Goal: Complete application form: Complete application form

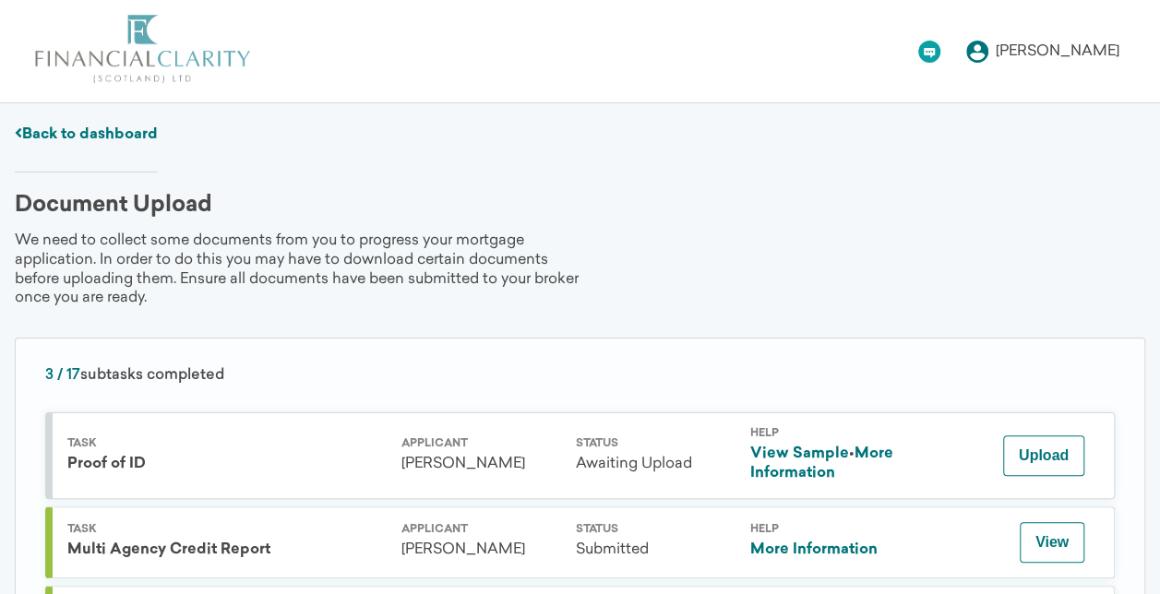
scroll to position [185, 0]
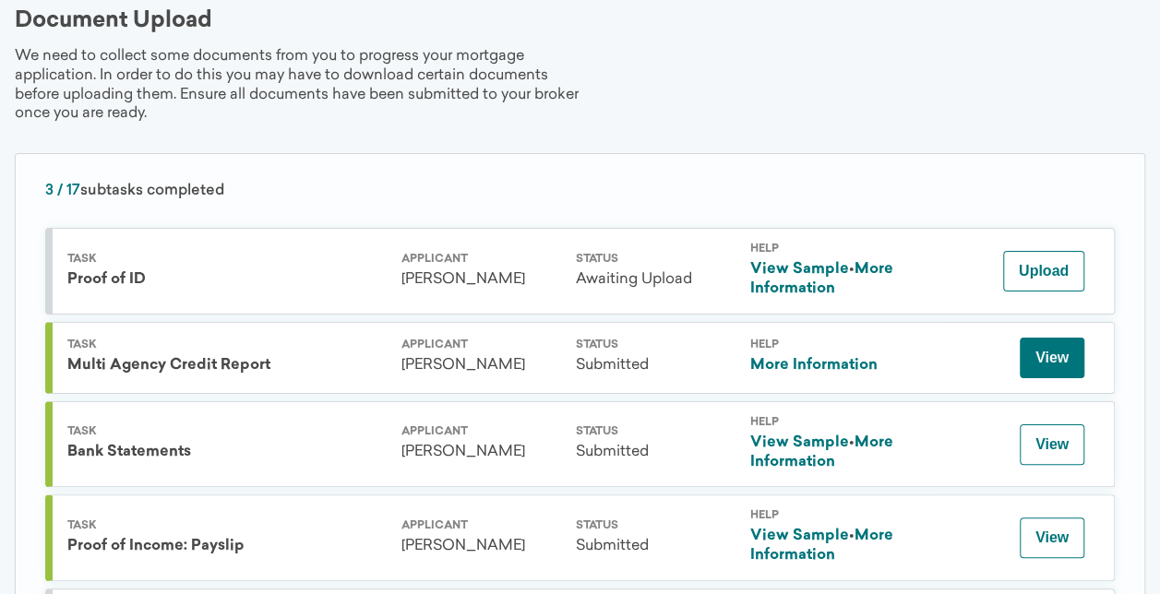
click at [1030, 359] on button "View" at bounding box center [1052, 358] width 65 height 41
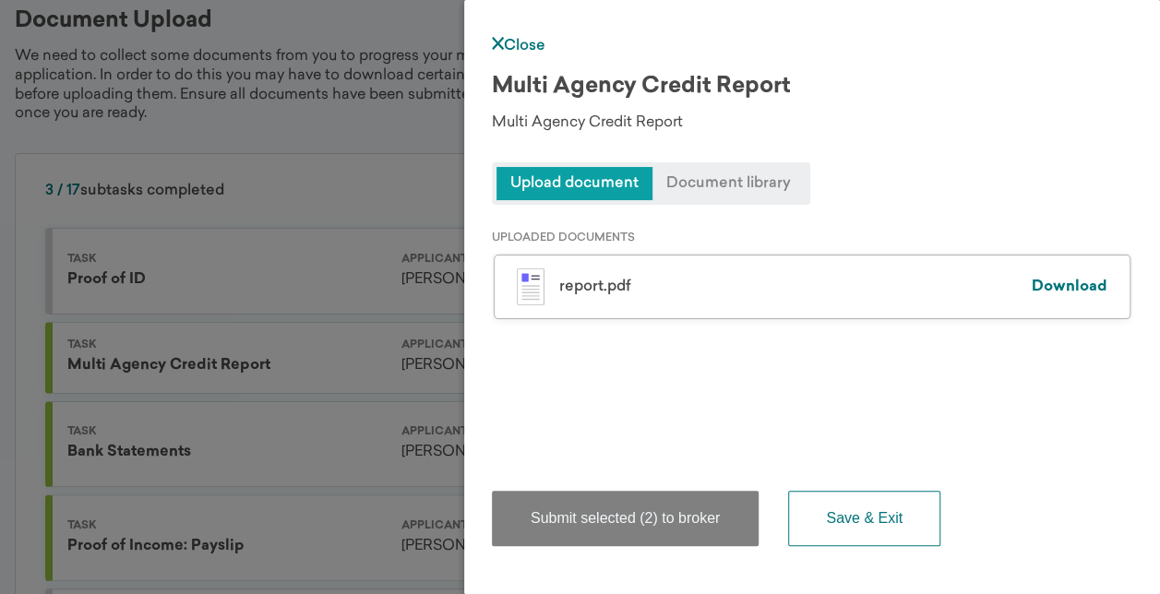
click at [711, 192] on span "Document library" at bounding box center [729, 183] width 152 height 33
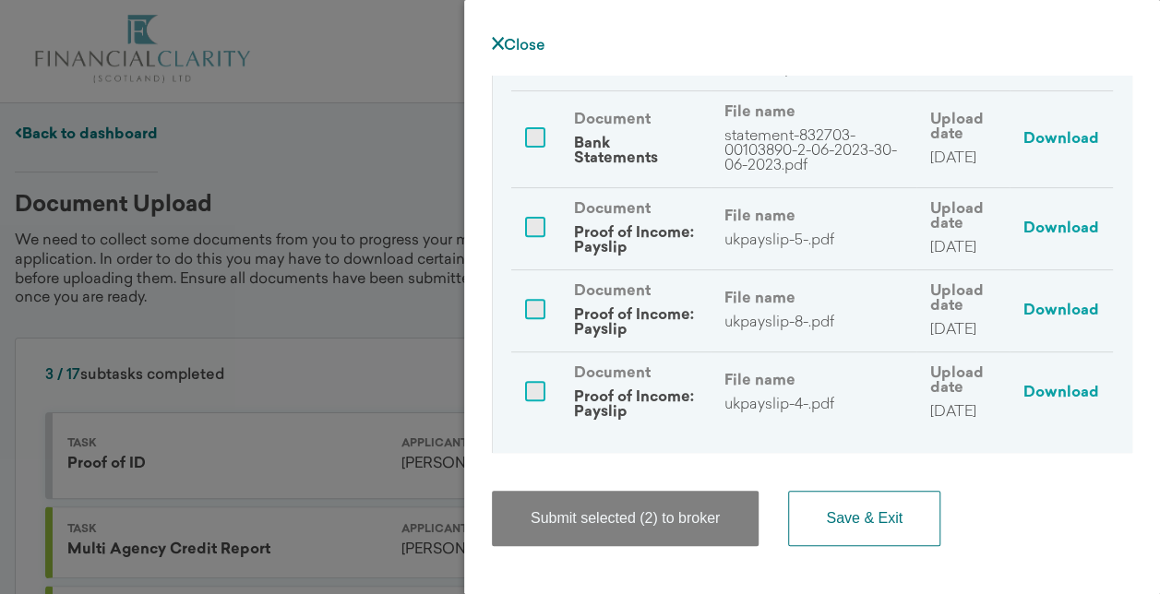
scroll to position [30, 0]
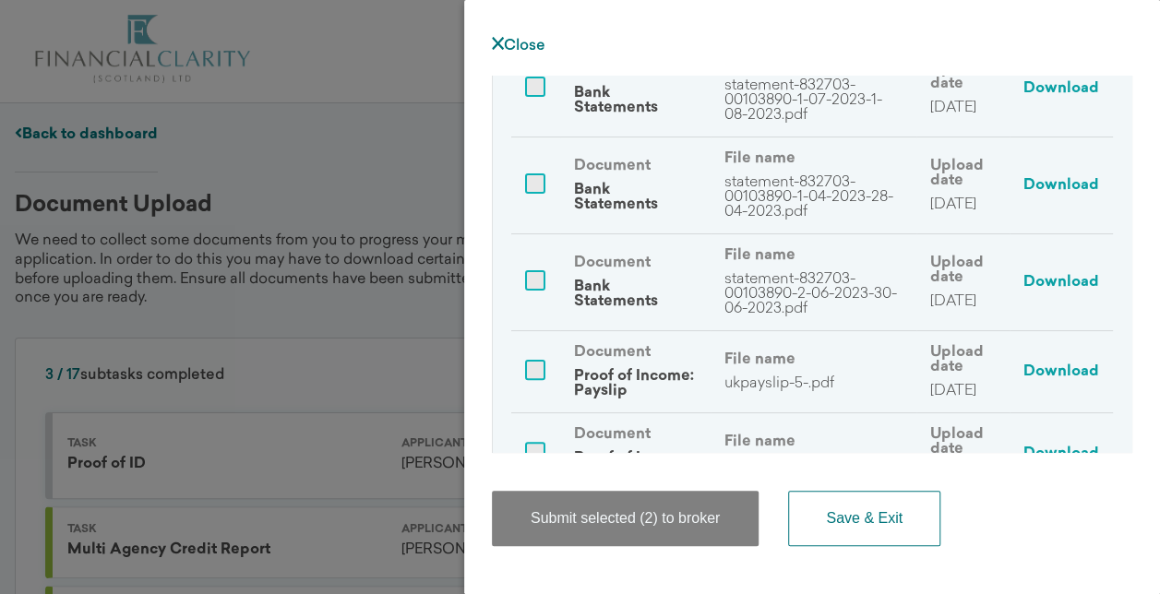
click at [521, 35] on div "Close Multi Agency Credit Report Multi Agency Credit Report Upload document Doc…" at bounding box center [812, 297] width 696 height 594
click at [518, 46] on link "Close" at bounding box center [519, 46] width 54 height 15
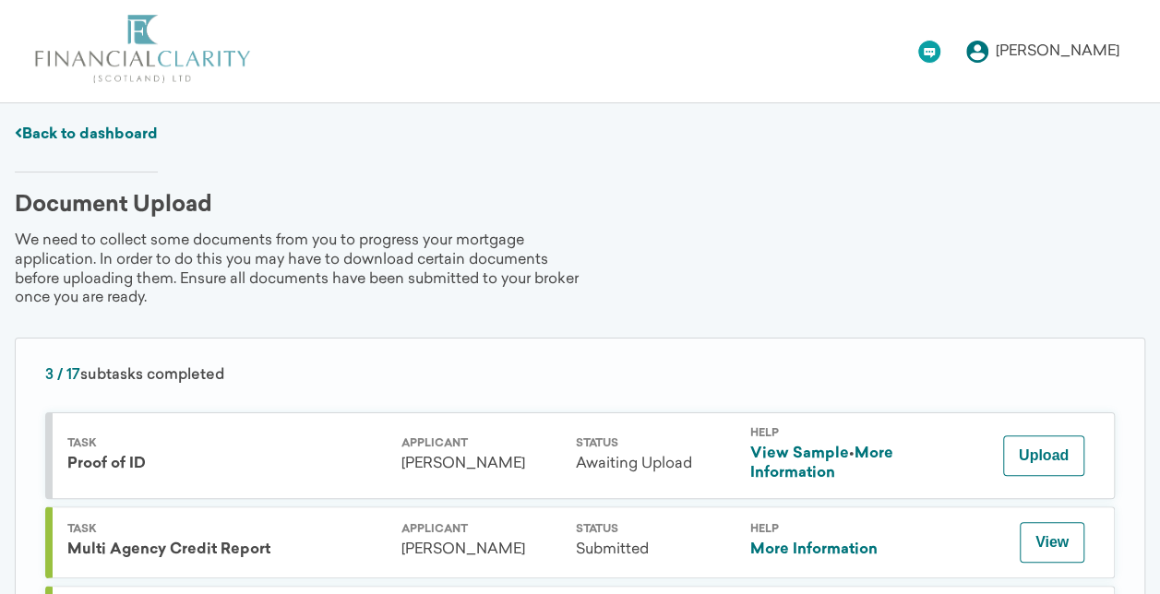
scroll to position [185, 0]
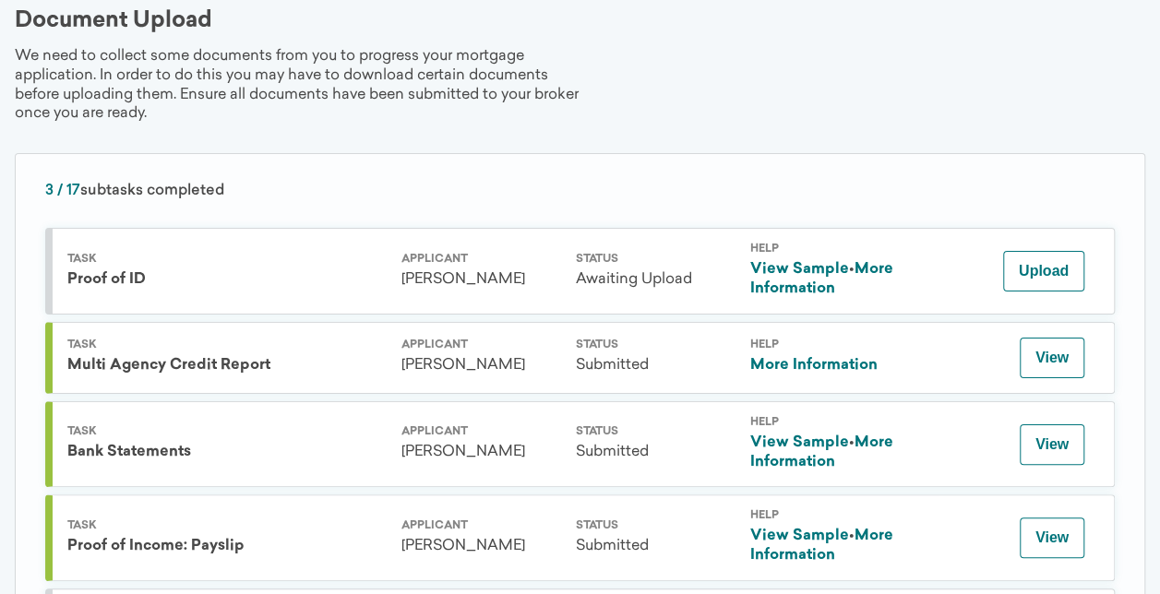
click at [788, 358] on link "More Information" at bounding box center [813, 365] width 127 height 15
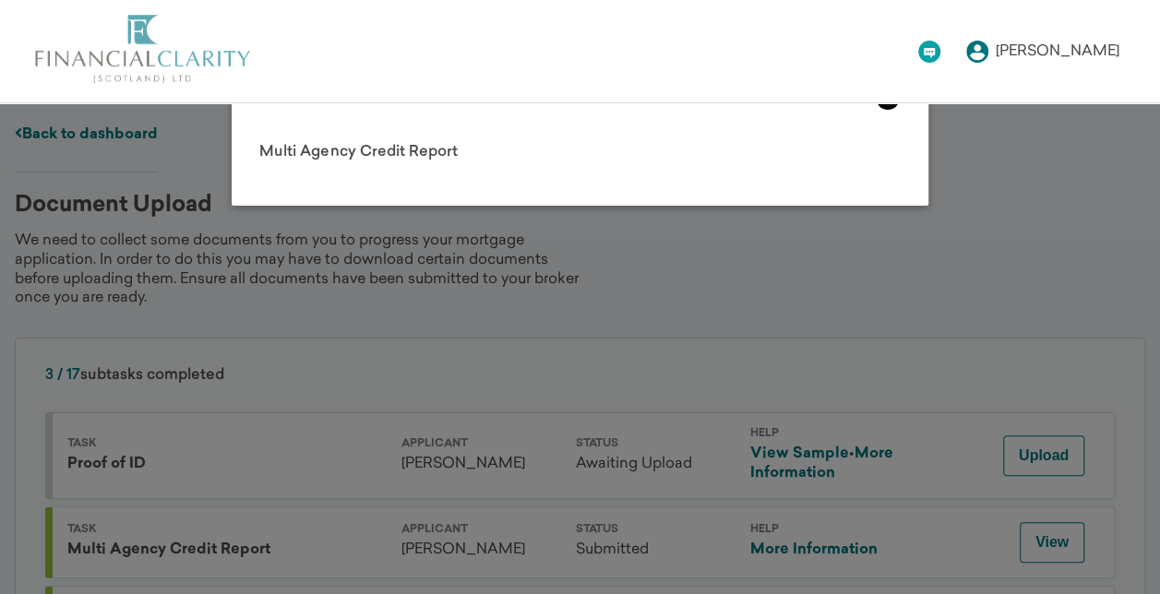
click at [890, 103] on icon at bounding box center [888, 98] width 25 height 25
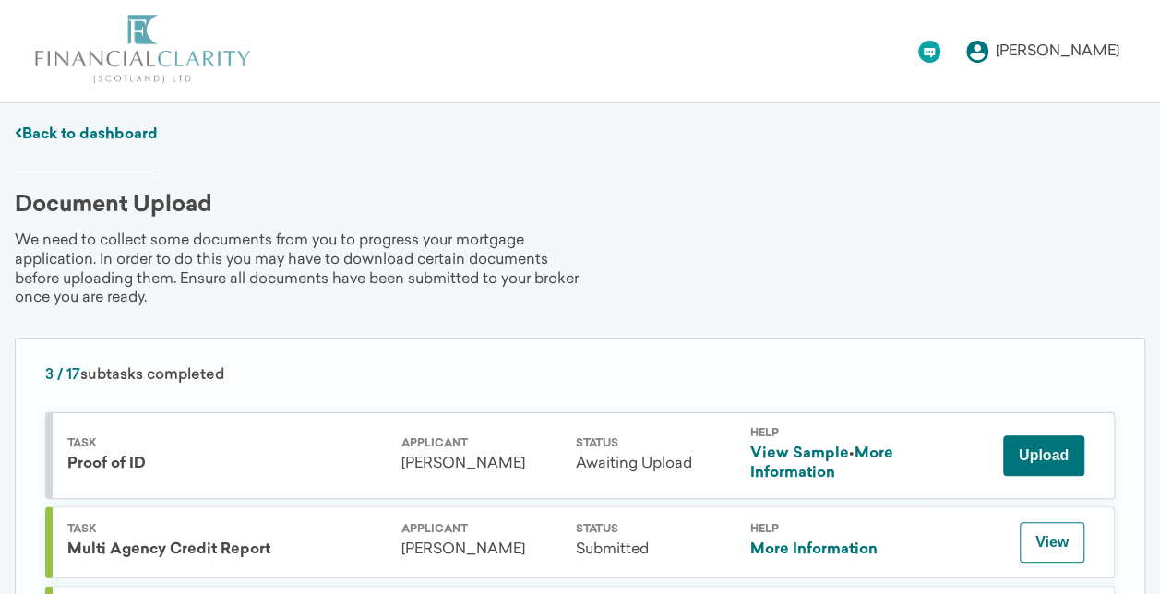
click at [1048, 448] on button "Upload" at bounding box center [1043, 456] width 81 height 41
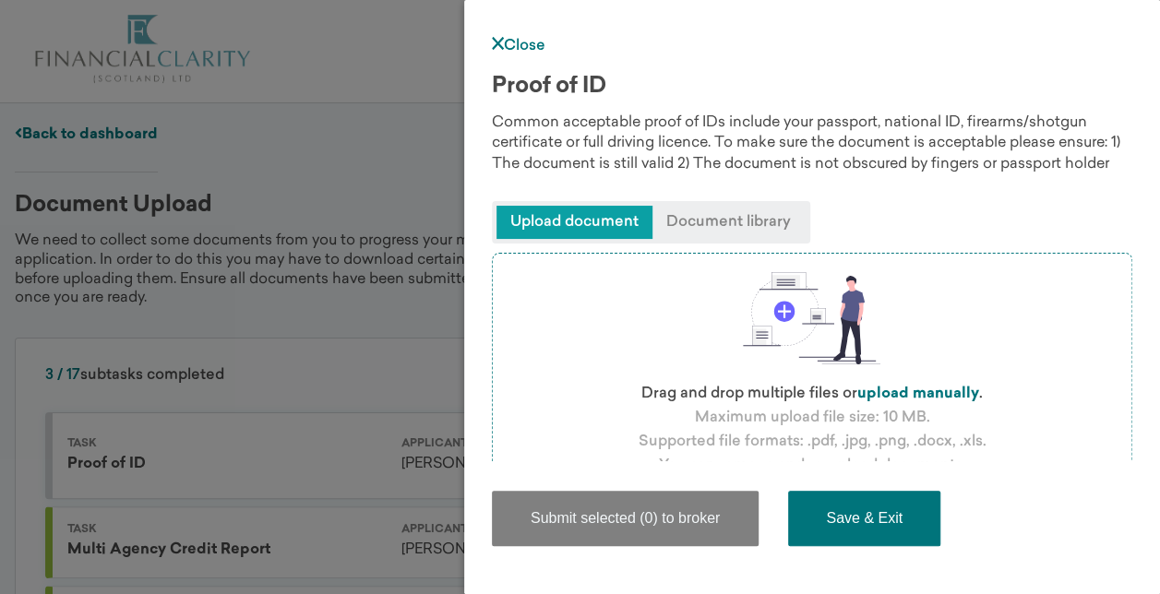
click at [901, 517] on button "Save & Exit" at bounding box center [864, 518] width 152 height 55
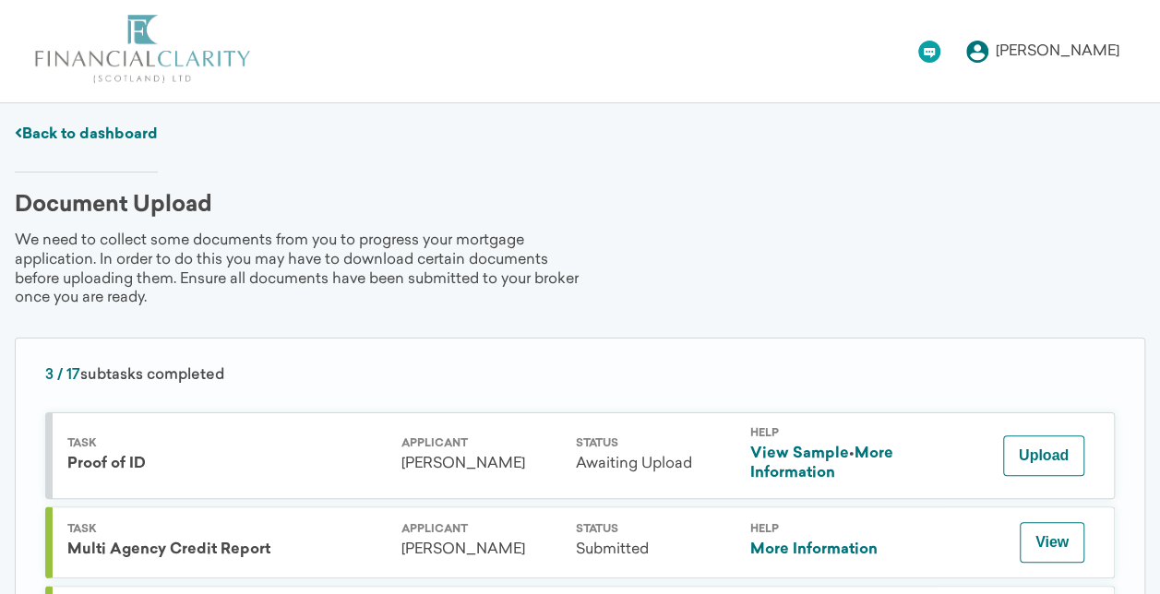
scroll to position [92, 0]
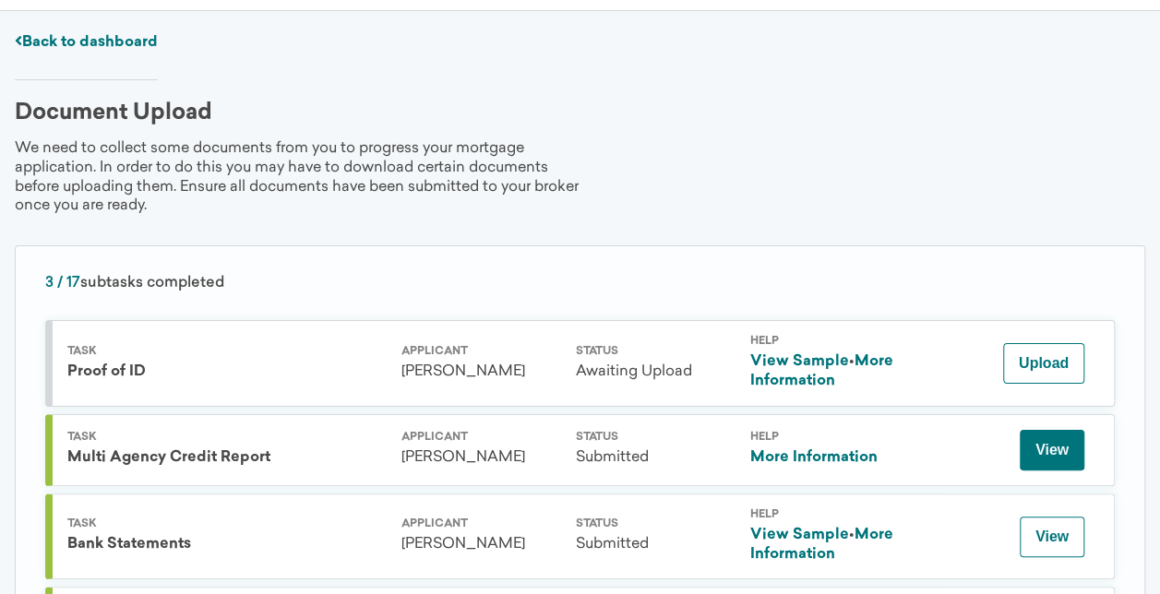
click at [1067, 440] on button "View" at bounding box center [1052, 450] width 65 height 41
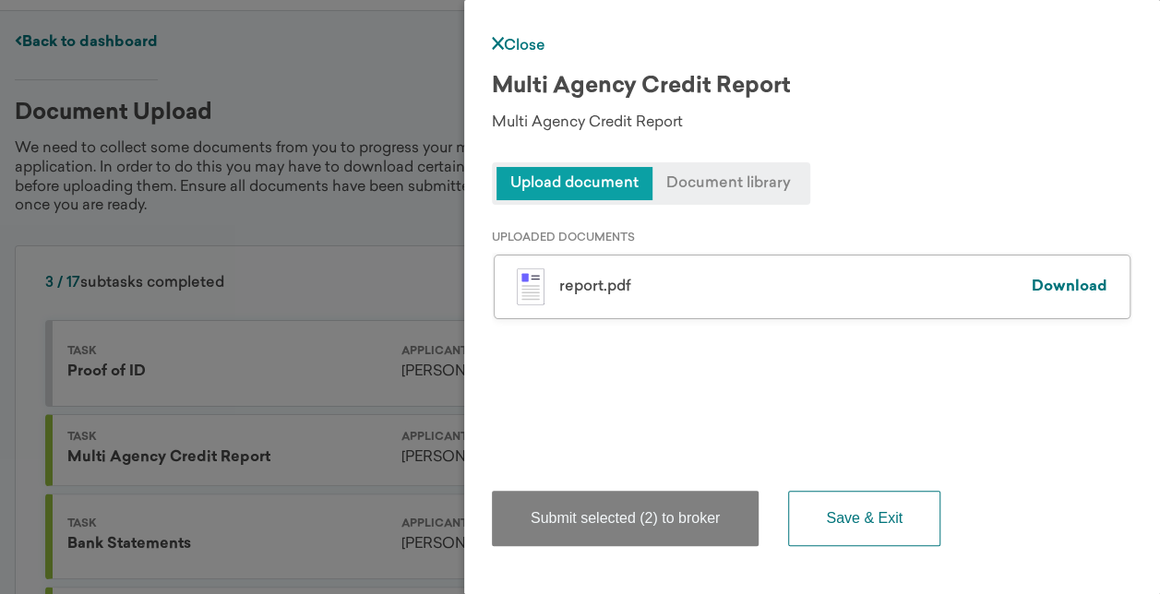
click at [620, 273] on div "report.pdf Download" at bounding box center [812, 287] width 637 height 65
click at [1071, 283] on link "Download" at bounding box center [1070, 287] width 76 height 15
click at [693, 186] on span "Document library" at bounding box center [729, 183] width 152 height 33
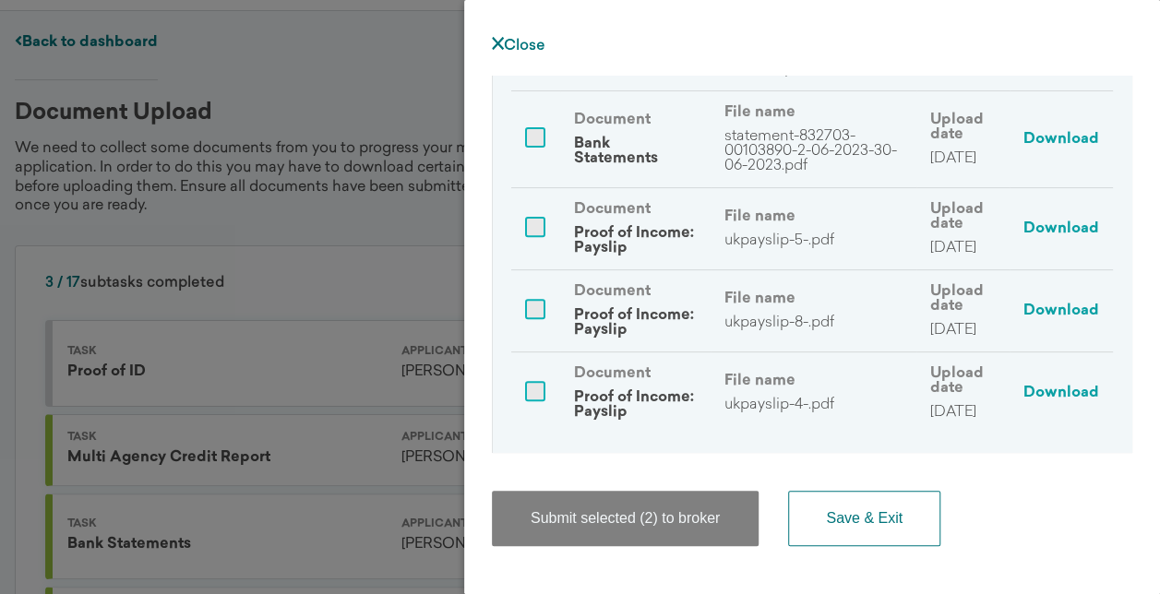
scroll to position [461, 0]
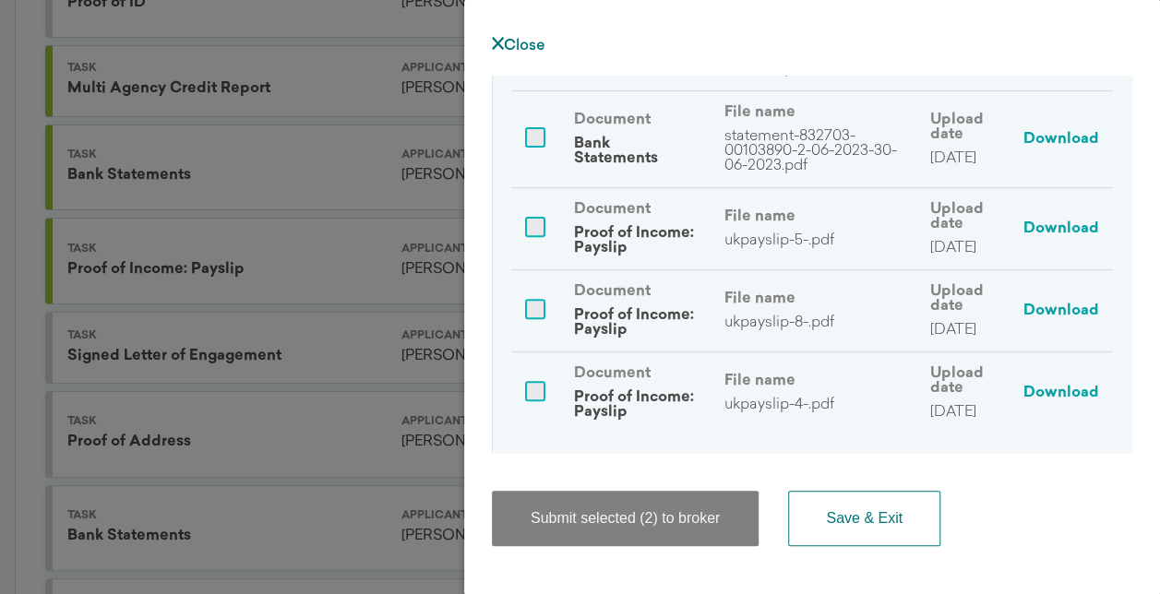
click at [533, 39] on link "Close" at bounding box center [519, 46] width 54 height 15
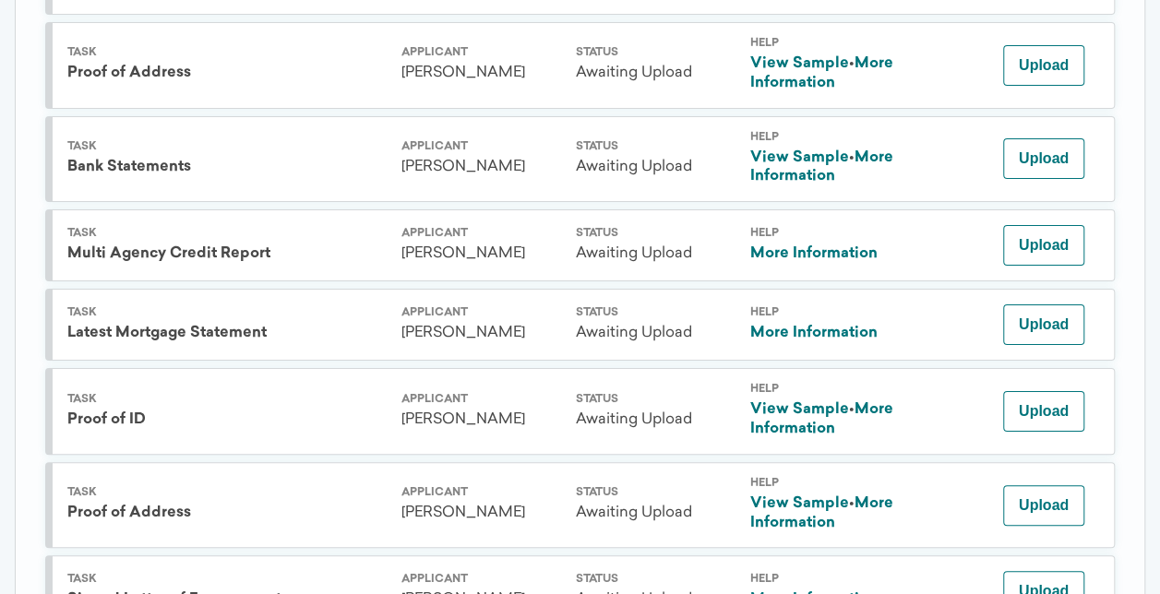
scroll to position [1372, 0]
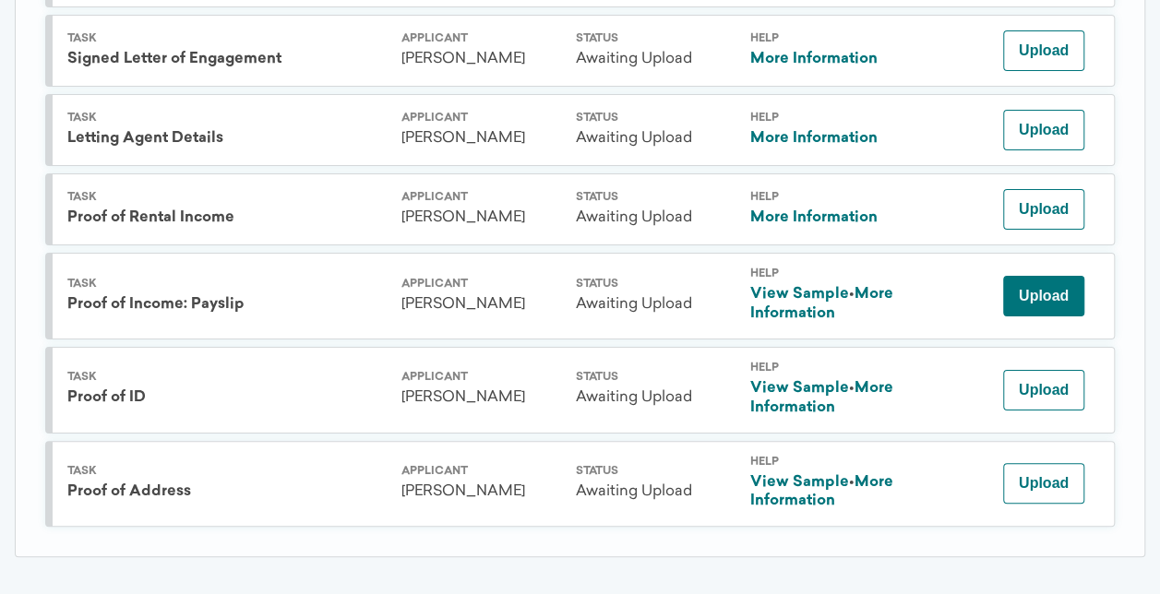
click at [1032, 279] on button "Upload" at bounding box center [1043, 296] width 81 height 41
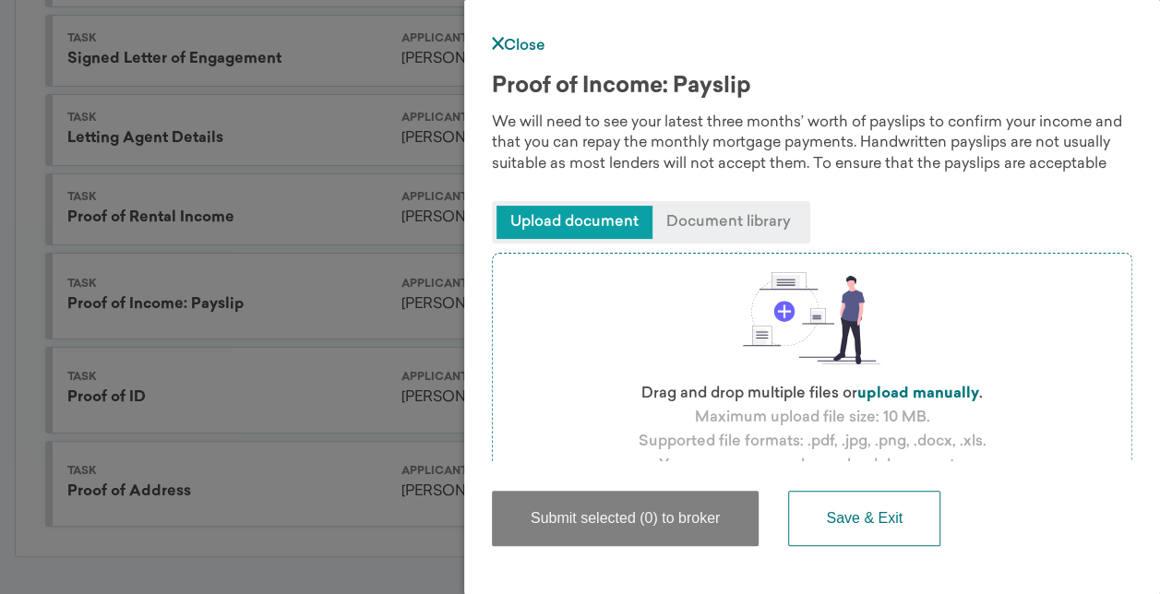
click at [557, 216] on span "Upload document" at bounding box center [575, 222] width 156 height 33
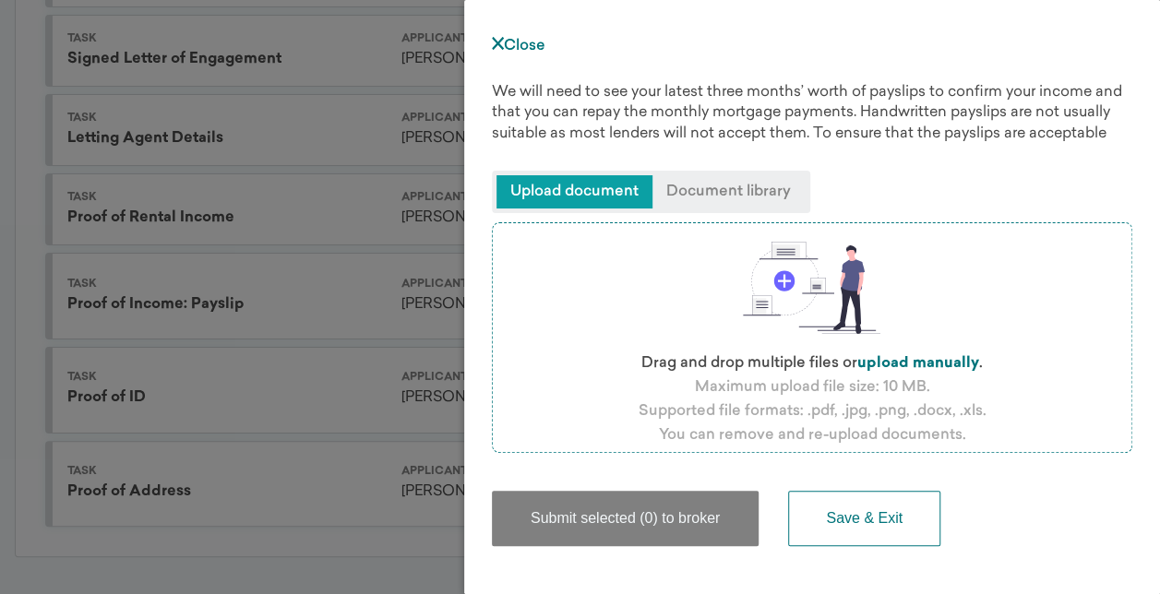
scroll to position [0, 0]
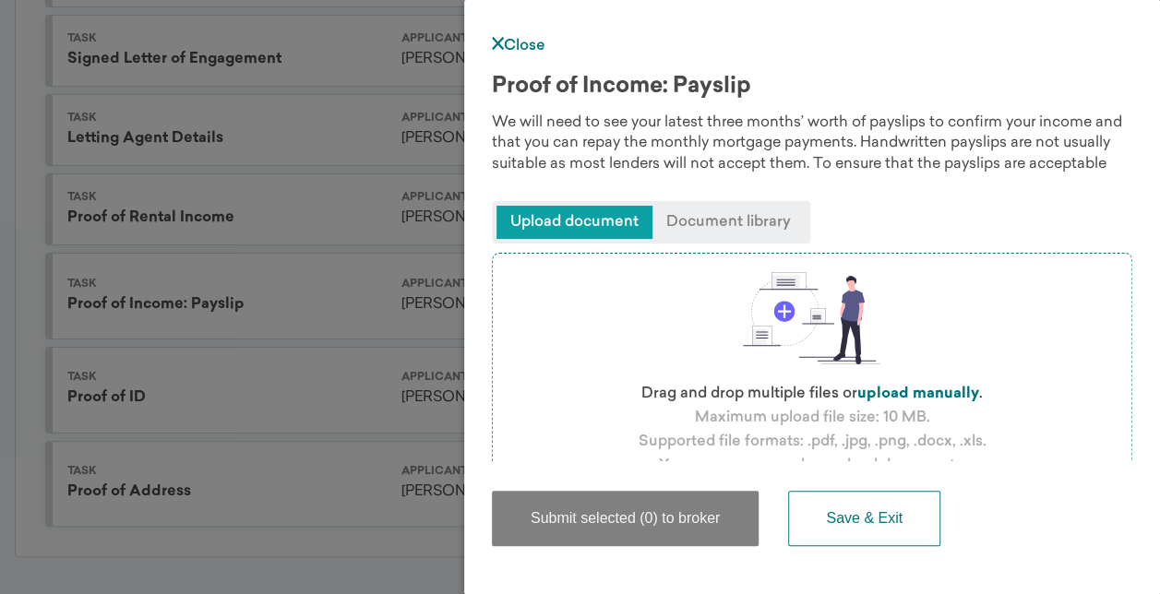
click at [601, 216] on span "Upload document" at bounding box center [575, 222] width 156 height 33
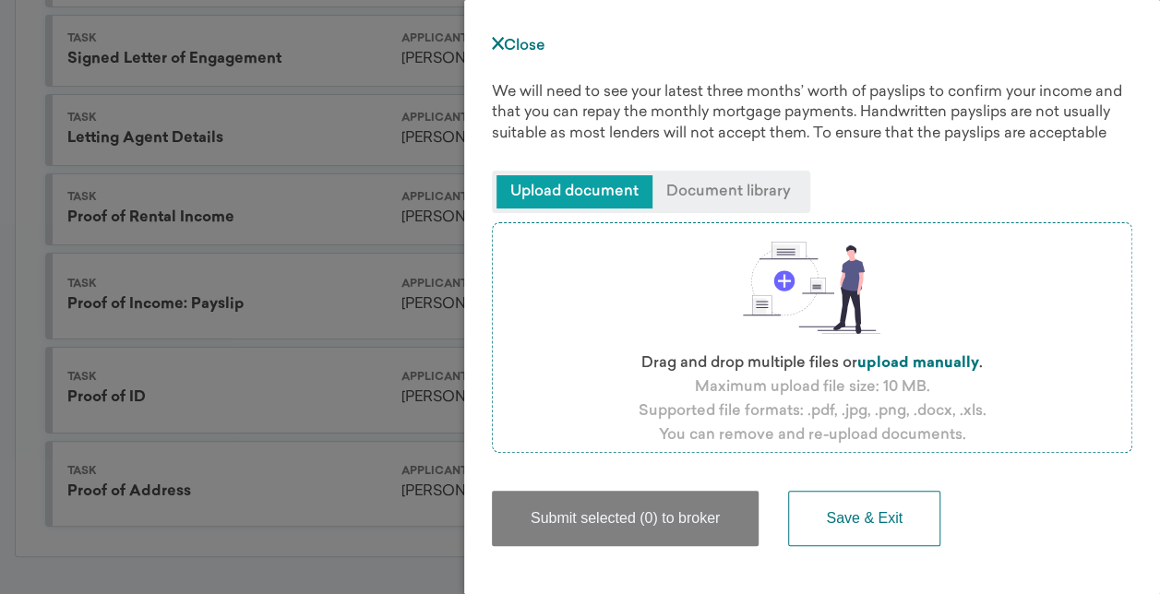
click at [925, 356] on label "upload manually" at bounding box center [918, 363] width 122 height 15
click at [0, 0] on input "file" at bounding box center [0, 0] width 0 height 0
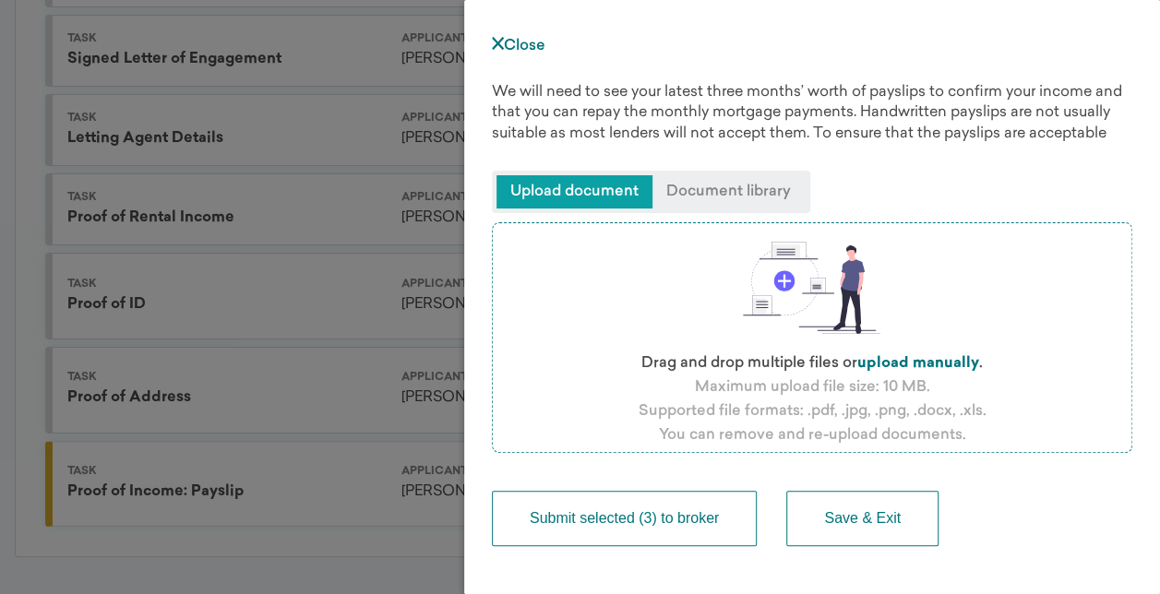
click at [711, 516] on button "Submit selected (3) to broker" at bounding box center [624, 518] width 265 height 55
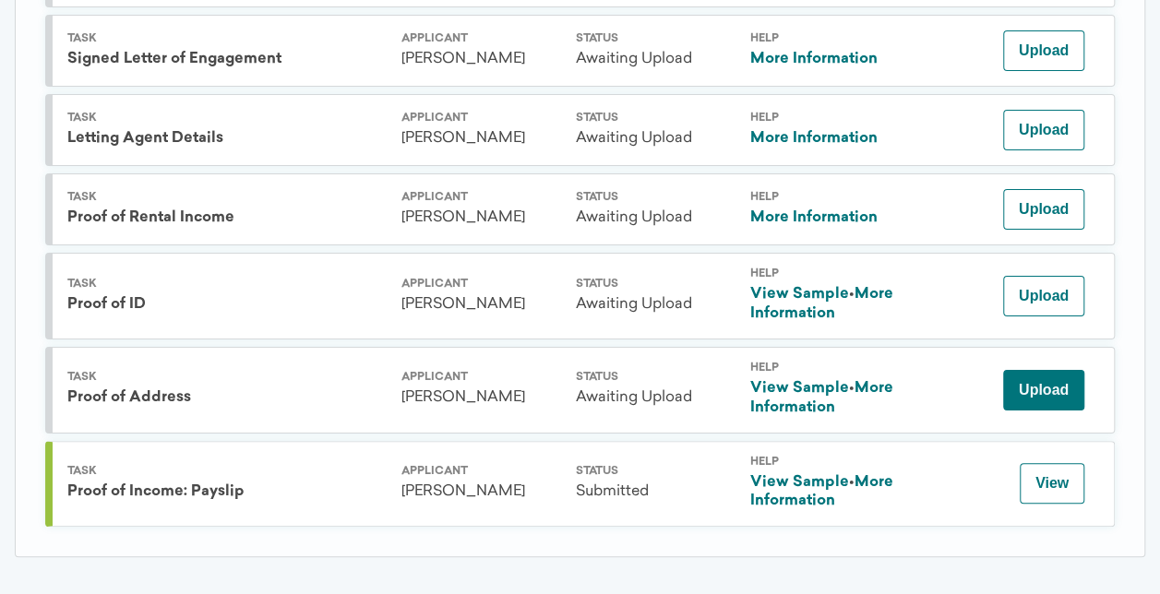
click at [1053, 370] on button "Upload" at bounding box center [1043, 390] width 81 height 41
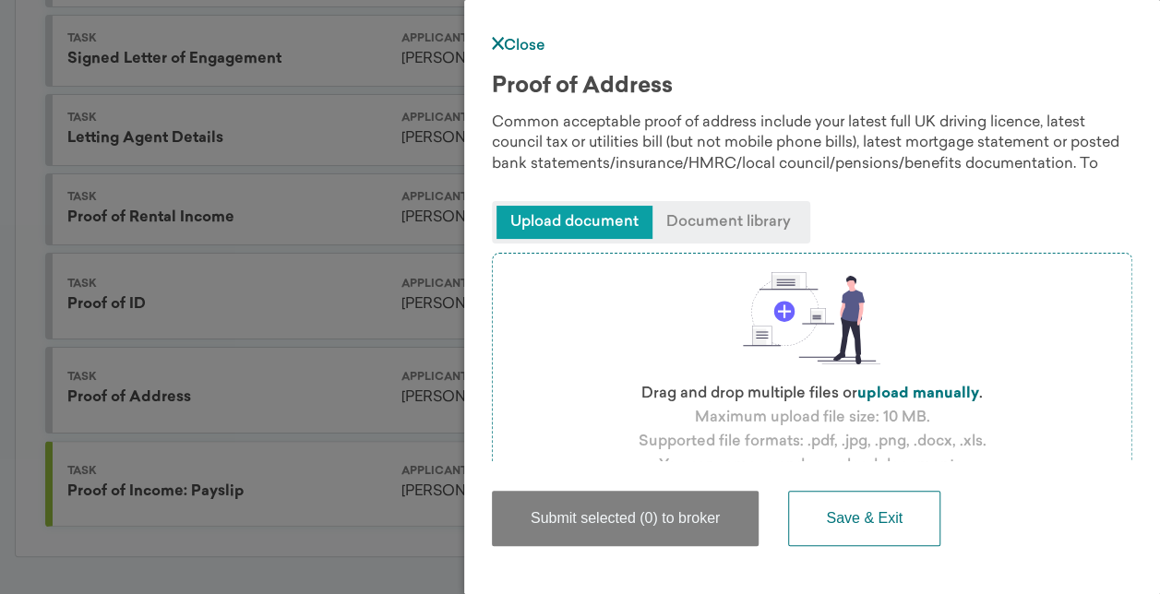
click at [528, 42] on link "Close" at bounding box center [519, 46] width 54 height 15
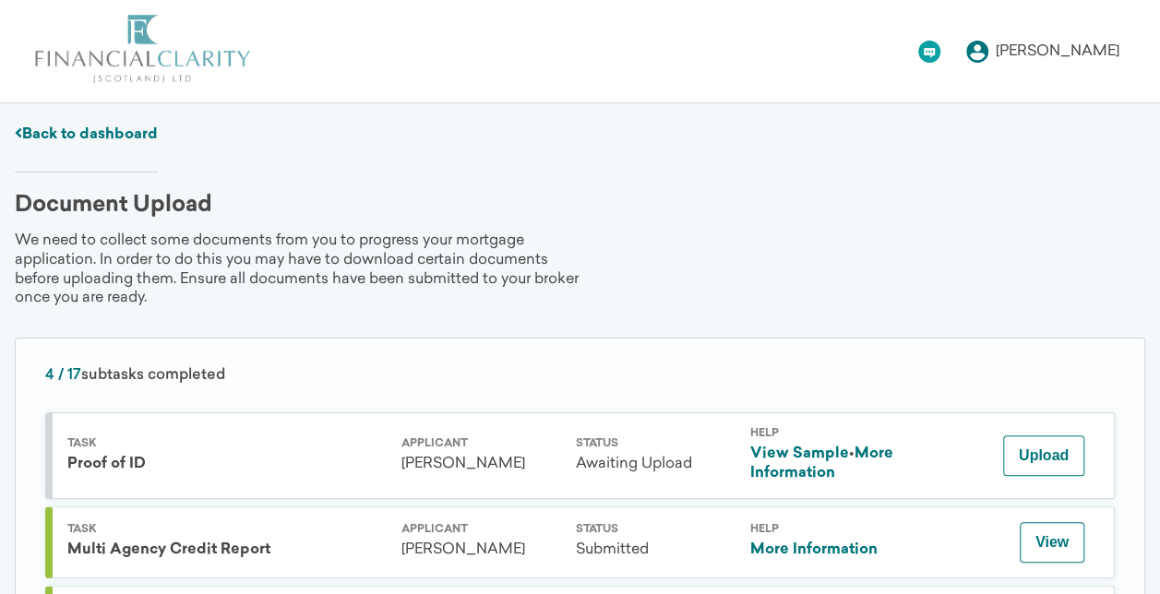
scroll to position [185, 0]
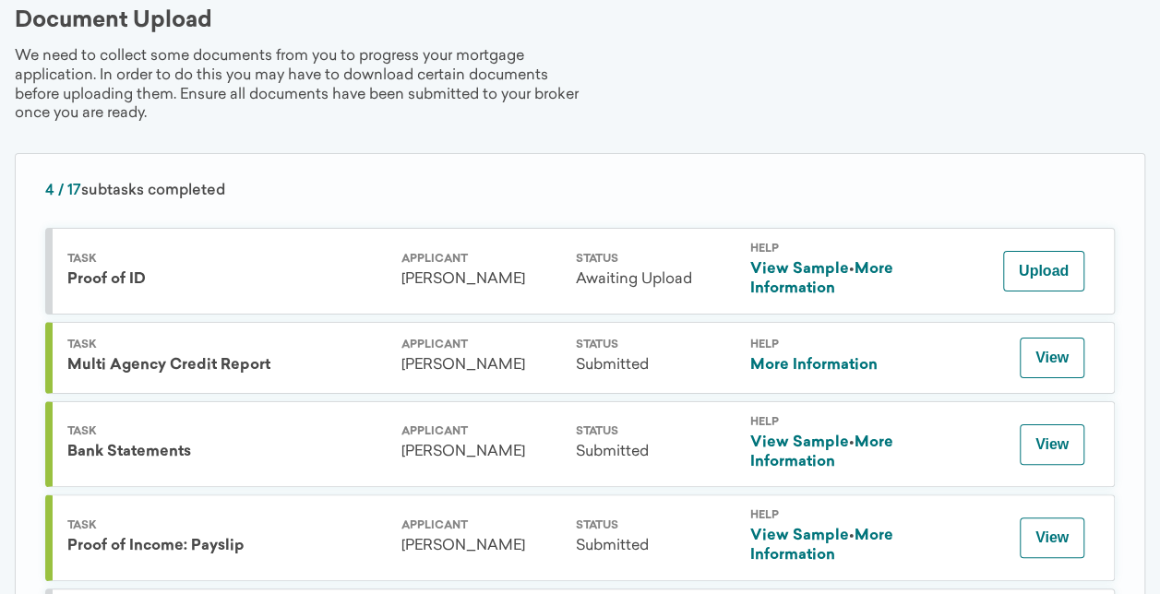
click at [288, 364] on div "Multi Agency Credit Report" at bounding box center [226, 365] width 319 height 19
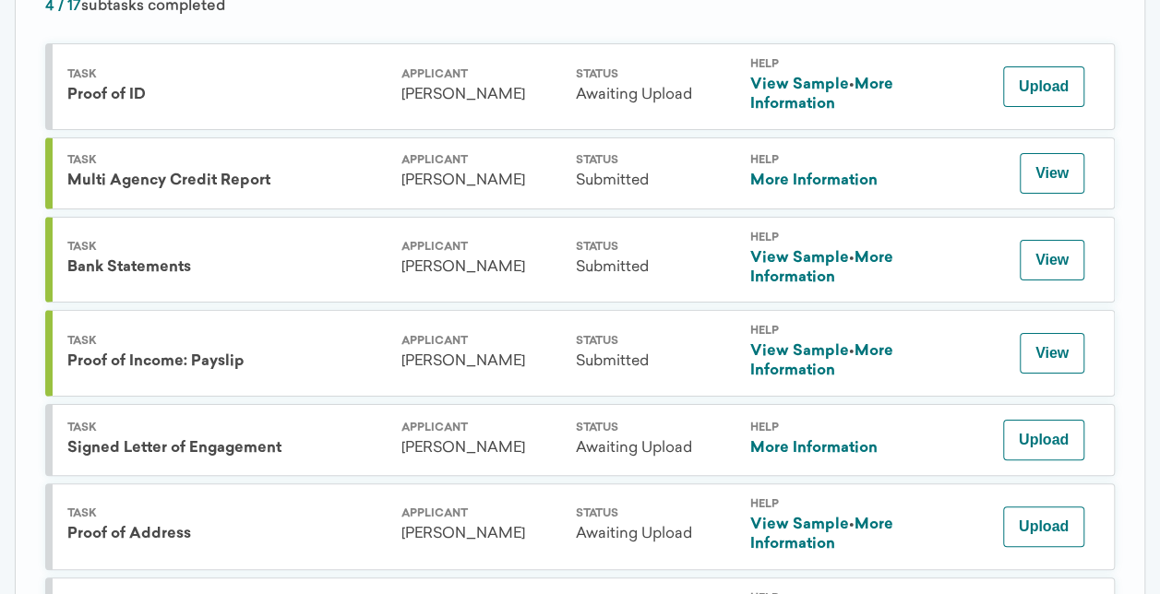
scroll to position [92, 0]
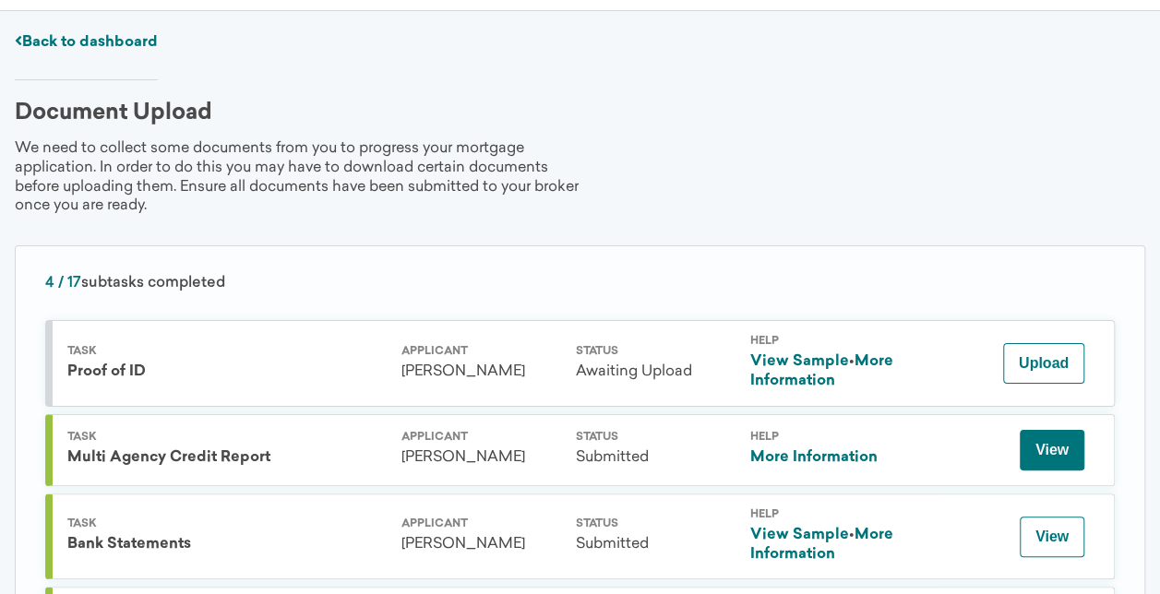
click at [1067, 452] on button "View" at bounding box center [1052, 450] width 65 height 41
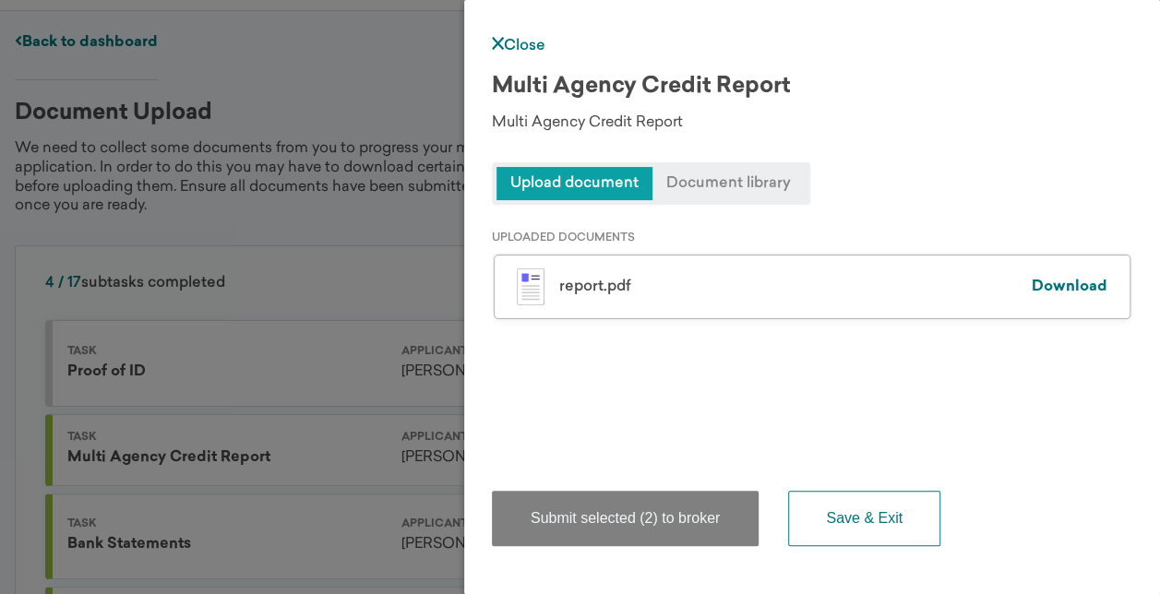
click at [698, 186] on span "Document library" at bounding box center [729, 183] width 152 height 33
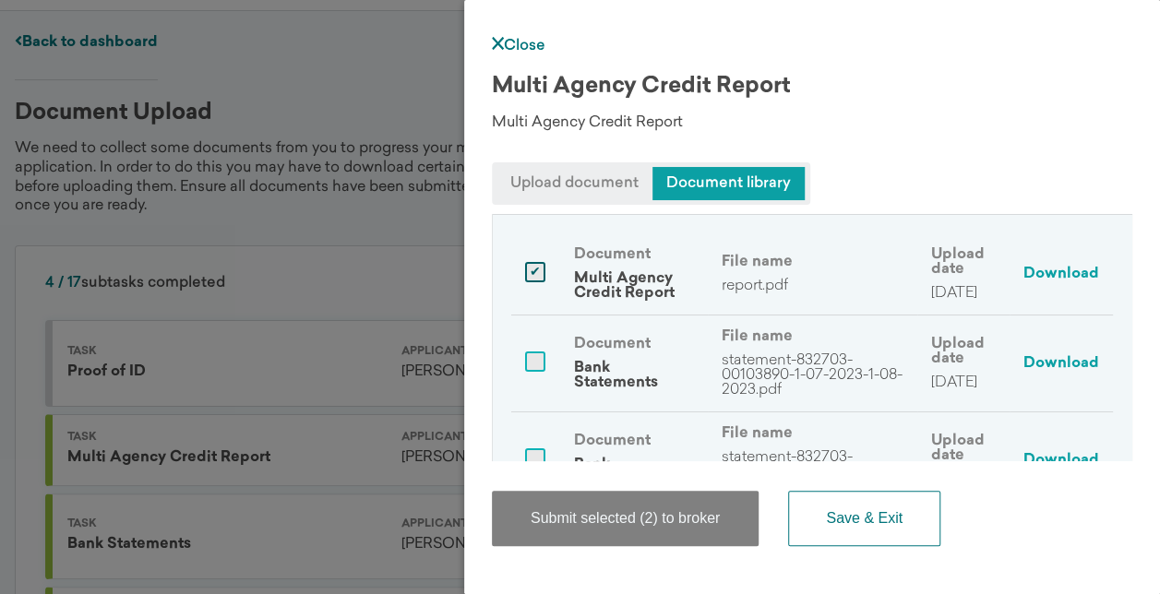
scroll to position [0, 0]
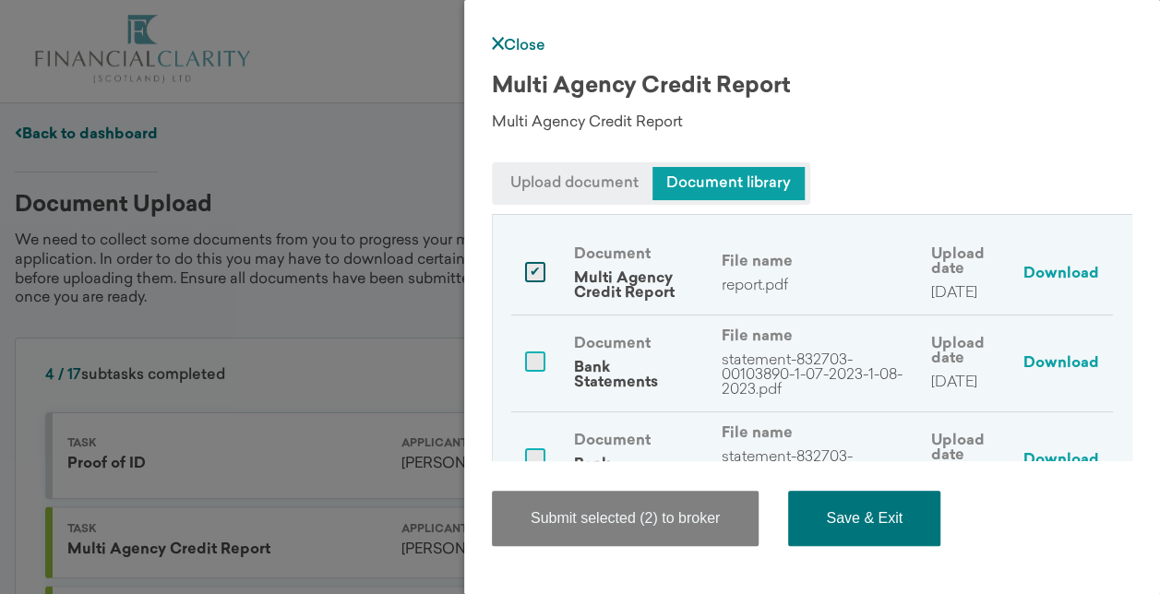
click at [841, 518] on button "Save & Exit" at bounding box center [864, 518] width 152 height 55
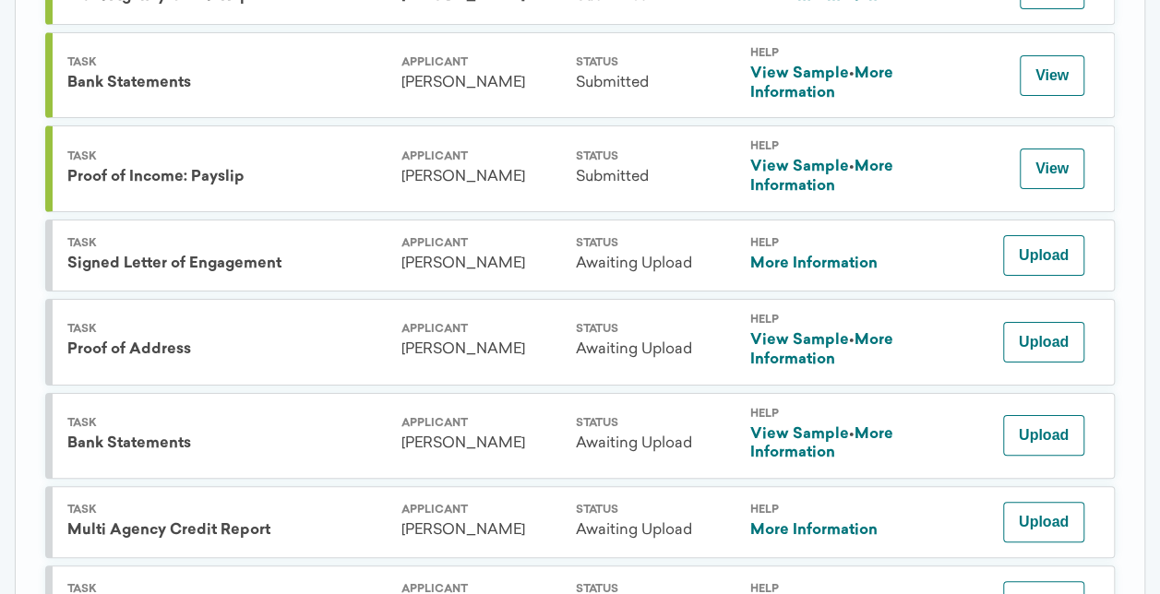
scroll to position [185, 0]
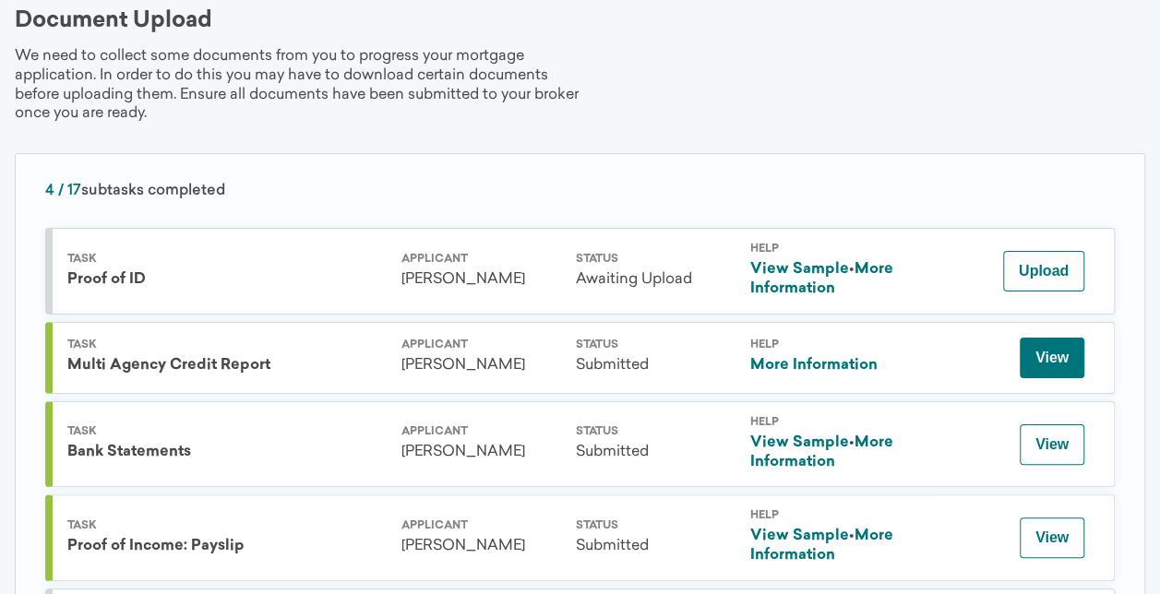
click at [1061, 364] on button "View" at bounding box center [1052, 358] width 65 height 41
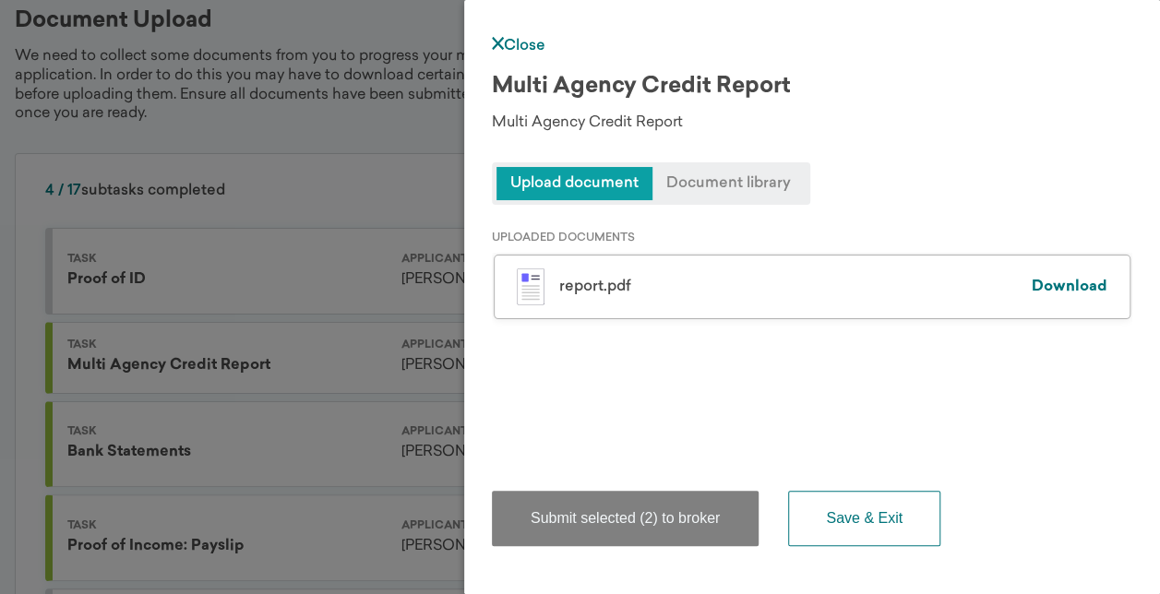
click at [711, 178] on span "Document library" at bounding box center [729, 183] width 152 height 33
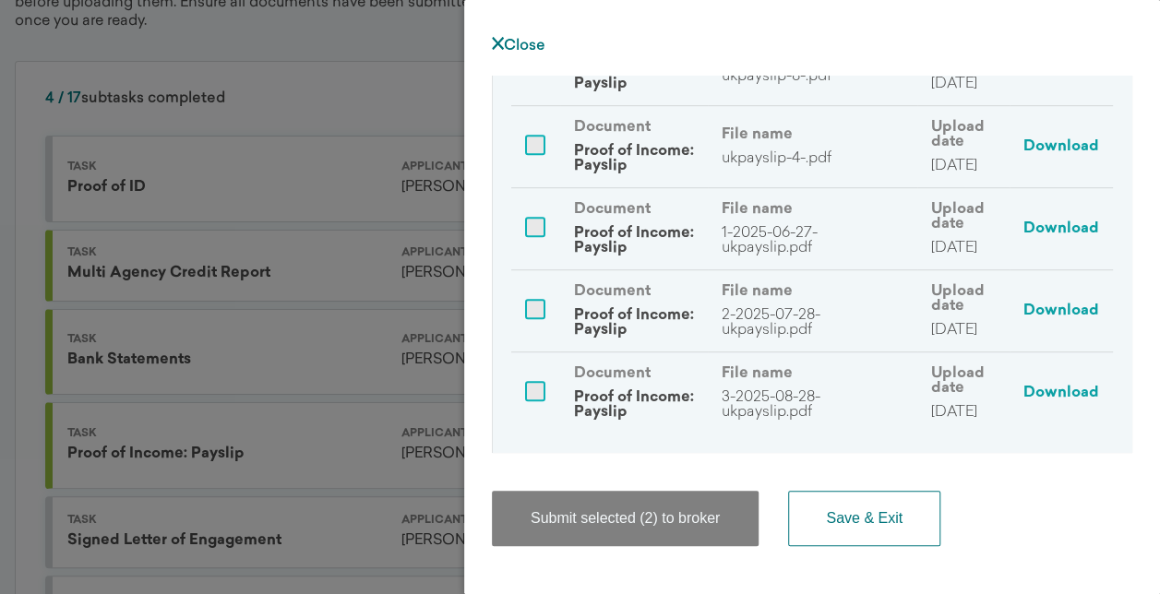
scroll to position [0, 0]
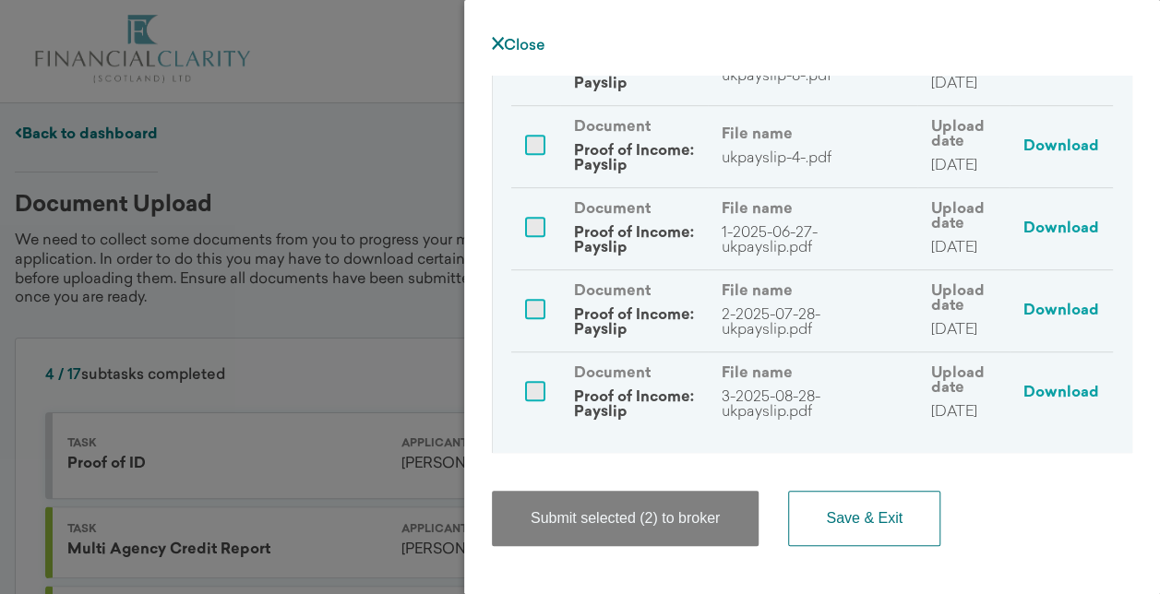
click at [526, 39] on link "Close" at bounding box center [519, 46] width 54 height 15
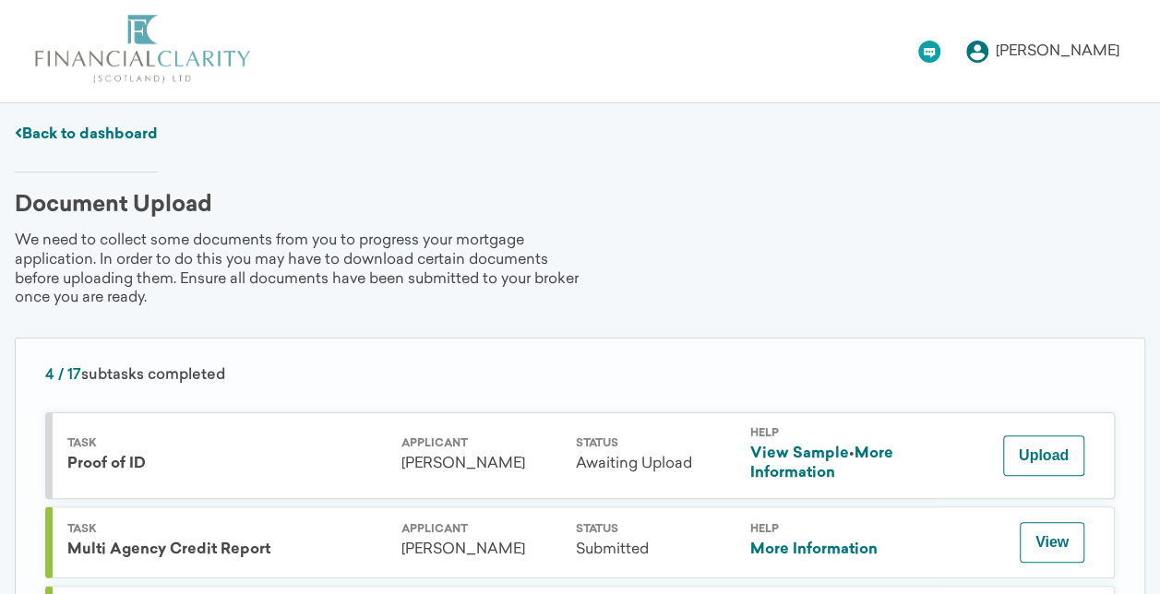
click at [989, 44] on icon at bounding box center [977, 52] width 22 height 22
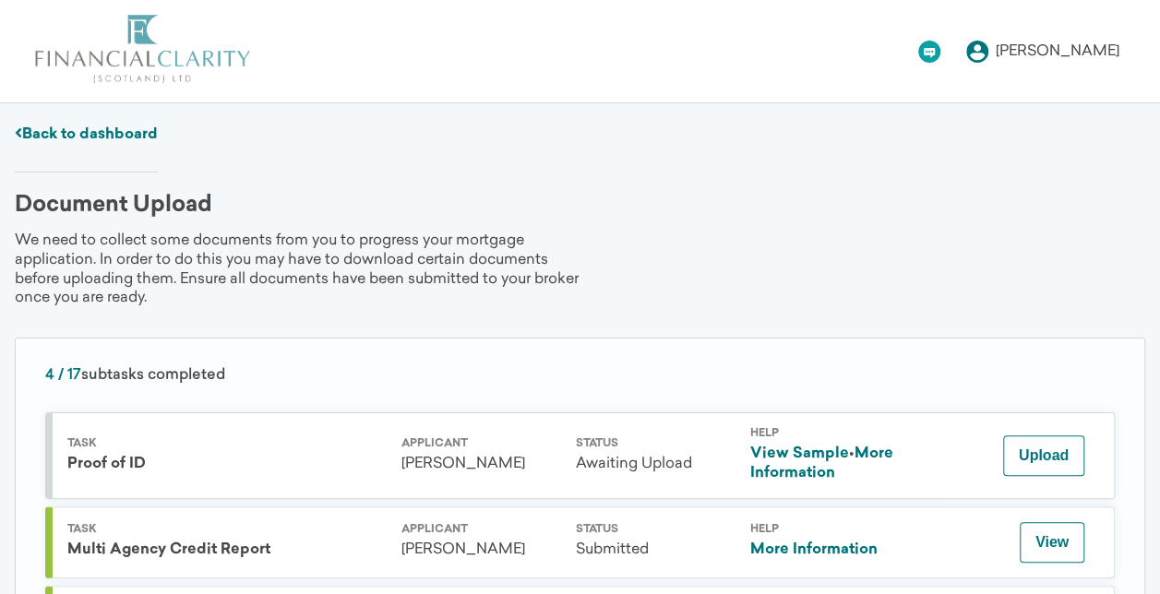
click at [90, 127] on link "Back to dashboard" at bounding box center [86, 134] width 143 height 15
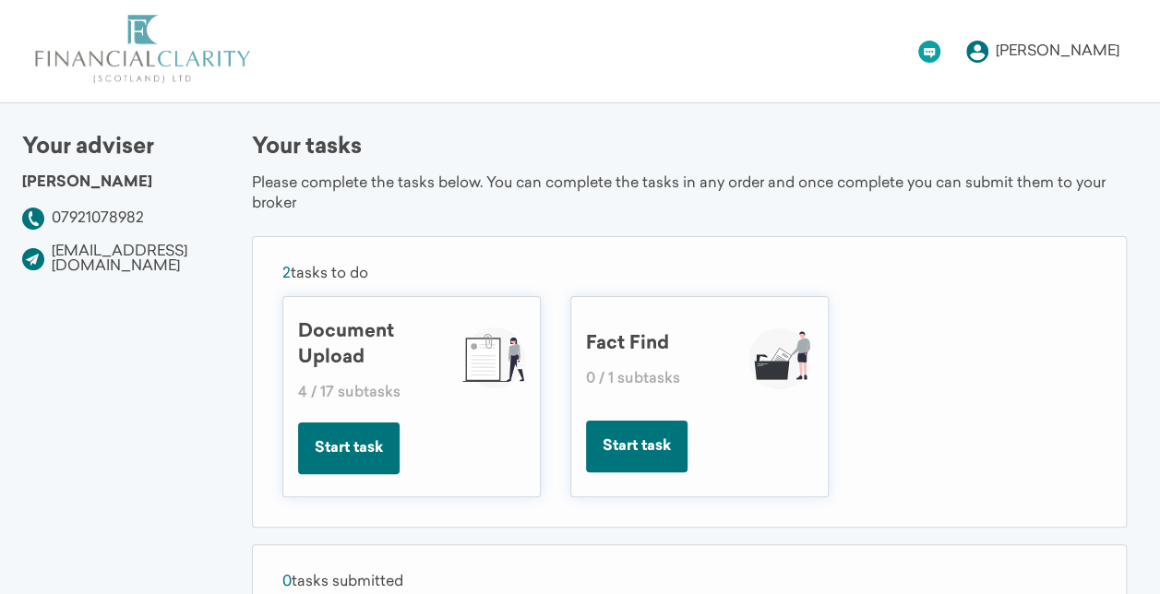
scroll to position [275, 0]
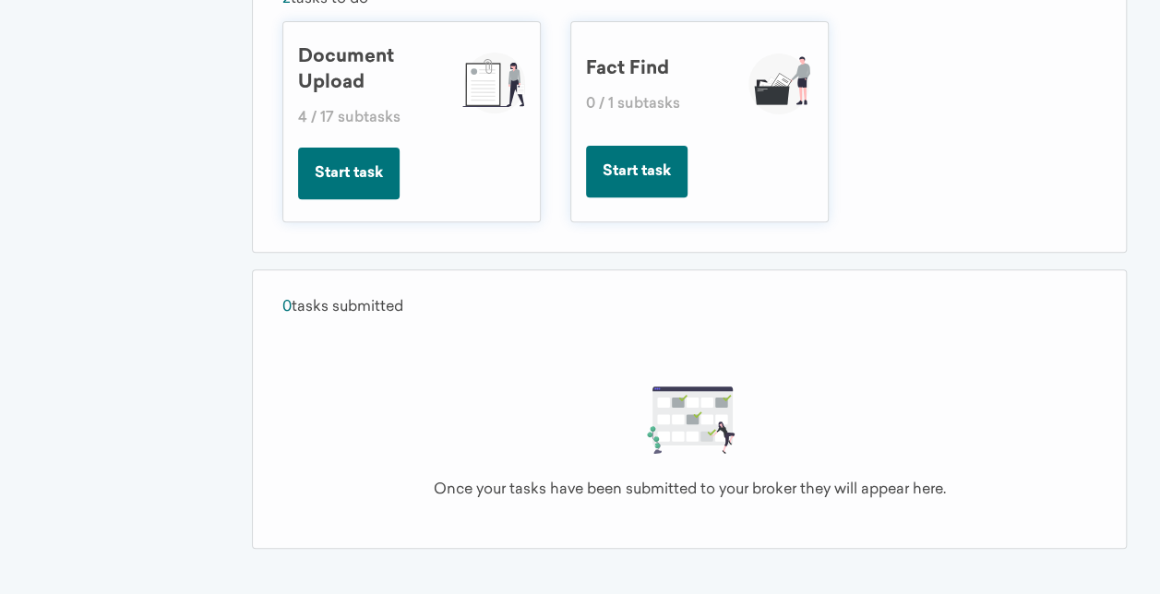
click at [378, 162] on button "Start task" at bounding box center [349, 174] width 102 height 52
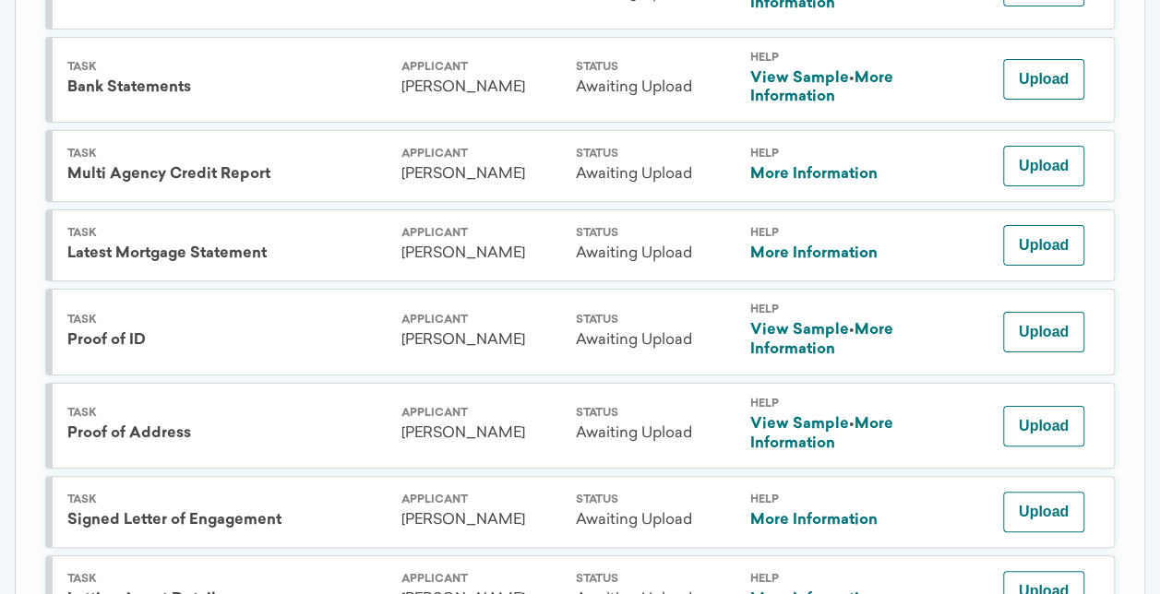
scroll to position [818, 0]
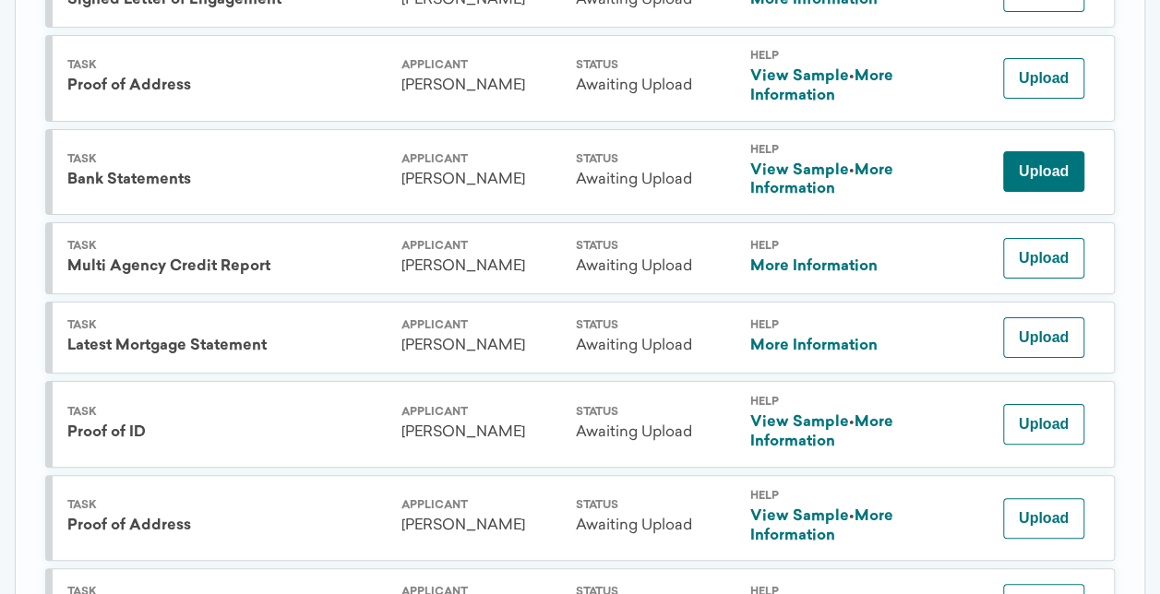
click at [1050, 158] on button "Upload" at bounding box center [1043, 171] width 81 height 41
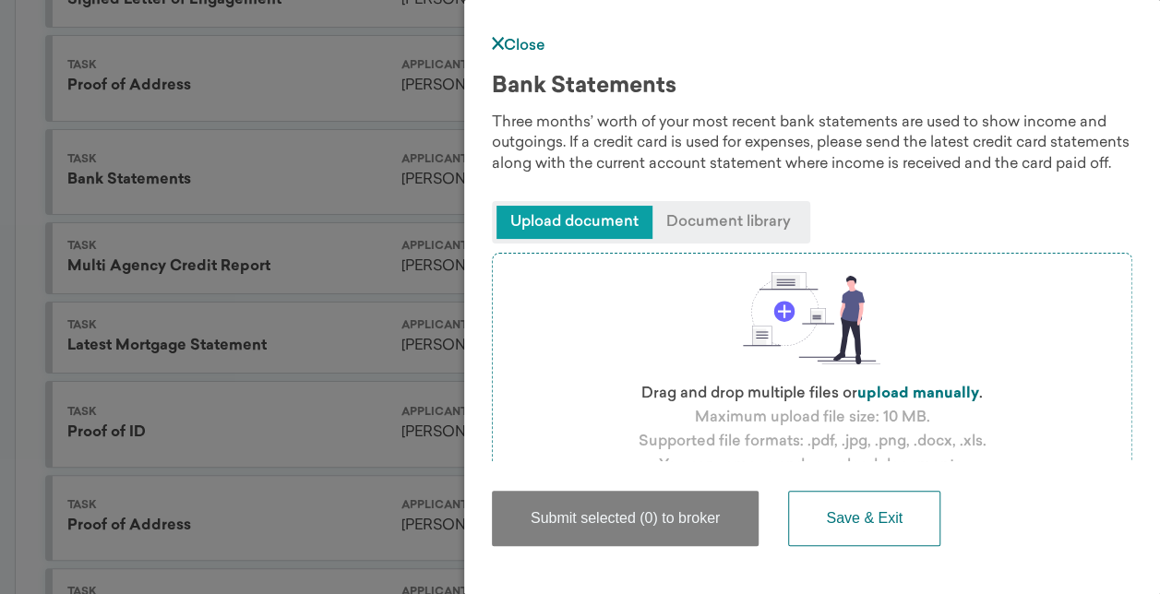
click at [601, 225] on span "Upload document" at bounding box center [575, 222] width 156 height 33
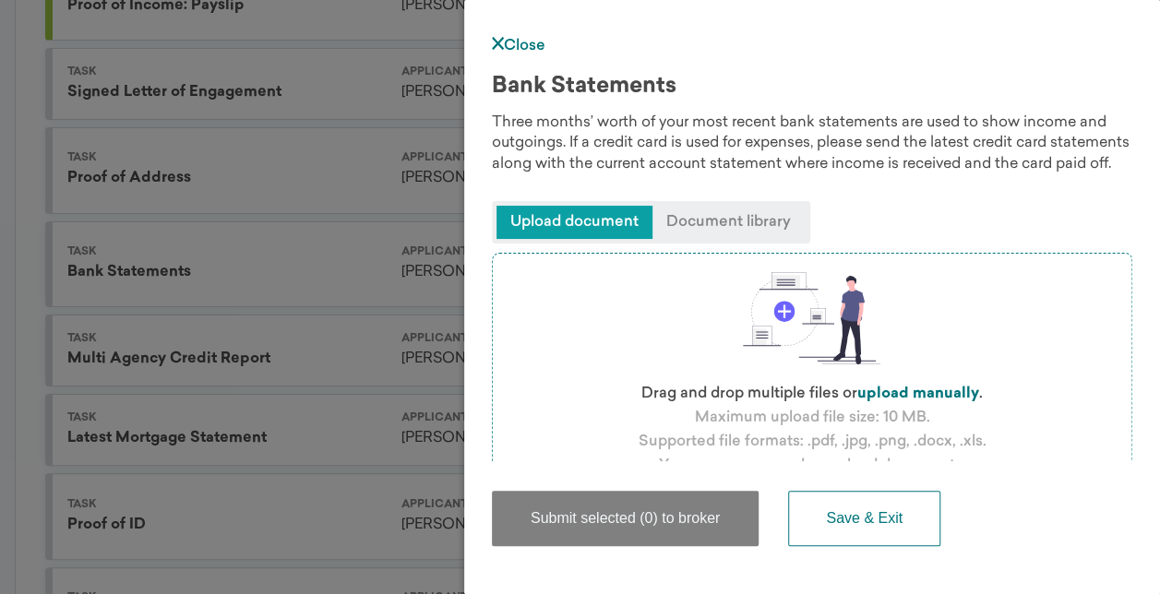
scroll to position [633, 0]
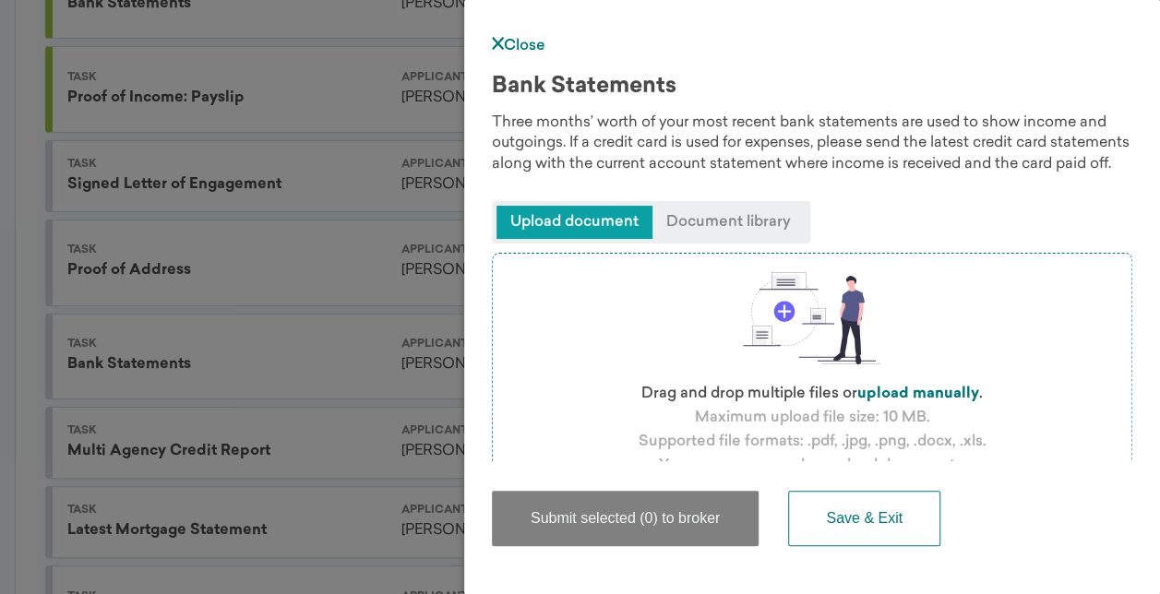
click at [617, 217] on span "Upload document" at bounding box center [575, 222] width 156 height 33
click at [909, 387] on label "upload manually" at bounding box center [918, 394] width 122 height 15
click at [0, 0] on input "file" at bounding box center [0, 0] width 0 height 0
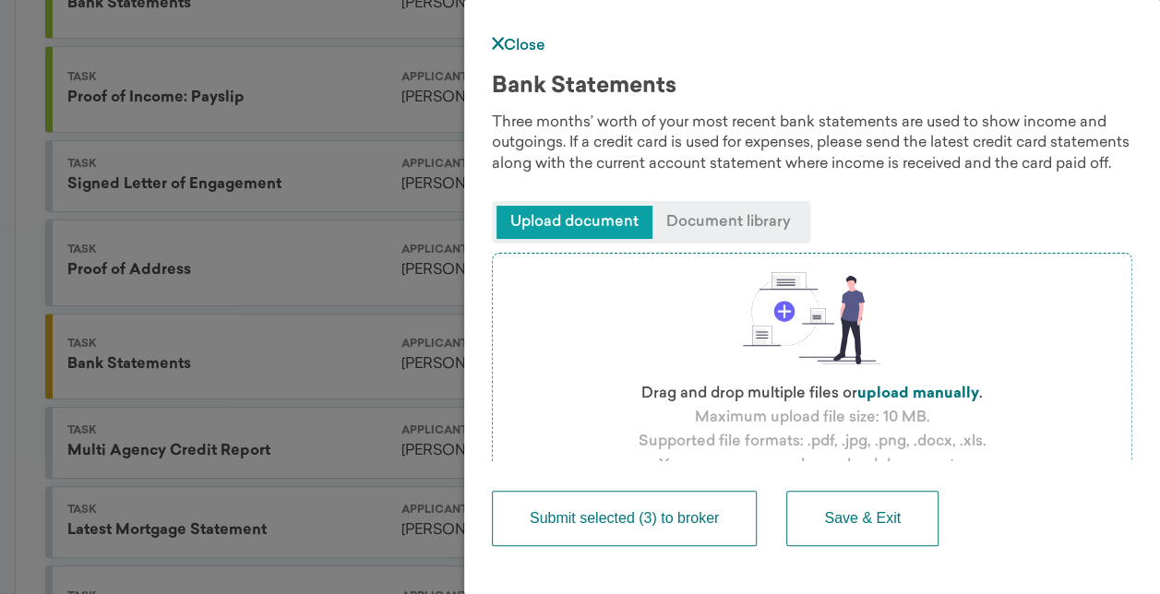
click at [659, 526] on button "Submit selected (3) to broker" at bounding box center [624, 518] width 265 height 55
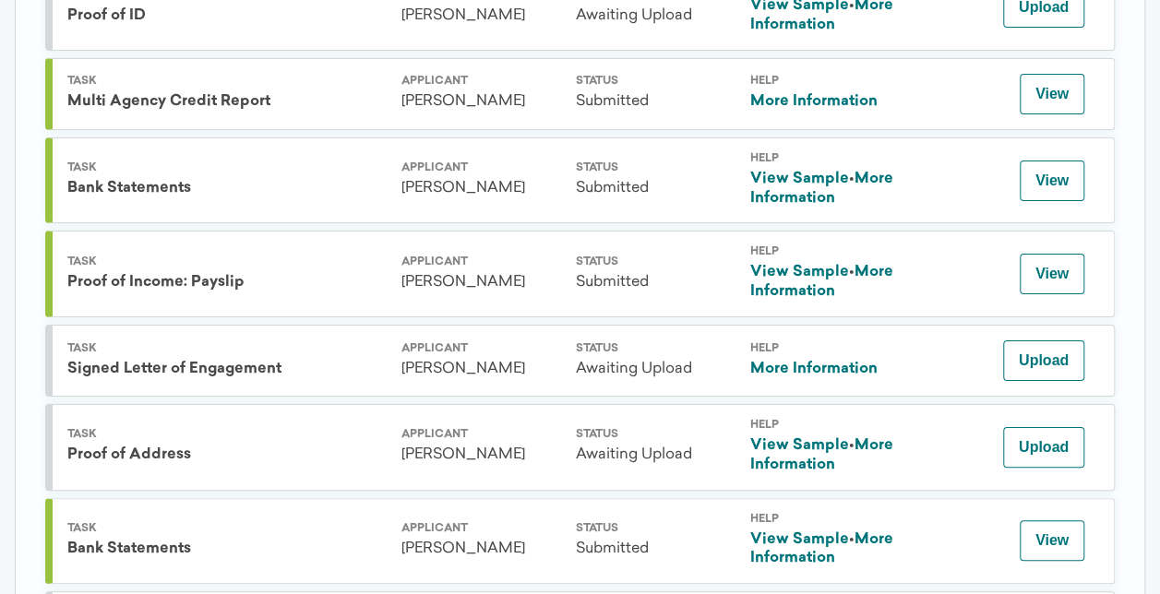
scroll to position [356, 0]
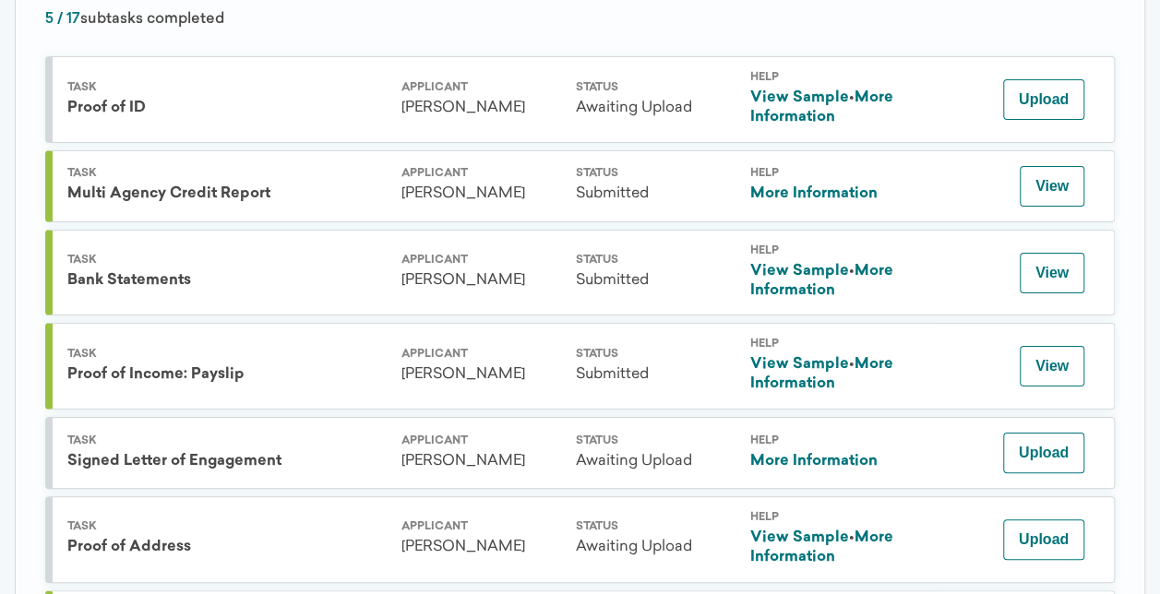
click at [809, 190] on link "More Information" at bounding box center [813, 193] width 127 height 15
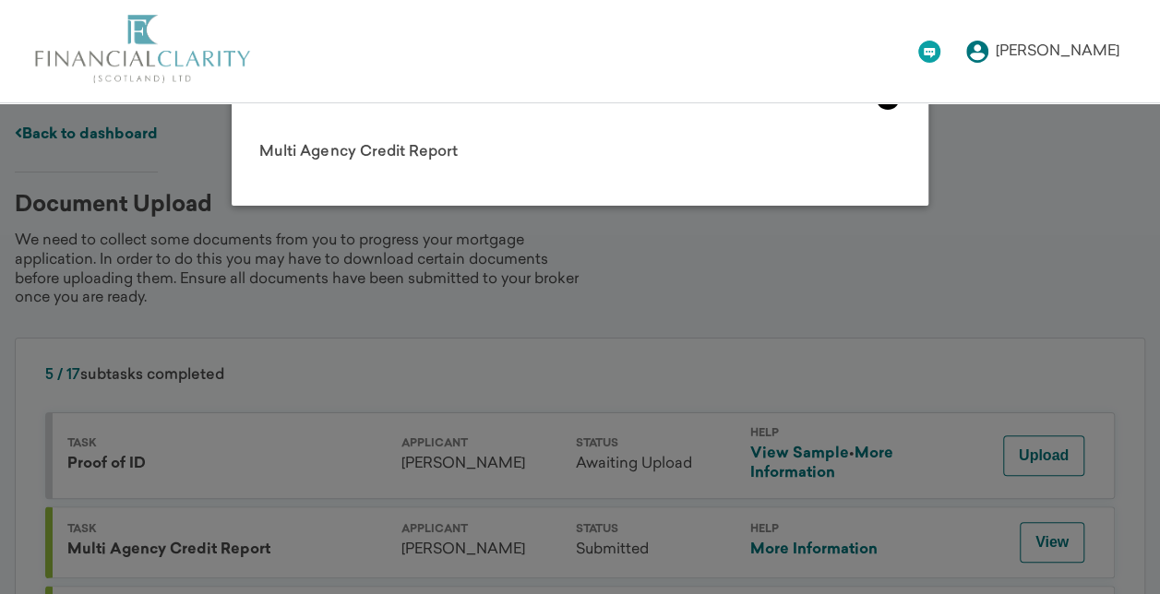
click at [890, 107] on icon at bounding box center [888, 98] width 25 height 25
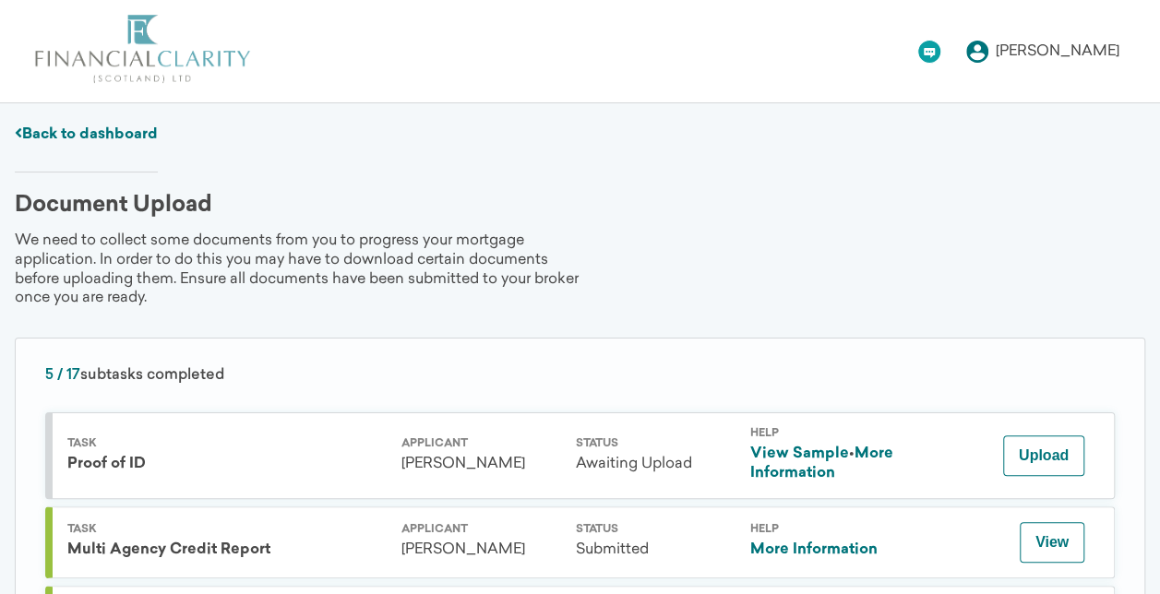
scroll to position [185, 0]
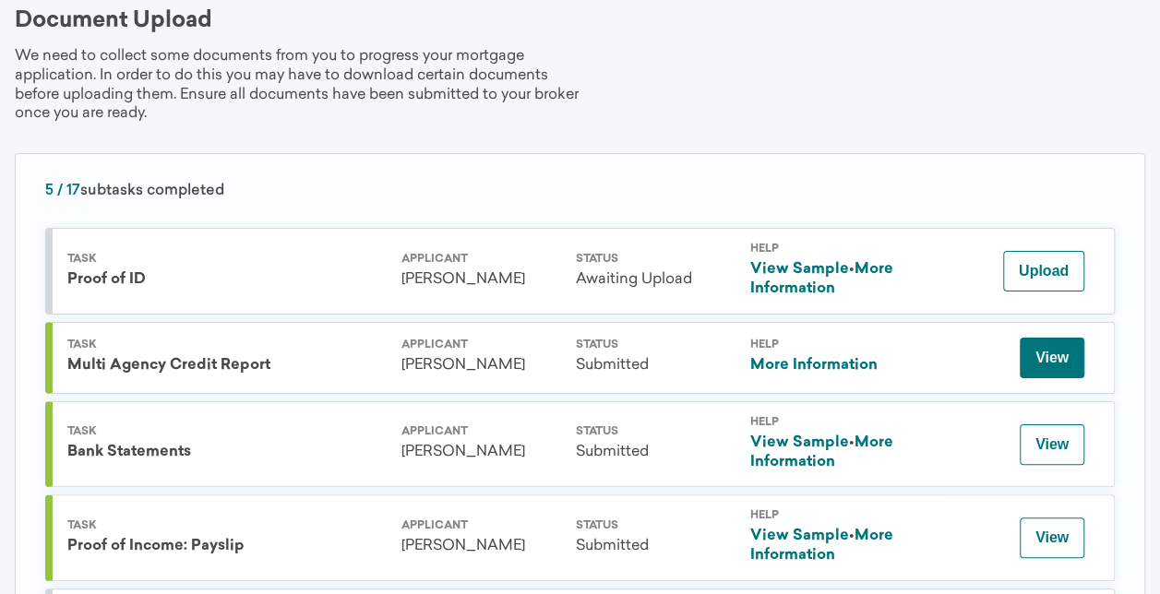
click at [1047, 342] on button "View" at bounding box center [1052, 358] width 65 height 41
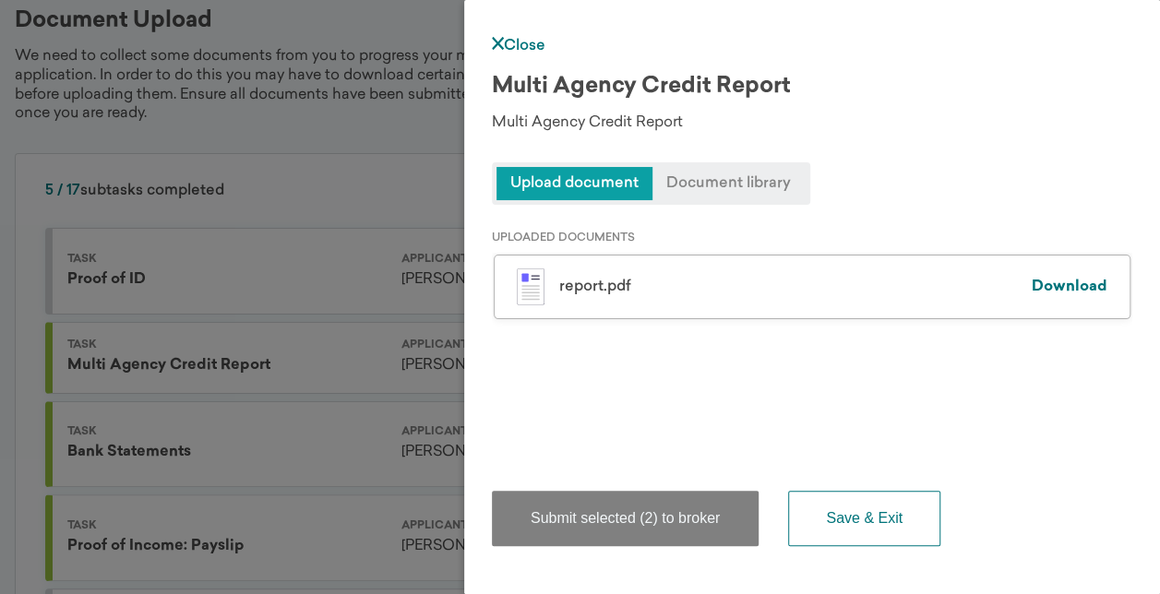
click at [629, 288] on div "report.pdf" at bounding box center [795, 287] width 473 height 15
click at [515, 284] on div "report.pdf Download" at bounding box center [812, 287] width 637 height 65
click at [1056, 285] on link "Download" at bounding box center [1070, 287] width 76 height 15
click at [587, 429] on div "UPLOADED DOCUMENTS report.pdf Download report.pdf Download" at bounding box center [812, 333] width 641 height 257
click at [727, 190] on span "Document library" at bounding box center [729, 183] width 152 height 33
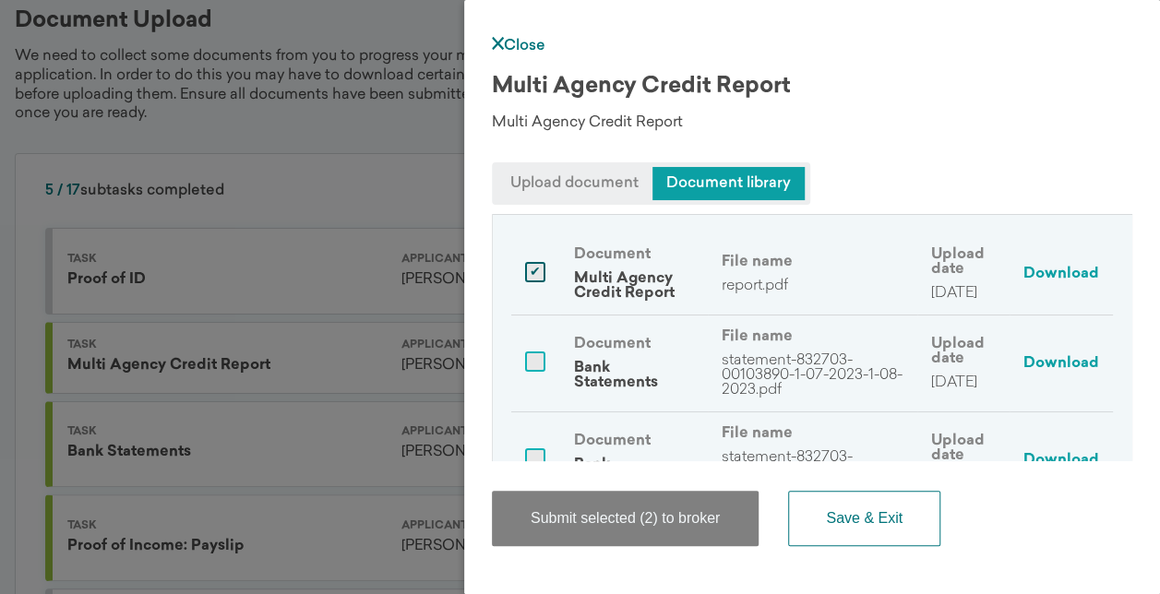
click at [773, 287] on p "report.pdf" at bounding box center [813, 286] width 182 height 15
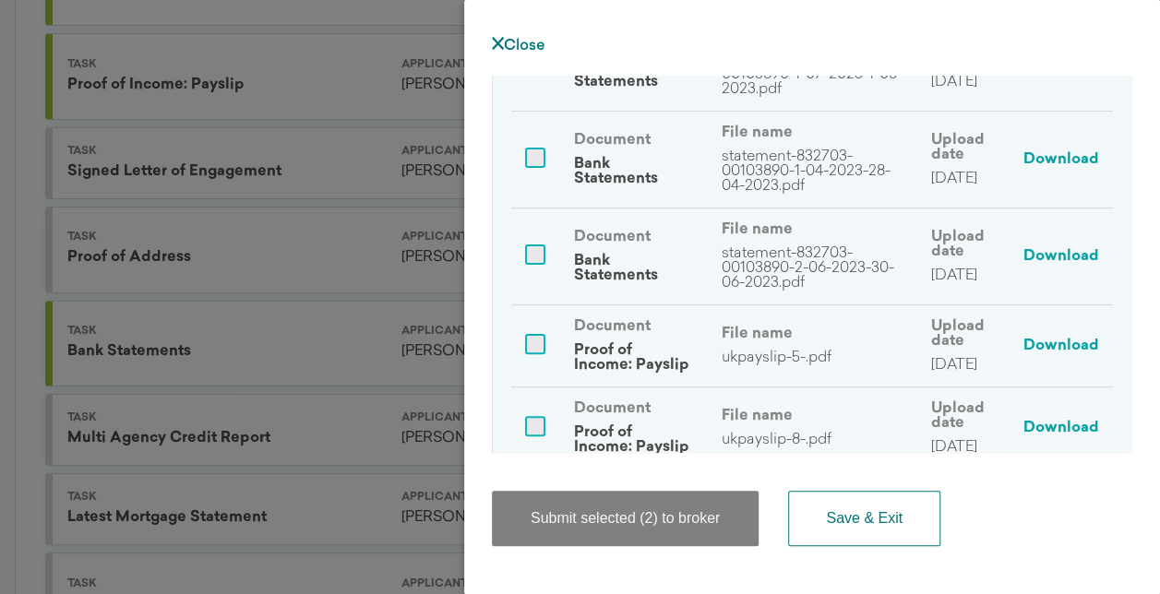
scroll to position [0, 0]
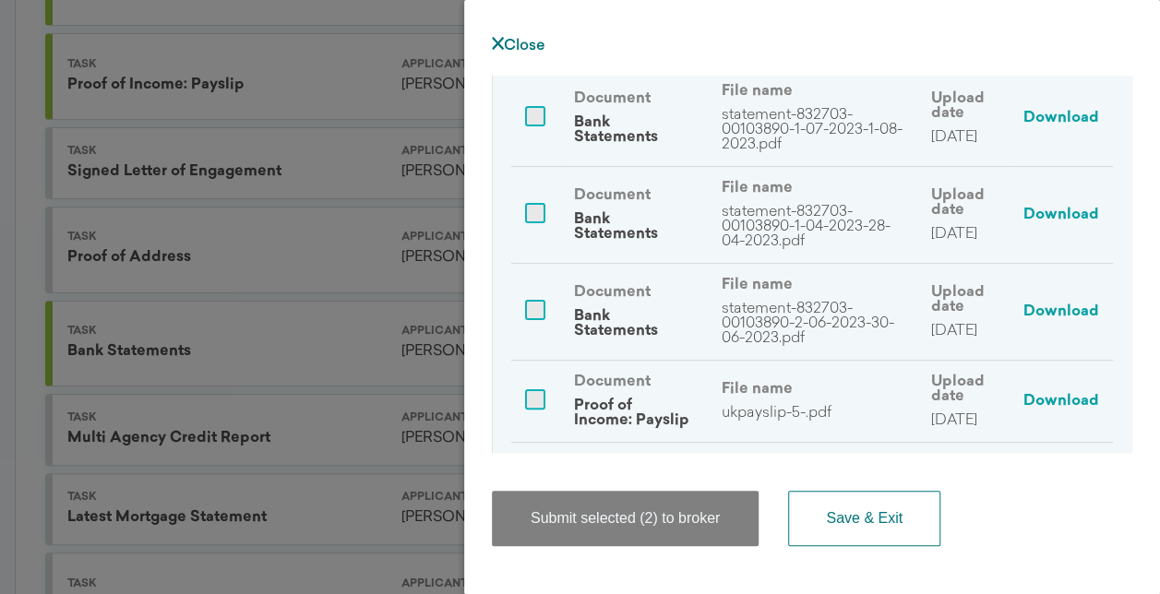
click at [541, 39] on link "Close" at bounding box center [519, 46] width 54 height 15
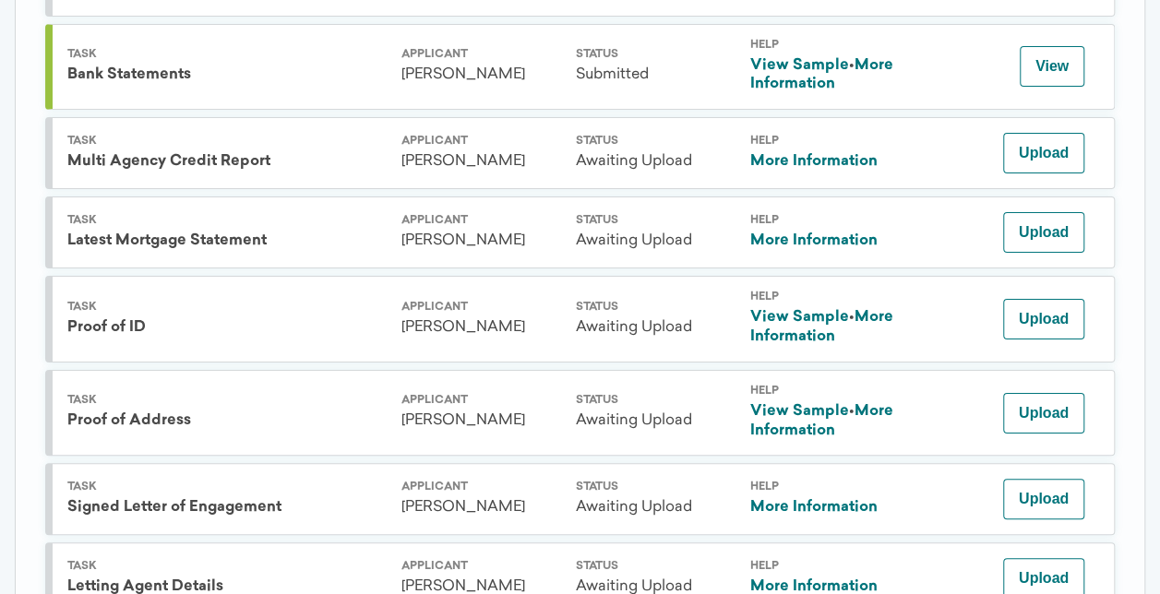
scroll to position [1108, 0]
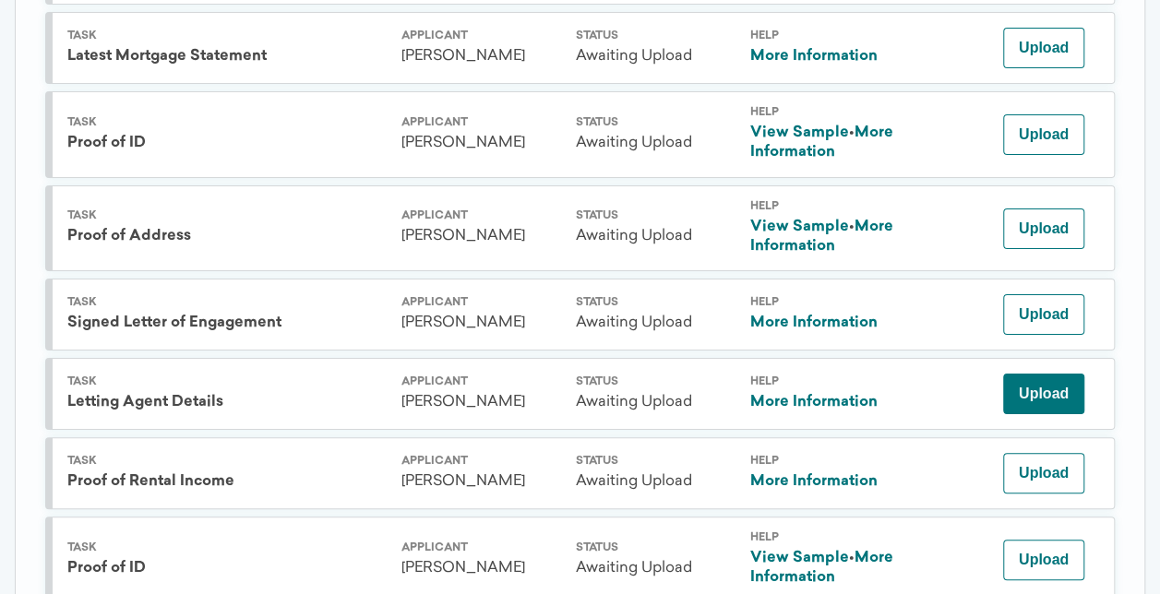
click at [1027, 381] on button "Upload" at bounding box center [1043, 394] width 81 height 41
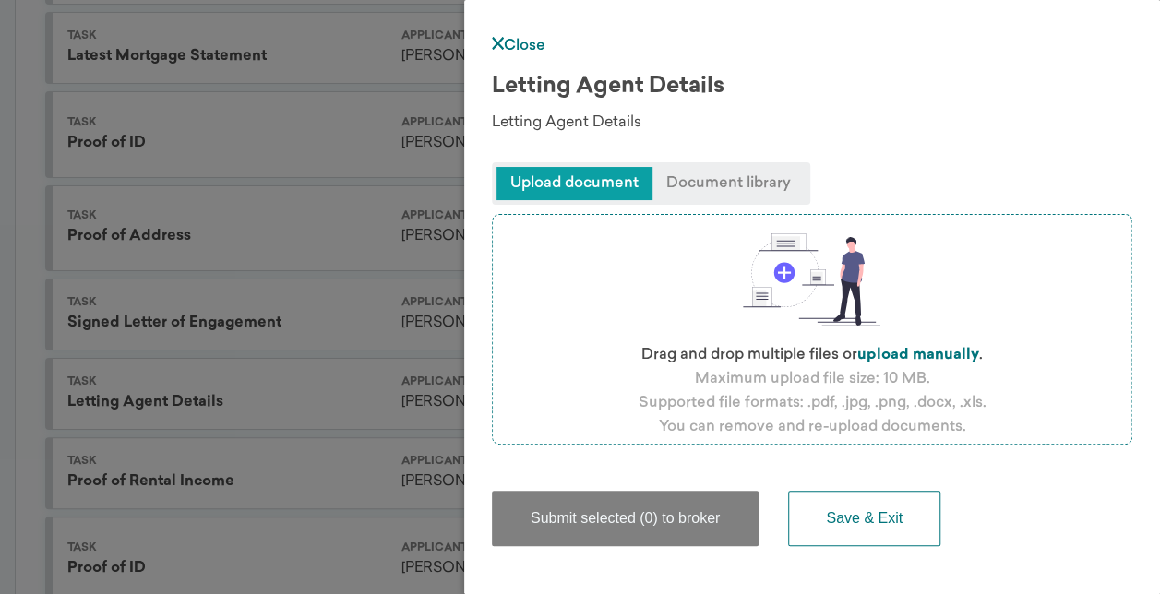
click at [570, 179] on span "Upload document" at bounding box center [575, 183] width 156 height 33
click at [908, 351] on label "upload manually" at bounding box center [918, 355] width 122 height 15
click at [0, 0] on input "file" at bounding box center [0, 0] width 0 height 0
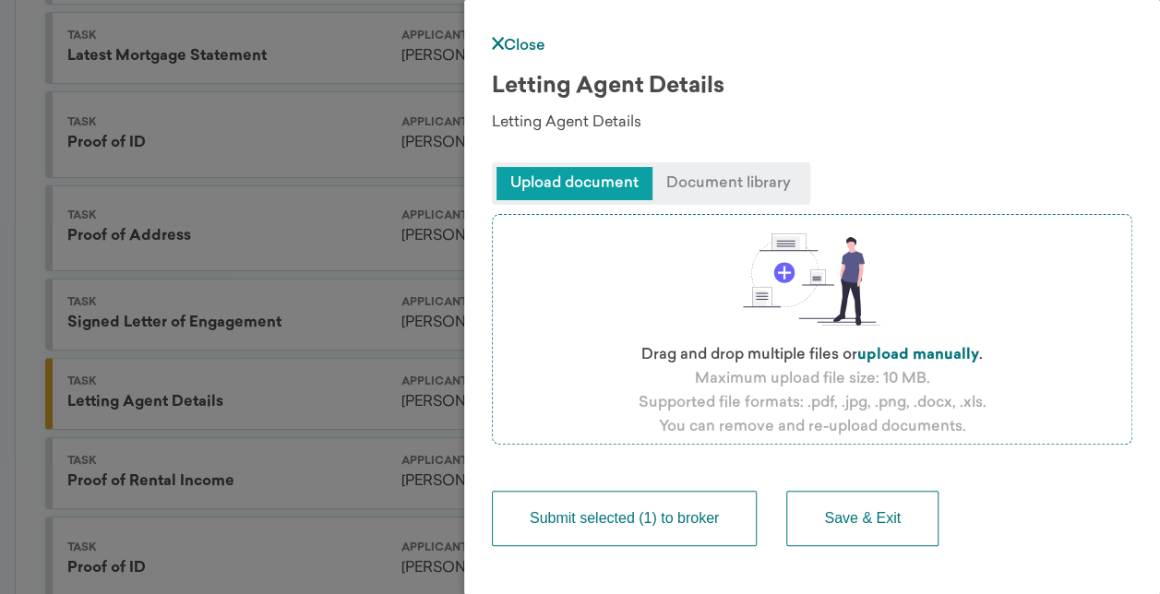
click at [676, 528] on button "Submit selected (1) to broker" at bounding box center [624, 518] width 265 height 55
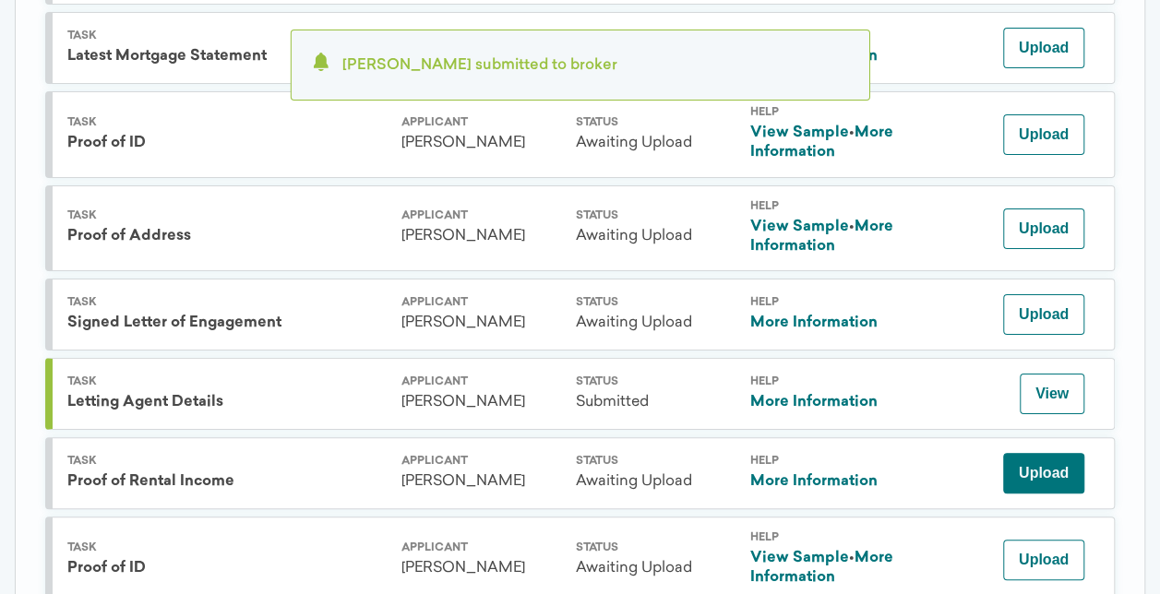
click at [1059, 471] on button "Upload" at bounding box center [1043, 473] width 81 height 41
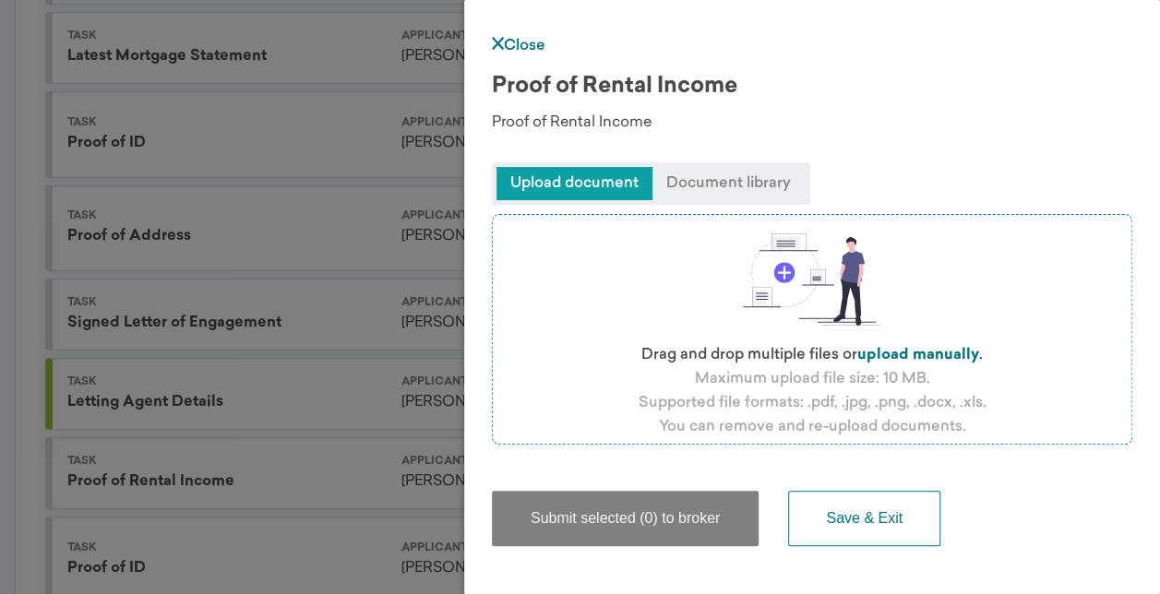
click at [926, 353] on label "upload manually" at bounding box center [918, 355] width 122 height 15
click at [0, 0] on input "file" at bounding box center [0, 0] width 0 height 0
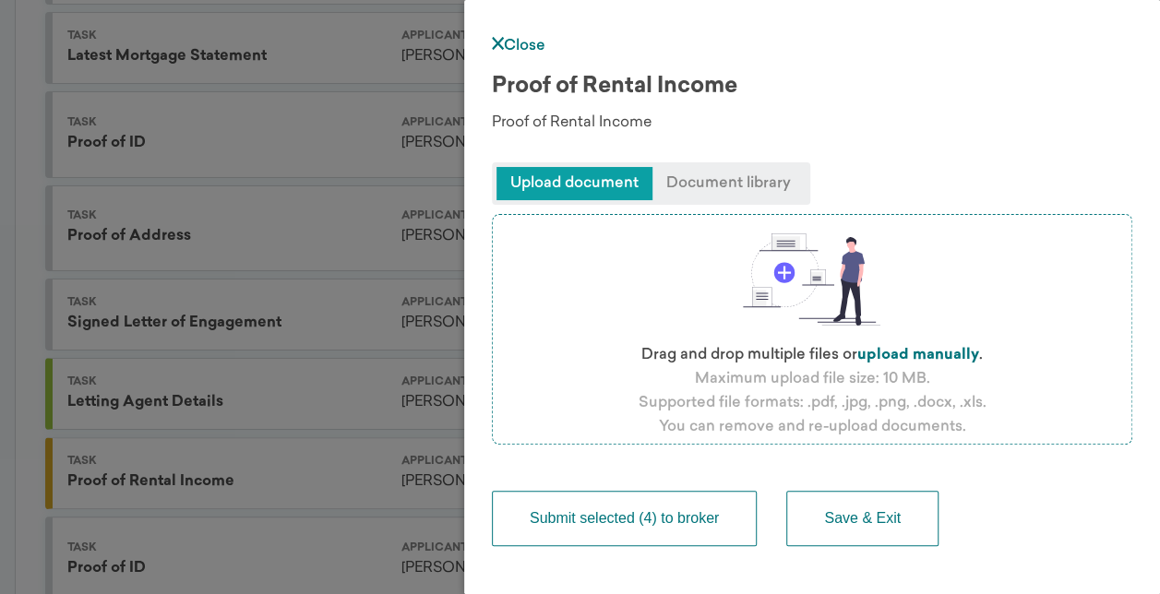
click at [670, 513] on button "Submit selected (4) to broker" at bounding box center [624, 518] width 265 height 55
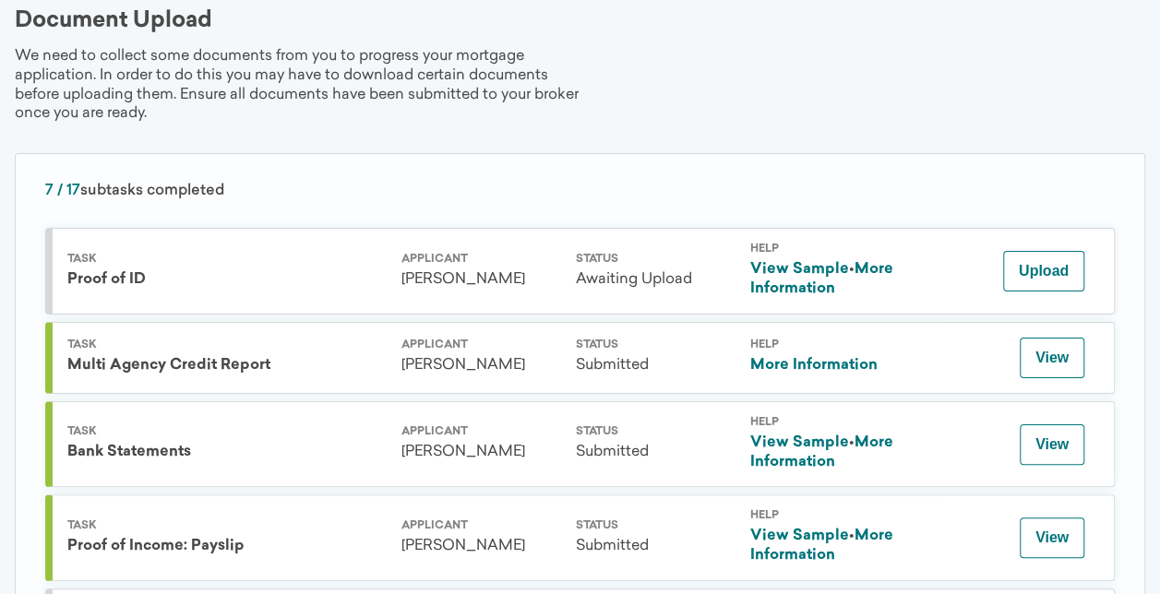
scroll to position [0, 0]
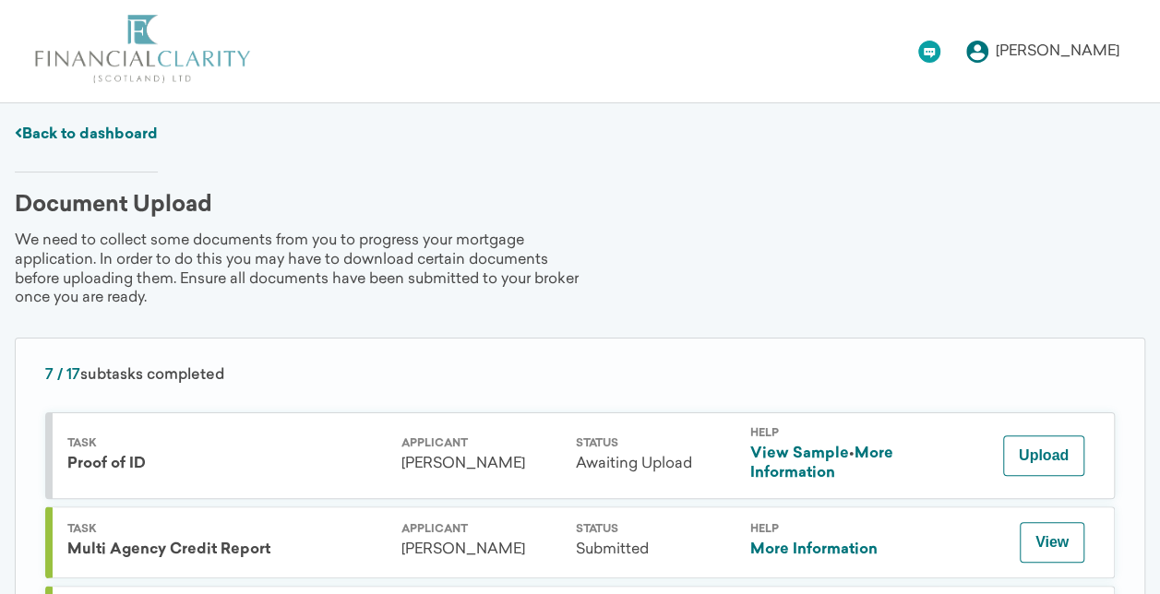
click at [83, 134] on link "Back to dashboard" at bounding box center [86, 134] width 143 height 15
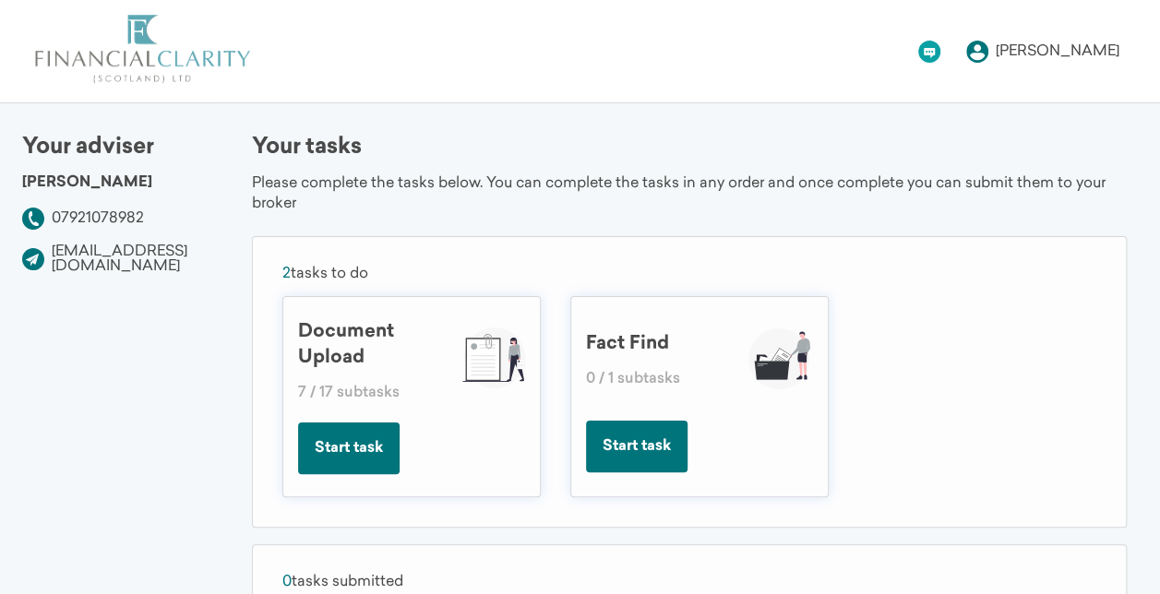
click at [629, 442] on button "Start task" at bounding box center [637, 447] width 102 height 52
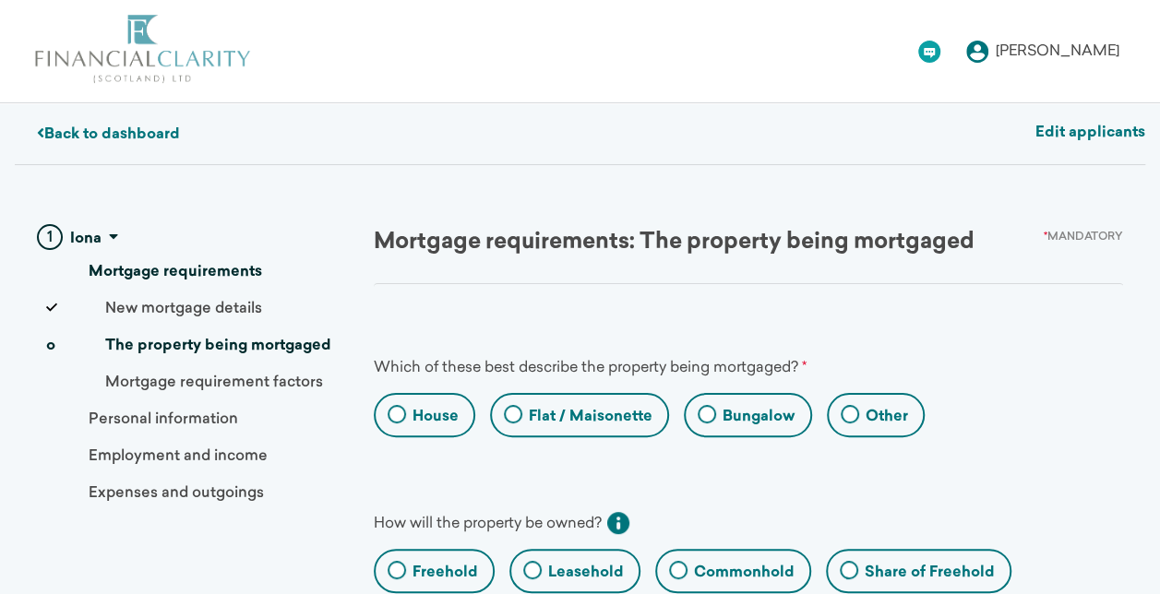
click at [534, 410] on label "Flat / Maisonette" at bounding box center [591, 417] width 124 height 20
radio Maisonette "true"
click at [504, 412] on Maisonette "Flat / Maisonette" at bounding box center [498, 418] width 12 height 12
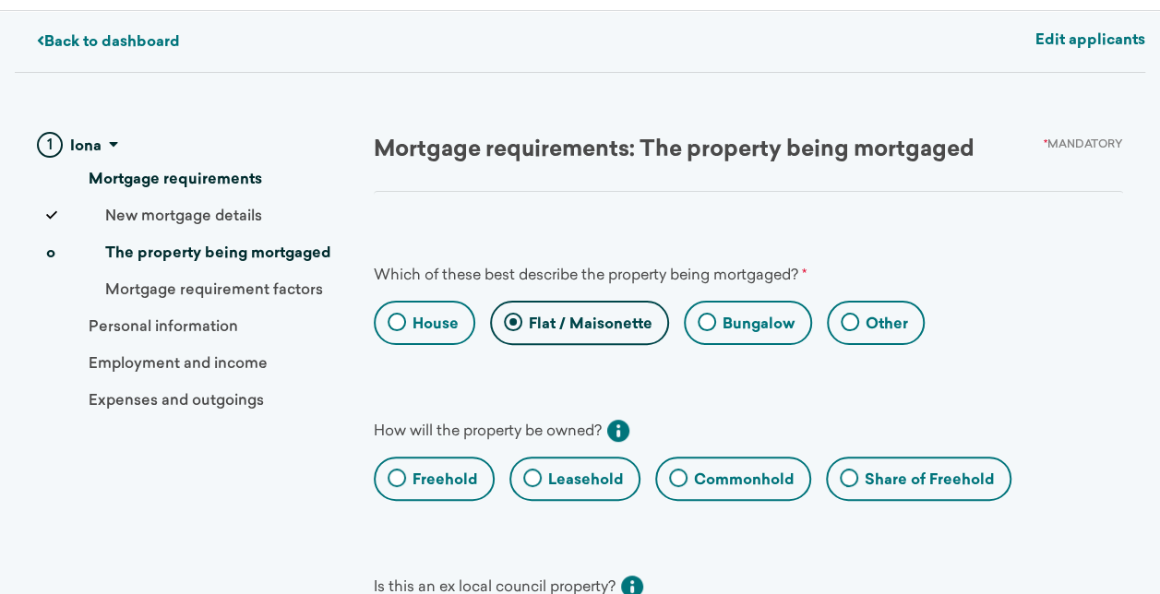
scroll to position [185, 0]
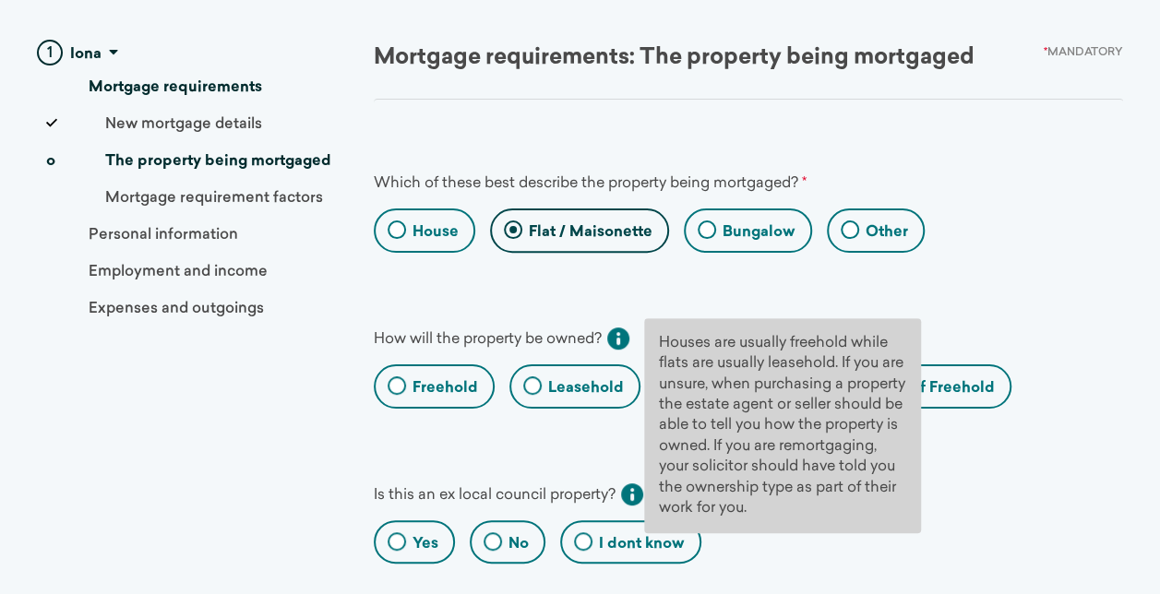
click at [624, 332] on icon at bounding box center [618, 339] width 22 height 22
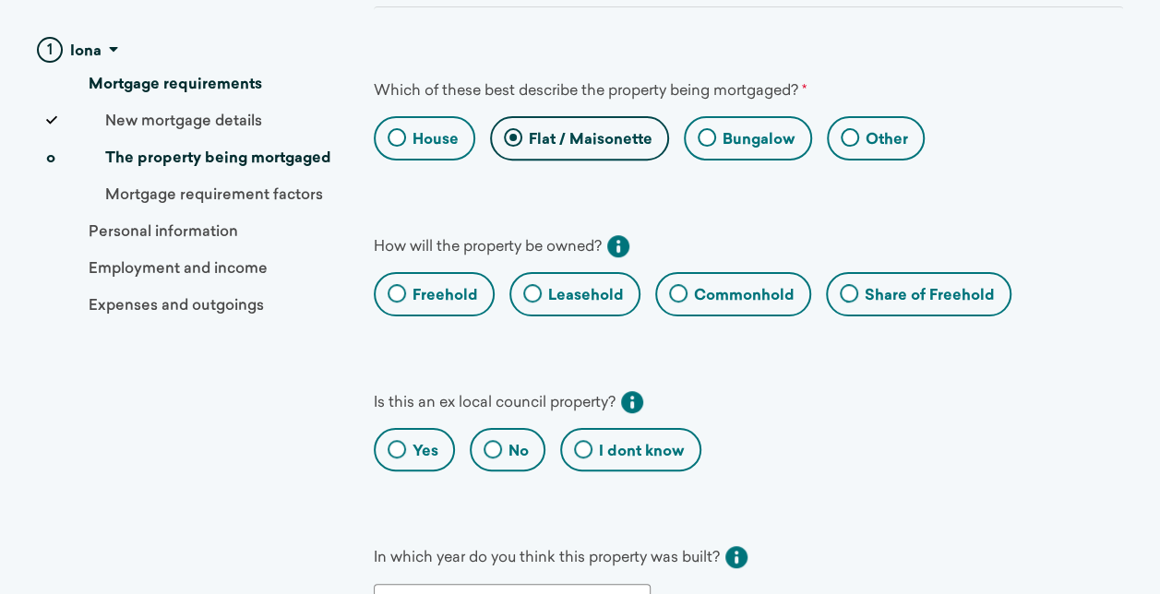
scroll to position [369, 0]
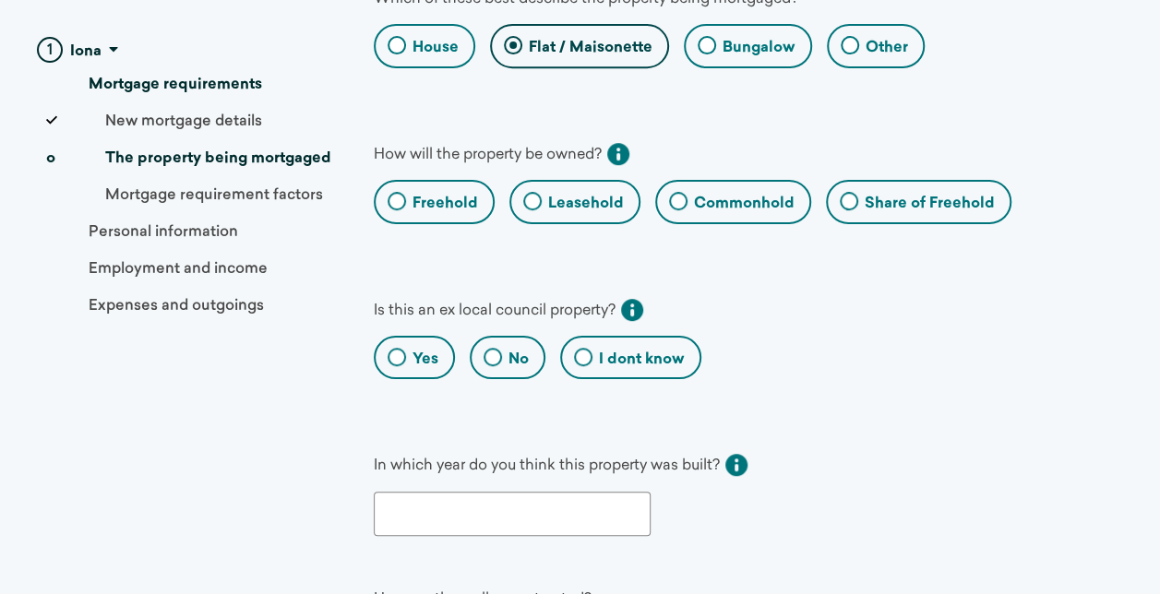
click at [513, 350] on label "No" at bounding box center [519, 360] width 20 height 20
radio input "true"
click at [484, 354] on input "No" at bounding box center [478, 360] width 12 height 12
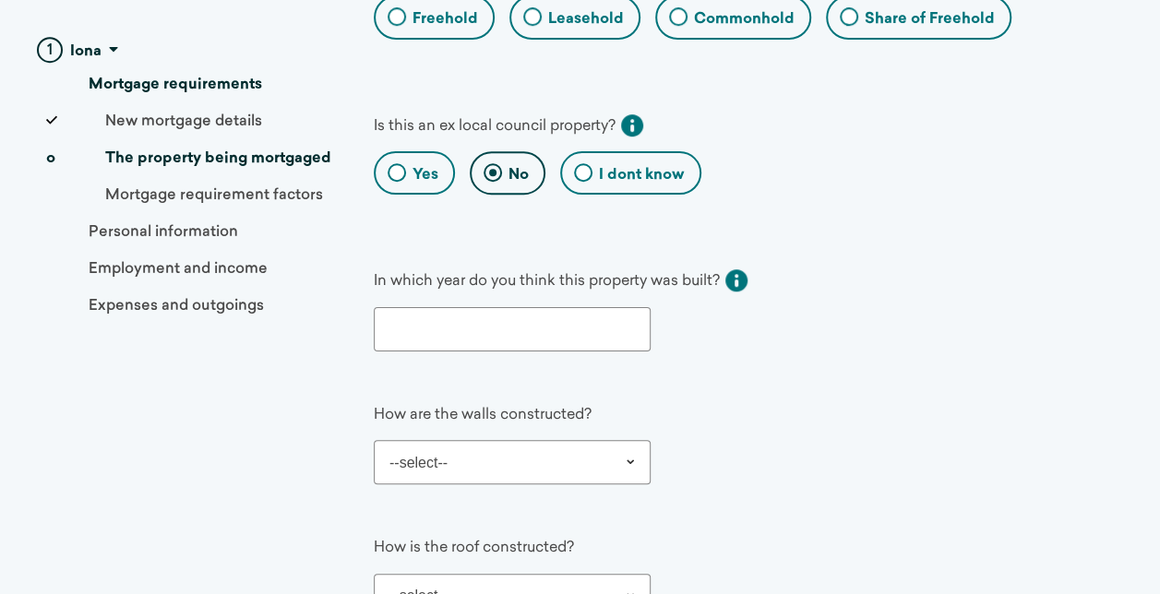
scroll to position [831, 0]
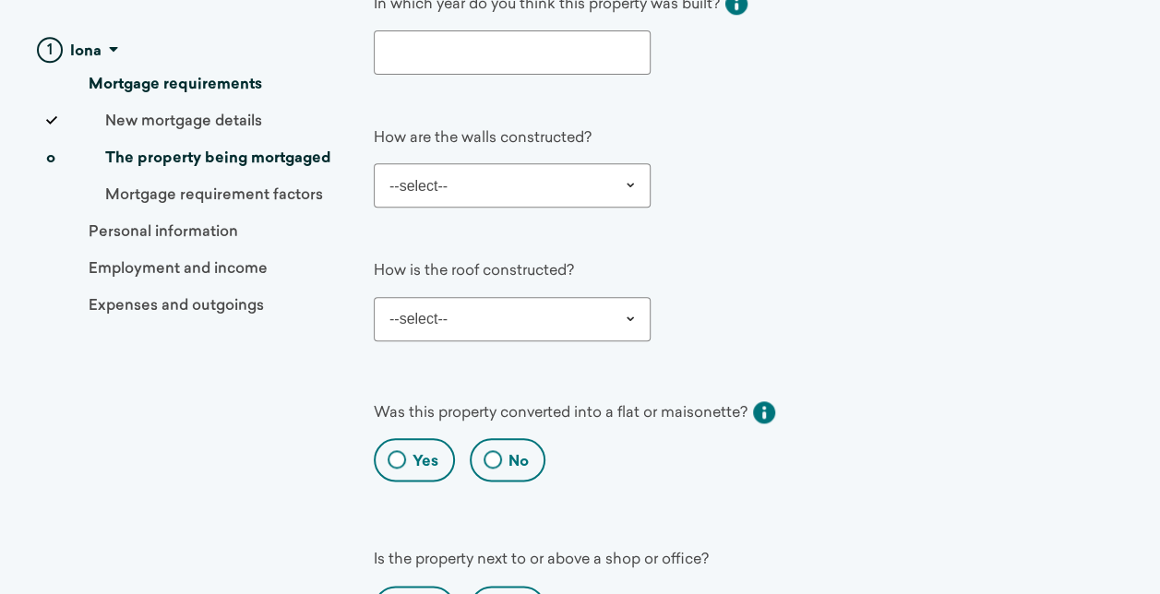
drag, startPoint x: 479, startPoint y: 432, endPoint x: 487, endPoint y: 427, distance: 9.5
click at [480, 438] on div "No" at bounding box center [508, 459] width 76 height 43
radio input "true"
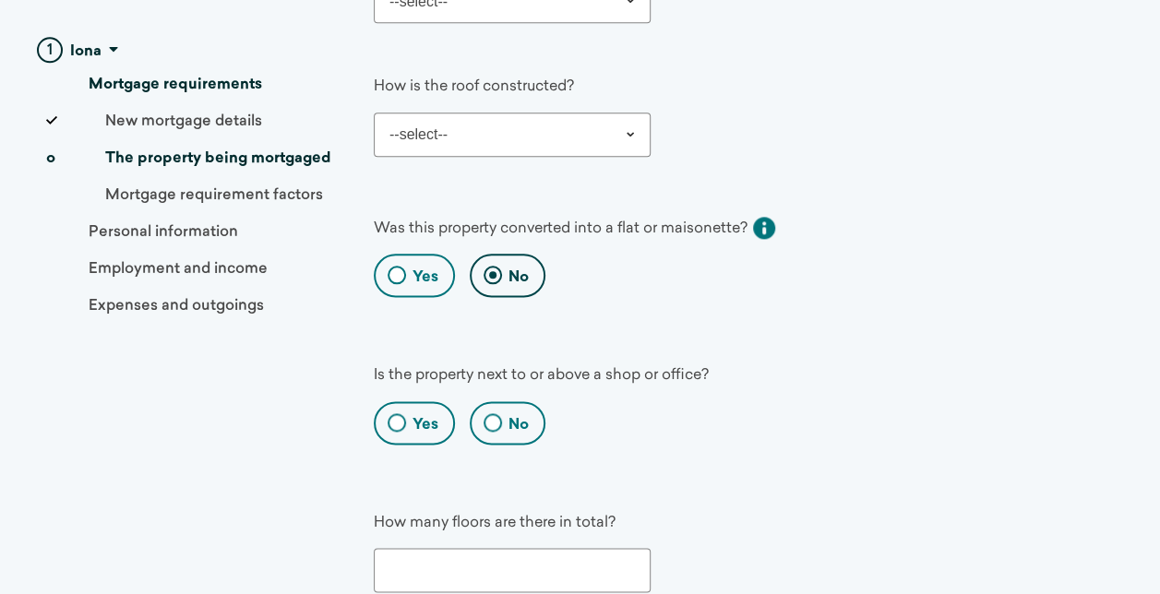
click at [519, 415] on label "No" at bounding box center [519, 425] width 20 height 20
radio input "true"
click at [484, 420] on input "No" at bounding box center [478, 426] width 12 height 12
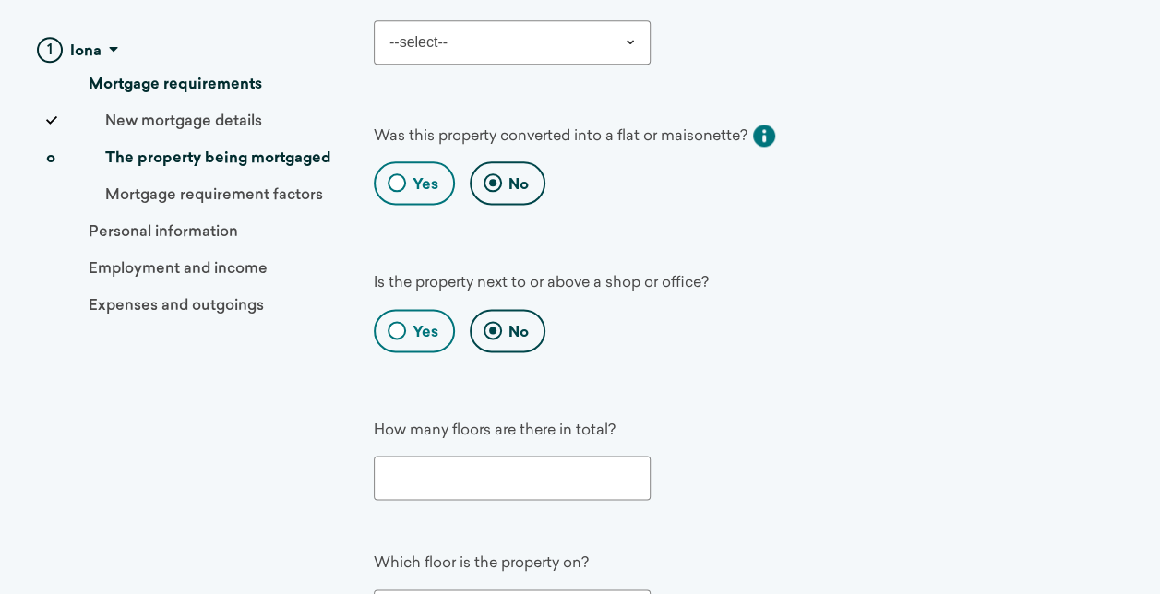
scroll to position [1200, 0]
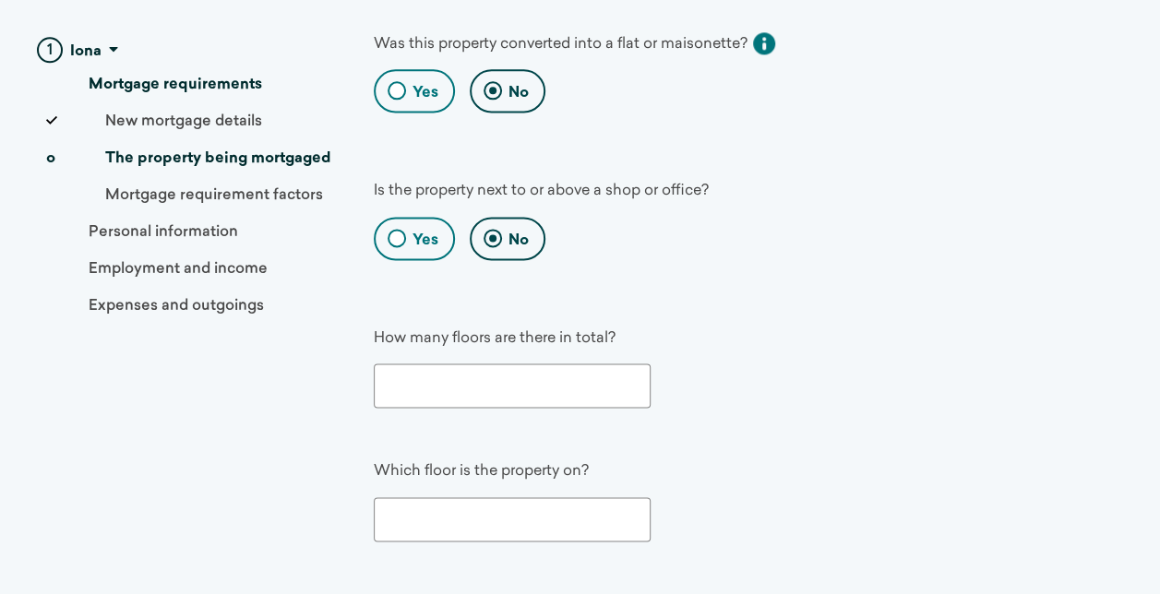
click at [589, 367] on input "number" at bounding box center [512, 386] width 277 height 44
click at [472, 498] on input "number" at bounding box center [512, 519] width 277 height 44
drag, startPoint x: 413, startPoint y: 375, endPoint x: 341, endPoint y: 374, distance: 72.9
click at [341, 374] on div "1 Iona Mortgage requirements New mortgage details o The property being mortgage…" at bounding box center [580, 58] width 1131 height 2187
type input "3"
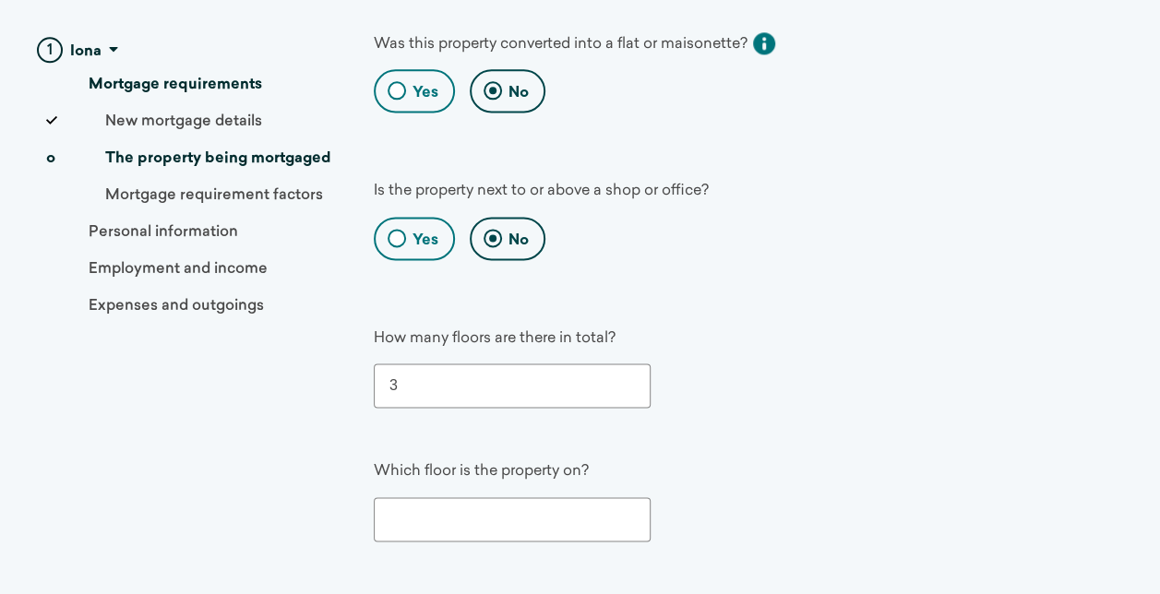
click at [508, 497] on input "number" at bounding box center [512, 519] width 277 height 44
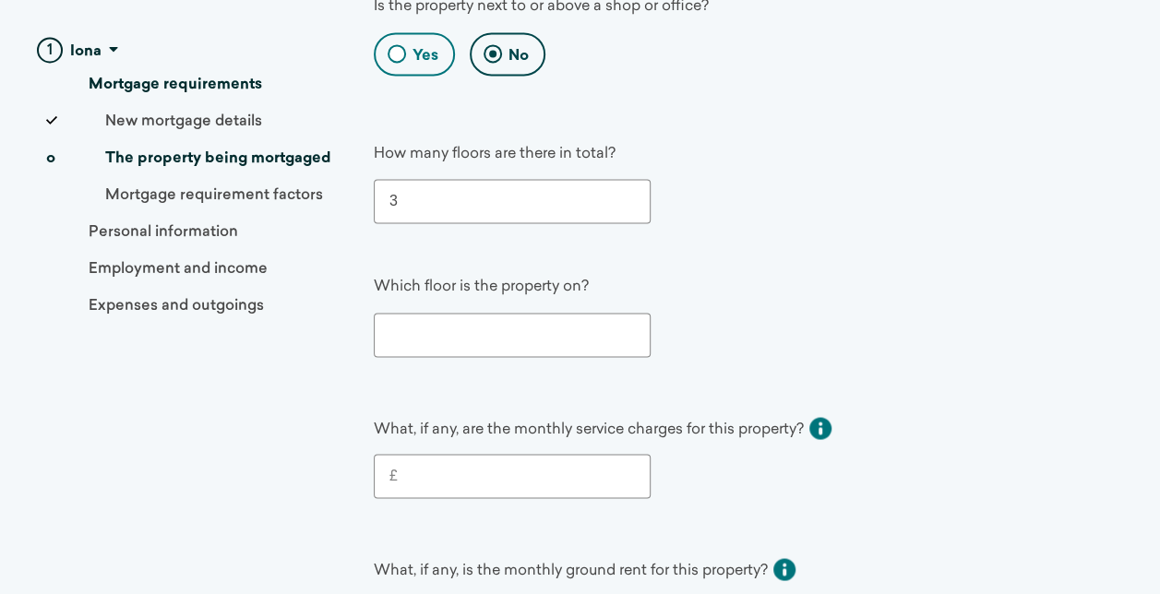
click at [552, 465] on input "£" at bounding box center [516, 476] width 237 height 22
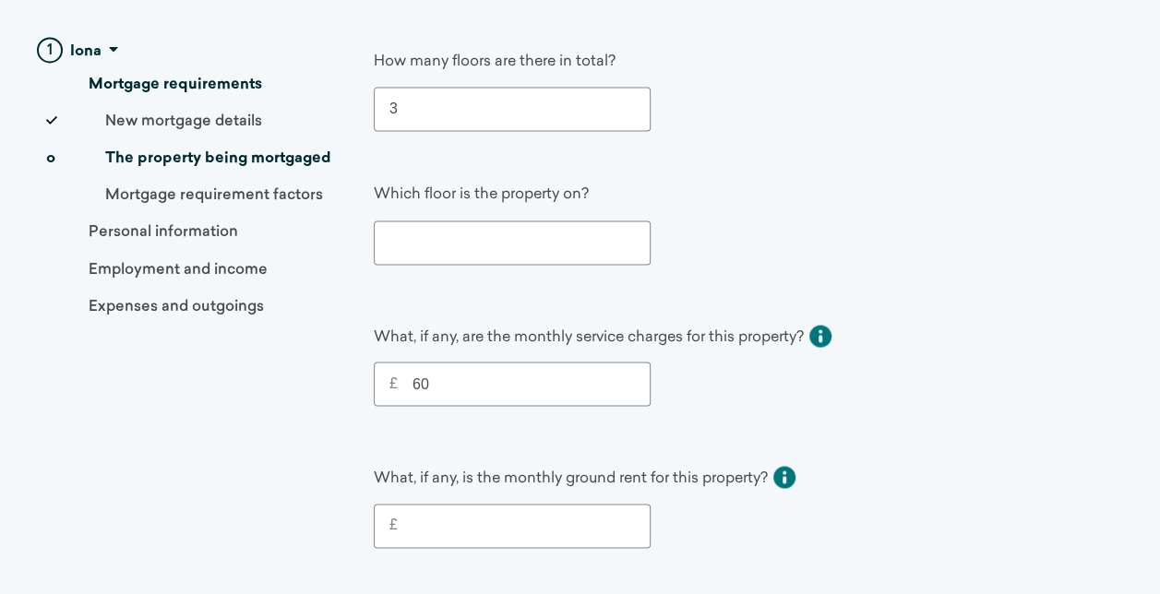
type input "60"
click at [582, 515] on input "£" at bounding box center [516, 526] width 237 height 22
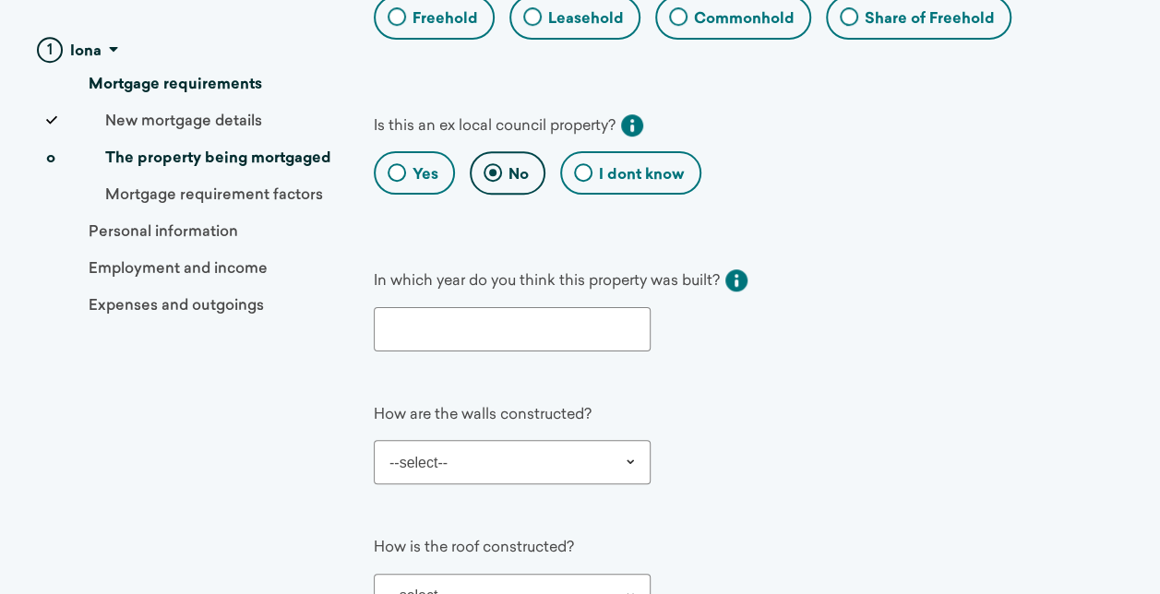
scroll to position [461, 0]
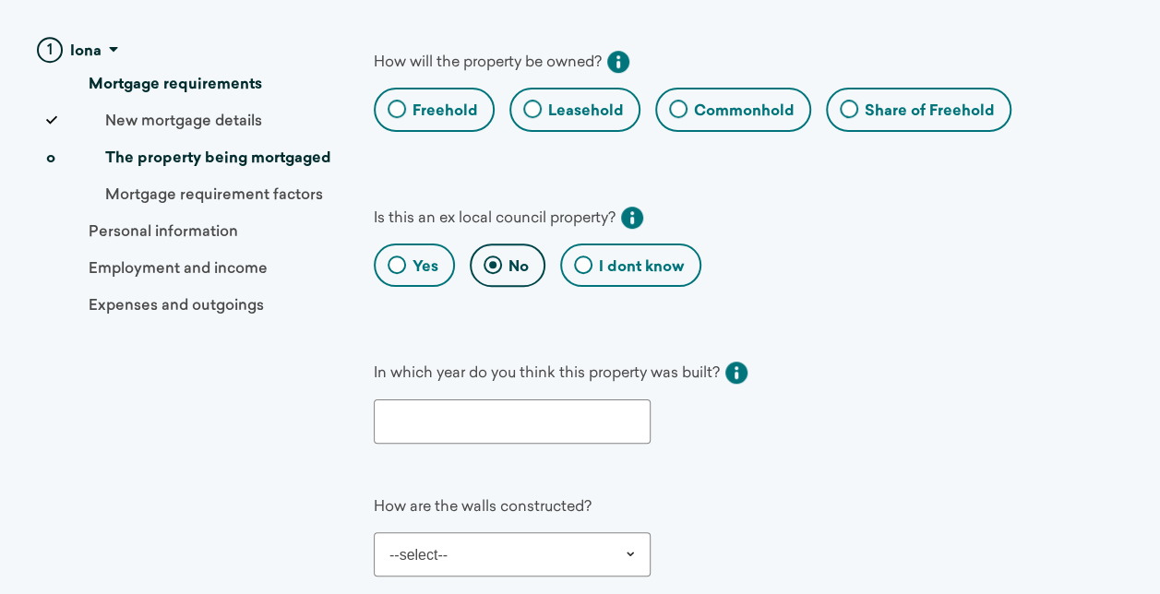
type input "0"
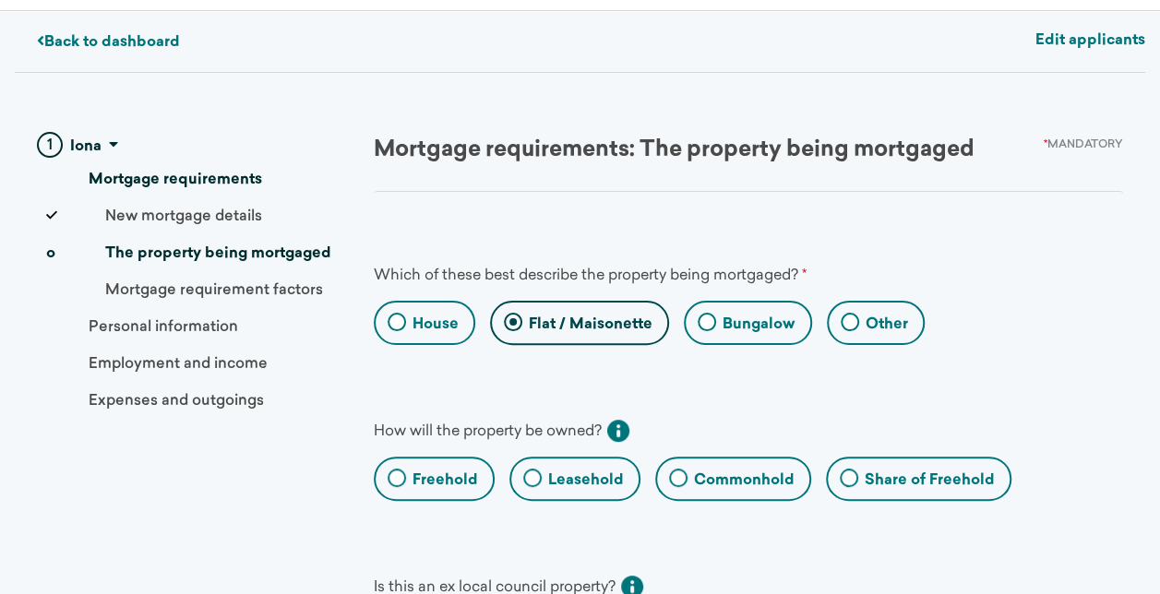
scroll to position [0, 0]
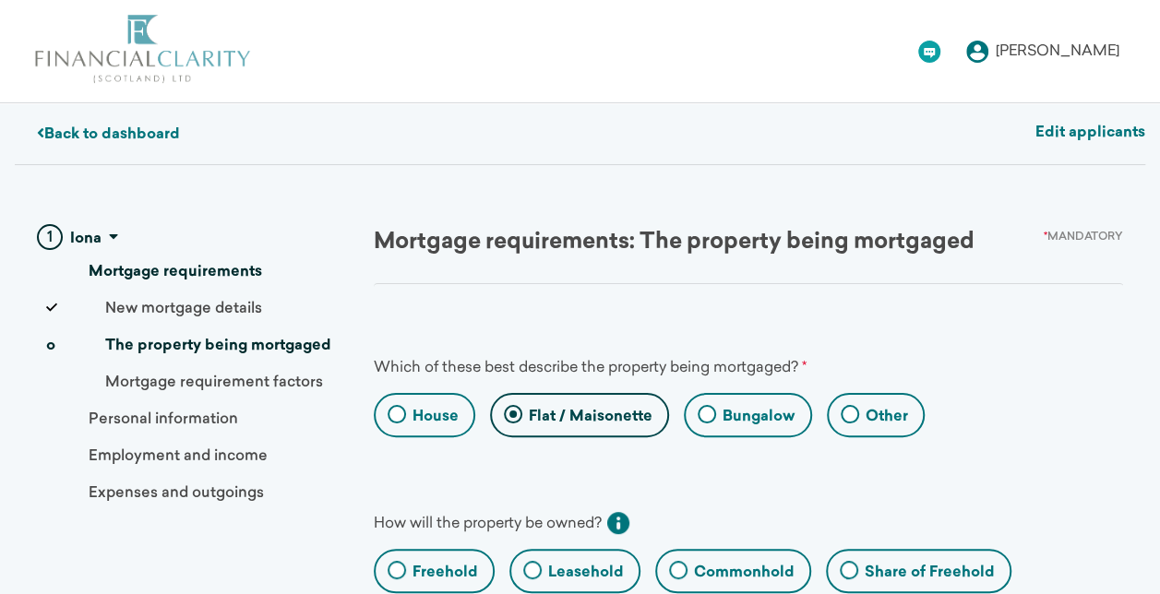
click at [66, 132] on link "Back to dashboard" at bounding box center [108, 134] width 143 height 15
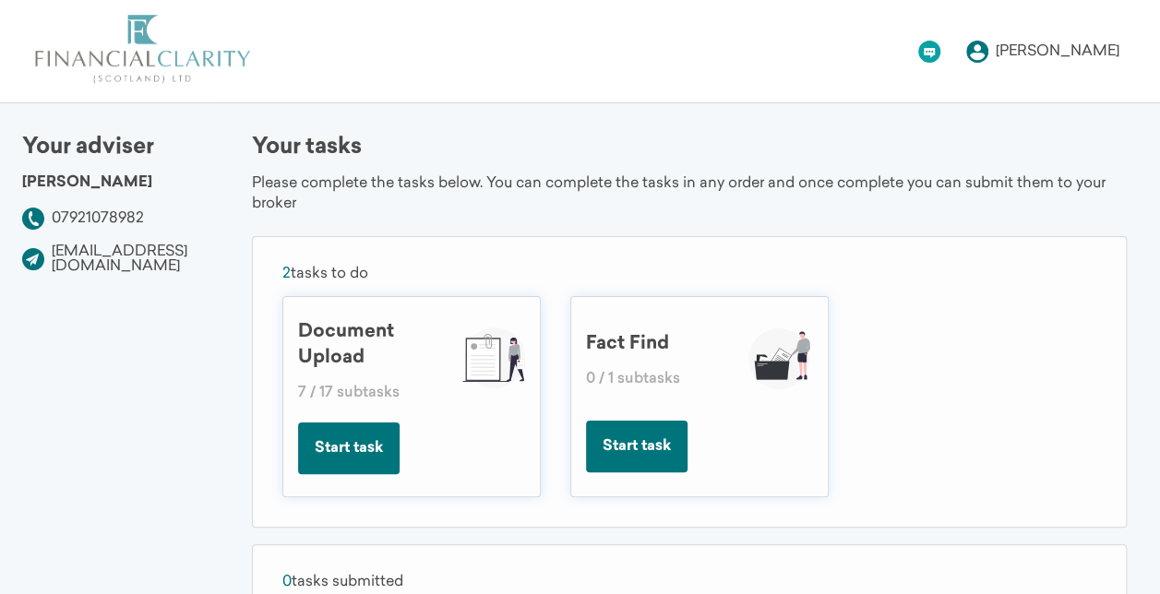
click at [365, 444] on button "Start task" at bounding box center [349, 449] width 102 height 52
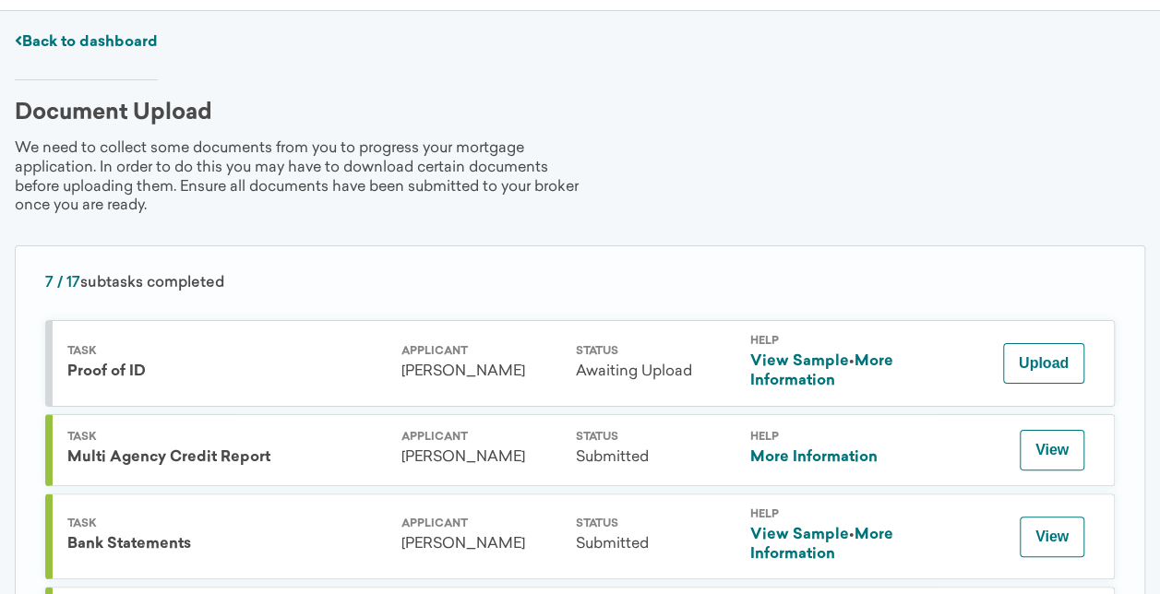
scroll to position [185, 0]
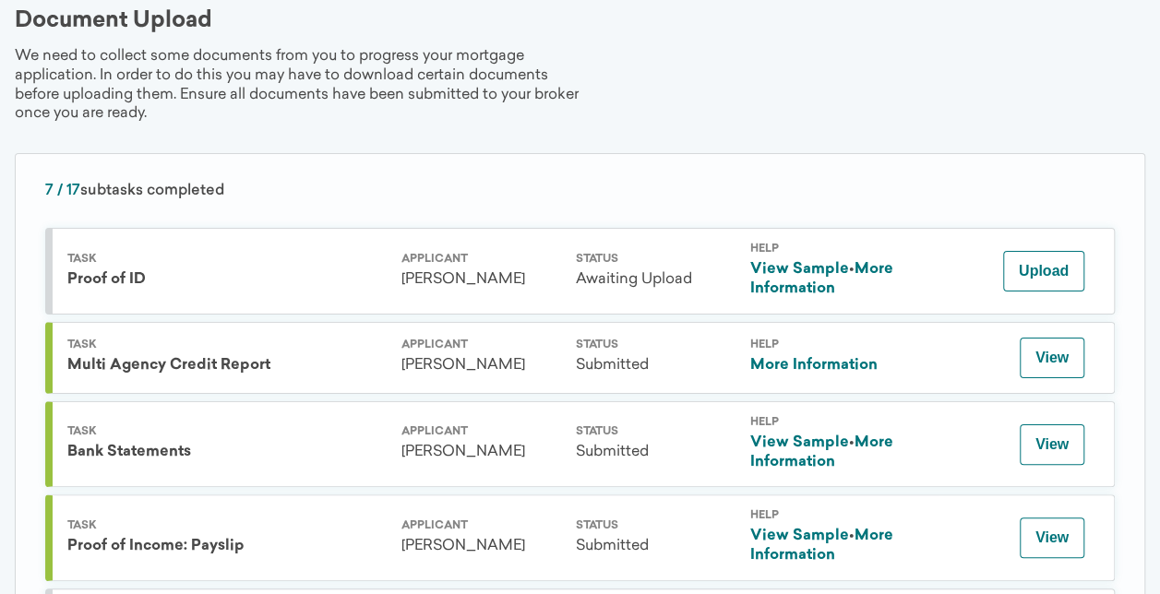
click at [775, 358] on link "More Information" at bounding box center [813, 365] width 127 height 15
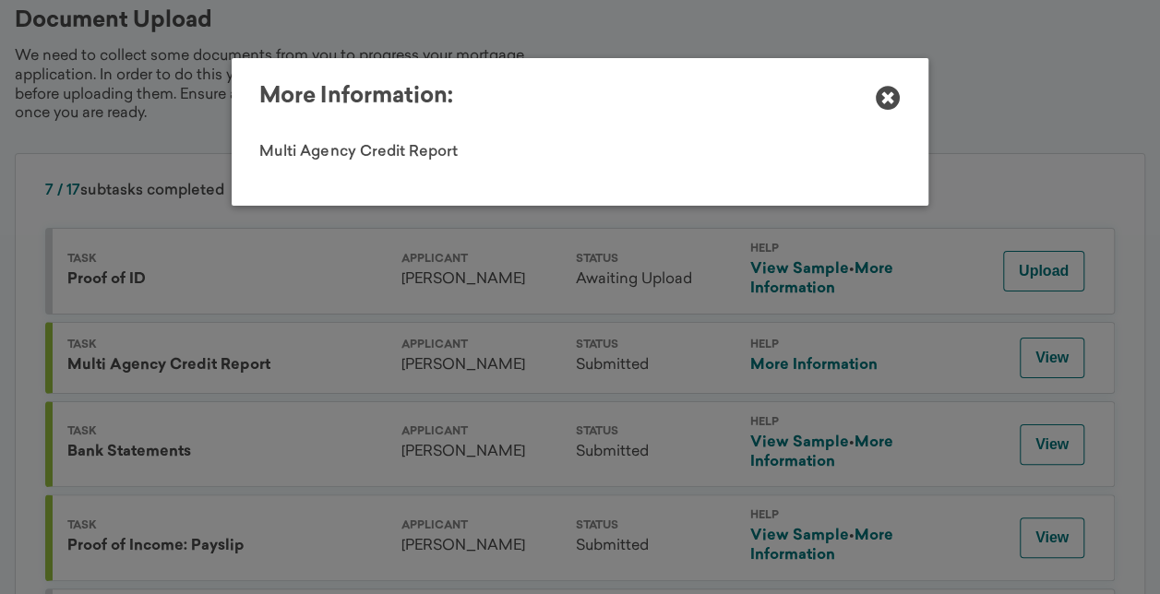
scroll to position [0, 0]
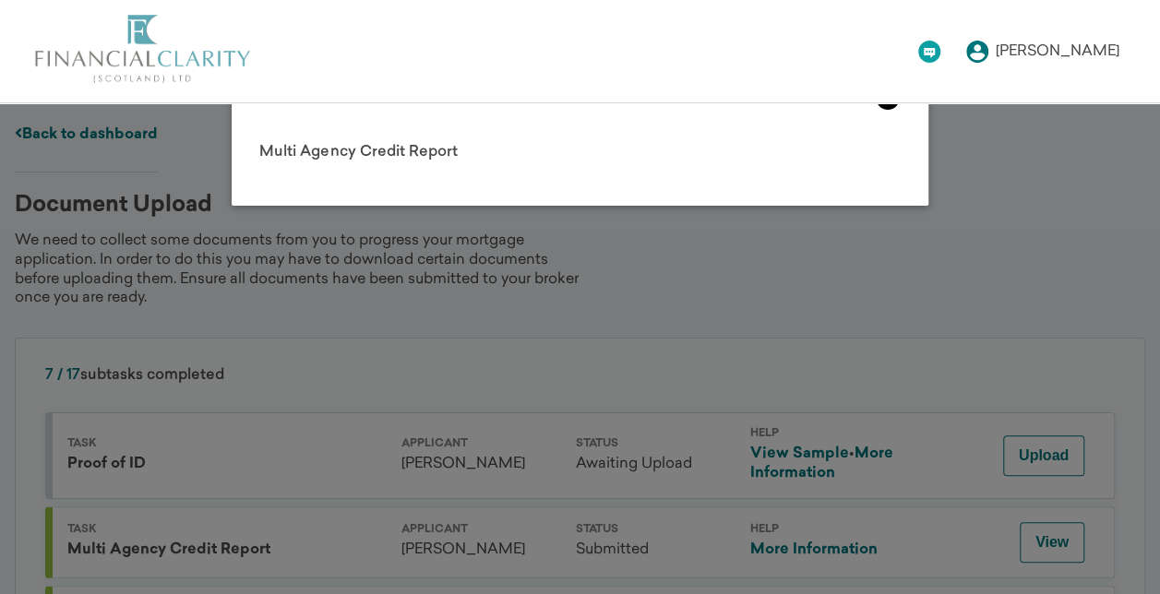
click at [886, 109] on icon at bounding box center [888, 98] width 25 height 25
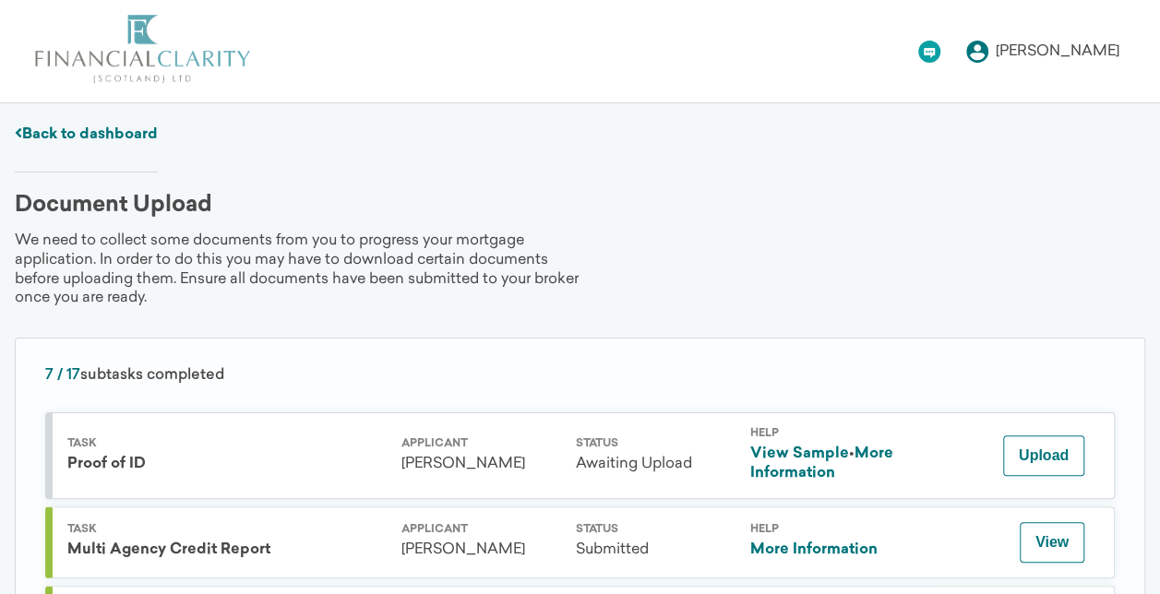
scroll to position [185, 0]
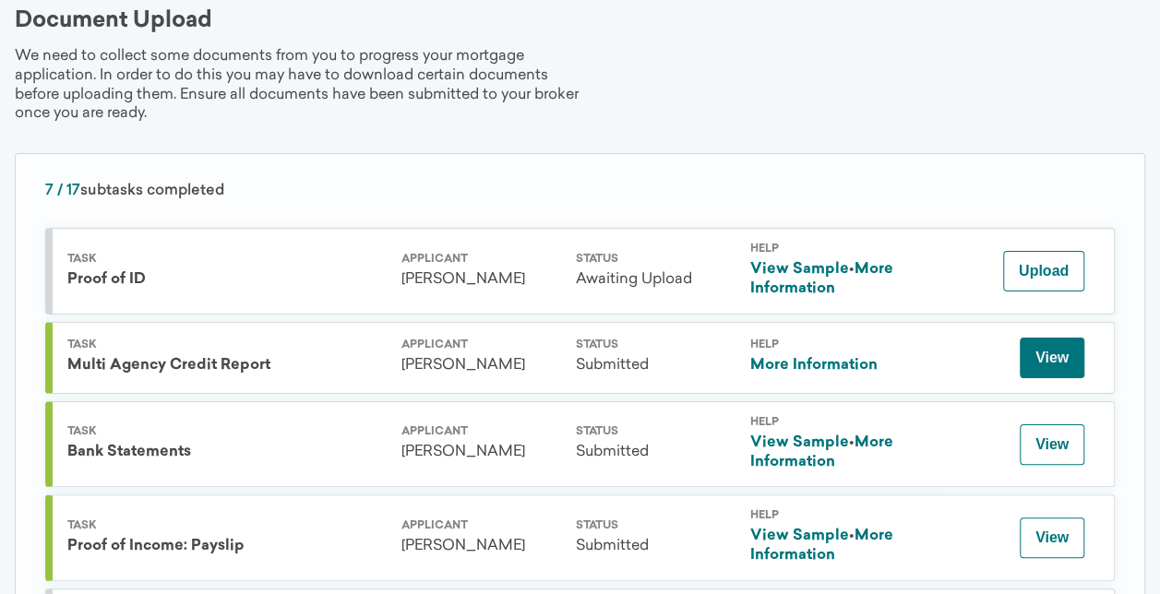
click at [1041, 357] on button "View" at bounding box center [1052, 358] width 65 height 41
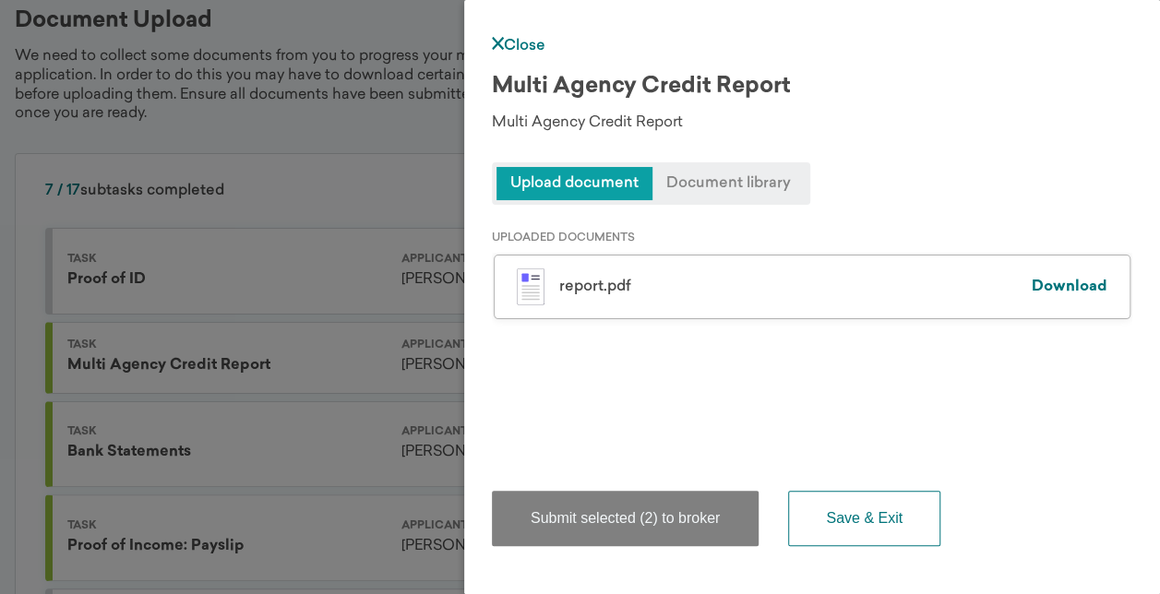
click at [608, 185] on span "Upload document" at bounding box center [575, 183] width 156 height 33
click at [582, 186] on span "Upload document" at bounding box center [575, 183] width 156 height 33
click at [705, 175] on span "Document library" at bounding box center [729, 183] width 152 height 33
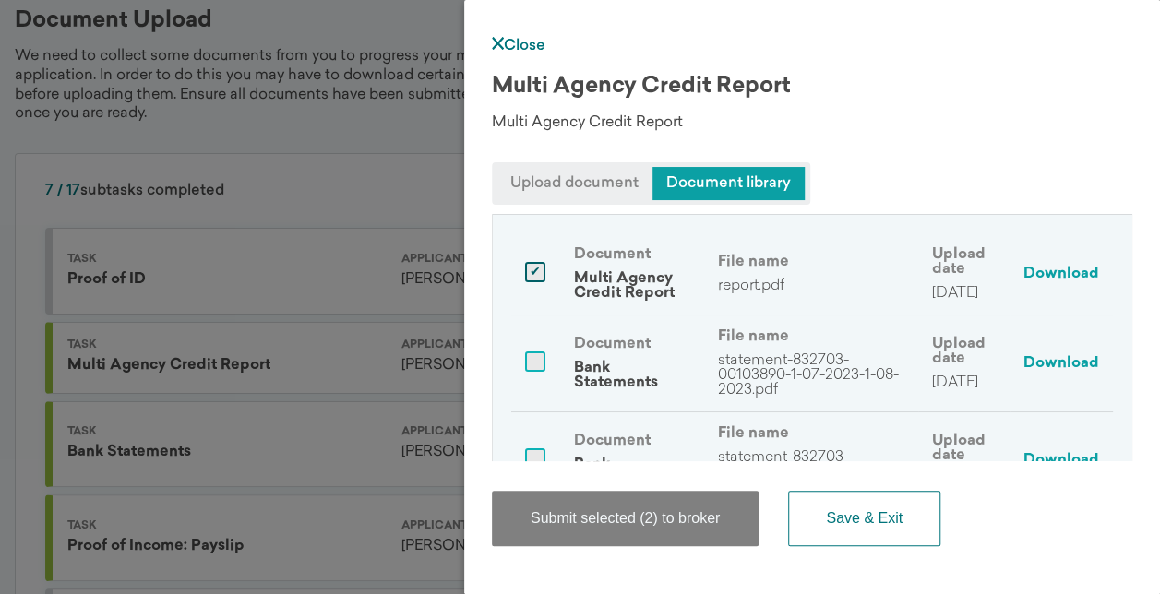
click at [576, 177] on span "Upload document" at bounding box center [575, 183] width 156 height 33
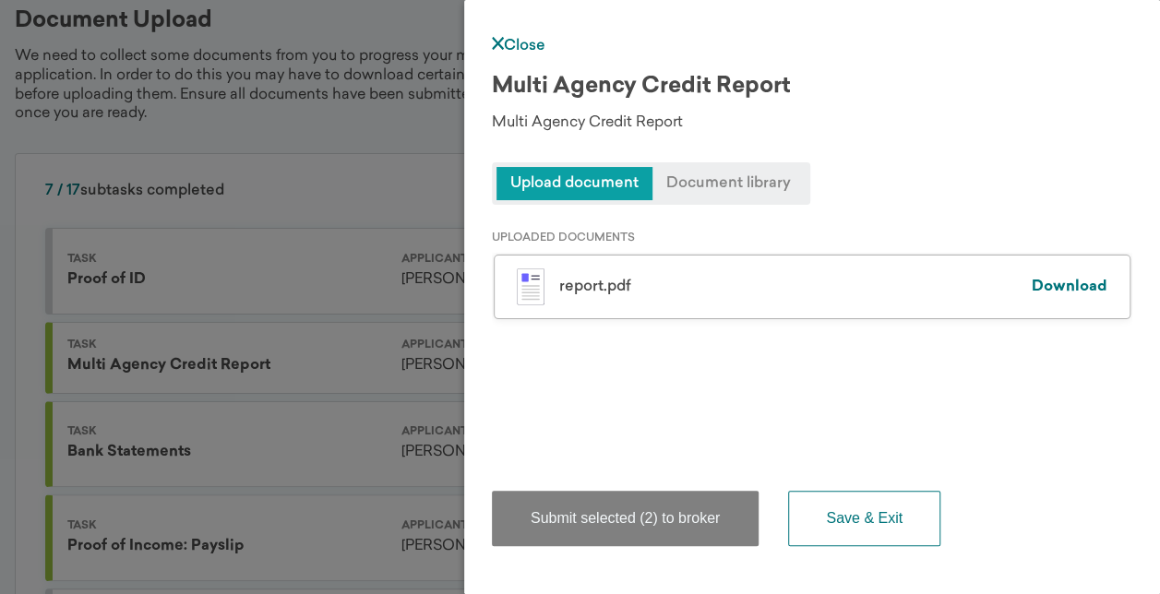
click at [575, 177] on span "Upload document" at bounding box center [575, 183] width 156 height 33
click at [624, 276] on div "report.pdf Download" at bounding box center [812, 287] width 637 height 65
click at [565, 157] on div "Multi Agency Credit Report Multi Agency Credit Report Upload document Document …" at bounding box center [812, 140] width 641 height 129
click at [568, 185] on span "Upload document" at bounding box center [575, 183] width 156 height 33
click at [567, 189] on span "Upload document" at bounding box center [575, 183] width 156 height 33
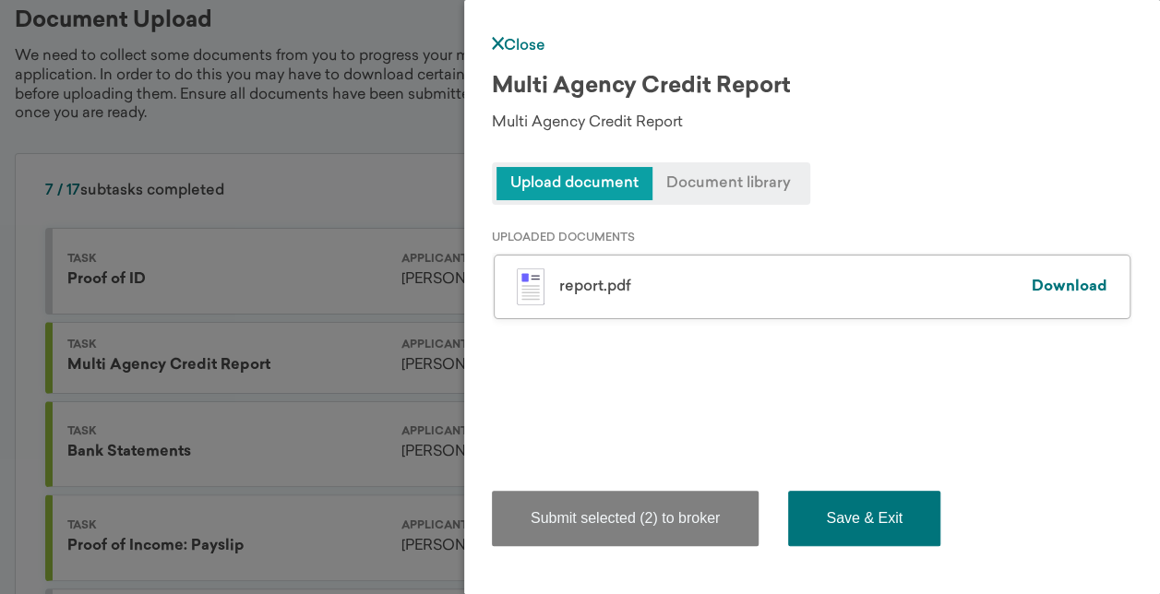
click at [834, 499] on button "Save & Exit" at bounding box center [864, 518] width 152 height 55
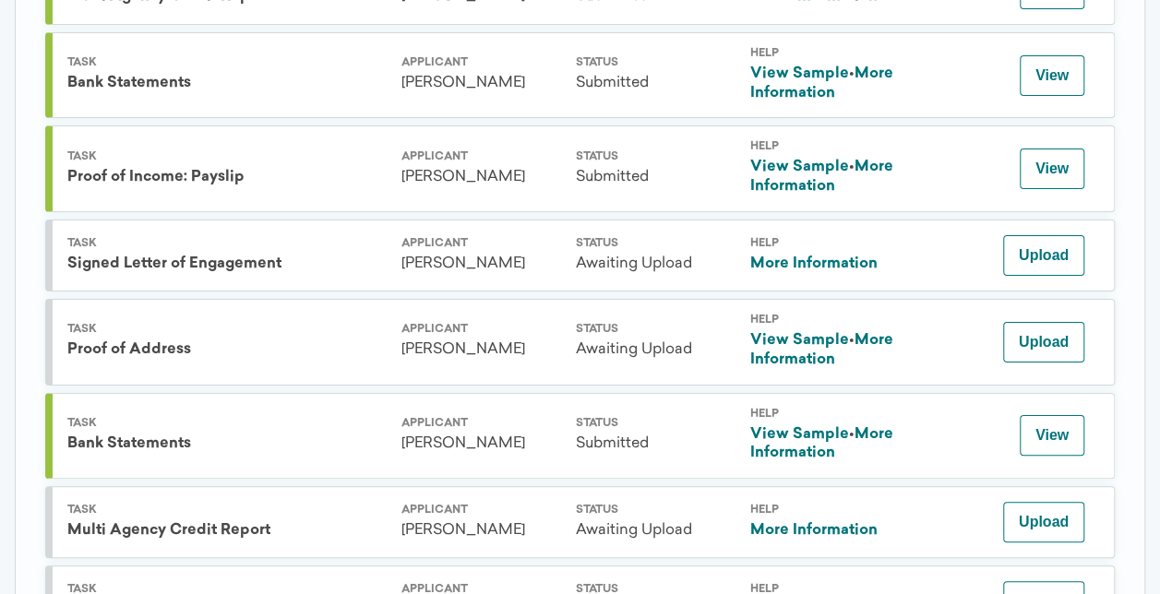
scroll to position [369, 0]
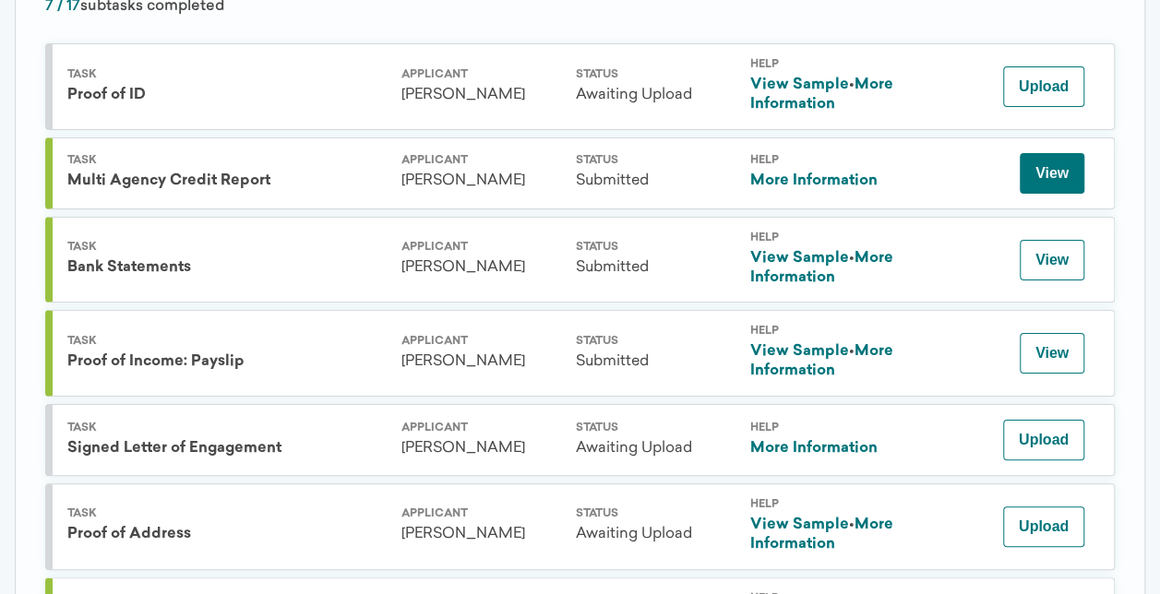
click at [1037, 155] on button "View" at bounding box center [1052, 173] width 65 height 41
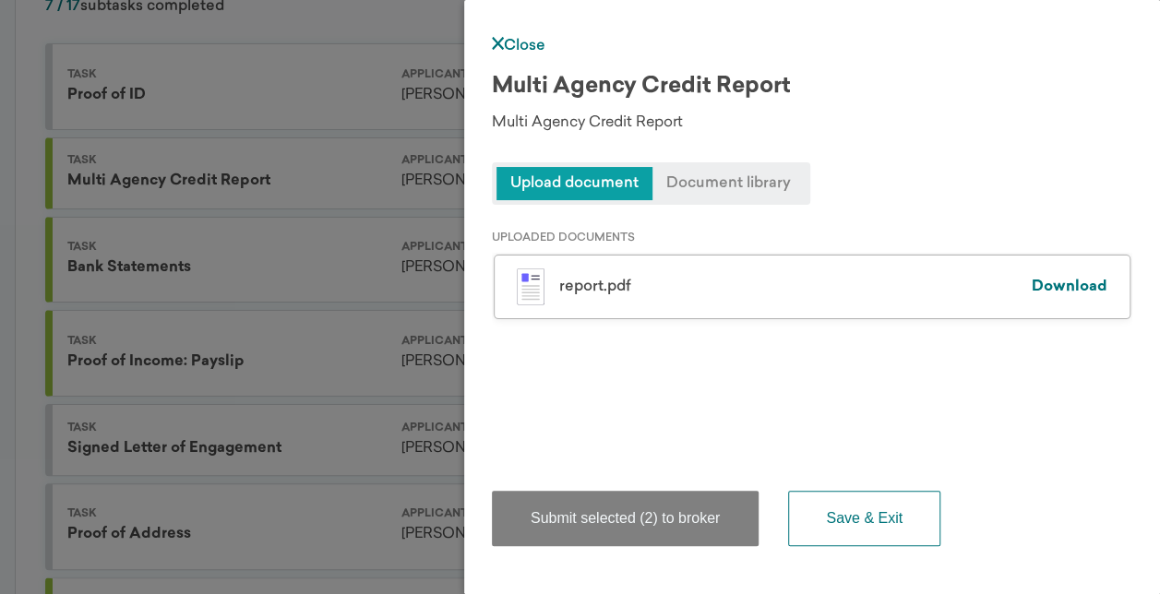
click at [735, 174] on span "Document library" at bounding box center [729, 183] width 152 height 33
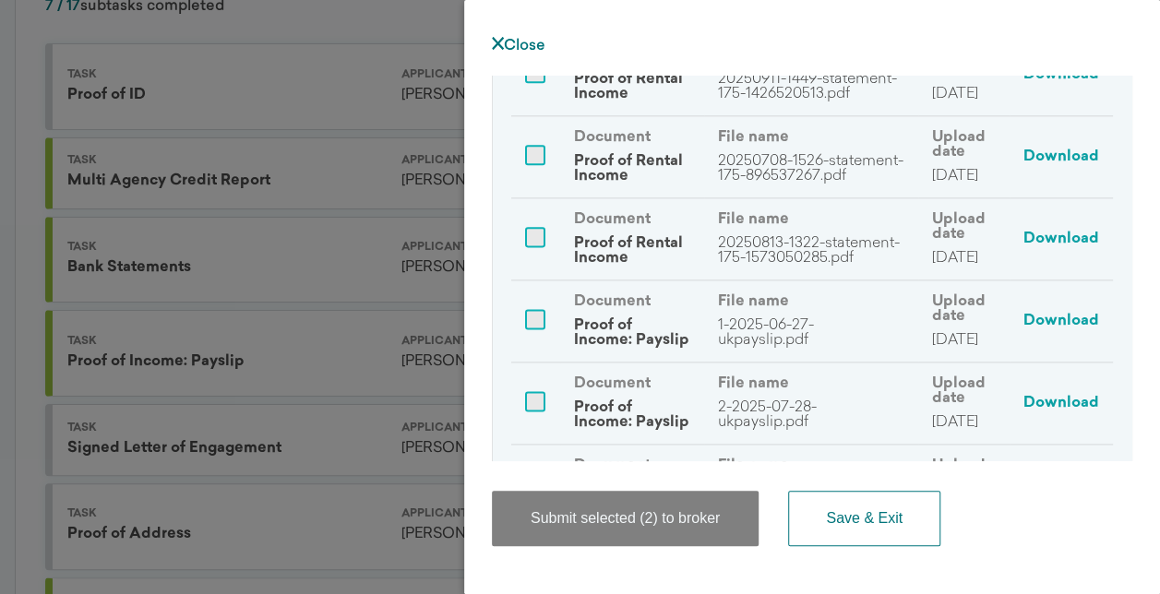
scroll to position [0, 0]
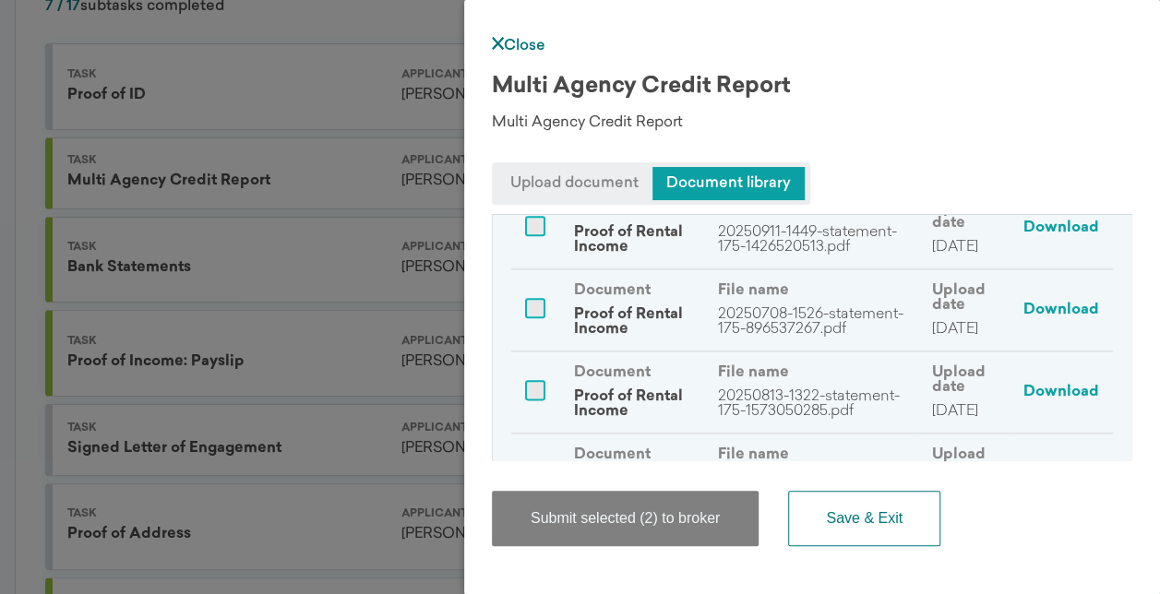
click at [517, 54] on div "Close Multi Agency Credit Report Multi Agency Credit Report Upload document Doc…" at bounding box center [812, 297] width 696 height 594
click at [583, 179] on span "Upload document" at bounding box center [575, 183] width 156 height 33
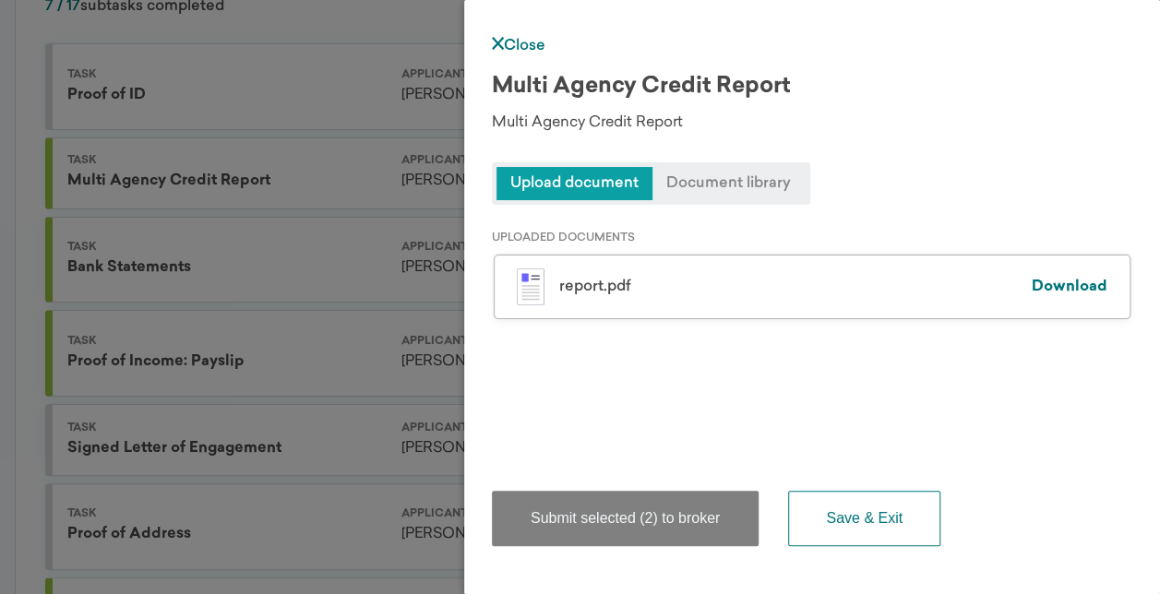
click at [688, 280] on div "report.pdf" at bounding box center [795, 287] width 473 height 15
click at [1058, 281] on link "Download" at bounding box center [1070, 287] width 76 height 15
click at [703, 379] on div "UPLOADED DOCUMENTS report.pdf Download report.pdf Download" at bounding box center [812, 333] width 641 height 257
click at [563, 181] on span "Upload document" at bounding box center [575, 183] width 156 height 33
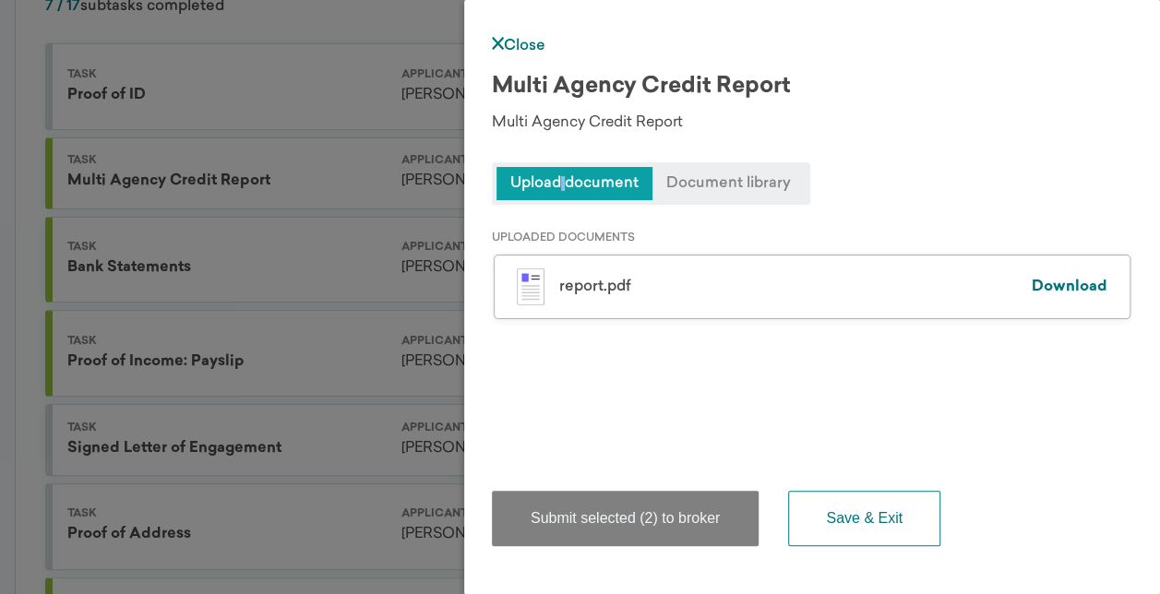
click at [563, 183] on span "Upload document" at bounding box center [575, 183] width 156 height 33
click at [551, 406] on div "UPLOADED DOCUMENTS report.pdf Download report.pdf Download" at bounding box center [812, 333] width 641 height 257
click at [502, 44] on icon at bounding box center [498, 43] width 12 height 13
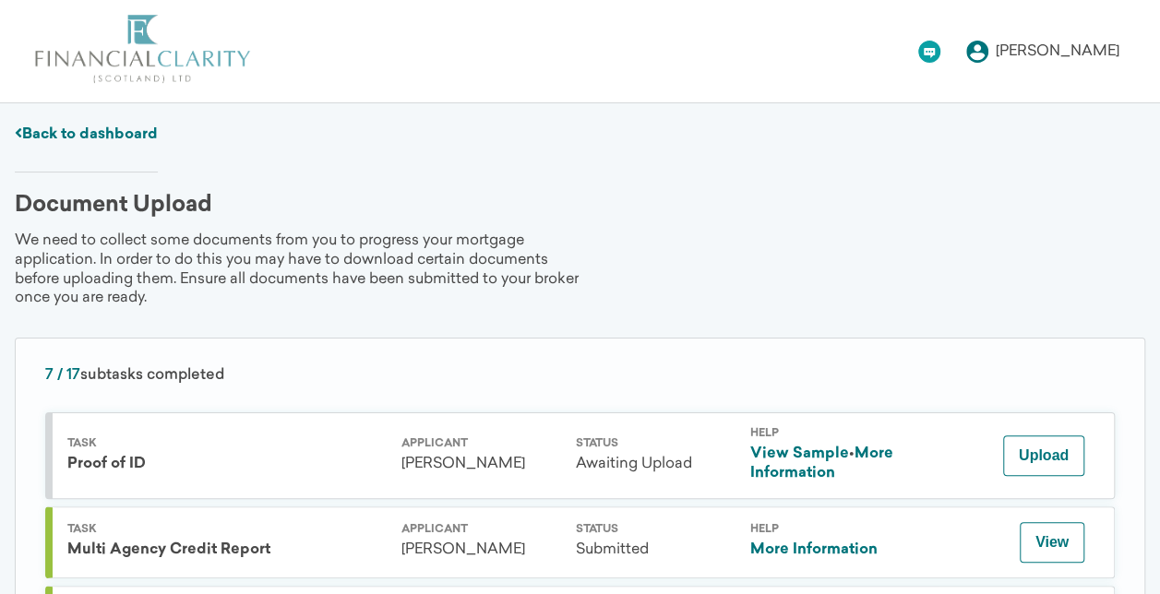
click at [119, 136] on link "Back to dashboard" at bounding box center [86, 134] width 143 height 15
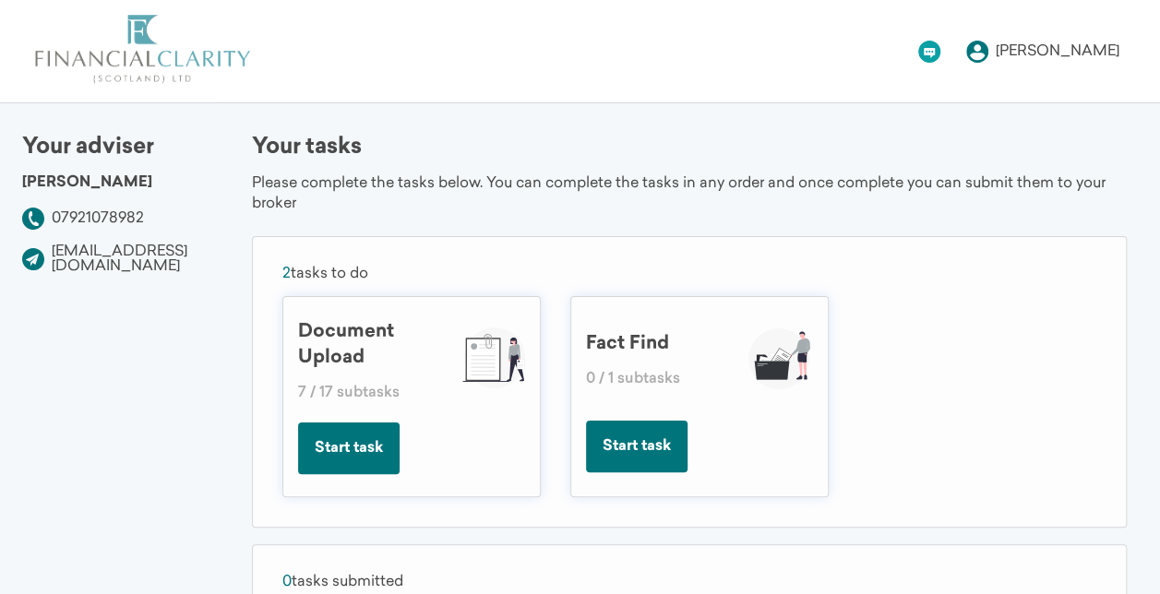
click at [342, 390] on div "7 / 17 subtasks" at bounding box center [372, 393] width 148 height 15
click at [989, 60] on icon at bounding box center [977, 52] width 22 height 22
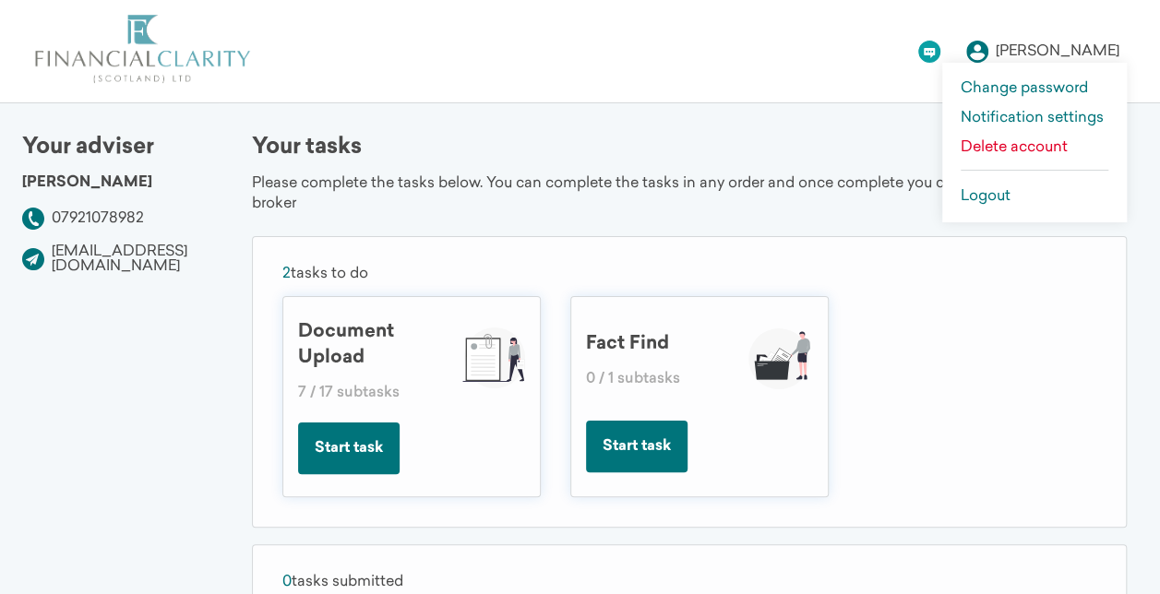
click at [941, 46] on icon at bounding box center [929, 51] width 23 height 23
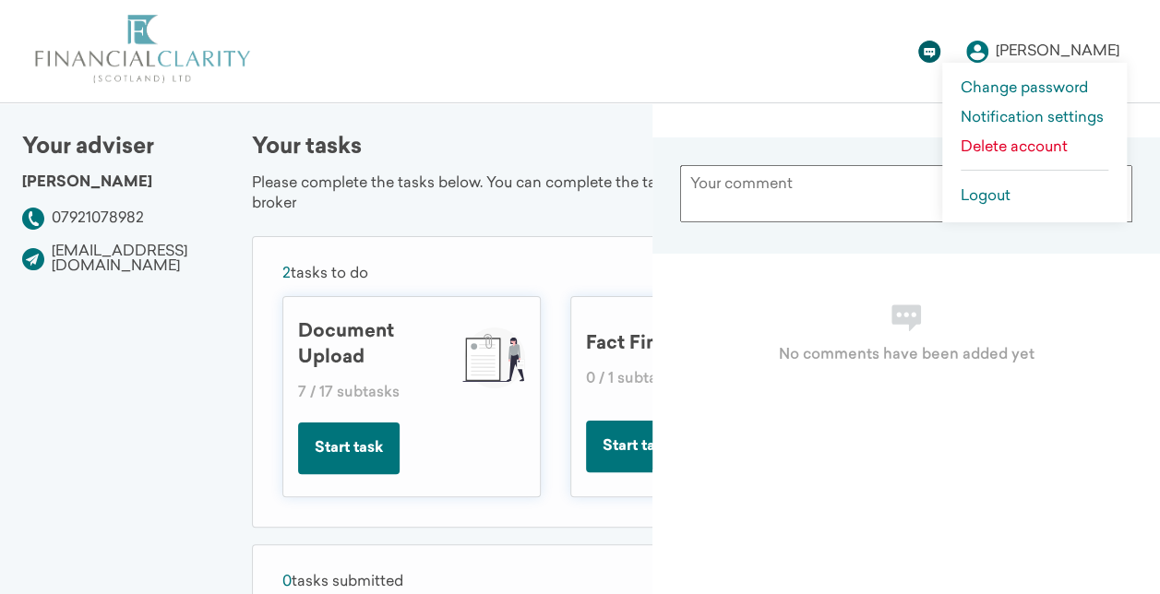
click at [767, 50] on div "[PERSON_NAME] Change password Notification settings Delete account Logout" at bounding box center [580, 51] width 1160 height 102
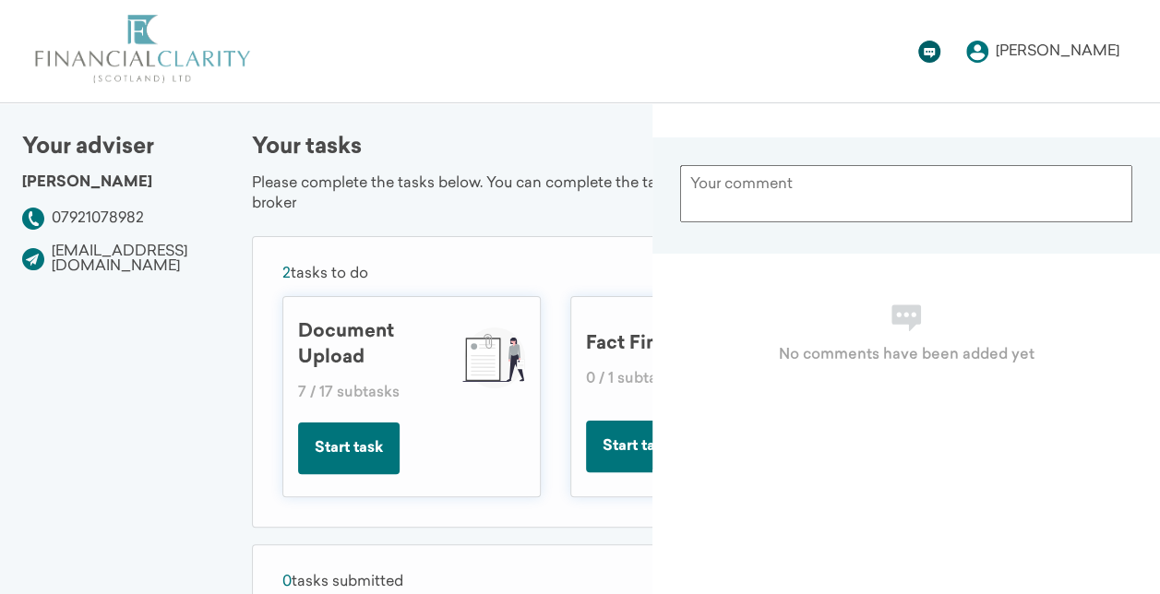
click at [615, 222] on div "Your tasks Please complete the tasks below. You can complete the tasks in any o…" at bounding box center [689, 481] width 875 height 688
drag, startPoint x: 596, startPoint y: 264, endPoint x: 659, endPoint y: 246, distance: 65.2
click at [596, 264] on section "2 tasks to do Document Upload 7 / 17 subtasks Start task Fact Find 0 / 1 subtas…" at bounding box center [689, 382] width 875 height 292
click at [941, 44] on icon at bounding box center [929, 51] width 23 height 23
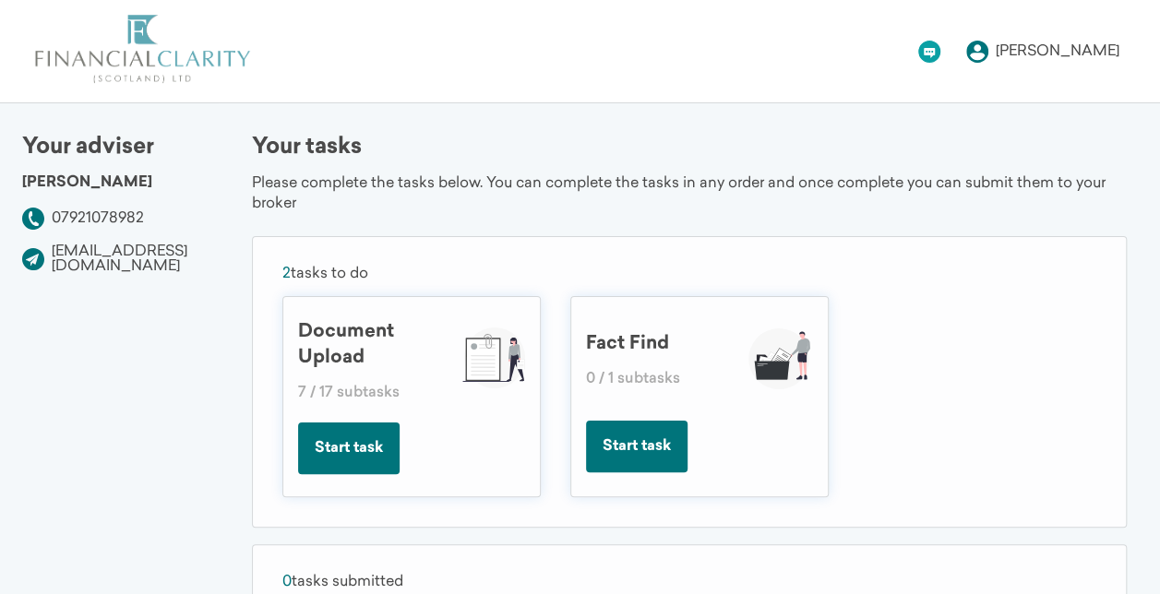
click at [383, 362] on div "Document Upload" at bounding box center [372, 345] width 148 height 52
click at [374, 443] on button "Start task" at bounding box center [349, 449] width 102 height 52
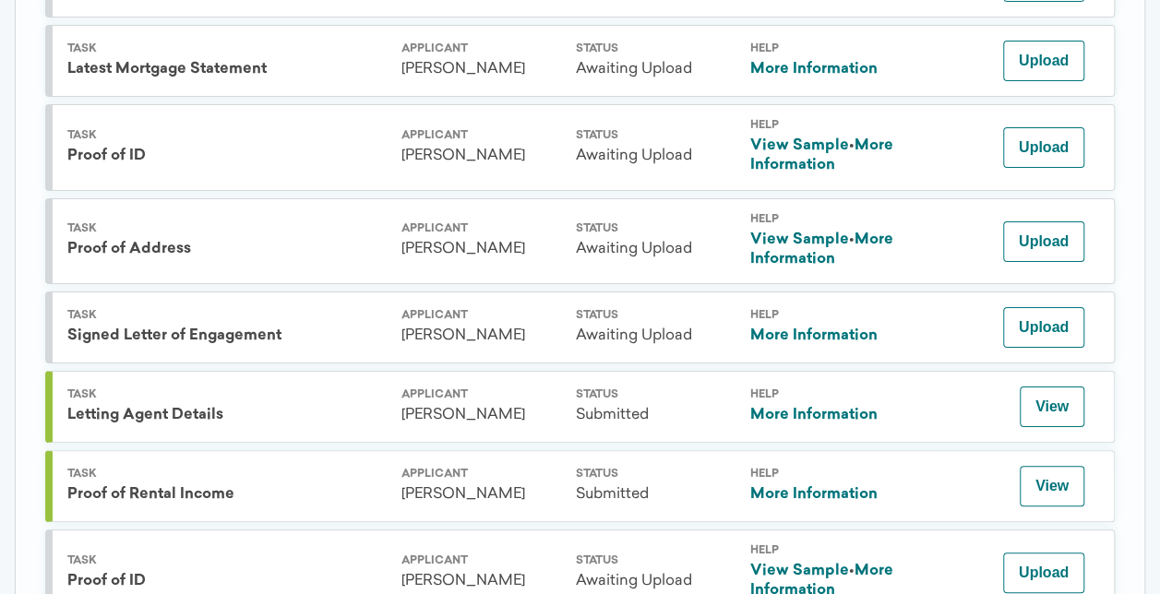
scroll to position [1002, 0]
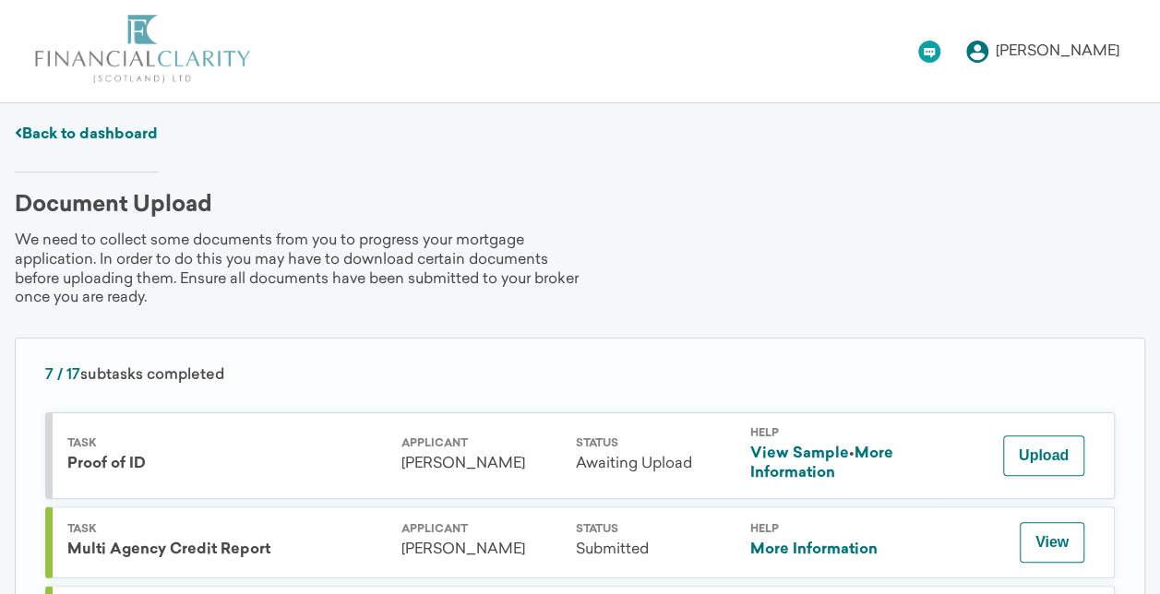
scroll to position [92, 0]
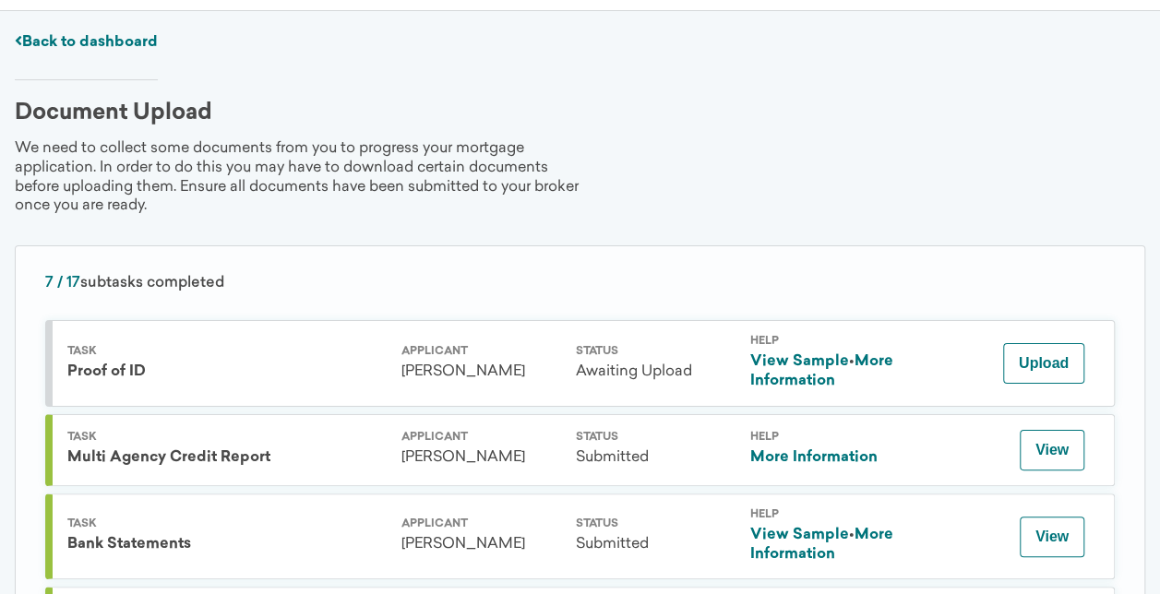
click at [783, 356] on link "View Sample" at bounding box center [799, 361] width 99 height 15
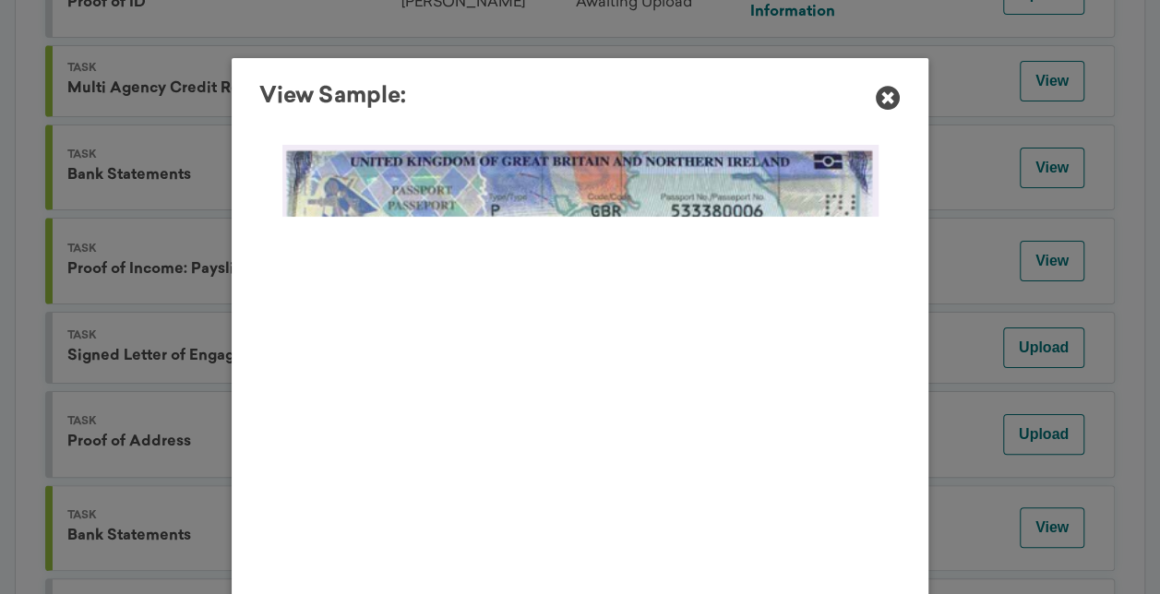
scroll to position [277, 0]
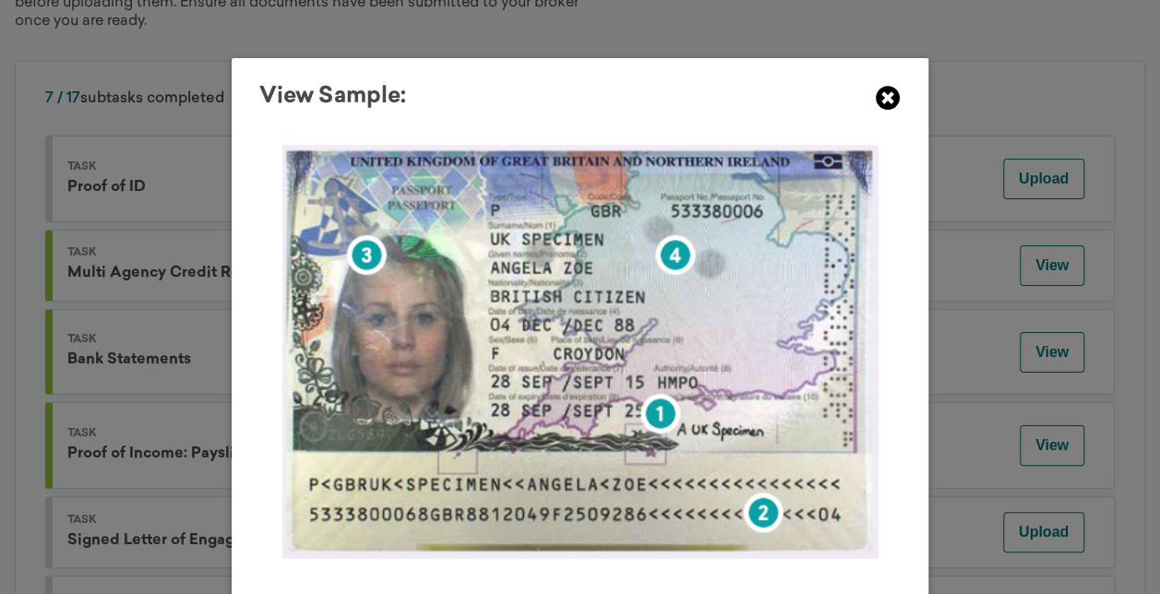
click at [893, 107] on icon at bounding box center [888, 98] width 25 height 25
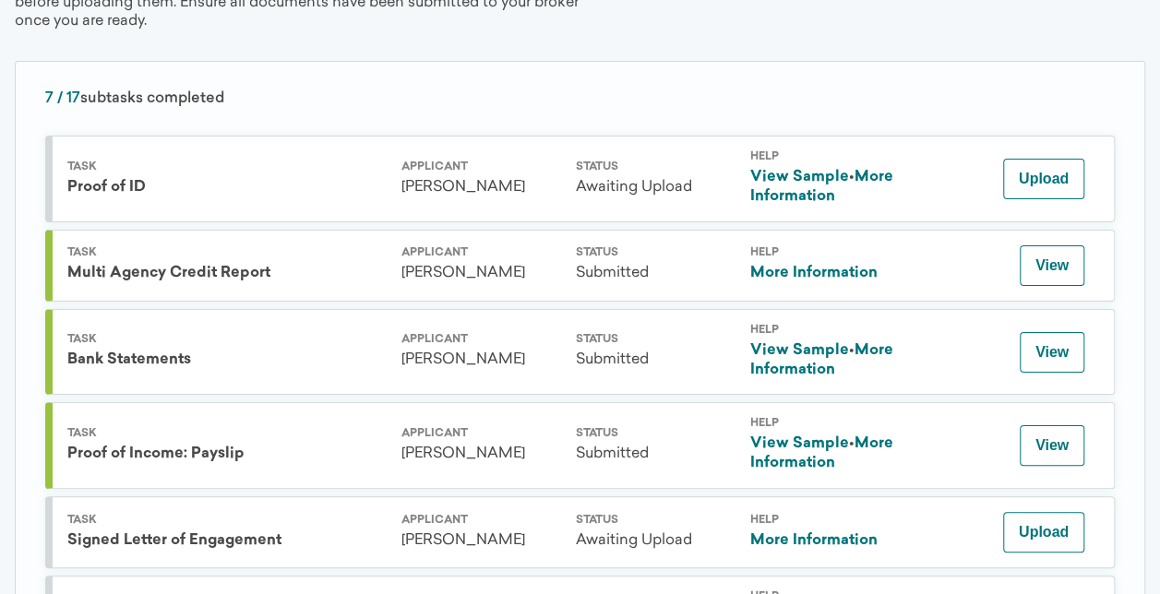
click at [881, 178] on link "More Information" at bounding box center [821, 187] width 143 height 34
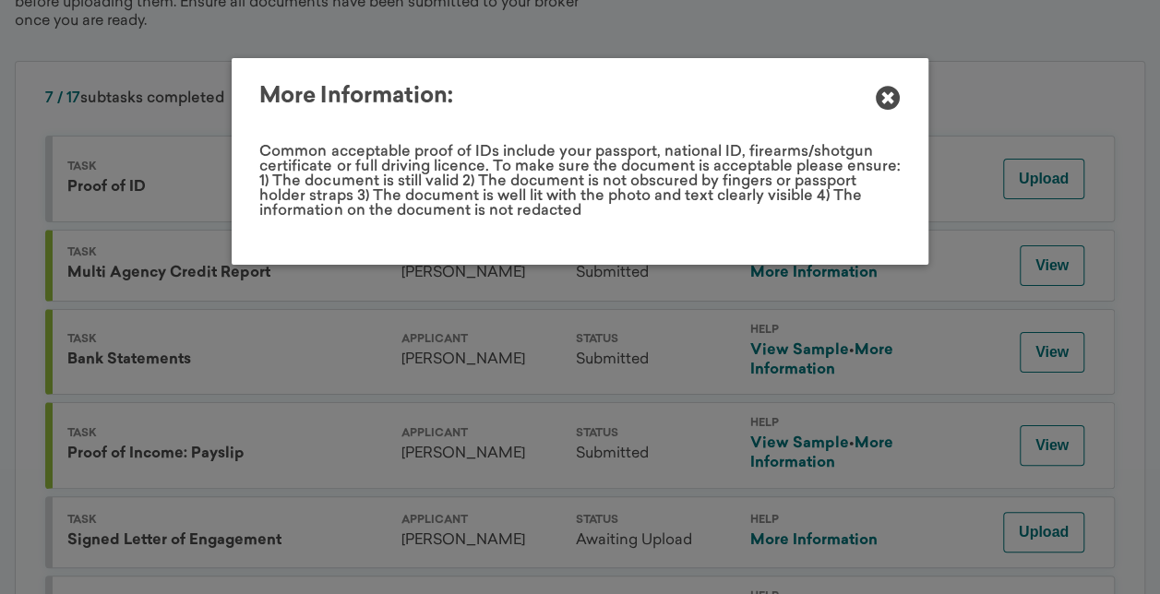
scroll to position [0, 0]
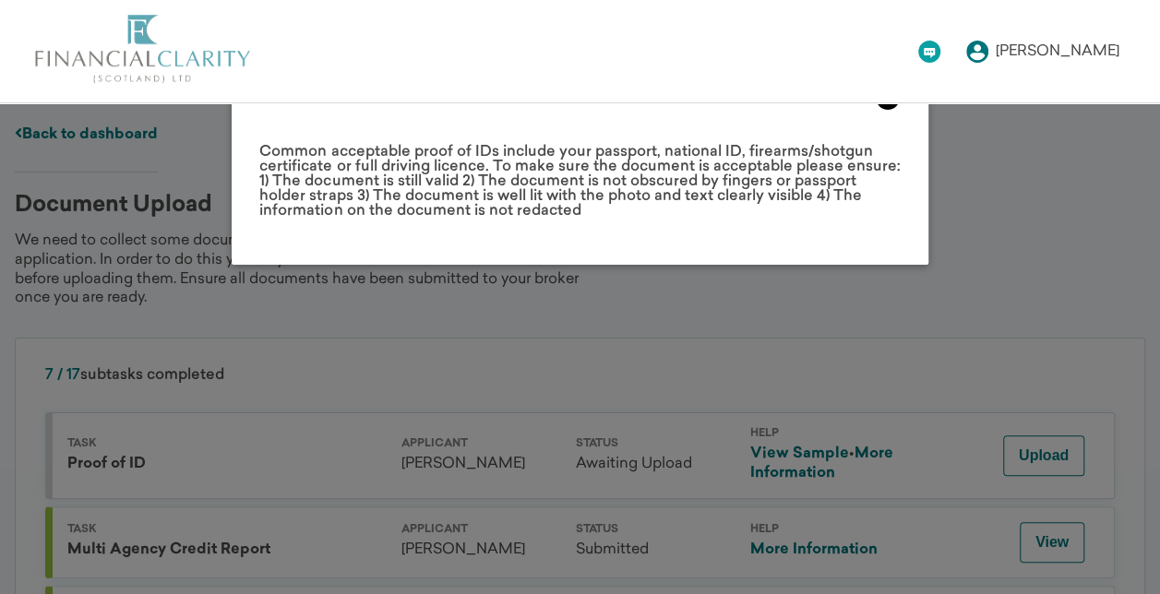
click at [884, 102] on icon at bounding box center [888, 98] width 25 height 25
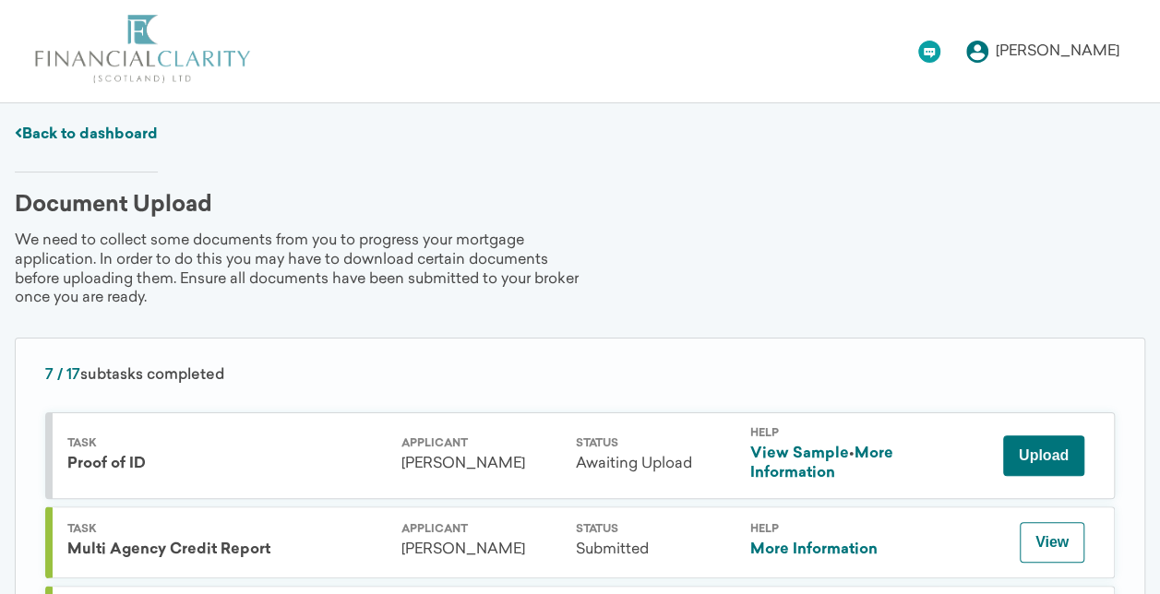
click at [1026, 441] on button "Upload" at bounding box center [1043, 456] width 81 height 41
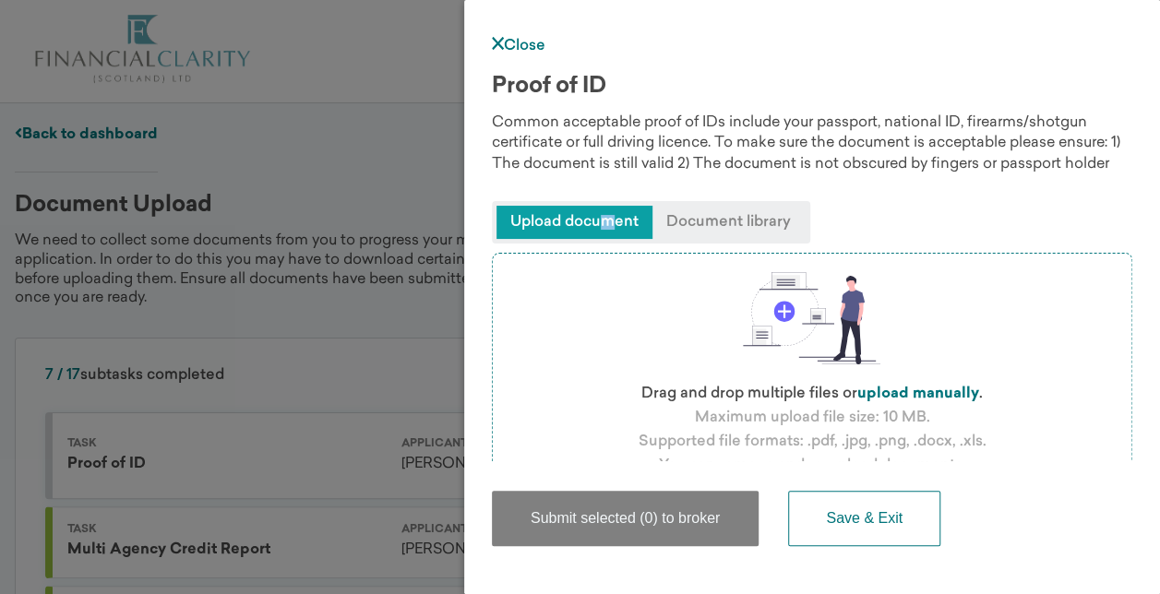
click at [609, 230] on span "Upload document" at bounding box center [575, 222] width 156 height 33
drag, startPoint x: 609, startPoint y: 230, endPoint x: 766, endPoint y: 236, distance: 157.0
click at [766, 236] on span "Document library" at bounding box center [729, 222] width 152 height 33
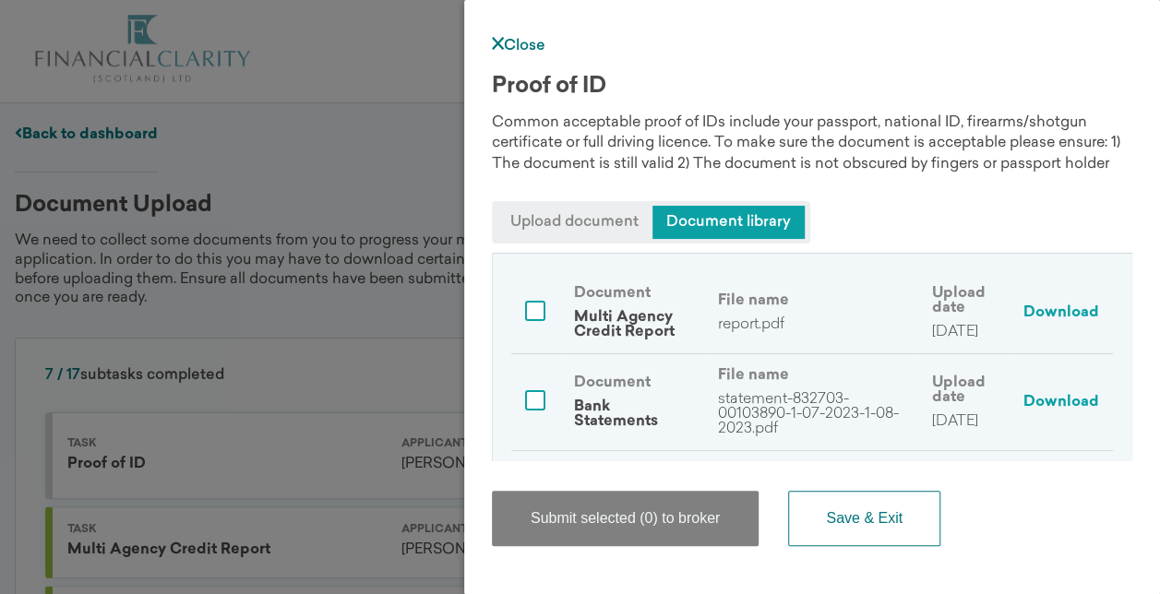
click at [567, 226] on span "Upload document" at bounding box center [575, 222] width 156 height 33
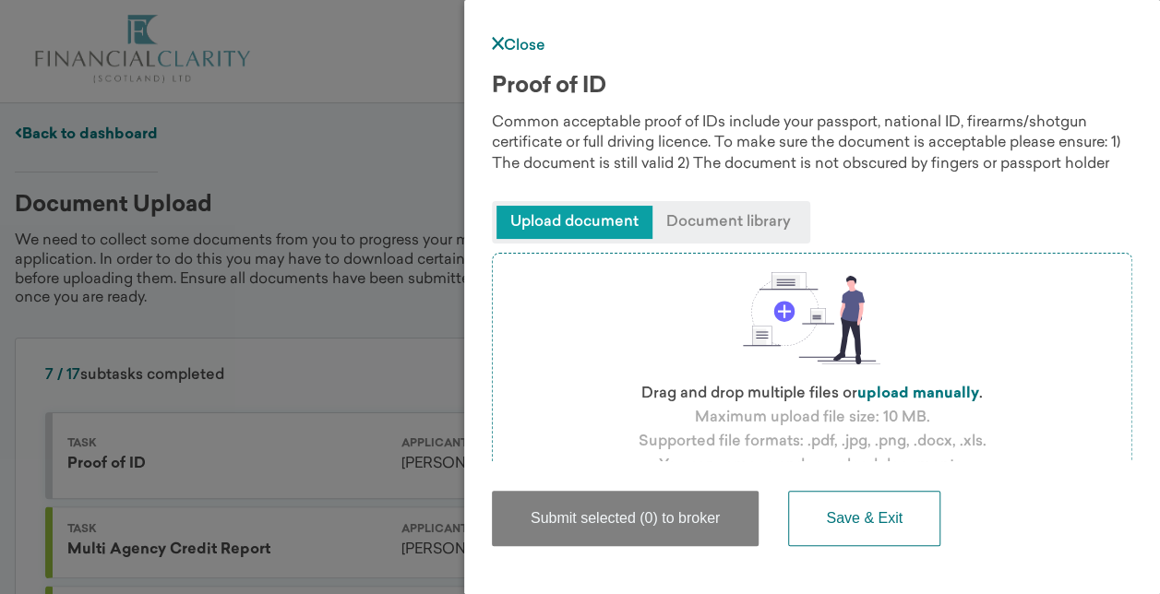
click at [901, 395] on label "upload manually" at bounding box center [918, 394] width 122 height 15
click at [0, 0] on input "file" at bounding box center [0, 0] width 0 height 0
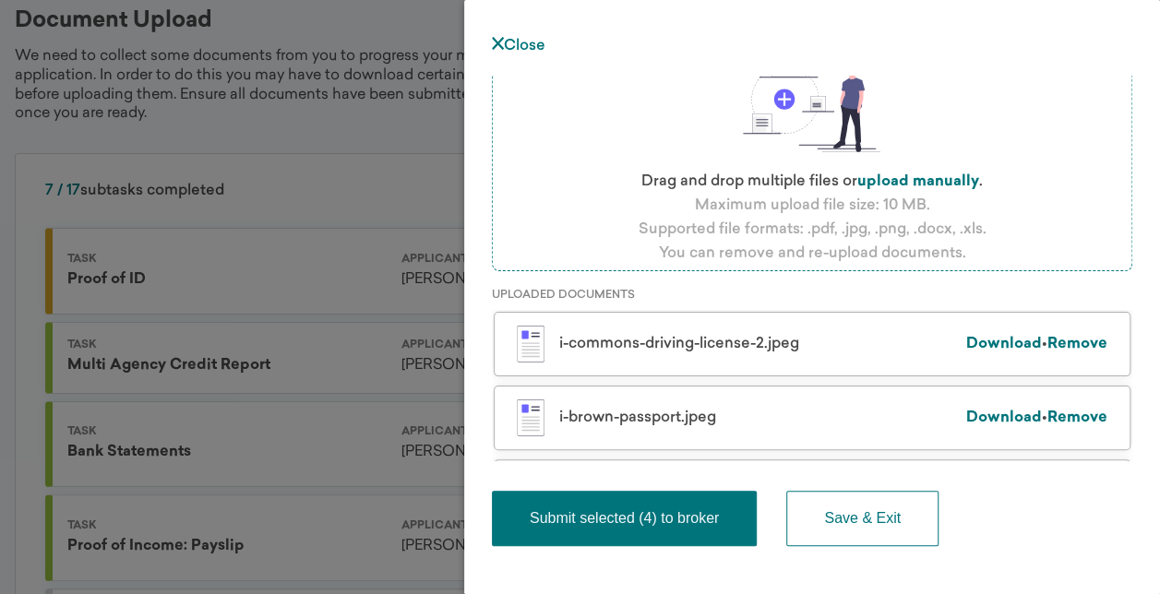
scroll to position [368, 0]
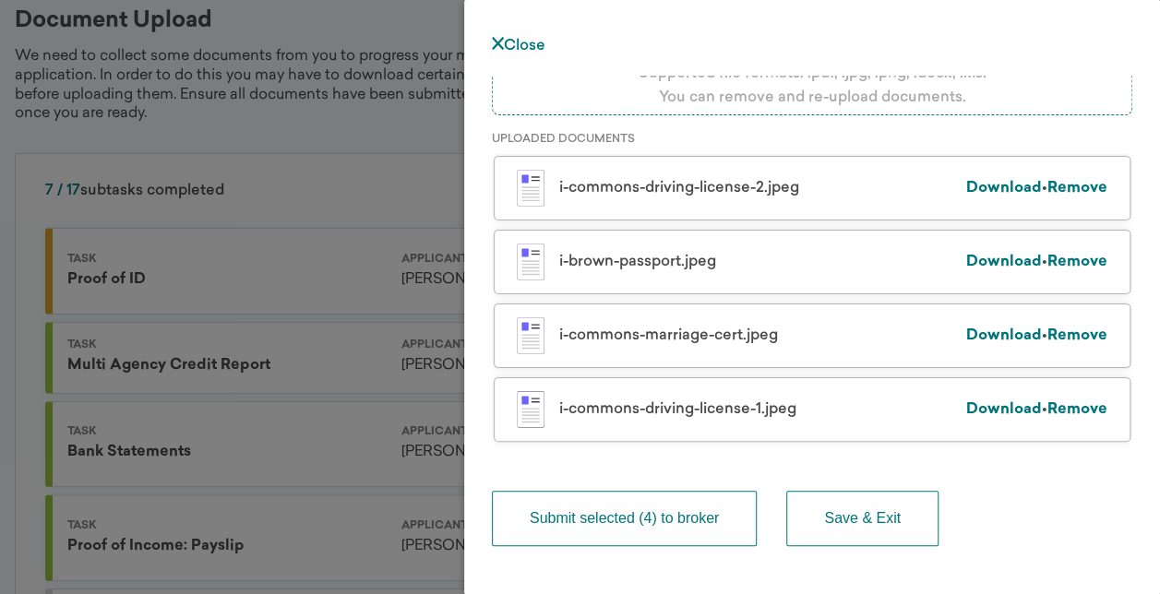
click at [687, 513] on button "Submit selected (4) to broker" at bounding box center [624, 518] width 265 height 55
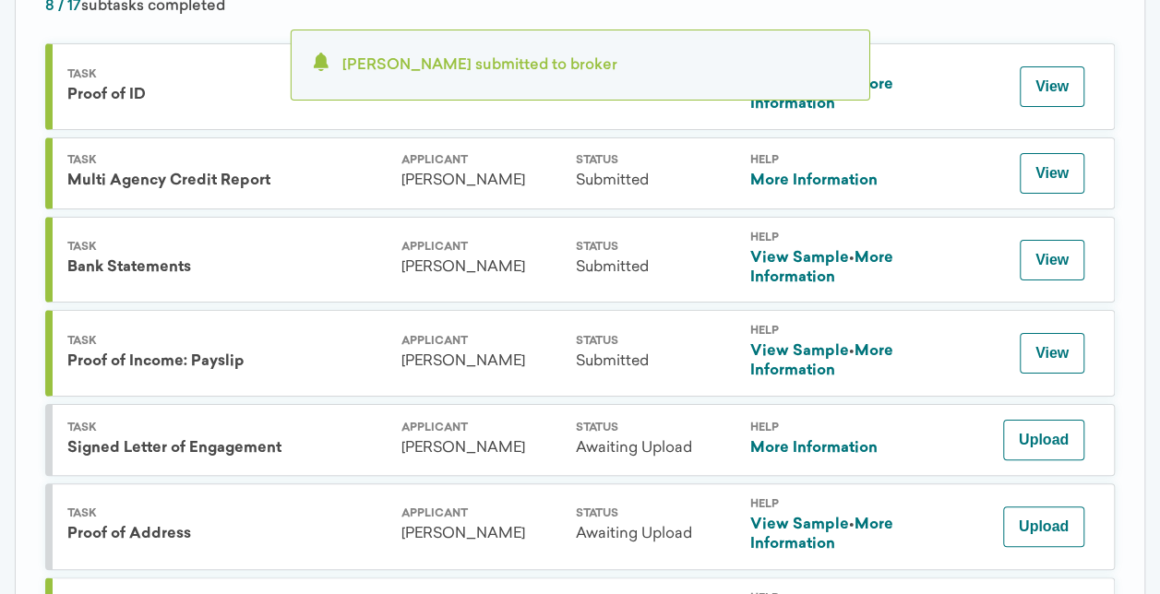
scroll to position [461, 0]
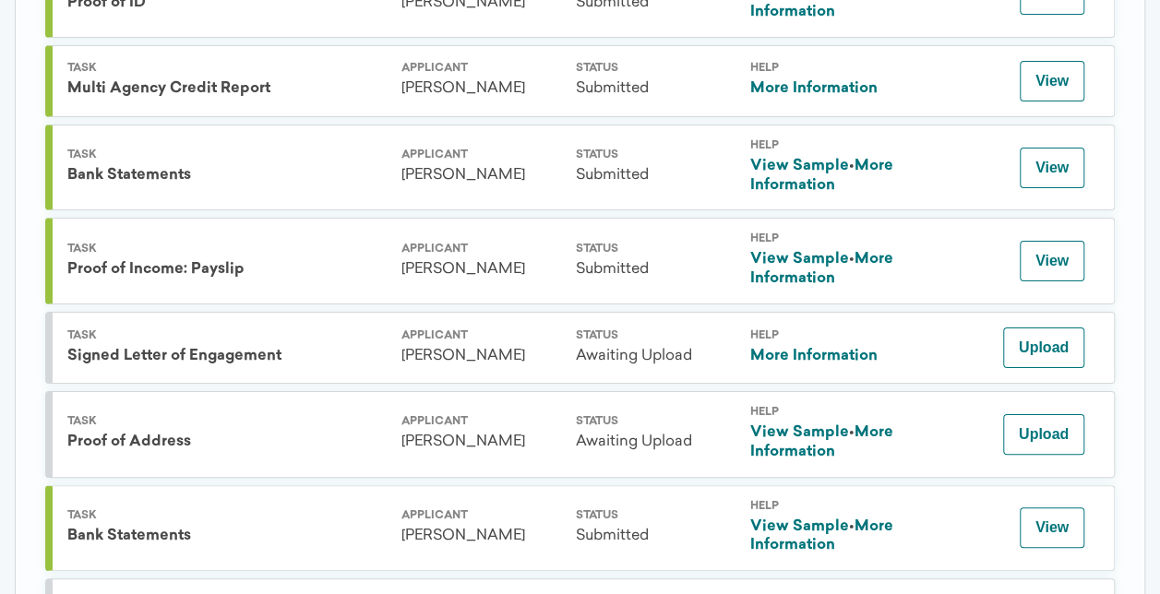
click at [833, 425] on link "View Sample" at bounding box center [799, 432] width 99 height 15
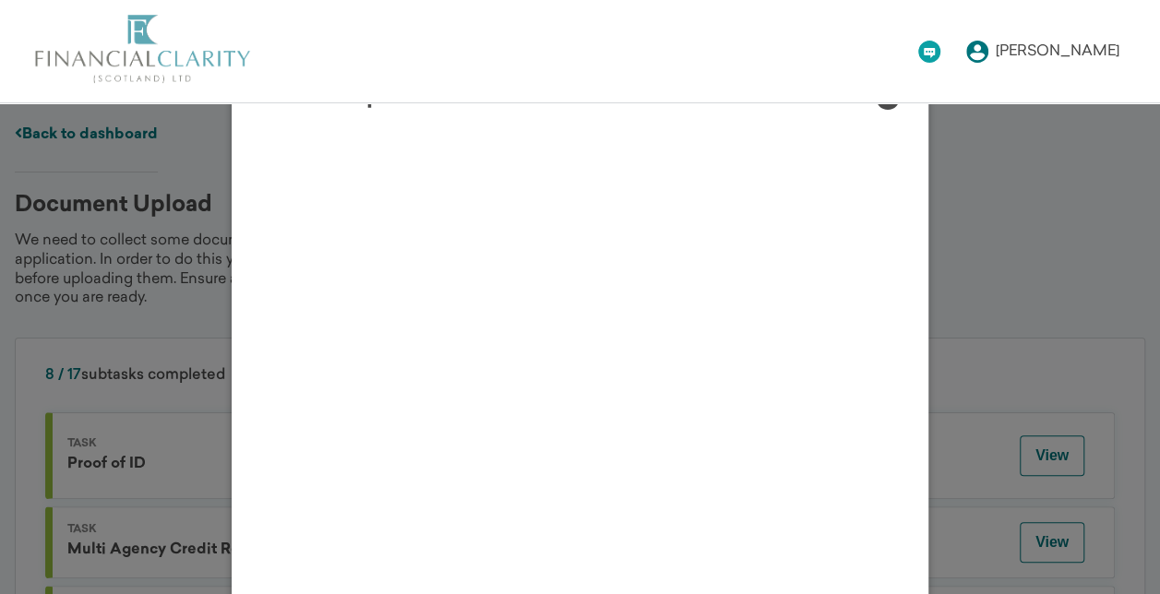
scroll to position [369, 0]
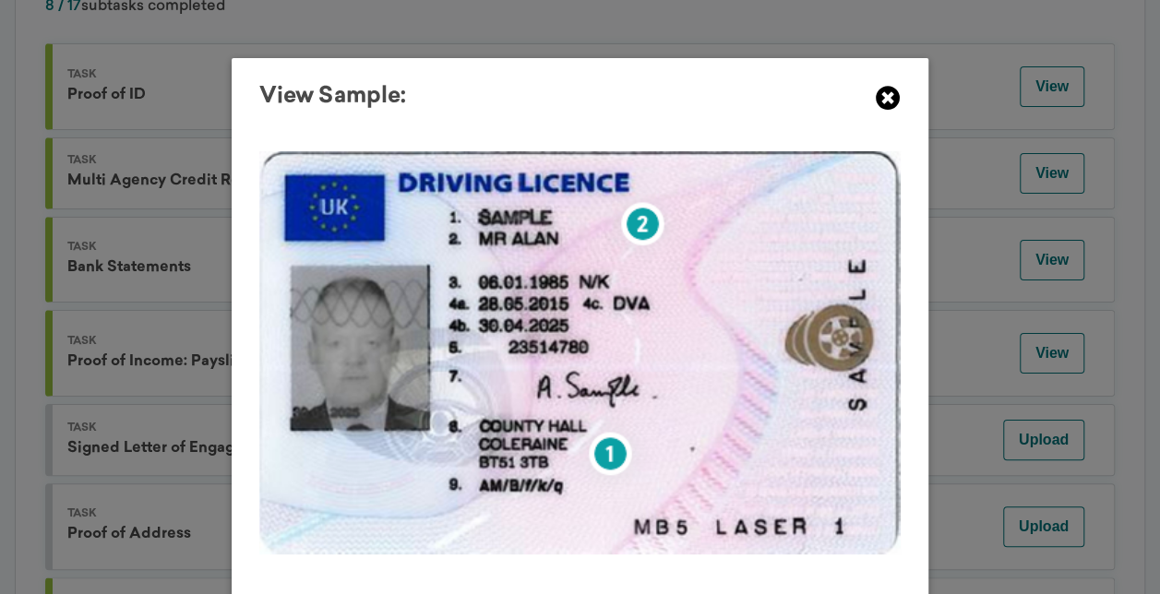
click at [879, 97] on icon at bounding box center [888, 98] width 25 height 25
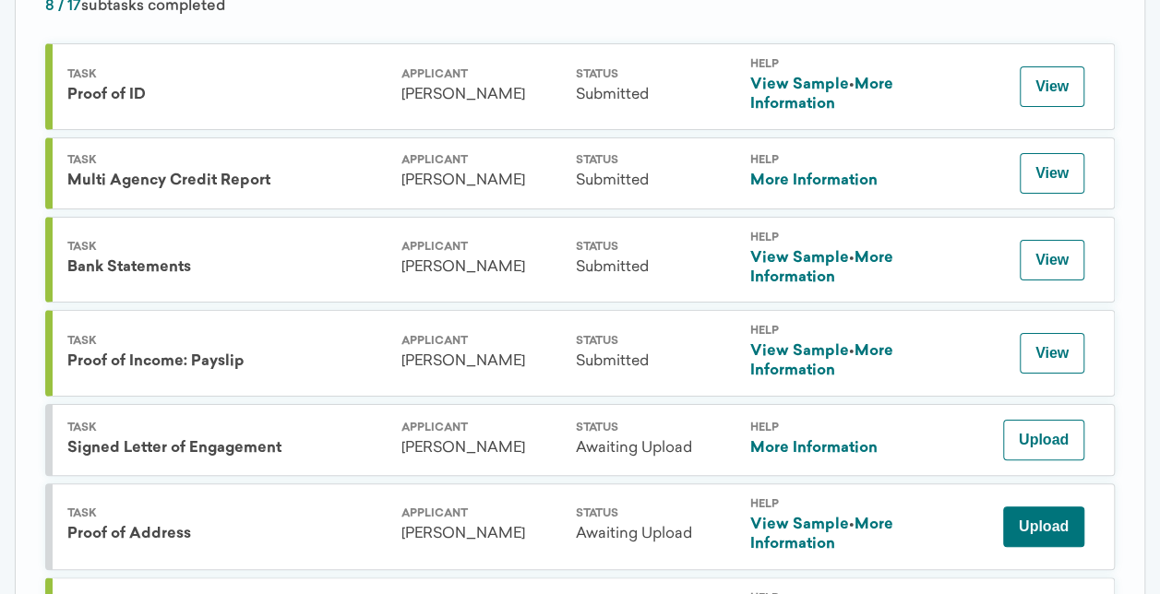
click at [1041, 514] on button "Upload" at bounding box center [1043, 527] width 81 height 41
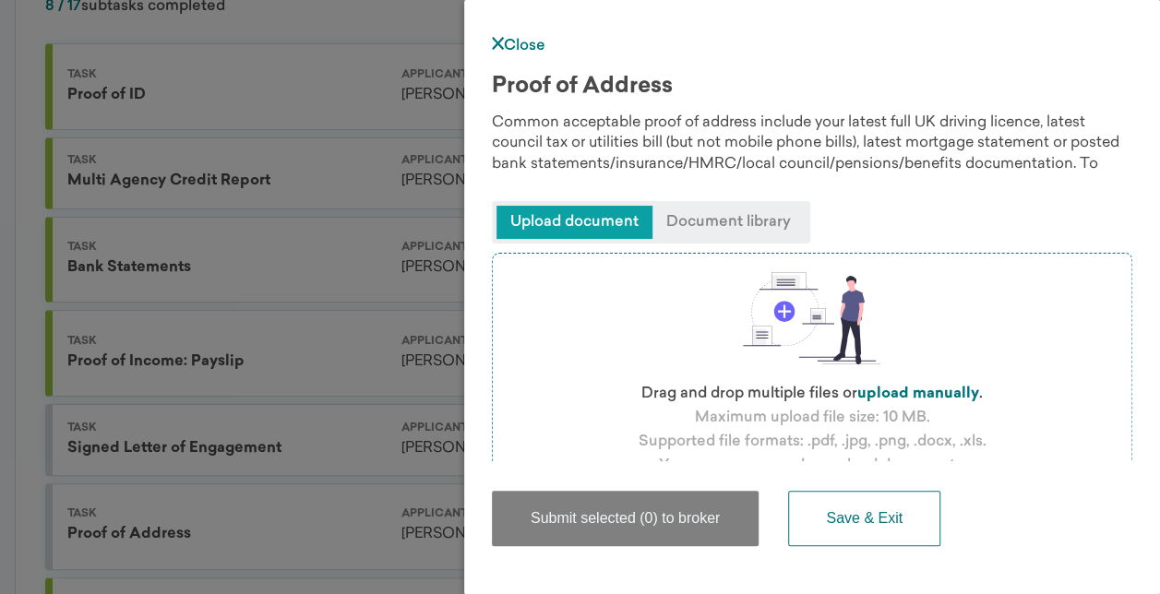
click at [738, 235] on span "Document library" at bounding box center [729, 222] width 152 height 33
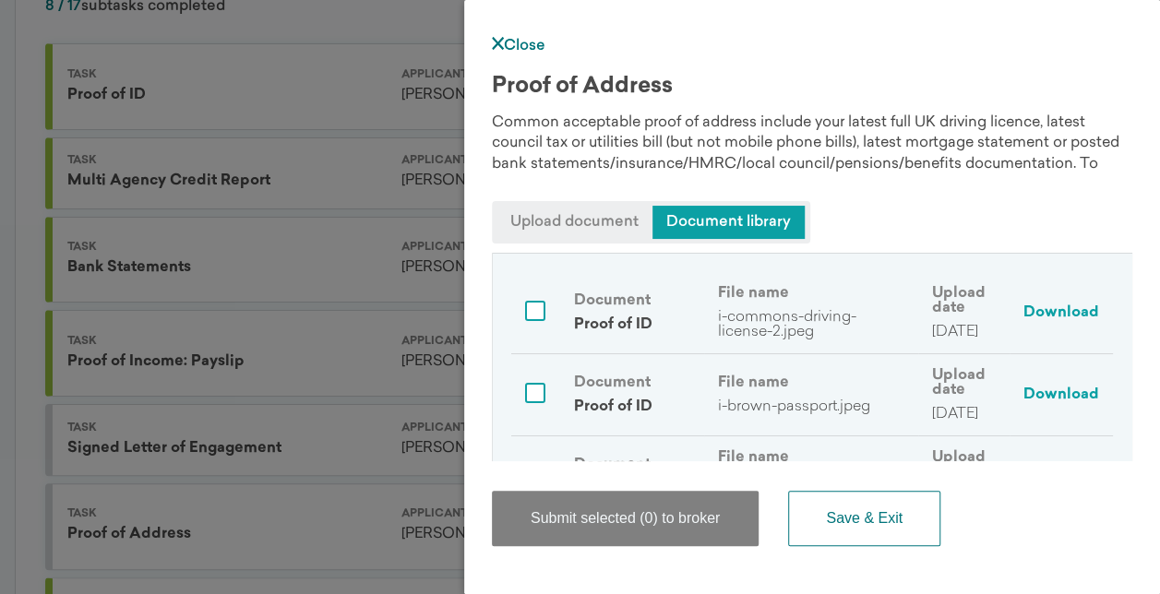
click at [533, 310] on input "checkbox" at bounding box center [535, 311] width 20 height 20
checkbox input "true"
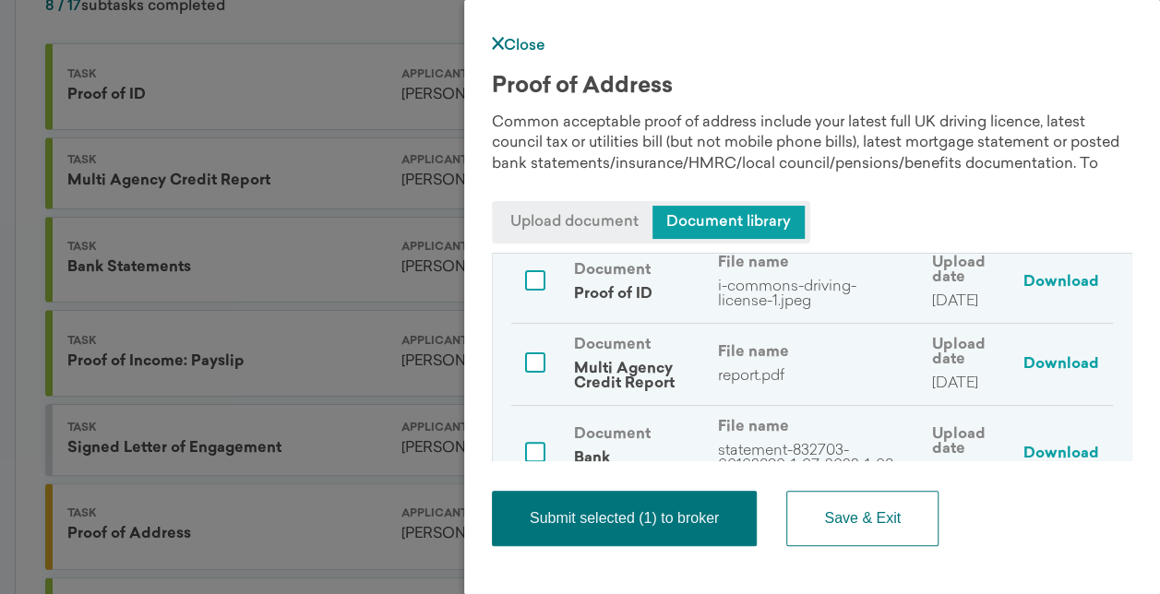
scroll to position [185, 0]
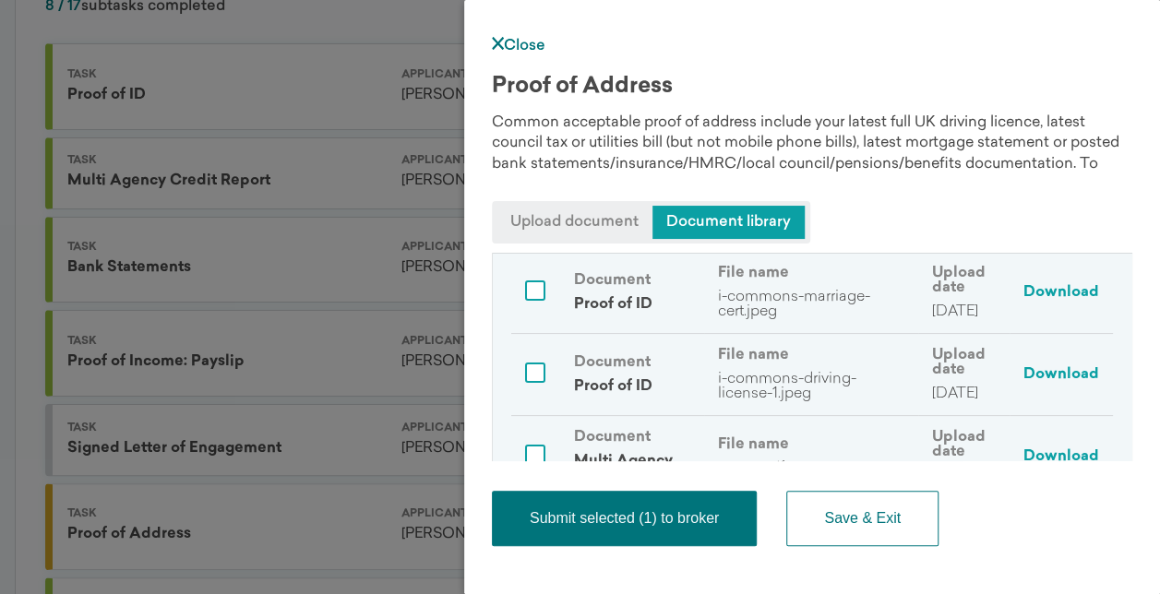
drag, startPoint x: 535, startPoint y: 366, endPoint x: 550, endPoint y: 380, distance: 20.9
click at [535, 366] on input "checkbox" at bounding box center [535, 373] width 20 height 20
checkbox input "true"
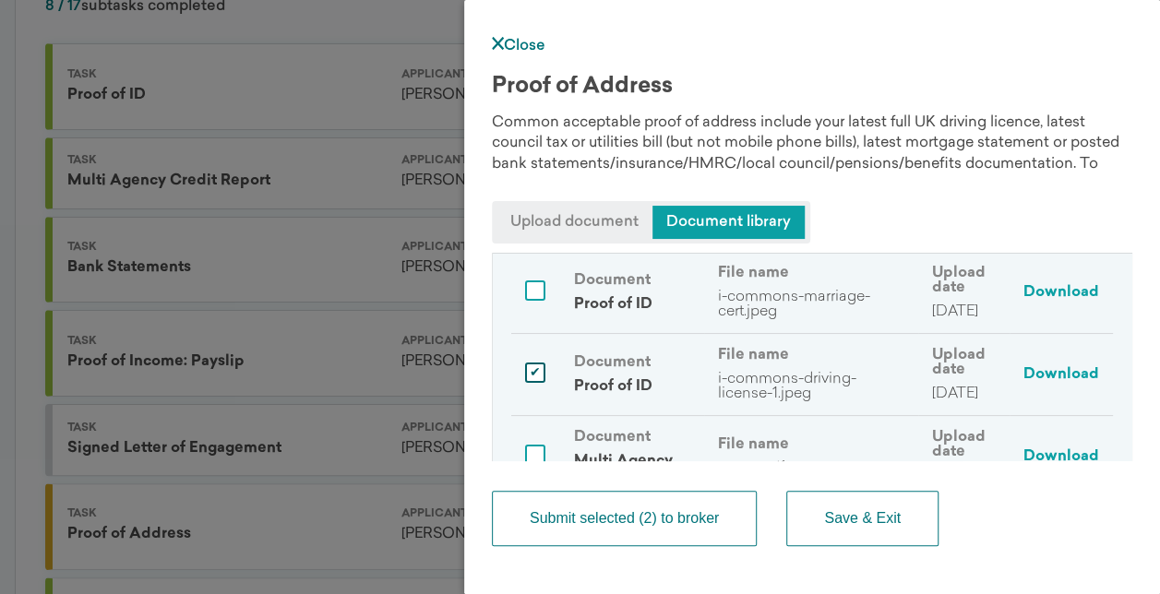
click at [709, 512] on button "Submit selected (2) to broker" at bounding box center [624, 518] width 265 height 55
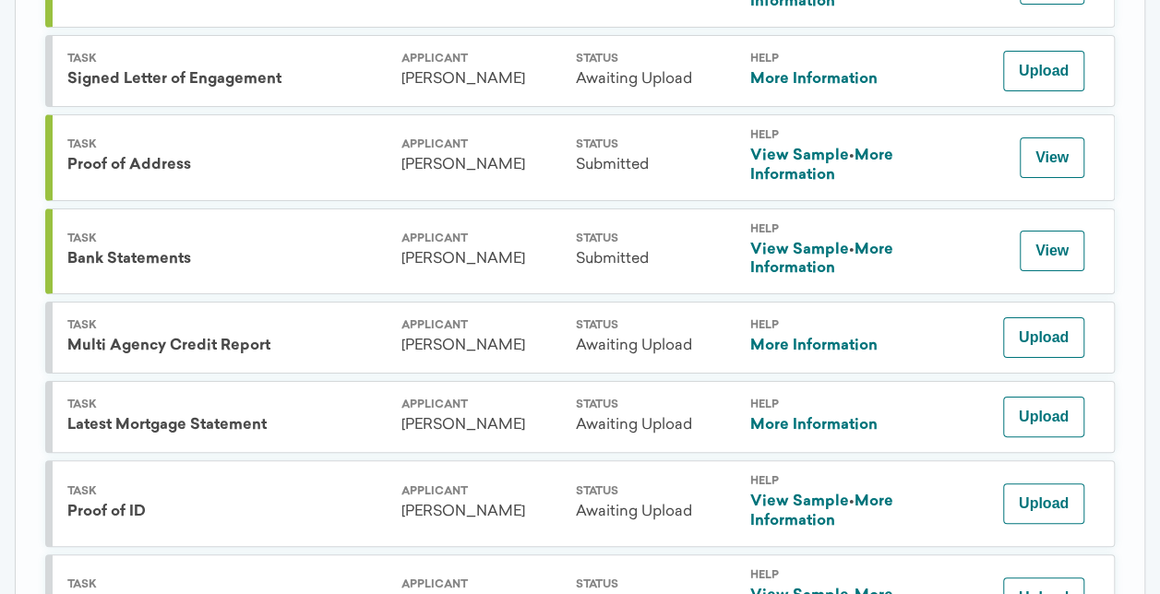
scroll to position [831, 0]
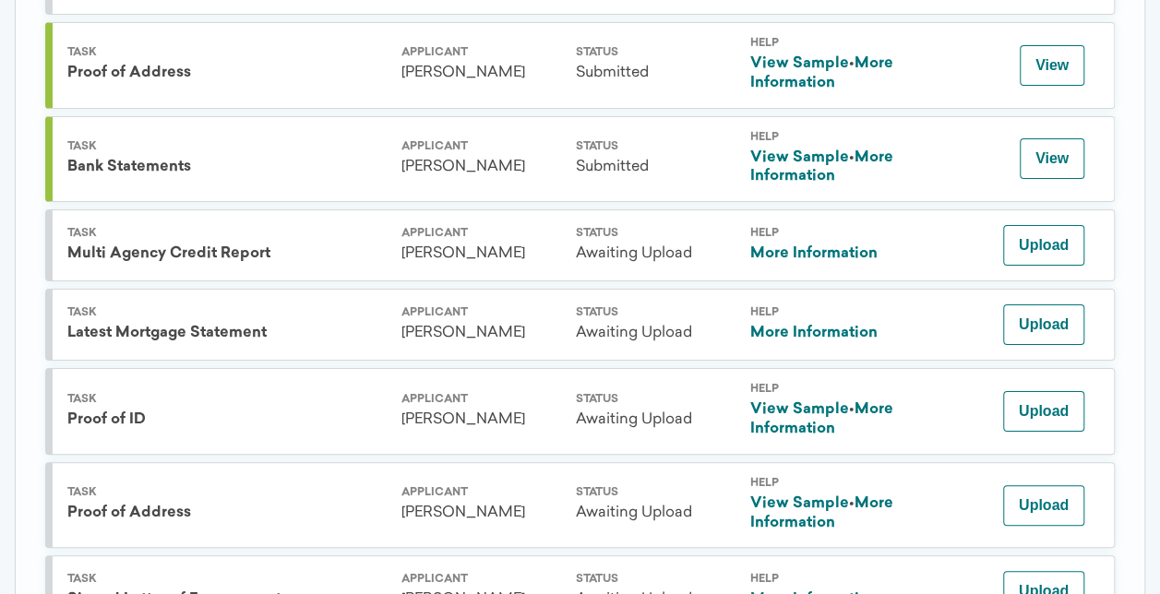
click at [811, 402] on link "View Sample" at bounding box center [799, 409] width 99 height 15
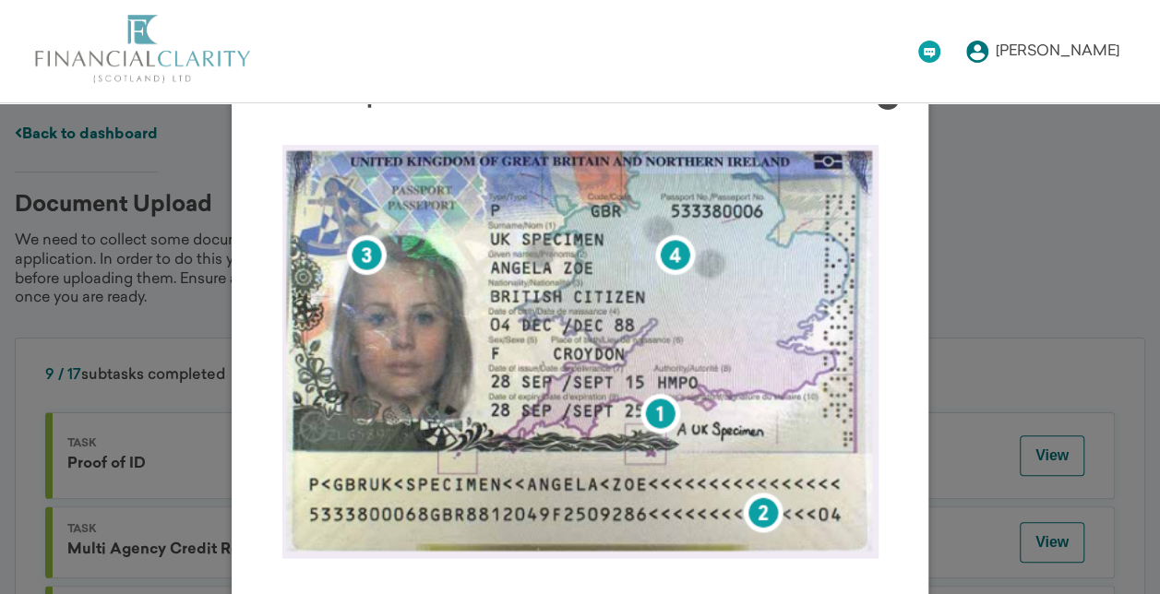
click at [884, 99] on div "[PERSON_NAME] Change password Notification settings Delete account Logout" at bounding box center [580, 51] width 1160 height 102
click at [884, 103] on icon at bounding box center [888, 98] width 25 height 25
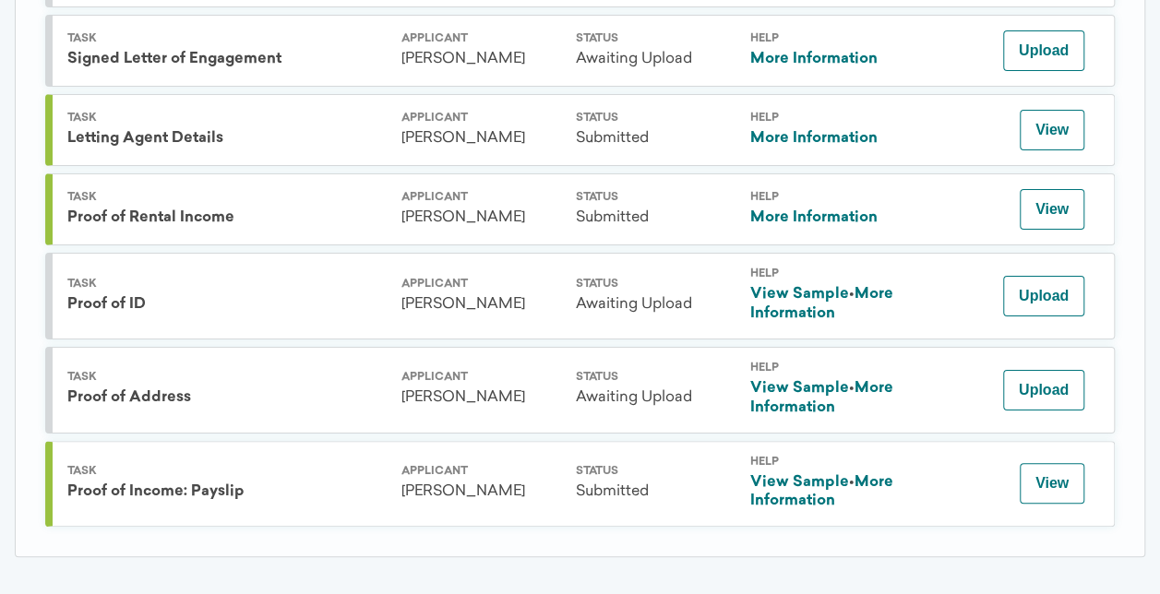
scroll to position [1279, 0]
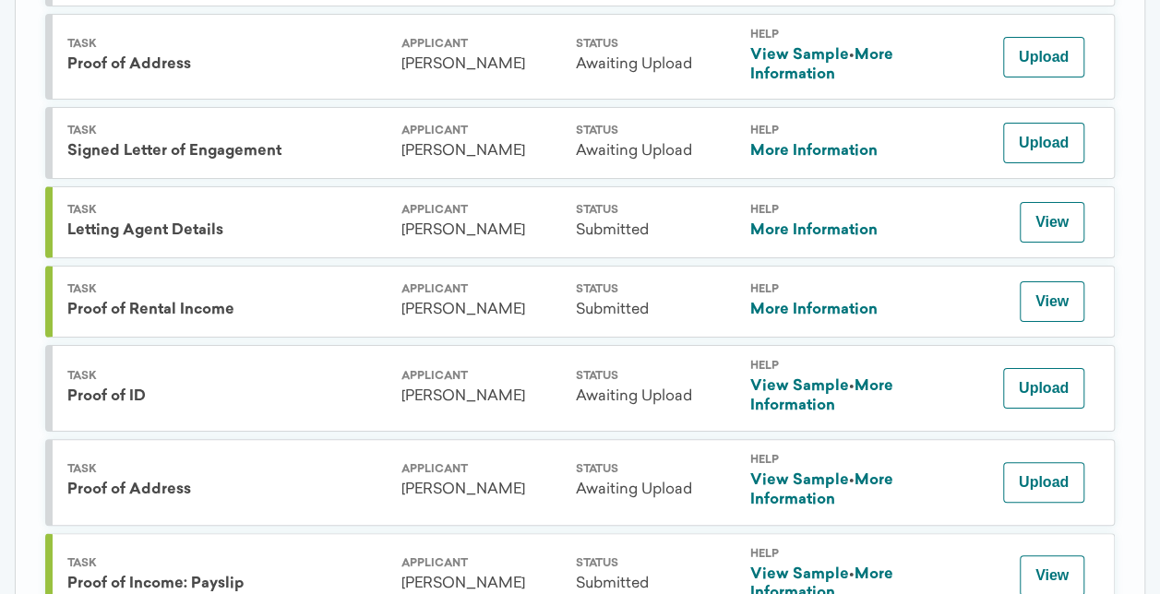
click at [835, 379] on link "View Sample" at bounding box center [799, 386] width 99 height 15
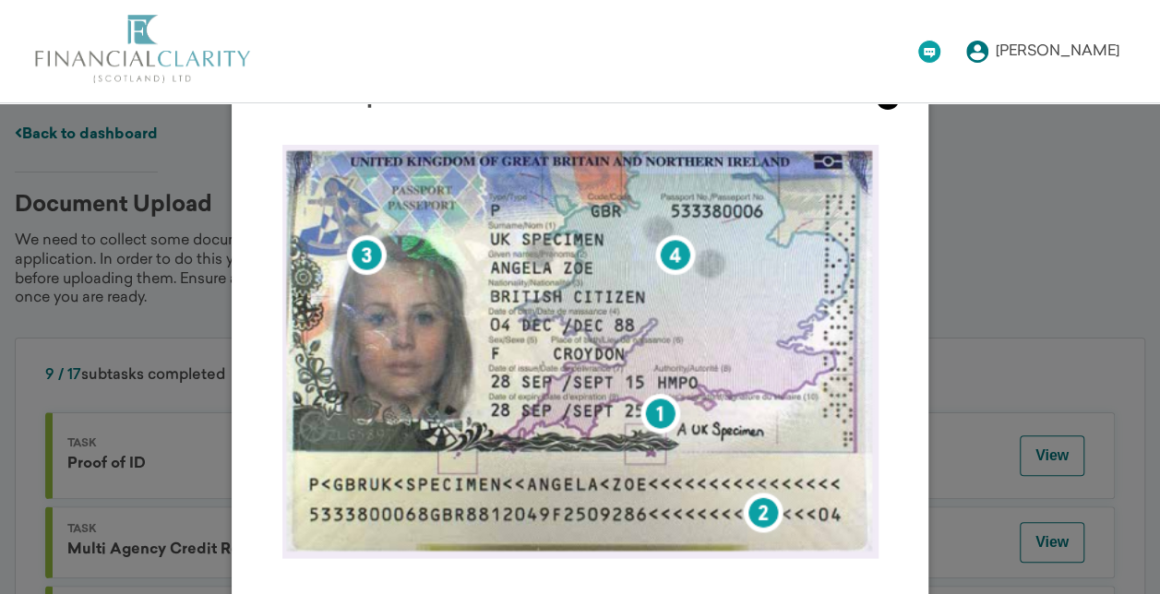
click at [893, 104] on icon at bounding box center [888, 98] width 25 height 25
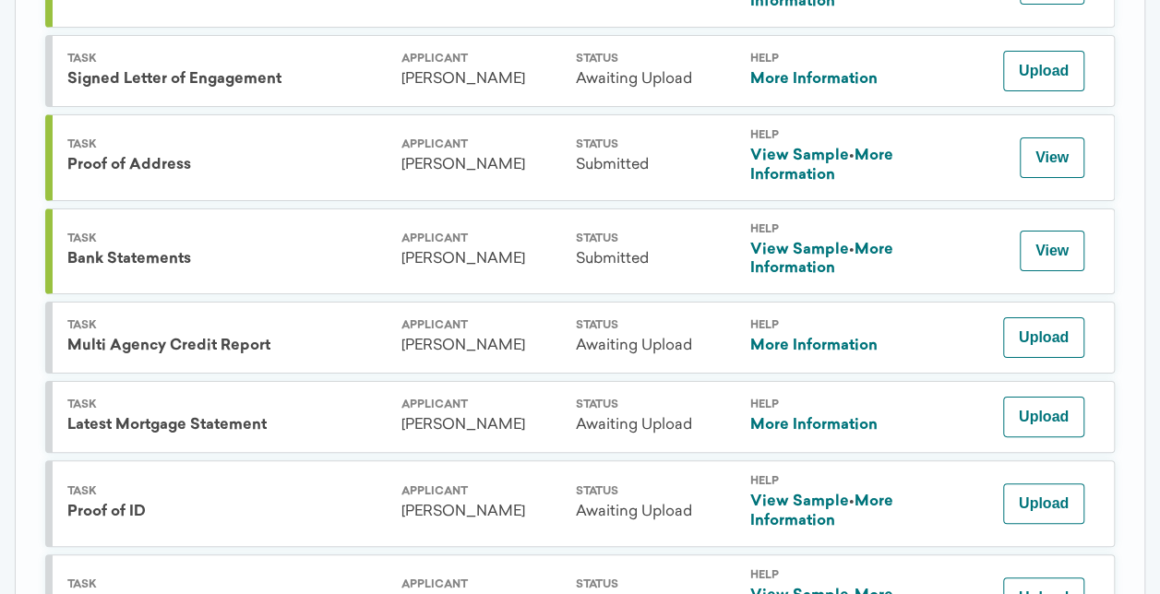
scroll to position [831, 0]
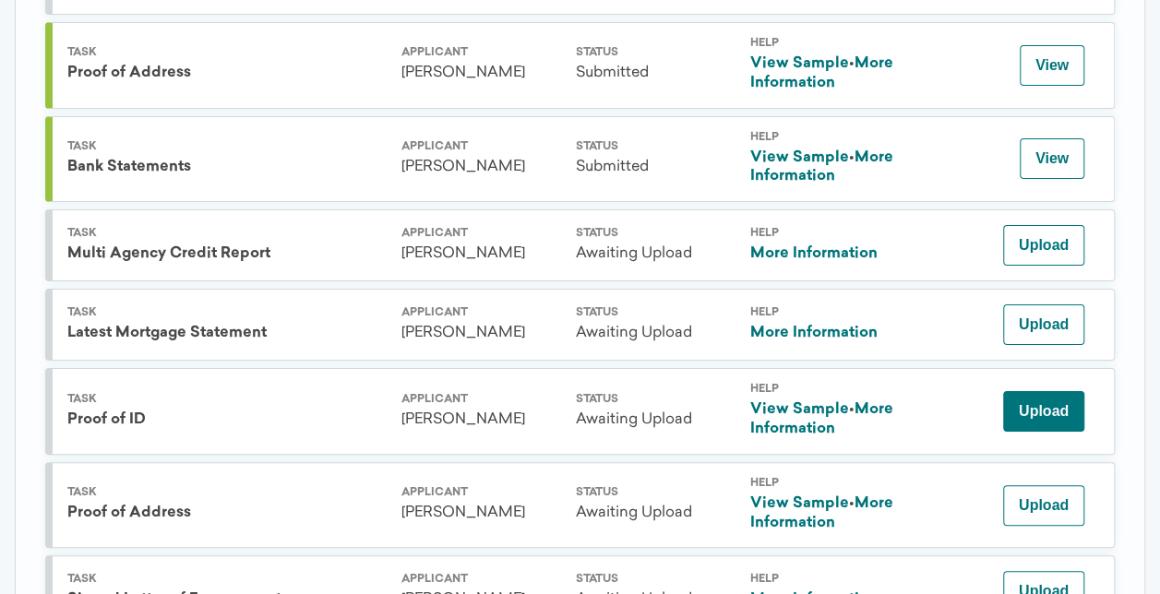
click at [1043, 413] on button "Upload" at bounding box center [1043, 411] width 81 height 41
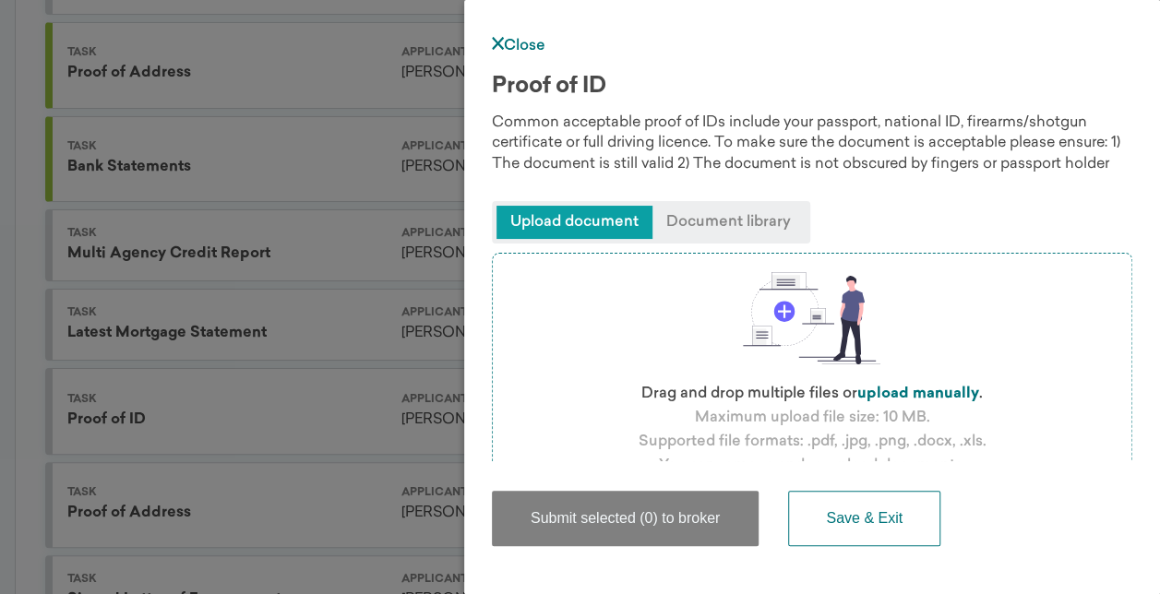
click at [580, 220] on span "Upload document" at bounding box center [575, 222] width 156 height 33
click at [689, 227] on span "Document library" at bounding box center [729, 222] width 152 height 33
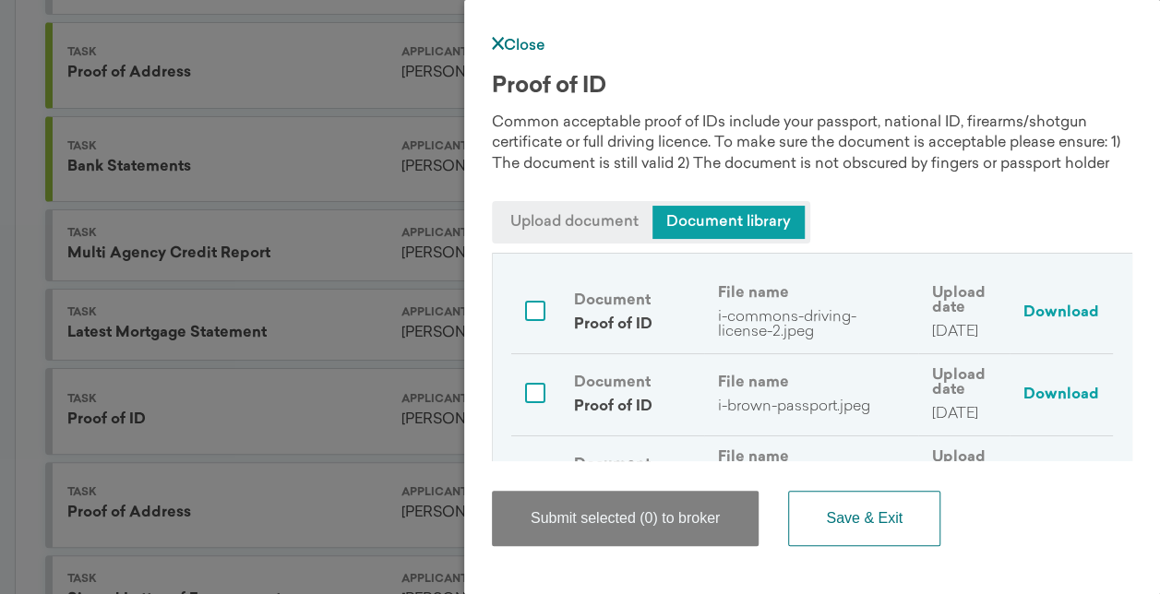
click at [533, 305] on input "checkbox" at bounding box center [535, 311] width 20 height 20
checkbox input "true"
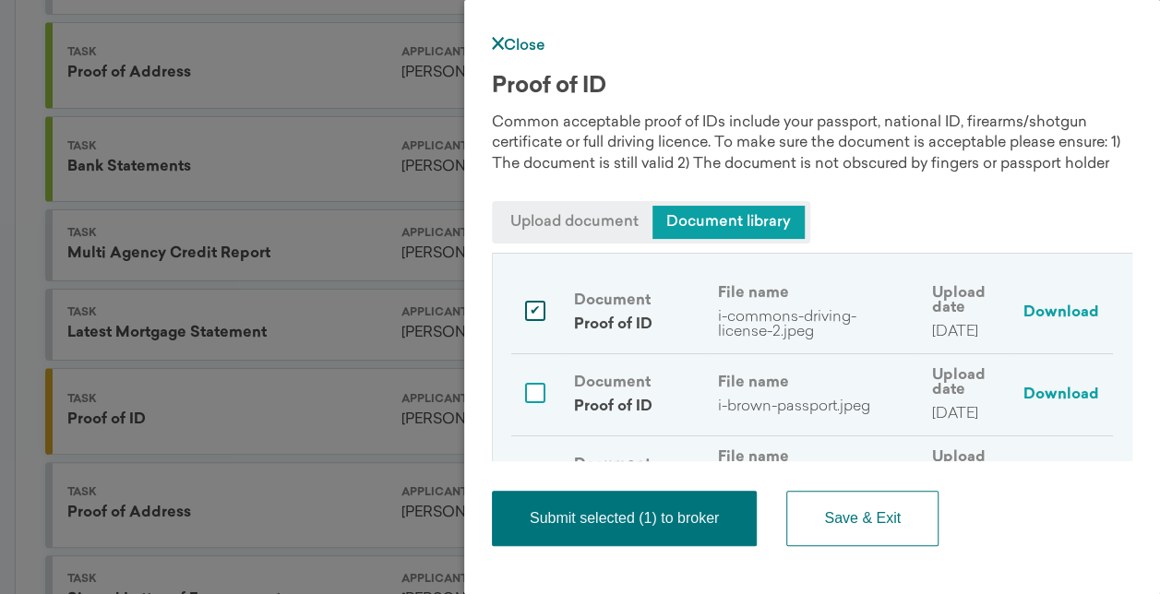
click at [530, 393] on input "checkbox" at bounding box center [535, 393] width 20 height 20
checkbox input "true"
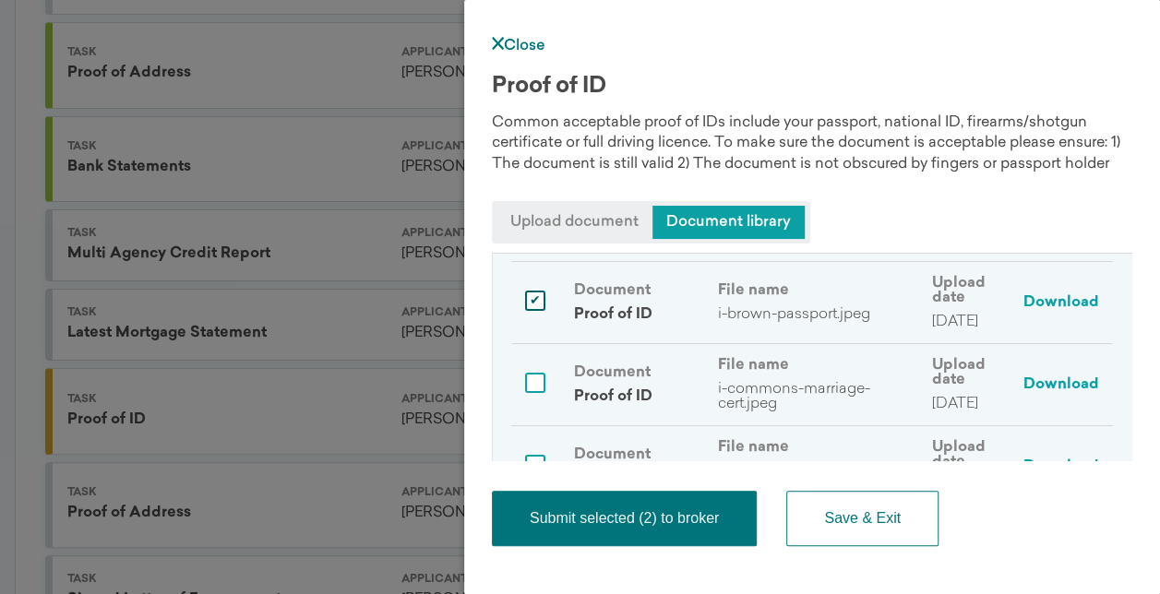
scroll to position [185, 0]
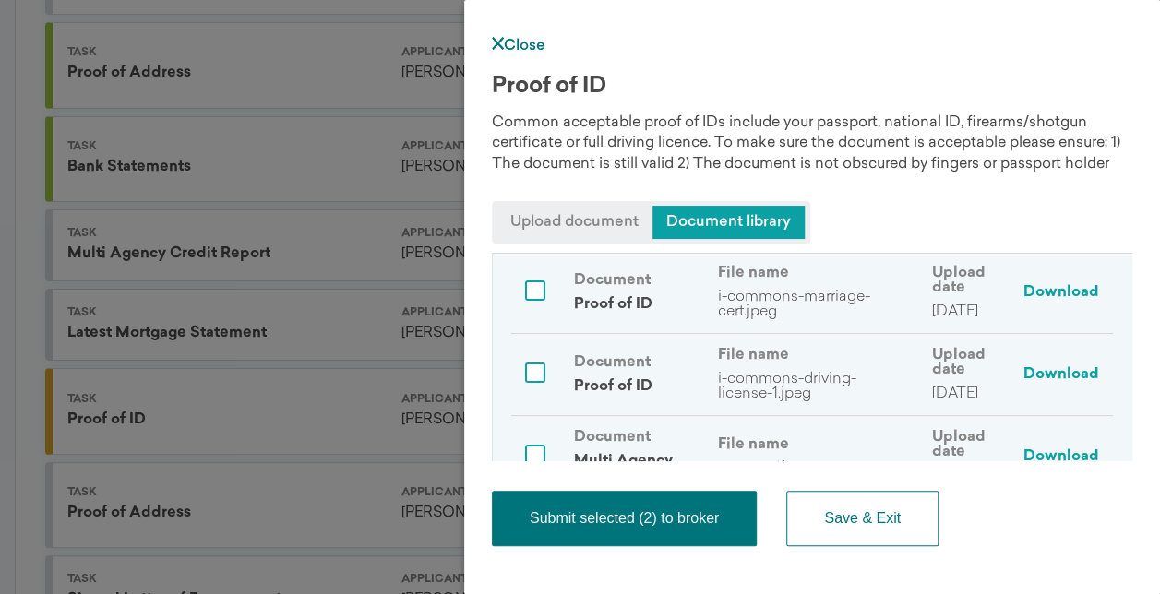
click at [539, 367] on input "checkbox" at bounding box center [535, 373] width 20 height 20
checkbox input "true"
click at [531, 282] on input "checkbox" at bounding box center [535, 291] width 20 height 20
checkbox input "true"
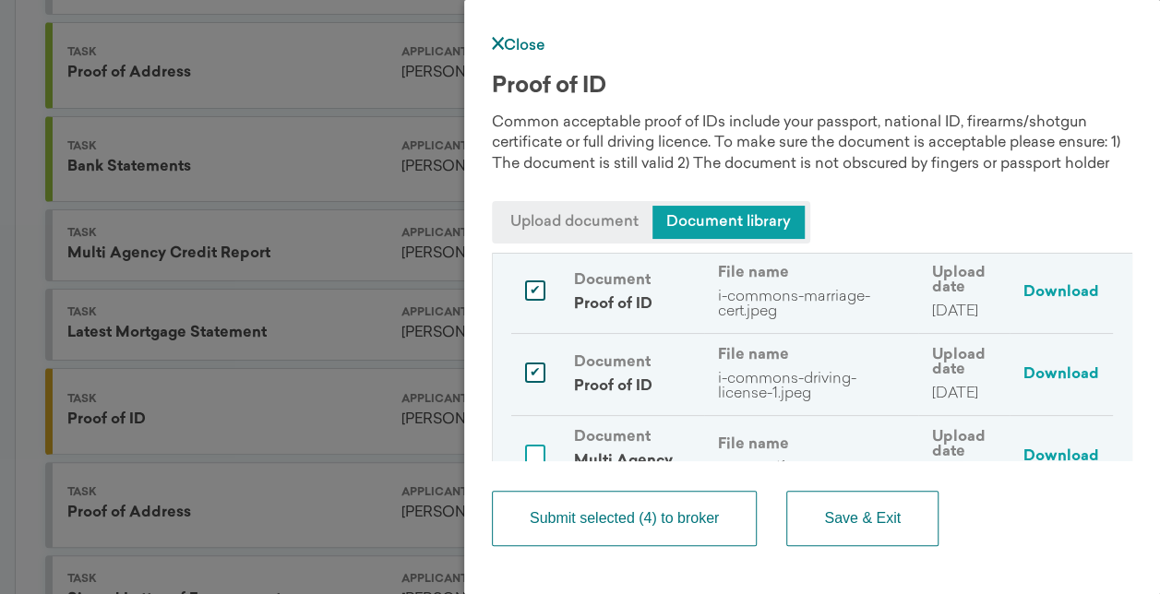
click at [652, 523] on button "Submit selected (4) to broker" at bounding box center [624, 518] width 265 height 55
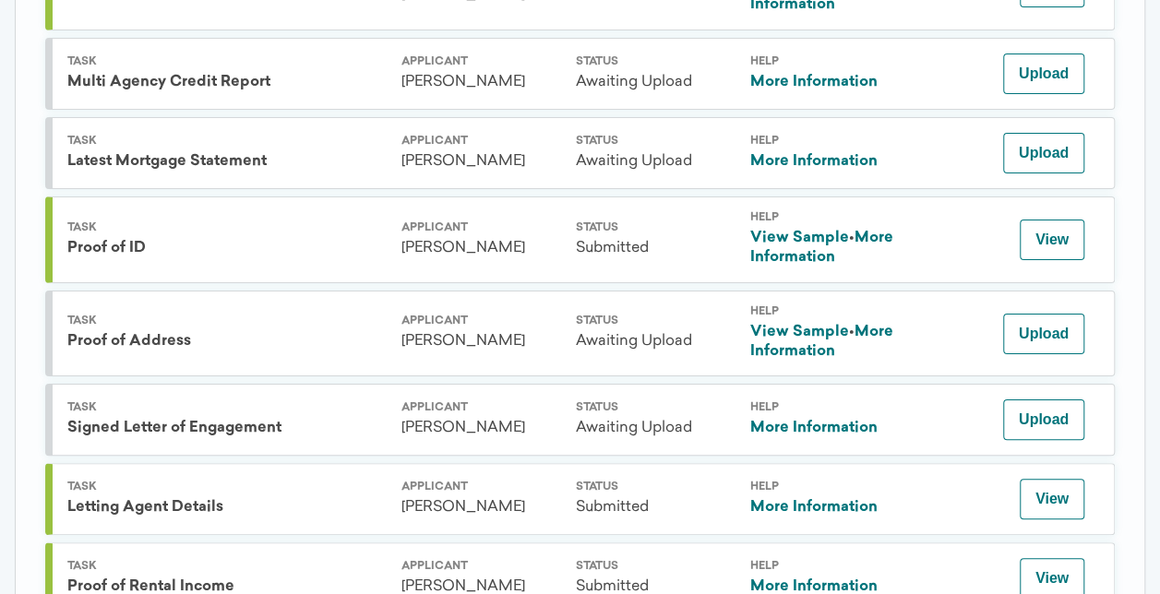
scroll to position [1372, 0]
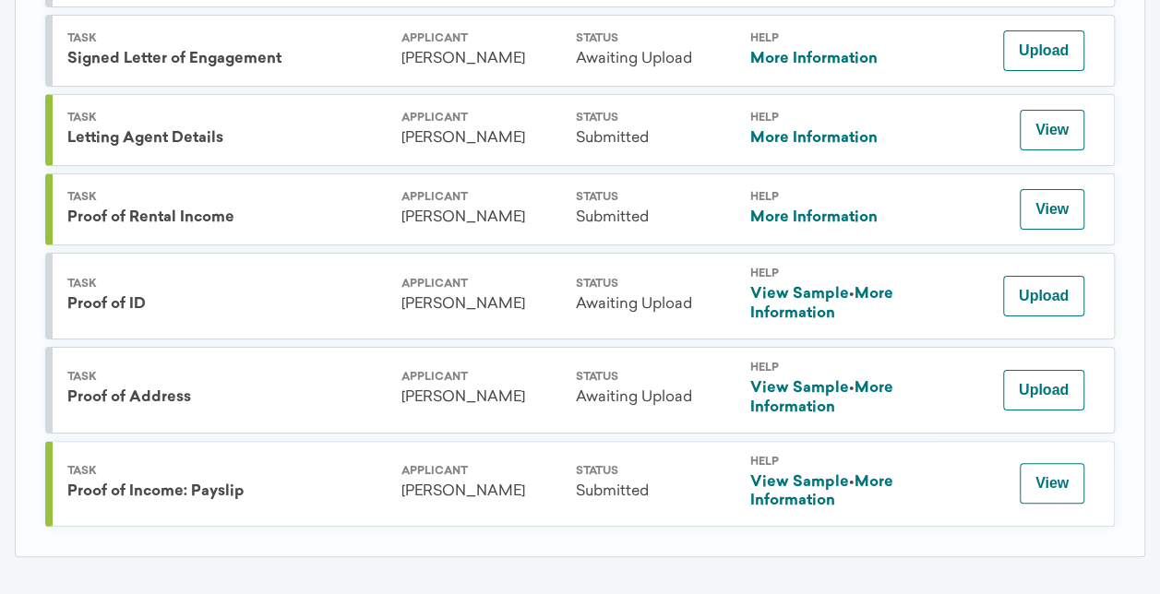
click at [849, 473] on div "View Sample • More Information" at bounding box center [830, 492] width 160 height 39
click at [883, 475] on link "More Information" at bounding box center [821, 492] width 143 height 34
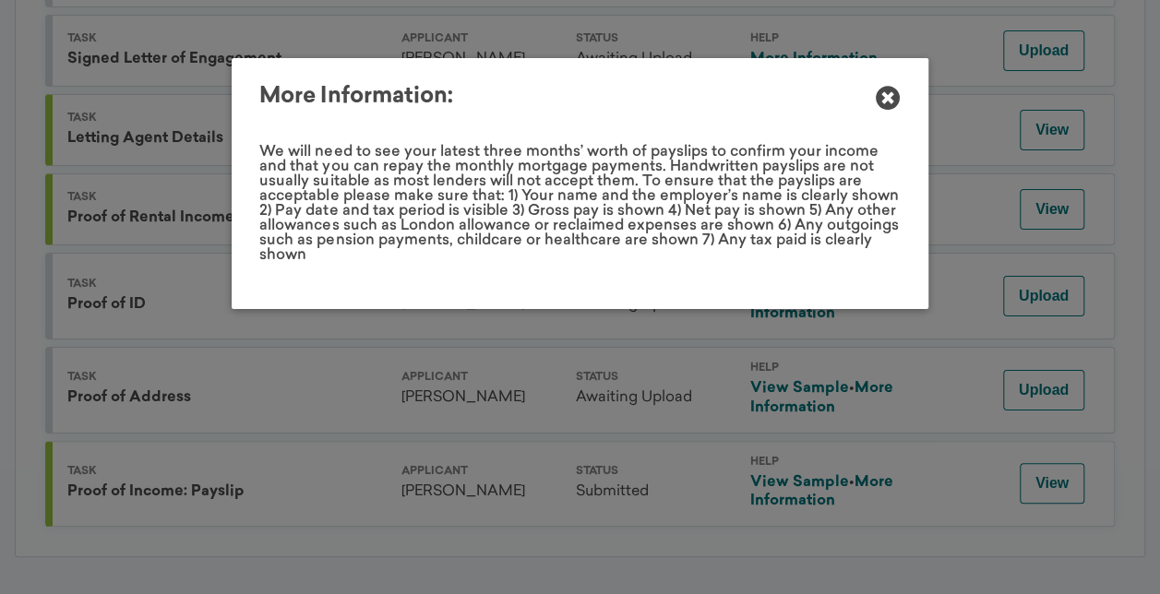
scroll to position [0, 0]
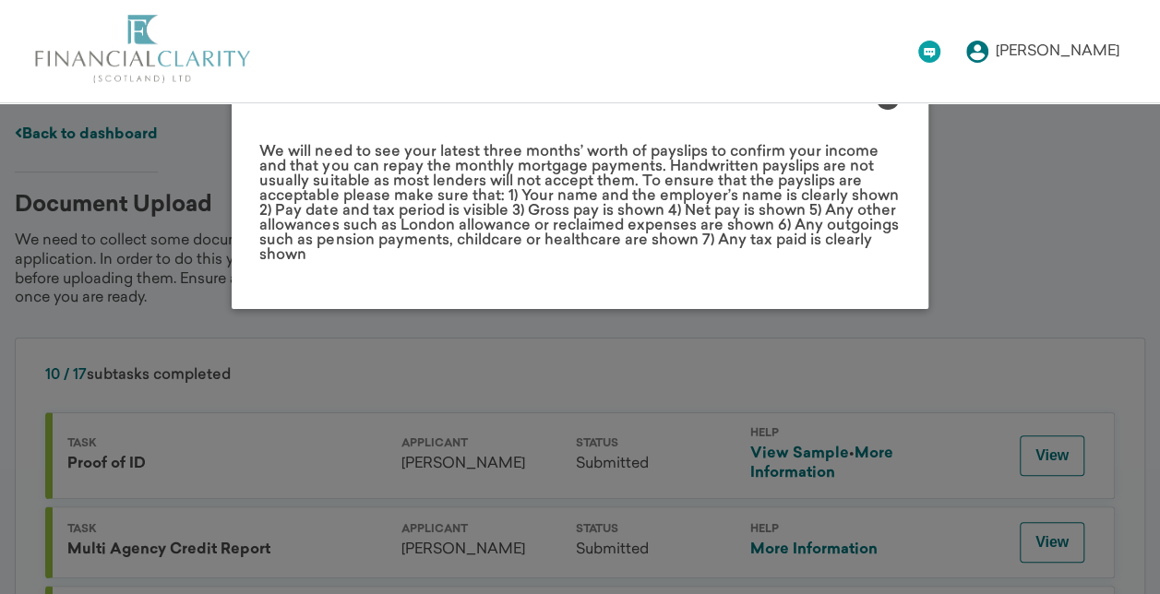
click at [888, 111] on div "More Information: We will need to see your latest three months’ worth of paysli…" at bounding box center [580, 183] width 696 height 251
click at [883, 102] on icon at bounding box center [888, 98] width 25 height 25
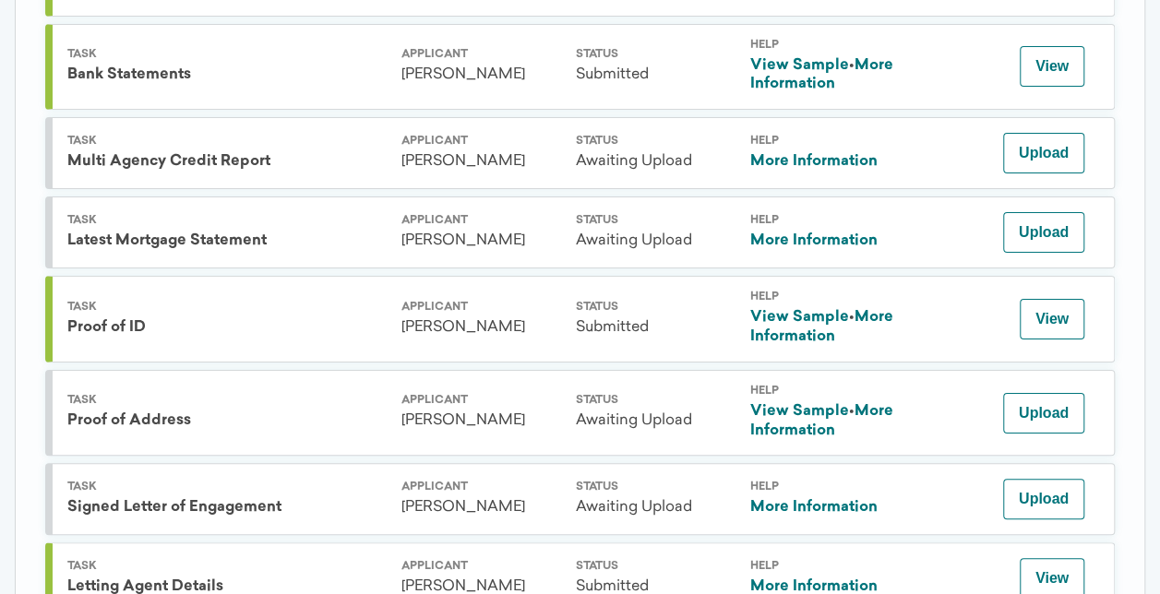
scroll to position [1372, 0]
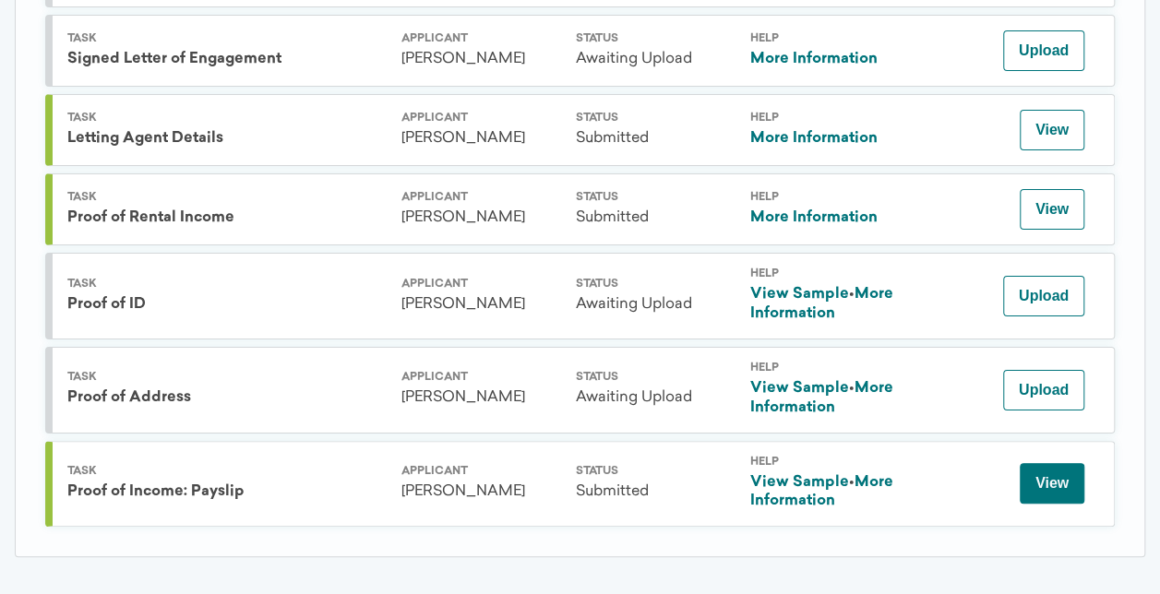
click at [1080, 469] on button "View" at bounding box center [1052, 483] width 65 height 41
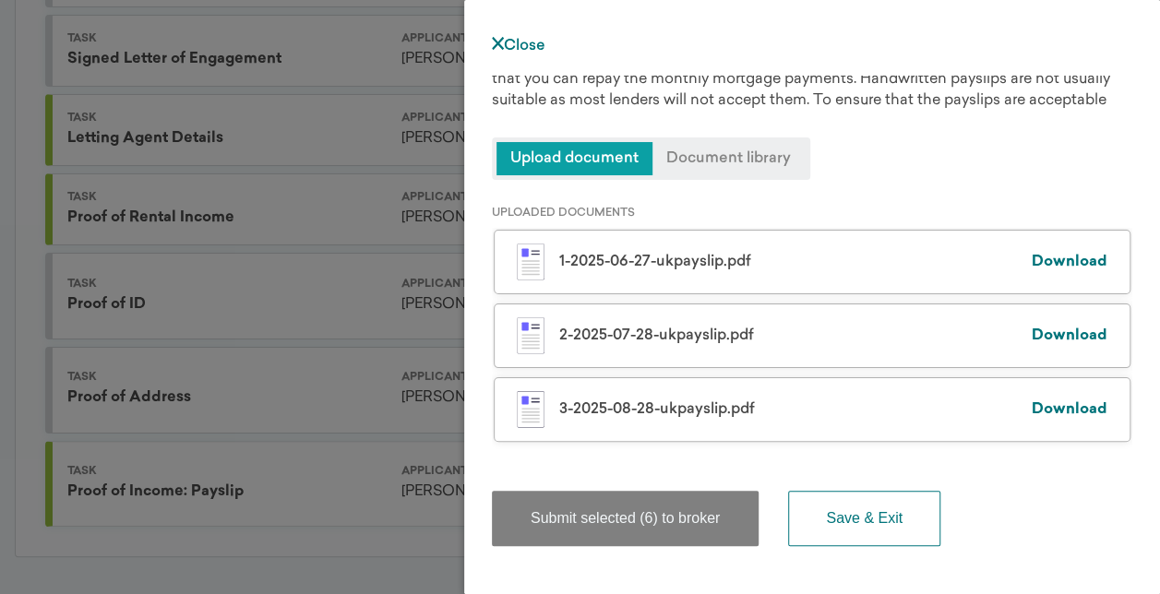
scroll to position [0, 0]
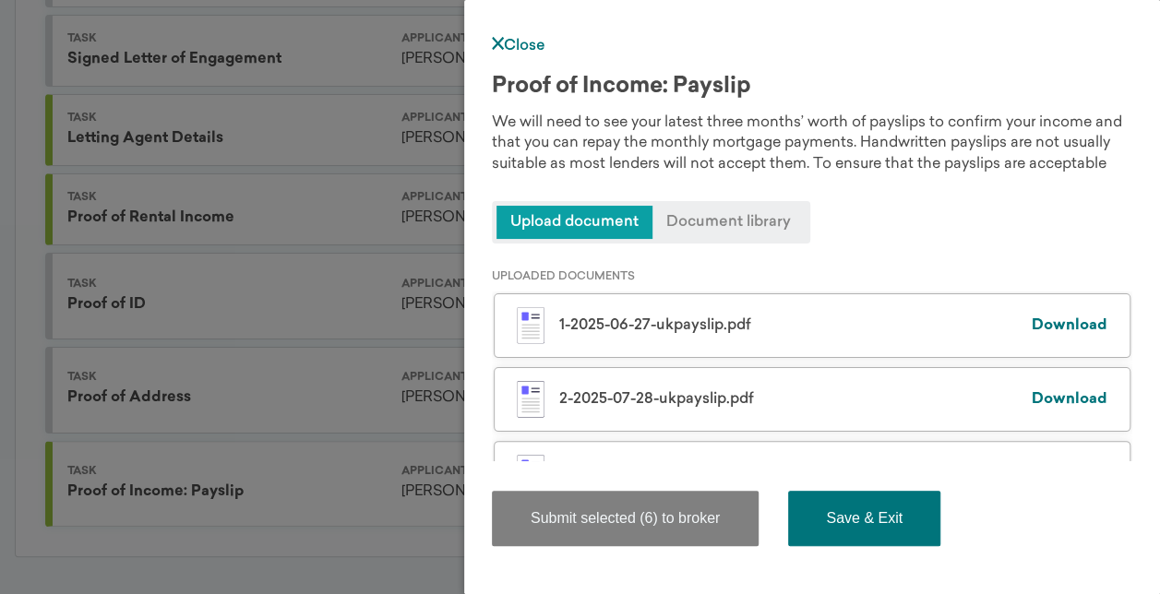
click at [860, 518] on button "Save & Exit" at bounding box center [864, 518] width 152 height 55
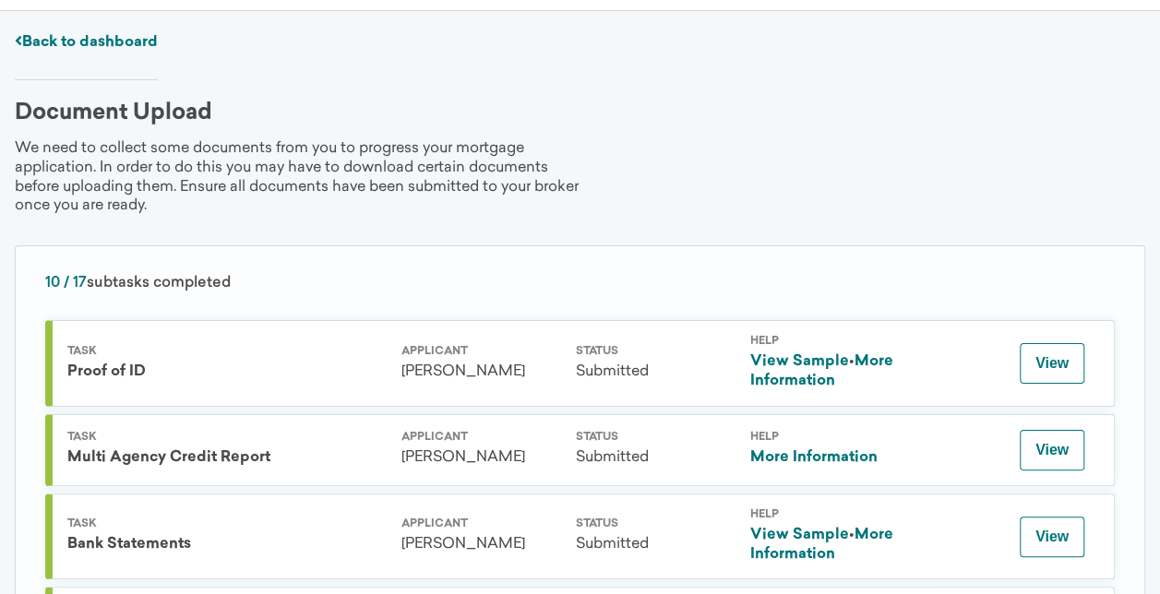
scroll to position [277, 0]
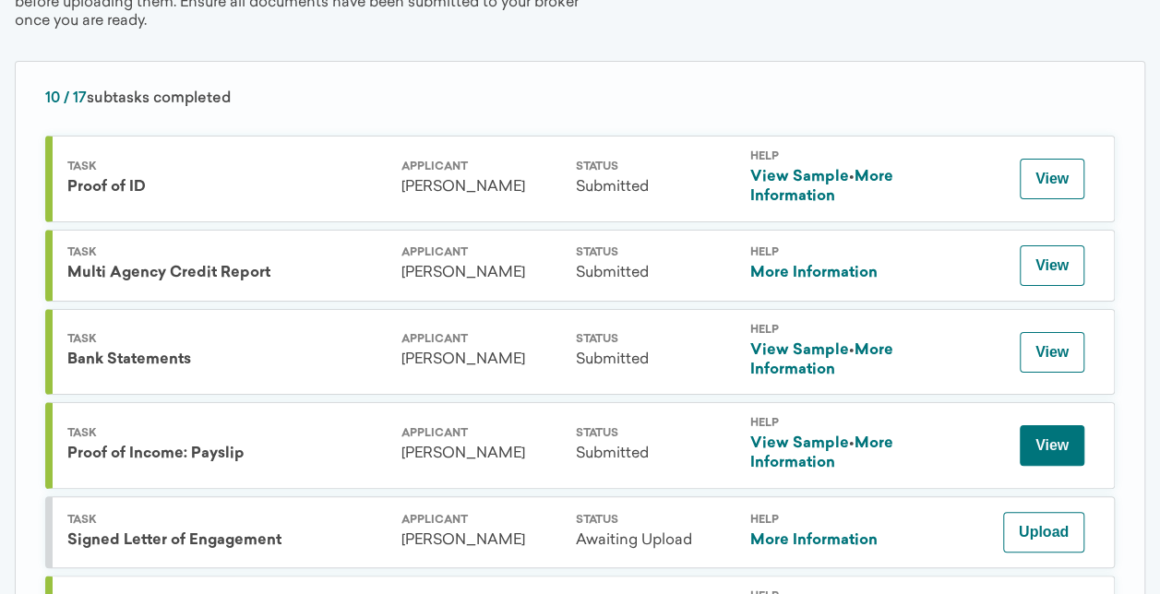
click at [1043, 446] on button "View" at bounding box center [1052, 445] width 65 height 41
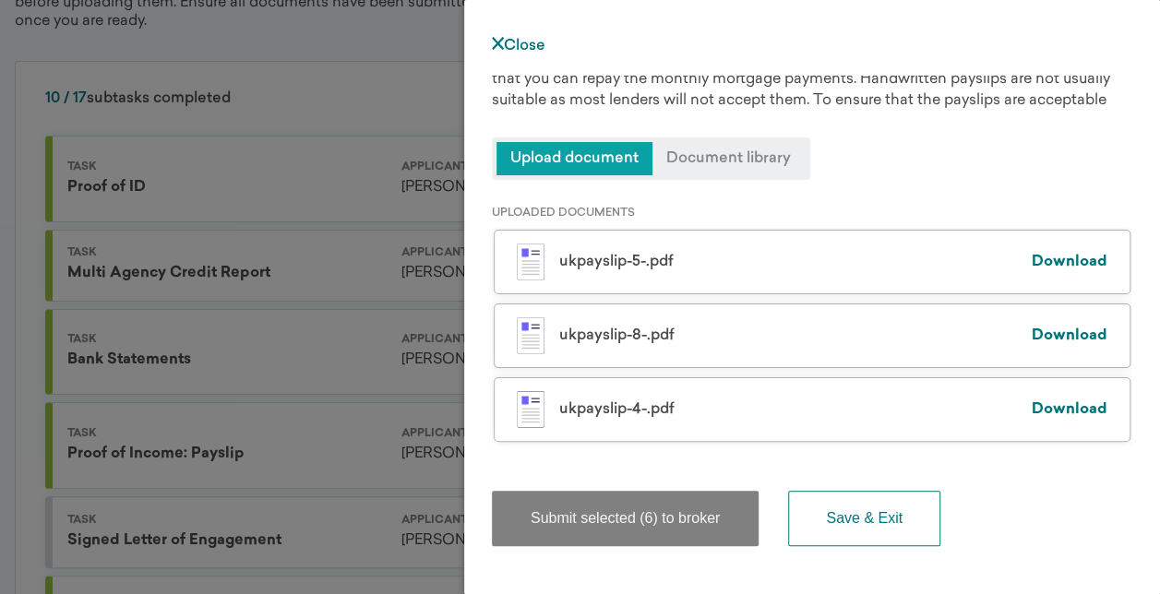
scroll to position [0, 0]
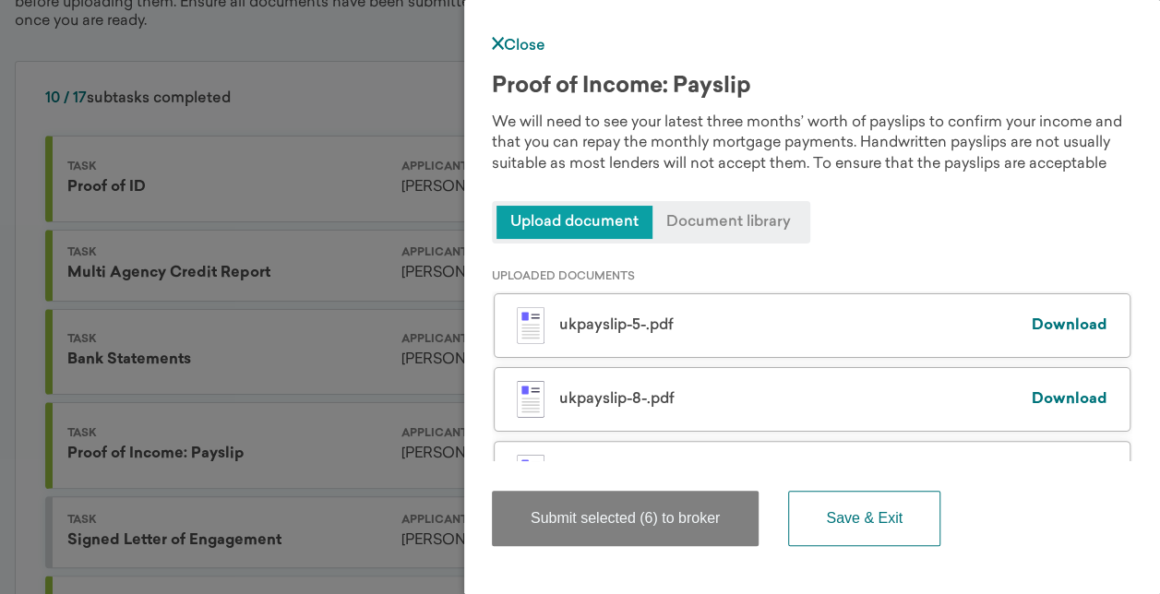
drag, startPoint x: 537, startPoint y: 42, endPoint x: 513, endPoint y: 59, distance: 29.2
click at [537, 42] on link "Close" at bounding box center [519, 46] width 54 height 15
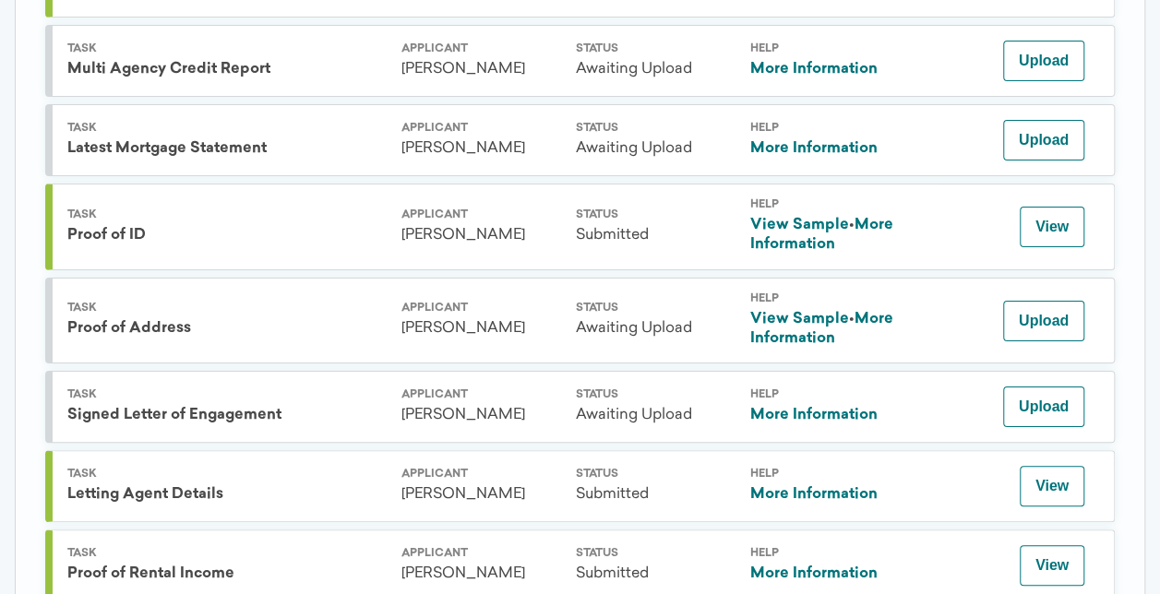
scroll to position [1372, 0]
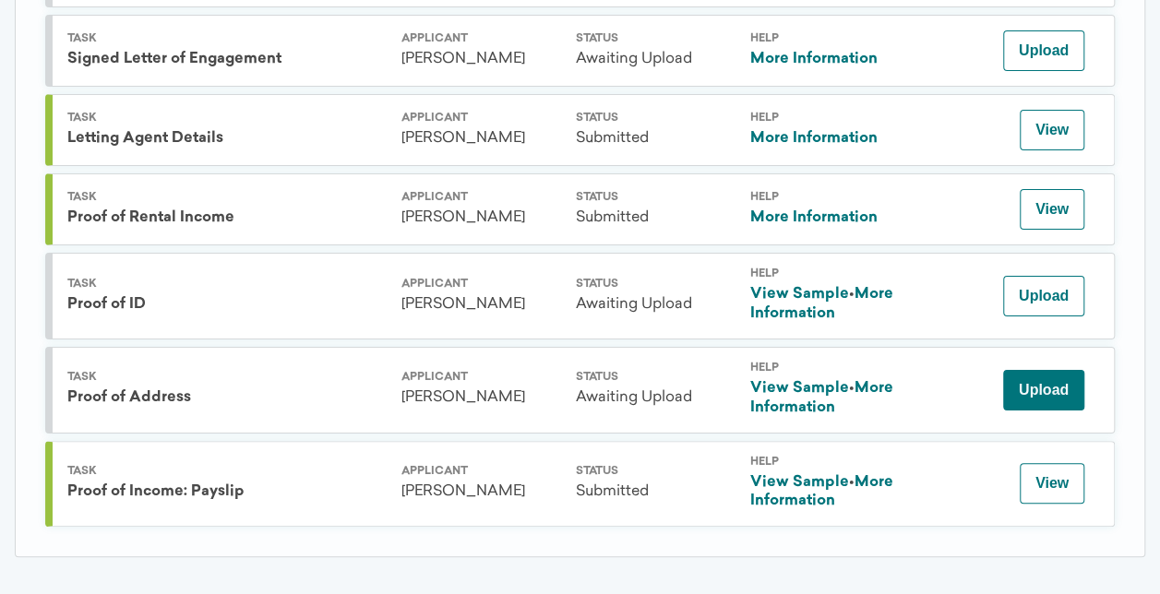
click at [1058, 370] on button "Upload" at bounding box center [1043, 390] width 81 height 41
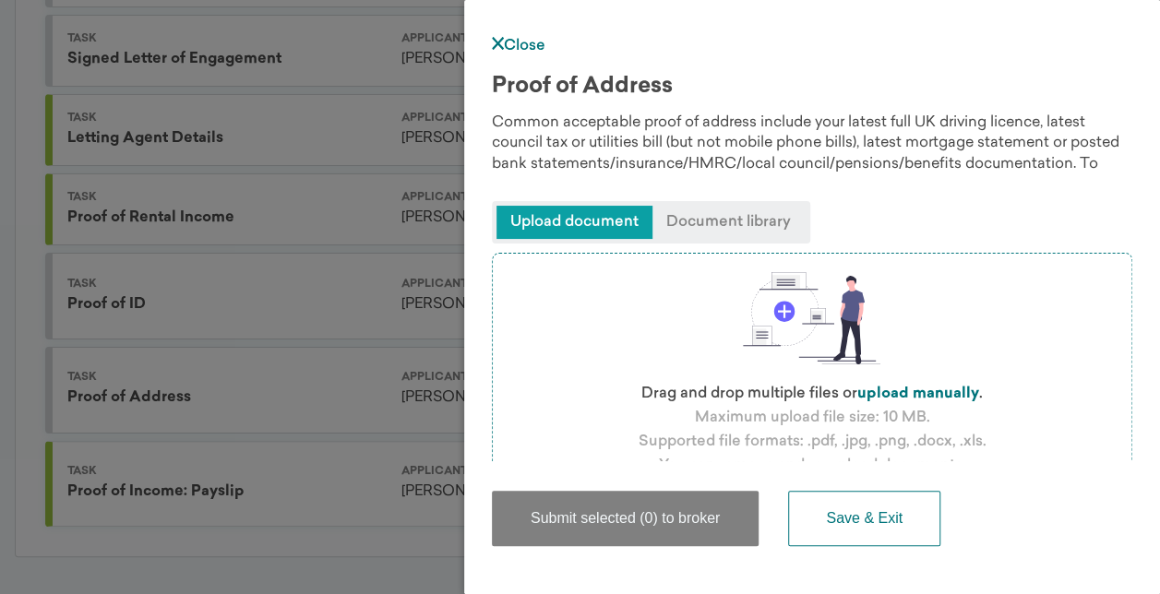
click at [602, 216] on span "Upload document" at bounding box center [575, 222] width 156 height 33
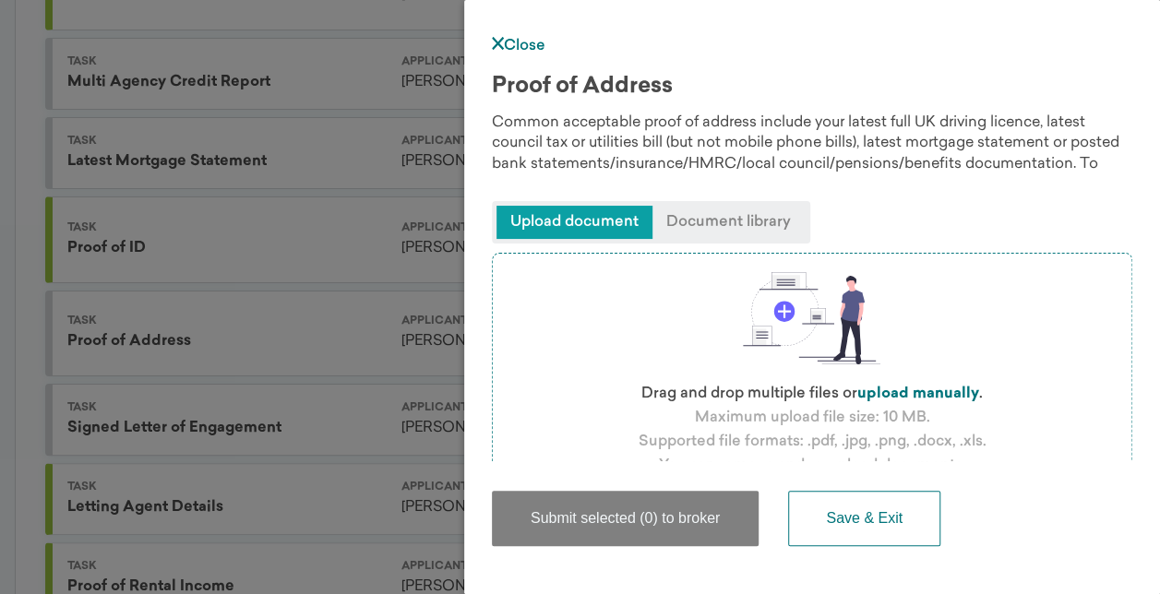
scroll to position [818, 0]
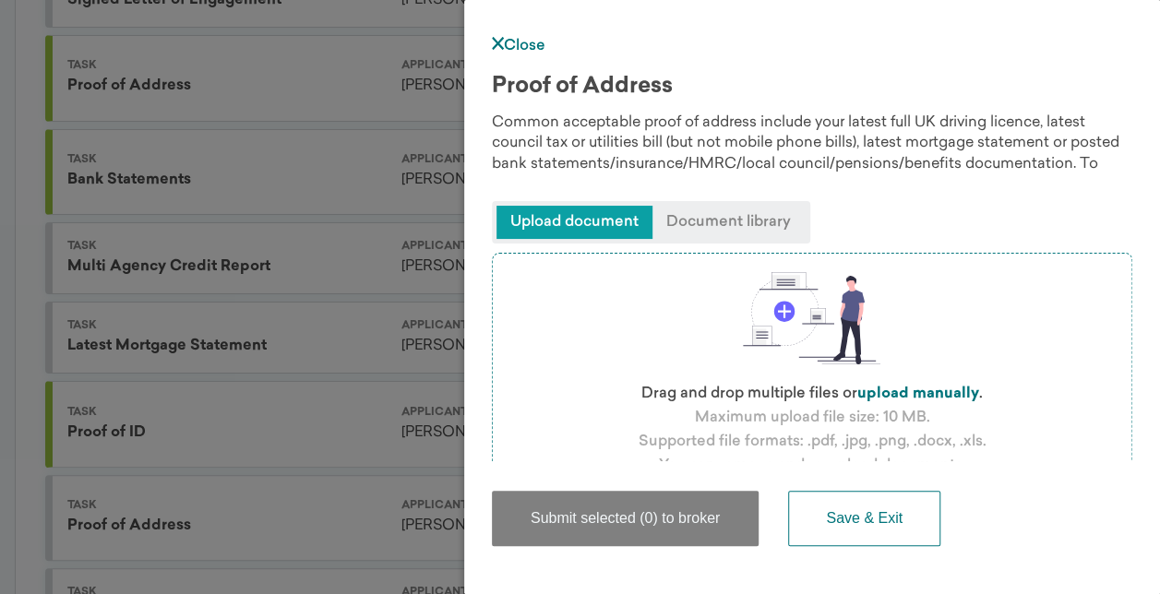
click at [539, 43] on link "Close" at bounding box center [519, 46] width 54 height 15
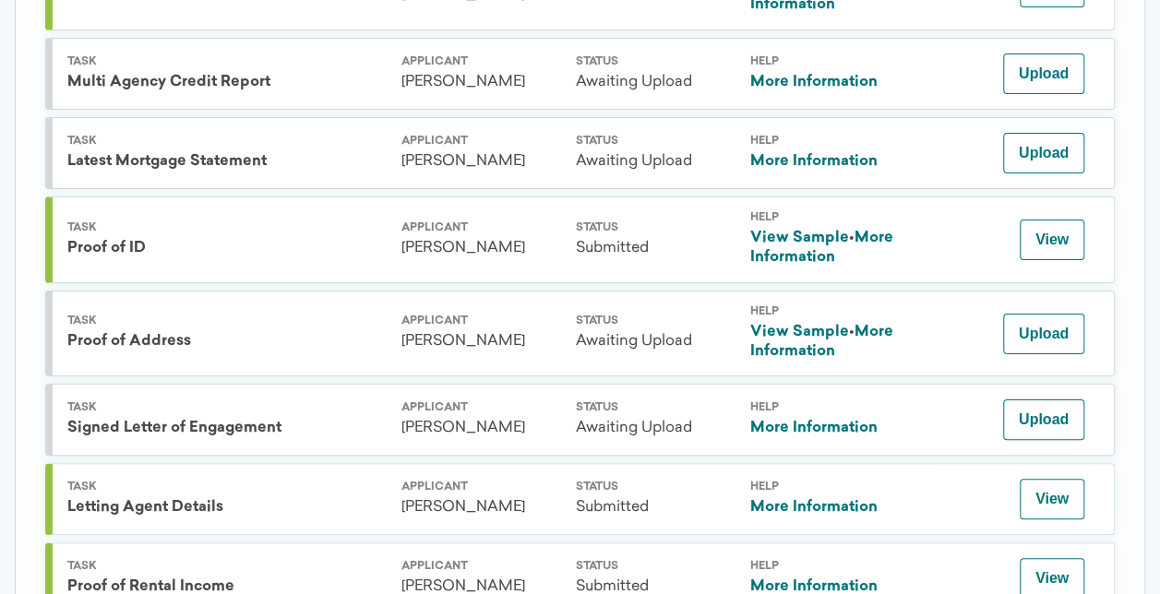
scroll to position [910, 0]
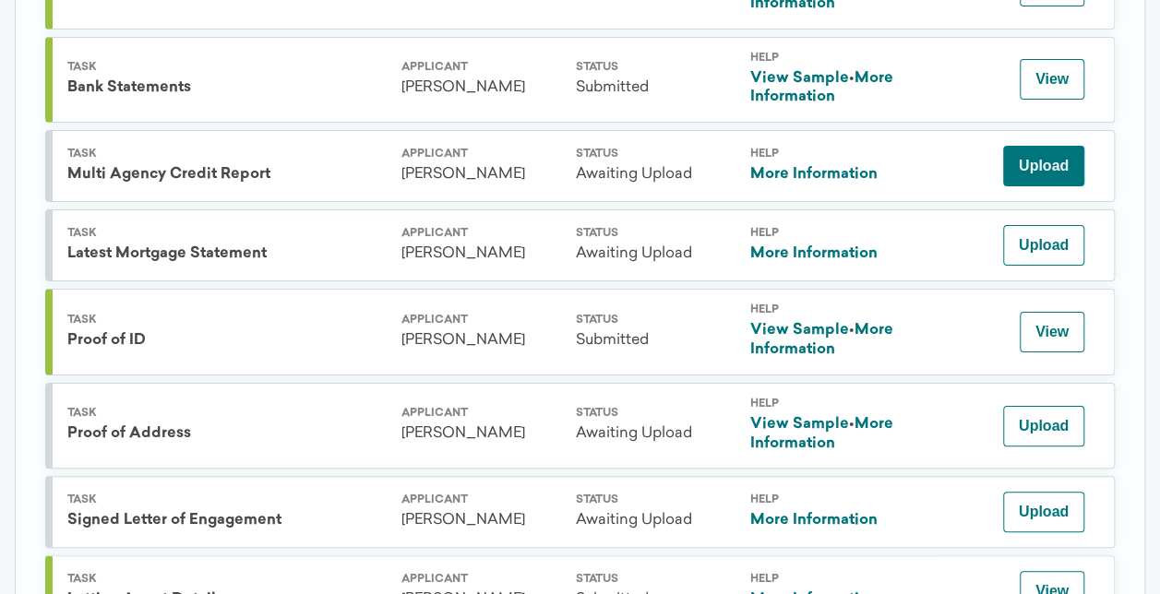
click at [1031, 161] on button "Upload" at bounding box center [1043, 166] width 81 height 41
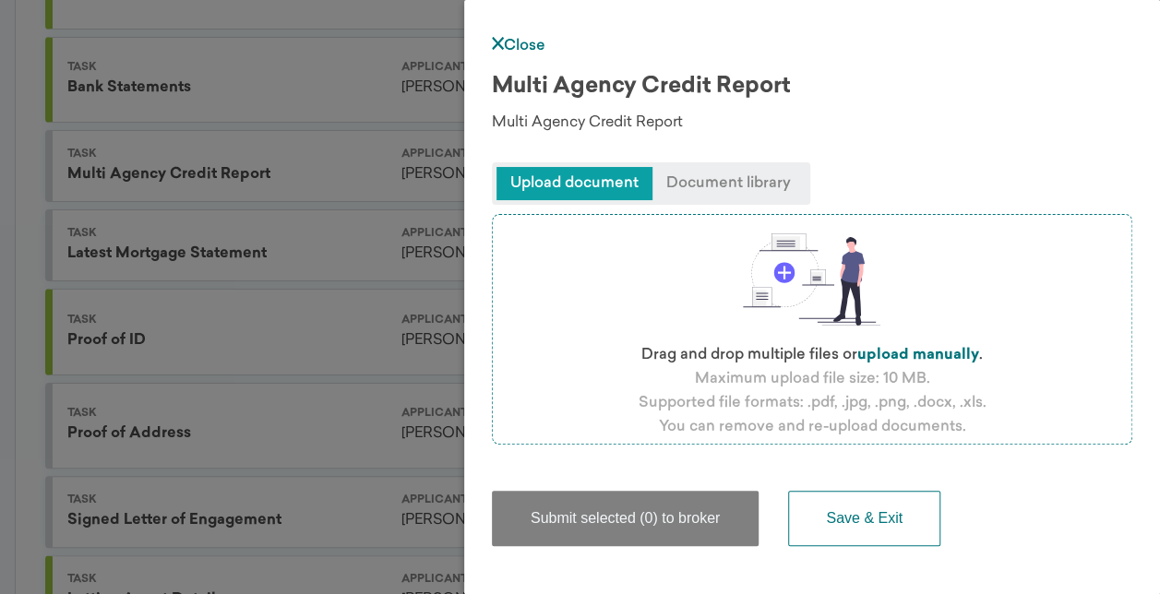
click at [611, 167] on span "Upload document" at bounding box center [575, 183] width 156 height 33
click at [733, 192] on span "Document library" at bounding box center [729, 183] width 152 height 33
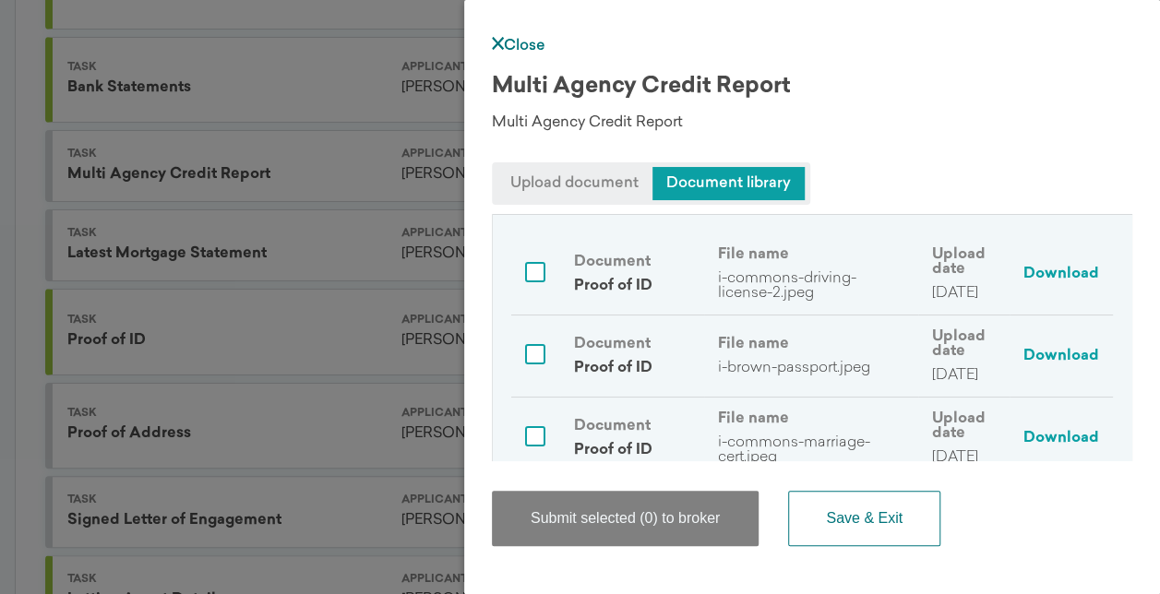
click at [580, 187] on span "Upload document" at bounding box center [575, 183] width 156 height 33
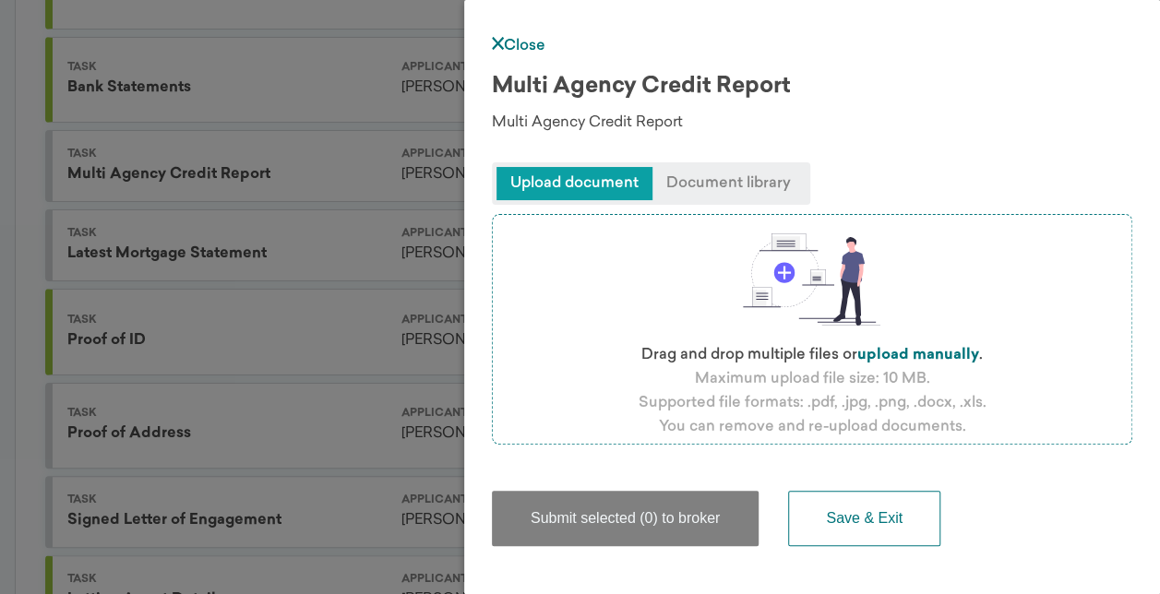
click at [935, 351] on label "upload manually" at bounding box center [918, 355] width 122 height 15
click at [0, 0] on input "file" at bounding box center [0, 0] width 0 height 0
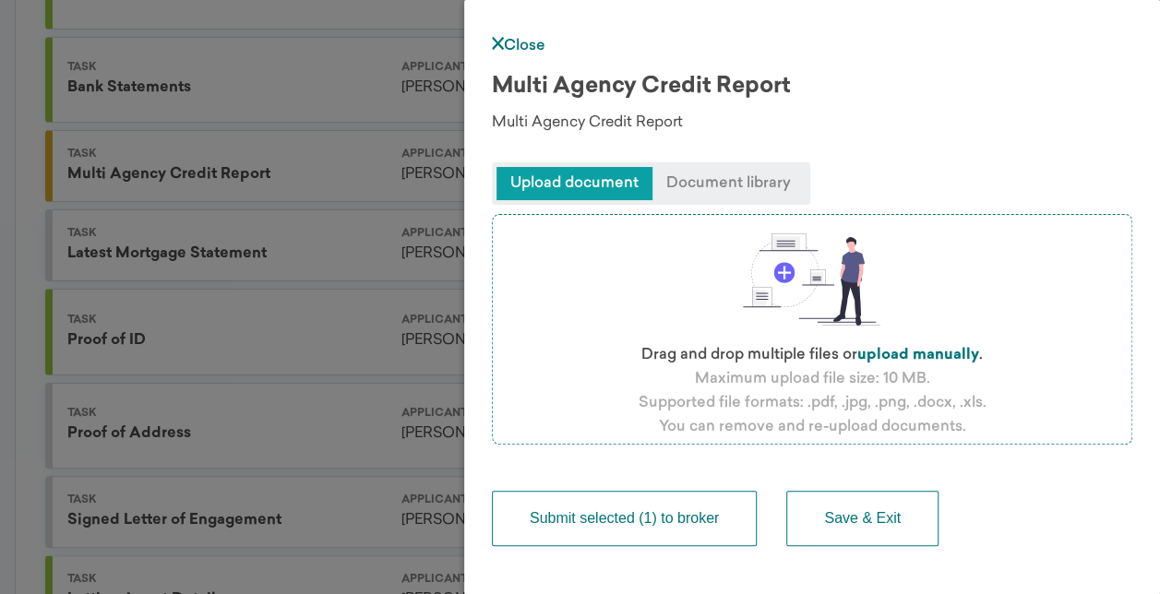
click at [699, 522] on button "Submit selected (1) to broker" at bounding box center [624, 518] width 265 height 55
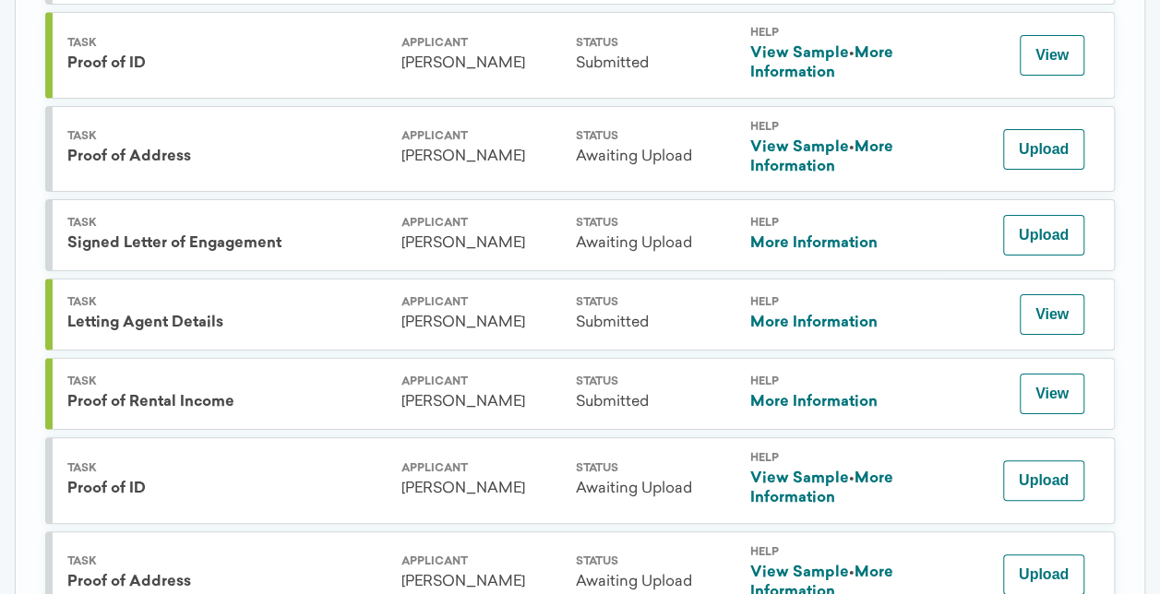
scroll to position [1372, 0]
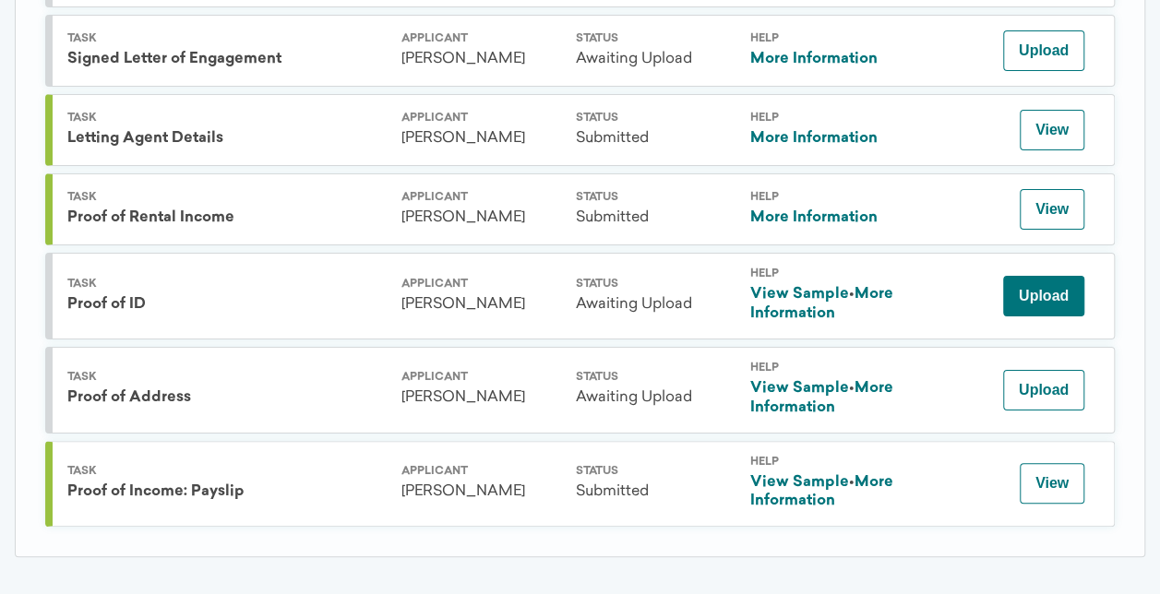
click at [1052, 292] on button "Upload" at bounding box center [1043, 296] width 81 height 41
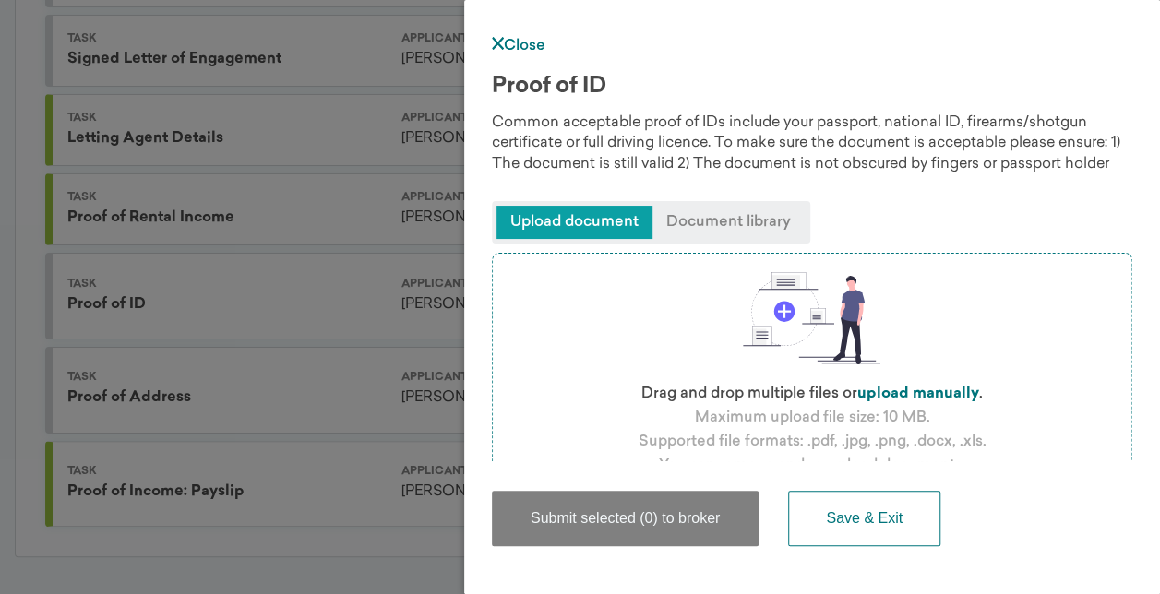
click at [729, 212] on span "Document library" at bounding box center [729, 222] width 152 height 33
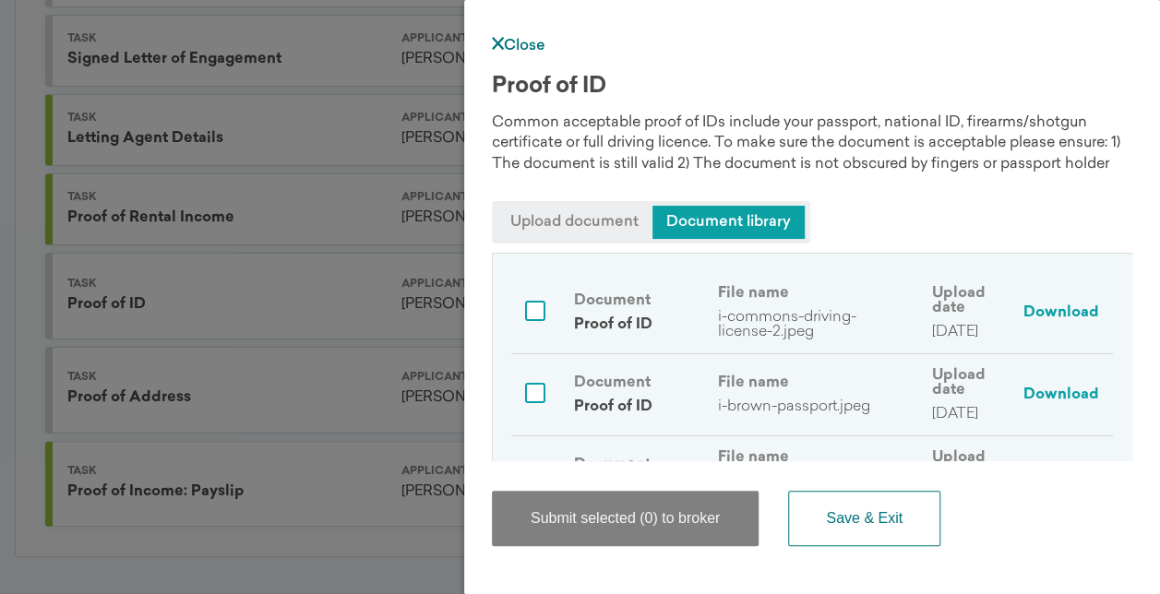
click at [570, 210] on span "Upload document" at bounding box center [575, 222] width 156 height 33
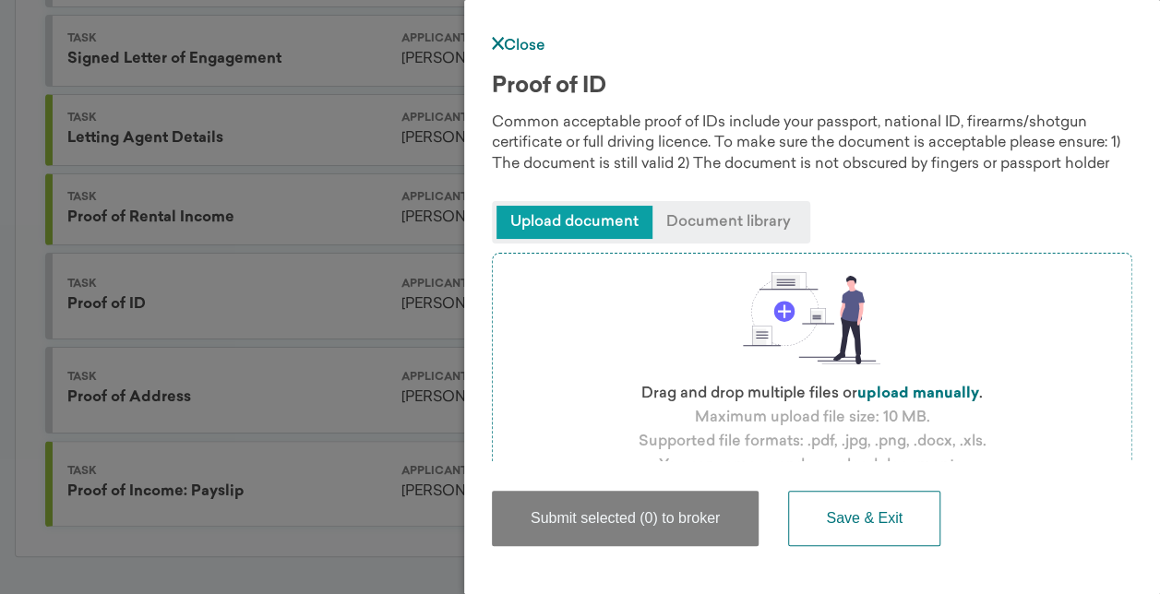
click at [711, 210] on span "Document library" at bounding box center [729, 222] width 152 height 33
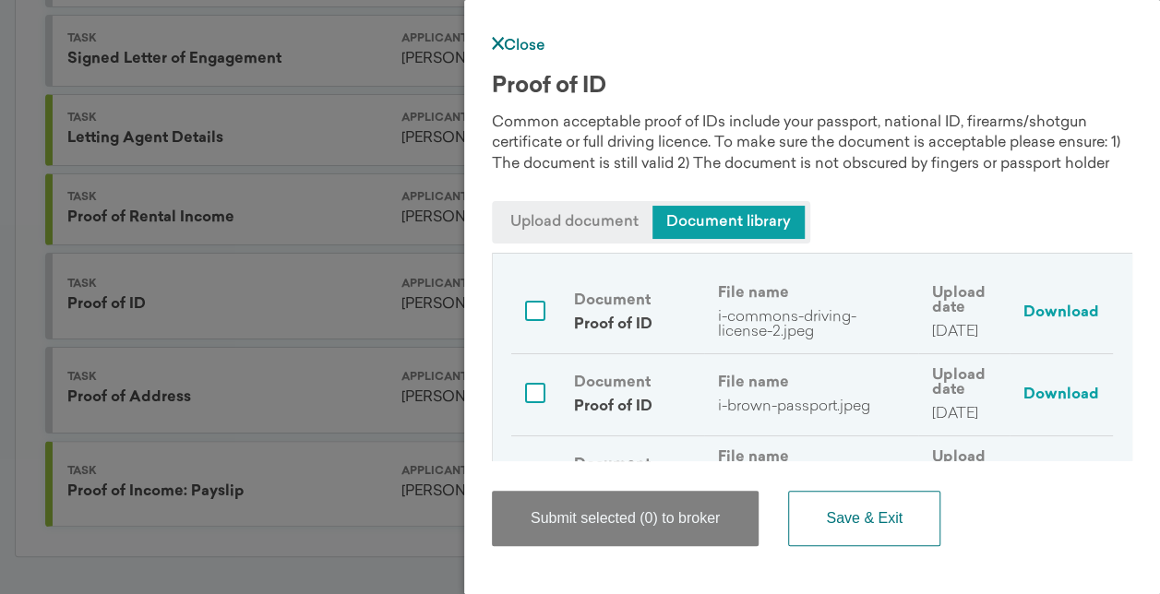
click at [537, 312] on input "checkbox" at bounding box center [535, 311] width 20 height 20
checkbox input "true"
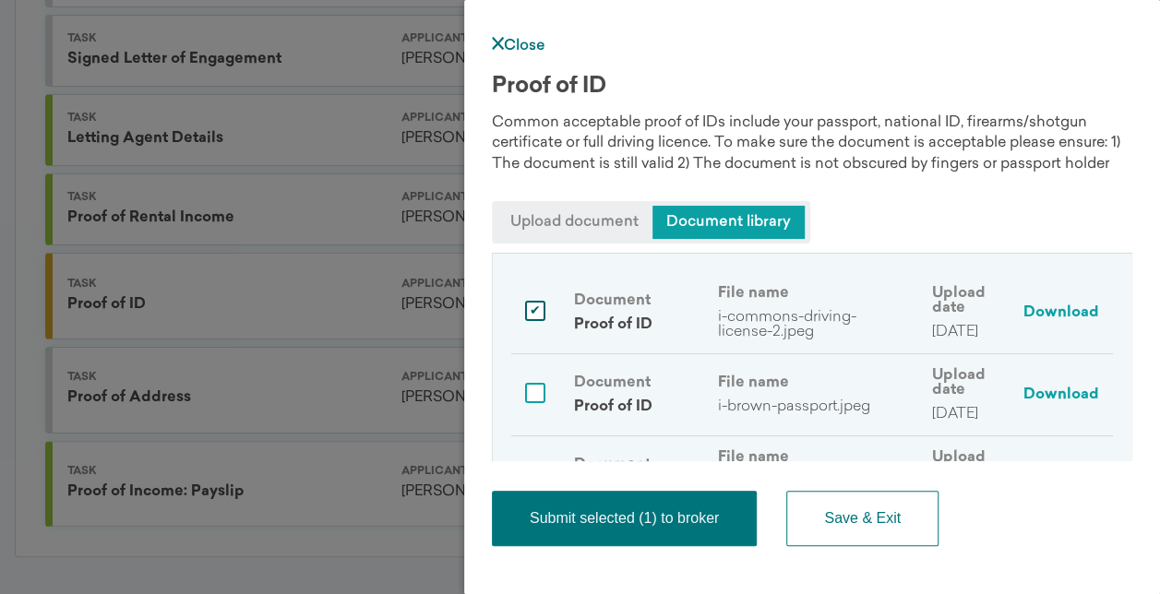
click at [531, 391] on input "checkbox" at bounding box center [535, 393] width 20 height 20
checkbox input "true"
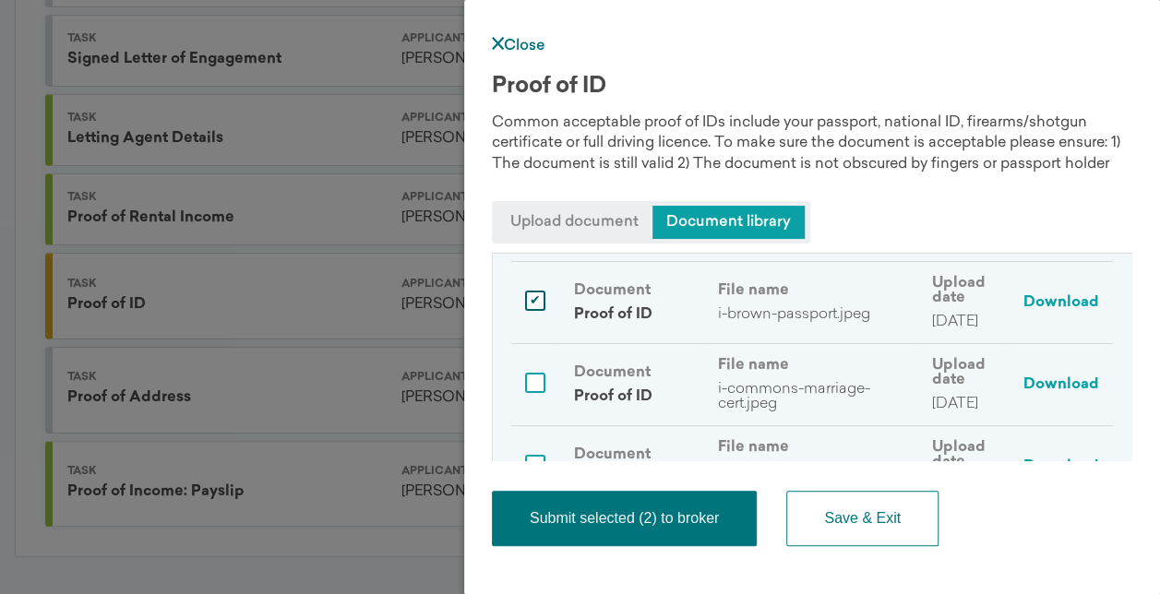
click at [525, 383] on input "checkbox" at bounding box center [535, 383] width 20 height 20
checkbox input "true"
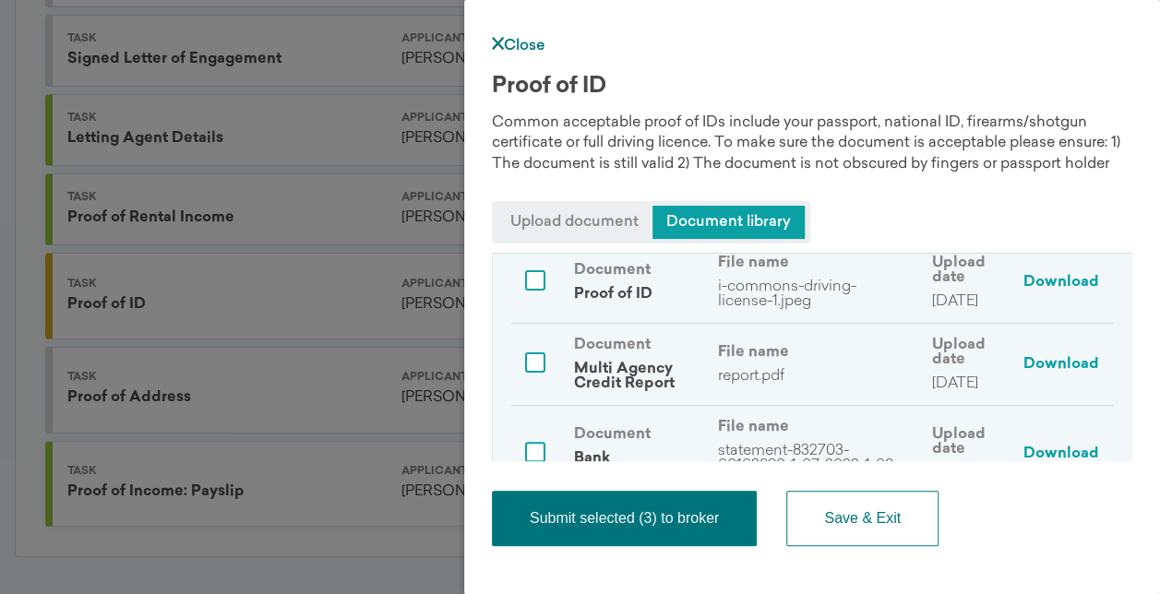
click at [536, 274] on input "checkbox" at bounding box center [535, 280] width 20 height 20
checkbox input "true"
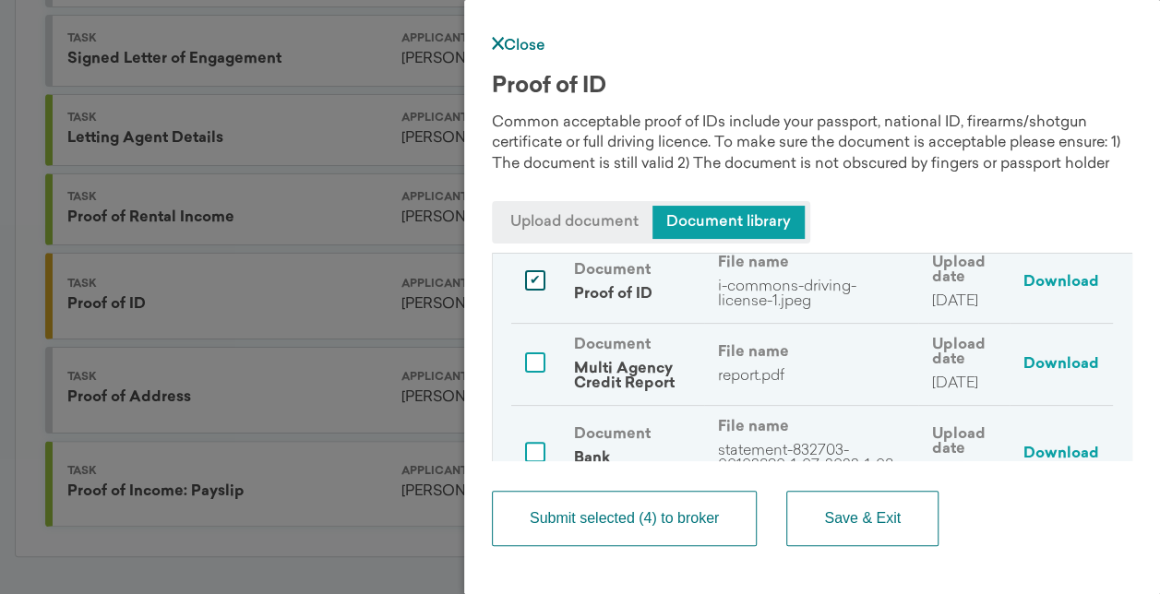
click at [641, 517] on button "Submit selected (4) to broker" at bounding box center [624, 518] width 265 height 55
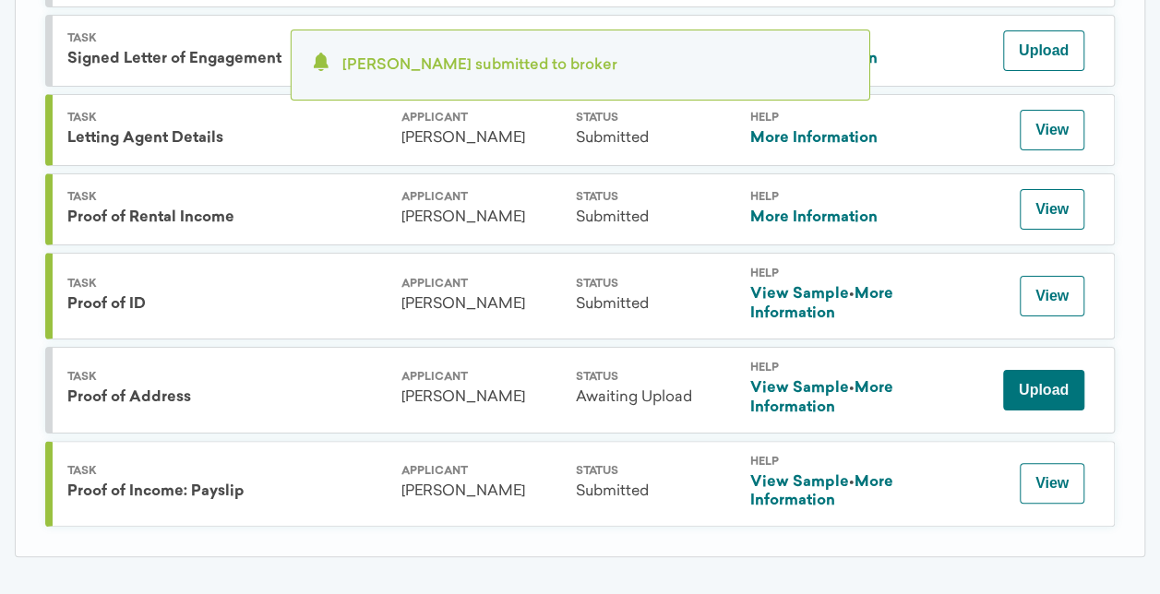
click at [1028, 370] on button "Upload" at bounding box center [1043, 390] width 81 height 41
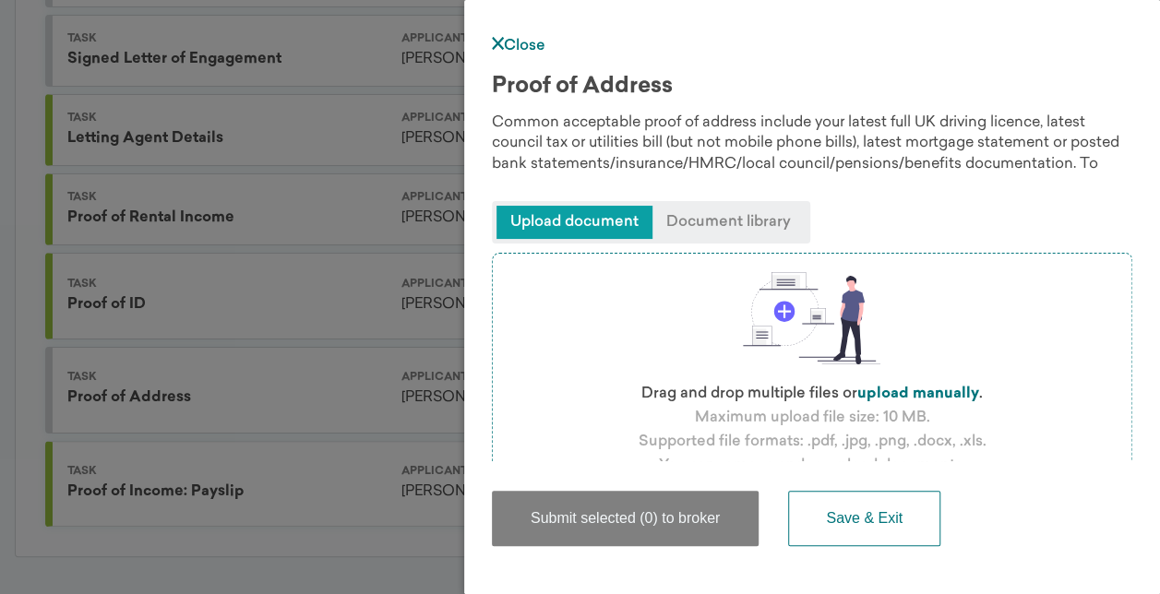
click at [929, 397] on label "upload manually" at bounding box center [918, 394] width 122 height 15
click at [0, 0] on input "file" at bounding box center [0, 0] width 0 height 0
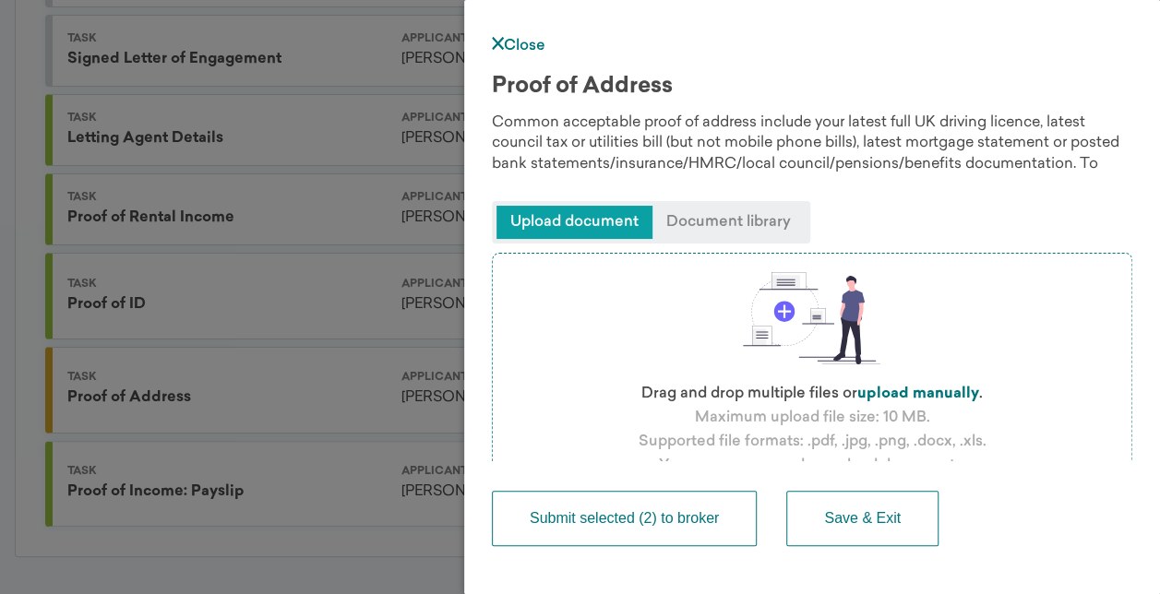
click at [652, 533] on button "Submit selected (2) to broker" at bounding box center [624, 518] width 265 height 55
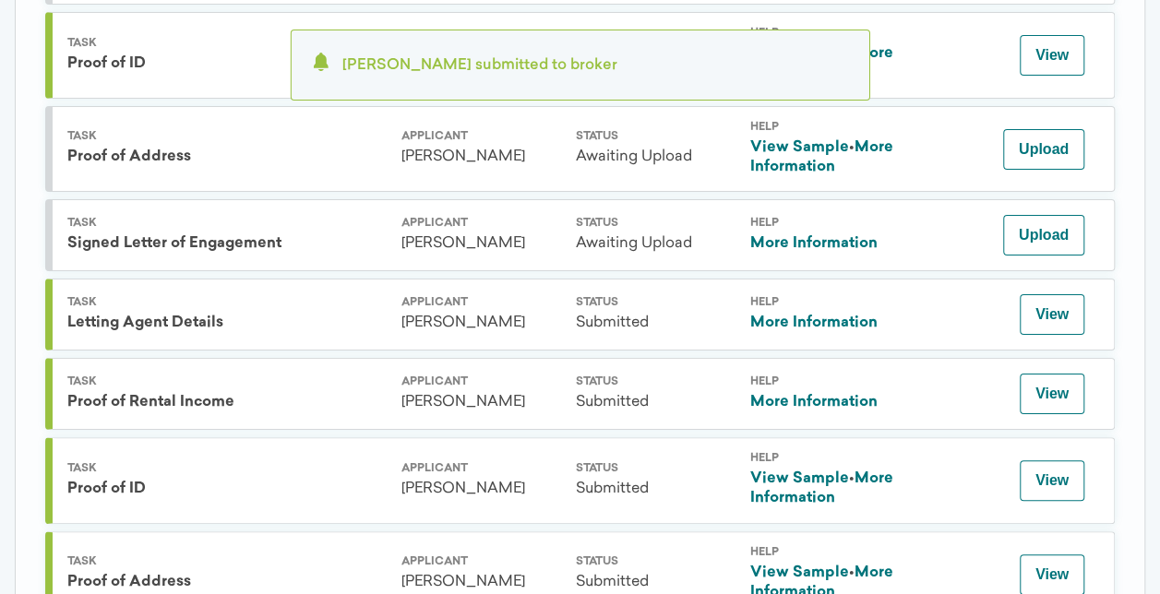
scroll to position [1095, 0]
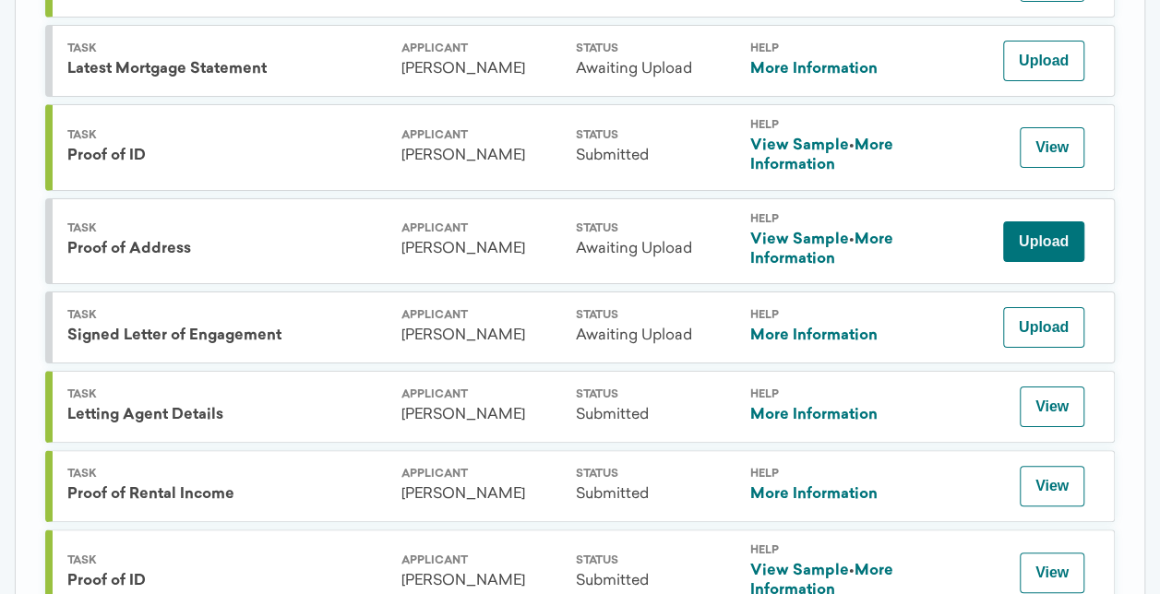
click at [1065, 234] on button "Upload" at bounding box center [1043, 242] width 81 height 41
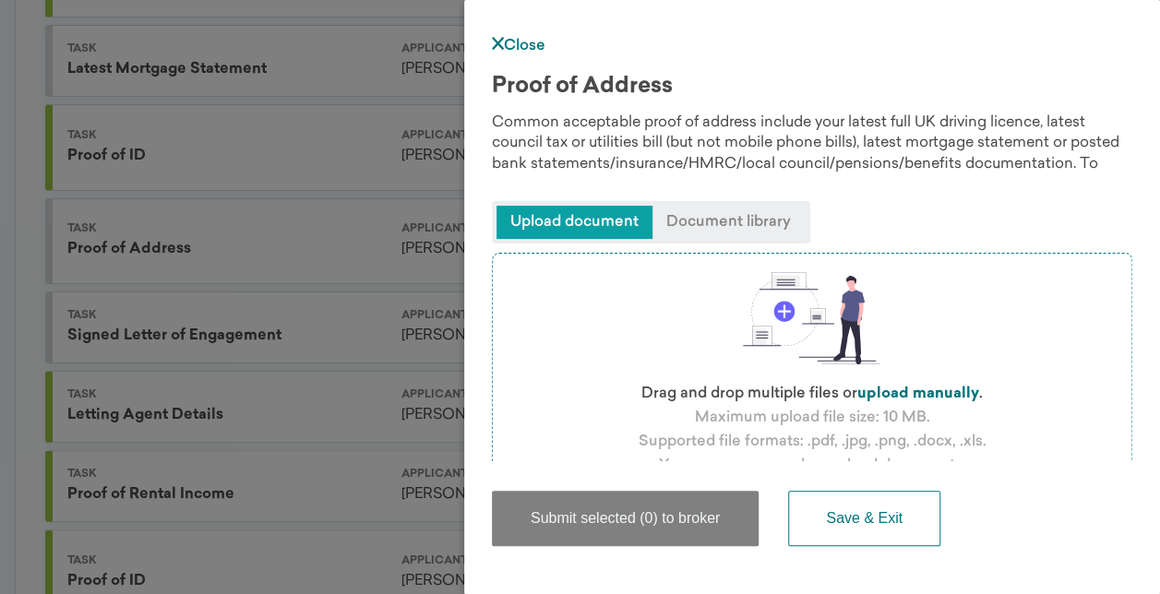
click at [922, 391] on label "upload manually" at bounding box center [918, 394] width 122 height 15
click at [0, 0] on input "file" at bounding box center [0, 0] width 0 height 0
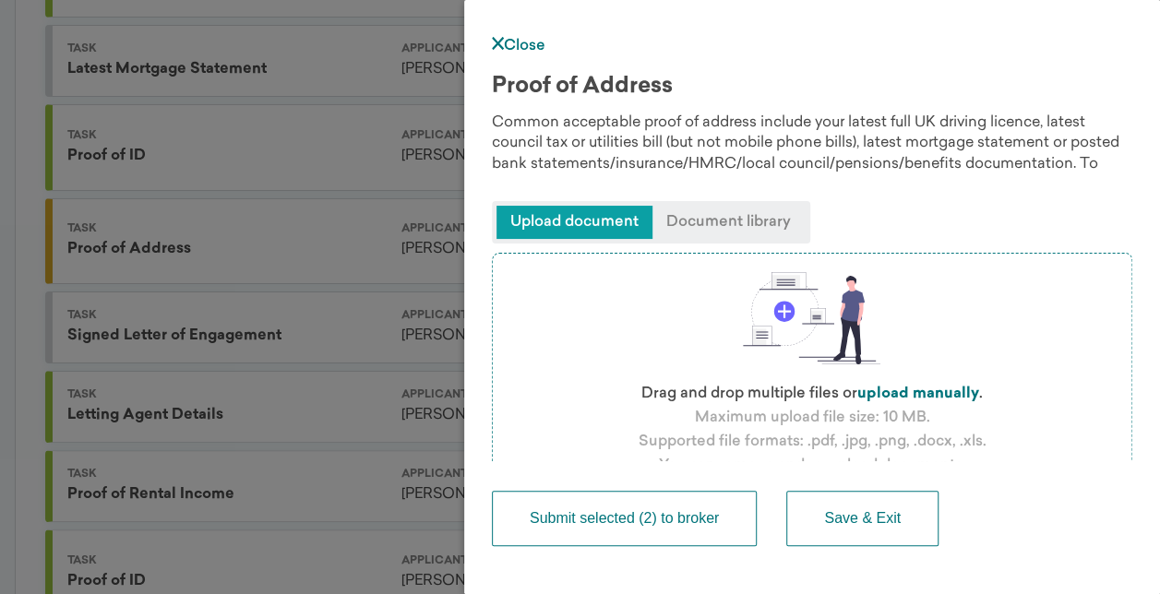
click at [629, 529] on button "Submit selected (2) to broker" at bounding box center [624, 518] width 265 height 55
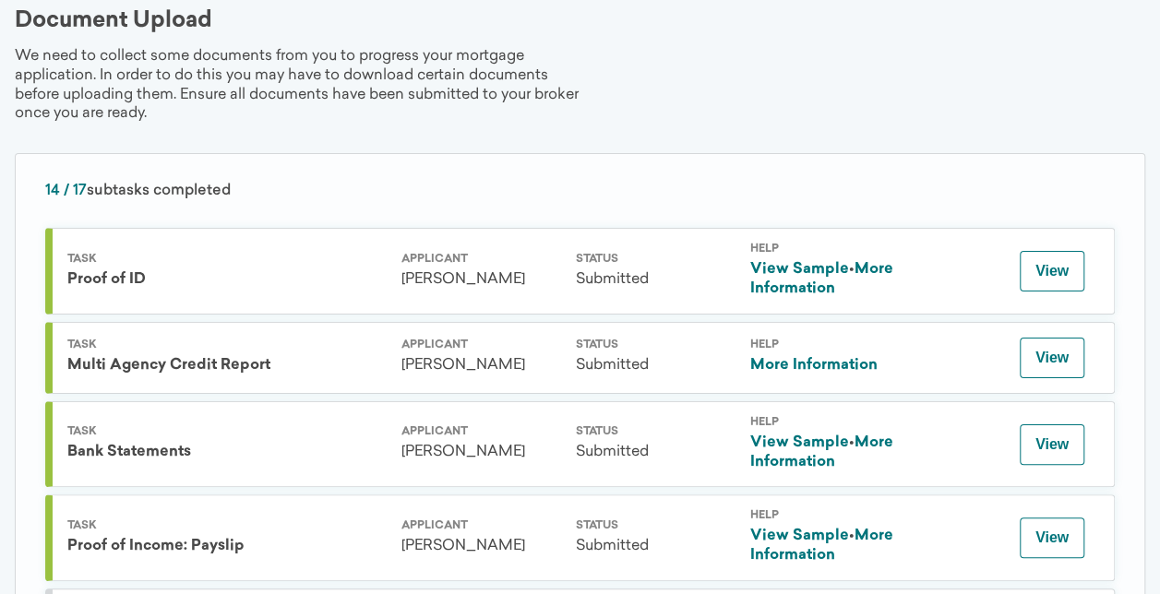
scroll to position [0, 0]
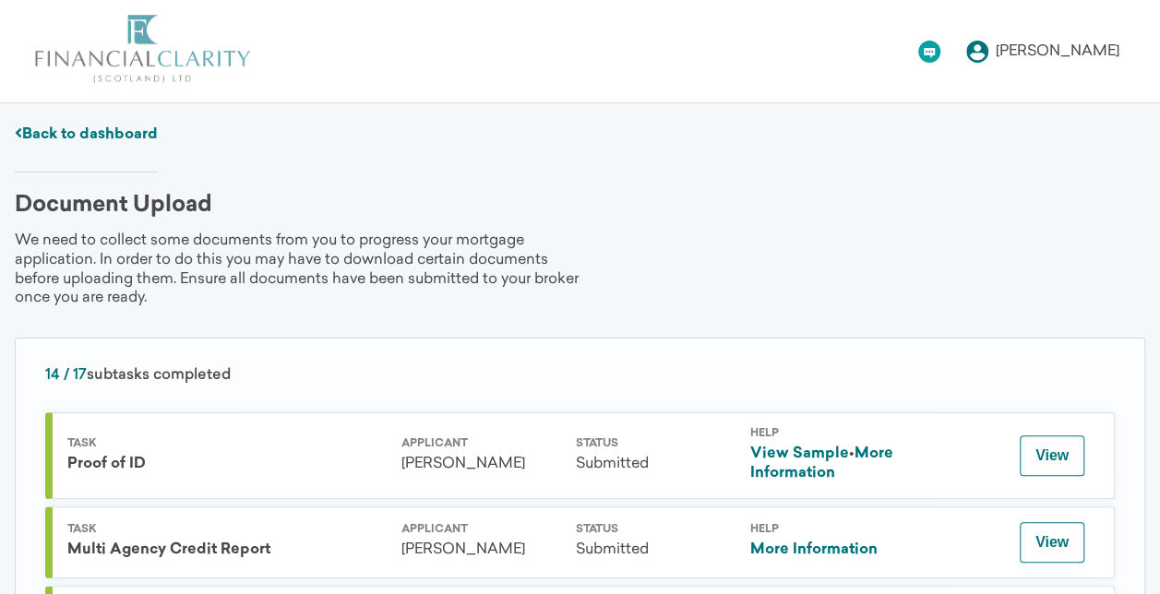
click at [75, 141] on div "Back to dashboard" at bounding box center [86, 149] width 143 height 47
click at [86, 127] on link "Back to dashboard" at bounding box center [86, 134] width 143 height 15
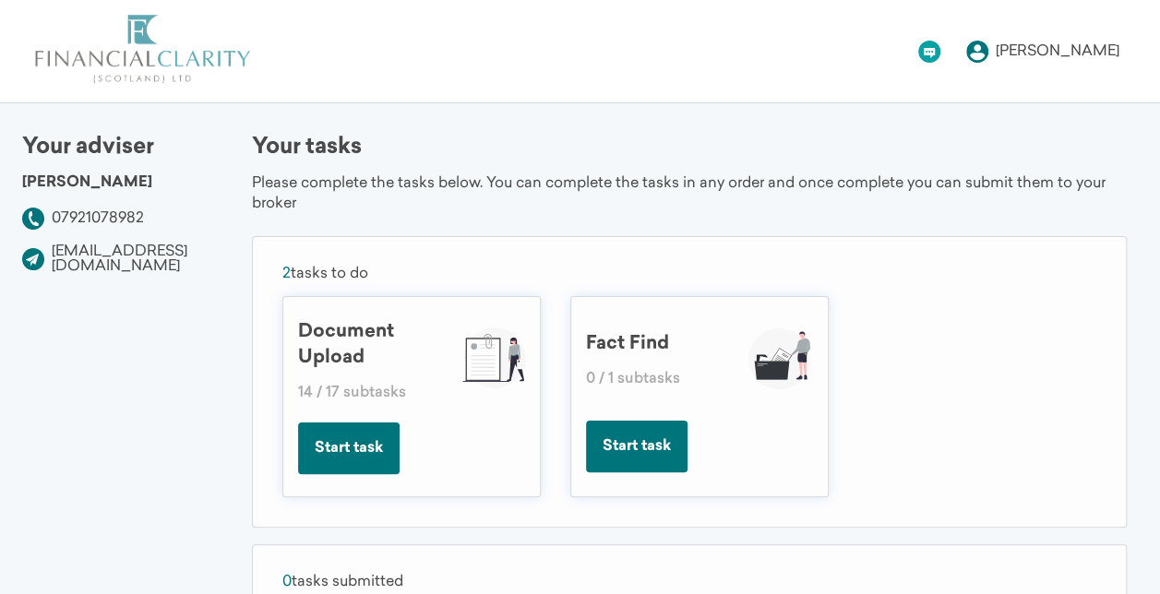
click at [654, 449] on button "Start task" at bounding box center [637, 447] width 102 height 52
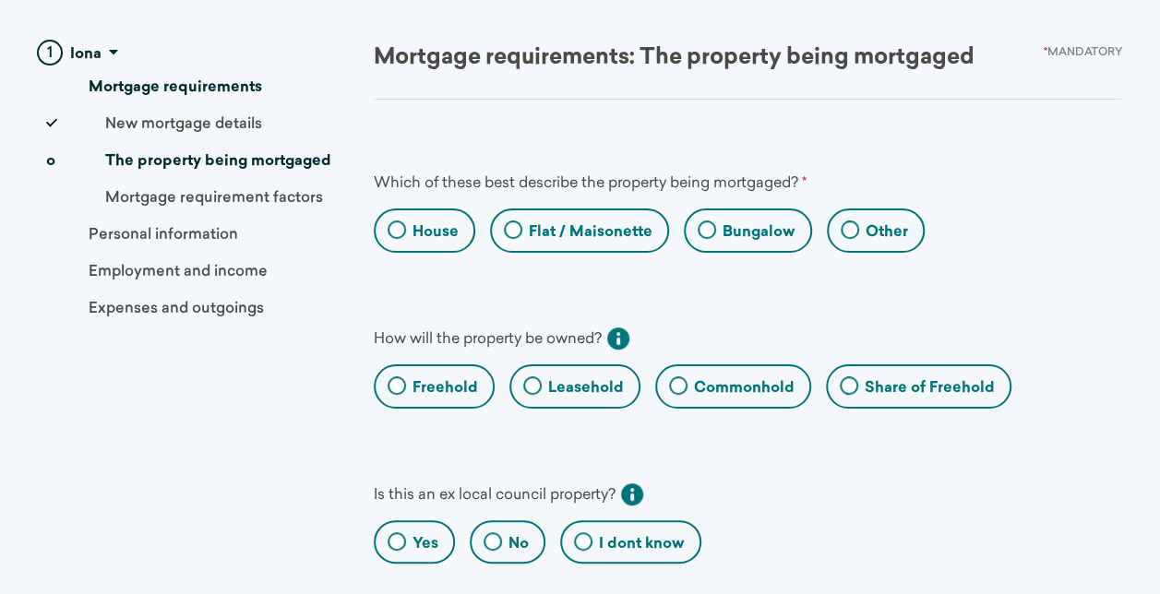
scroll to position [277, 0]
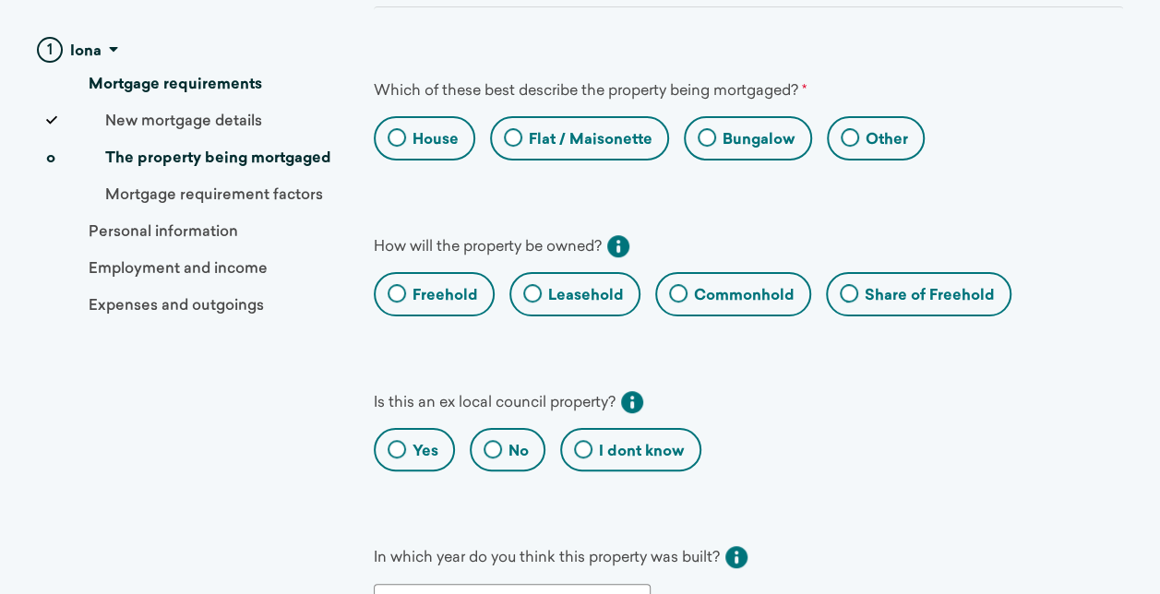
click at [420, 292] on label "Freehold" at bounding box center [446, 296] width 66 height 20
radio input "true"
click at [388, 292] on input "Freehold" at bounding box center [382, 297] width 12 height 12
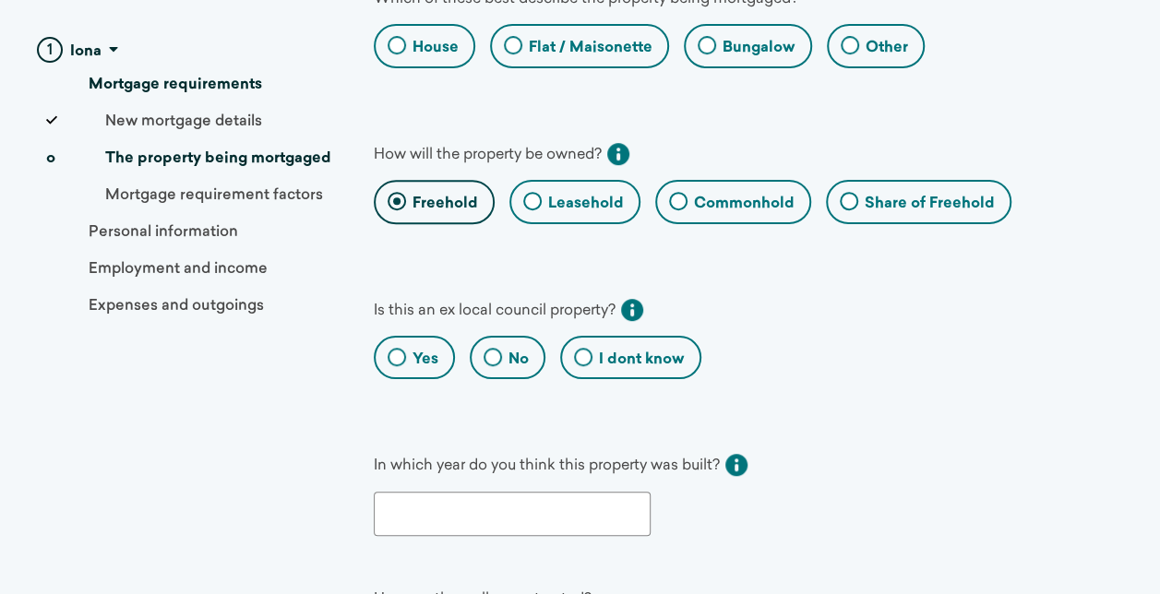
scroll to position [554, 0]
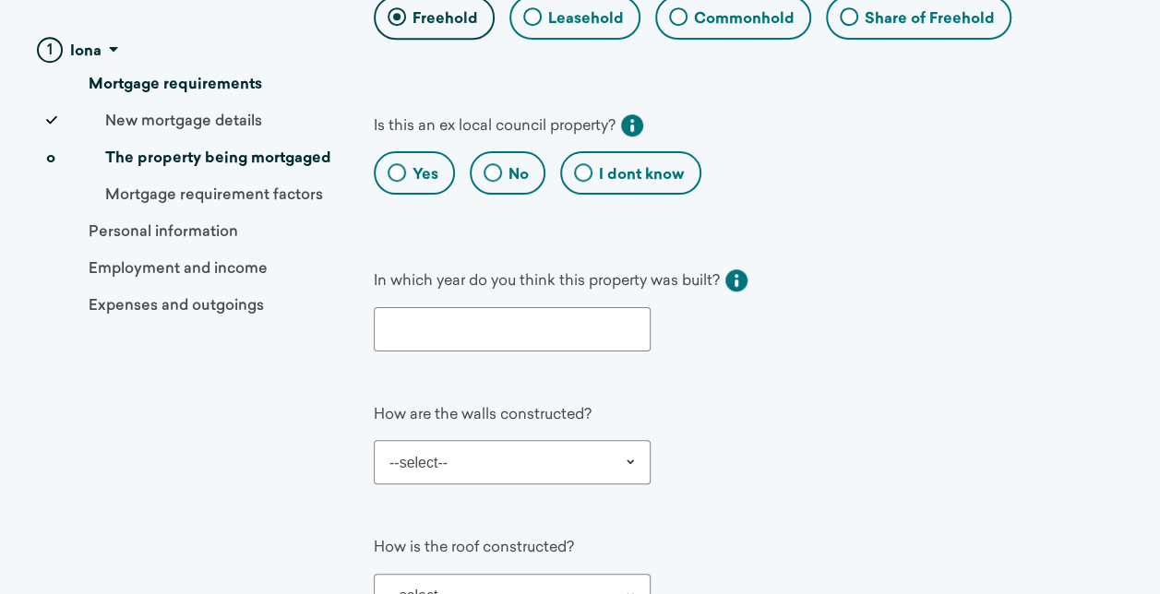
click at [629, 316] on input "number" at bounding box center [512, 329] width 277 height 44
type input "1994"
drag, startPoint x: 429, startPoint y: 319, endPoint x: 317, endPoint y: 316, distance: 112.7
click at [317, 316] on div "1 Iona Mortgage requirements New mortgage details o The property being mortgage…" at bounding box center [580, 560] width 1131 height 1898
type input "2001"
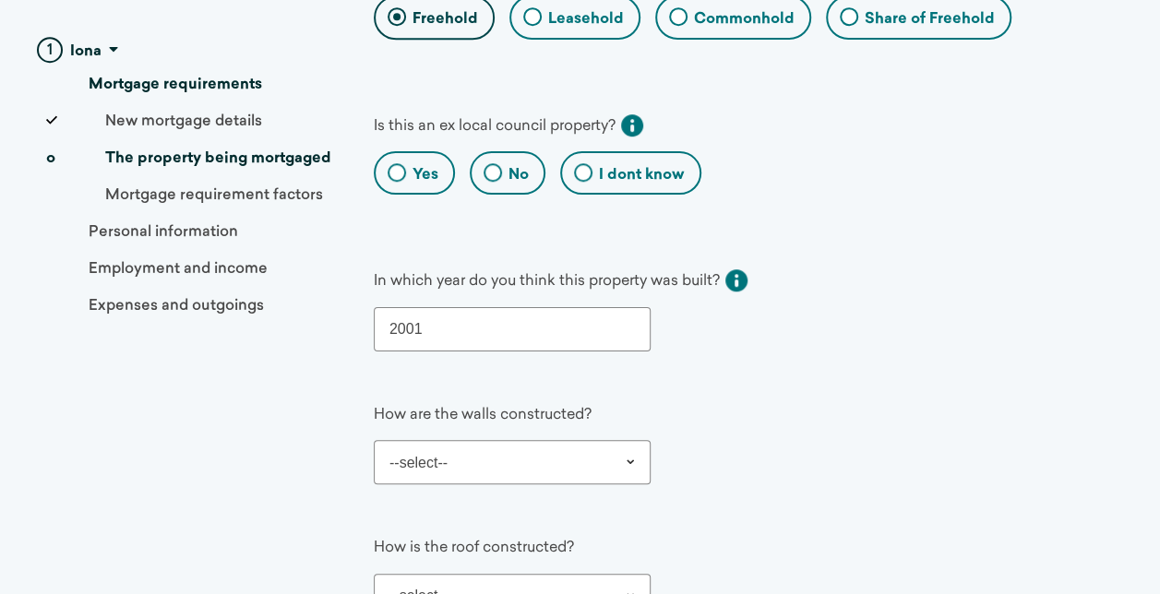
click at [572, 462] on select "--select-- Brick Concrete Wood Stone Metal Other" at bounding box center [512, 462] width 277 height 44
click at [374, 440] on select "--select-- Brick Concrete Wood Stone Metal Other" at bounding box center [512, 462] width 277 height 44
select select "Brick"
click at [753, 390] on div "How are the walls constructed? --select-- Brick Concrete Wood Stone Metal Other…" at bounding box center [748, 456] width 749 height 133
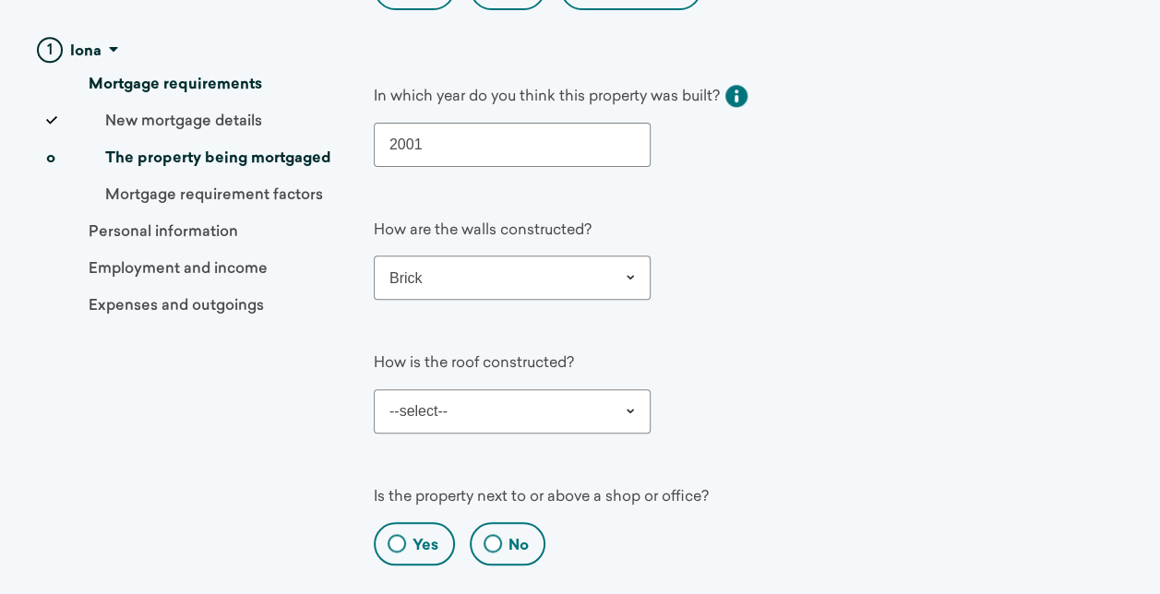
click at [591, 390] on select "--select-- Tile Concrete Wood Stone Metal Other" at bounding box center [512, 412] width 277 height 44
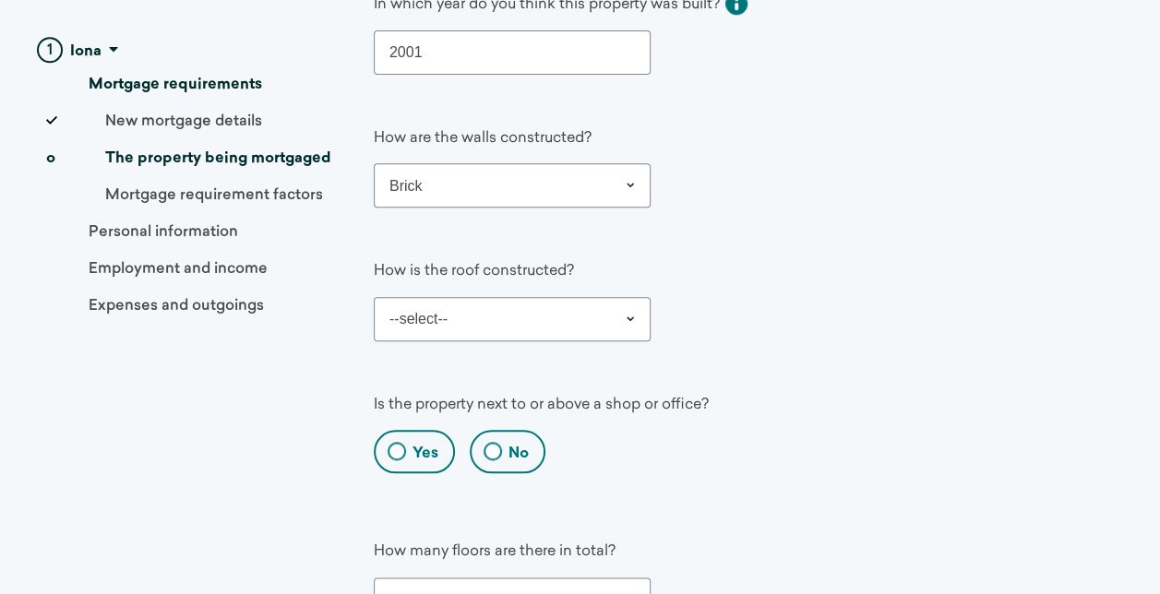
scroll to position [923, 0]
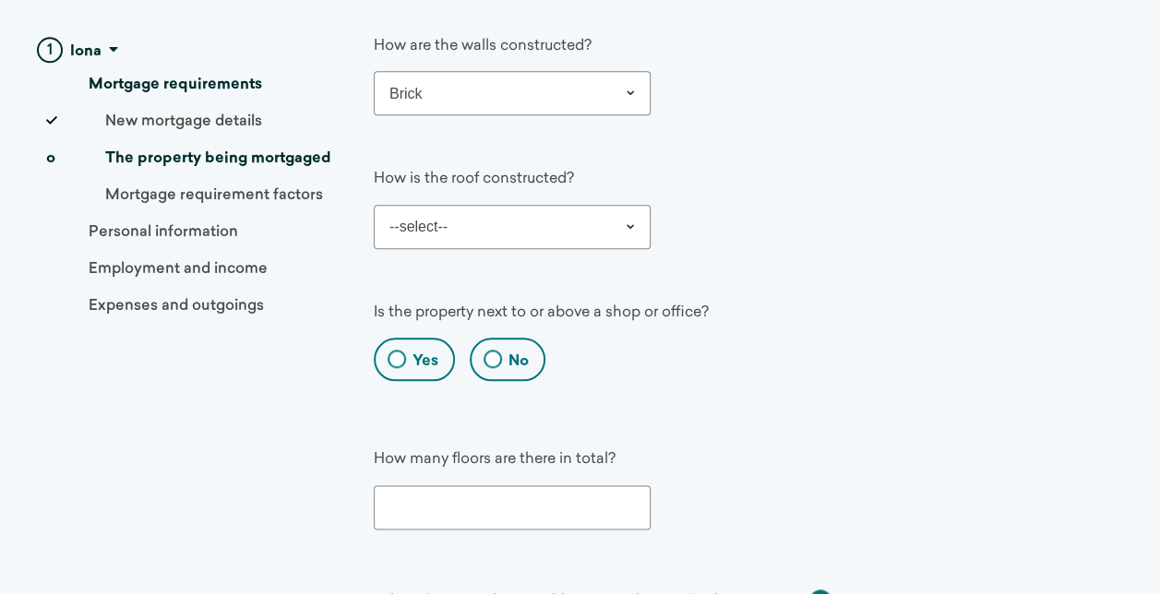
click at [742, 345] on div "Yes No" at bounding box center [734, 367] width 720 height 58
click at [513, 352] on label "No" at bounding box center [519, 362] width 20 height 20
radio input "true"
click at [484, 356] on input "No" at bounding box center [478, 362] width 12 height 12
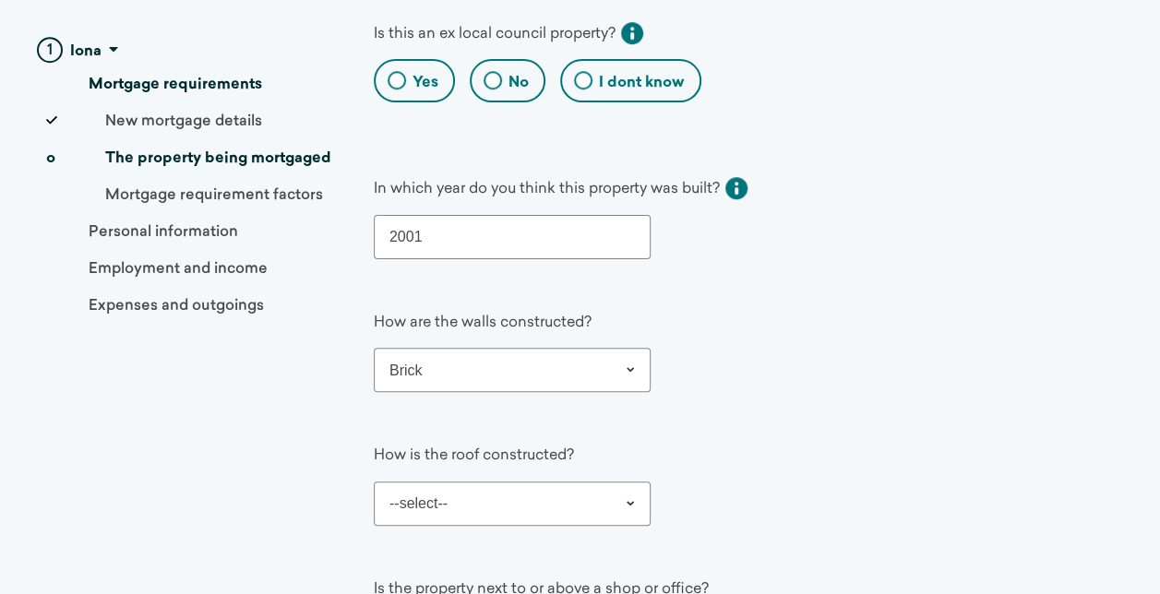
click at [464, 351] on select "--select-- Brick Concrete Wood Stone Metal Other" at bounding box center [512, 370] width 277 height 44
click at [374, 348] on select "--select-- Brick Concrete Wood Stone Metal Other" at bounding box center [512, 370] width 277 height 44
click at [777, 397] on div "How are the walls constructed? --select-- Brick Concrete Wood Stone Metal Other…" at bounding box center [748, 364] width 749 height 133
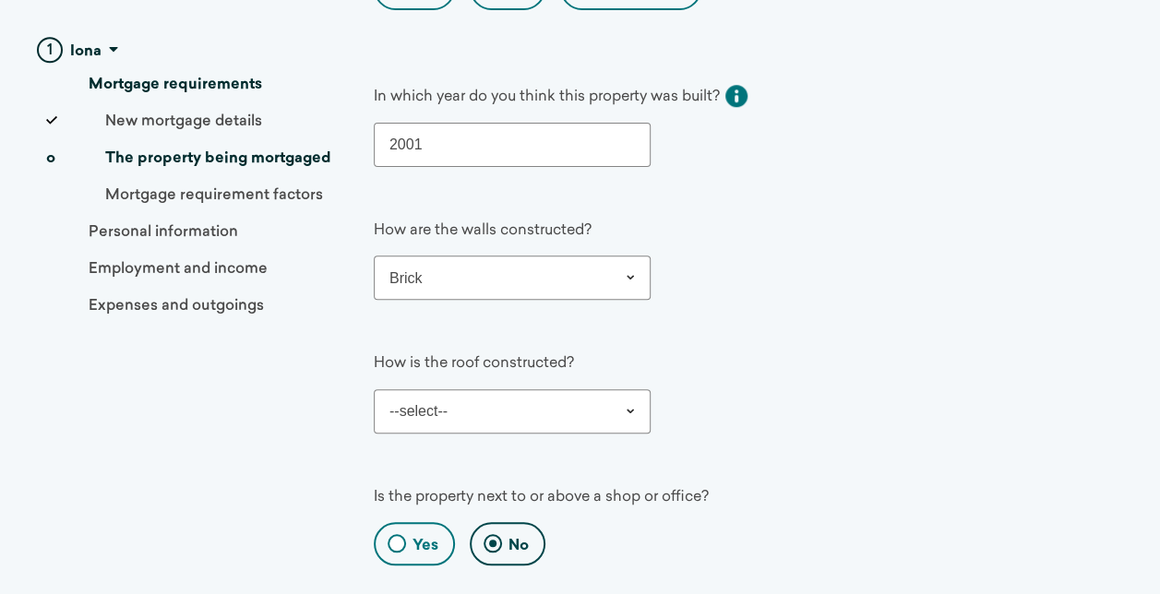
scroll to position [831, 0]
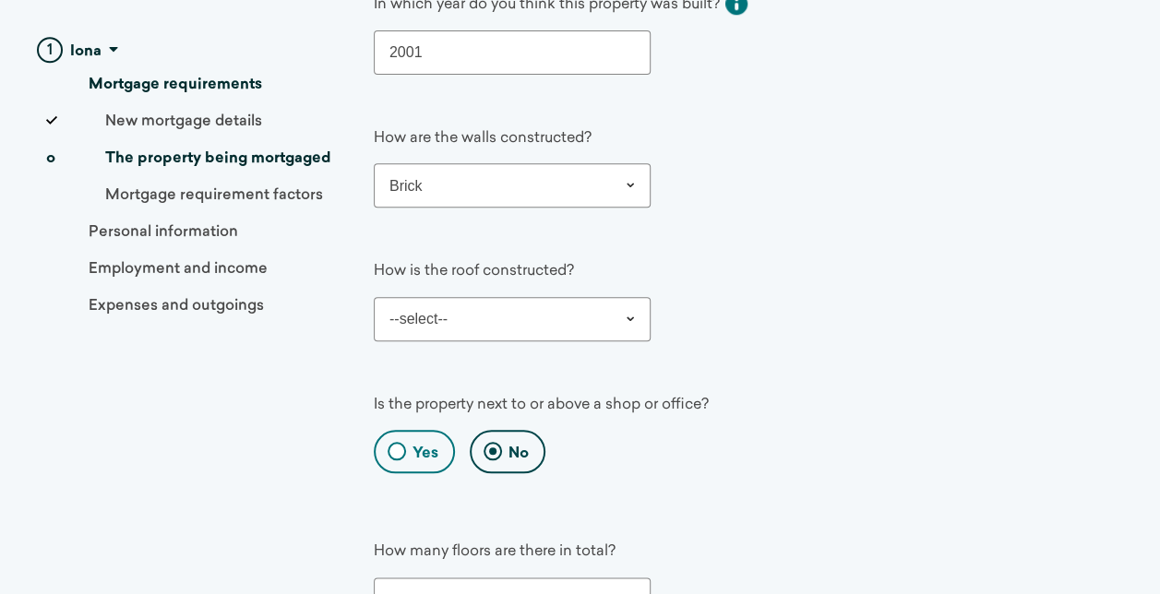
click at [537, 297] on select "--select-- Tile Concrete Wood Stone Metal Other" at bounding box center [512, 319] width 277 height 44
click at [374, 297] on select "--select-- Tile Concrete Wood Stone Metal Other" at bounding box center [512, 319] width 277 height 44
select select "Tile"
click at [745, 434] on div "Yes No" at bounding box center [734, 459] width 720 height 58
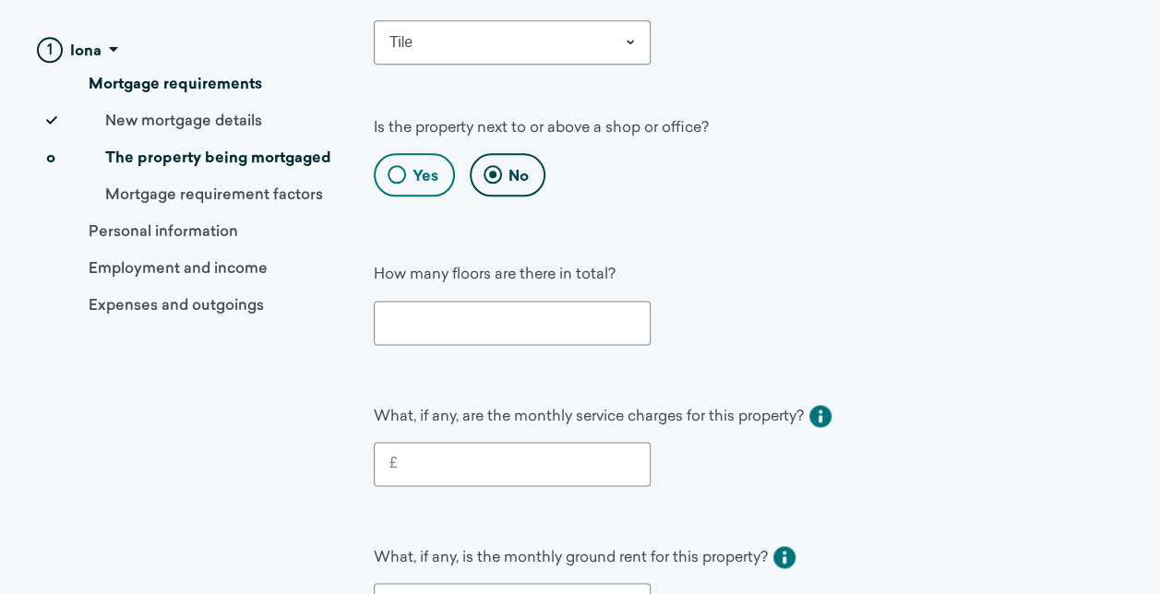
click at [477, 312] on input "number" at bounding box center [512, 323] width 277 height 44
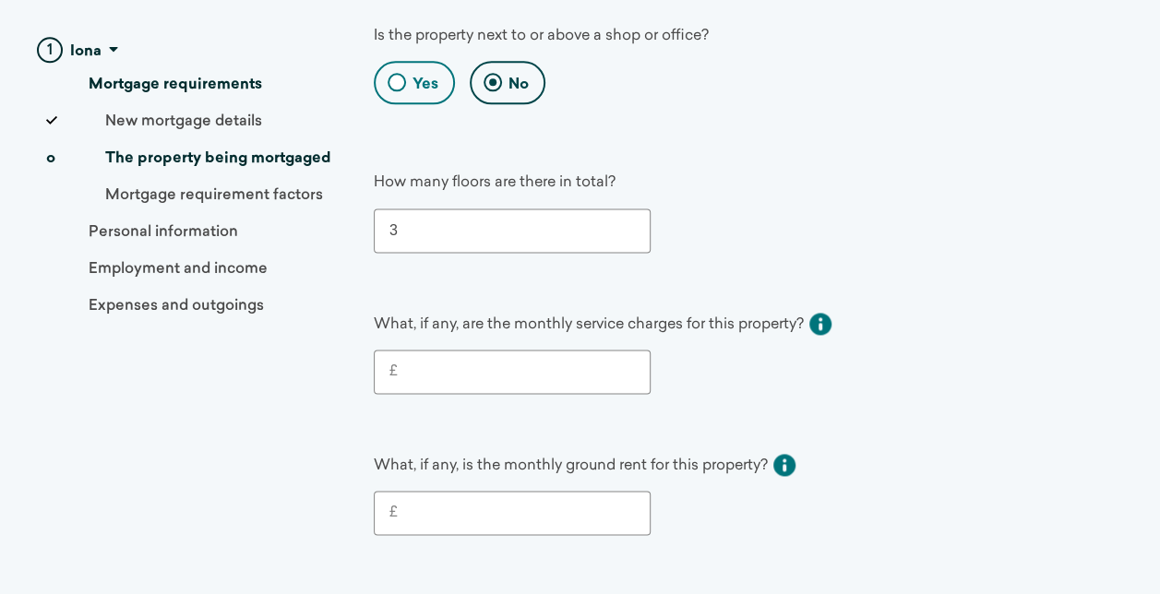
type input "3"
click at [509, 361] on input "£" at bounding box center [516, 372] width 237 height 22
type input "70"
click at [475, 502] on input "£" at bounding box center [516, 513] width 237 height 22
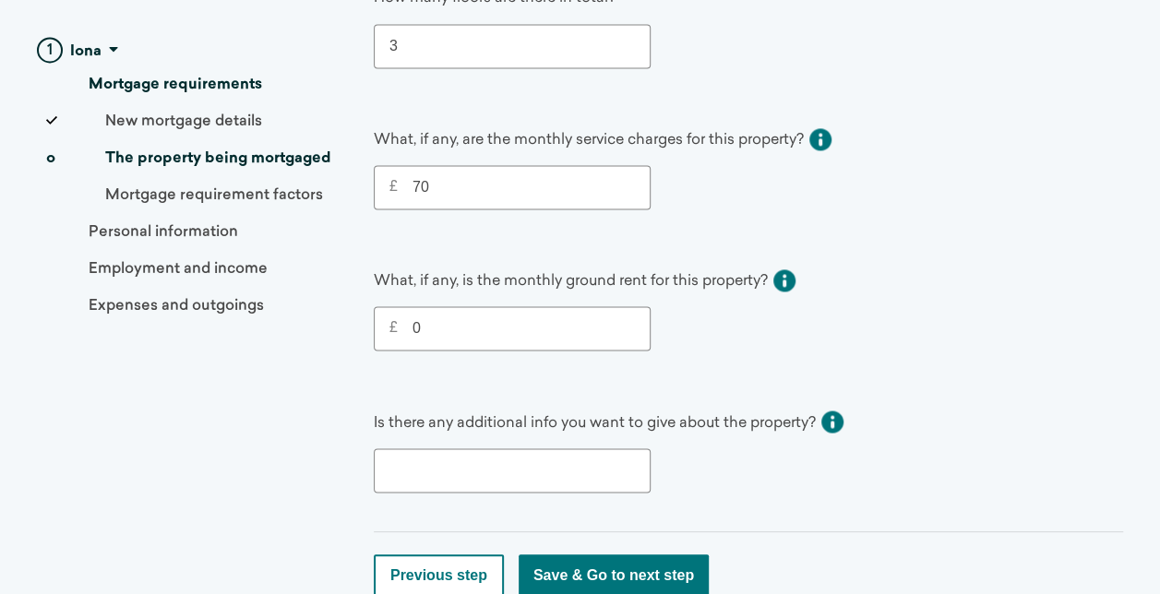
scroll to position [1471, 0]
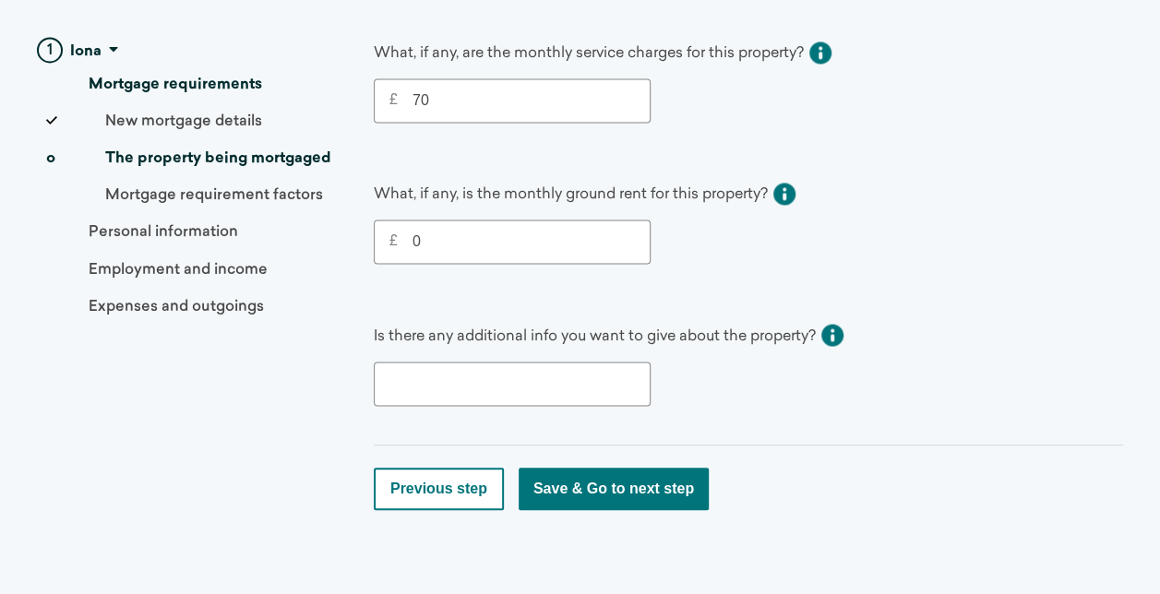
type input "0"
click at [537, 362] on input "text" at bounding box center [512, 384] width 277 height 44
click at [589, 474] on button "Save & Go to next step" at bounding box center [614, 489] width 190 height 42
select select "Brick"
select select "Tile"
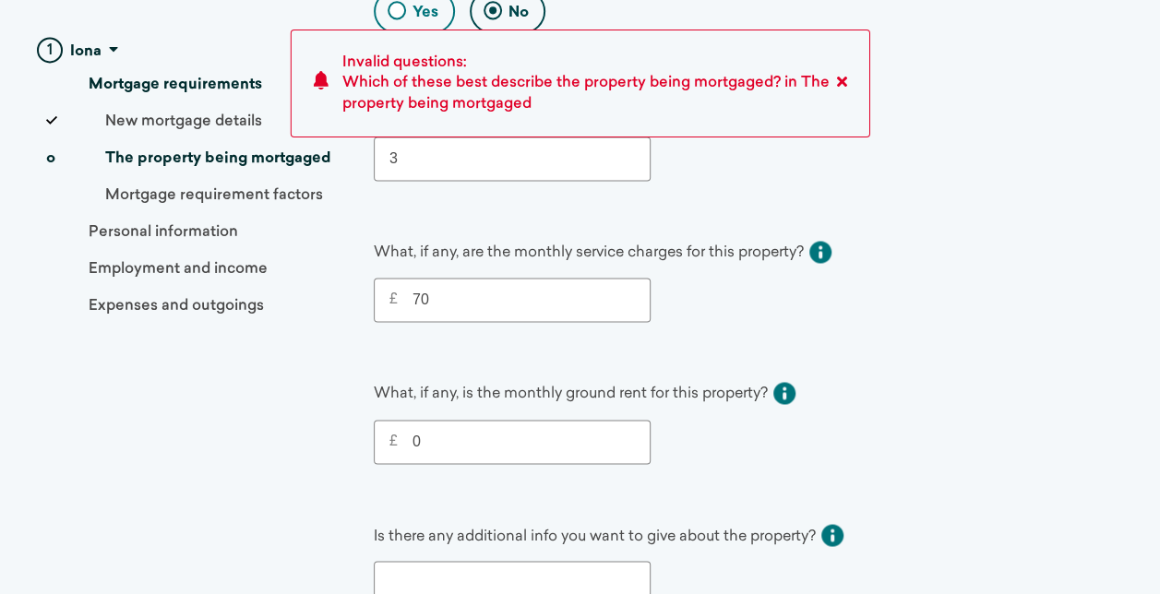
scroll to position [1492, 0]
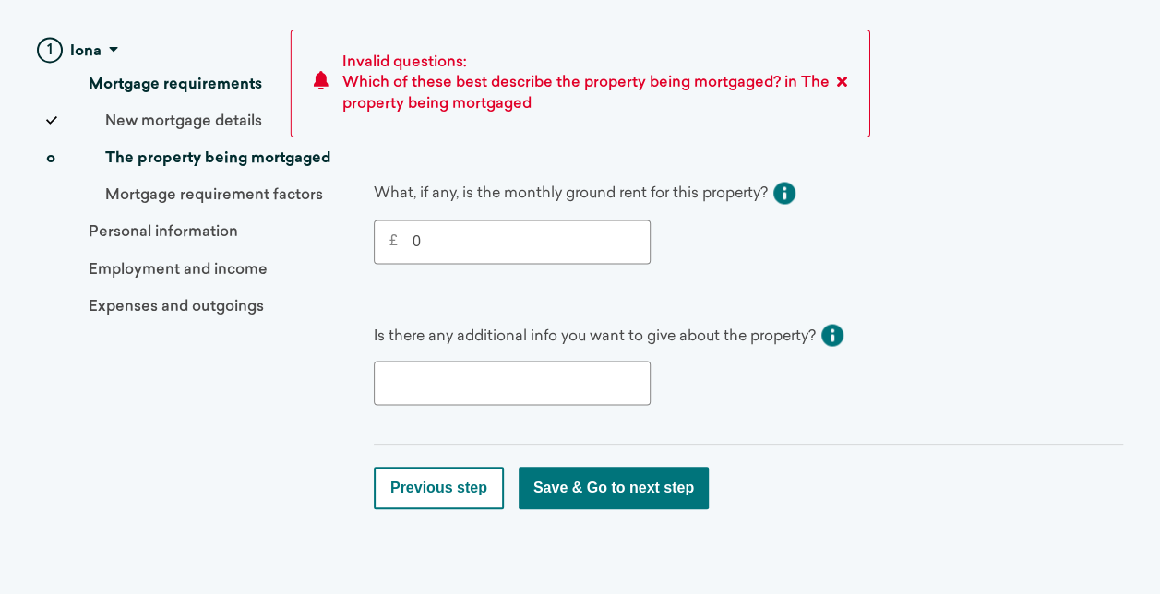
click at [421, 361] on input "text" at bounding box center [512, 383] width 277 height 44
type input "N/A"
click at [657, 467] on button "Save & Go to next step" at bounding box center [614, 488] width 190 height 42
select select "Brick"
select select "Tile"
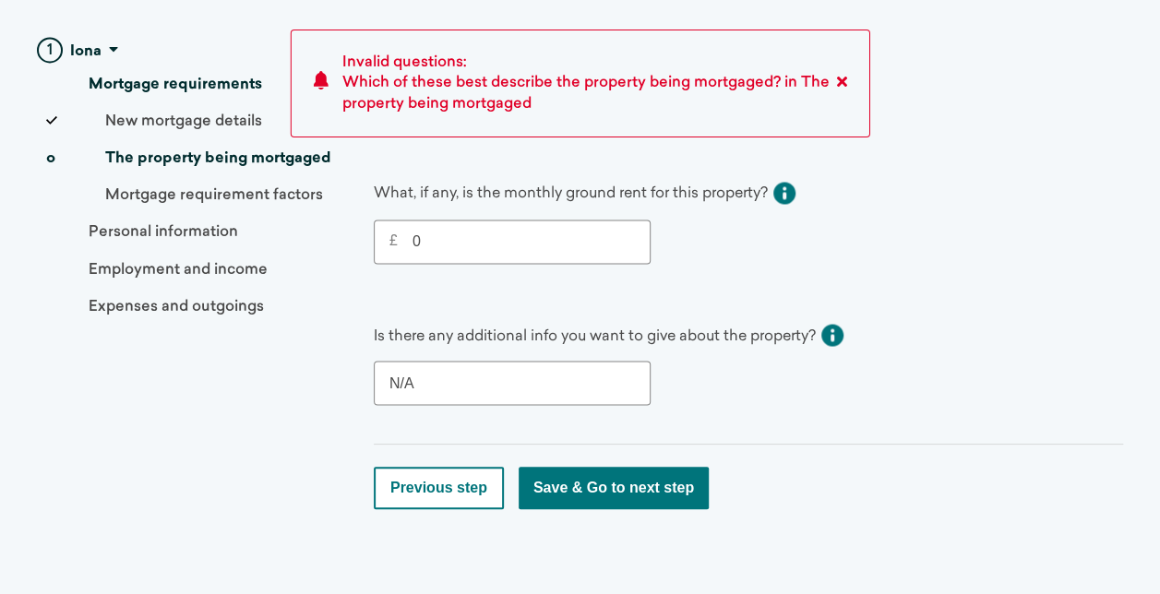
click at [841, 78] on icon at bounding box center [842, 81] width 10 height 15
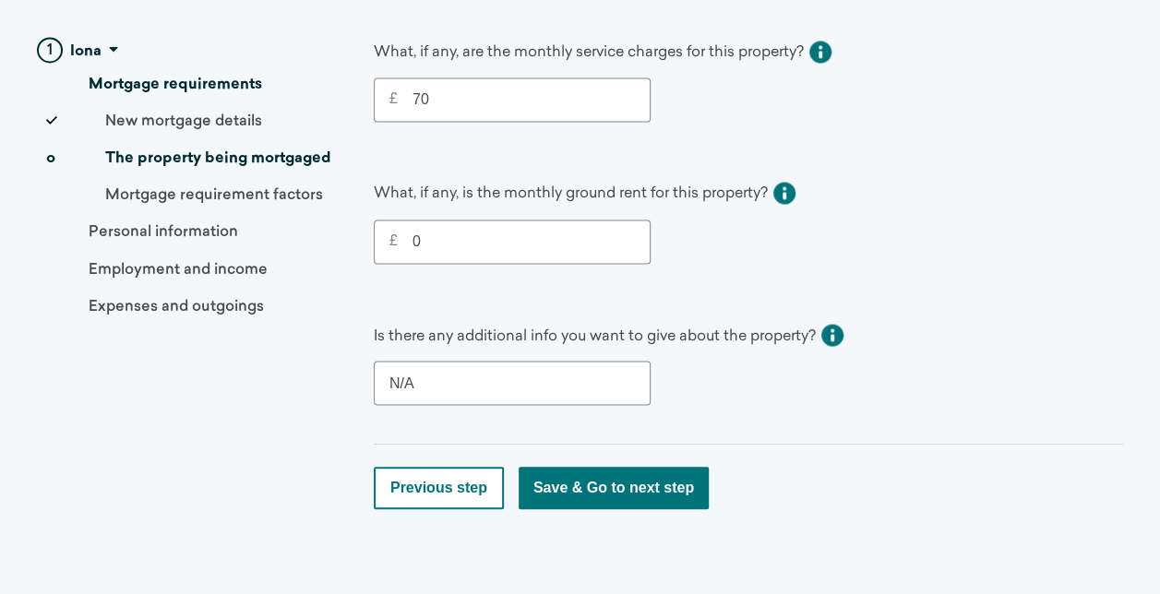
click at [550, 231] on input "0" at bounding box center [516, 242] width 237 height 22
click at [408, 231] on input "0" at bounding box center [516, 242] width 237 height 22
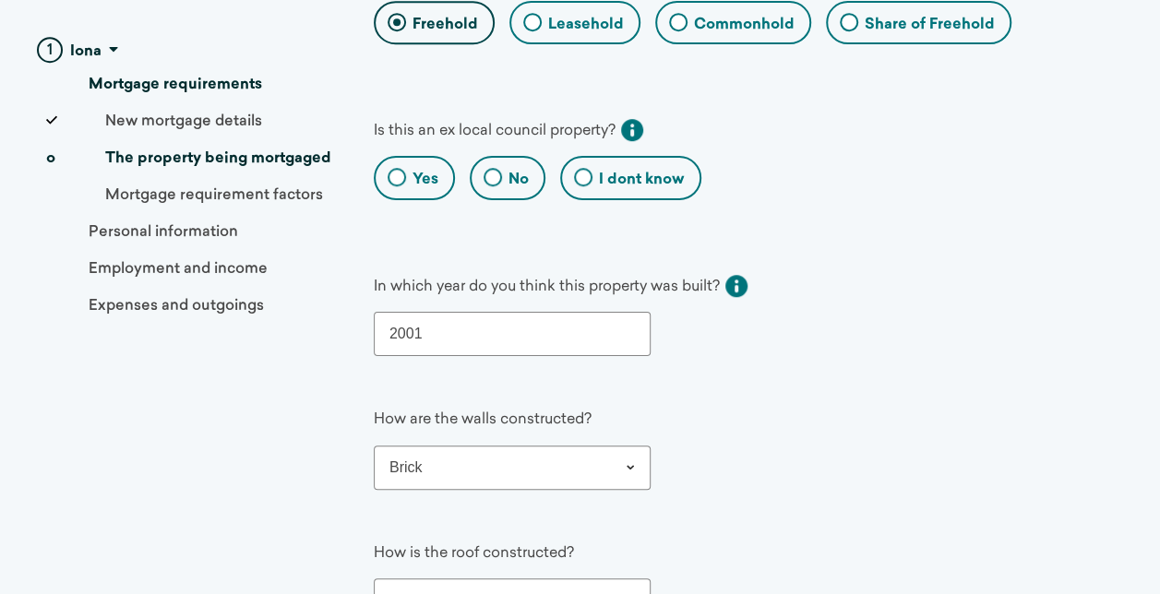
scroll to position [477, 0]
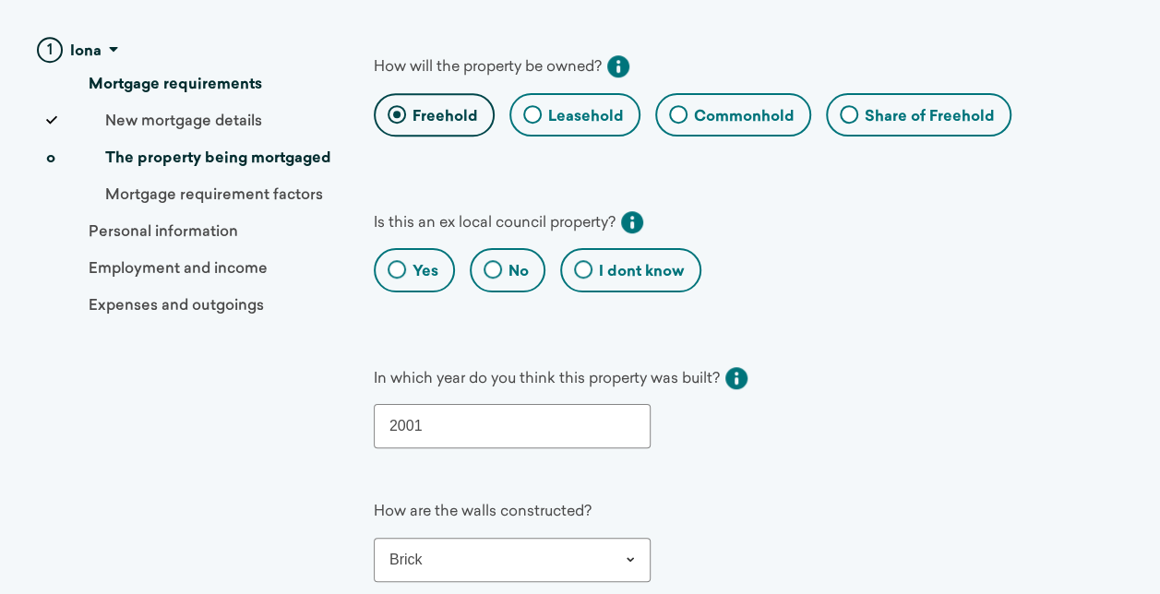
click at [484, 249] on div "No" at bounding box center [508, 269] width 76 height 43
radio input "true"
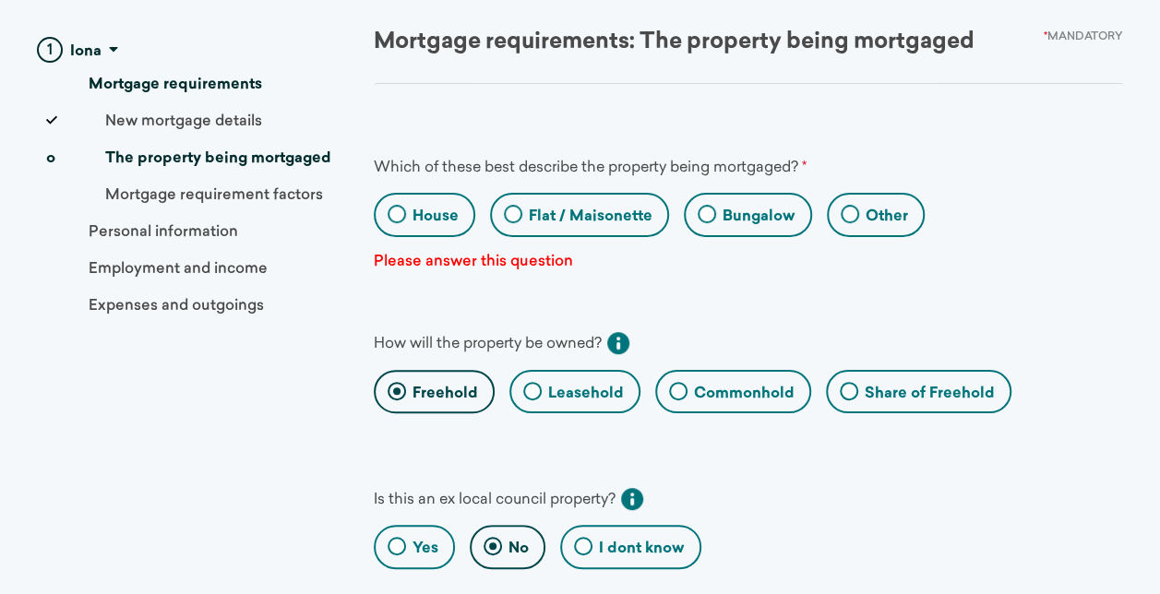
click at [631, 214] on label "Flat / Maisonette" at bounding box center [591, 217] width 124 height 20
radio Maisonette "true"
click at [504, 214] on Maisonette "Flat / Maisonette" at bounding box center [498, 217] width 12 height 12
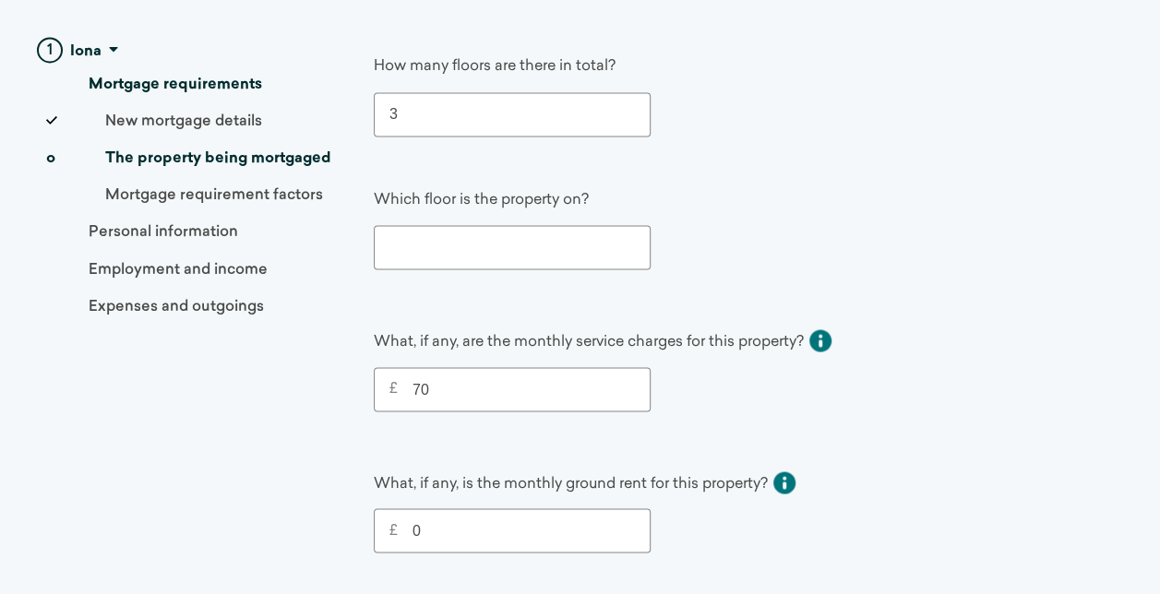
scroll to position [1779, 0]
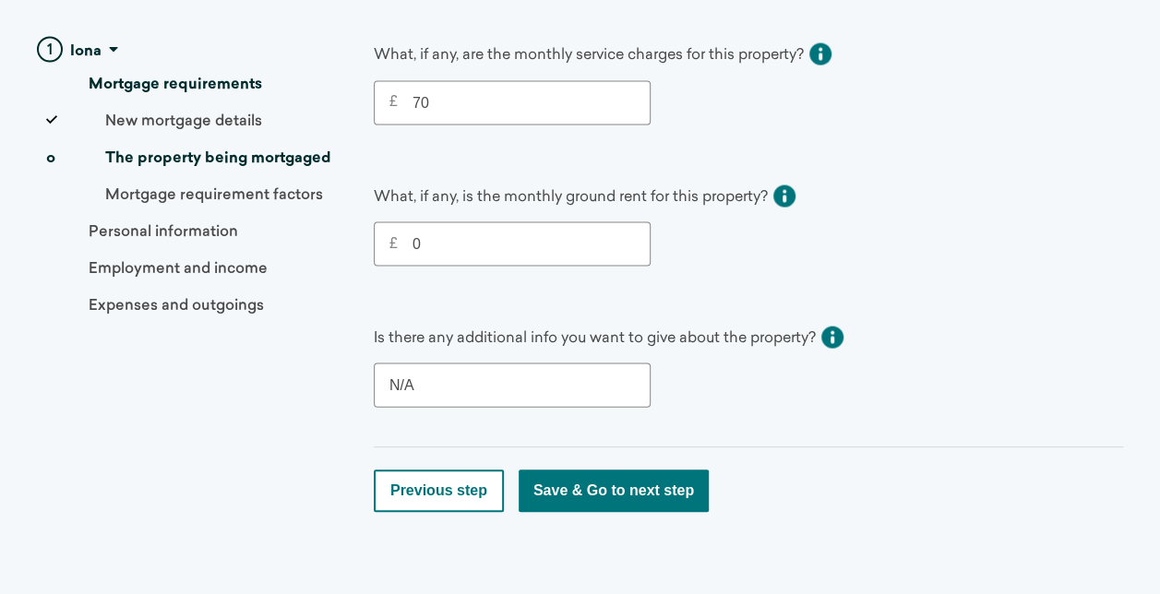
click at [553, 470] on button "Save & Go to next step" at bounding box center [614, 491] width 190 height 42
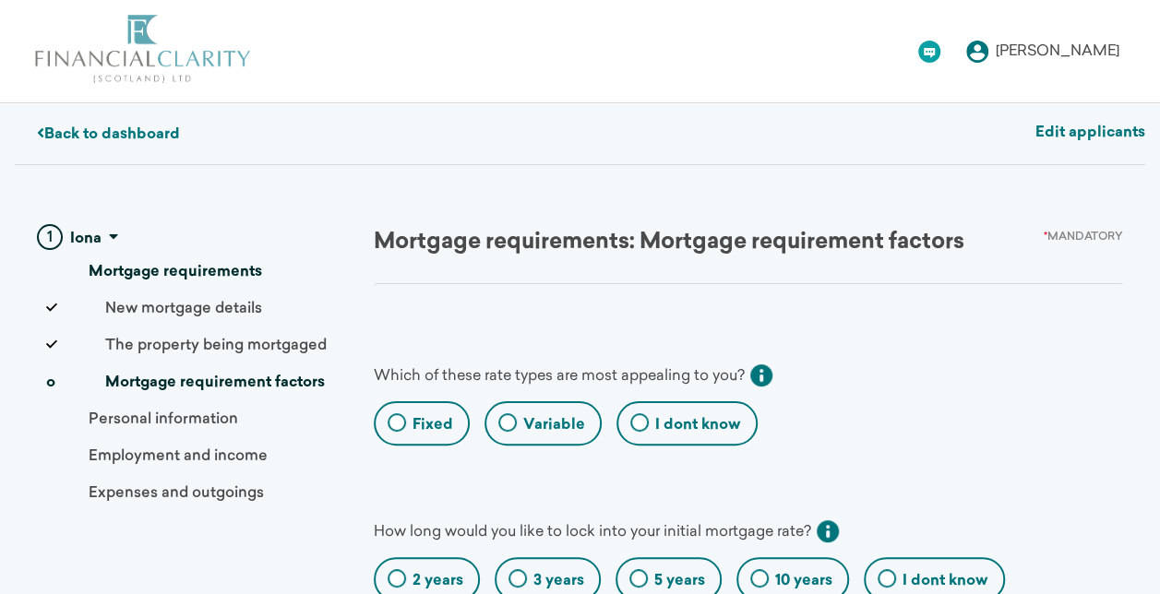
click at [434, 422] on label "Fixed" at bounding box center [433, 425] width 41 height 20
radio input "true"
click at [388, 422] on input "Fixed" at bounding box center [382, 426] width 12 height 12
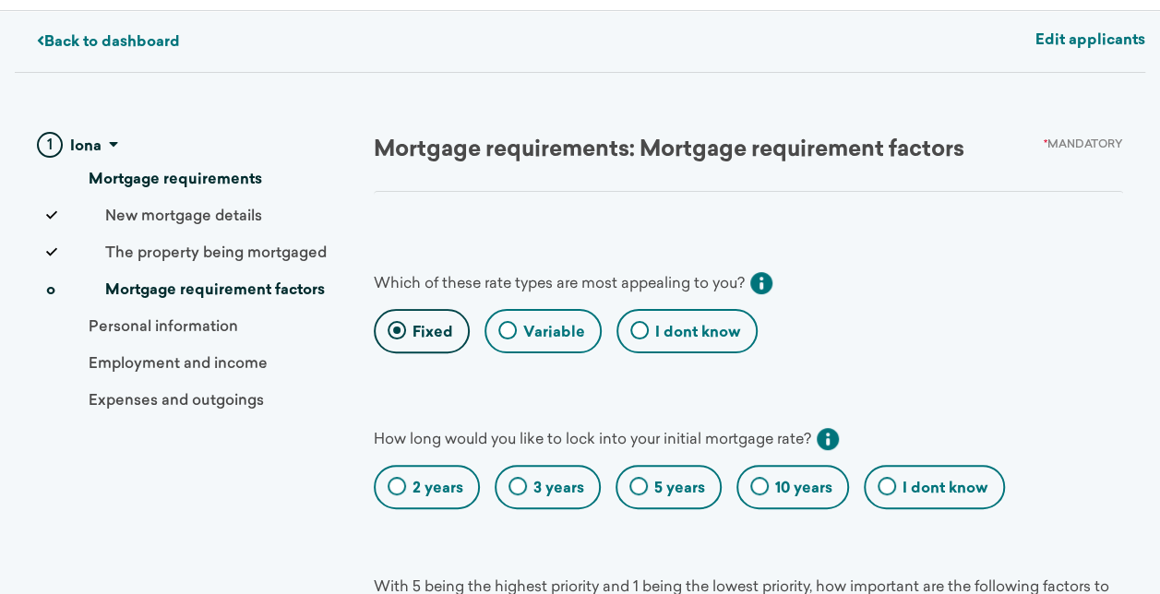
click at [658, 485] on label "5 years" at bounding box center [679, 489] width 51 height 20
radio years "true"
click at [629, 485] on years "5 years" at bounding box center [623, 490] width 12 height 12
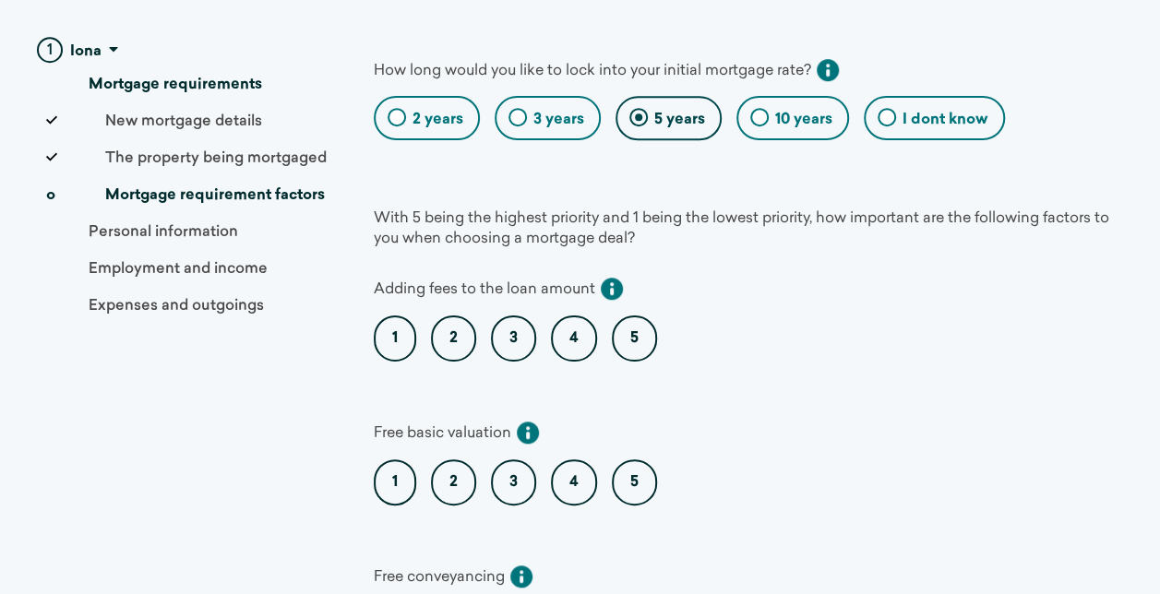
scroll to position [554, 0]
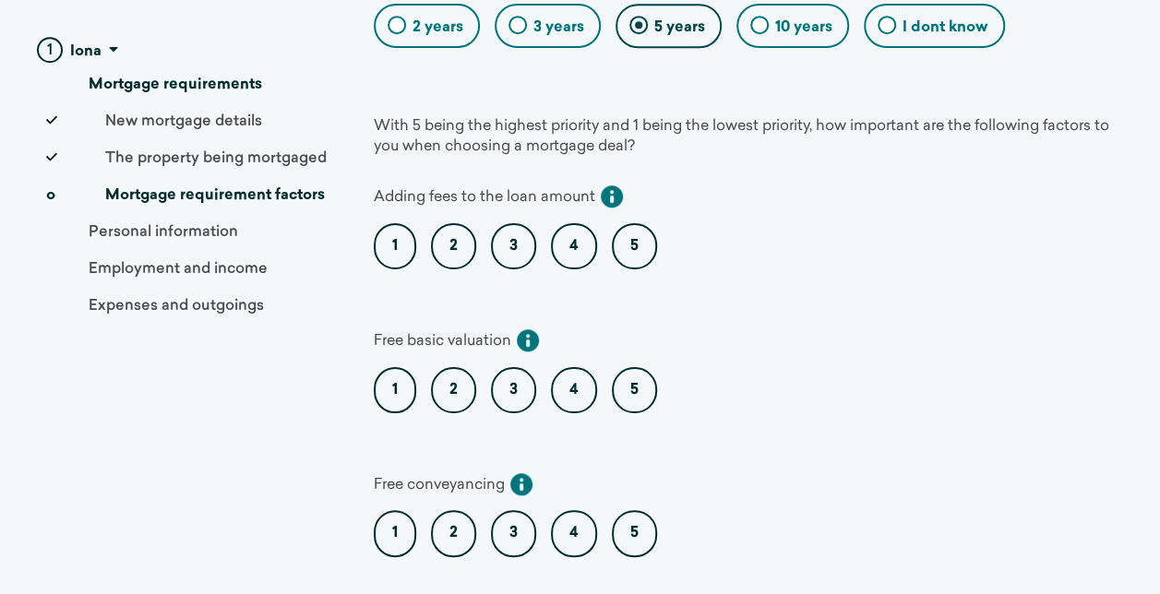
click at [499, 524] on label "3" at bounding box center [513, 533] width 45 height 46
click at [504, 367] on label "3" at bounding box center [513, 390] width 45 height 46
click at [513, 237] on label "3" at bounding box center [513, 246] width 45 height 46
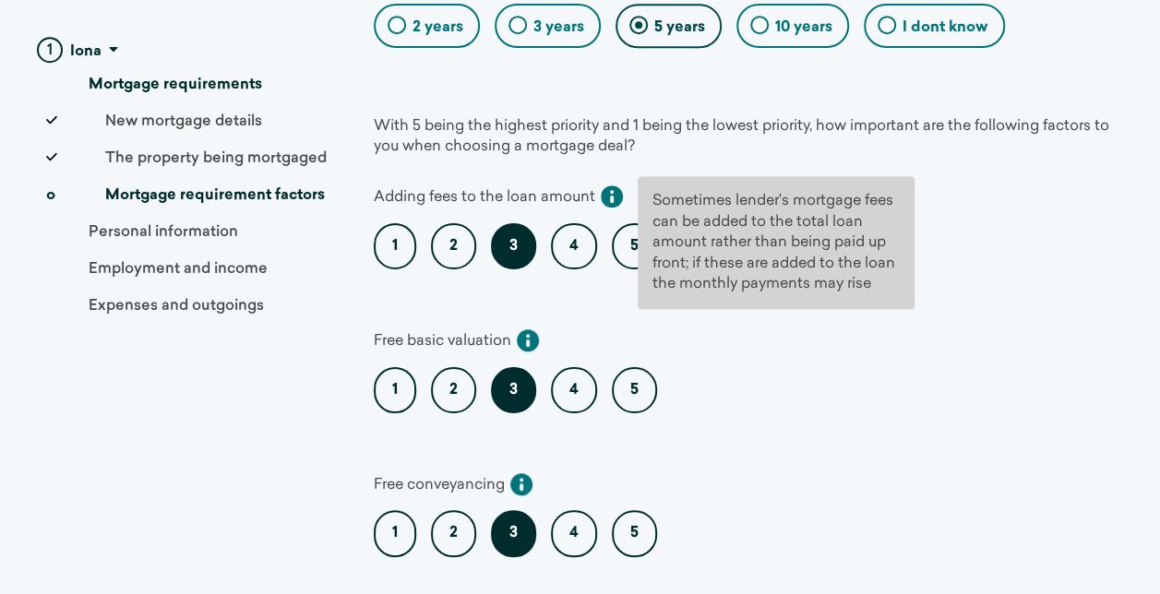
click at [623, 186] on icon at bounding box center [612, 197] width 22 height 22
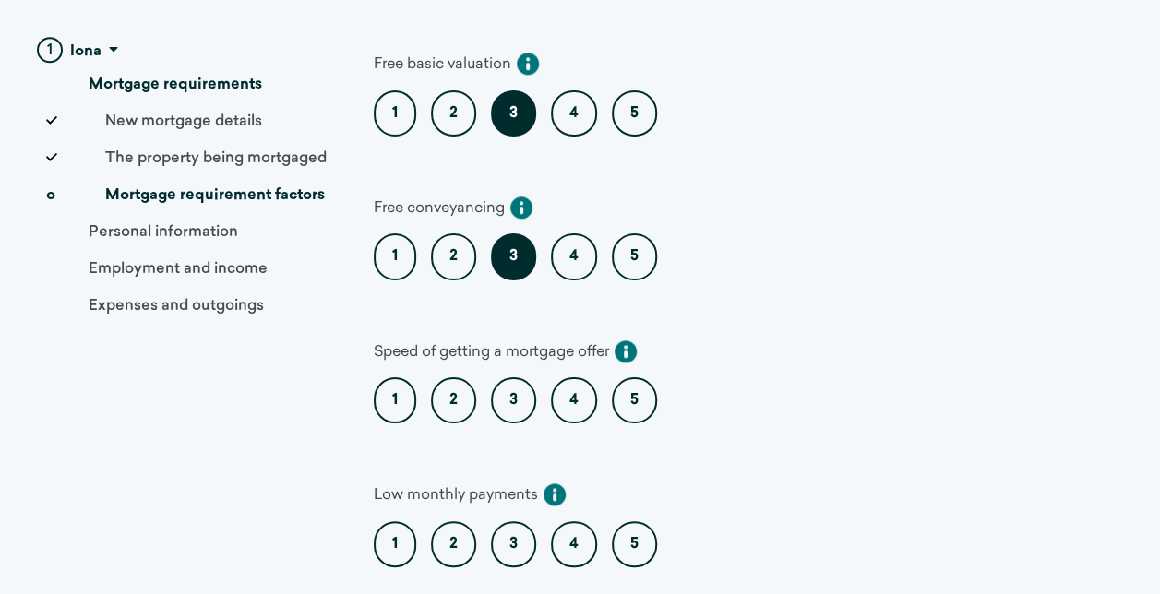
click at [580, 386] on label "4" at bounding box center [574, 401] width 46 height 46
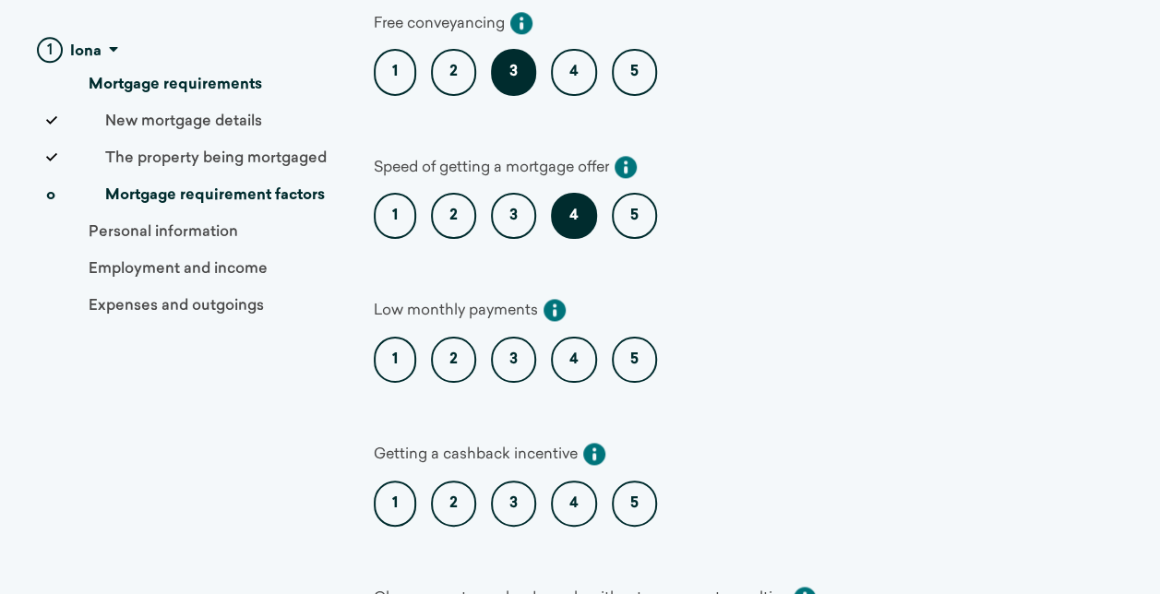
scroll to position [1108, 0]
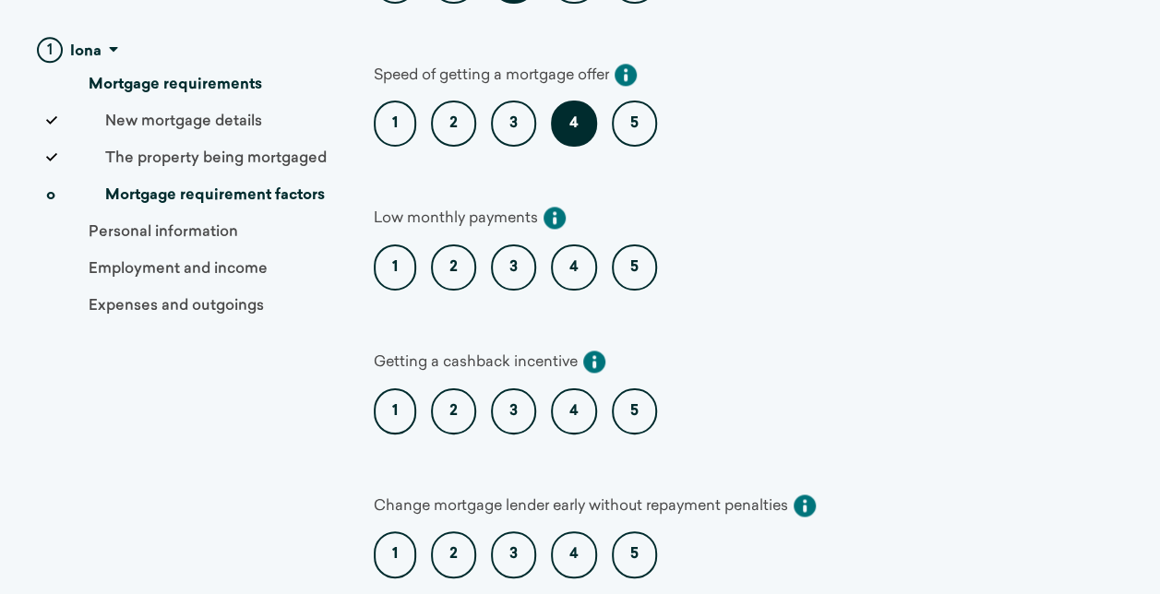
click at [642, 110] on label "5" at bounding box center [634, 124] width 45 height 46
click at [635, 258] on label "5" at bounding box center [634, 268] width 45 height 46
click at [569, 253] on label "4" at bounding box center [574, 268] width 46 height 46
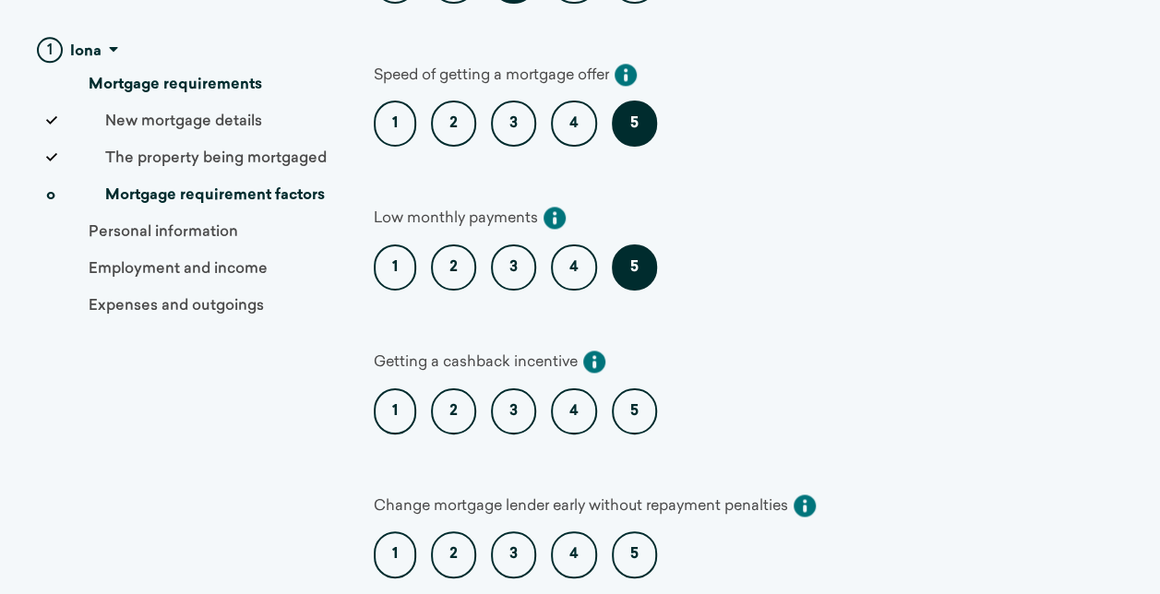
click at [508, 389] on label "3" at bounding box center [513, 412] width 45 height 46
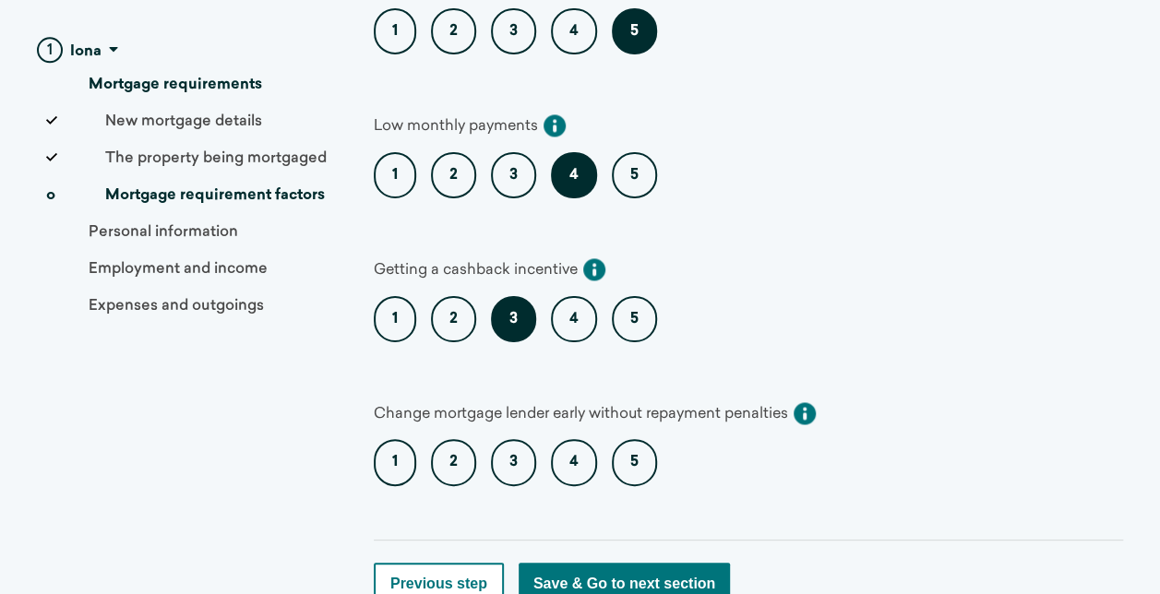
scroll to position [1292, 0]
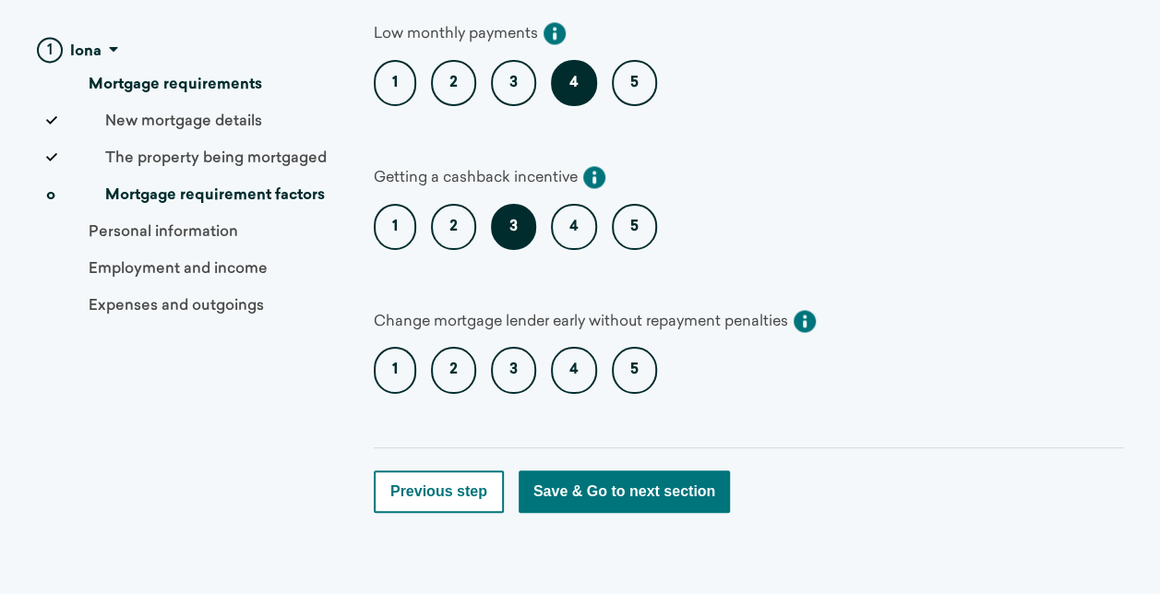
click at [511, 347] on label "3" at bounding box center [513, 370] width 45 height 46
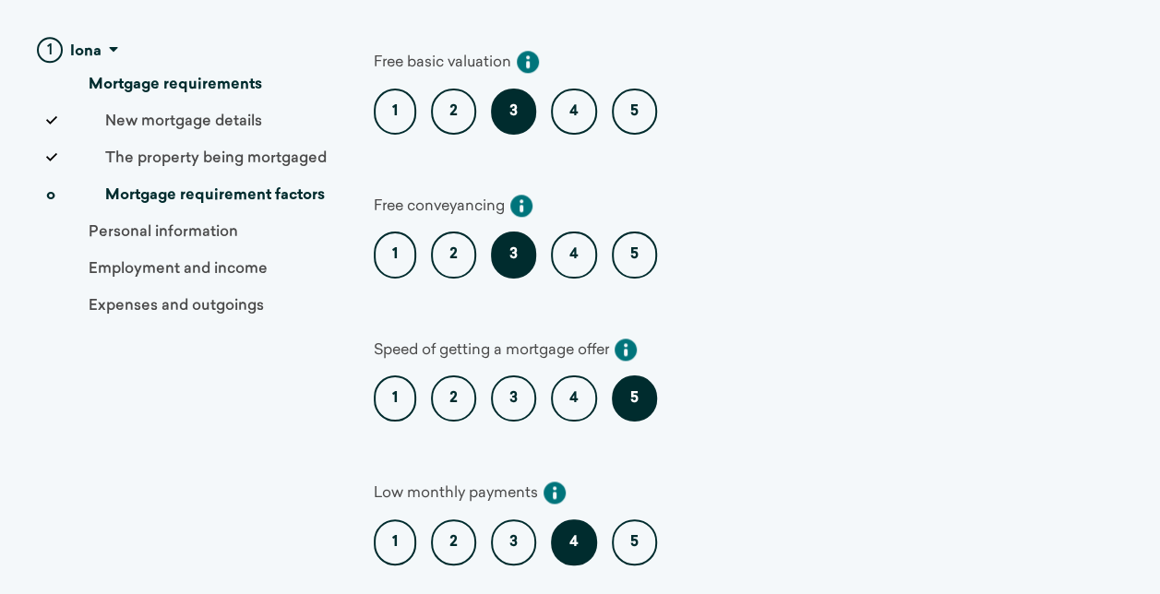
scroll to position [1294, 0]
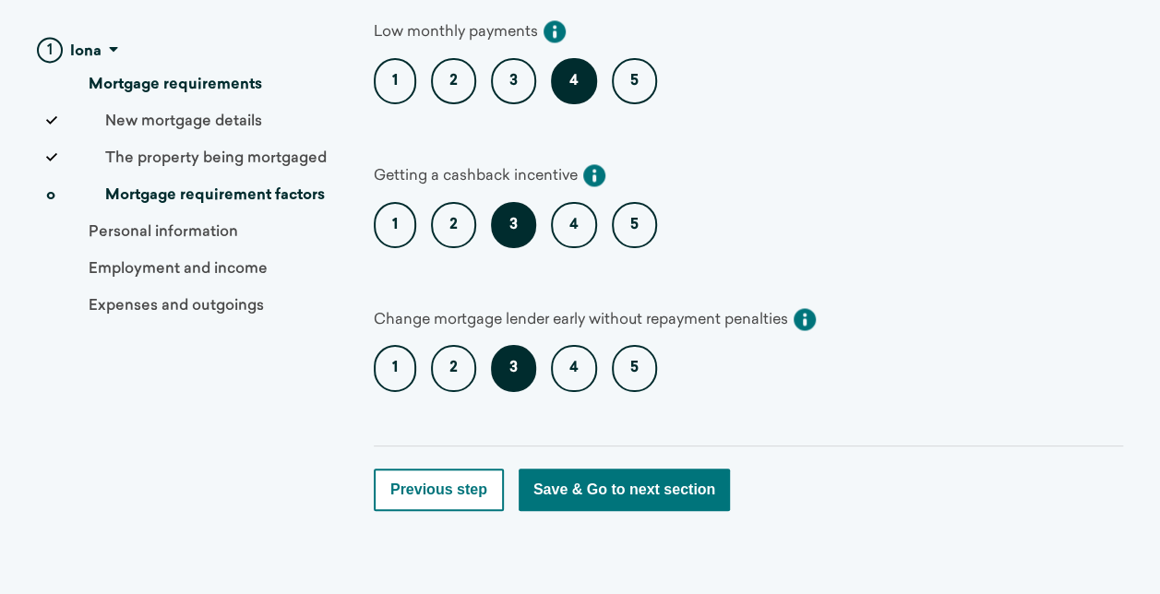
click at [666, 473] on button "Save & Go to next section" at bounding box center [624, 490] width 211 height 42
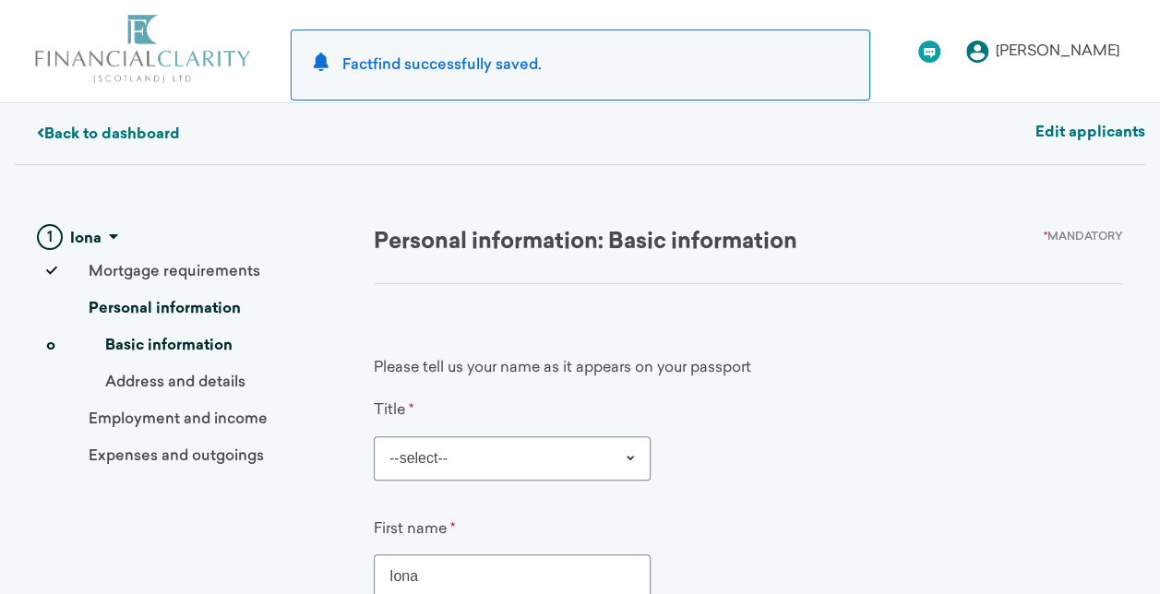
scroll to position [92, 0]
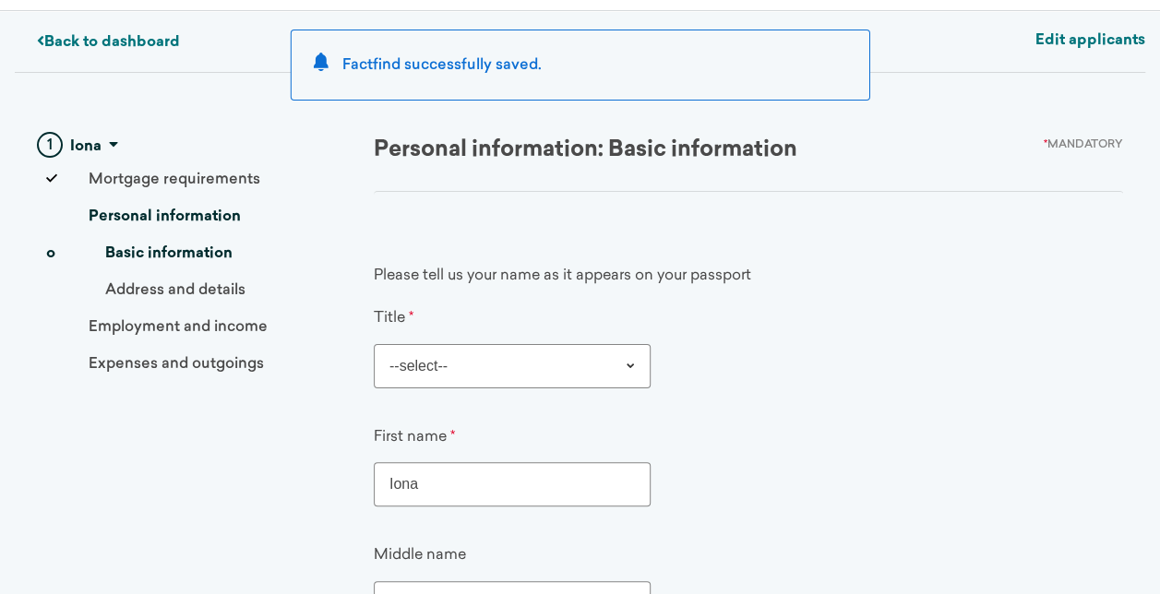
click at [596, 359] on select "--select-- Mr Mrs Ms [PERSON_NAME]" at bounding box center [512, 366] width 277 height 44
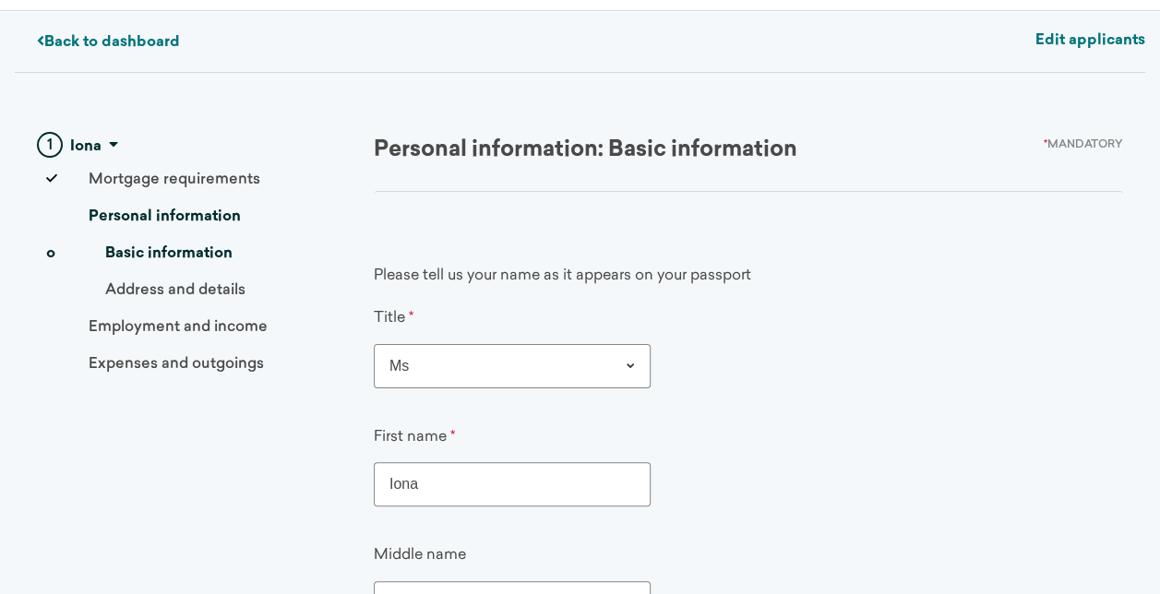
click at [374, 344] on select "--select-- Mr Mrs Ms [PERSON_NAME]" at bounding box center [512, 366] width 277 height 44
select select "Ms"
click at [469, 369] on select "--select-- Mr Mrs Ms [PERSON_NAME]" at bounding box center [512, 366] width 277 height 44
click at [374, 344] on select "--select-- Mr Mrs Ms [PERSON_NAME]" at bounding box center [512, 366] width 277 height 44
click at [450, 474] on input "Iona" at bounding box center [512, 484] width 277 height 44
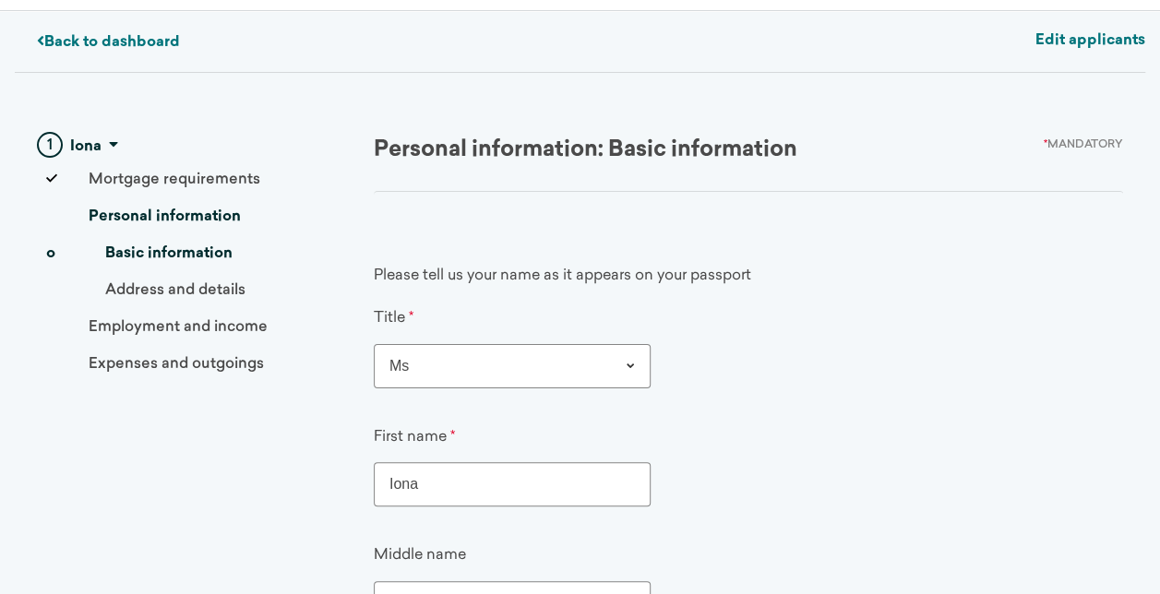
click at [1047, 485] on div "First name * [PERSON_NAME]" at bounding box center [734, 466] width 720 height 79
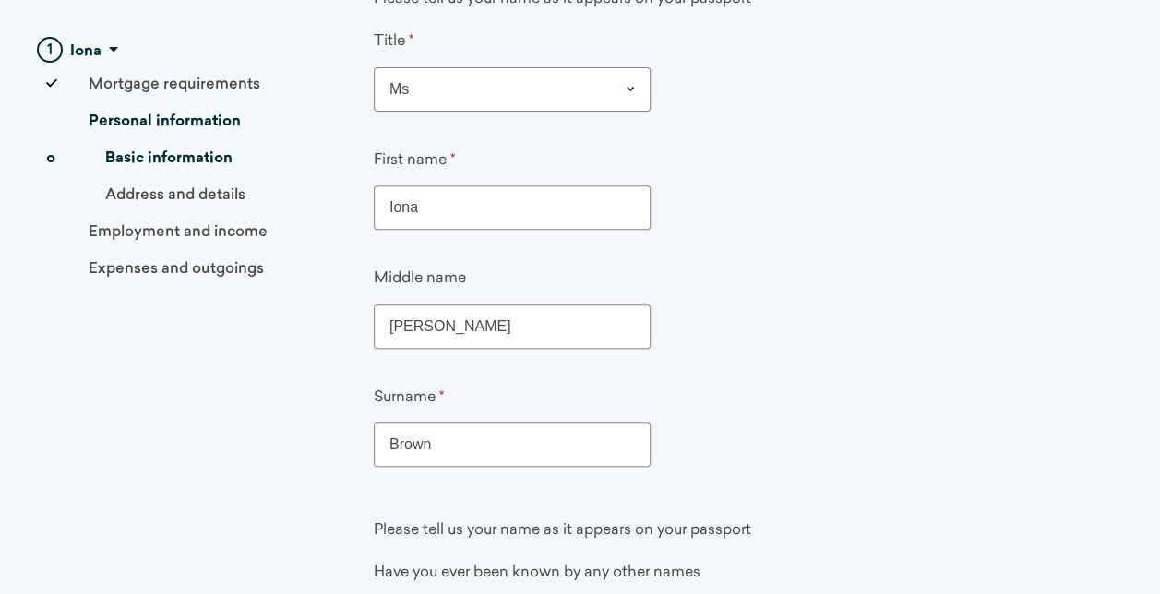
scroll to position [554, 0]
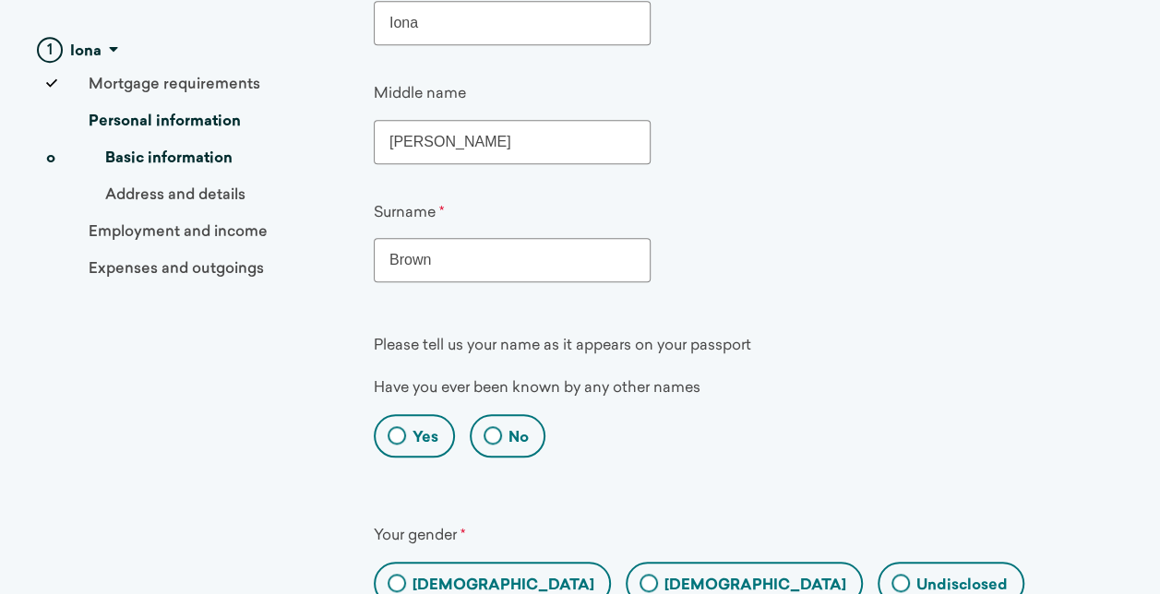
click at [408, 432] on div "Yes" at bounding box center [414, 435] width 81 height 43
radio input "true"
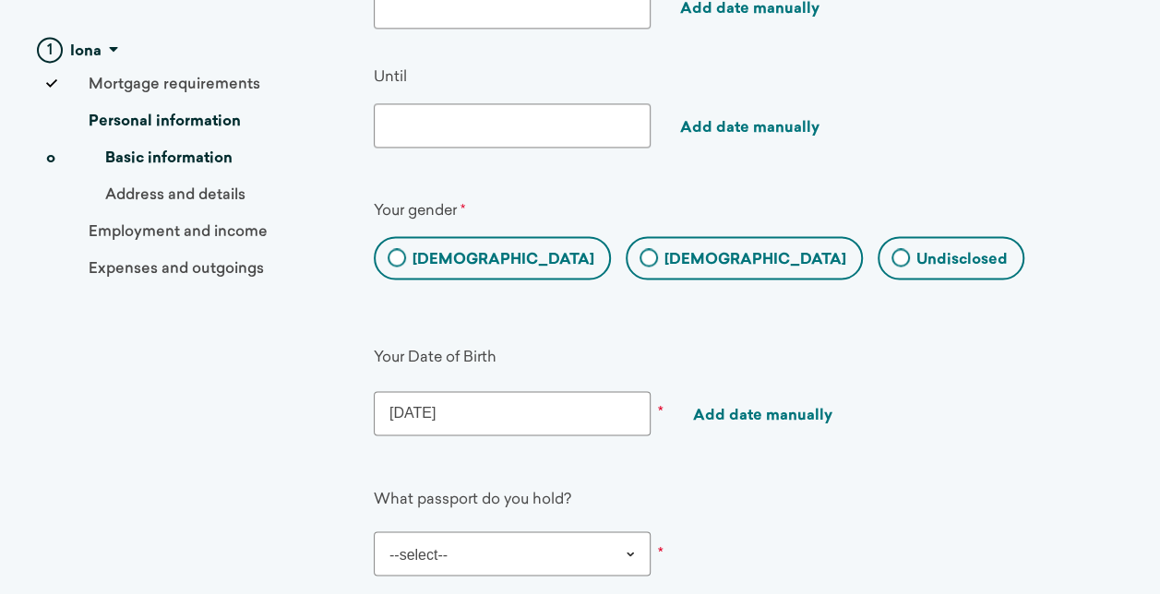
scroll to position [1477, 0]
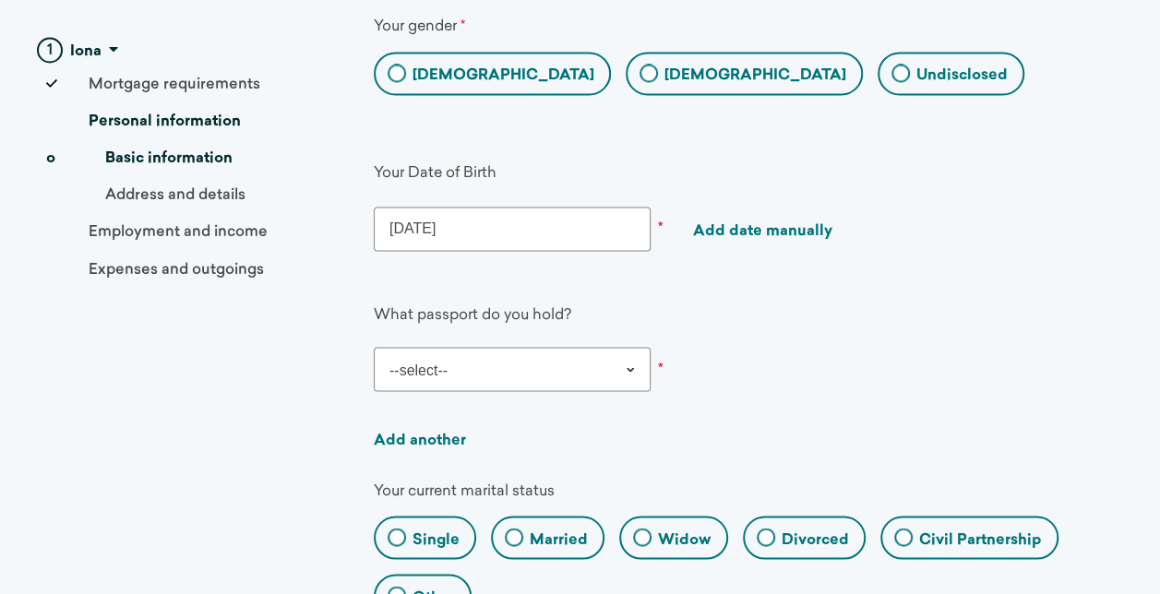
click at [495, 367] on select "--select-- British Afghan Albanian [GEOGRAPHIC_DATA] American [GEOGRAPHIC_DATA]…" at bounding box center [512, 369] width 277 height 44
click at [374, 347] on select "--select-- British Afghan Albanian [GEOGRAPHIC_DATA] American [GEOGRAPHIC_DATA]…" at bounding box center [512, 369] width 277 height 44
select select "British"
click at [823, 126] on div "Your gender * [DEMOGRAPHIC_DATA] [DEMOGRAPHIC_DATA] Undisclosed" at bounding box center [748, 76] width 749 height 148
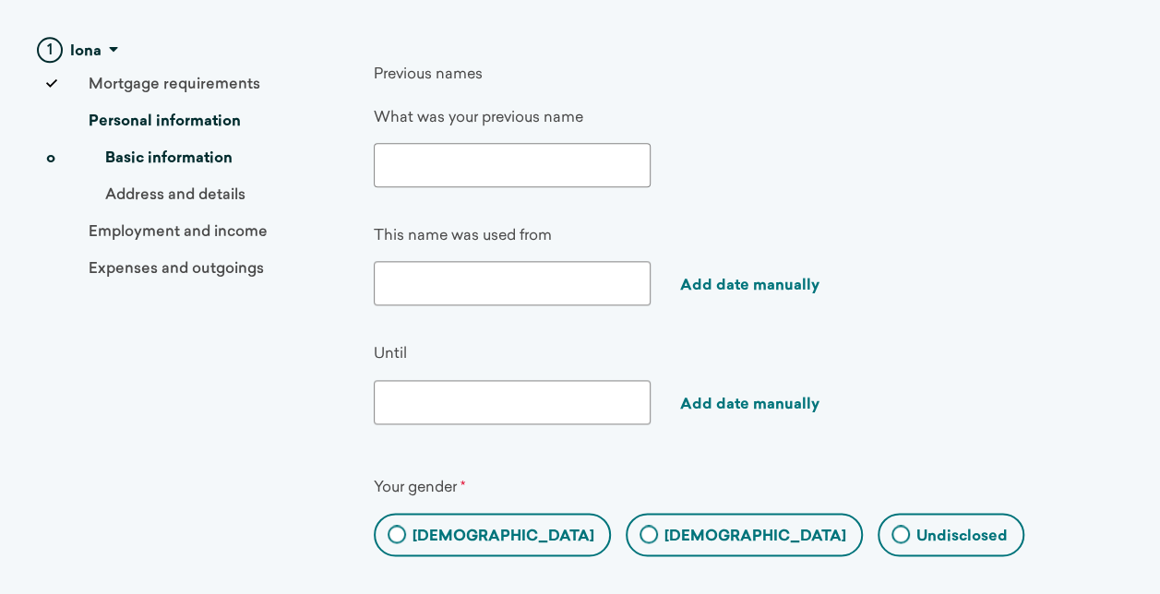
scroll to position [738, 0]
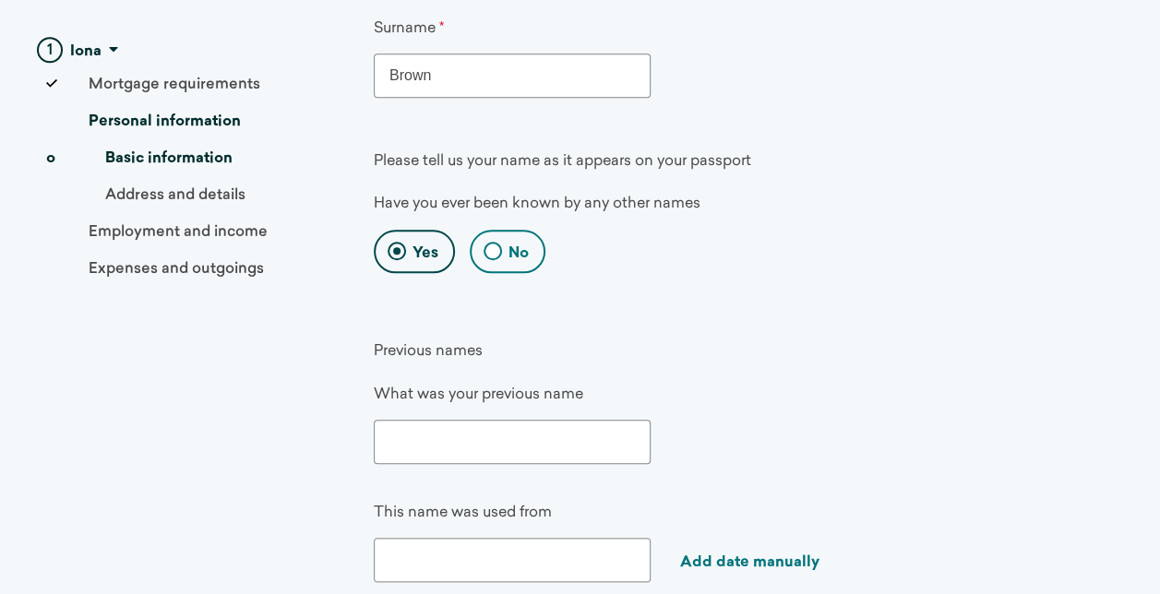
click at [485, 254] on div "No" at bounding box center [508, 251] width 76 height 43
radio input "true"
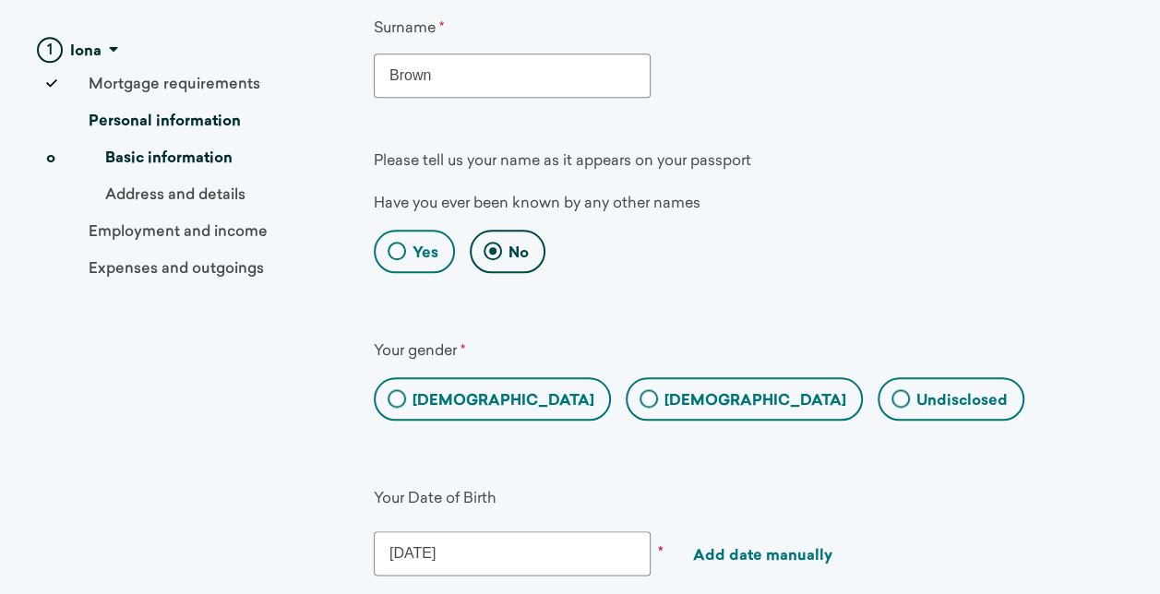
click at [665, 391] on label "[DEMOGRAPHIC_DATA]" at bounding box center [756, 401] width 182 height 20
radio input "true"
click at [628, 396] on input "[DEMOGRAPHIC_DATA]" at bounding box center [634, 402] width 12 height 12
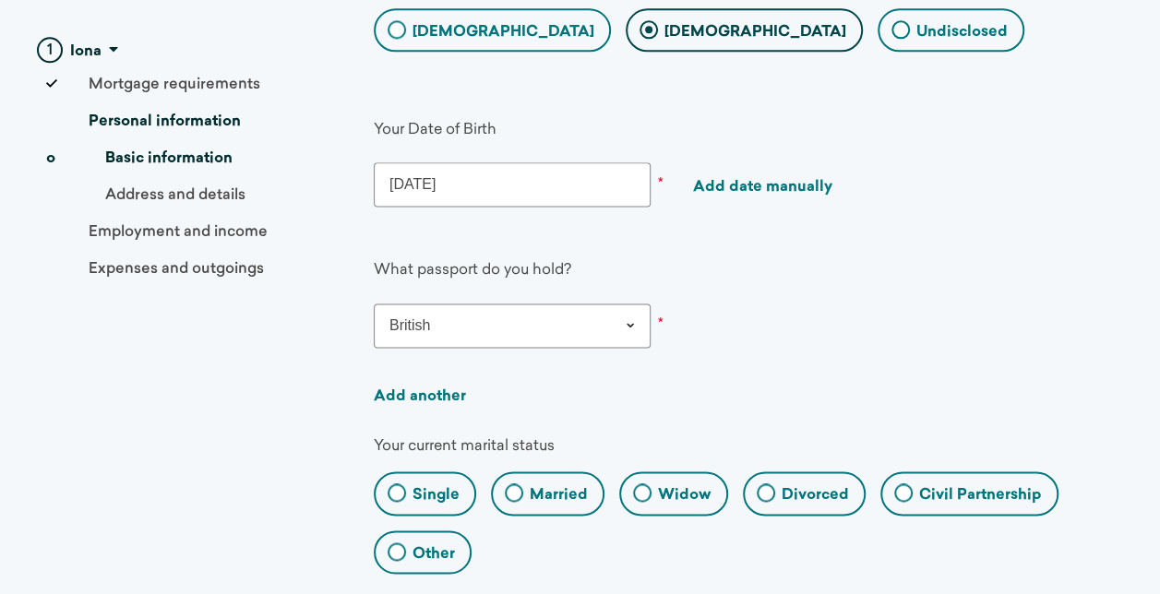
click at [569, 472] on div "Married" at bounding box center [548, 493] width 114 height 43
radio input "true"
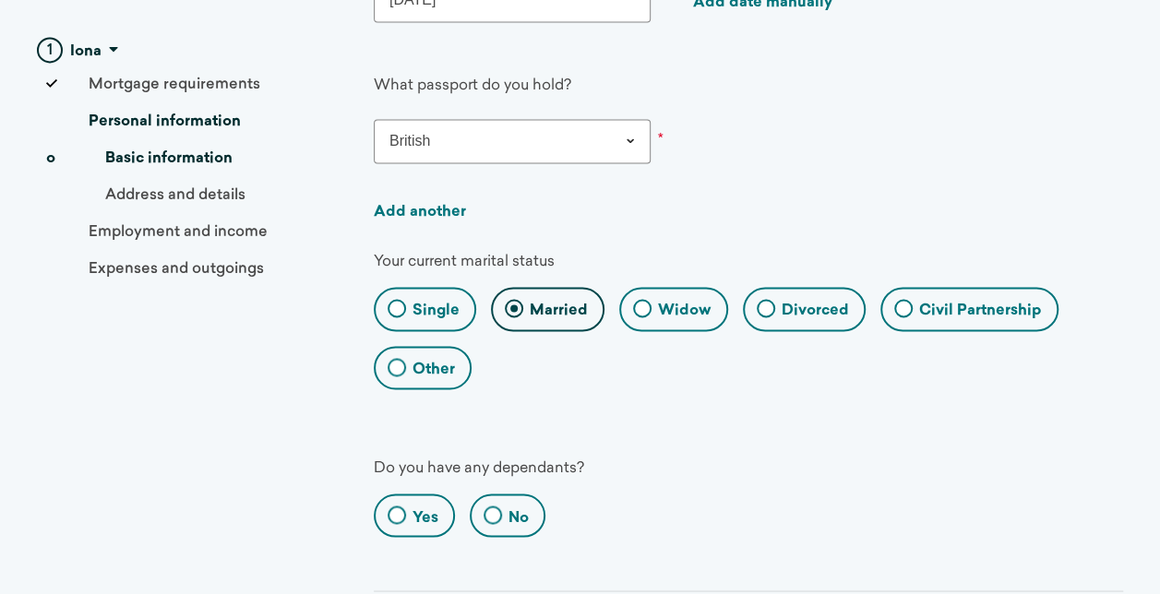
scroll to position [1446, 0]
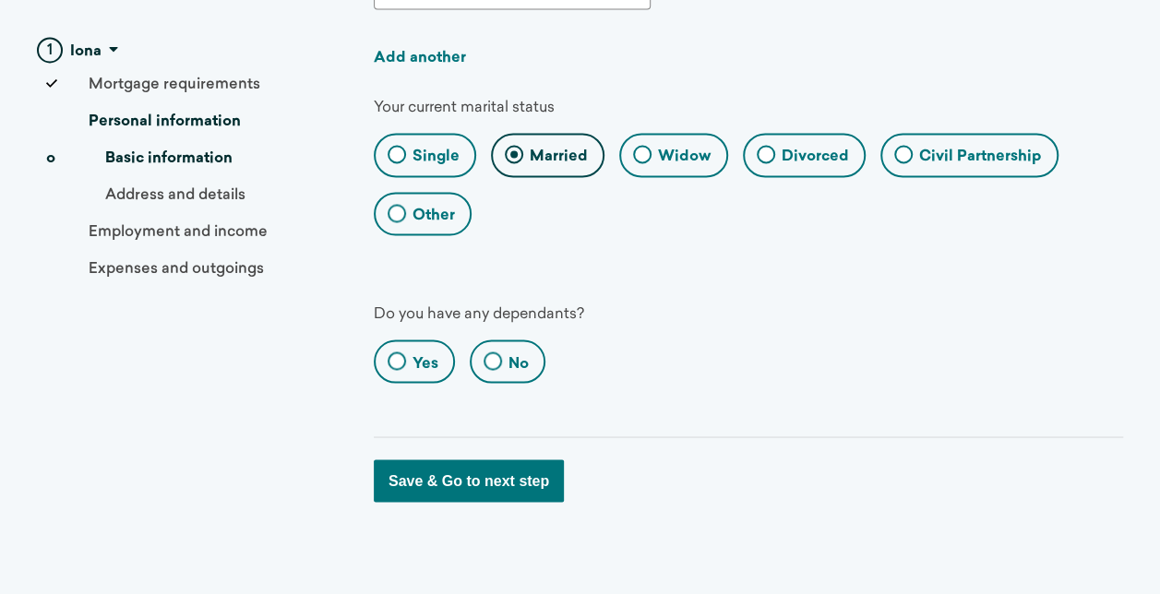
click at [417, 356] on label "Yes" at bounding box center [426, 364] width 26 height 20
radio input "true"
click at [388, 358] on input "Yes" at bounding box center [382, 364] width 12 height 12
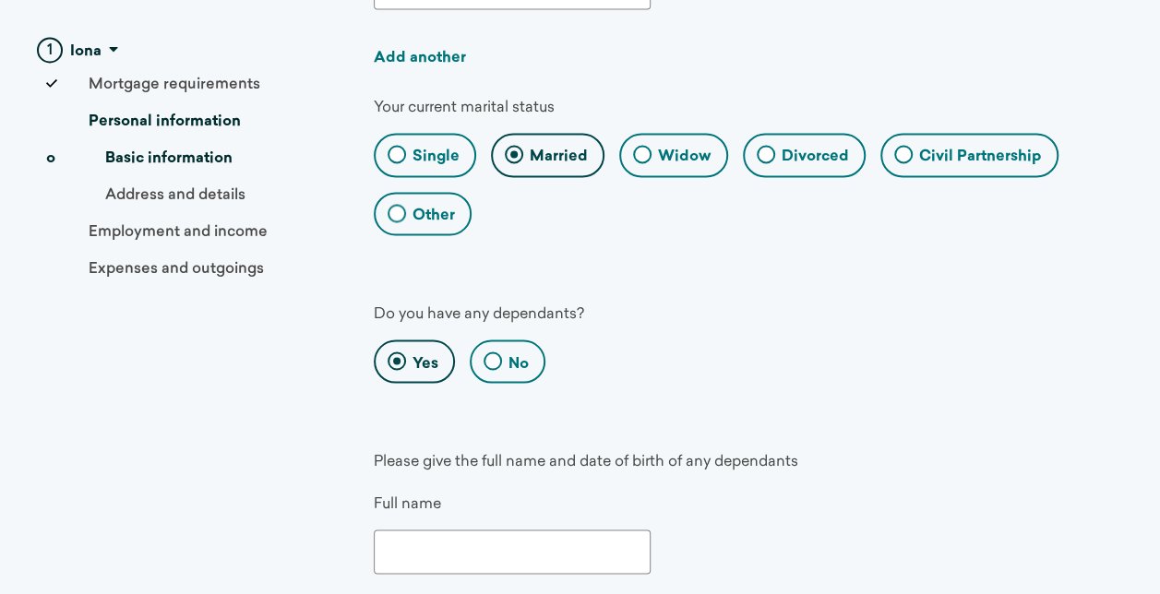
scroll to position [1539, 0]
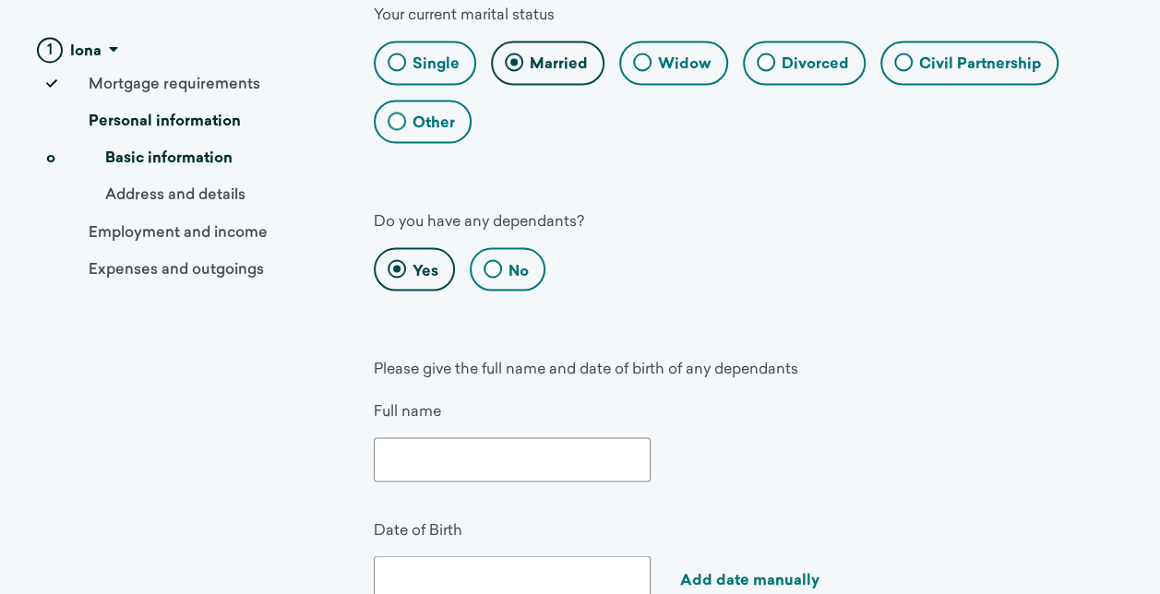
click at [576, 443] on input "text" at bounding box center [512, 459] width 277 height 44
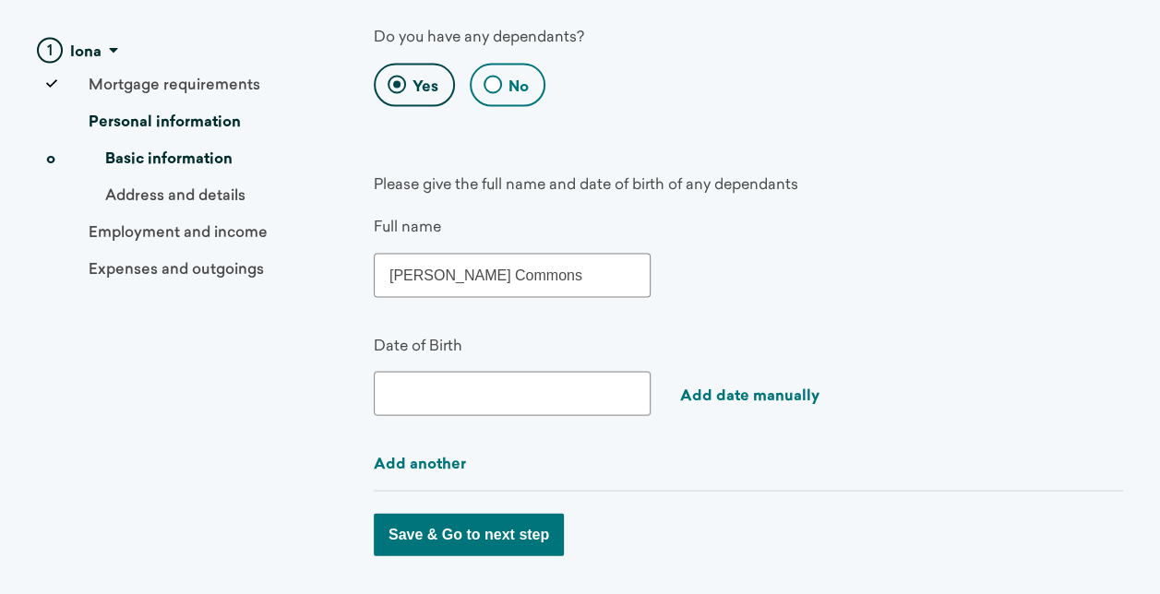
type input "[PERSON_NAME] Commons"
click at [730, 389] on link "Add date manually" at bounding box center [749, 396] width 139 height 15
click at [408, 380] on input "15092024" at bounding box center [512, 393] width 277 height 44
click at [425, 386] on input "15/092024" at bounding box center [512, 393] width 277 height 44
type input "[DATE]"
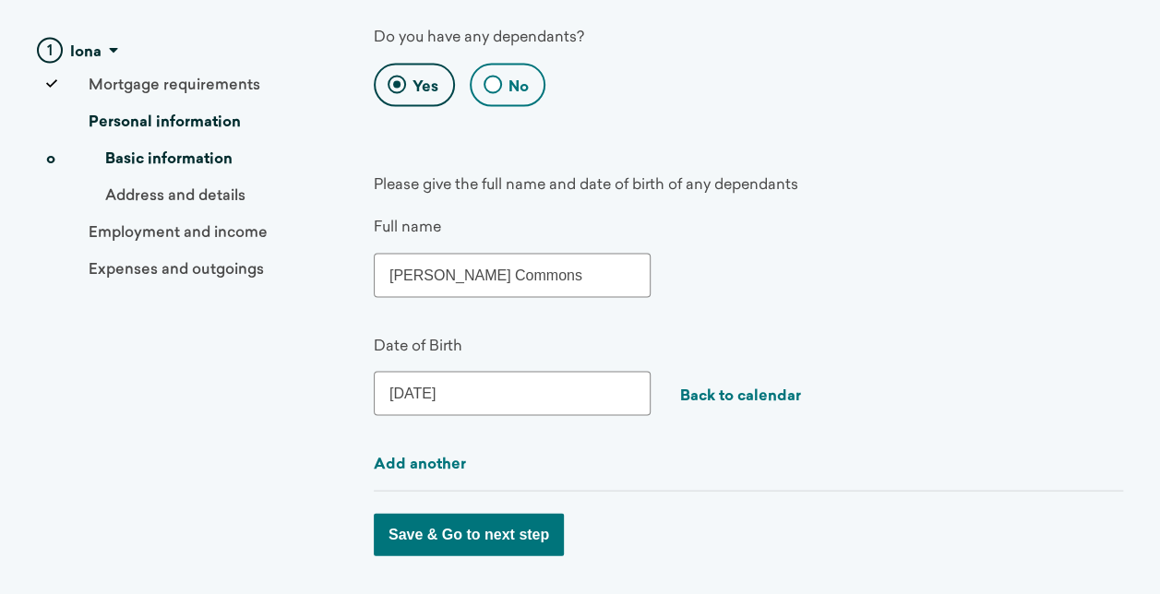
click at [517, 524] on button "Save & Go to next step" at bounding box center [469, 534] width 190 height 42
select select "--select--"
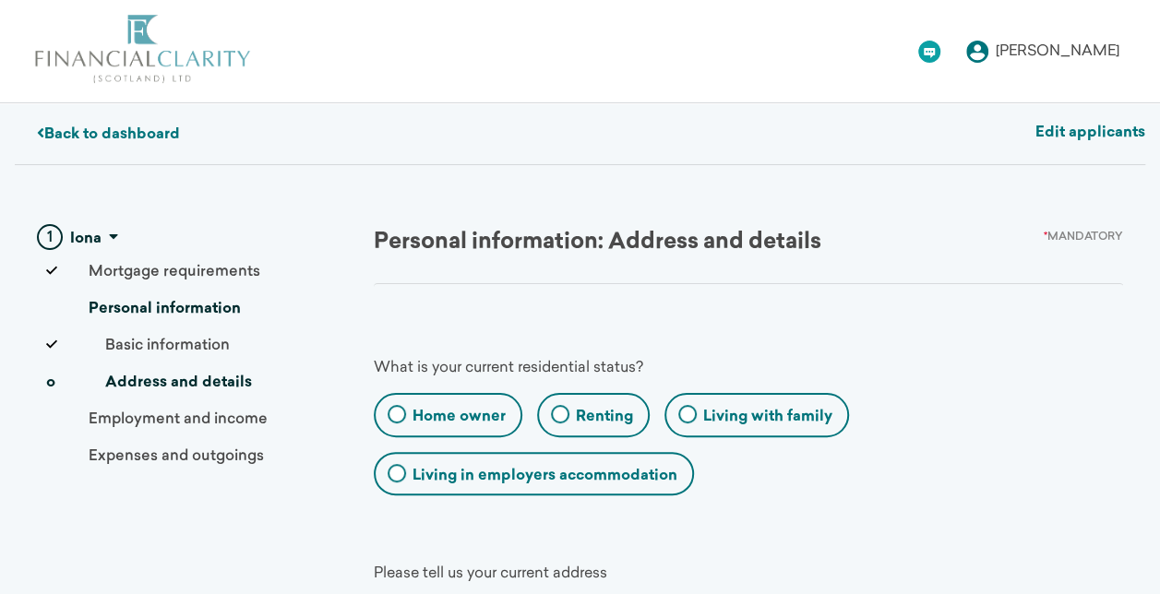
click at [587, 484] on div "Living in employers accommodation" at bounding box center [534, 473] width 320 height 43
radio accommodation "true"
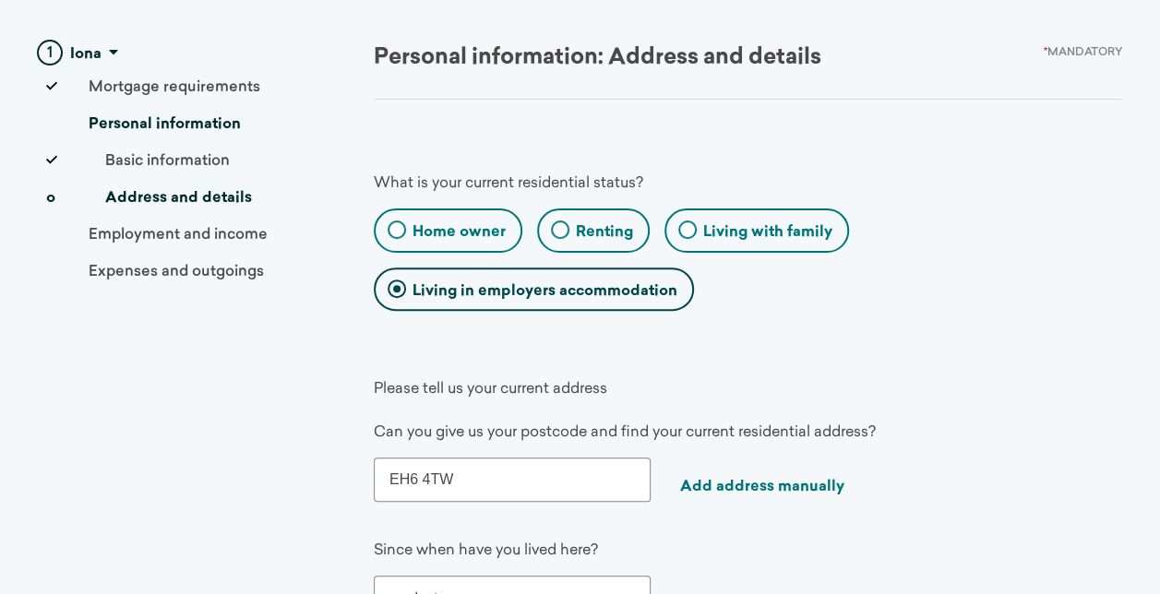
drag, startPoint x: 521, startPoint y: 465, endPoint x: 258, endPoint y: 447, distance: 263.7
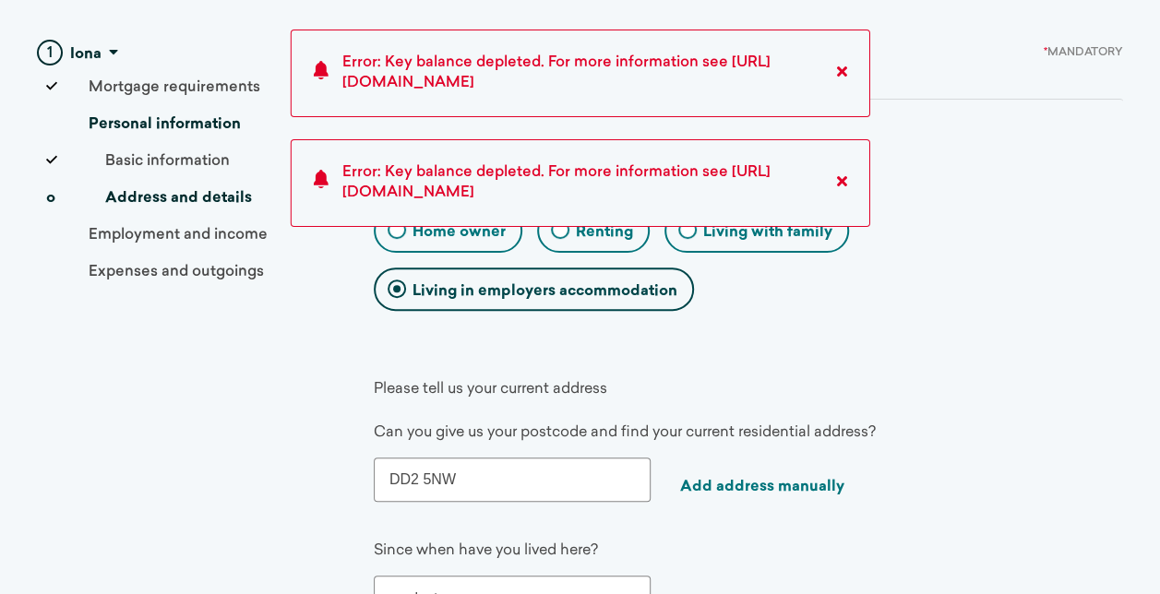
scroll to position [277, 0]
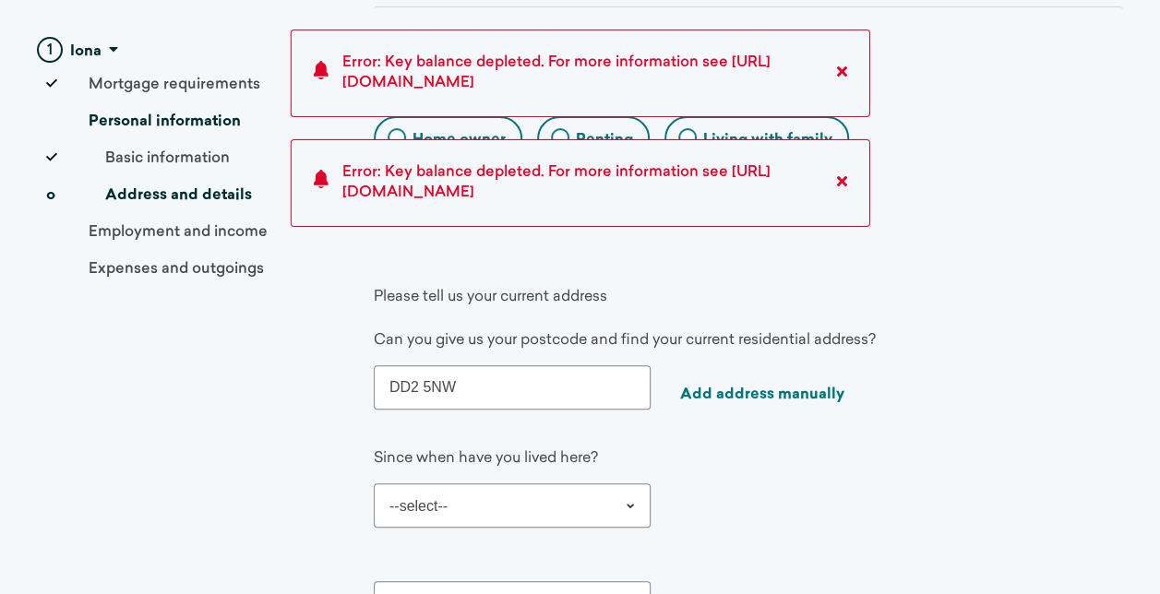
click at [474, 390] on input "DD2 5NW" at bounding box center [512, 388] width 277 height 44
type input "DD2 5NW"
click at [709, 366] on div "DD2 5NW Add address manually" at bounding box center [625, 388] width 502 height 44
click at [712, 390] on link "Add address manually" at bounding box center [762, 395] width 164 height 15
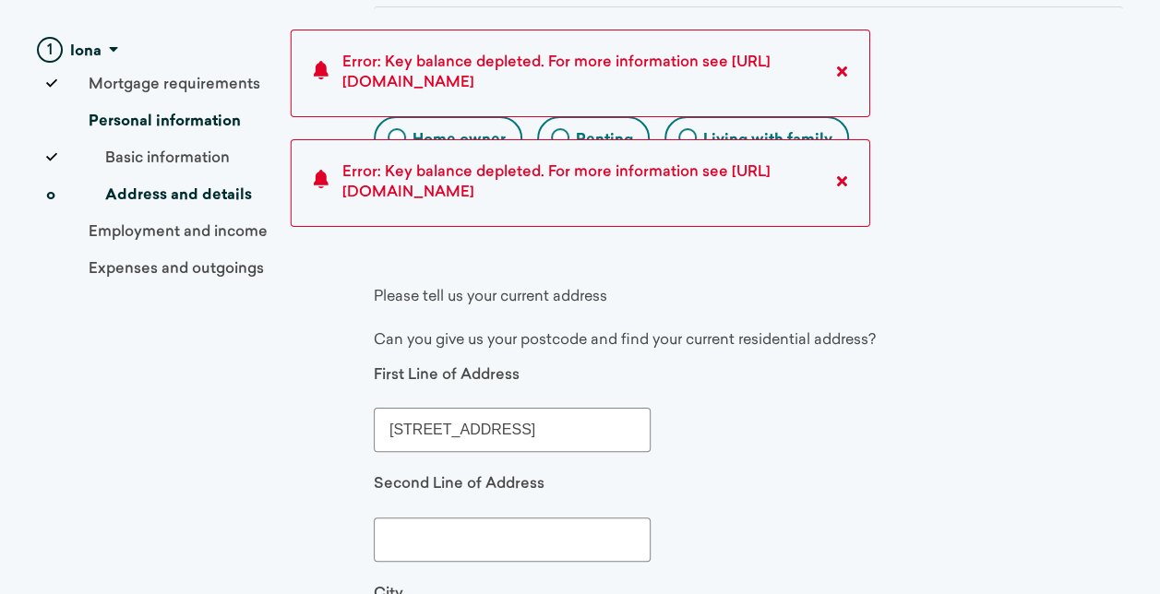
drag, startPoint x: 569, startPoint y: 427, endPoint x: 209, endPoint y: 366, distance: 365.2
type input "[GEOGRAPHIC_DATA]"
type input "07729358734"
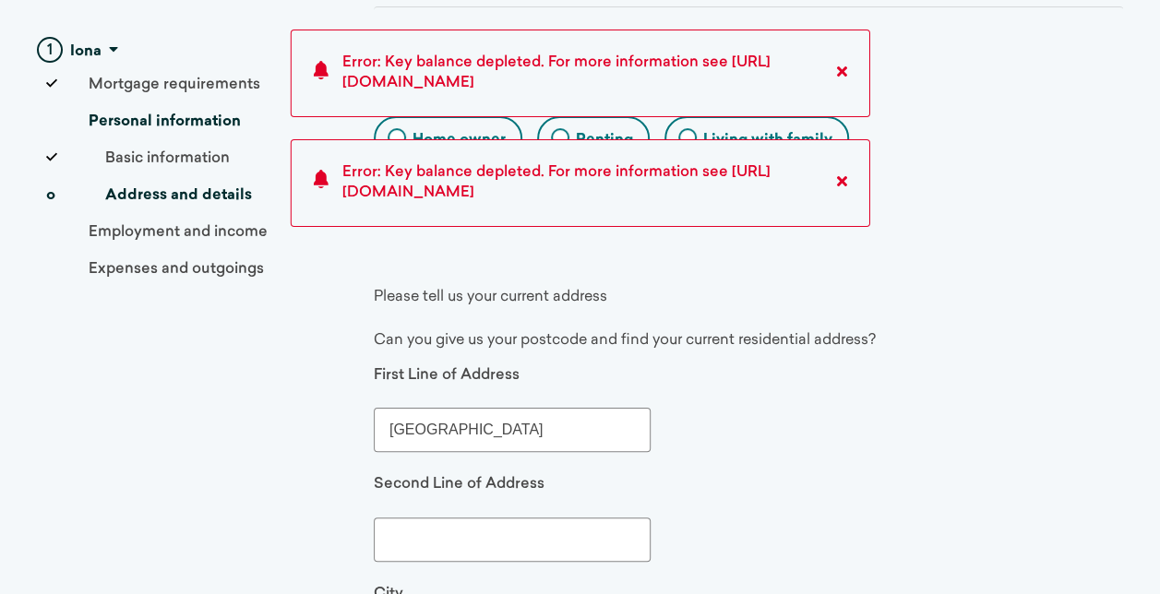
scroll to position [461, 0]
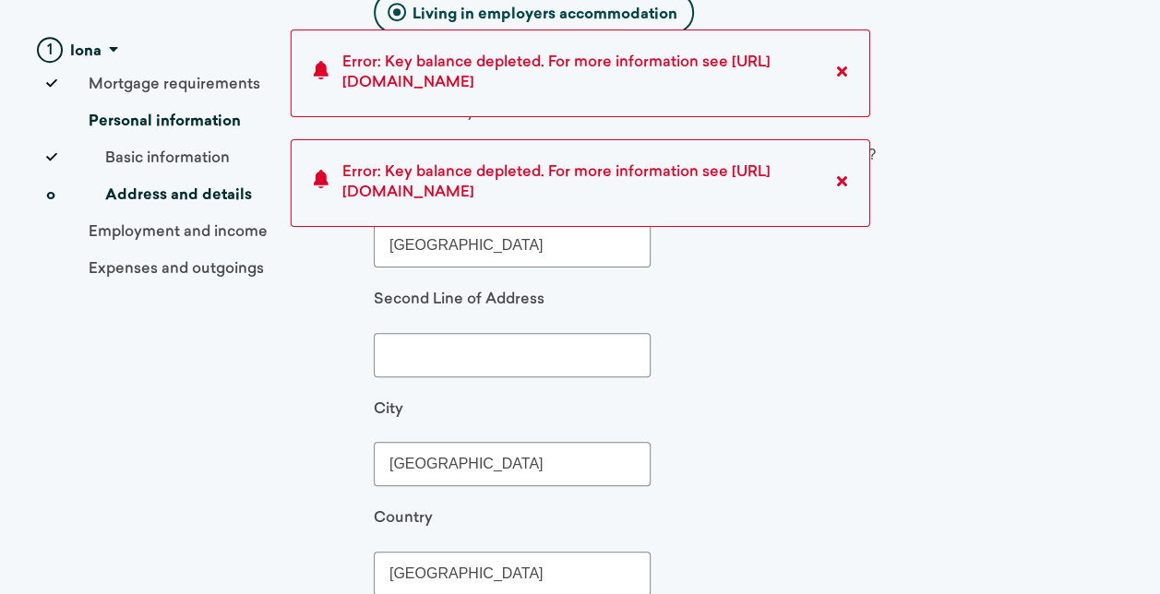
type input "[GEOGRAPHIC_DATA]"
drag, startPoint x: 509, startPoint y: 465, endPoint x: 174, endPoint y: 447, distance: 334.6
type input "[GEOGRAPHIC_DATA]"
click at [405, 360] on input "text" at bounding box center [512, 355] width 277 height 44
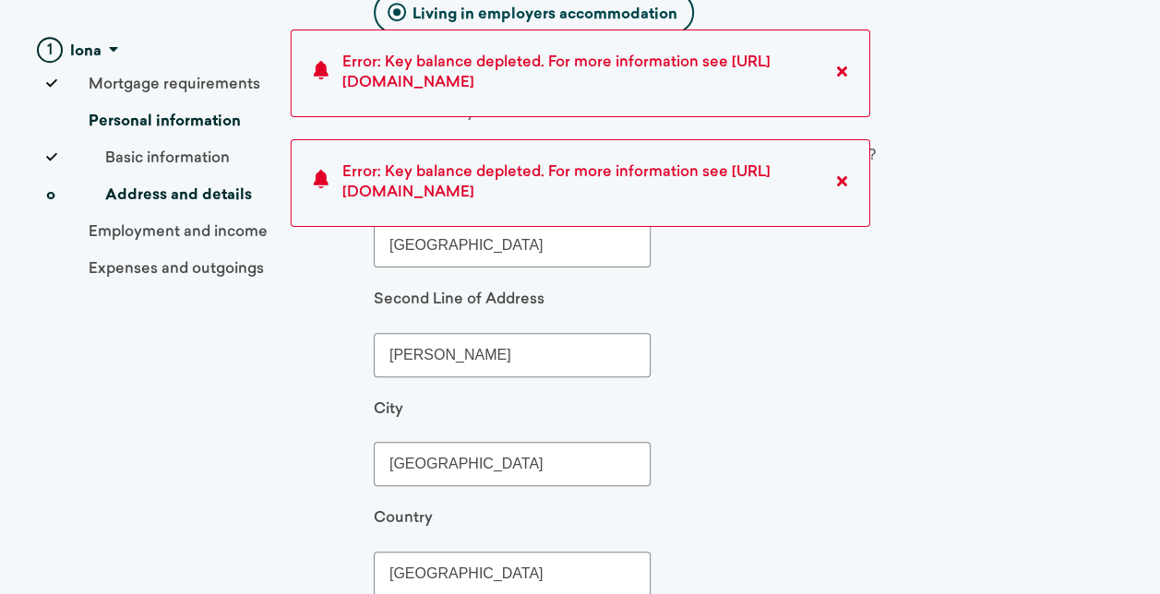
type input "[PERSON_NAME]"
click at [775, 345] on div "Second Line of Address [GEOGRAPHIC_DATA]" at bounding box center [625, 333] width 502 height 87
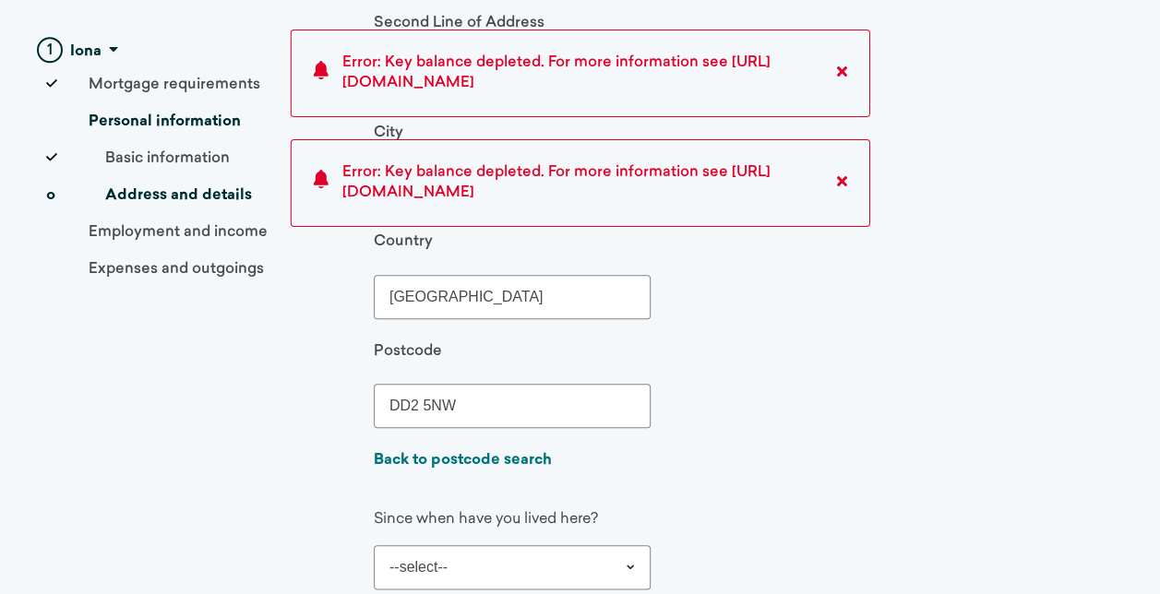
scroll to position [923, 0]
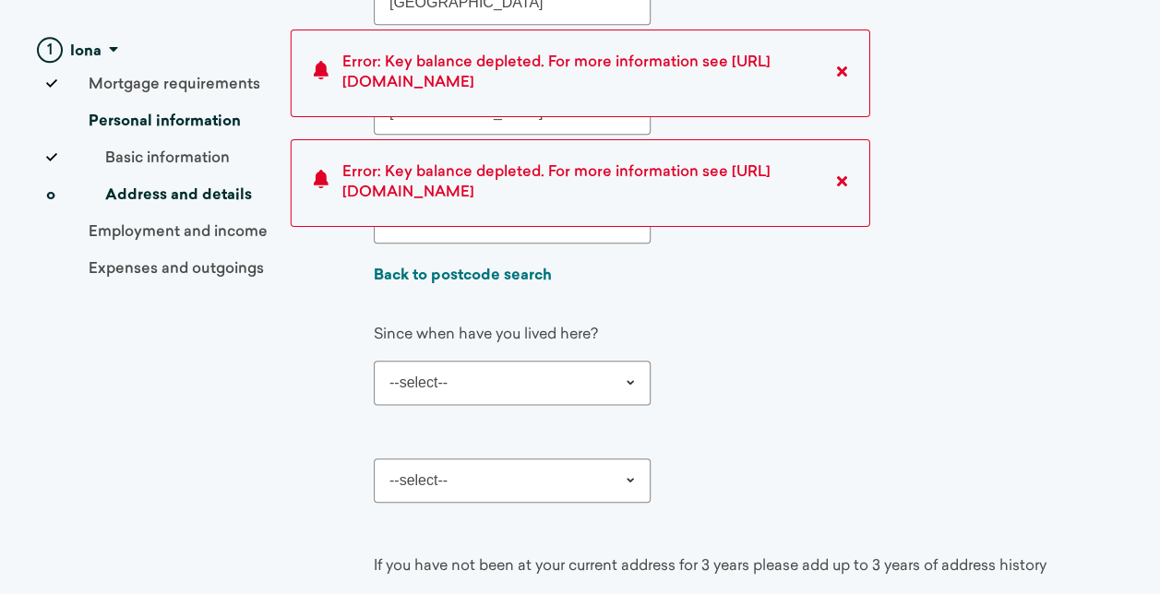
click at [524, 364] on select "--select-- January February March April May June July August September October …" at bounding box center [512, 383] width 277 height 44
click at [374, 361] on select "--select-- January February March April May June July August September October …" at bounding box center [512, 383] width 277 height 44
select select "October"
click at [528, 479] on select "--select-- 2022 2021 2020 2019 2018 2017 2016 2015 2014 2013 2012 2011 2010 200…" at bounding box center [512, 481] width 277 height 44
click at [773, 388] on div "Since when have you lived here? --select-- January February March April May Jun…" at bounding box center [734, 364] width 720 height 79
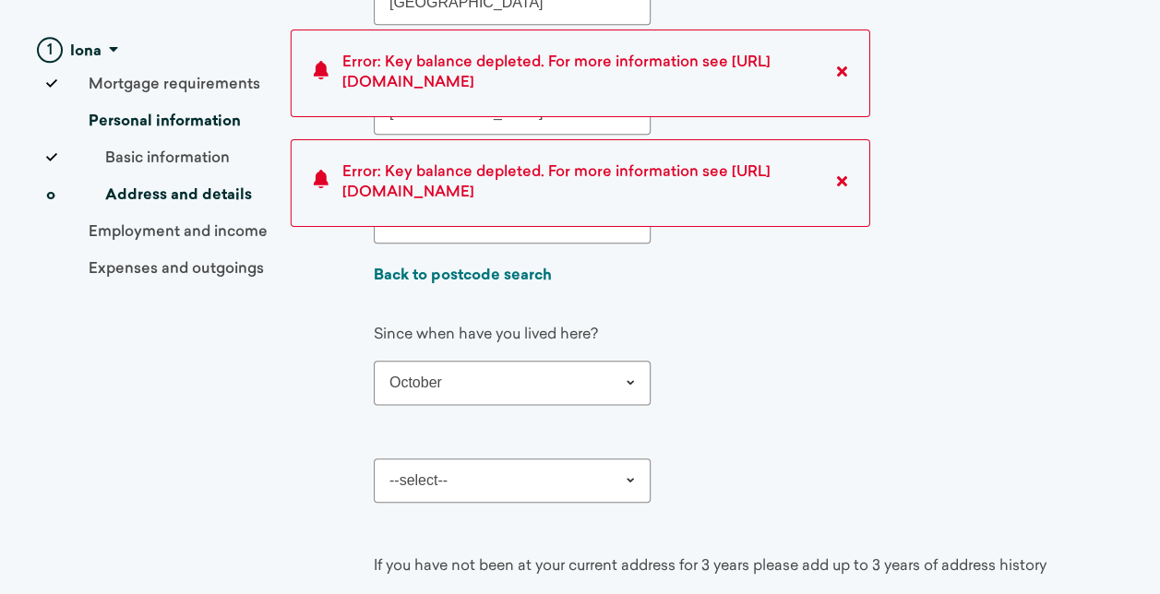
scroll to position [1015, 0]
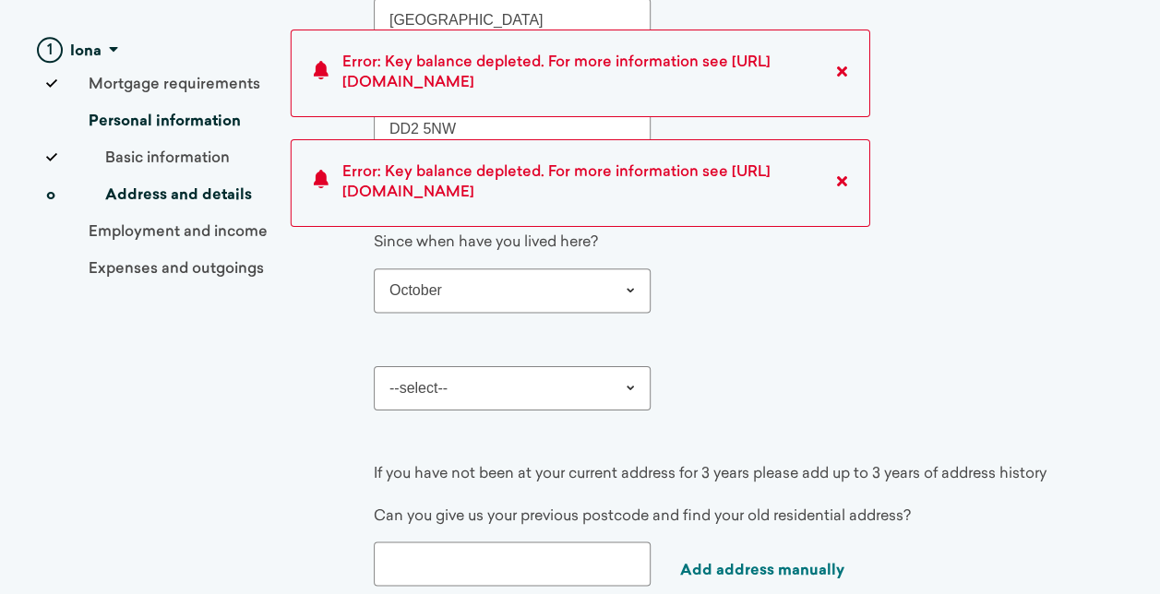
click at [600, 388] on select "--select-- 2022 2021 2020 2019 2018 2017 2016 2015 2014 2013 2012 2011 2010 200…" at bounding box center [512, 388] width 277 height 44
click at [374, 366] on select "--select-- 2022 2021 2020 2019 2018 2017 2016 2015 2014 2013 2012 2011 2010 200…" at bounding box center [512, 388] width 277 height 44
select select "2022"
click at [713, 329] on div "Can you give us your postcode and find your current residential address? First …" at bounding box center [748, 1] width 749 height 819
click at [709, 291] on div "Since when have you lived here? --select-- January February March April May Jun…" at bounding box center [734, 272] width 720 height 79
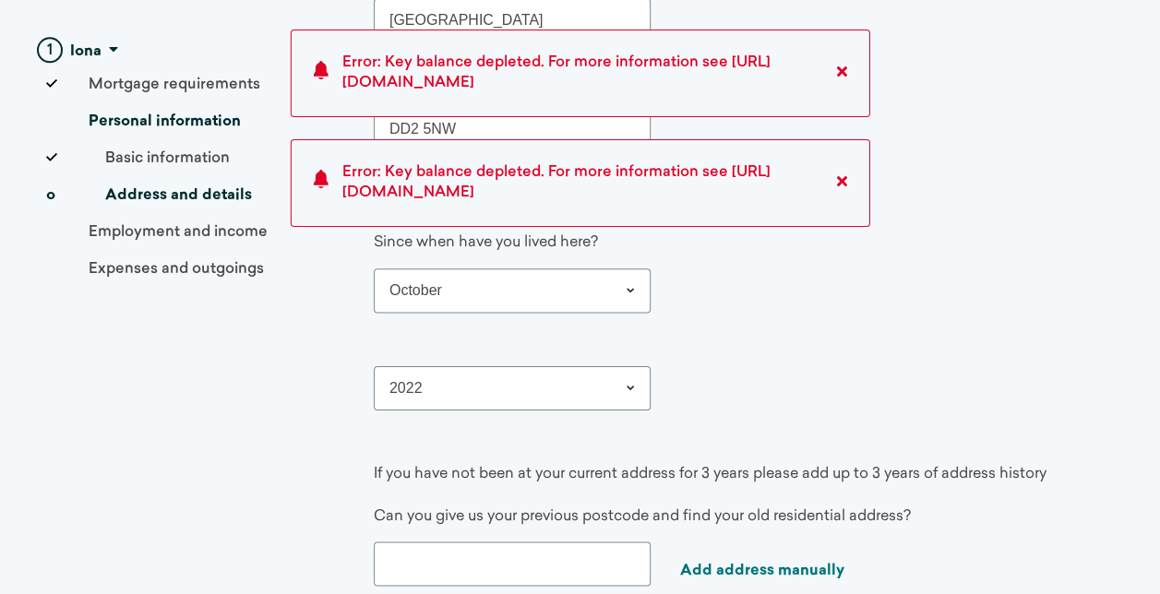
click at [837, 185] on icon at bounding box center [842, 181] width 10 height 15
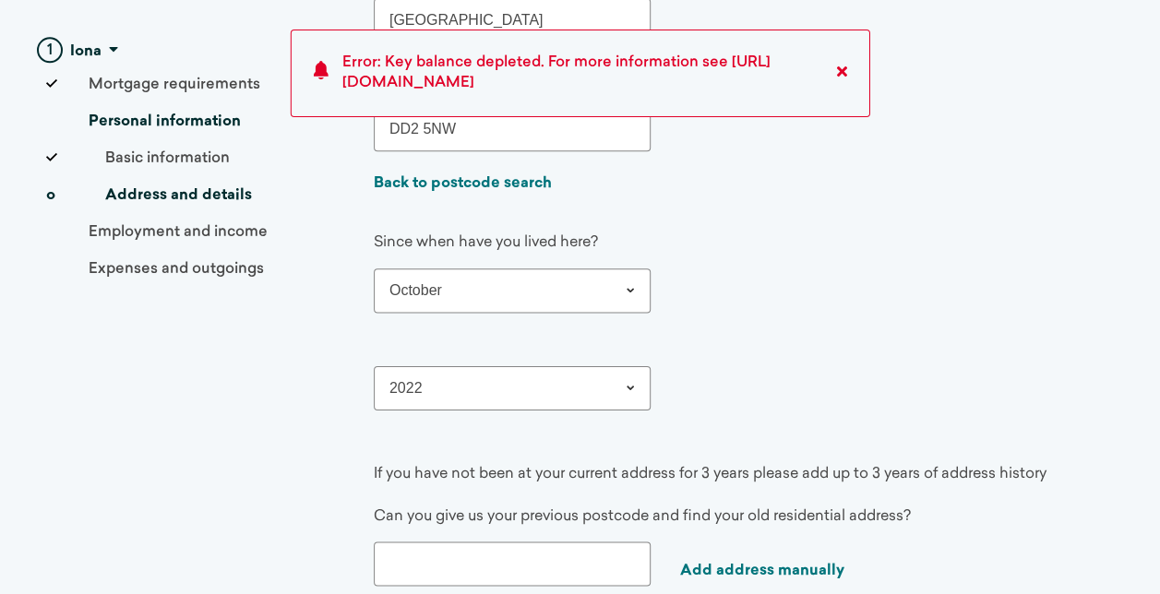
click at [845, 72] on icon at bounding box center [842, 71] width 10 height 15
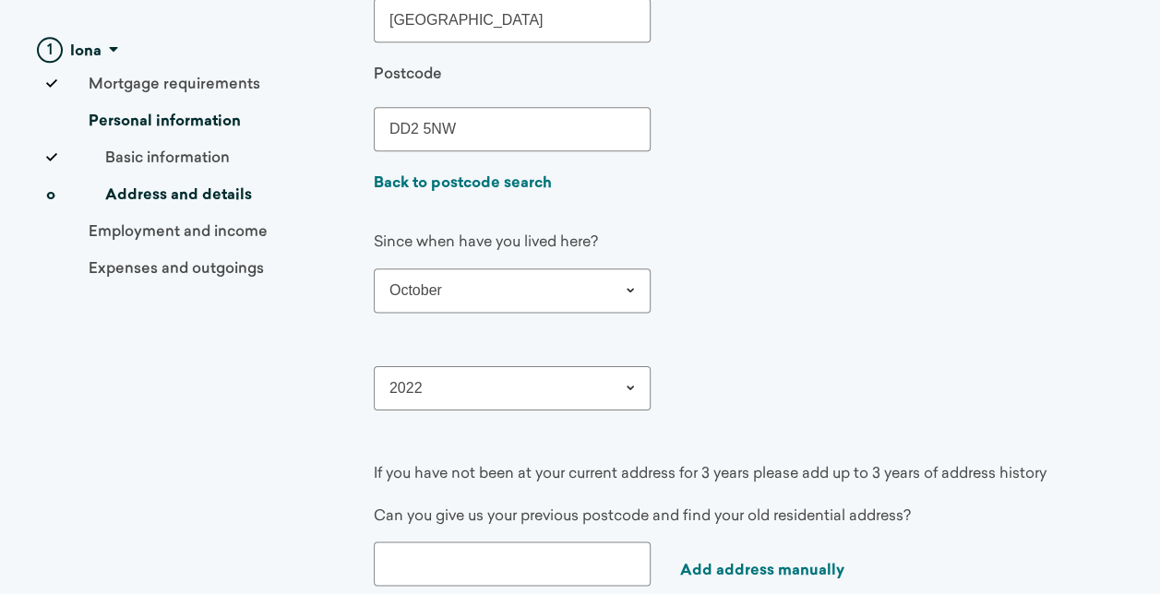
click at [506, 390] on select "--select-- 2022 2021 2020 2019 2018 2017 2016 2015 2014 2013 2012 2011 2010 200…" at bounding box center [512, 388] width 277 height 44
click at [374, 366] on select "--select-- 2022 2021 2020 2019 2018 2017 2016 2015 2014 2013 2012 2011 2010 200…" at bounding box center [512, 388] width 277 height 44
click at [794, 249] on div "Since when have you lived here? --select-- January February March April May Jun…" at bounding box center [734, 272] width 720 height 79
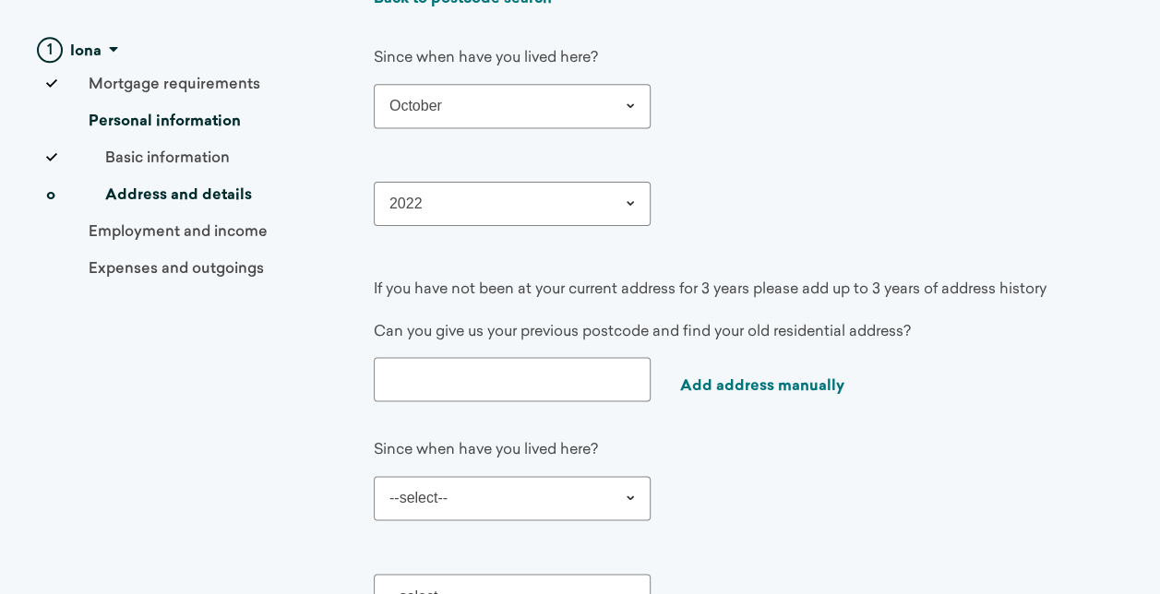
scroll to position [1292, 0]
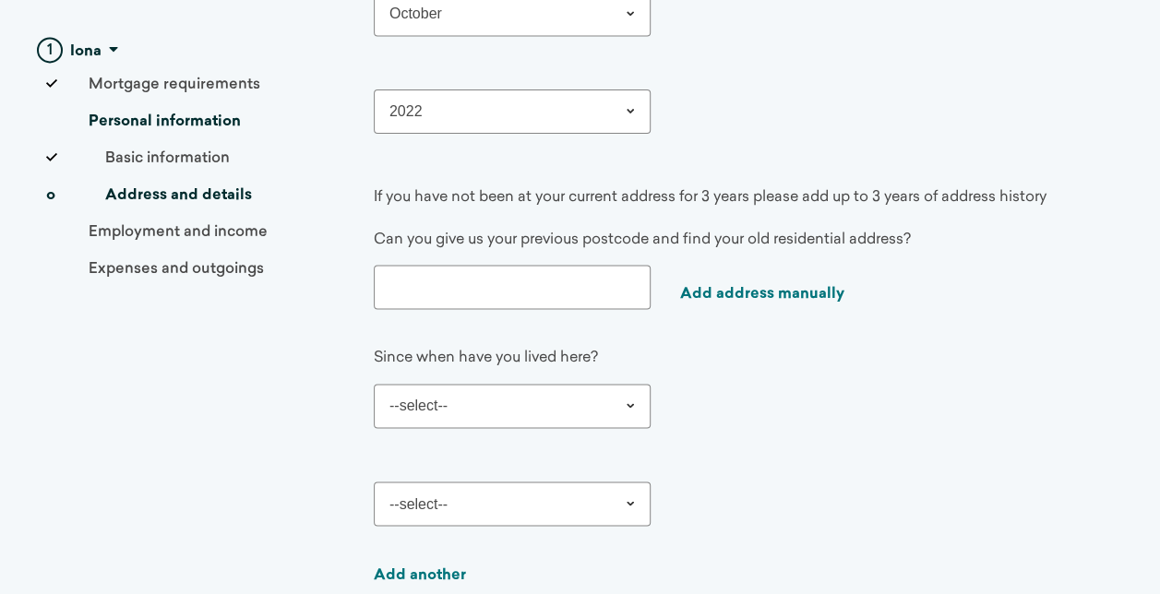
click at [471, 268] on input "text" at bounding box center [512, 287] width 277 height 44
click at [820, 294] on link "Add address manually" at bounding box center [762, 294] width 164 height 15
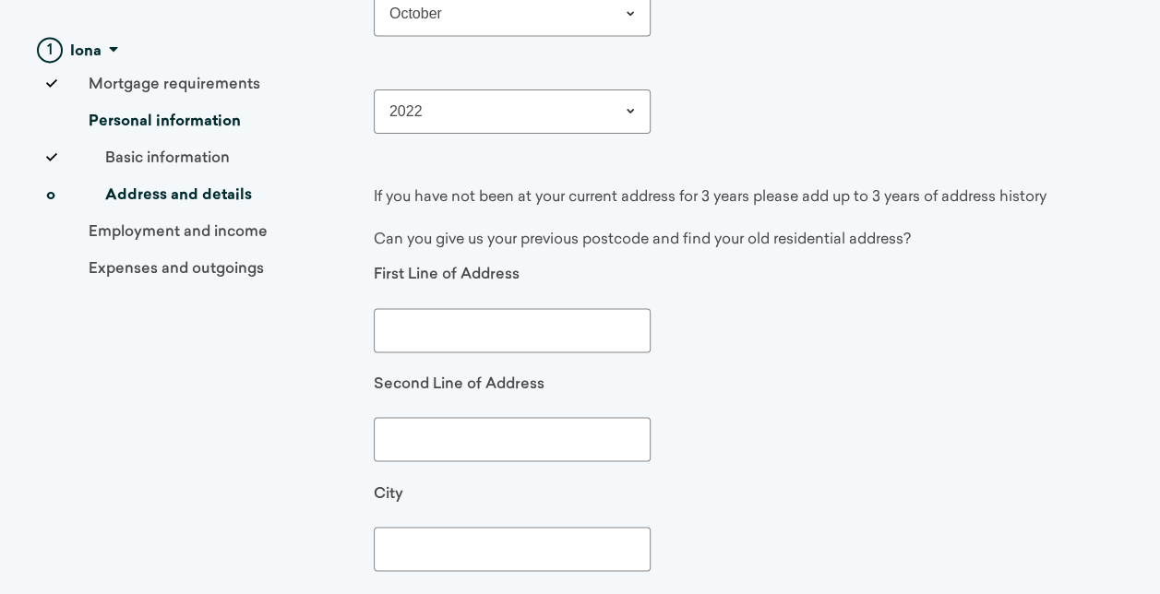
click at [436, 334] on input "text" at bounding box center [512, 330] width 277 height 44
type input "[STREET_ADDRESS]"
type input "[GEOGRAPHIC_DATA]"
type input "EH6 4TW"
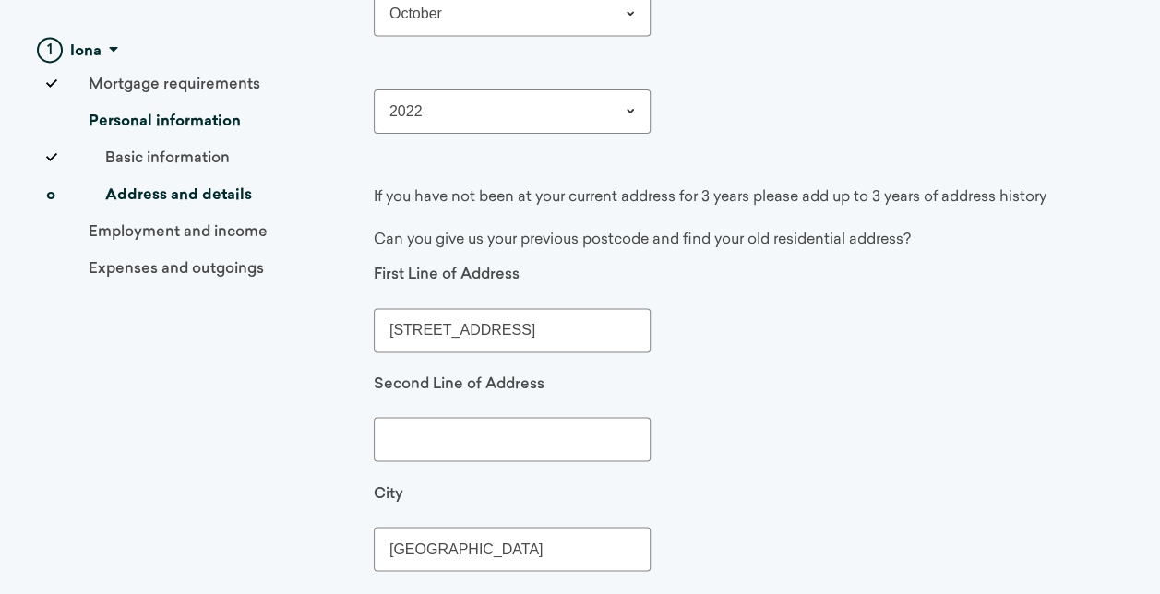
click at [402, 321] on input "[STREET_ADDRESS]" at bounding box center [512, 330] width 277 height 44
type input "[STREET_ADDRESS]"
click at [750, 431] on div "Second Line of Address" at bounding box center [642, 418] width 537 height 87
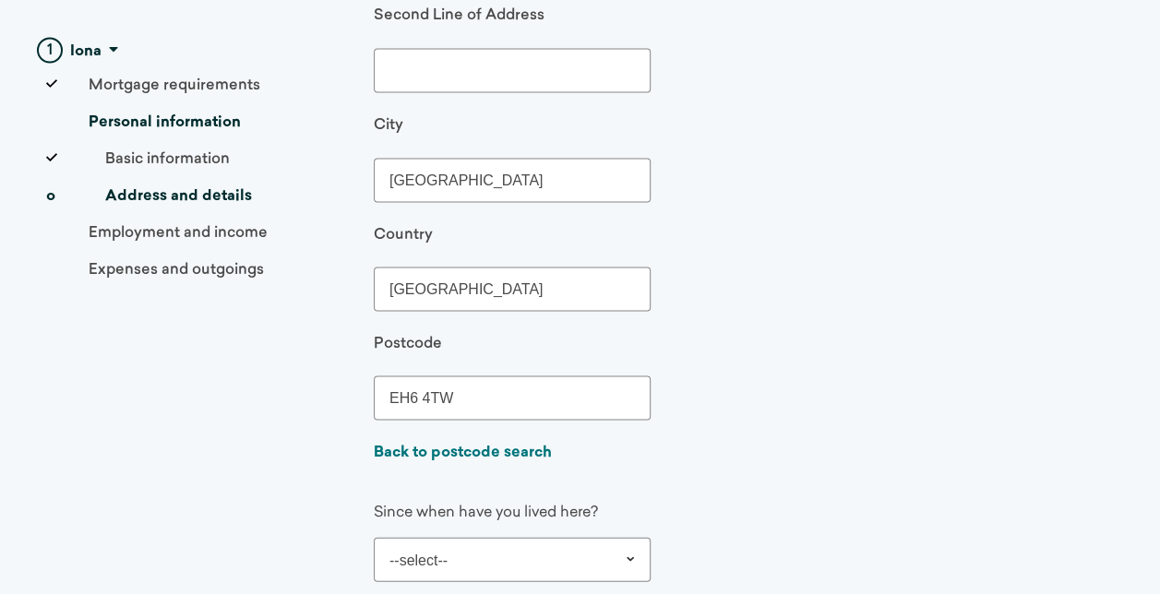
scroll to position [1754, 0]
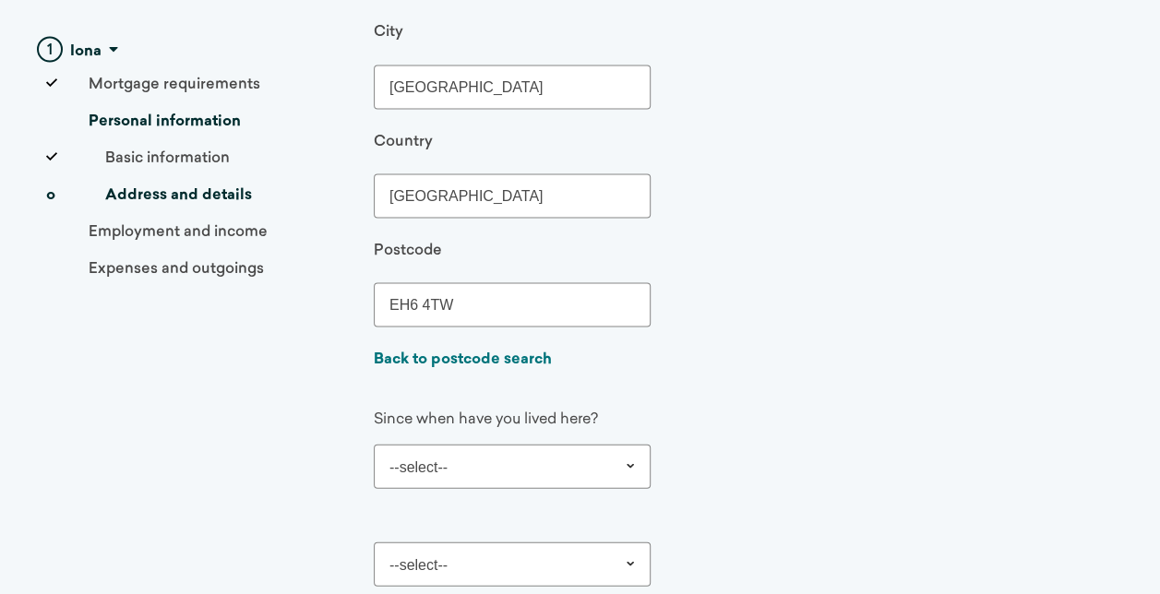
click at [602, 455] on select "--select-- January February March April May June July August September October …" at bounding box center [512, 467] width 277 height 44
click at [374, 445] on select "--select-- January February March April May June July August September October …" at bounding box center [512, 467] width 277 height 44
select select "October"
click at [489, 545] on select "--select-- 2022 2021 2020 2019 2018 2017 2016 2015 2014 2013 2012 2011 2010 200…" at bounding box center [512, 565] width 277 height 44
click at [374, 543] on select "--select-- 2022 2021 2020 2019 2018 2017 2016 2015 2014 2013 2012 2011 2010 200…" at bounding box center [512, 565] width 277 height 44
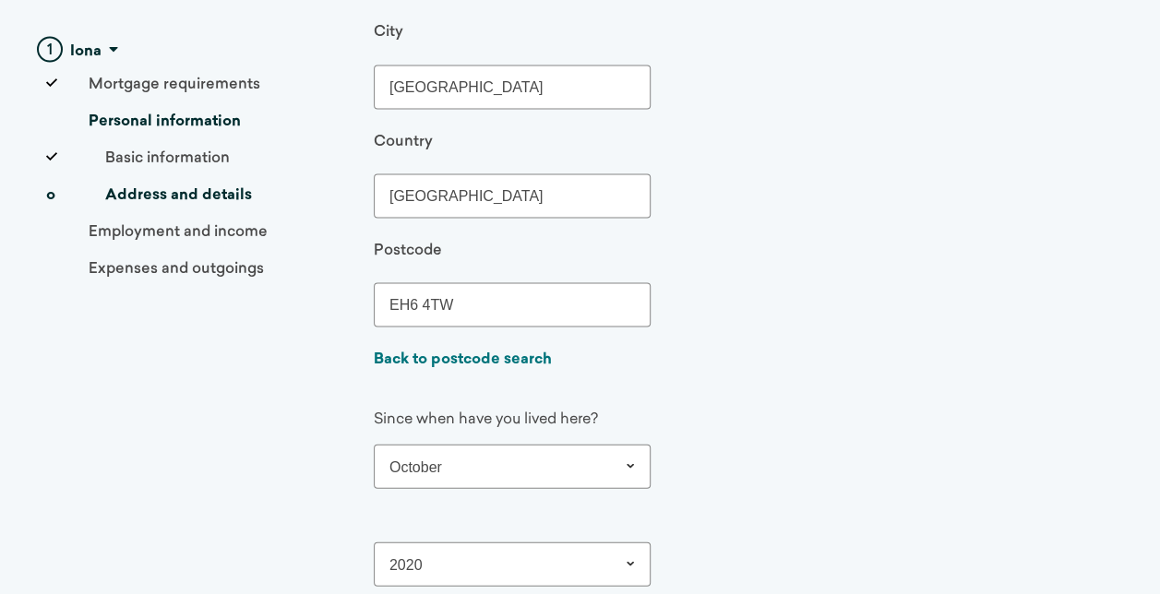
select select "2020"
click at [950, 356] on div "Can you give us your previous postcode and find your old residential address? F…" at bounding box center [734, 69] width 720 height 603
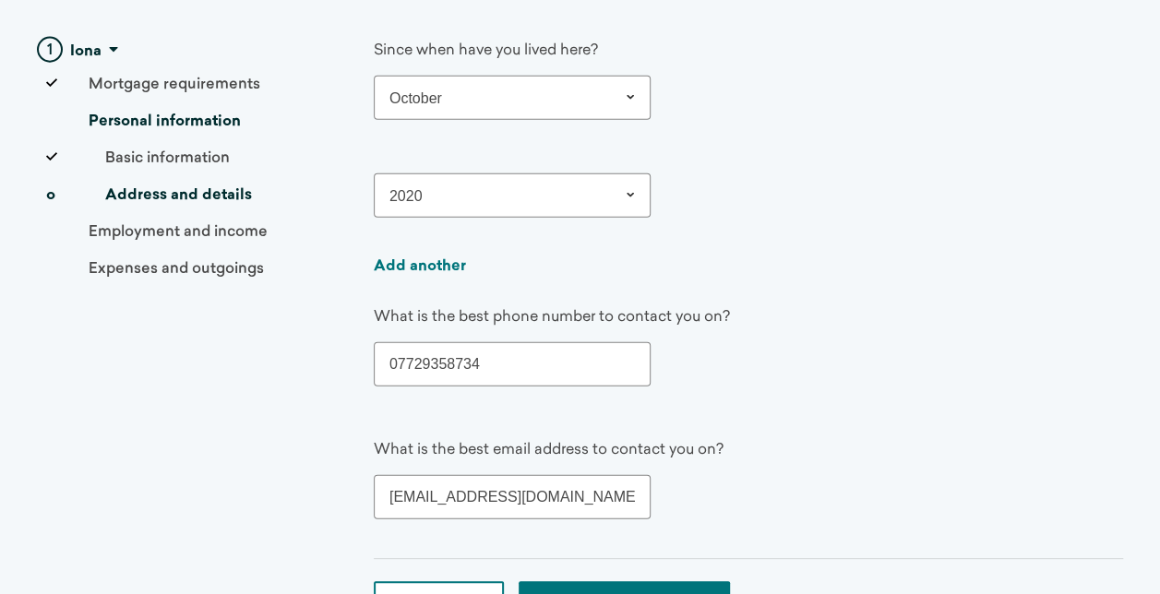
scroll to position [2215, 0]
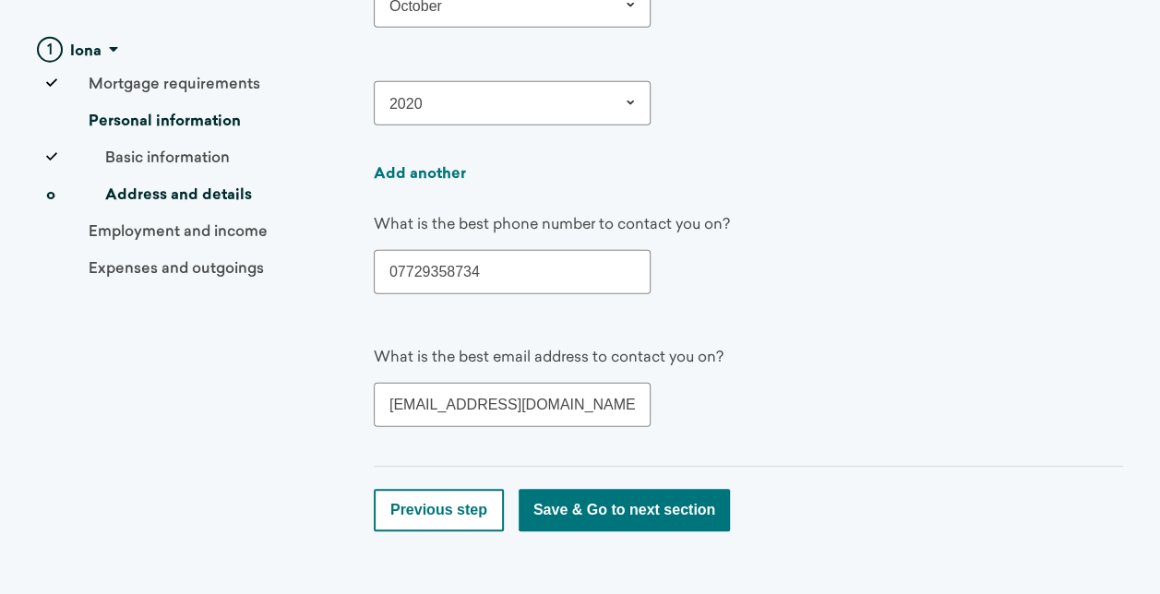
click at [657, 513] on button "Save & Go to next section" at bounding box center [624, 510] width 211 height 42
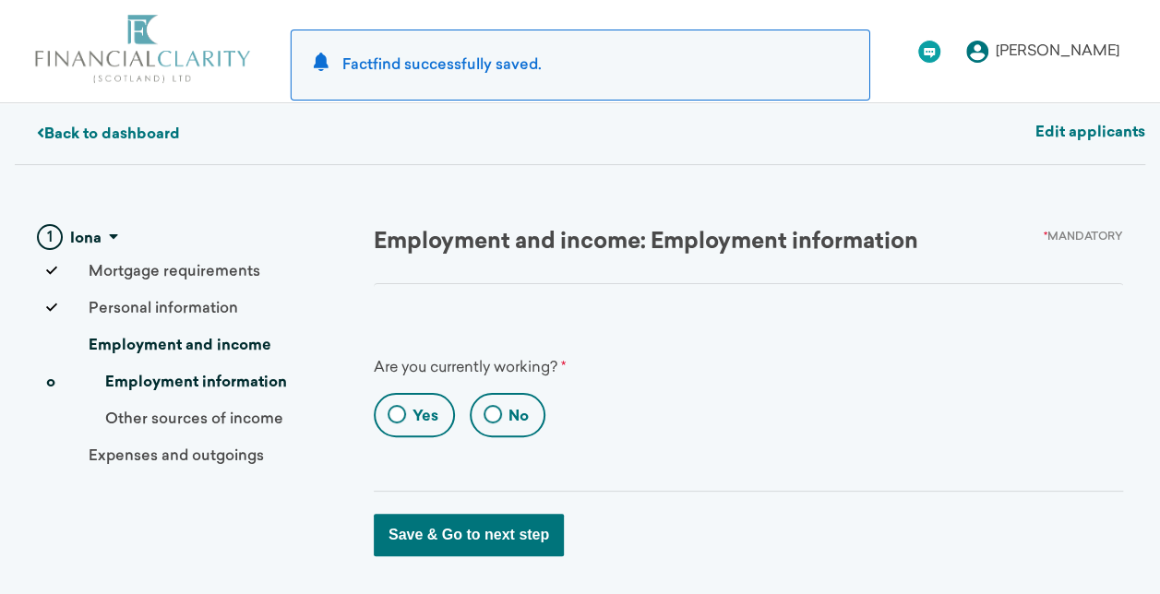
click at [426, 408] on label "Yes" at bounding box center [426, 417] width 26 height 20
radio input "true"
click at [388, 412] on input "Yes" at bounding box center [382, 418] width 12 height 12
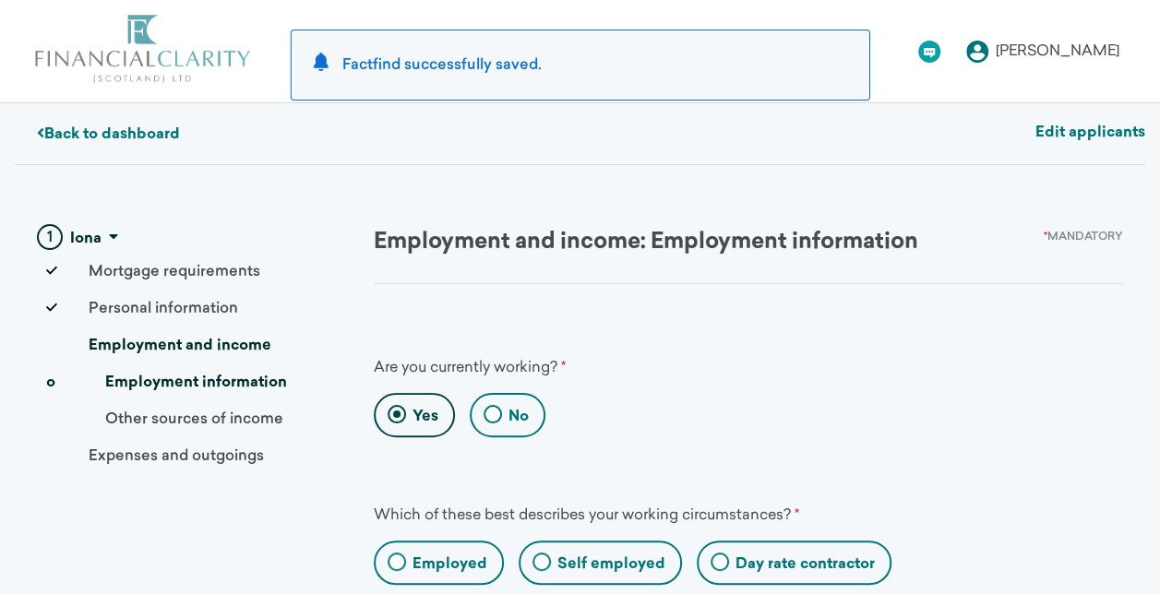
scroll to position [185, 0]
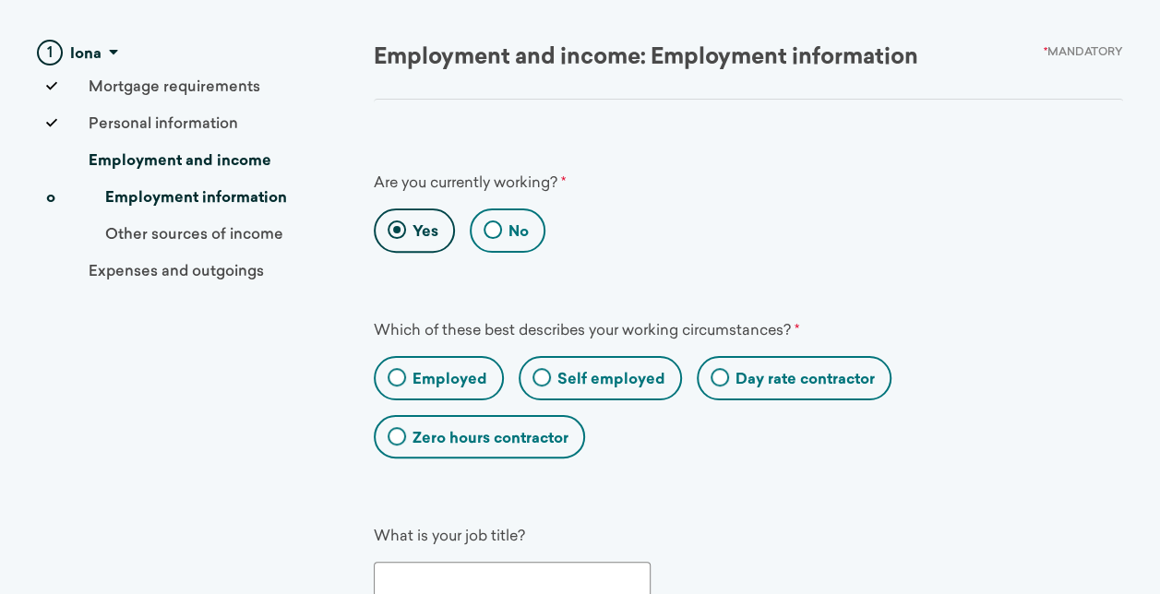
click at [468, 371] on label "Employed" at bounding box center [450, 380] width 75 height 20
radio input "true"
click at [388, 375] on input "Employed" at bounding box center [382, 381] width 12 height 12
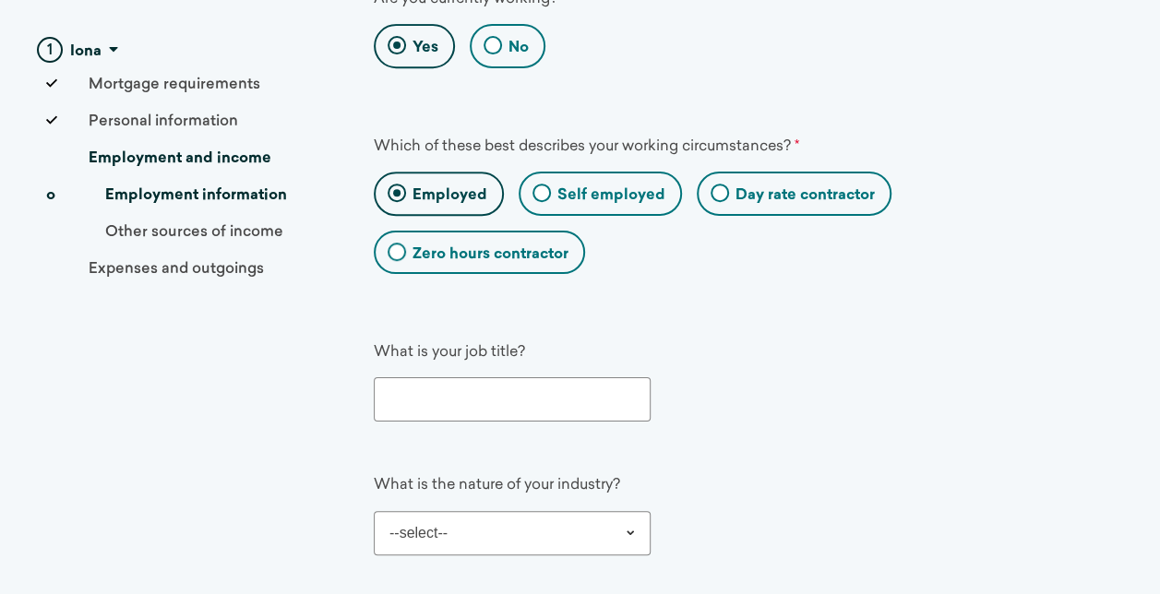
scroll to position [461, 0]
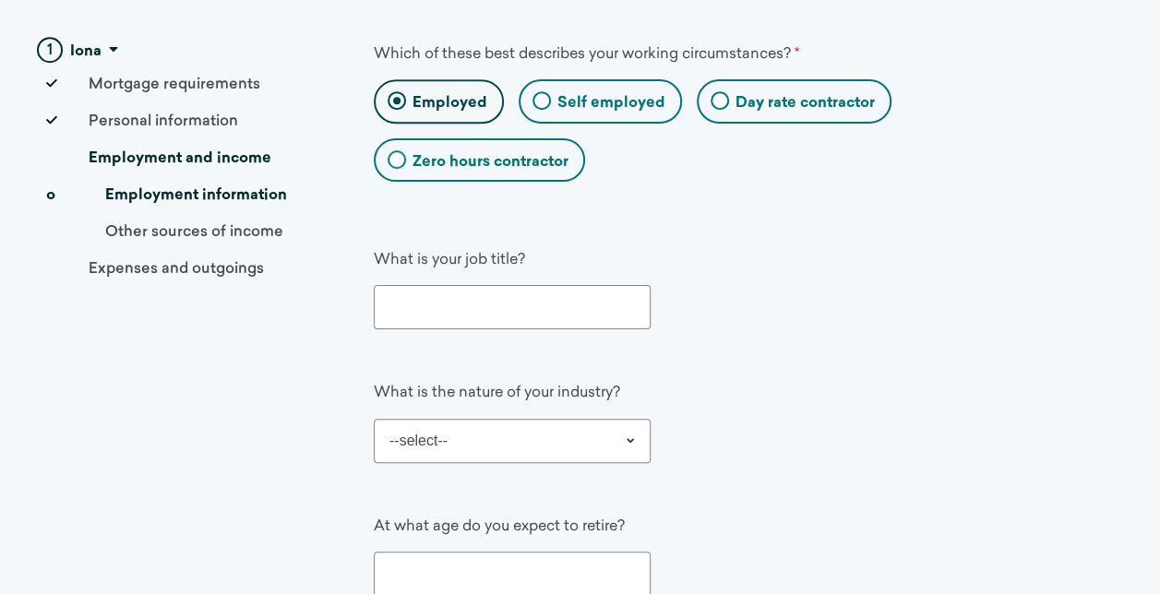
click at [521, 301] on input "text" at bounding box center [512, 307] width 277 height 44
type input "Senior Lecturer"
click at [570, 452] on select "--select-- Industry Accounting Airlines/Aviation Alternative Dispute Resolution…" at bounding box center [512, 441] width 277 height 44
click at [374, 419] on select "--select-- Industry Accounting Airlines/Aviation Alternative Dispute Resolution…" at bounding box center [512, 441] width 277 height 44
select select "Primary/Secondary Education"
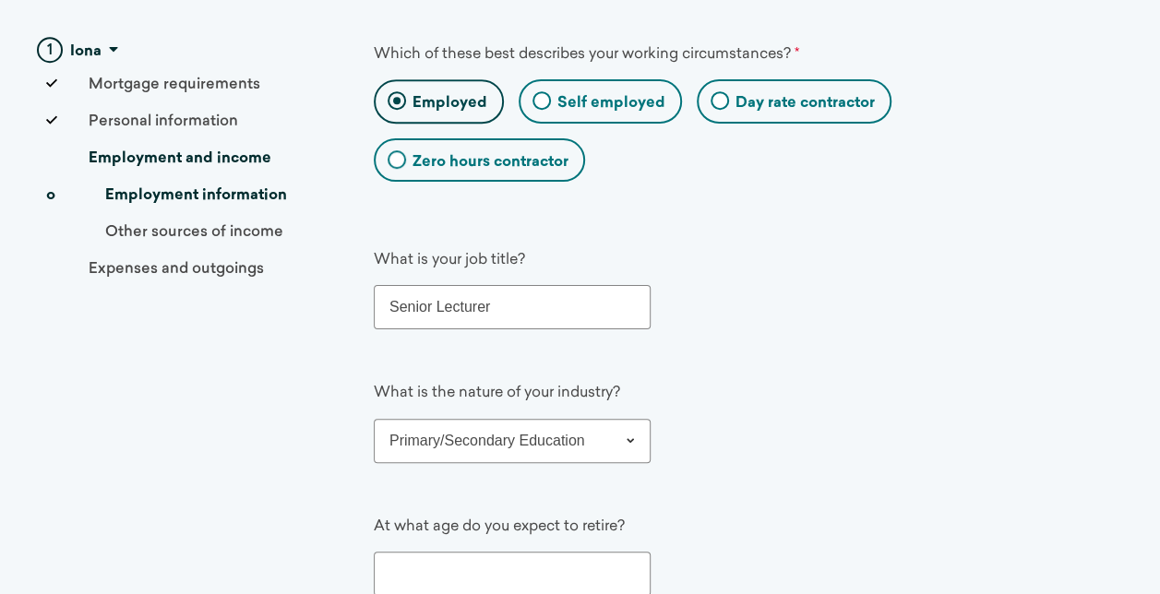
click at [749, 402] on div "What is the nature of your industry? --select-- Industry Accounting Airlines/Av…" at bounding box center [734, 422] width 720 height 79
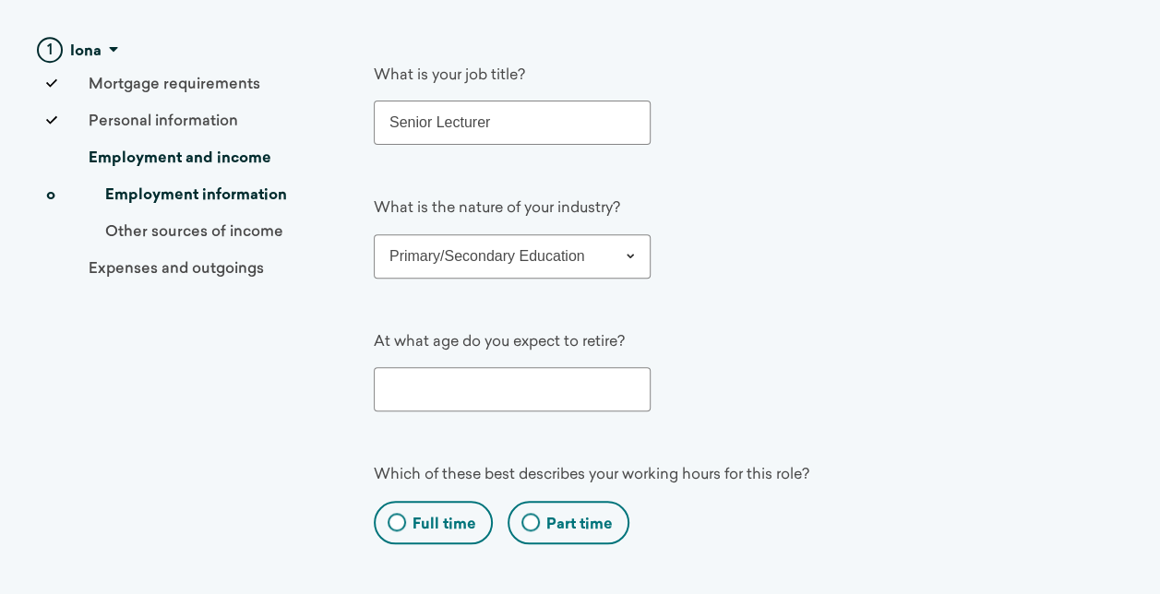
click at [524, 378] on input "number" at bounding box center [512, 389] width 277 height 44
type input "65"
click at [473, 515] on label "Full time" at bounding box center [445, 525] width 64 height 20
radio time "true"
click at [388, 520] on time "Full time" at bounding box center [382, 526] width 12 height 12
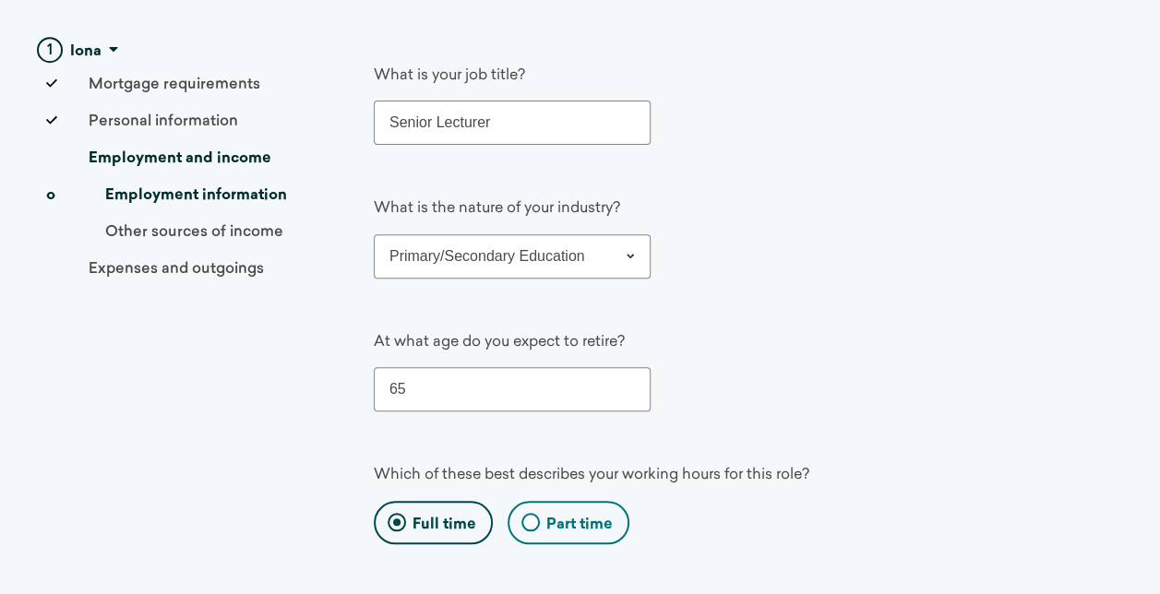
scroll to position [831, 0]
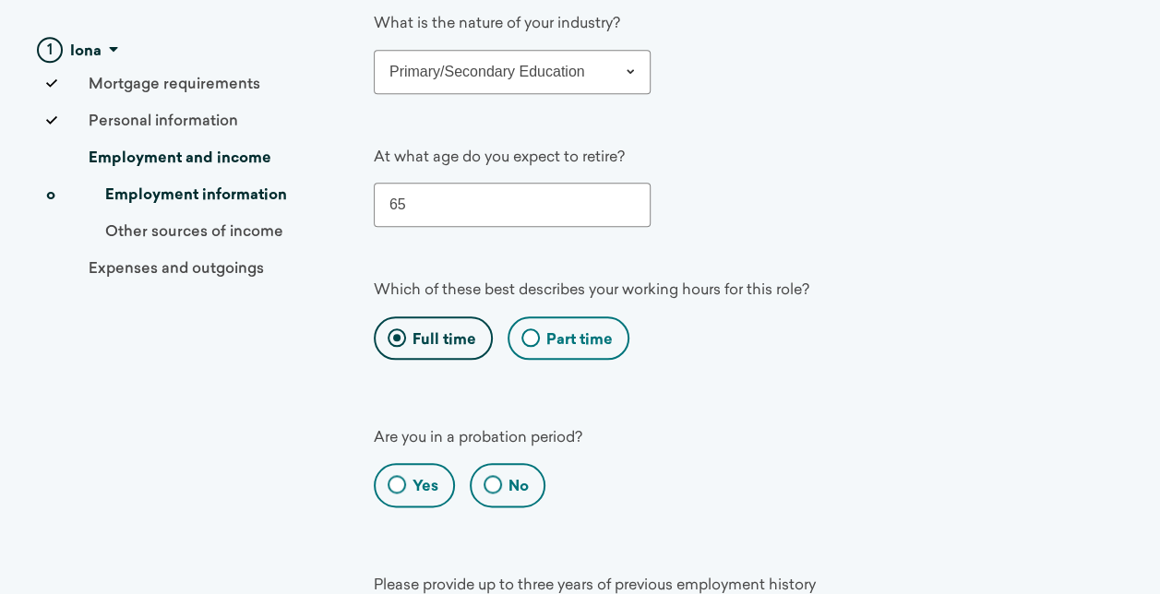
click at [521, 477] on label "No" at bounding box center [519, 487] width 20 height 20
radio input "true"
click at [484, 482] on input "No" at bounding box center [478, 488] width 12 height 12
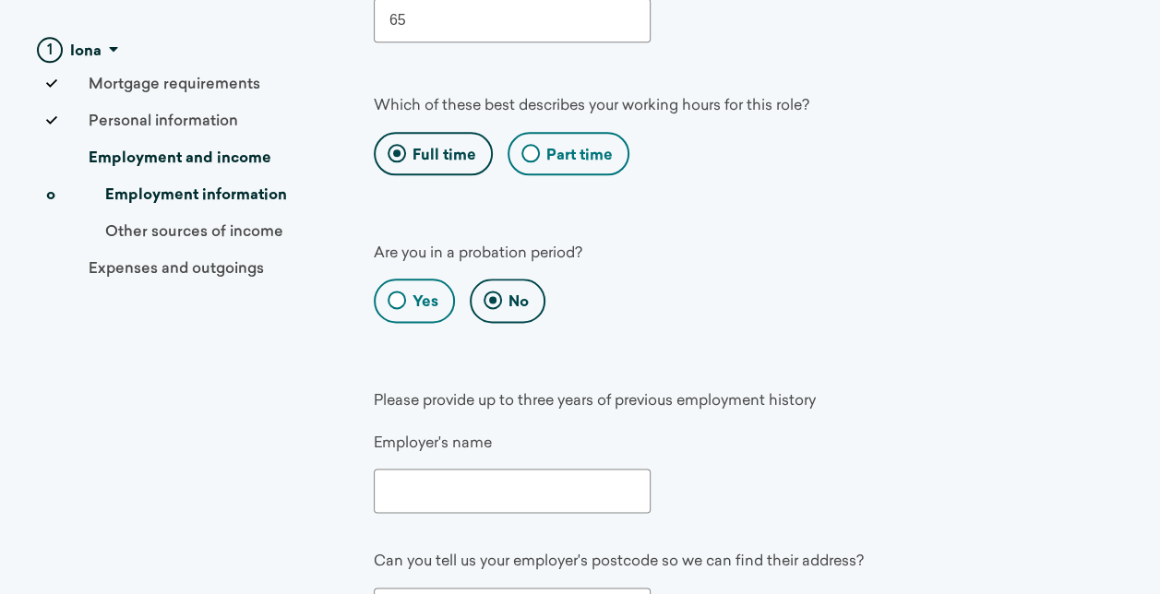
click at [456, 481] on input "text" at bounding box center [512, 491] width 277 height 44
type input "[GEOGRAPHIC_DATA]"
click at [711, 500] on div "Employer's name [GEOGRAPHIC_DATA]" at bounding box center [734, 473] width 720 height 79
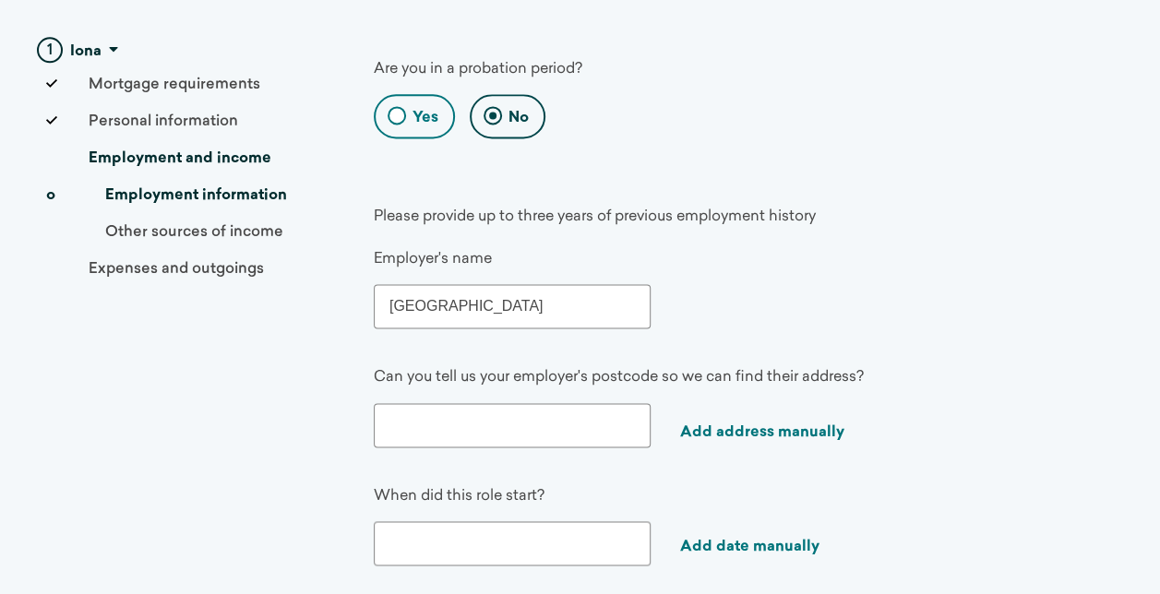
click at [460, 426] on input "text" at bounding box center [512, 425] width 277 height 44
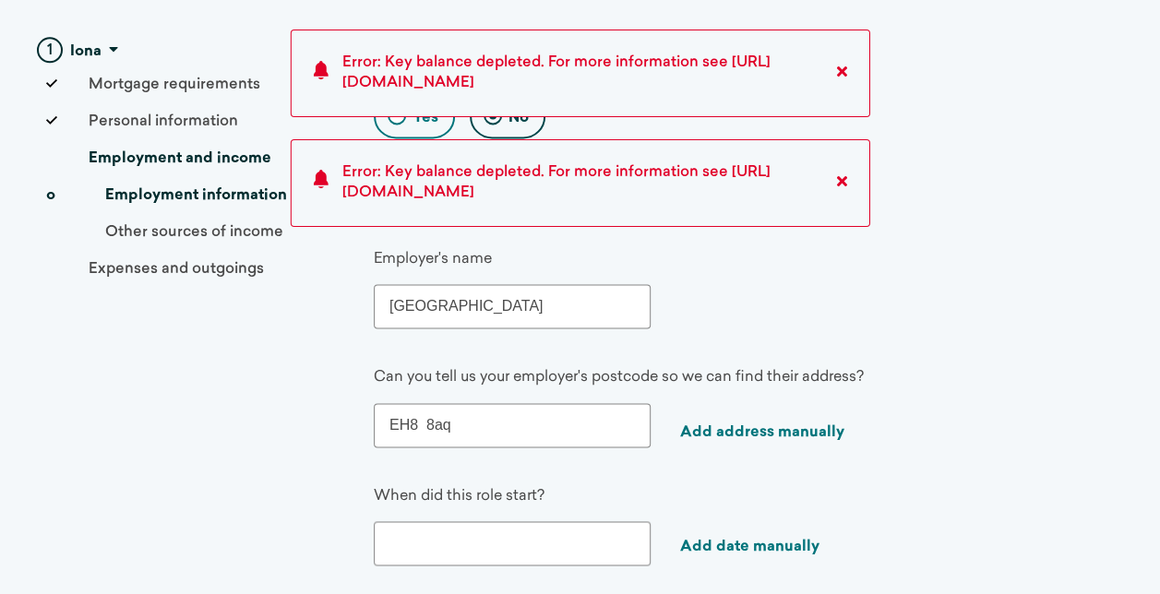
click at [495, 415] on input "EH8 8aq" at bounding box center [512, 425] width 277 height 44
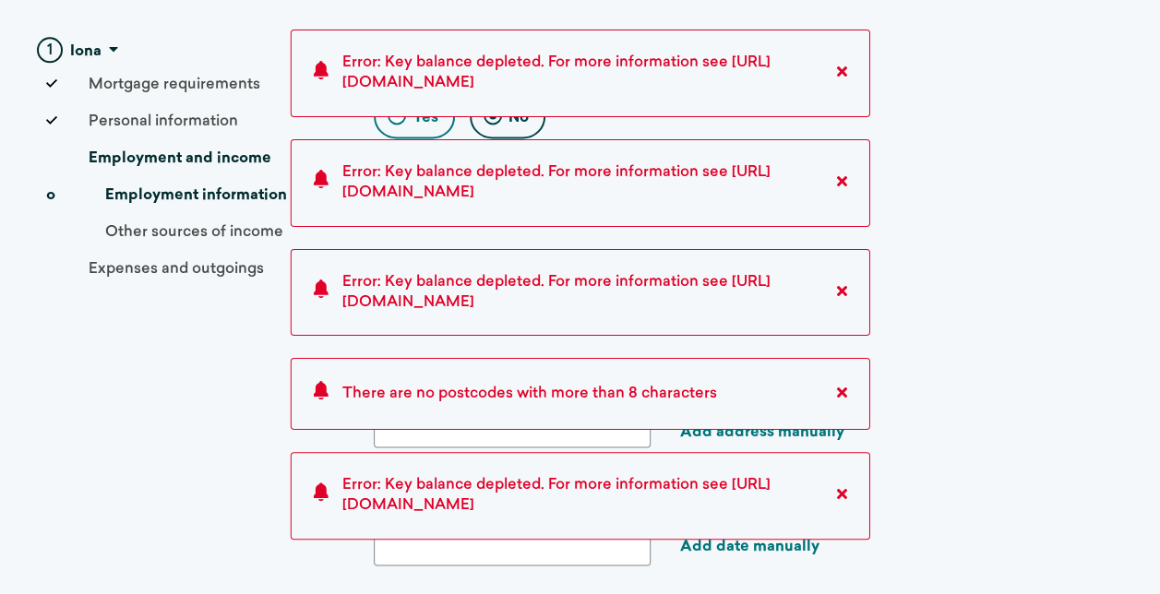
click at [845, 388] on icon at bounding box center [842, 392] width 10 height 15
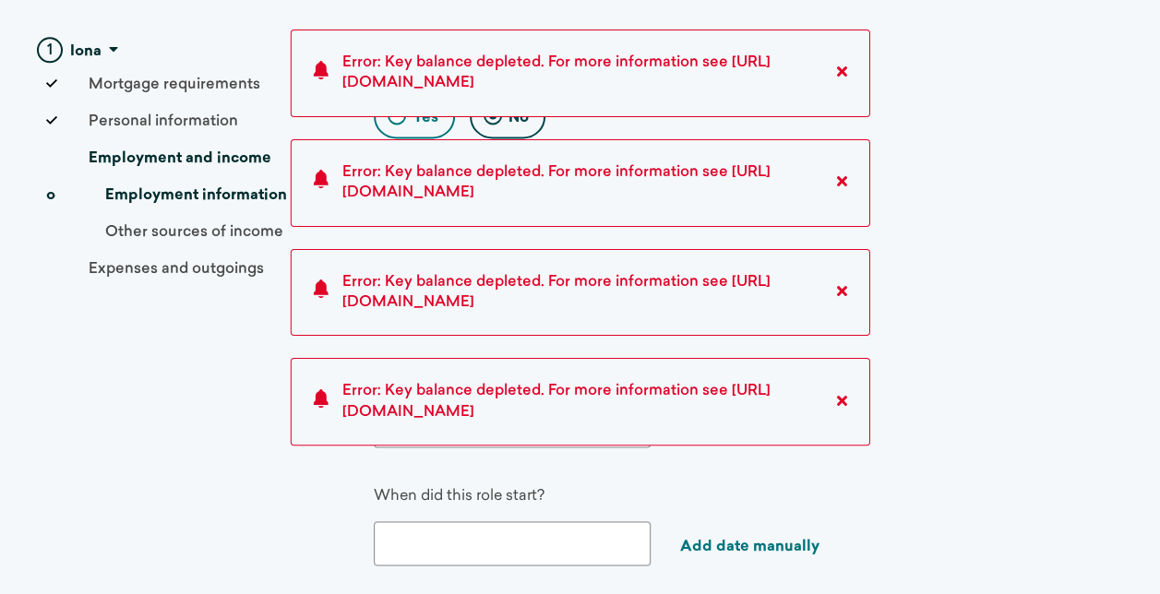
click at [838, 401] on icon at bounding box center [842, 400] width 10 height 15
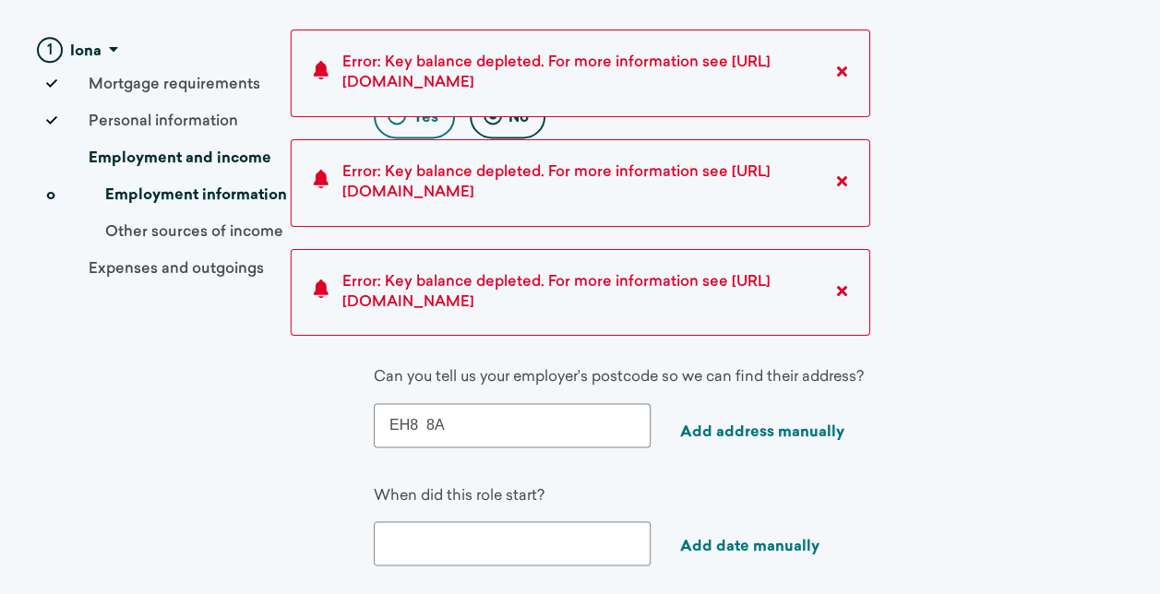
click at [469, 419] on input "EH8 8A" at bounding box center [512, 425] width 277 height 44
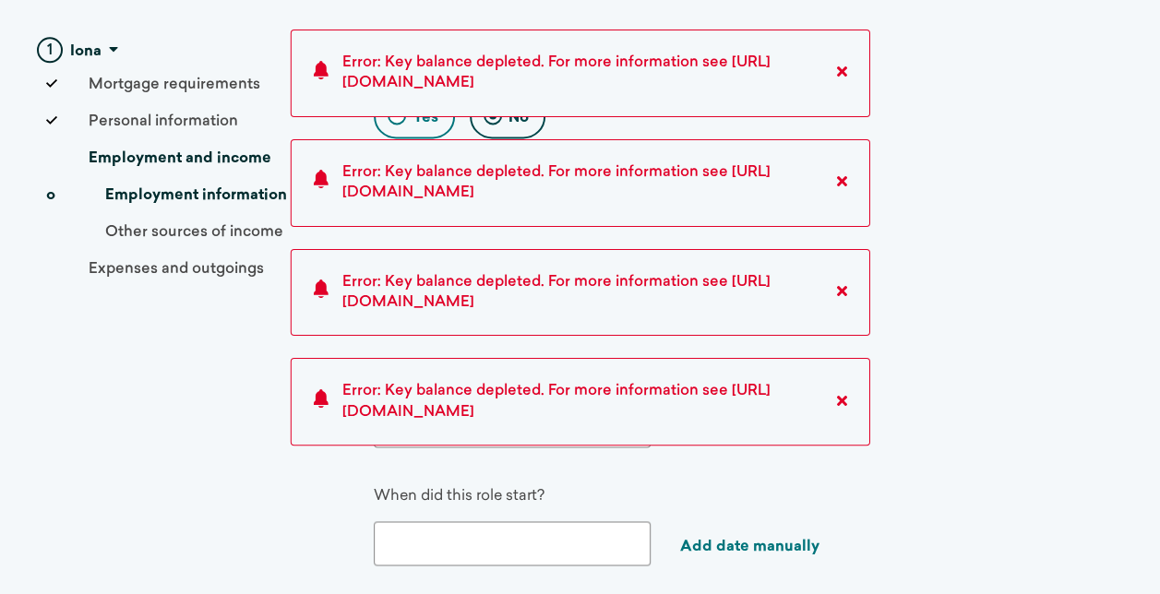
type input "EH8 8AQ"
click at [840, 398] on icon at bounding box center [842, 400] width 10 height 15
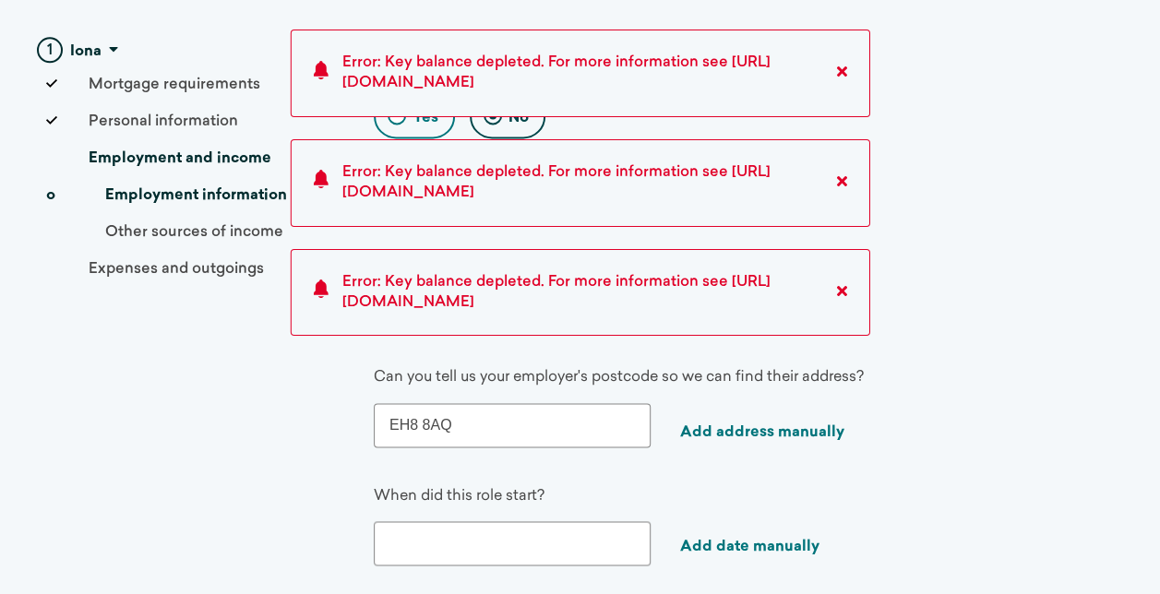
click at [426, 413] on input "EH8 8AQ" at bounding box center [512, 425] width 277 height 44
click at [713, 425] on link "Add address manually" at bounding box center [762, 432] width 164 height 15
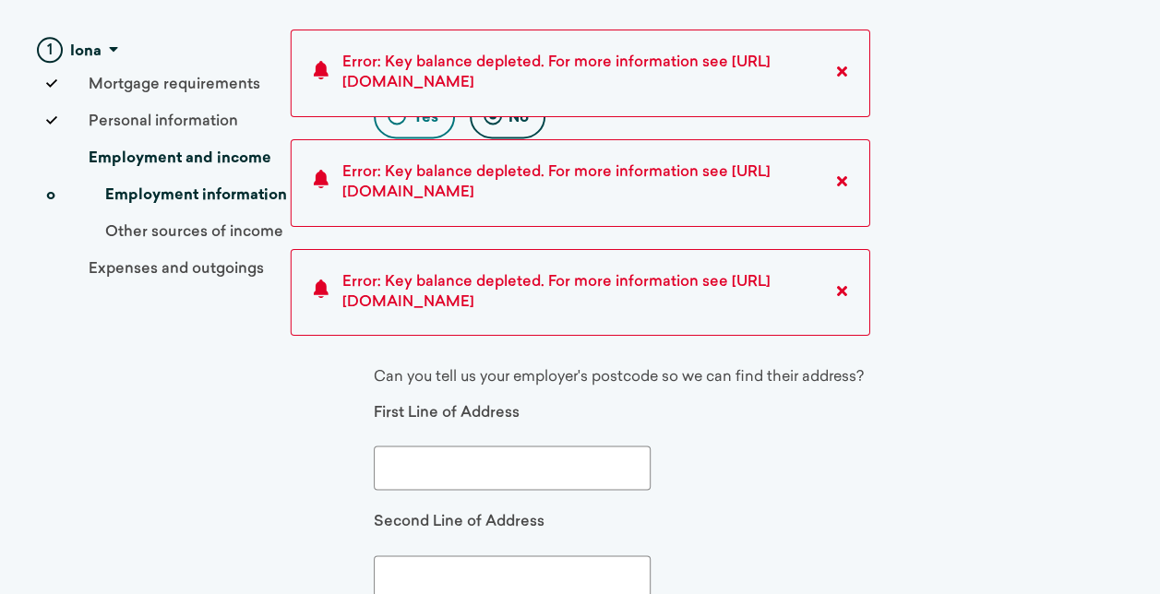
click at [456, 468] on input "text" at bounding box center [512, 468] width 277 height 44
type input "Moray House School of Education"
click at [504, 578] on input "text" at bounding box center [512, 578] width 277 height 44
type input "C"
type input "h"
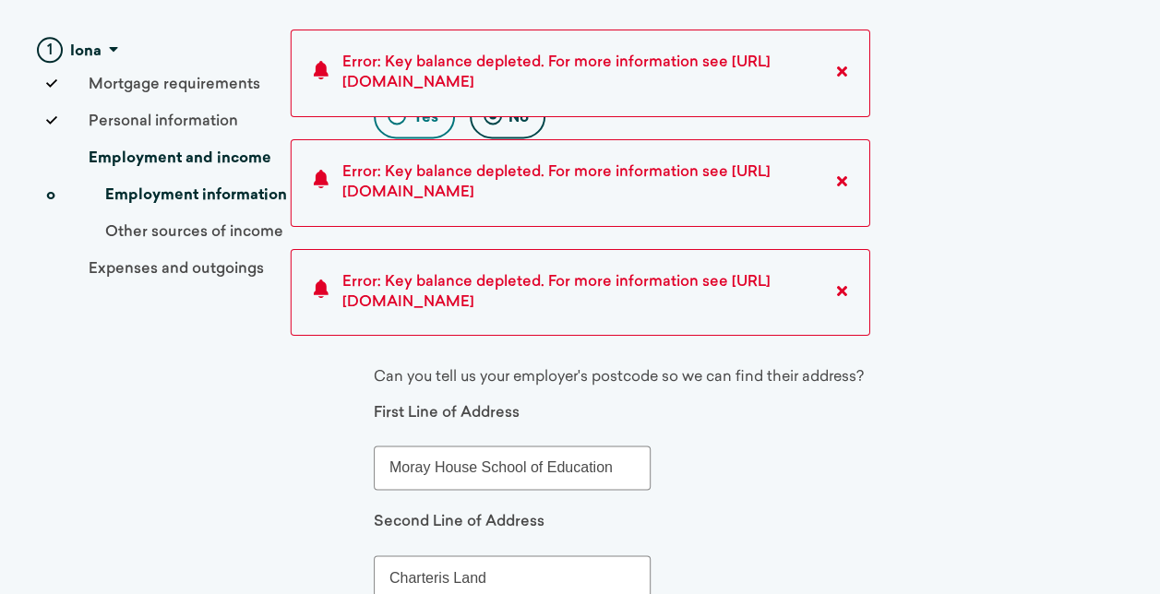
type input "Charteris Land"
click at [743, 561] on div "Second Line of Address Charteris Land" at bounding box center [619, 555] width 490 height 87
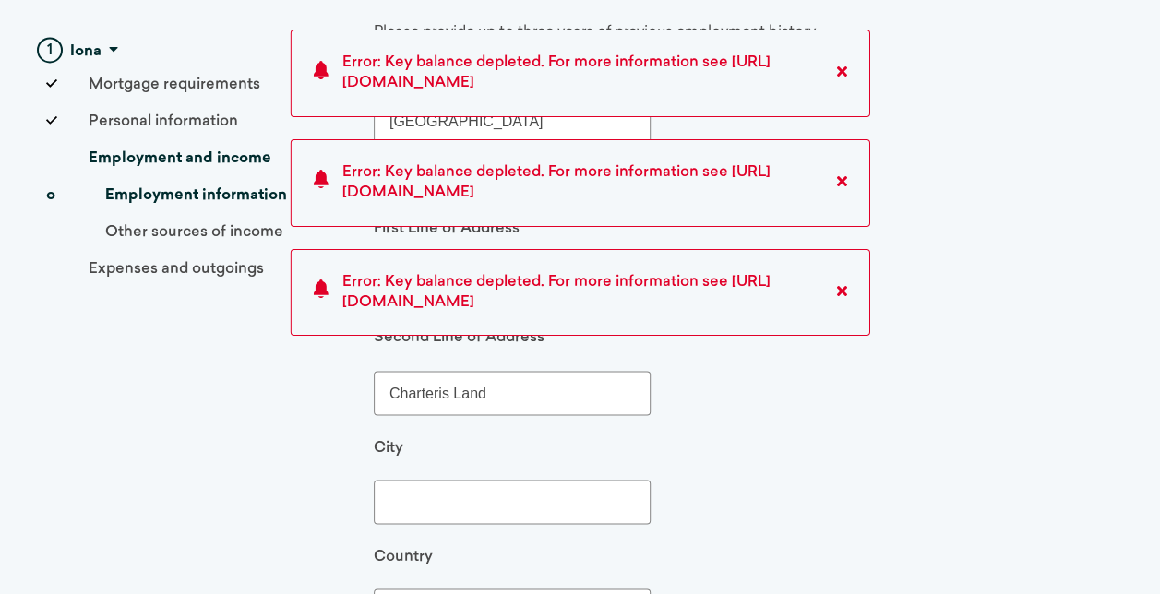
click at [480, 490] on input "text" at bounding box center [512, 502] width 277 height 44
type input "[GEOGRAPHIC_DATA]"
drag, startPoint x: 1096, startPoint y: 533, endPoint x: 1047, endPoint y: 533, distance: 48.9
click at [1096, 533] on div "Employer's name [GEOGRAPHIC_DATA] Can you tell us your employer's postcode so w…" at bounding box center [748, 548] width 749 height 966
drag, startPoint x: 519, startPoint y: 373, endPoint x: 161, endPoint y: 342, distance: 359.5
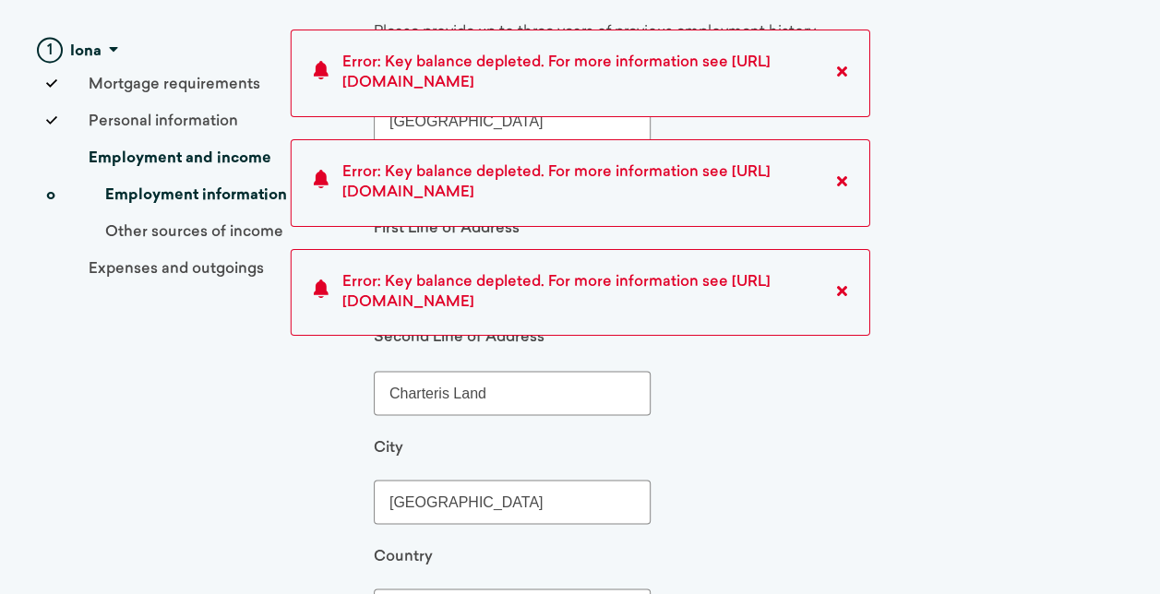
click at [164, 348] on div "1 Iona Mortgage requirements New mortgage details The property being mortgaged …" at bounding box center [580, 308] width 1131 height 3055
type input "[GEOGRAPHIC_DATA]"
click at [785, 416] on div "First Line of Address [GEOGRAPHIC_DATA] of Education Second Line of Address [GE…" at bounding box center [619, 502] width 490 height 567
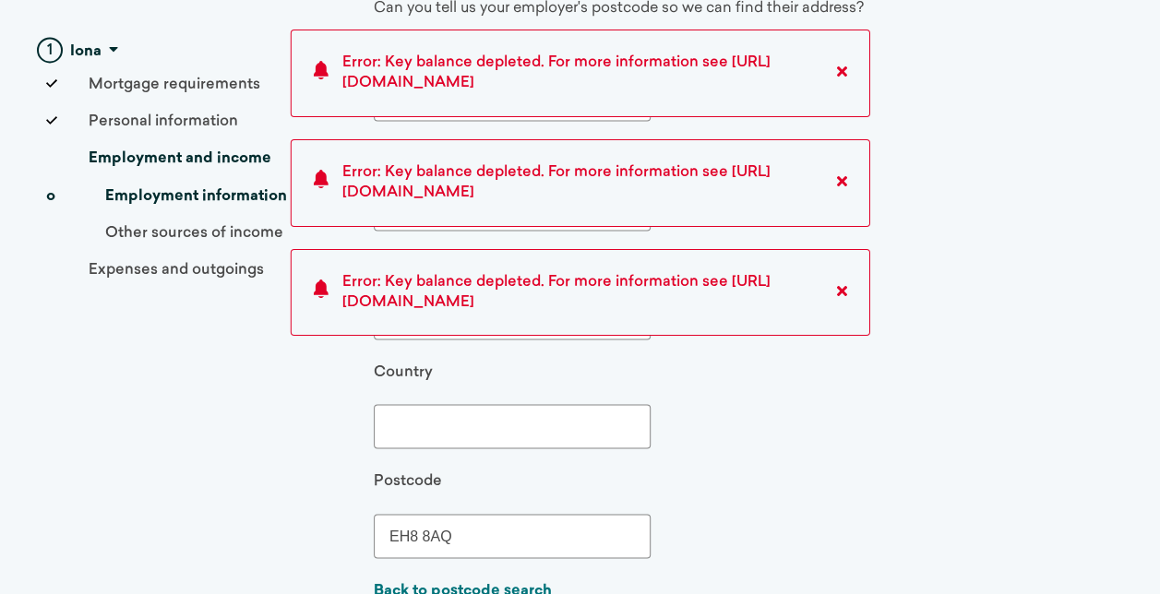
scroll to position [1754, 0]
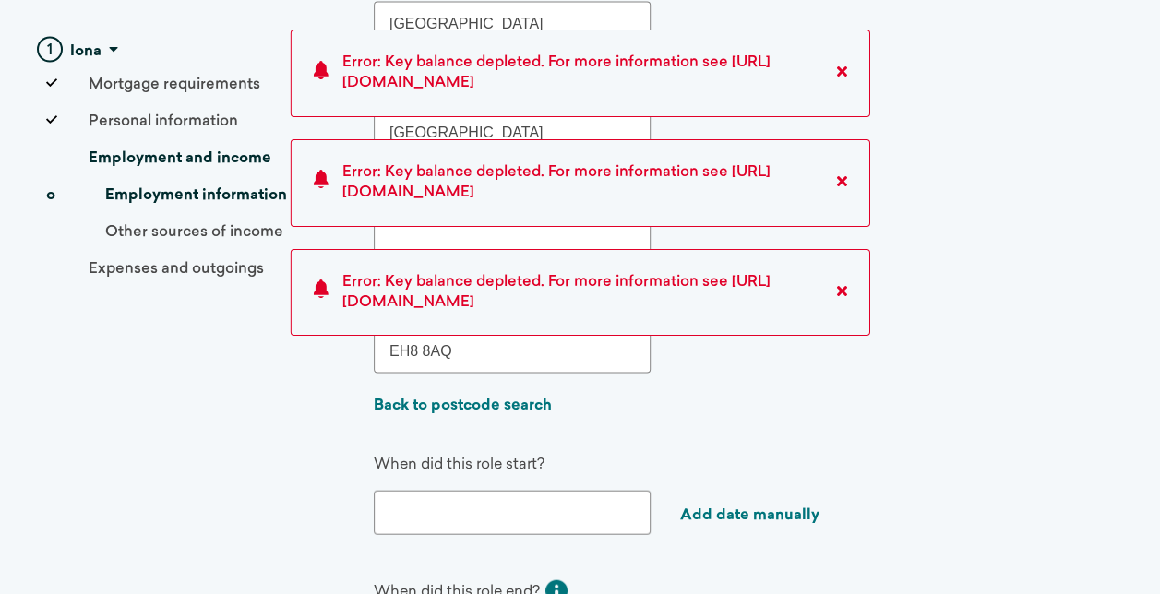
click at [547, 508] on input "text" at bounding box center [512, 513] width 277 height 44
click at [521, 552] on button "[DATE]" at bounding box center [503, 561] width 185 height 37
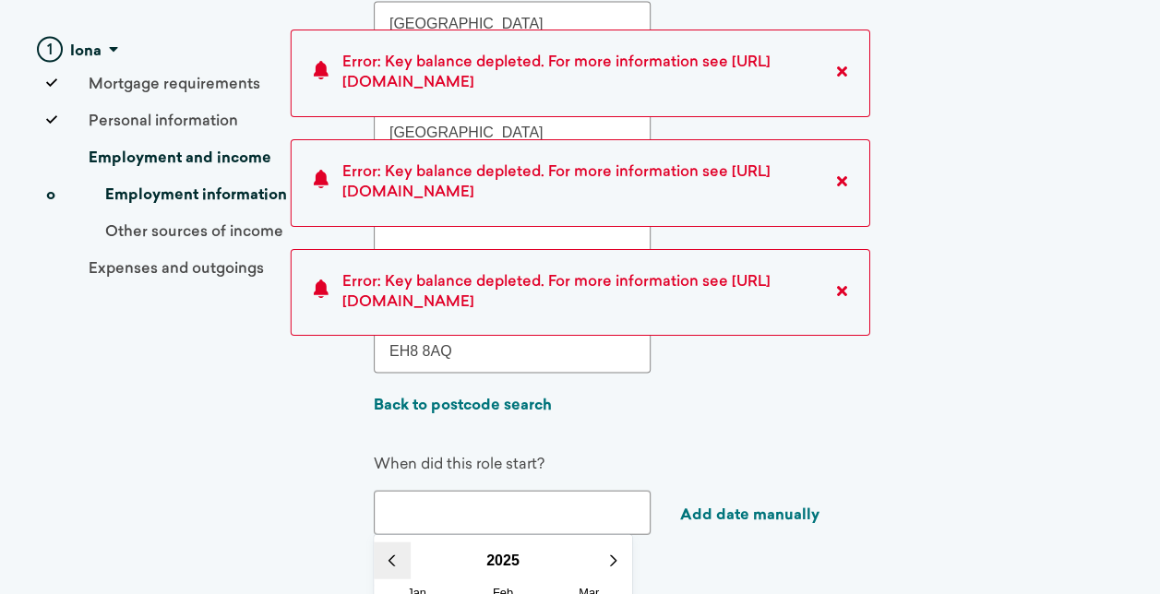
click at [398, 545] on button at bounding box center [392, 561] width 37 height 37
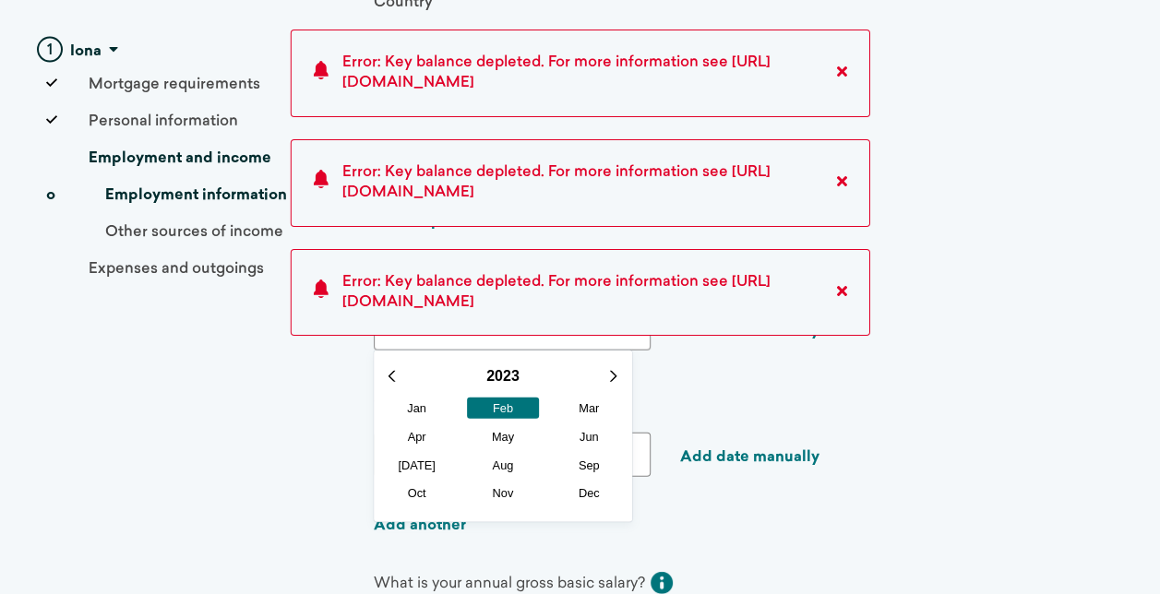
click at [524, 398] on span "Feb" at bounding box center [503, 408] width 72 height 21
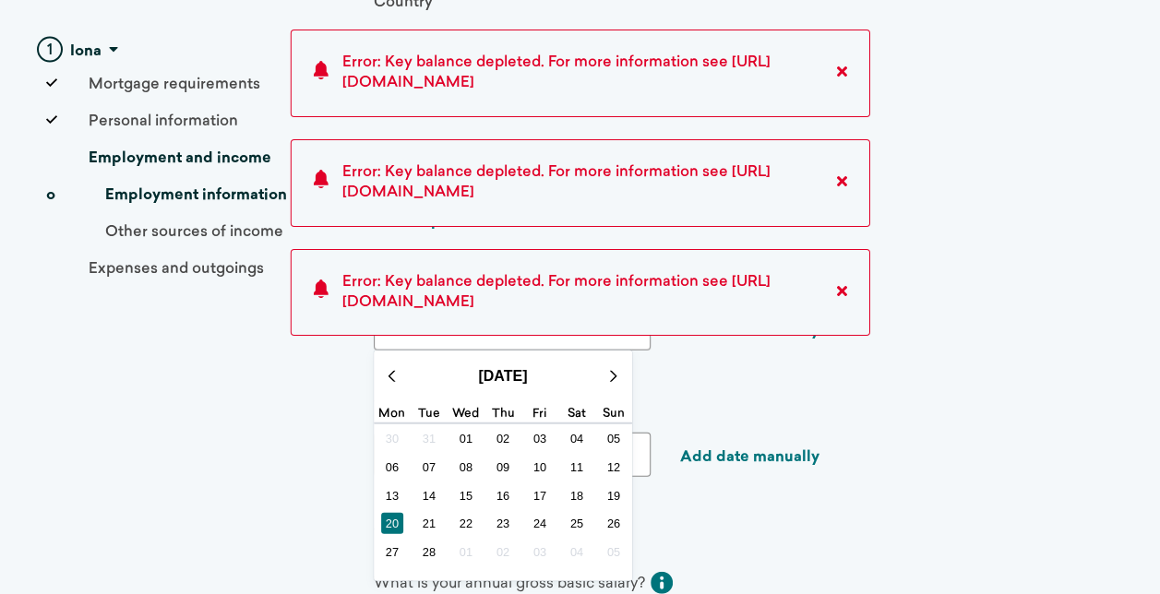
click at [402, 513] on span "20" at bounding box center [392, 523] width 23 height 21
type input "[DATE]"
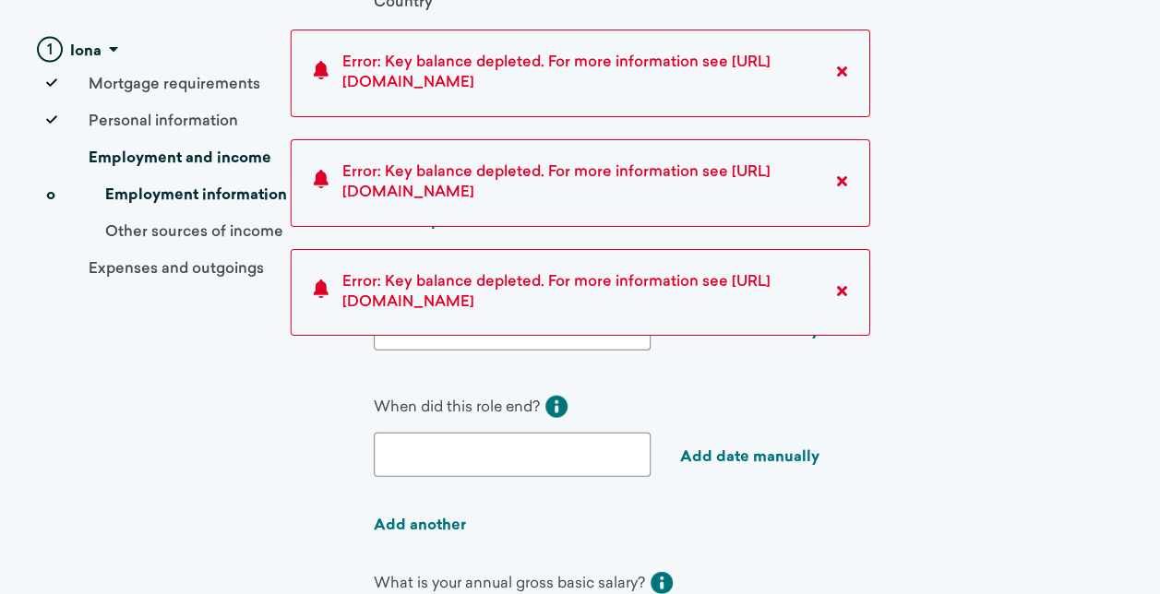
scroll to position [2031, 0]
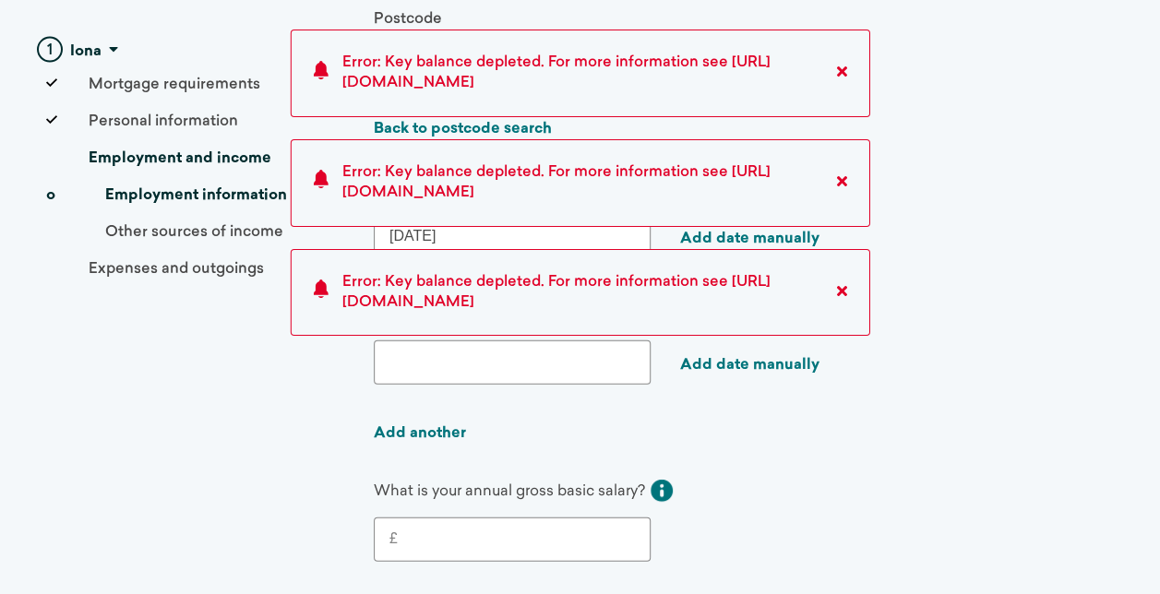
click at [449, 426] on link "Add another" at bounding box center [420, 433] width 92 height 15
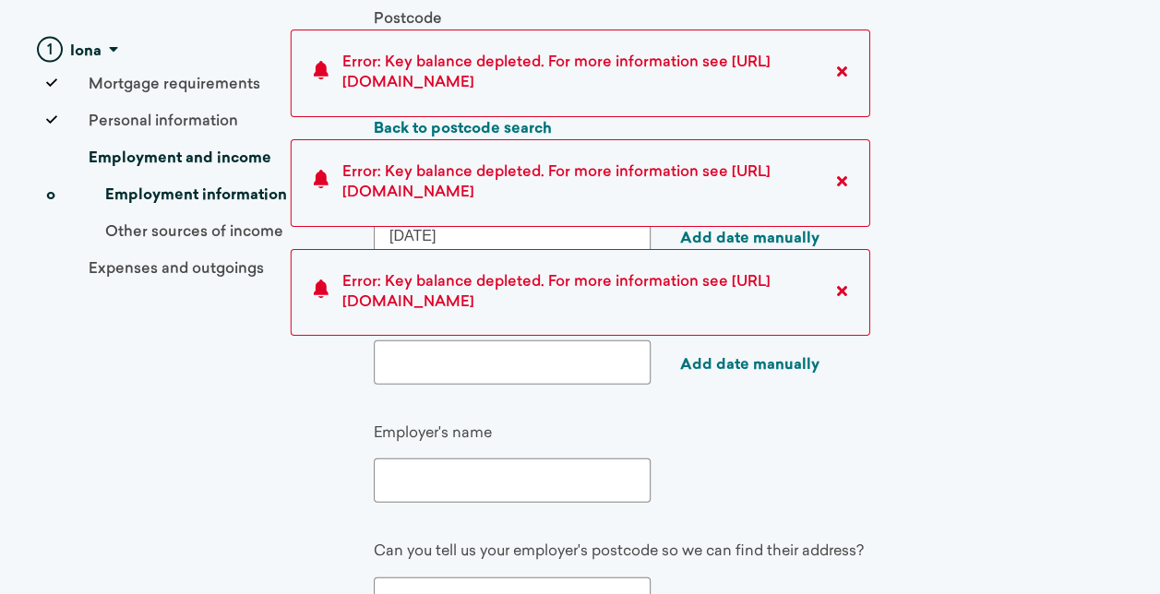
click at [456, 474] on input "text" at bounding box center [512, 481] width 277 height 44
type input "City of Edinburgh Council"
click at [463, 590] on input "text" at bounding box center [512, 600] width 277 height 44
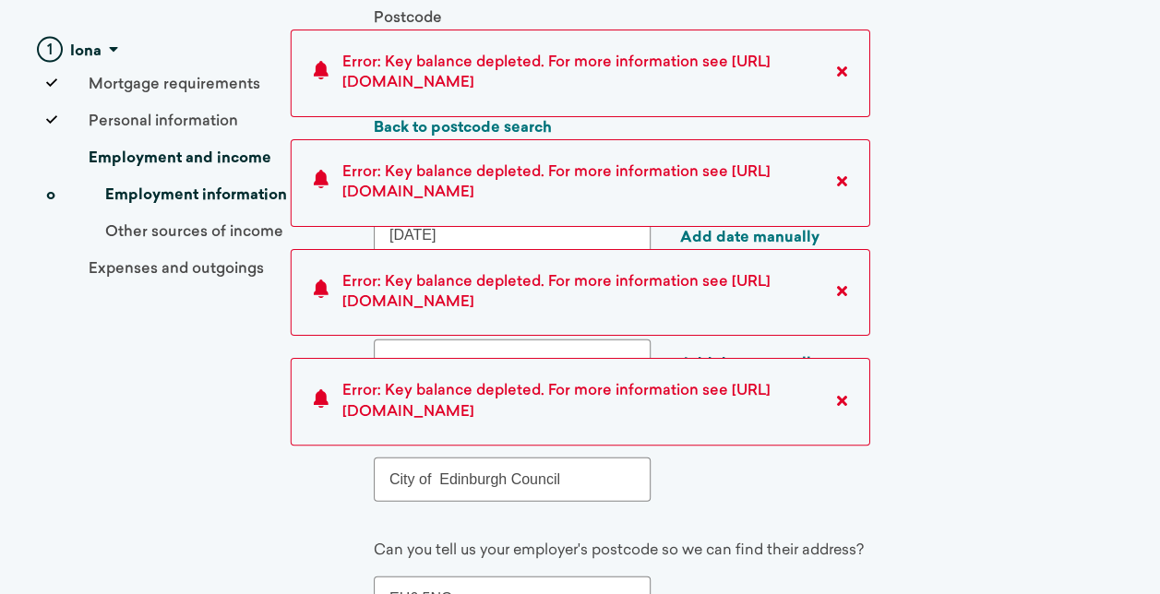
scroll to position [2124, 0]
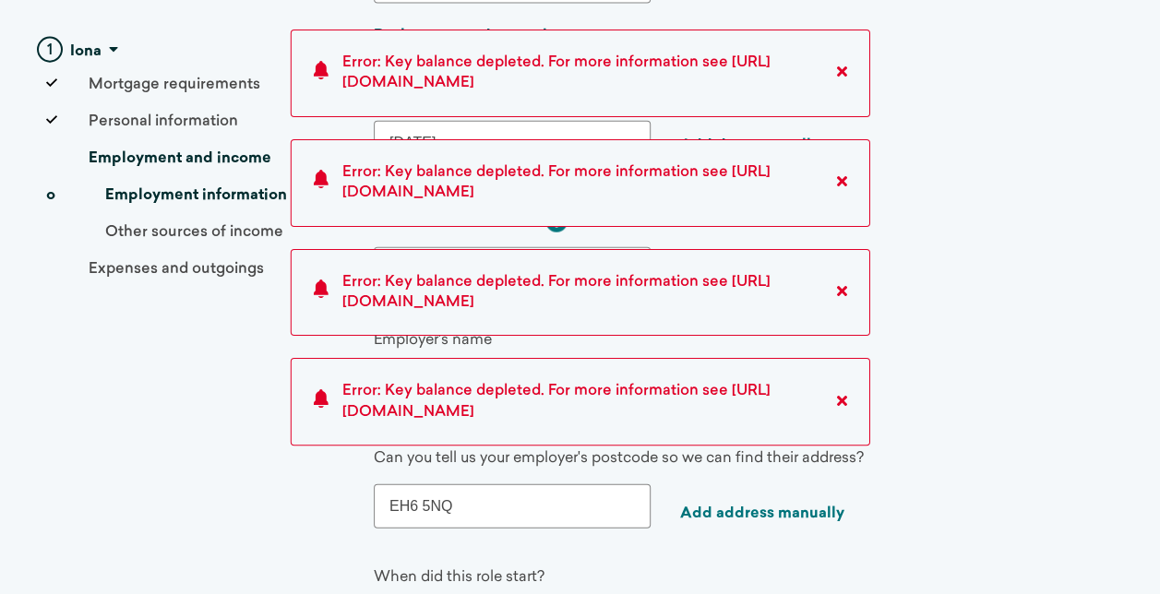
type input "EH6 5NQ"
click at [693, 507] on link "Add address manually" at bounding box center [762, 514] width 164 height 15
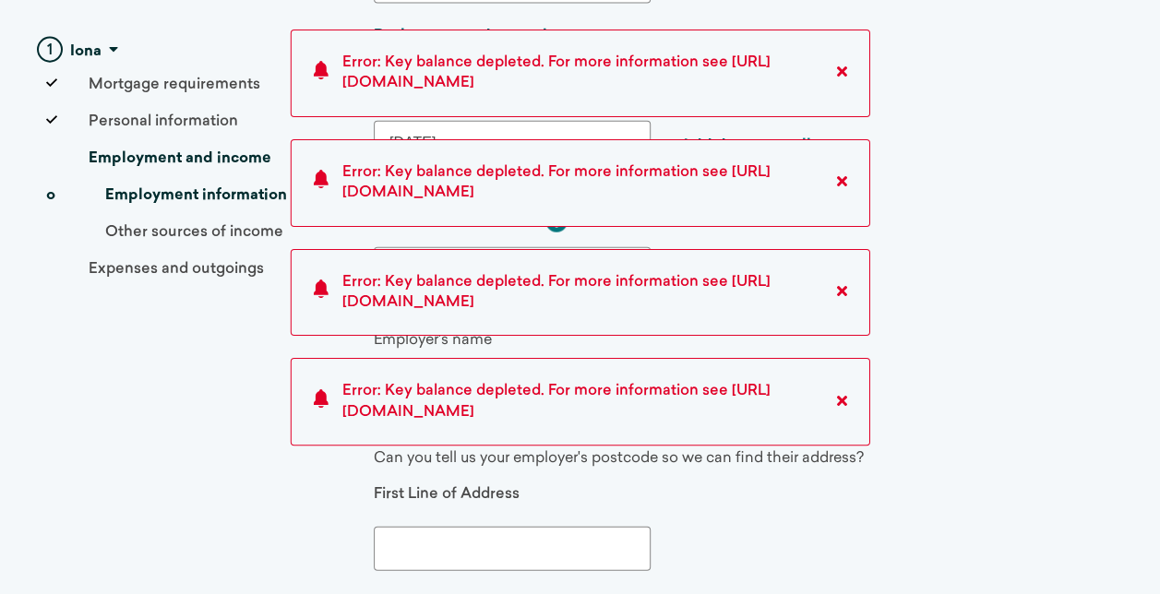
click at [484, 539] on input "text" at bounding box center [512, 549] width 277 height 44
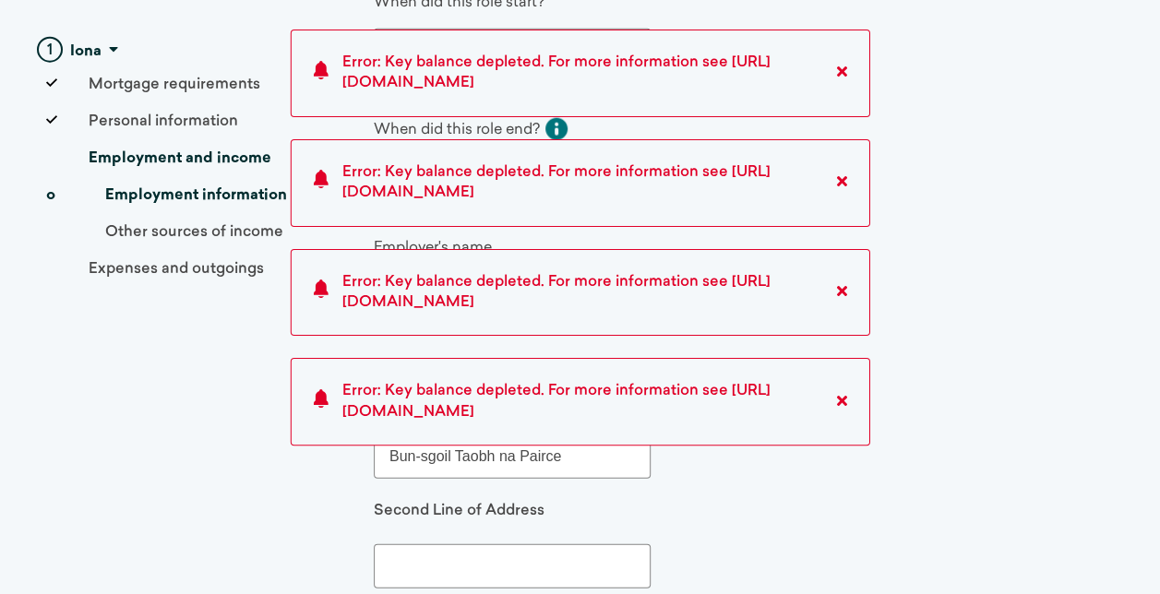
type input "Bun-sgoil Taobh na Pairce"
click at [488, 545] on input "text" at bounding box center [512, 567] width 277 height 44
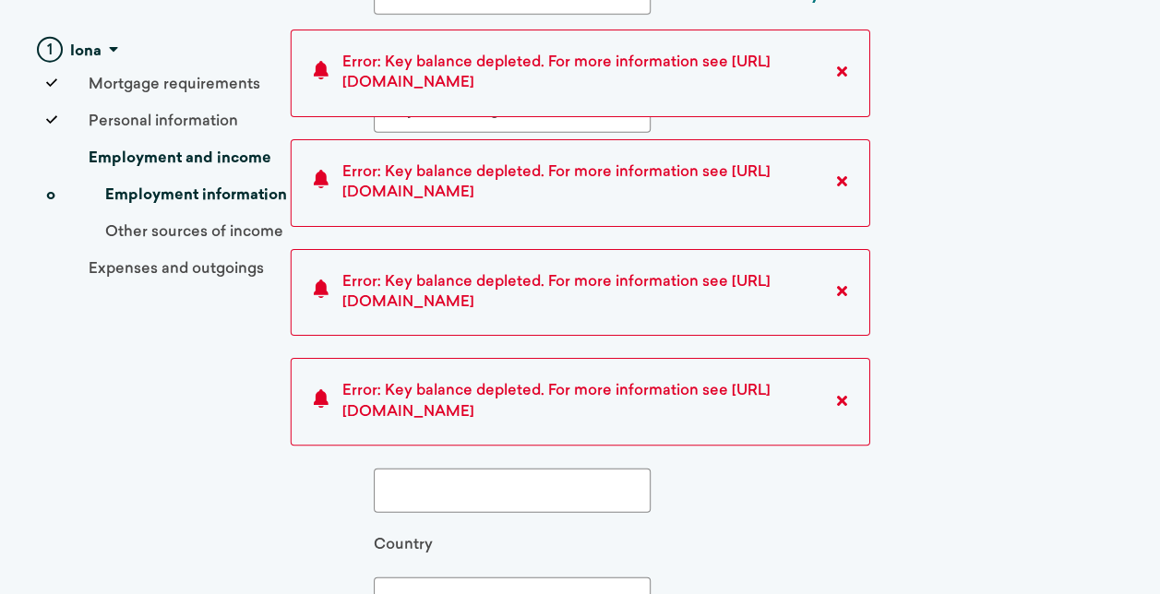
type input "[STREET_ADDRESS]"
click at [484, 485] on input "text" at bounding box center [512, 491] width 277 height 44
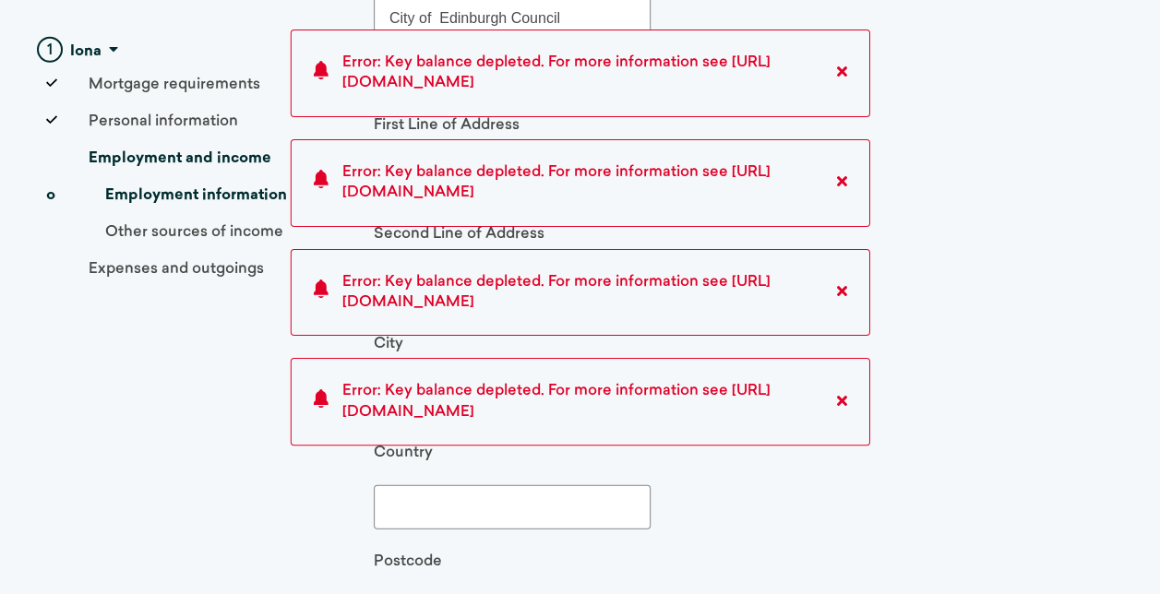
scroll to position [2678, 0]
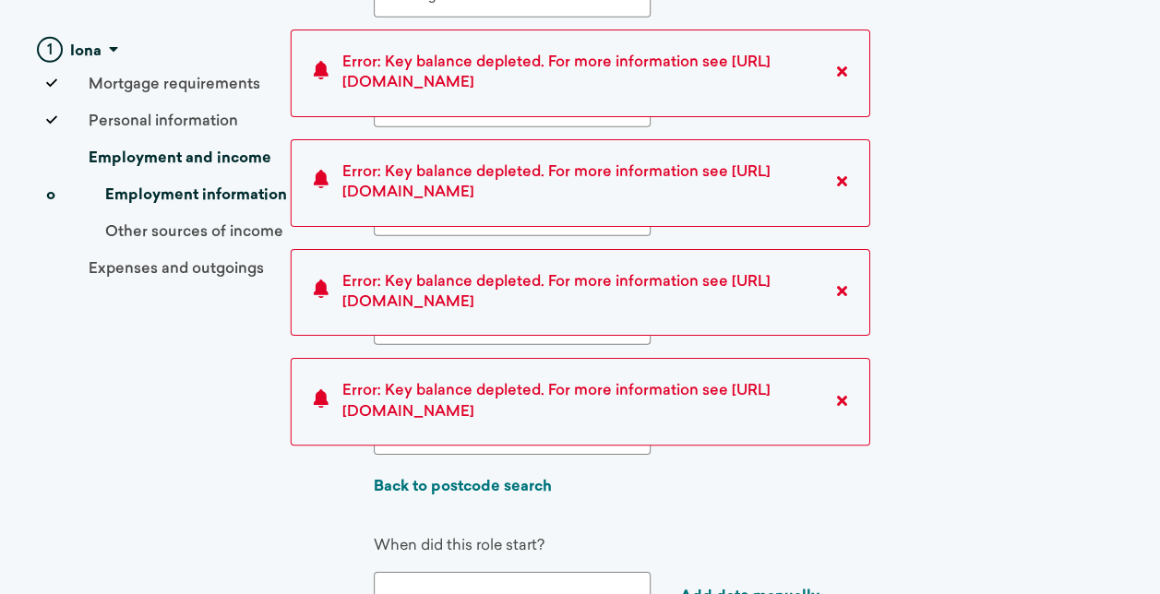
type input "[GEOGRAPHIC_DATA]"
click at [843, 397] on icon at bounding box center [842, 400] width 10 height 15
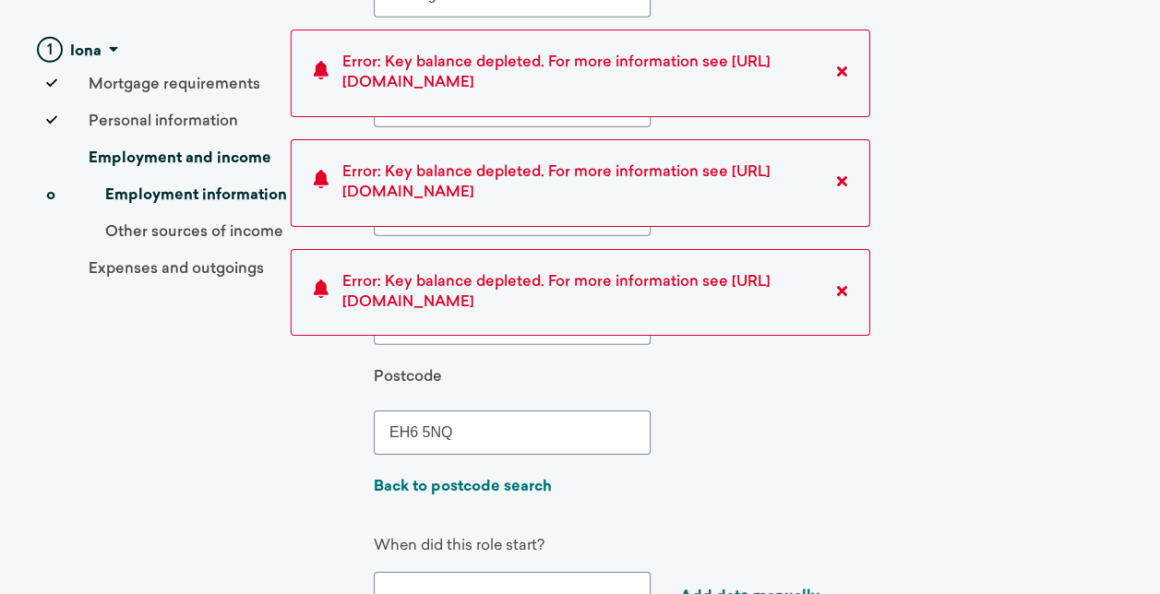
drag, startPoint x: 843, startPoint y: 290, endPoint x: 829, endPoint y: 262, distance: 31.0
click at [844, 290] on icon at bounding box center [842, 290] width 10 height 15
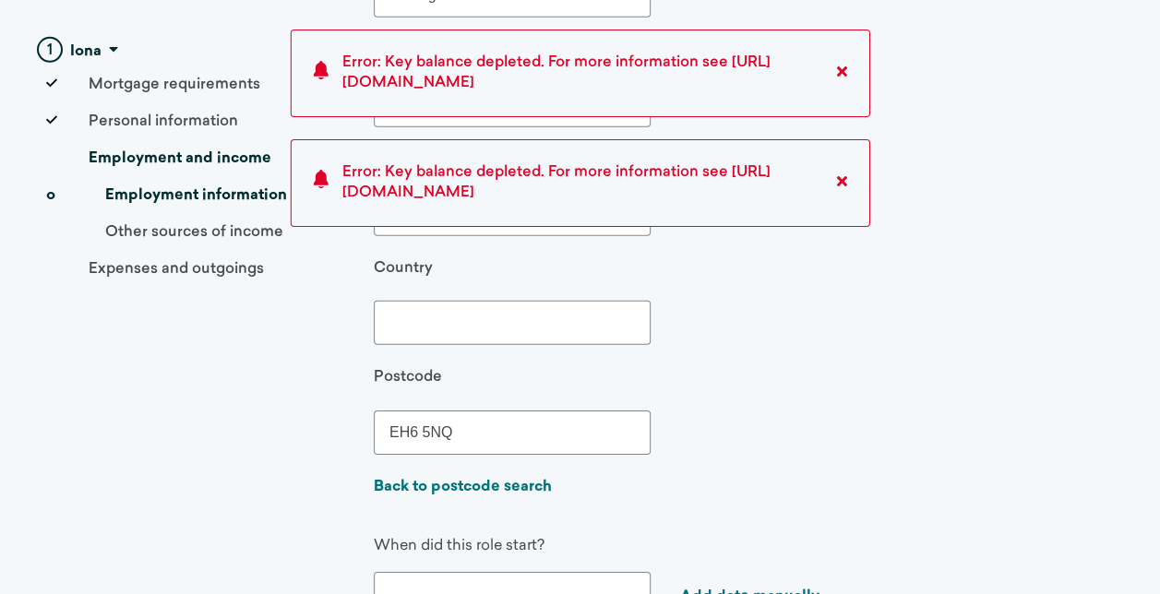
click at [842, 183] on icon at bounding box center [842, 181] width 10 height 15
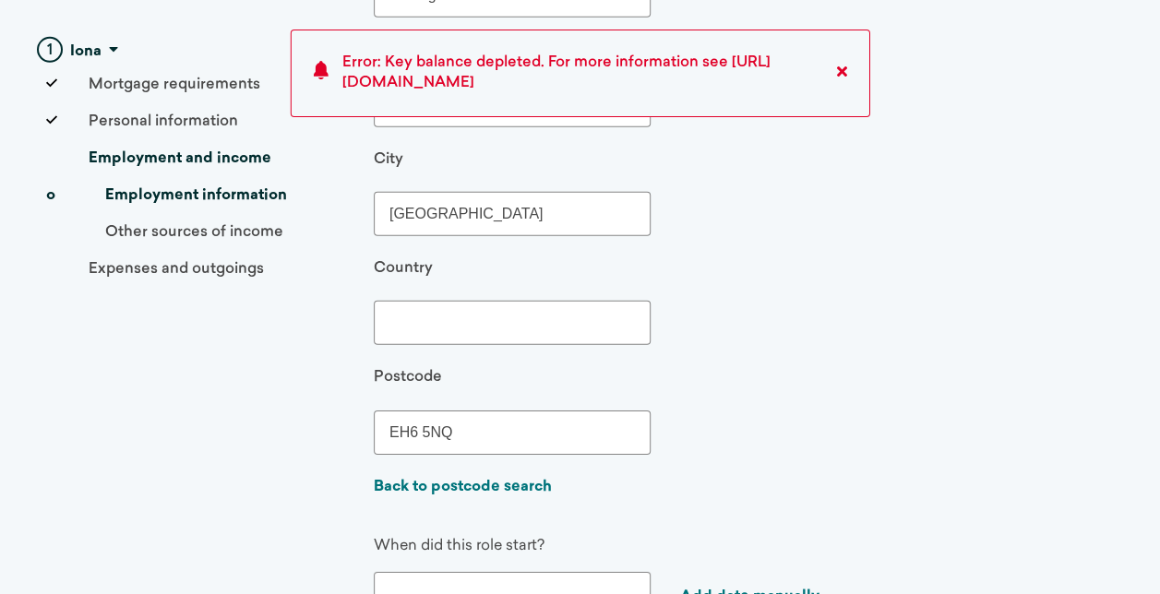
drag, startPoint x: 842, startPoint y: 70, endPoint x: 844, endPoint y: 111, distance: 40.7
click at [843, 70] on icon at bounding box center [842, 71] width 10 height 15
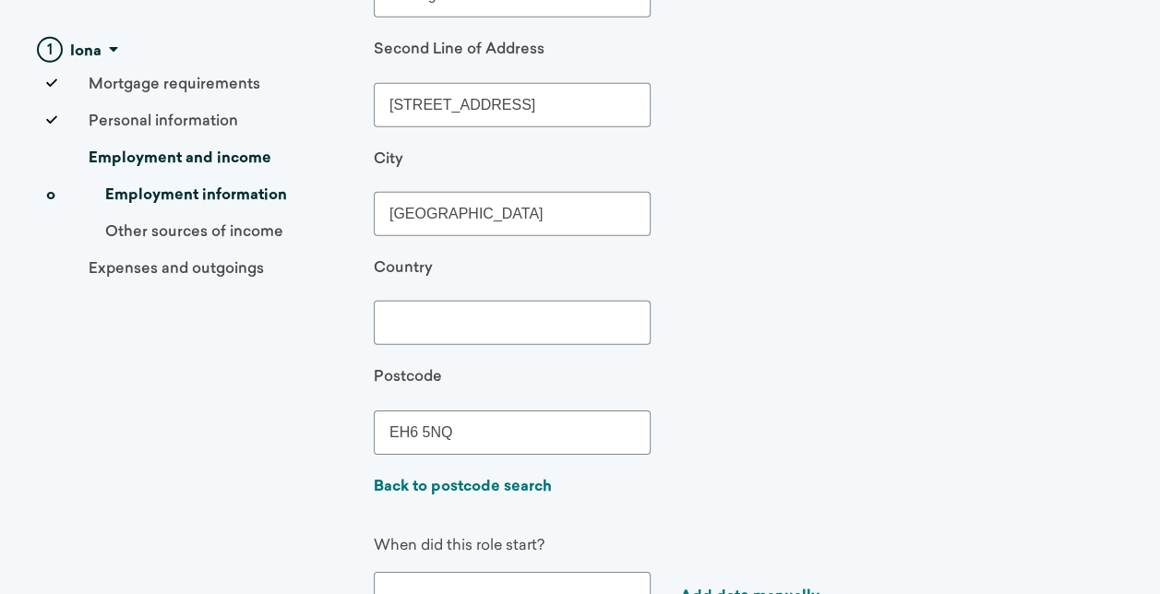
scroll to position [2862, 0]
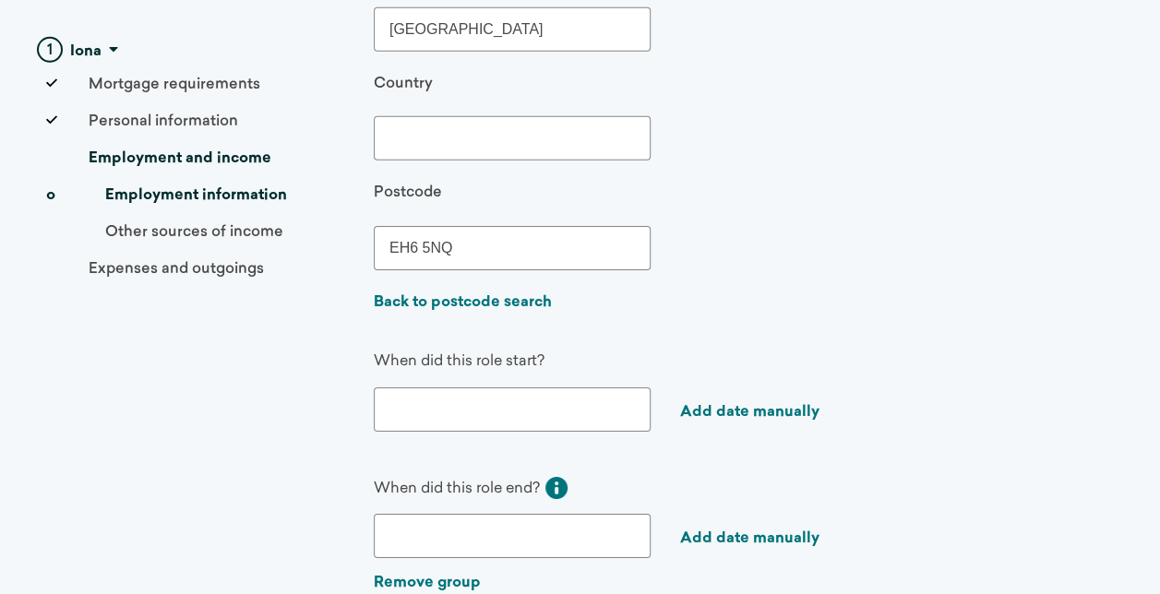
click at [716, 405] on link "Add date manually" at bounding box center [749, 412] width 139 height 15
click at [725, 405] on link "Back to calendar" at bounding box center [740, 412] width 121 height 15
click at [413, 405] on input "text" at bounding box center [512, 410] width 277 height 44
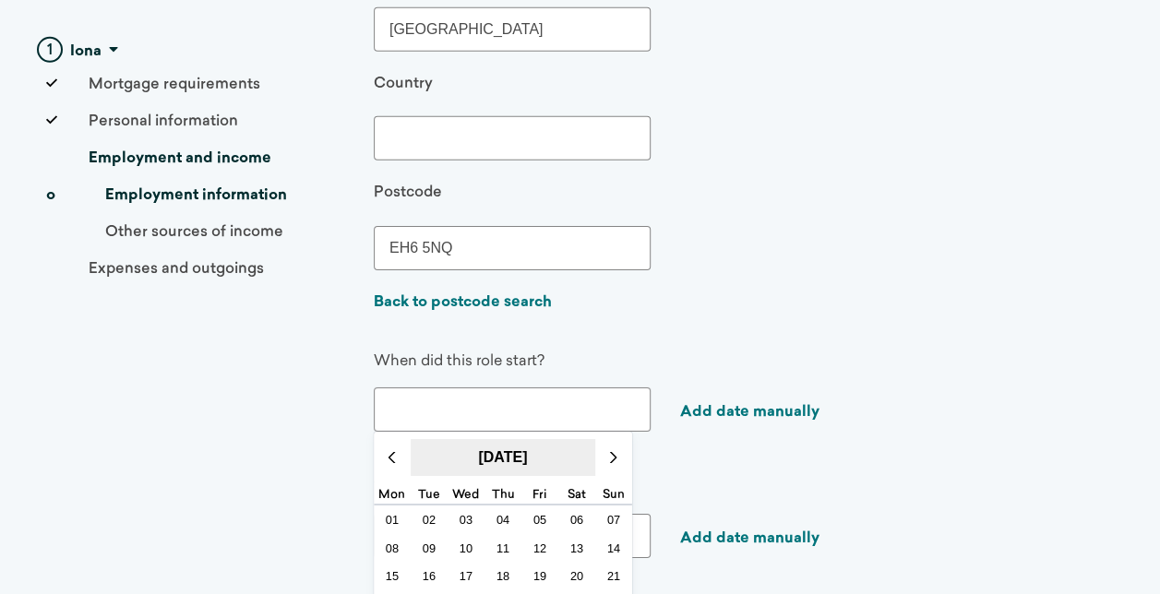
click at [497, 446] on button "[DATE]" at bounding box center [503, 457] width 185 height 37
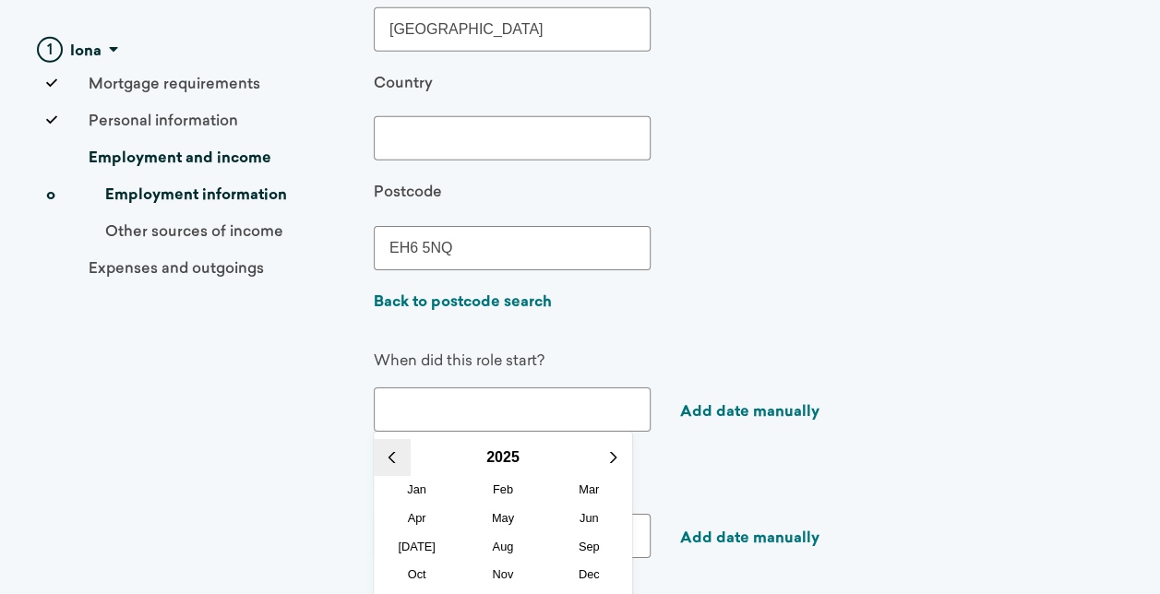
click at [393, 452] on icon at bounding box center [393, 457] width 6 height 11
drag, startPoint x: 393, startPoint y: 441, endPoint x: 393, endPoint y: 452, distance: 11.1
click at [393, 452] on button at bounding box center [392, 457] width 37 height 37
click at [391, 450] on button at bounding box center [392, 457] width 37 height 37
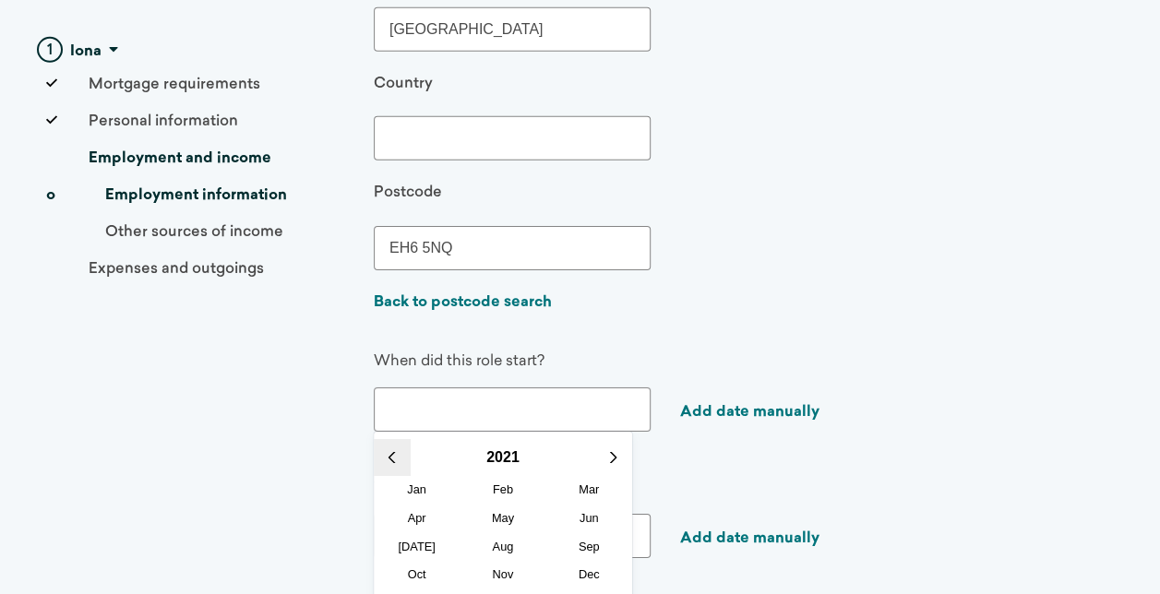
click at [390, 452] on icon at bounding box center [393, 457] width 6 height 11
click at [406, 564] on span "Oct" at bounding box center [417, 574] width 72 height 21
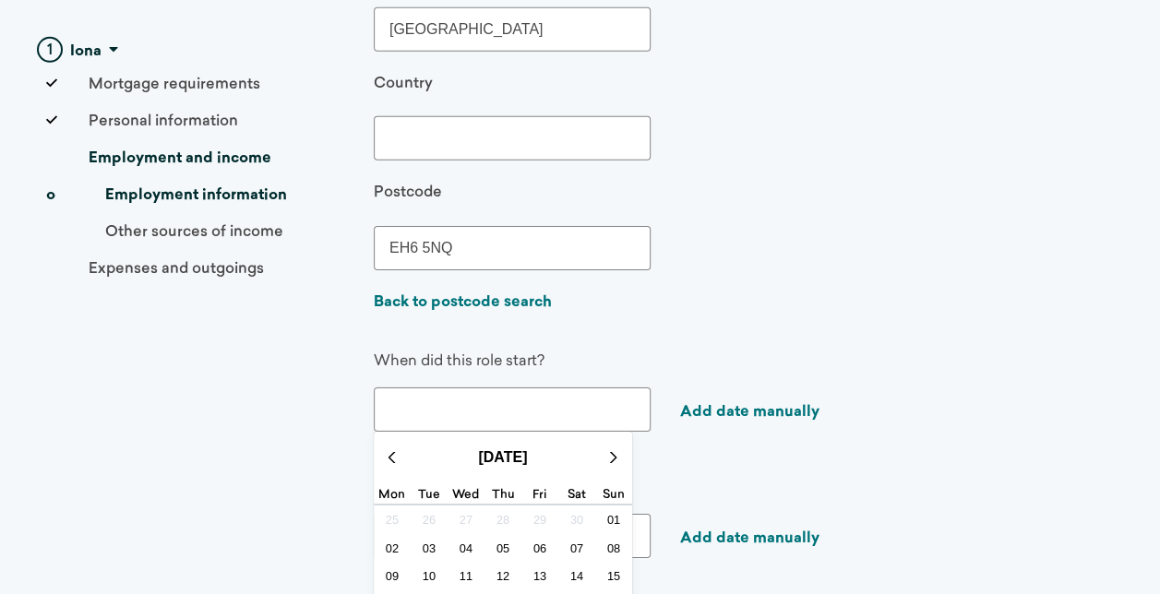
scroll to position [2954, 0]
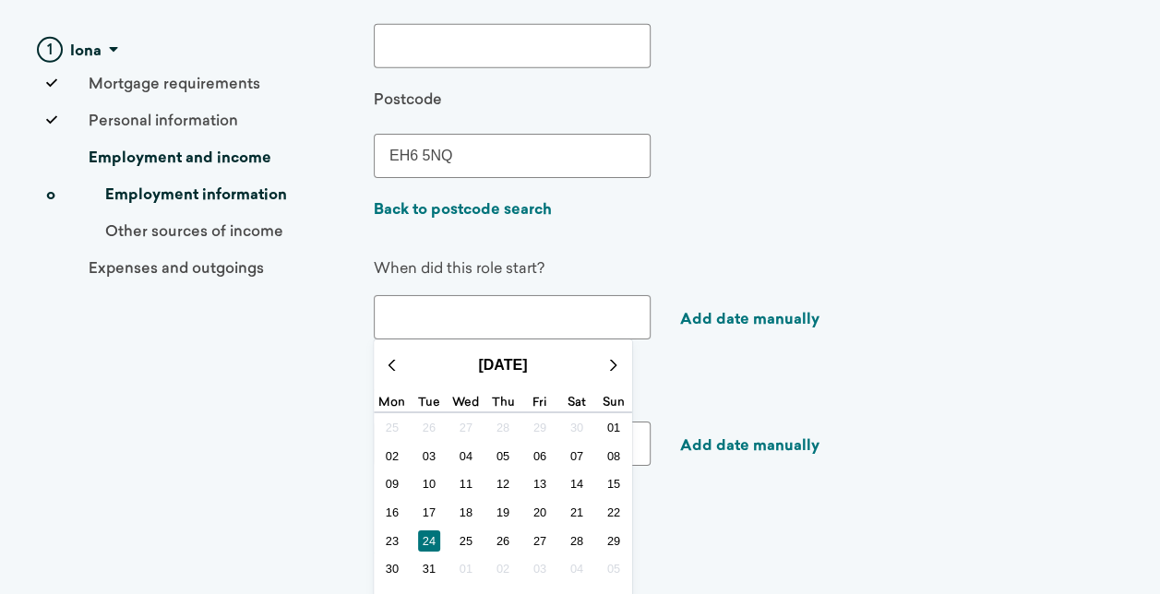
click at [415, 527] on button "24" at bounding box center [429, 541] width 37 height 29
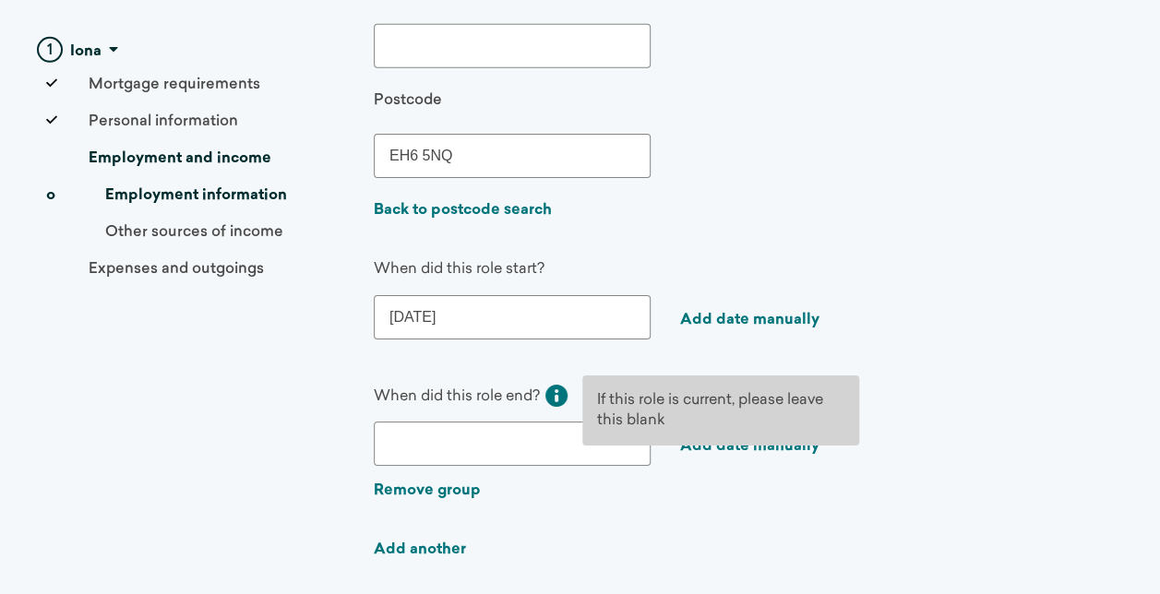
click at [560, 385] on icon at bounding box center [556, 396] width 22 height 22
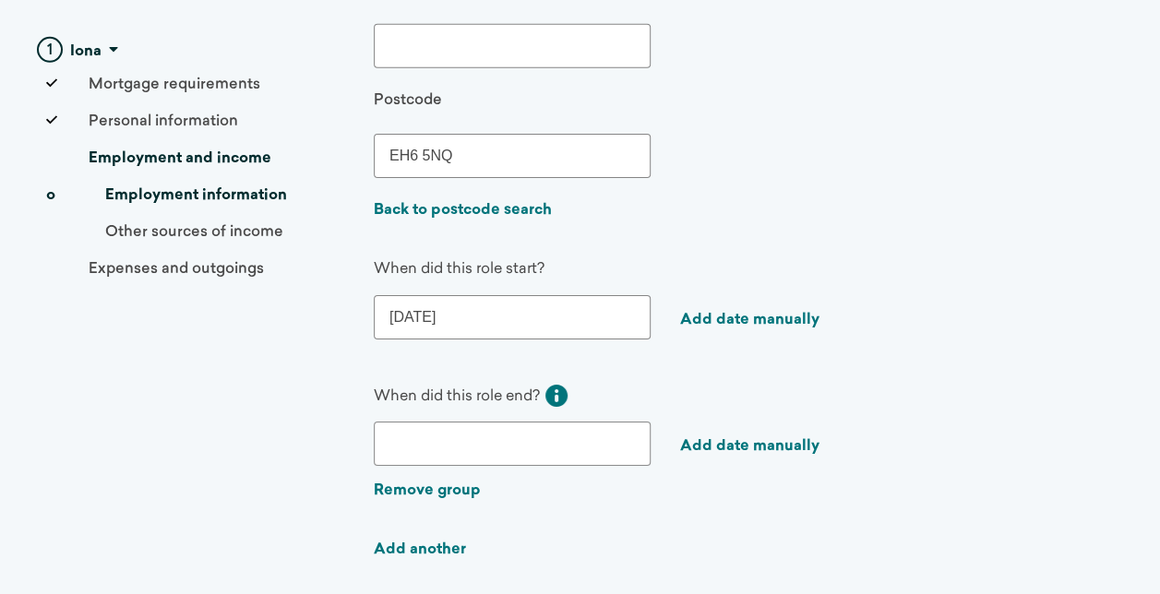
click at [561, 304] on input "[DATE]" at bounding box center [512, 317] width 277 height 44
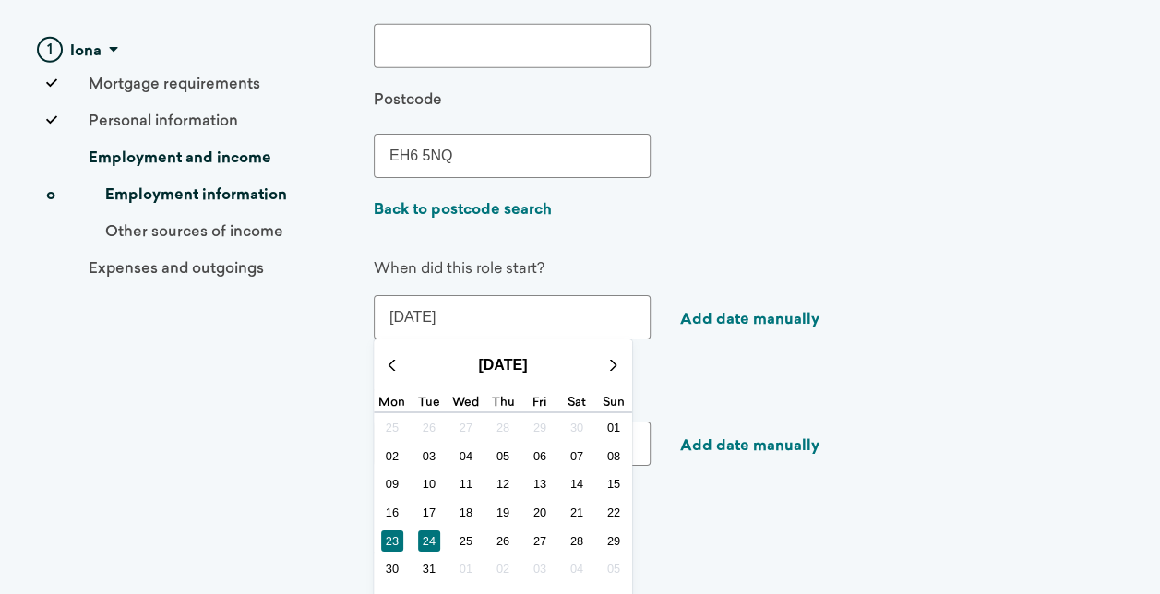
click at [399, 531] on span "23" at bounding box center [392, 541] width 23 height 21
type input "[DATE]"
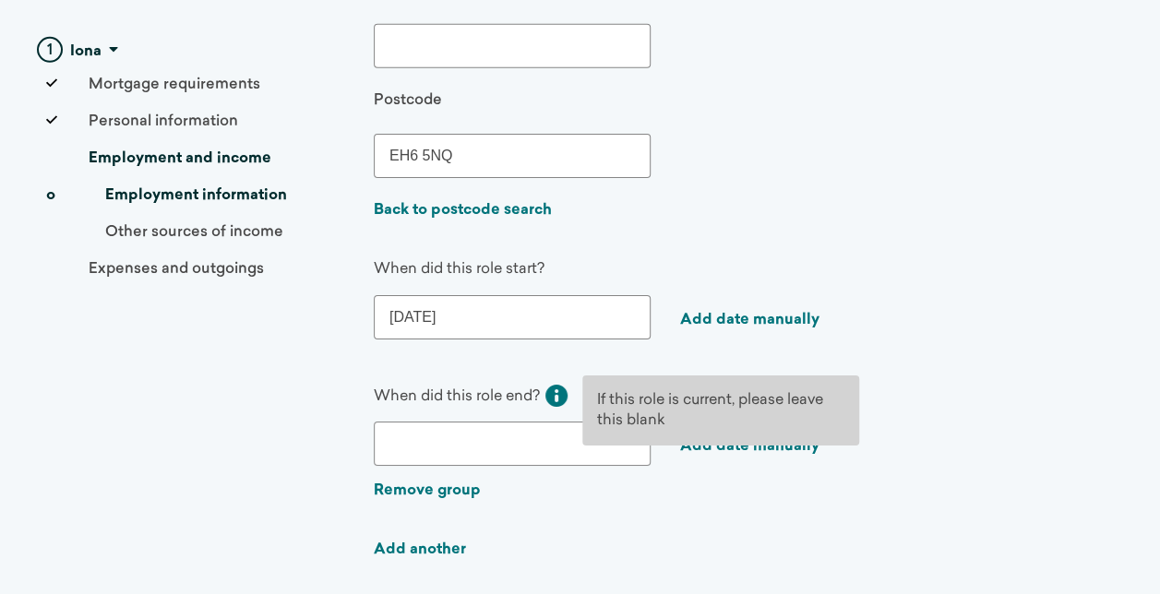
click at [554, 385] on icon at bounding box center [556, 396] width 22 height 22
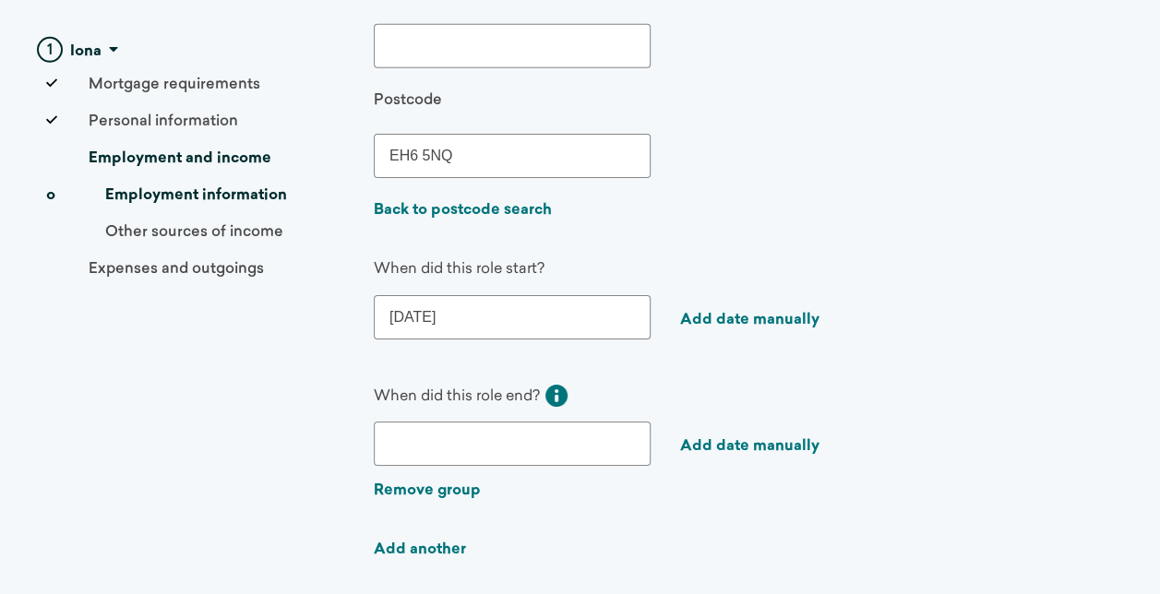
click at [574, 384] on div "When did this role end? If this role is current, please leave this blank" at bounding box center [597, 392] width 446 height 29
click at [758, 439] on link "Add date manually" at bounding box center [749, 446] width 139 height 15
click at [500, 428] on input at bounding box center [512, 444] width 277 height 44
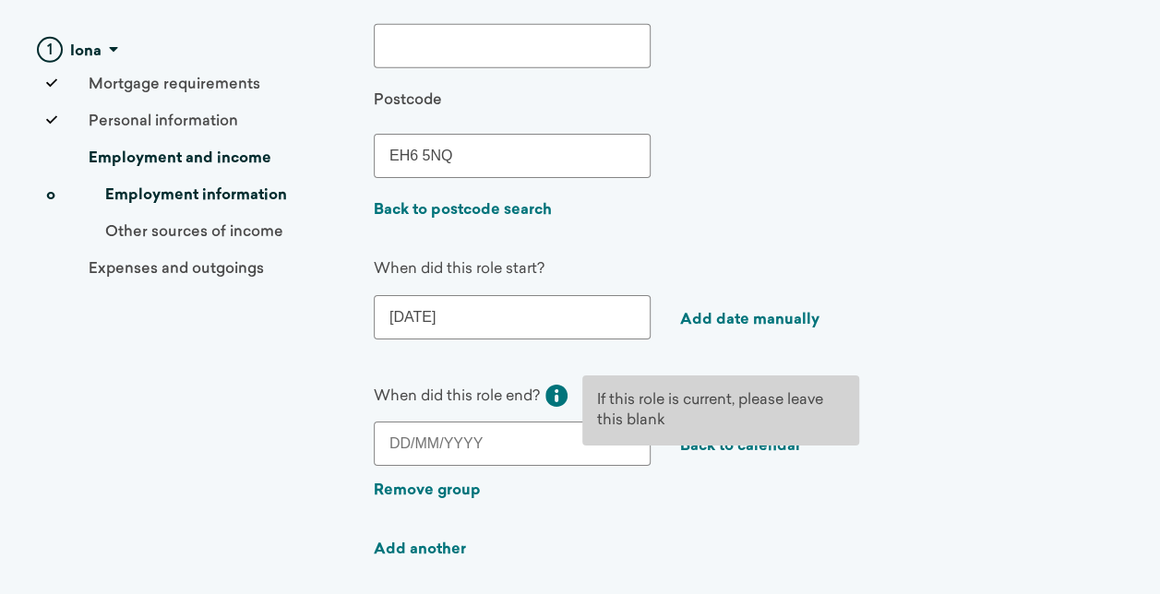
click at [558, 385] on icon at bounding box center [556, 396] width 22 height 22
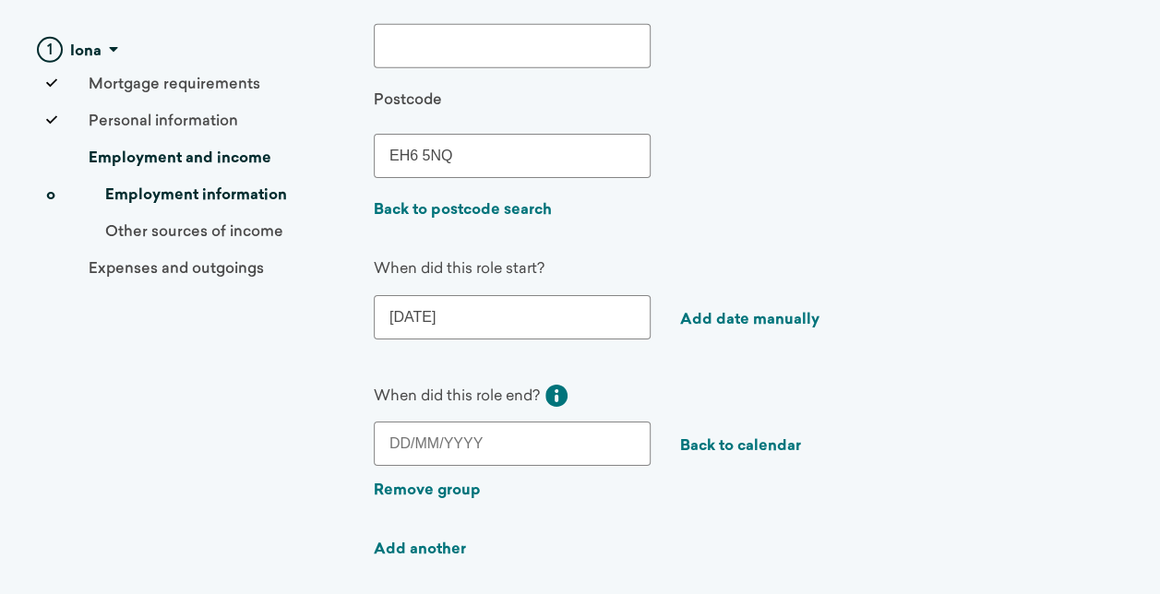
click at [729, 439] on link "Back to calendar" at bounding box center [740, 446] width 121 height 15
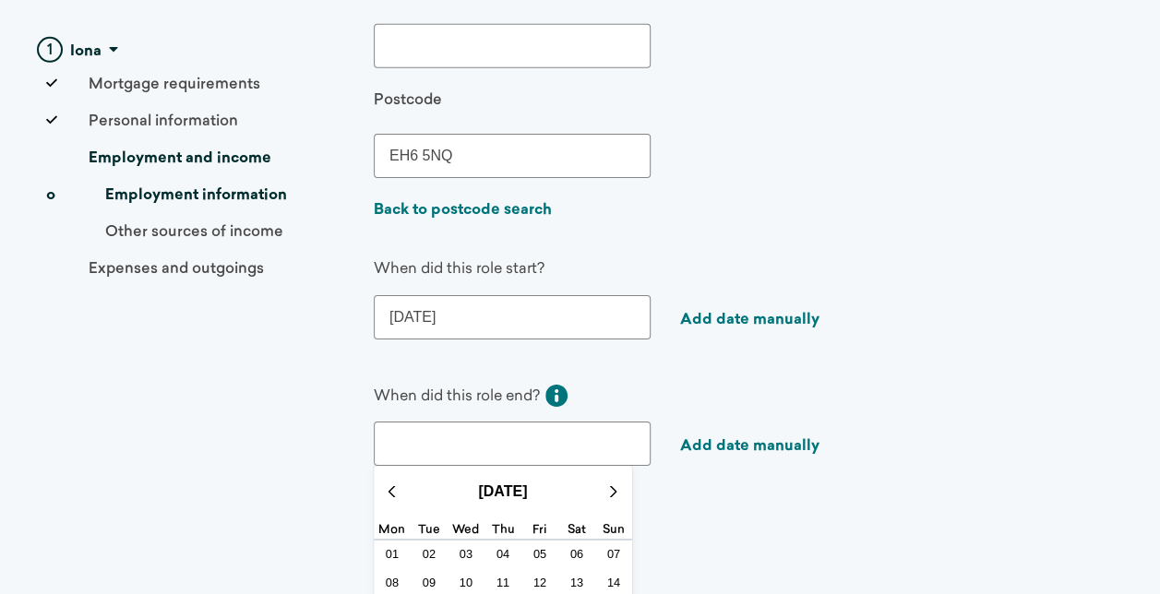
click at [521, 440] on input "text" at bounding box center [512, 444] width 277 height 44
click at [485, 476] on button "[DATE]" at bounding box center [503, 491] width 185 height 37
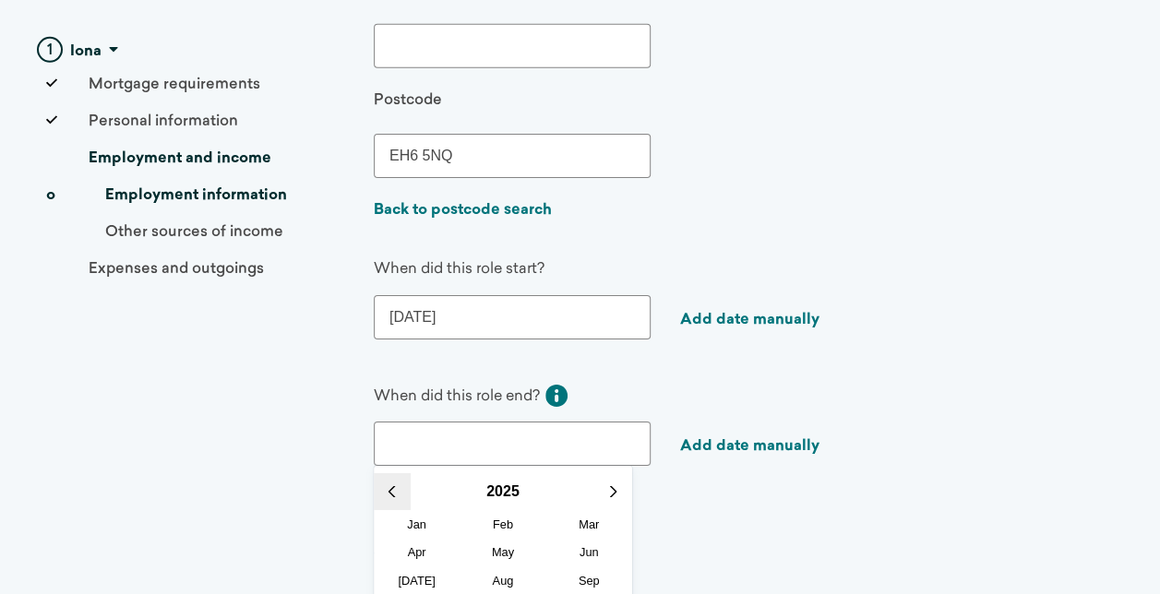
click at [397, 478] on button at bounding box center [392, 491] width 37 height 37
click at [506, 514] on span "Feb" at bounding box center [503, 524] width 72 height 21
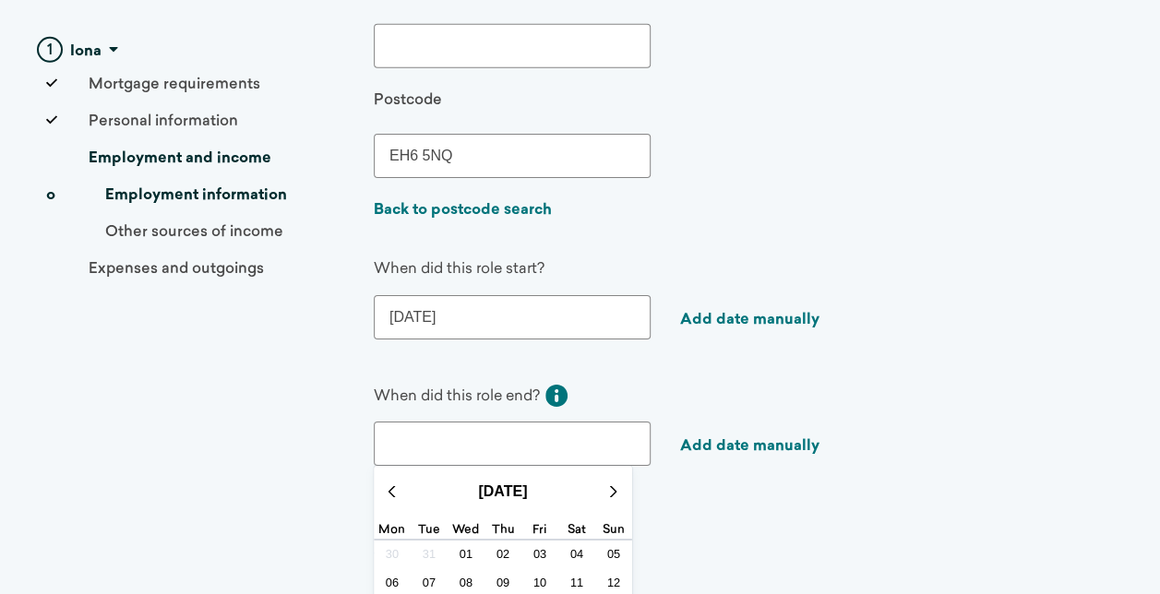
scroll to position [3047, 0]
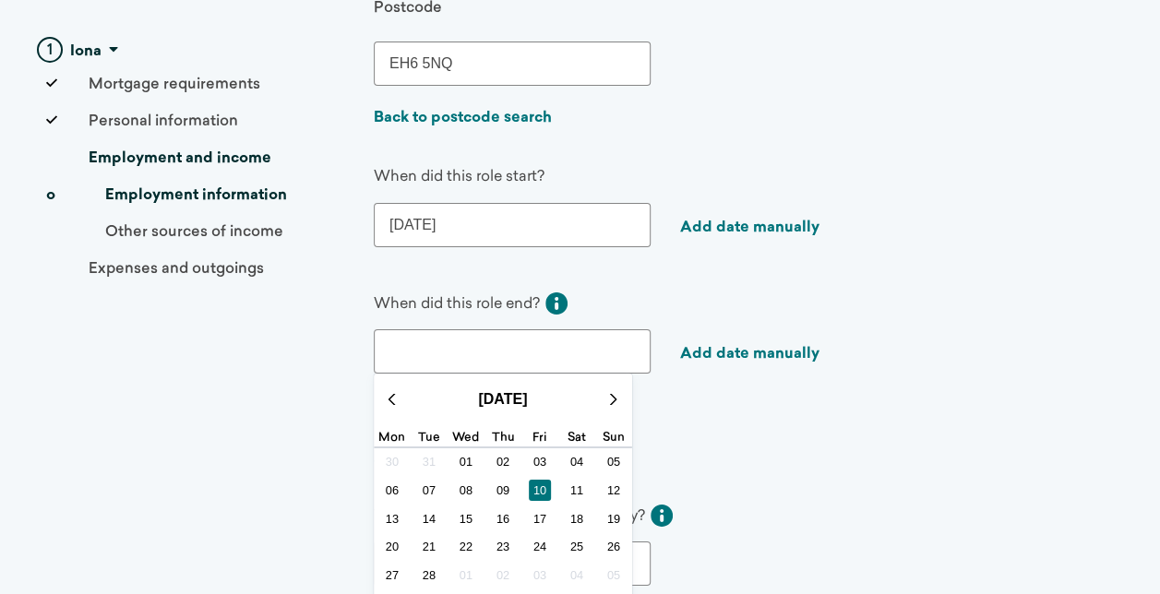
click at [543, 480] on span "10" at bounding box center [540, 490] width 23 height 21
type input "[DATE]"
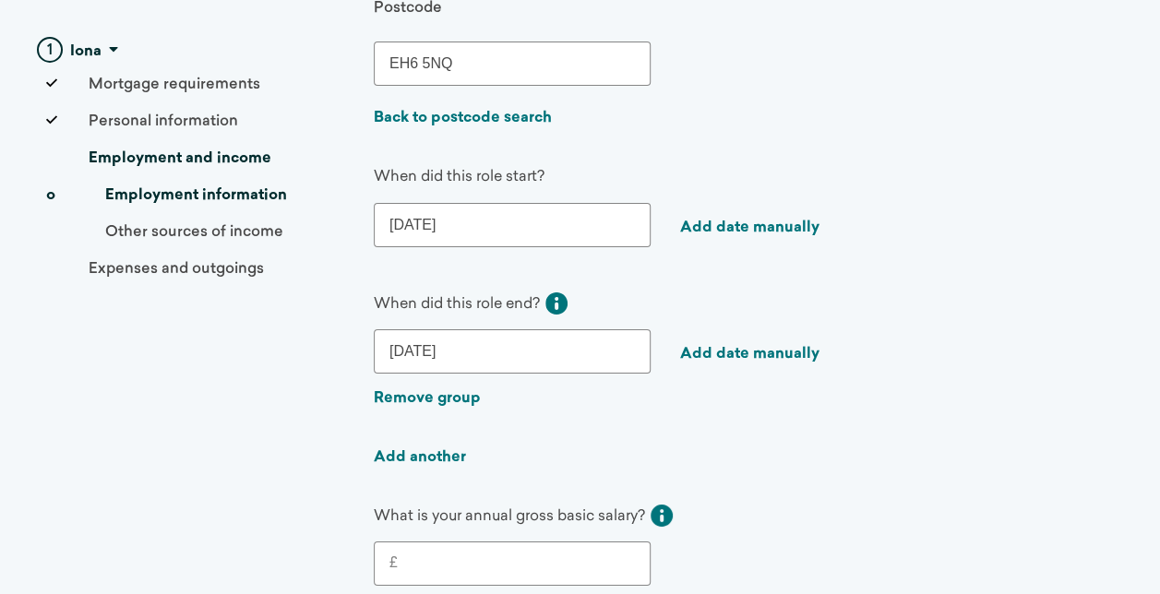
scroll to position [3231, 0]
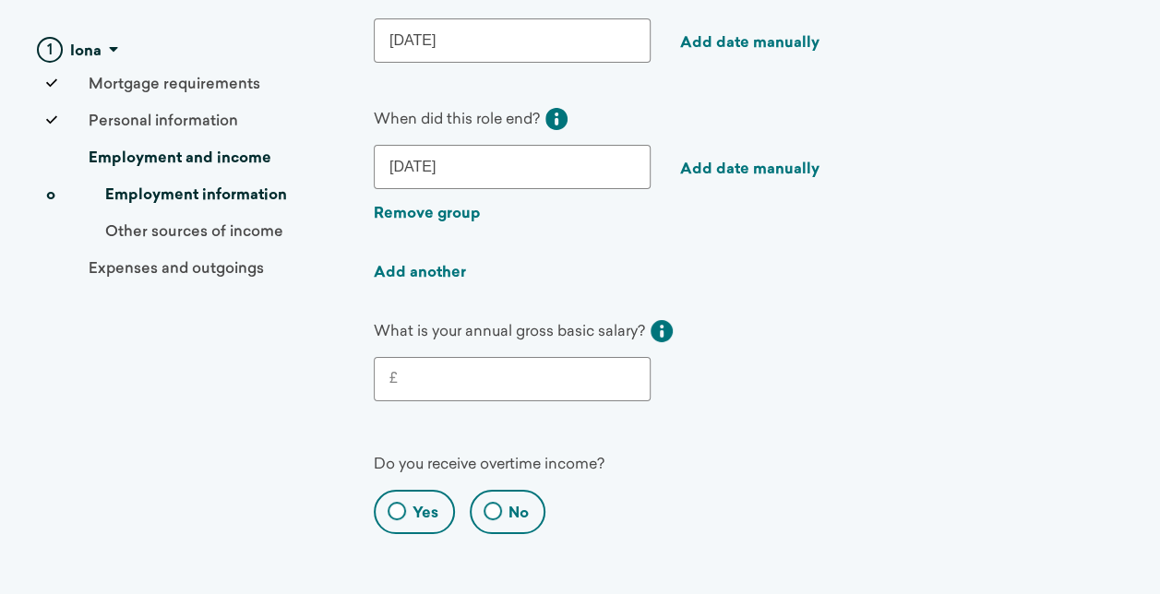
click at [512, 368] on input "£" at bounding box center [516, 379] width 237 height 22
type input "69,450"
click at [528, 504] on label "No" at bounding box center [519, 514] width 20 height 20
radio input "true"
click at [484, 509] on input "No" at bounding box center [478, 515] width 12 height 12
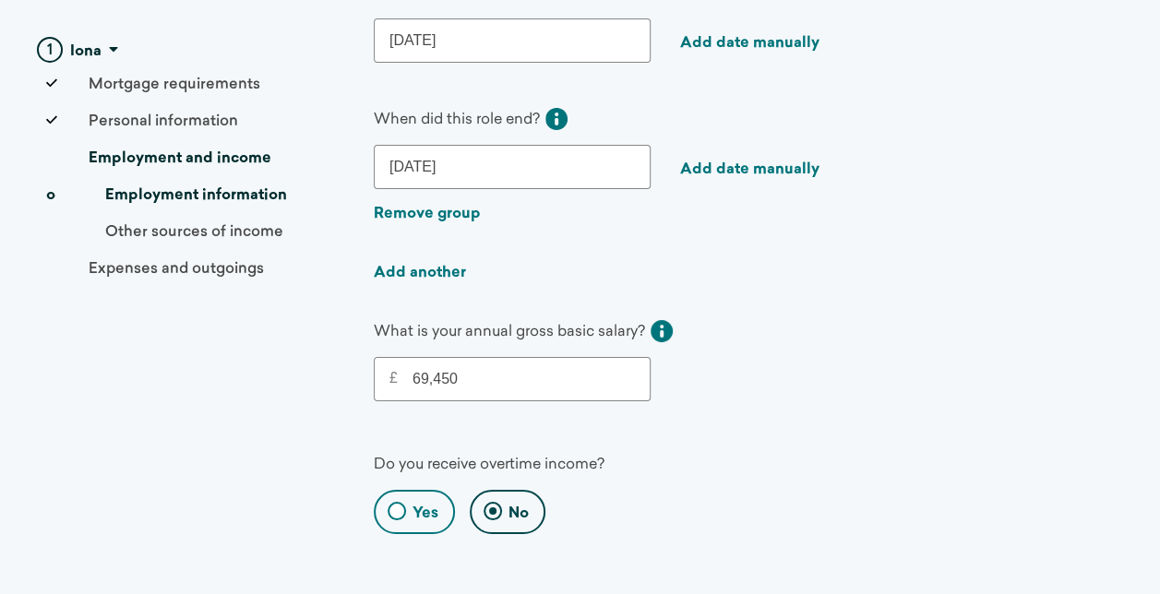
scroll to position [3416, 0]
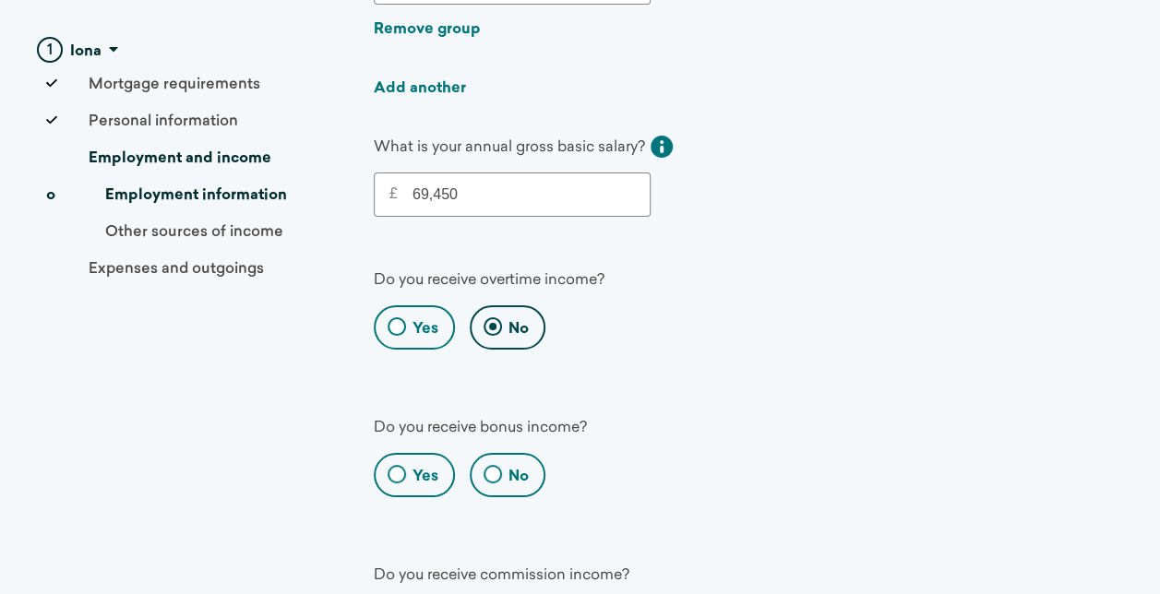
click at [522, 453] on div "No" at bounding box center [508, 474] width 76 height 43
radio input "true"
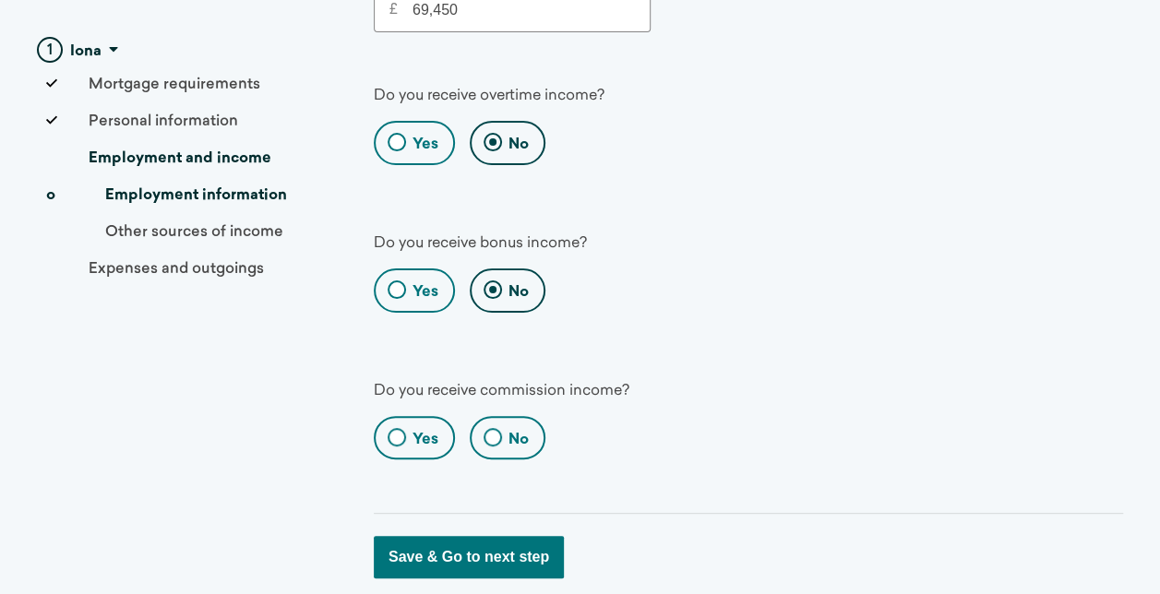
click at [524, 430] on label "No" at bounding box center [519, 440] width 20 height 20
radio input "true"
click at [484, 435] on input "No" at bounding box center [478, 441] width 12 height 12
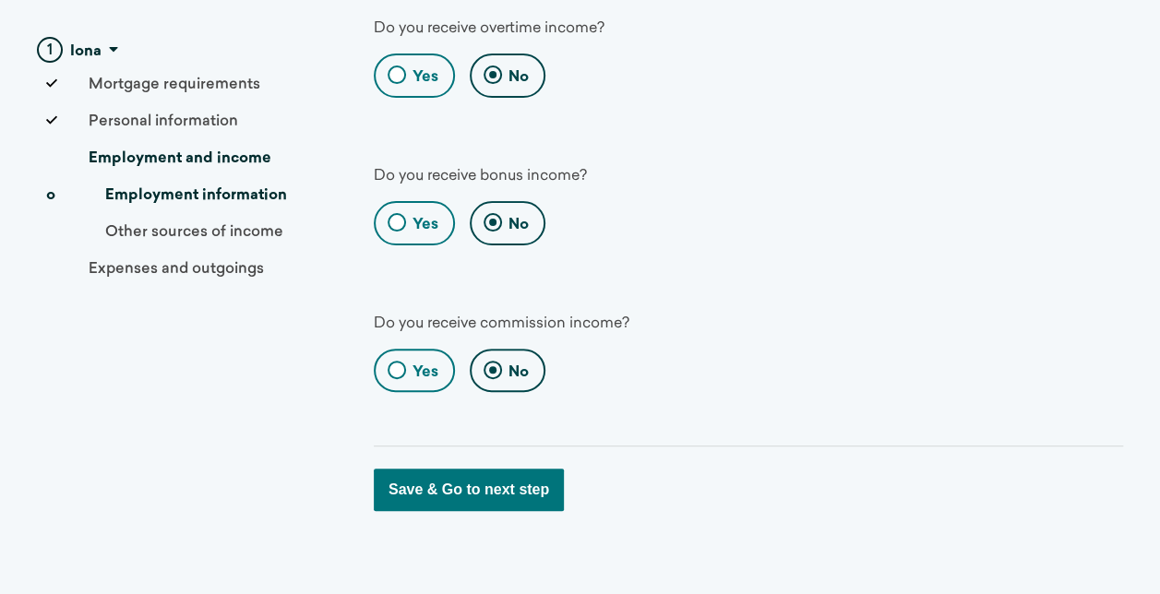
click at [533, 480] on button "Save & Go to next step" at bounding box center [469, 490] width 190 height 42
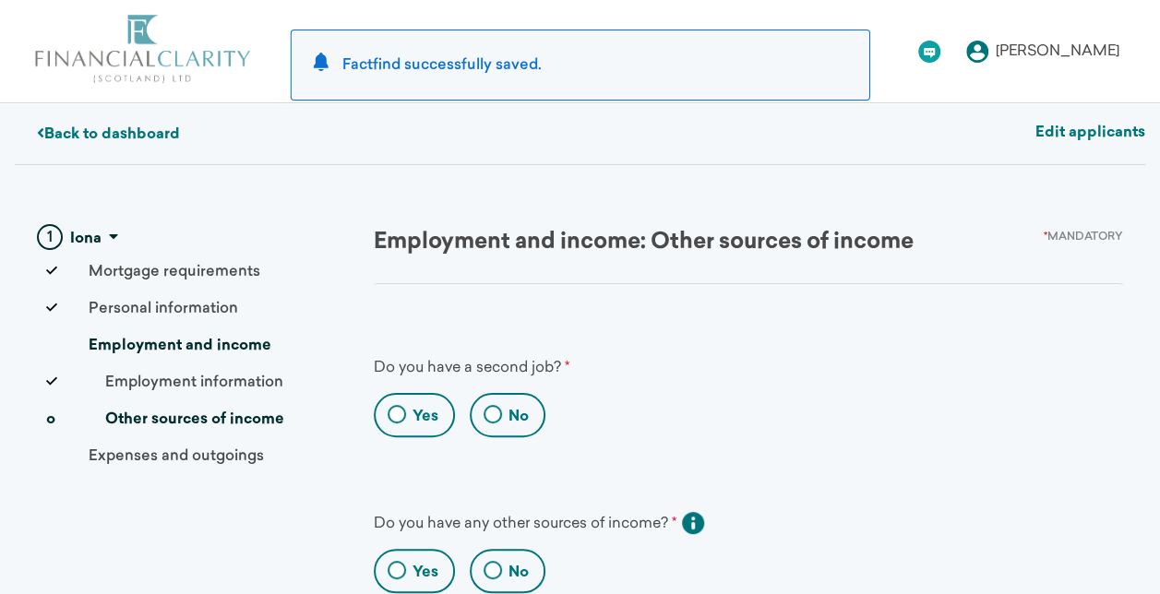
click at [502, 408] on div "No" at bounding box center [508, 414] width 76 height 43
radio input "true"
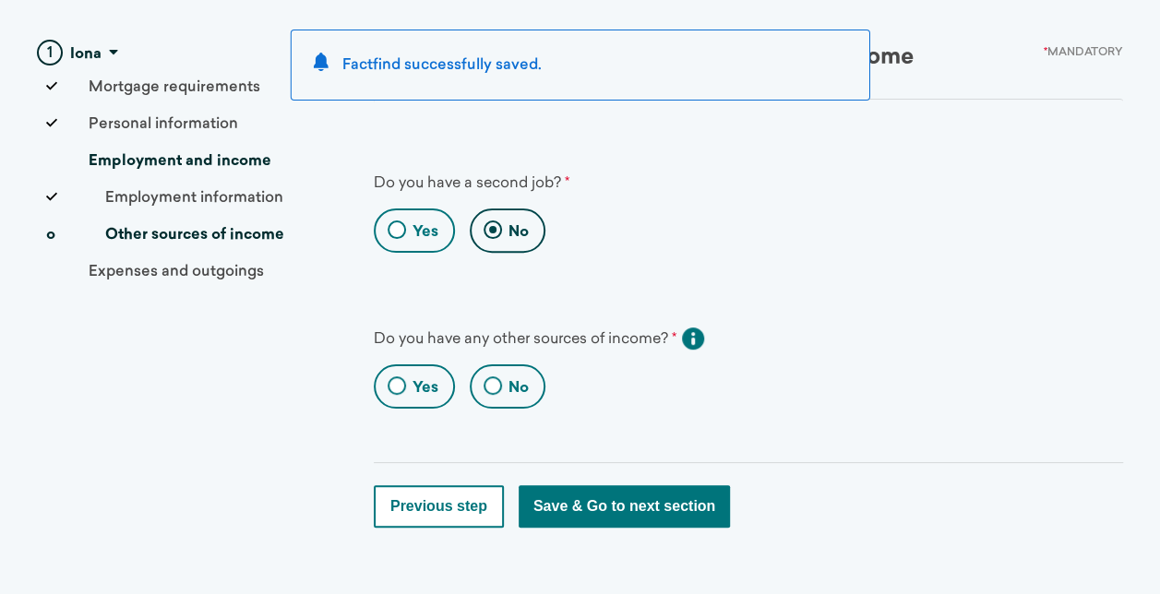
click at [519, 378] on label "No" at bounding box center [519, 388] width 20 height 20
radio input "true"
click at [484, 383] on input "No" at bounding box center [478, 389] width 12 height 12
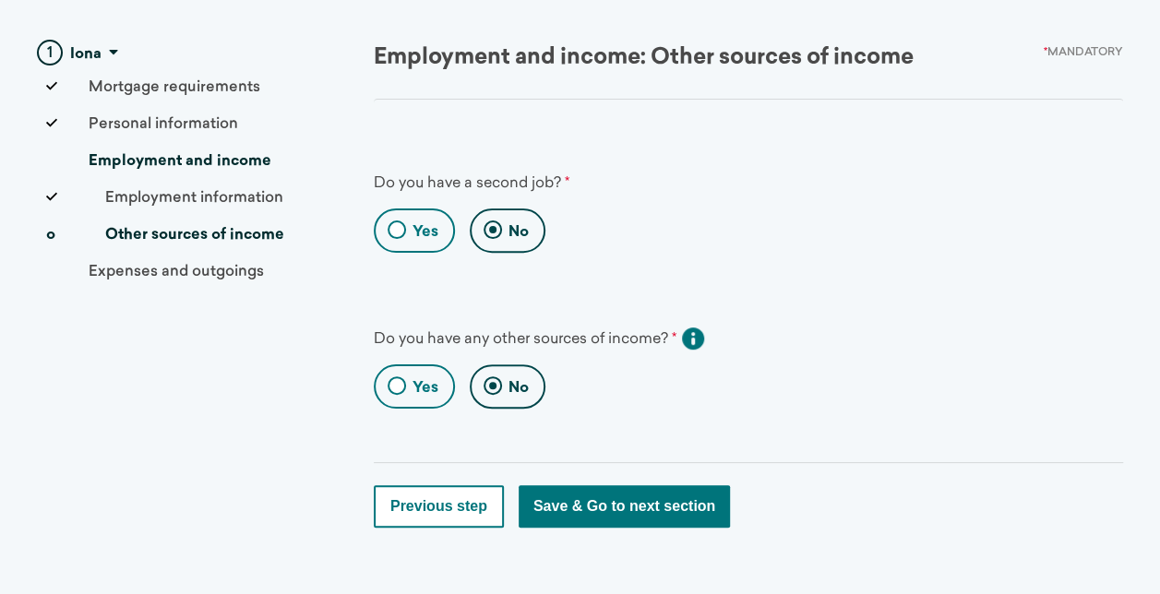
click at [687, 502] on button "Save & Go to next section" at bounding box center [624, 506] width 211 height 42
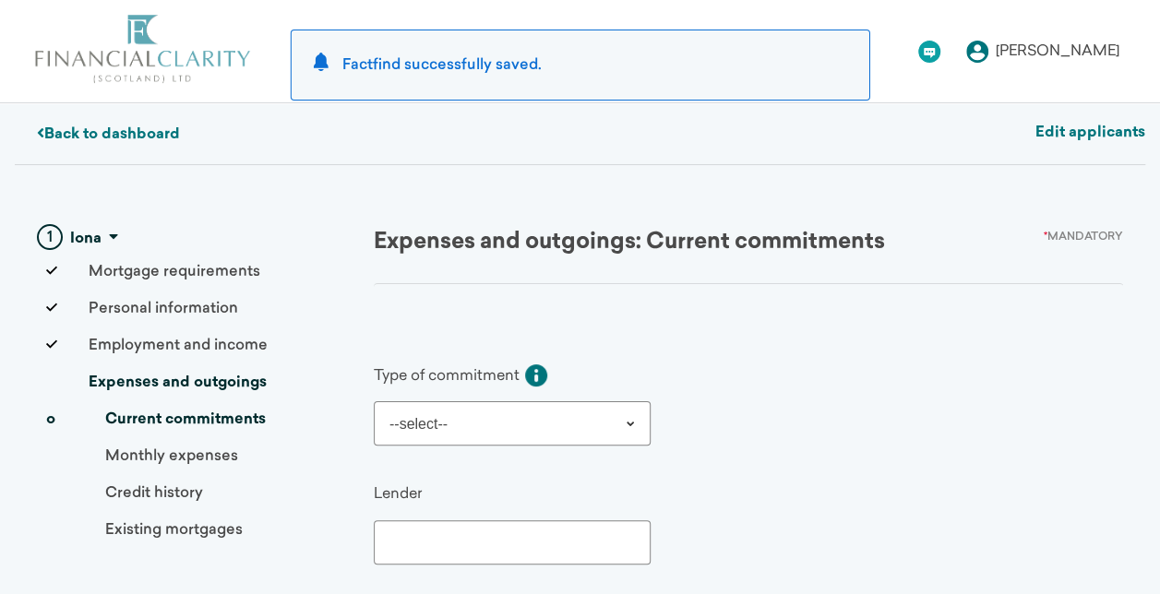
click at [585, 417] on select "--select-- Hire Purchase Loan Personal Loan Company Loan Credit Card Home Equit…" at bounding box center [512, 424] width 277 height 44
click at [756, 385] on div "Type of commitment Please tell us of any other loans or credit commitments that…" at bounding box center [734, 402] width 720 height 88
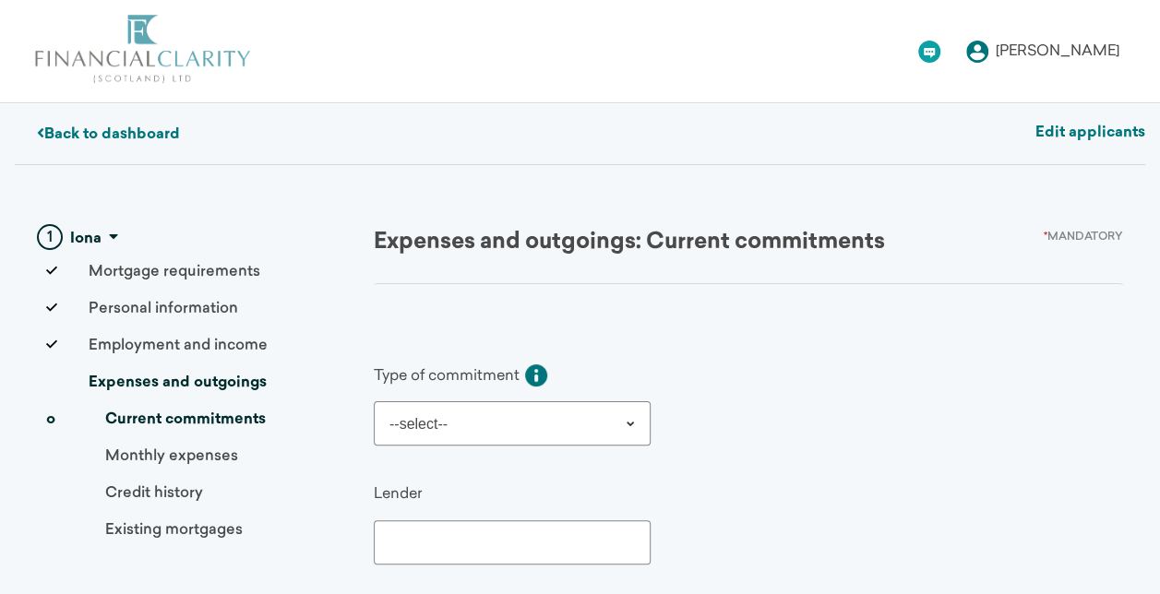
click at [609, 420] on select "--select-- Hire Purchase Loan Personal Loan Company Loan Credit Card Home Equit…" at bounding box center [512, 424] width 277 height 44
click at [711, 384] on div "Type of commitment Please tell us of any other loans or credit commitments that…" at bounding box center [734, 402] width 720 height 88
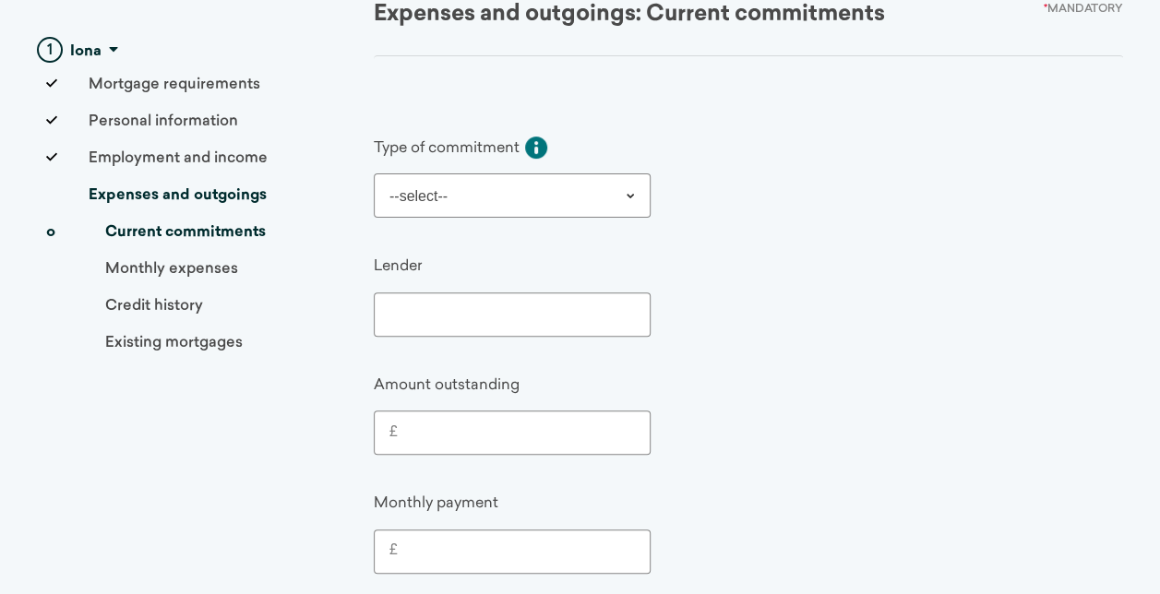
scroll to position [136, 0]
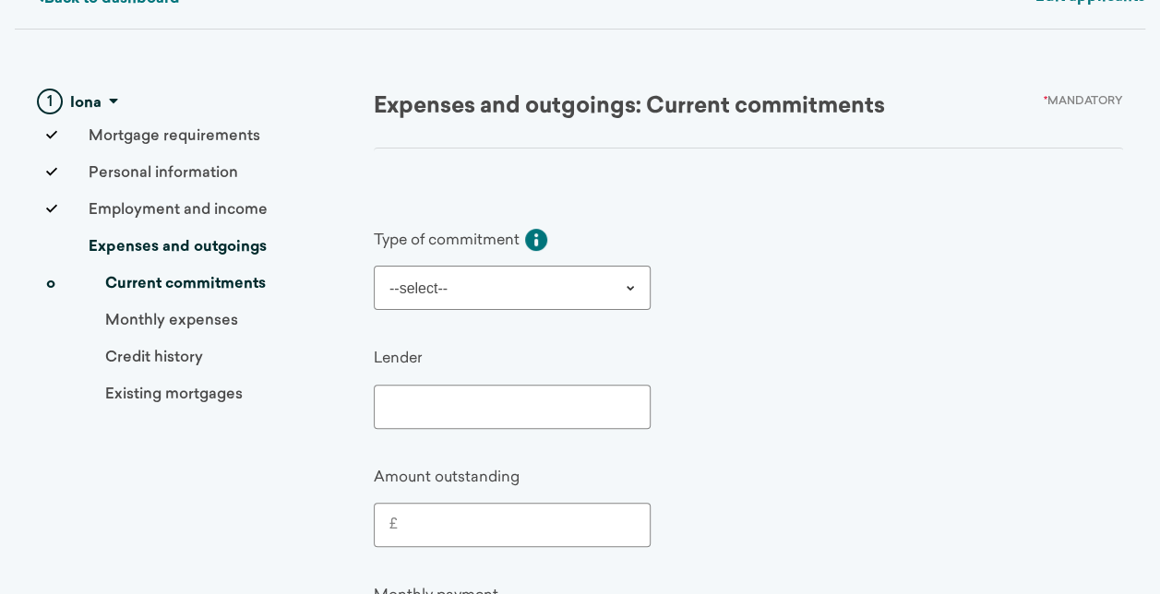
click at [549, 293] on select "--select-- Hire Purchase Loan Personal Loan Company Loan Credit Card Home Equit…" at bounding box center [512, 288] width 277 height 44
click at [374, 266] on select "--select-- Hire Purchase Loan Personal Loan Company Loan Credit Card Home Equit…" at bounding box center [512, 288] width 277 height 44
select select "Credit Card"
click at [471, 412] on input "text" at bounding box center [512, 407] width 277 height 44
type input "Virgin"
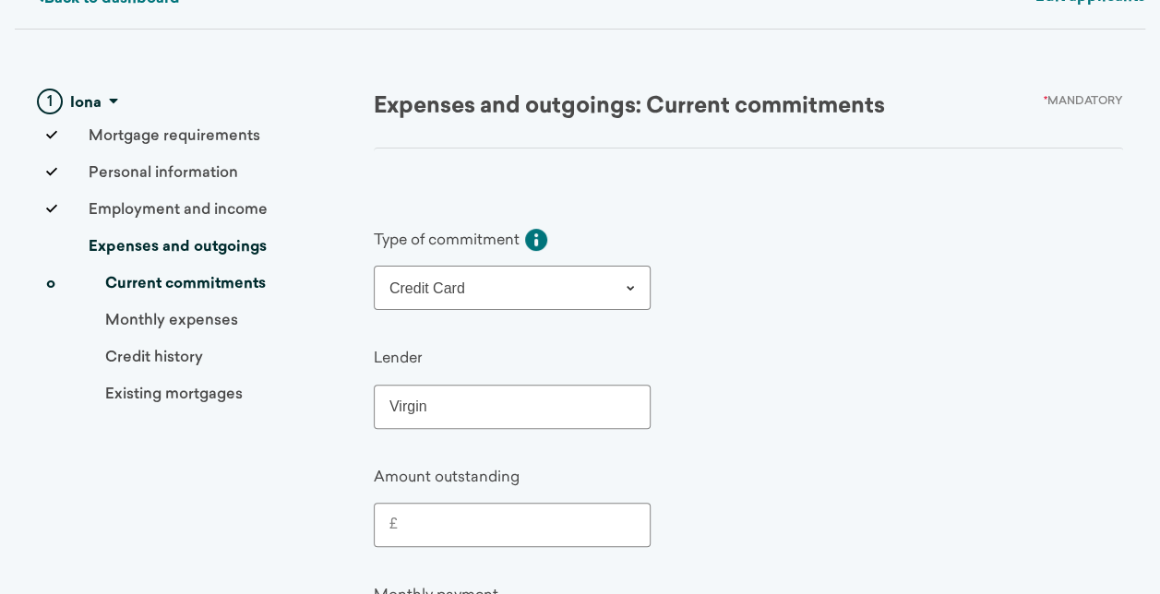
click at [440, 519] on input "£" at bounding box center [516, 525] width 237 height 22
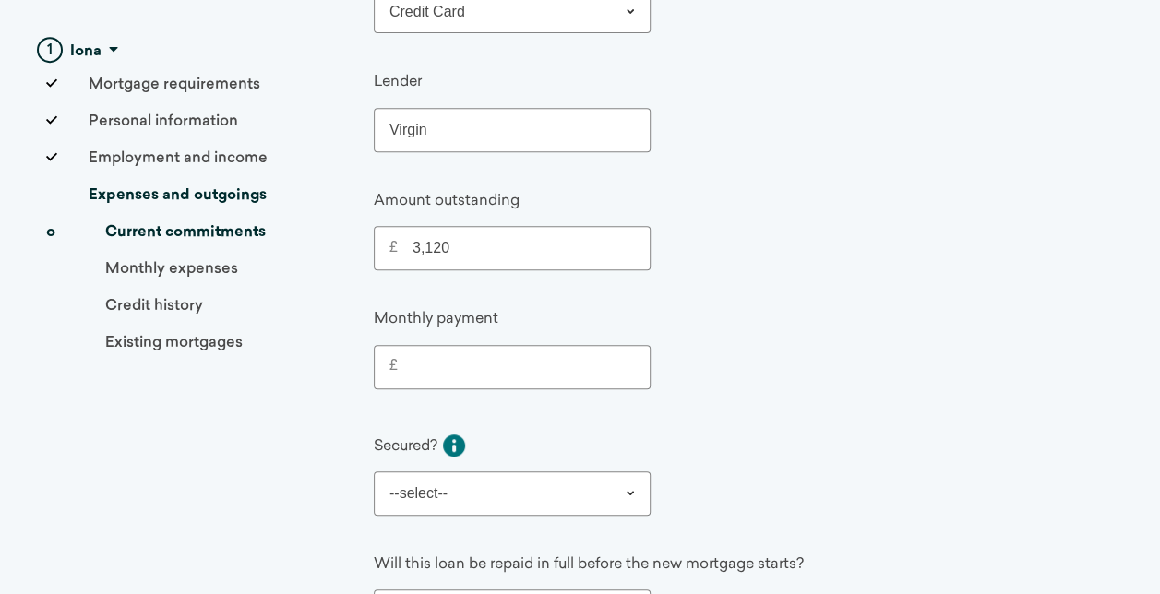
type input "3,120"
click at [517, 356] on input "£" at bounding box center [516, 367] width 237 height 22
type input "300"
click at [735, 428] on div "Secured? Is this commitment secured against an asset such as a car or property?…" at bounding box center [734, 472] width 720 height 88
click at [510, 474] on select "--select-- Yes No" at bounding box center [512, 494] width 277 height 44
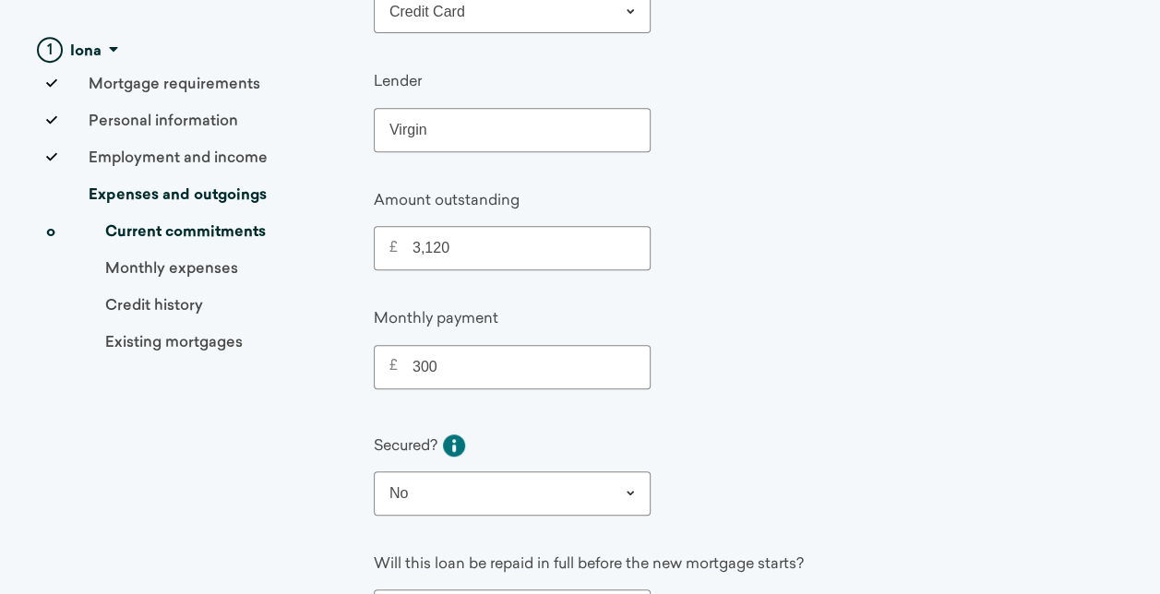
click at [374, 472] on select "--select-- Yes No" at bounding box center [512, 494] width 277 height 44
select select "No"
click at [790, 428] on div "Secured? Is this commitment secured against an asset such as a car or property?…" at bounding box center [734, 472] width 720 height 88
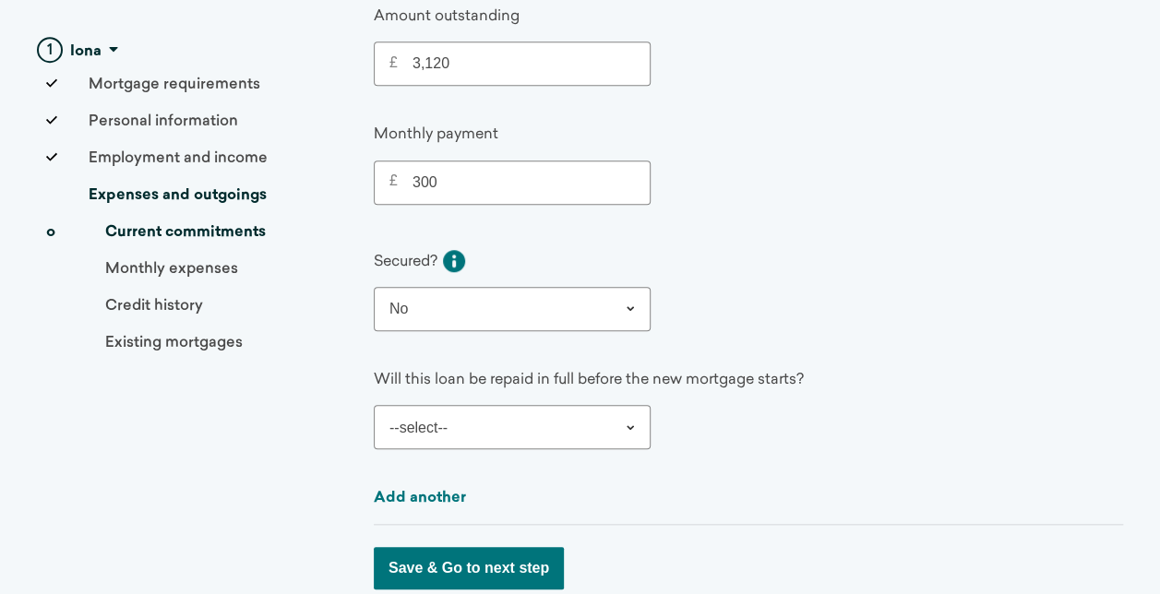
scroll to position [689, 0]
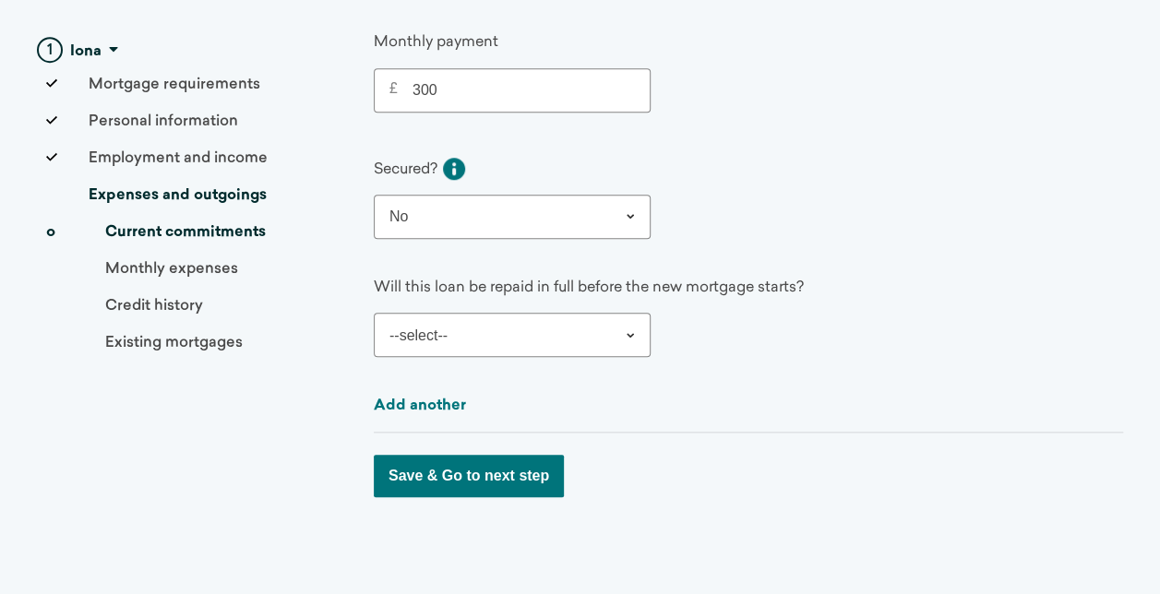
click at [594, 323] on select "--select-- Yes No" at bounding box center [512, 335] width 277 height 44
click at [374, 313] on select "--select-- Yes No" at bounding box center [512, 335] width 277 height 44
select select "No"
click at [458, 471] on button "Save & Go to next step" at bounding box center [469, 476] width 190 height 42
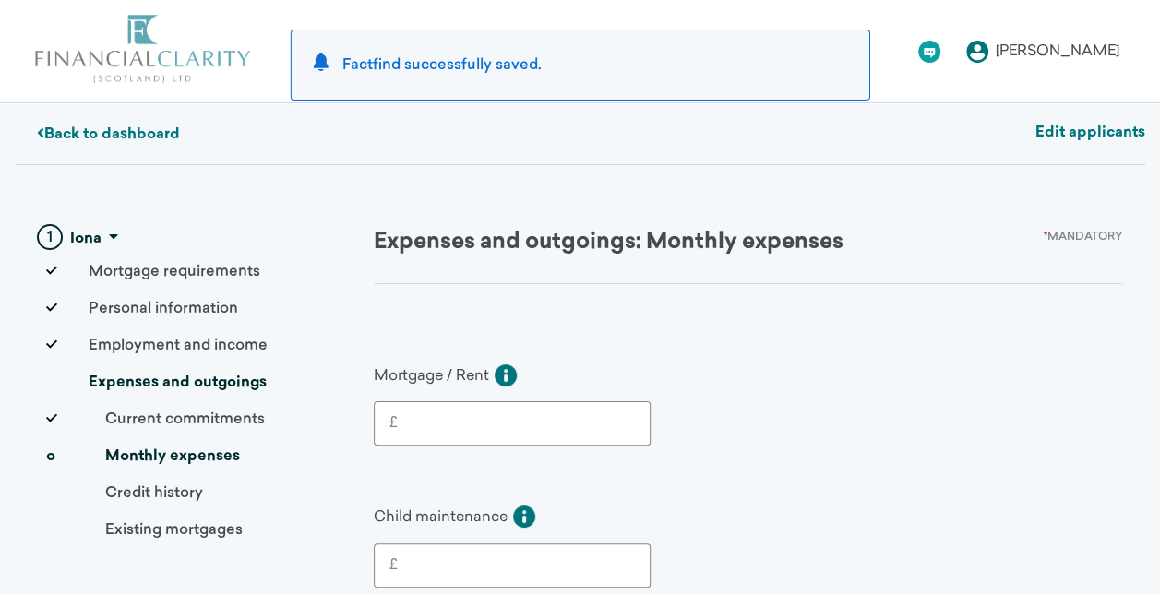
scroll to position [185, 0]
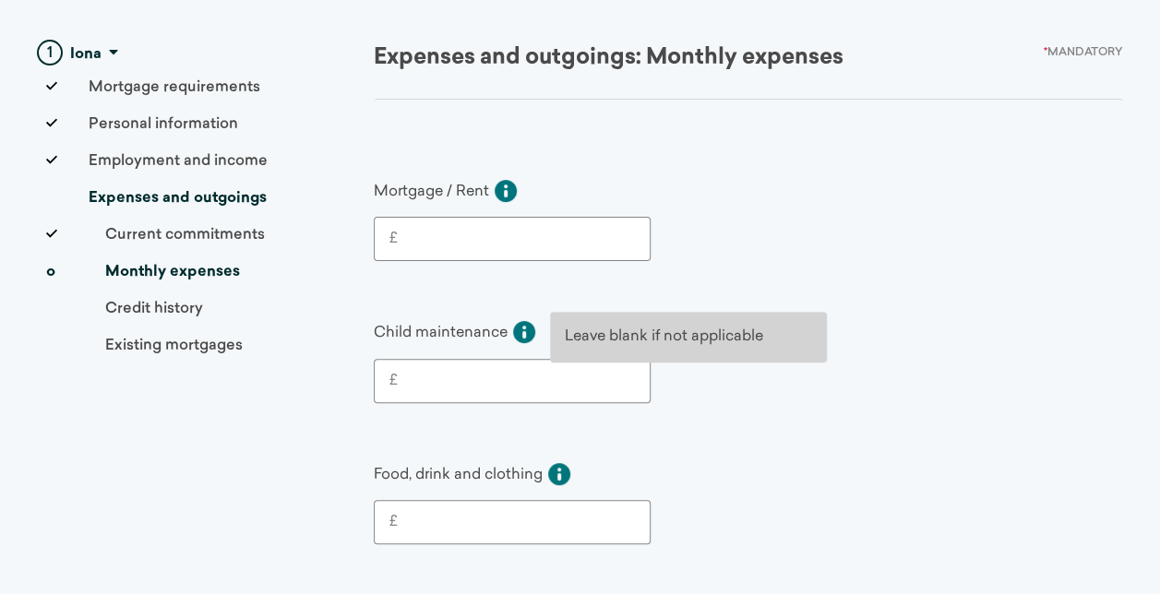
click at [527, 325] on icon at bounding box center [524, 332] width 22 height 22
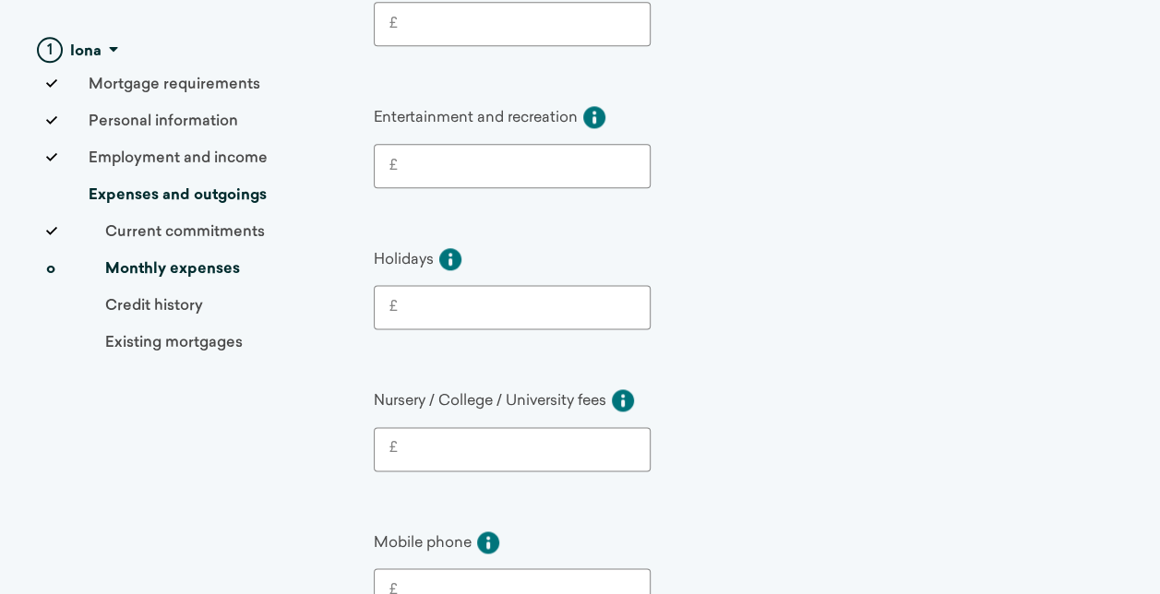
scroll to position [1200, 0]
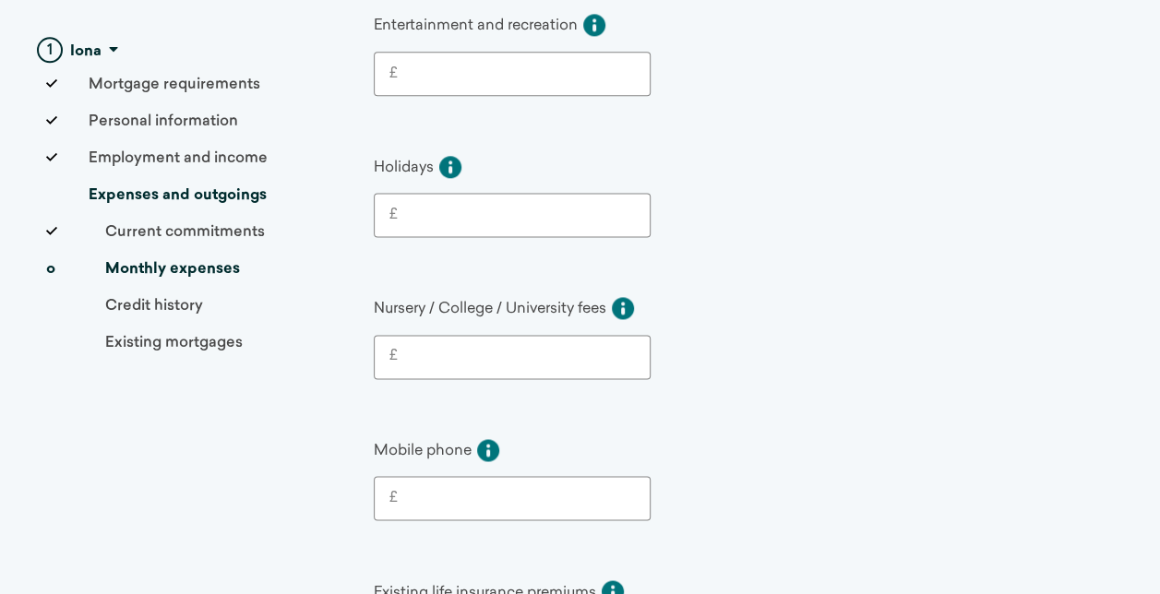
click at [515, 353] on label "£" at bounding box center [512, 357] width 275 height 42
click at [515, 353] on input "£" at bounding box center [516, 357] width 237 height 22
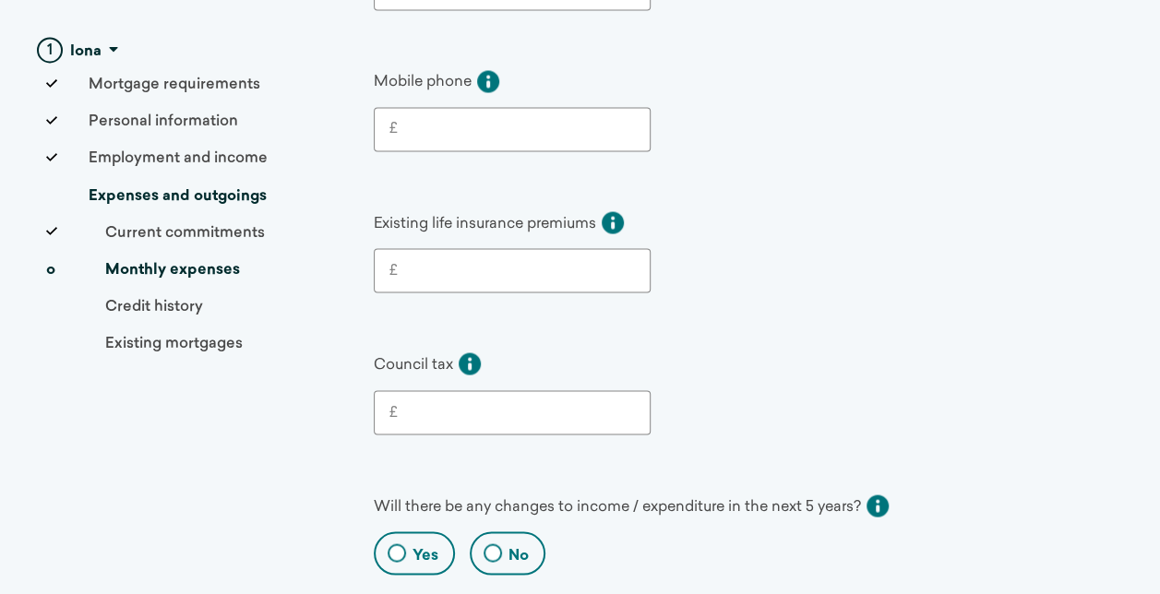
scroll to position [1661, 0]
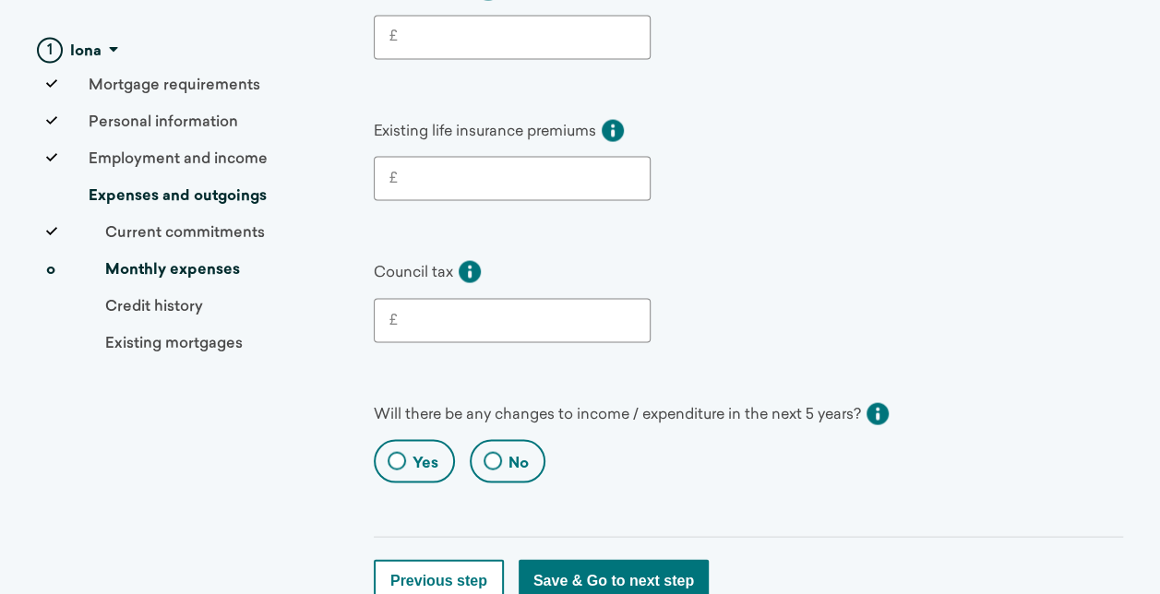
click at [456, 299] on label "£" at bounding box center [512, 320] width 275 height 42
click at [456, 309] on input "£" at bounding box center [516, 320] width 237 height 22
click at [497, 451] on span at bounding box center [493, 460] width 18 height 18
radio input "true"
click at [441, 439] on div "Yes" at bounding box center [414, 460] width 81 height 43
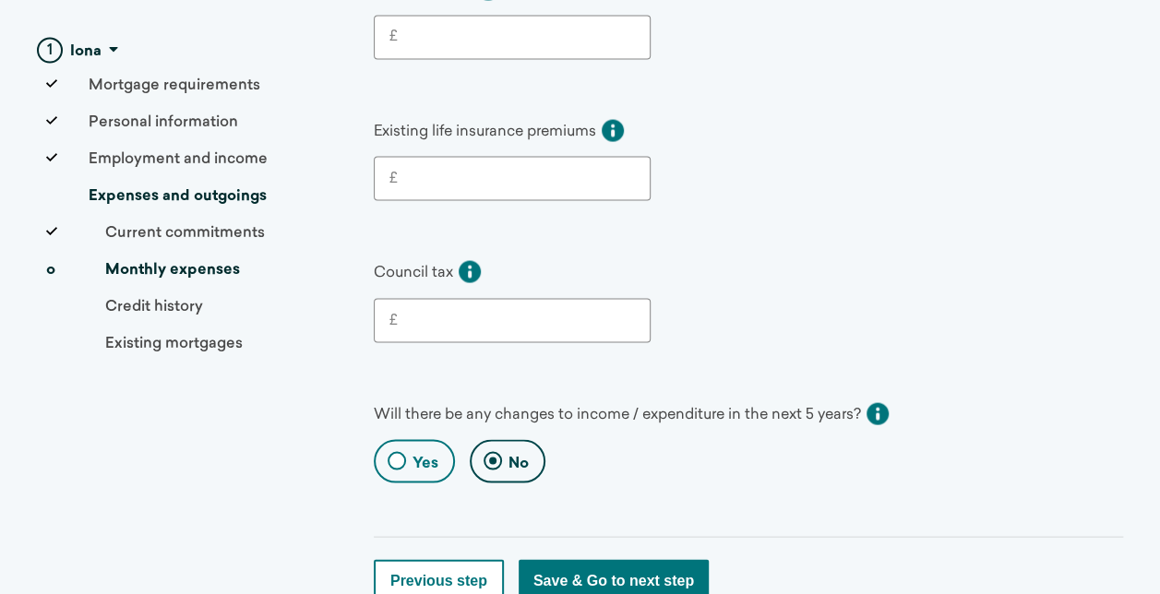
radio input "true"
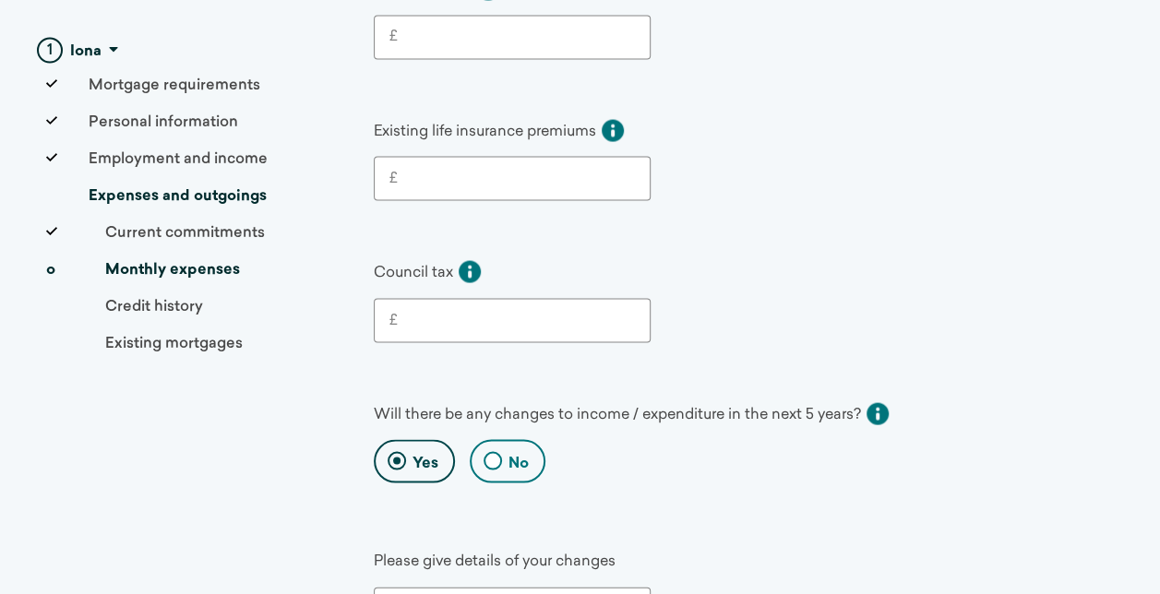
scroll to position [1881, 0]
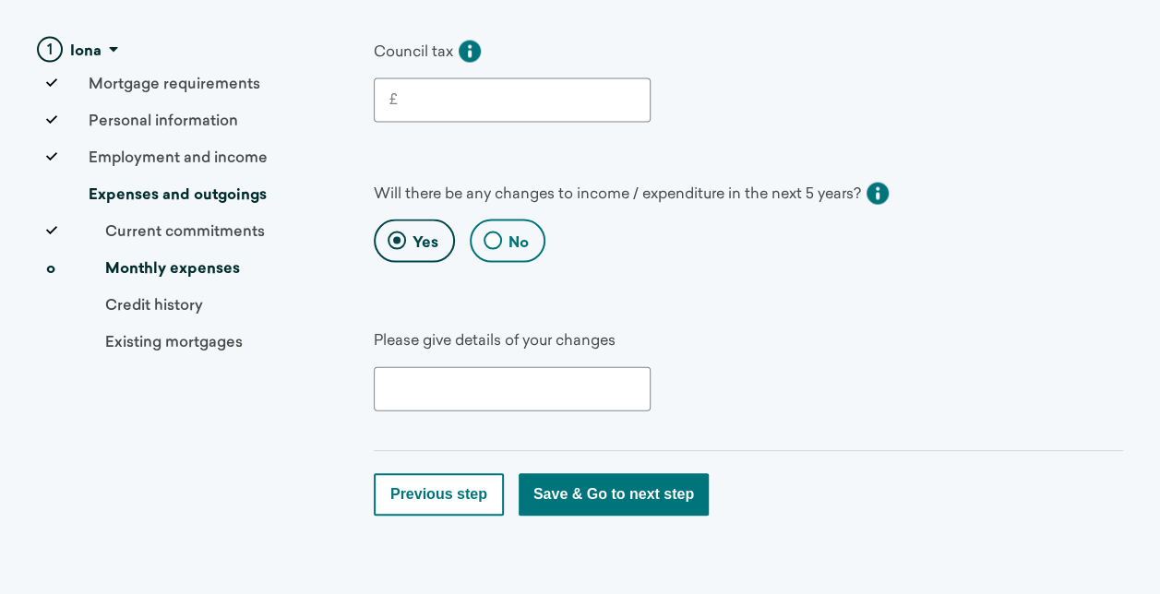
click at [504, 220] on div "No" at bounding box center [508, 241] width 76 height 43
radio input "true"
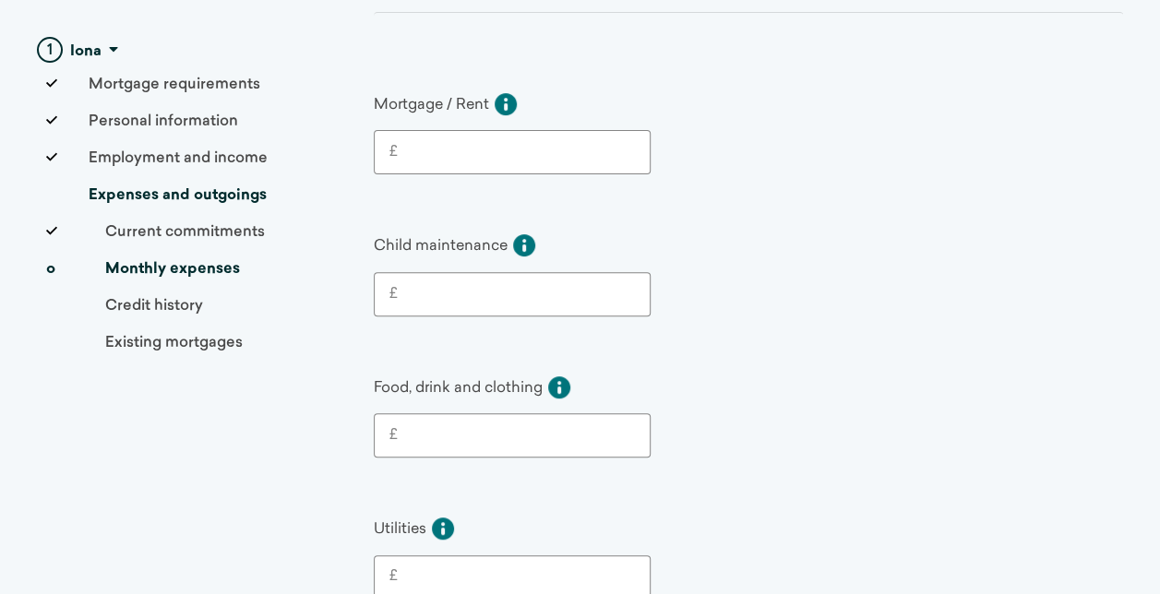
scroll to position [0, 0]
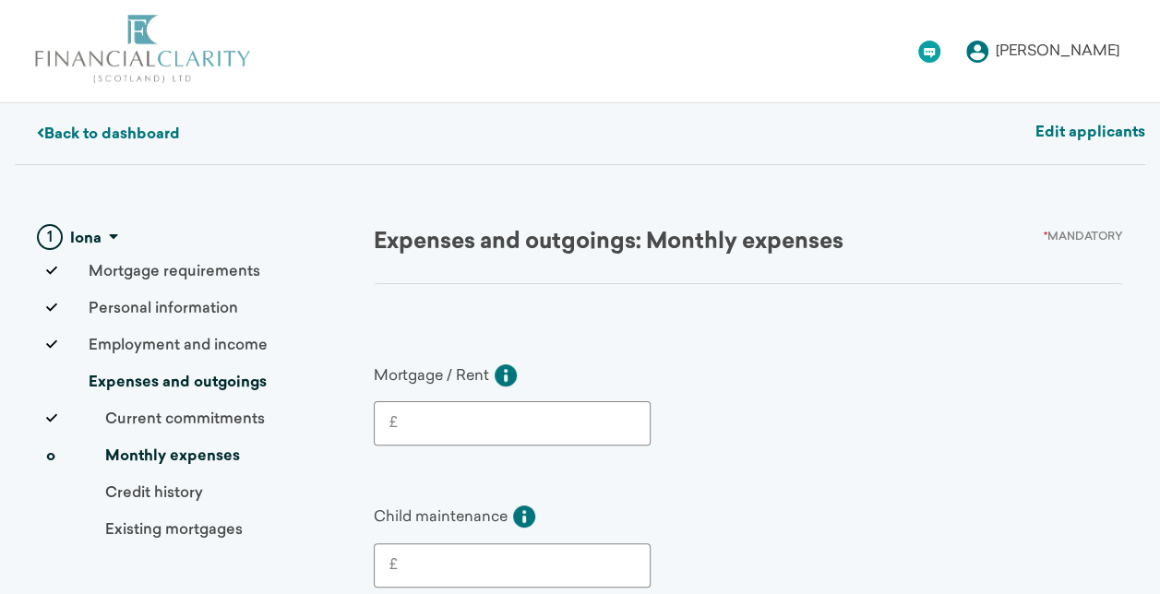
click at [494, 413] on input "£" at bounding box center [516, 424] width 237 height 22
type input "950"
click at [482, 558] on input "£" at bounding box center [516, 566] width 237 height 22
type input "0"
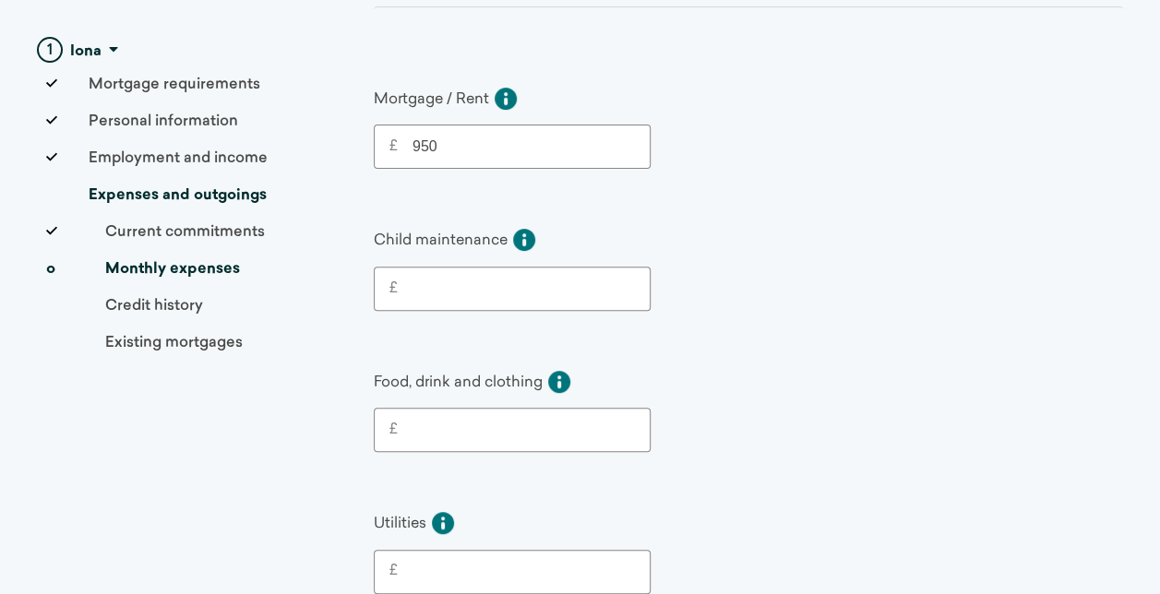
click at [472, 409] on label "£" at bounding box center [512, 430] width 275 height 42
click at [472, 419] on input "£" at bounding box center [516, 430] width 237 height 22
click at [501, 438] on label "£" at bounding box center [512, 430] width 275 height 42
click at [501, 438] on input "£" at bounding box center [516, 430] width 237 height 22
click at [465, 426] on input "£" at bounding box center [516, 430] width 237 height 22
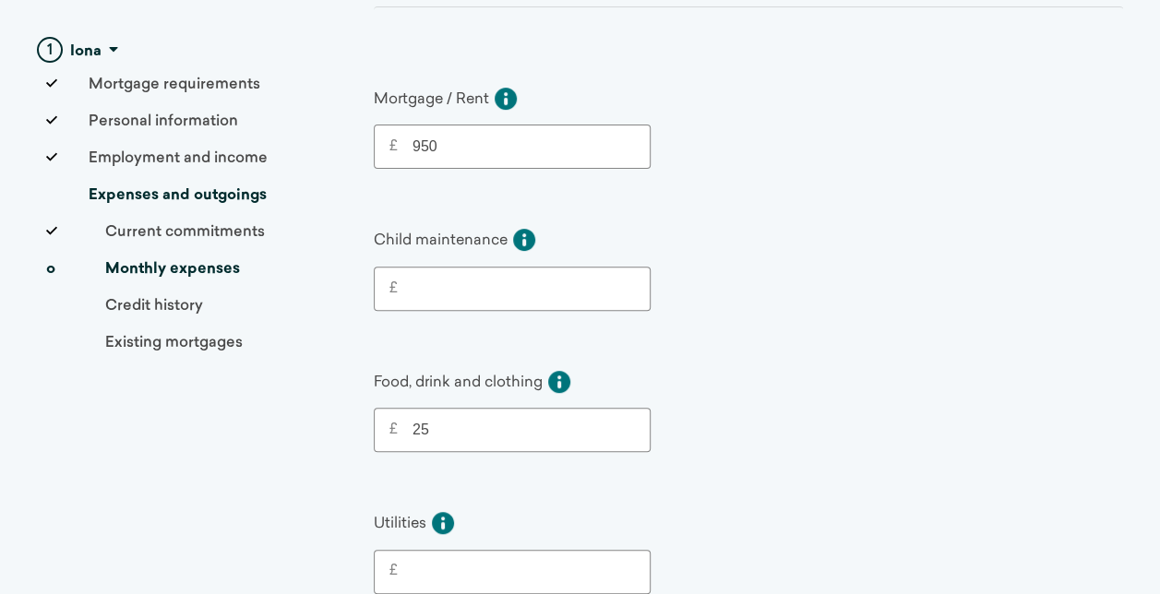
type input "2"
type input "1"
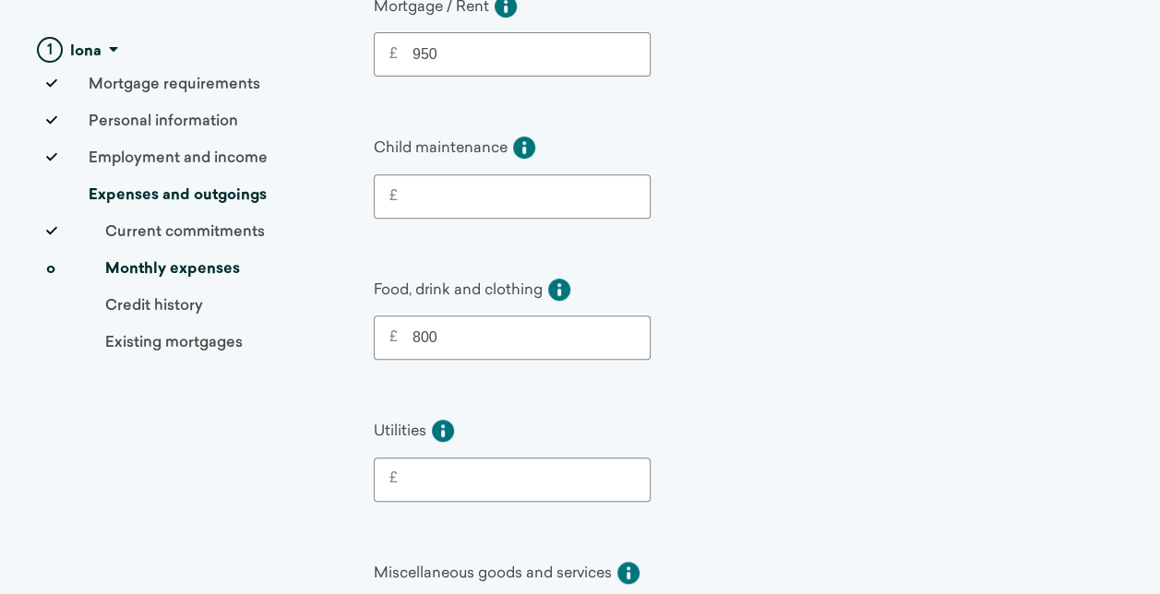
type input "800"
click at [442, 469] on input "£" at bounding box center [516, 480] width 237 height 22
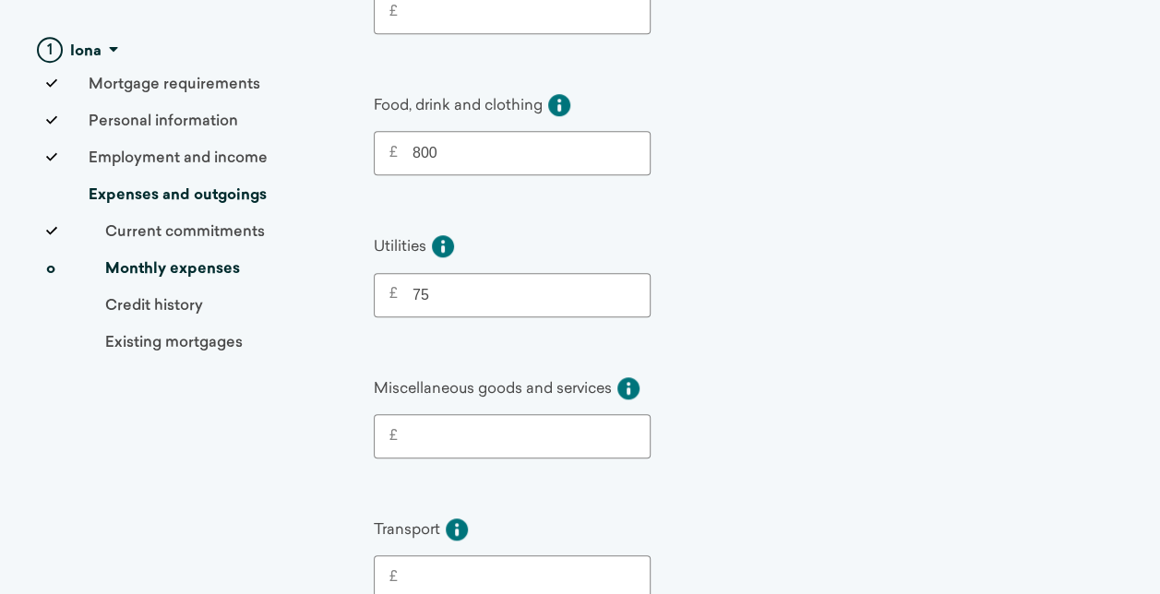
scroll to position [646, 0]
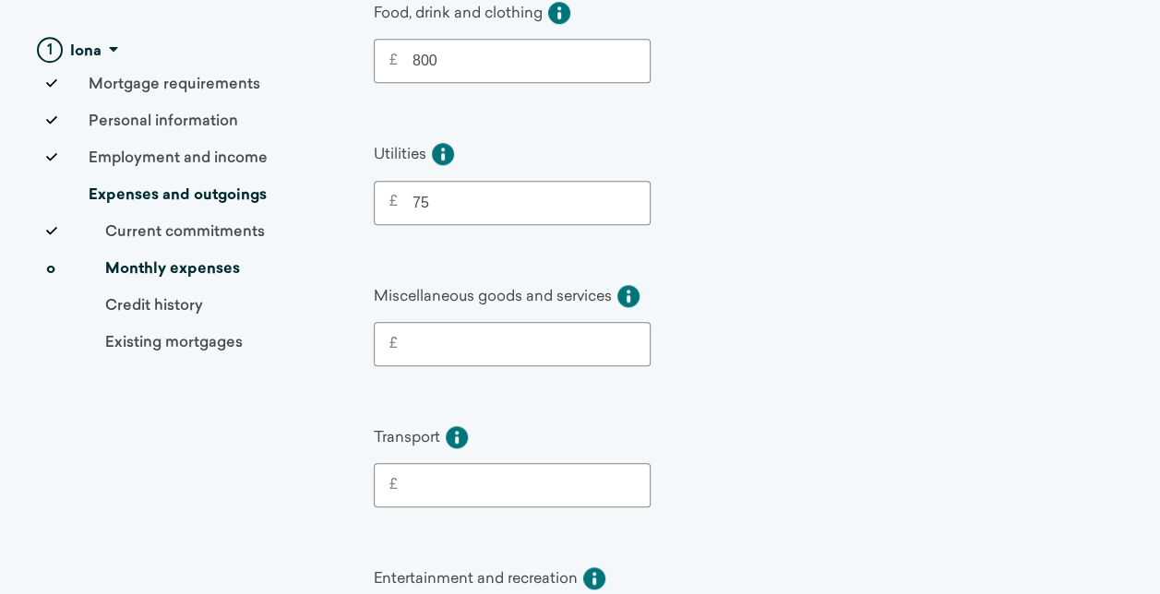
type input "75"
click at [438, 335] on input "£" at bounding box center [516, 344] width 237 height 22
click at [416, 474] on input "£" at bounding box center [516, 485] width 237 height 22
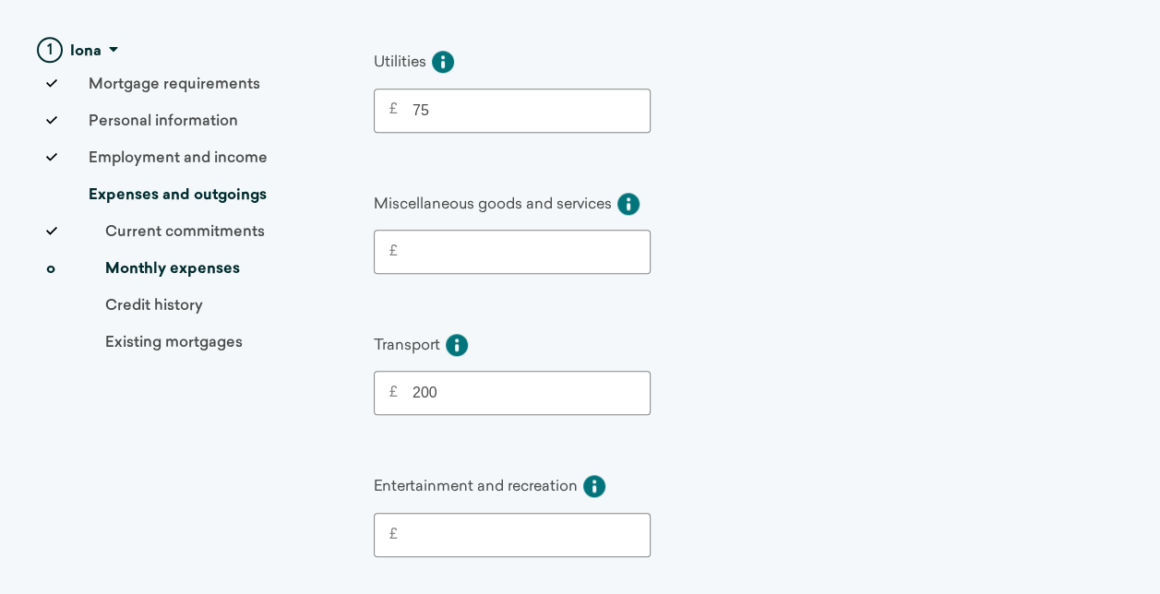
scroll to position [831, 0]
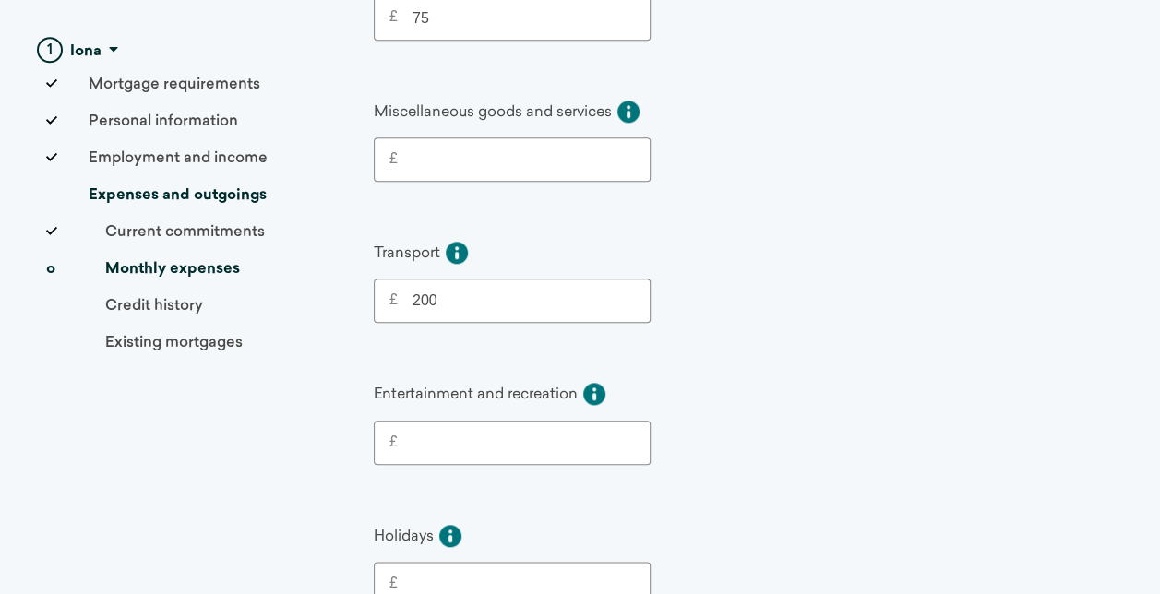
drag, startPoint x: 450, startPoint y: 287, endPoint x: 400, endPoint y: 286, distance: 50.8
click at [400, 290] on input "200" at bounding box center [516, 301] width 237 height 22
type input "200"
click at [472, 432] on input "£" at bounding box center [516, 443] width 237 height 22
drag, startPoint x: 456, startPoint y: 289, endPoint x: 374, endPoint y: 279, distance: 82.8
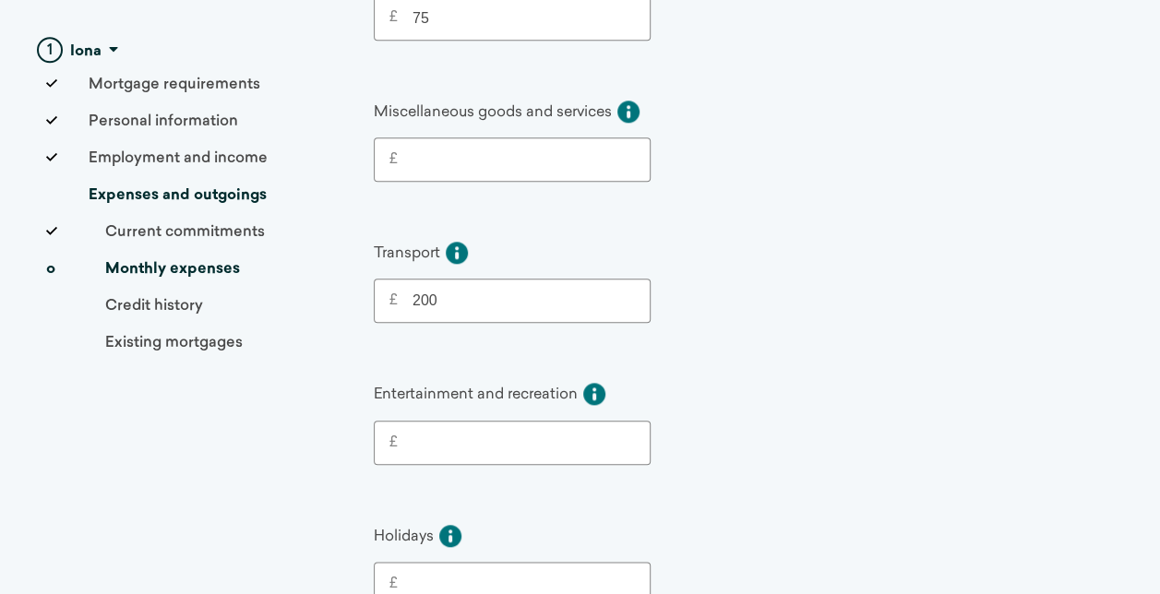
click at [375, 280] on label "£ 200" at bounding box center [512, 301] width 275 height 42
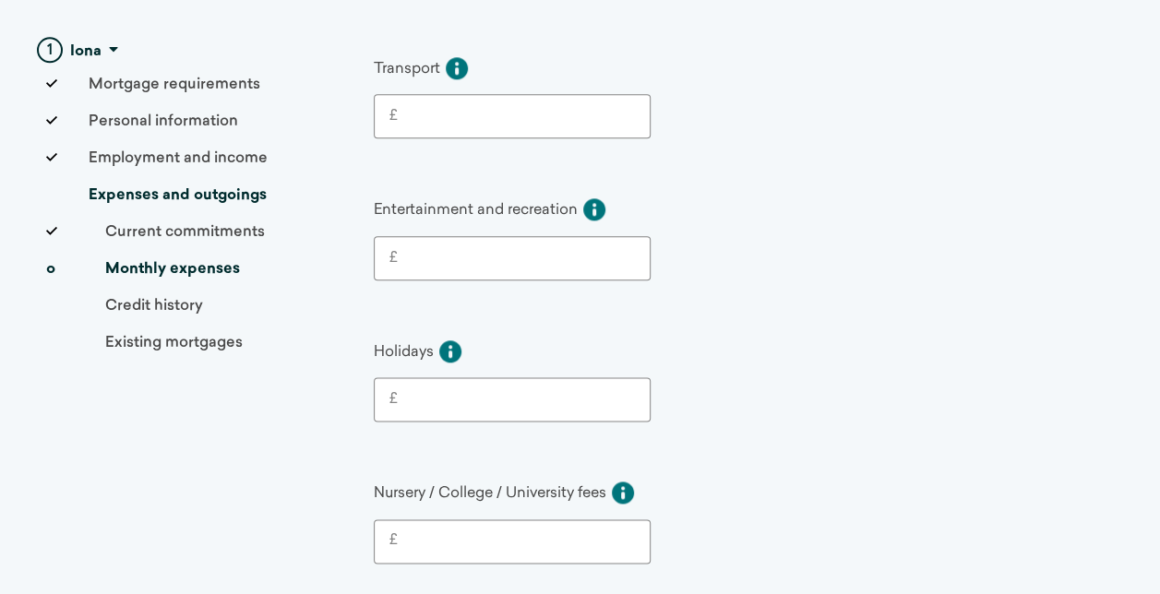
scroll to position [1200, 0]
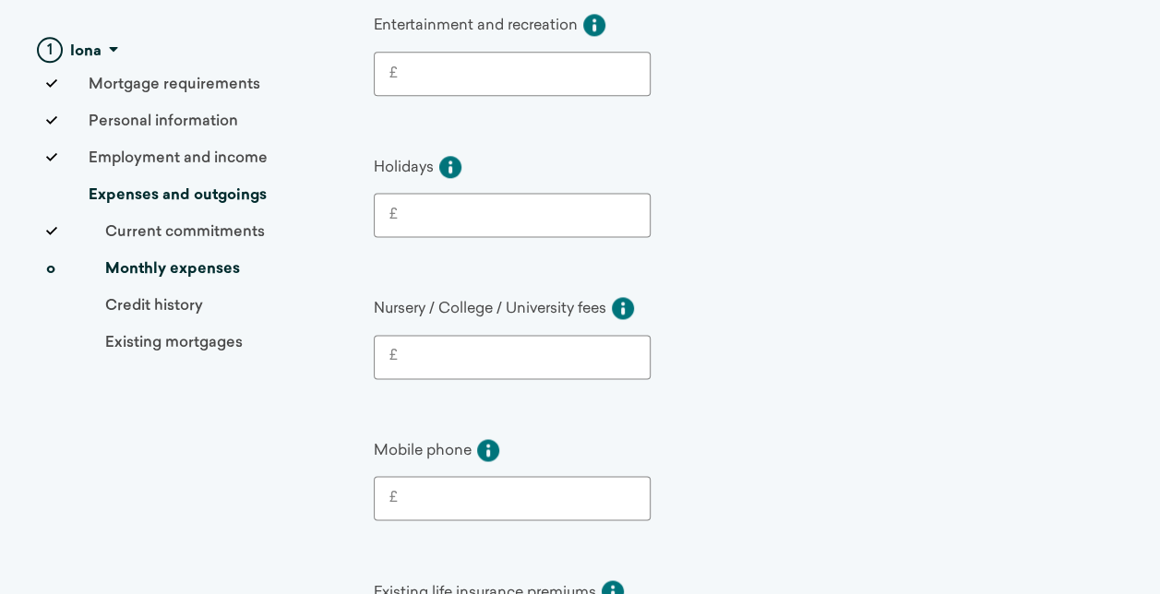
click at [448, 346] on input "£" at bounding box center [516, 357] width 237 height 22
type input "400"
click at [550, 487] on input "£" at bounding box center [516, 498] width 237 height 22
type input "60"
click at [653, 443] on div "Mobile phone Leave blank if not applicable £ 60" at bounding box center [734, 477] width 720 height 88
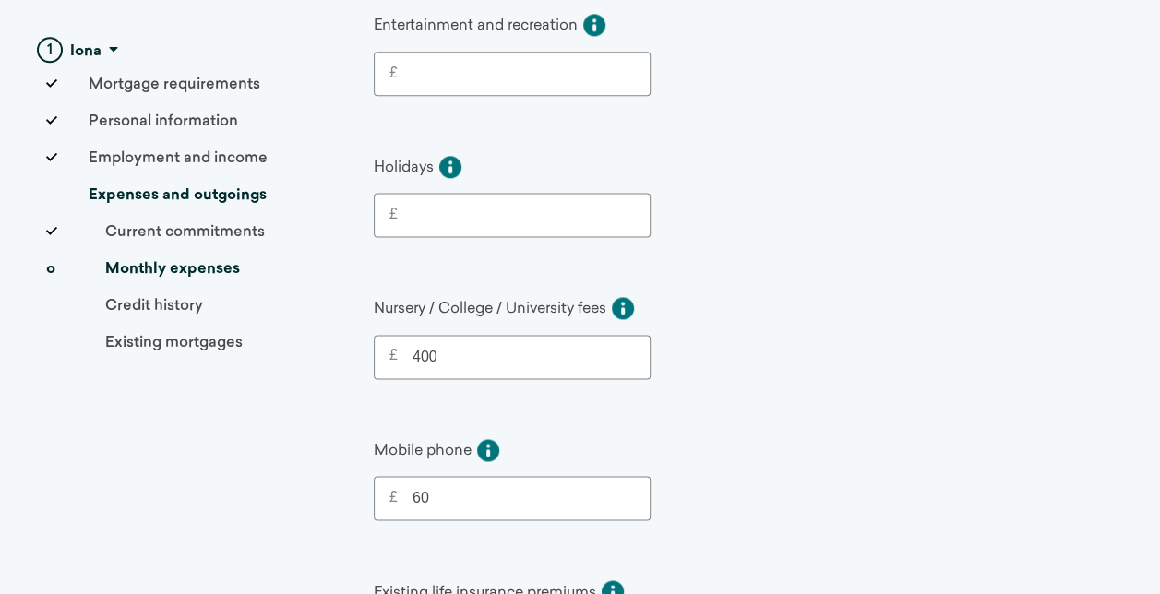
scroll to position [1384, 0]
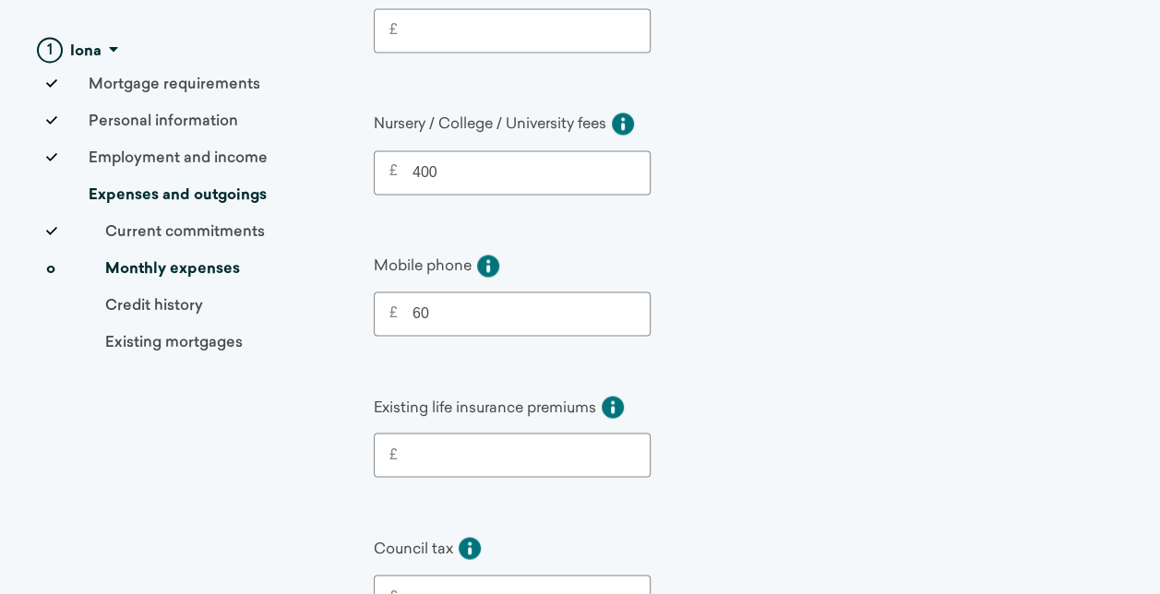
click at [507, 444] on input "£" at bounding box center [516, 455] width 237 height 22
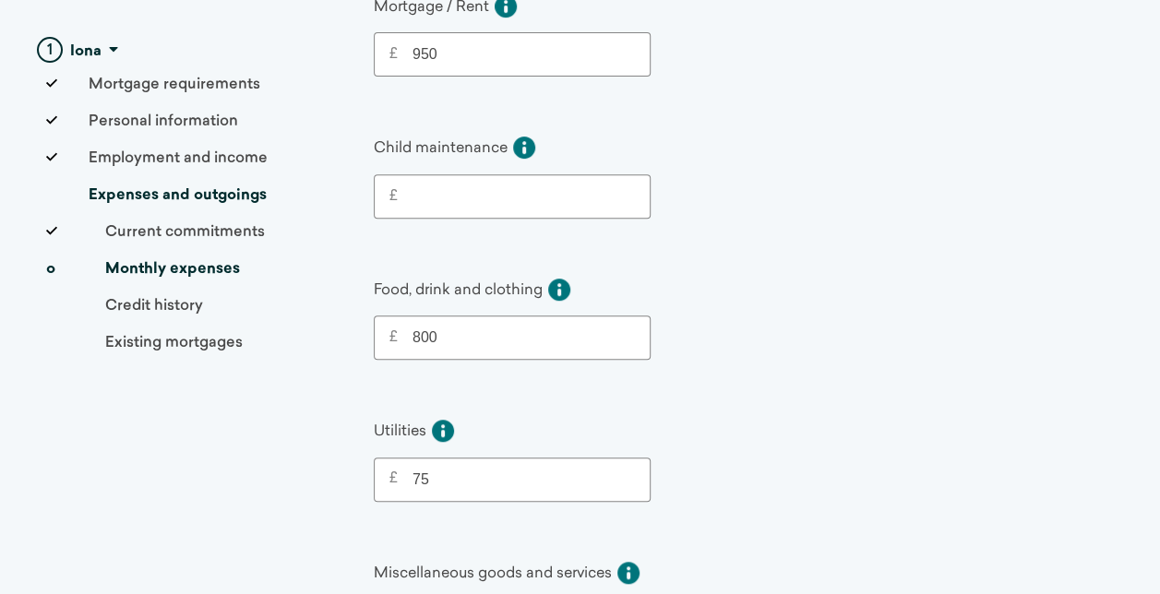
scroll to position [554, 0]
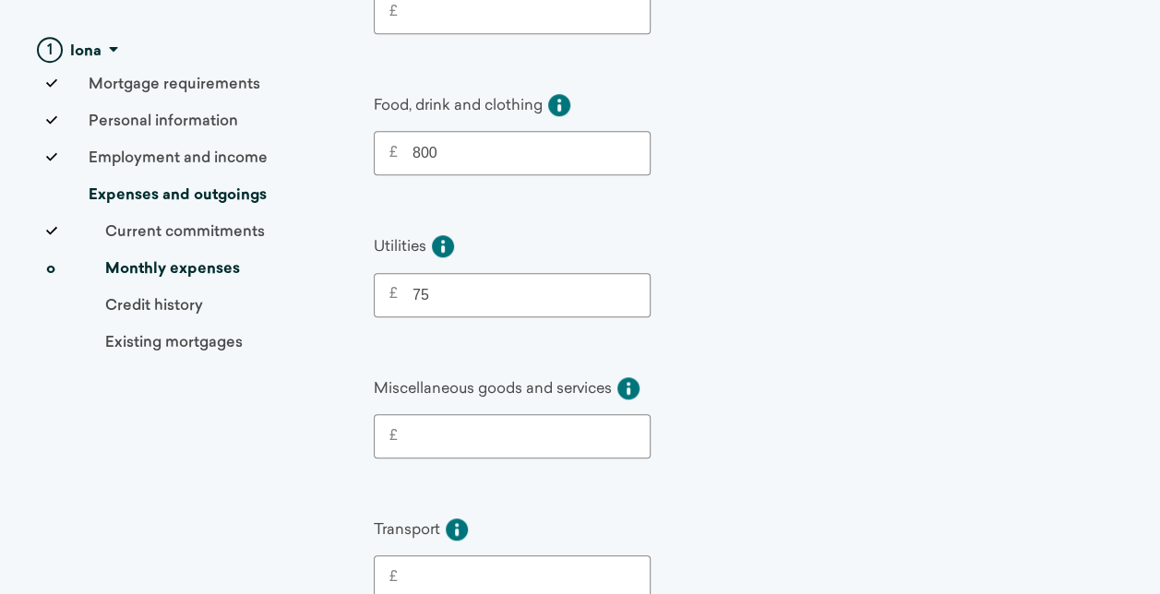
click at [480, 432] on input "£" at bounding box center [516, 436] width 237 height 22
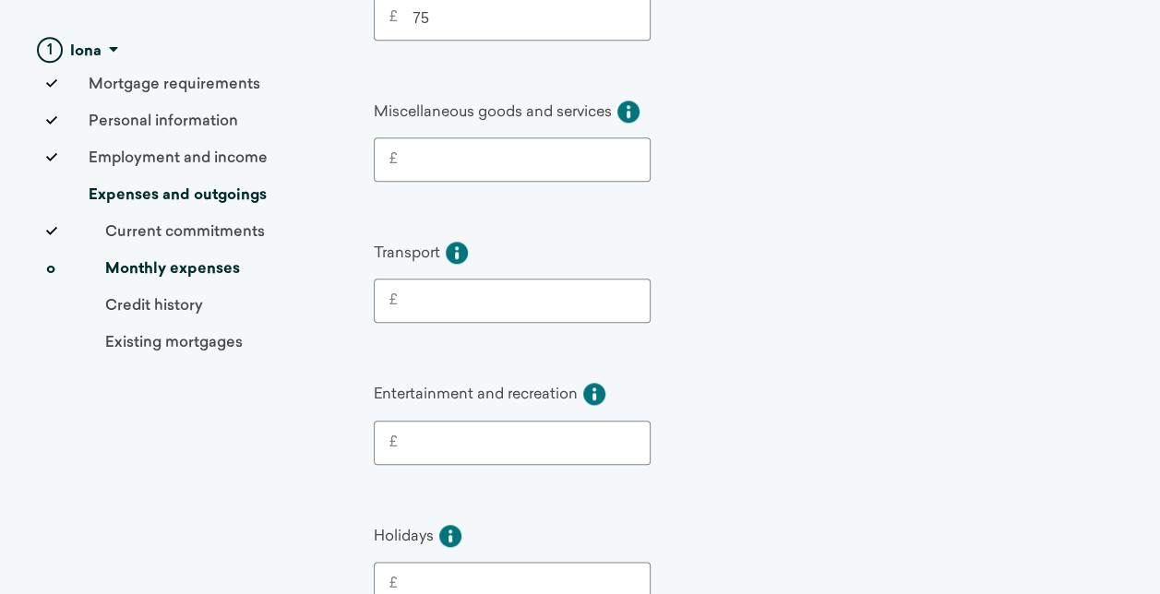
click at [456, 290] on input "£" at bounding box center [516, 301] width 237 height 22
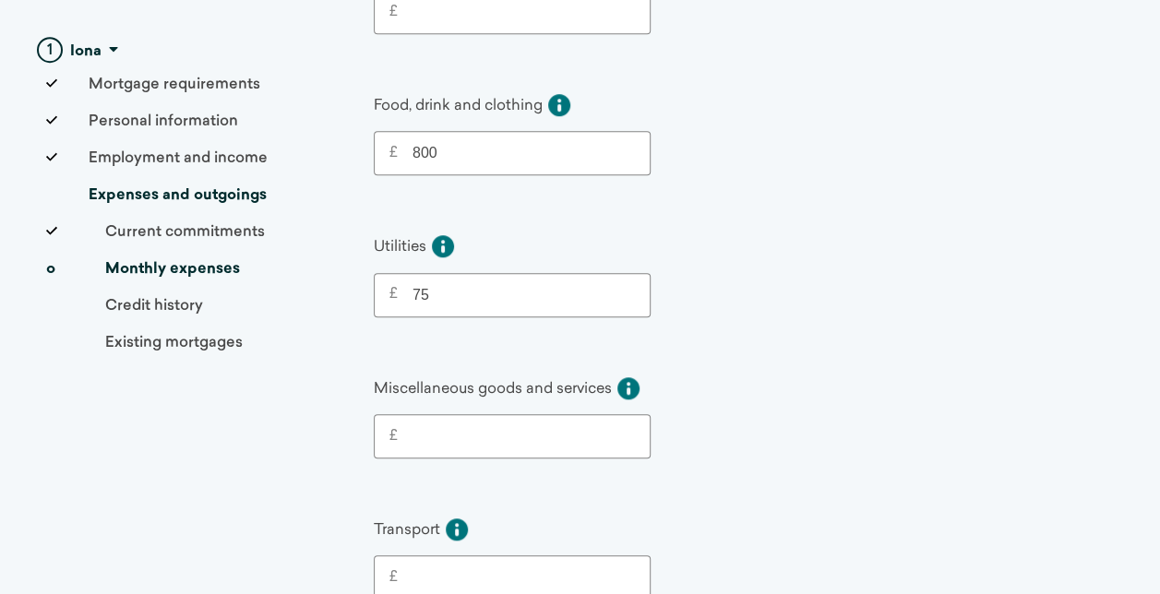
scroll to position [646, 0]
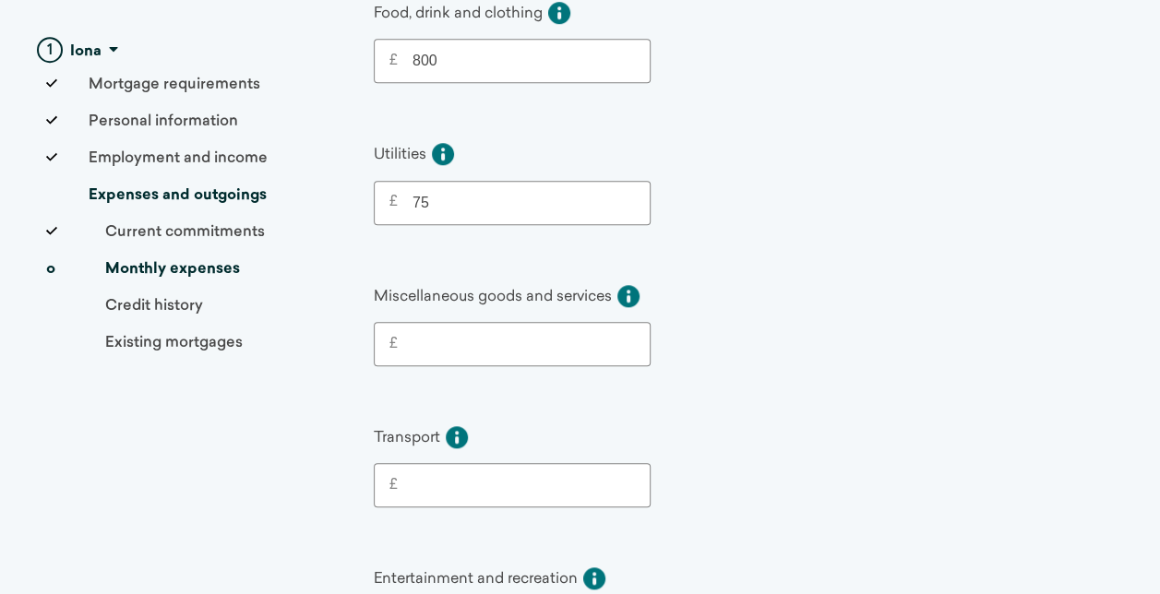
click at [513, 333] on input "£" at bounding box center [516, 344] width 237 height 22
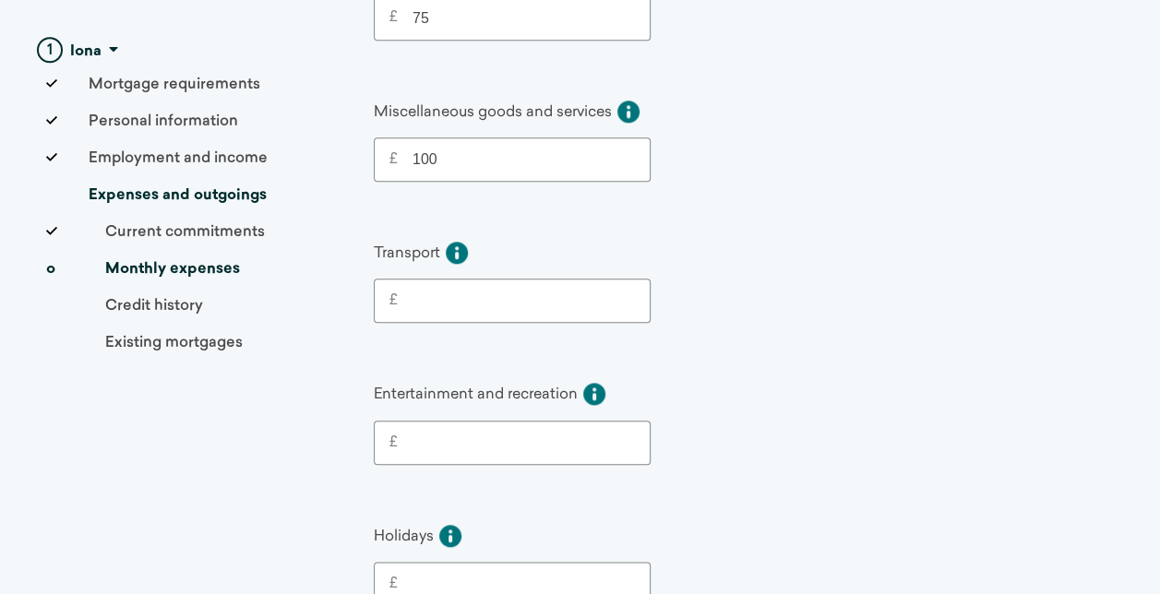
type input "100"
click at [425, 297] on input "£" at bounding box center [516, 301] width 237 height 22
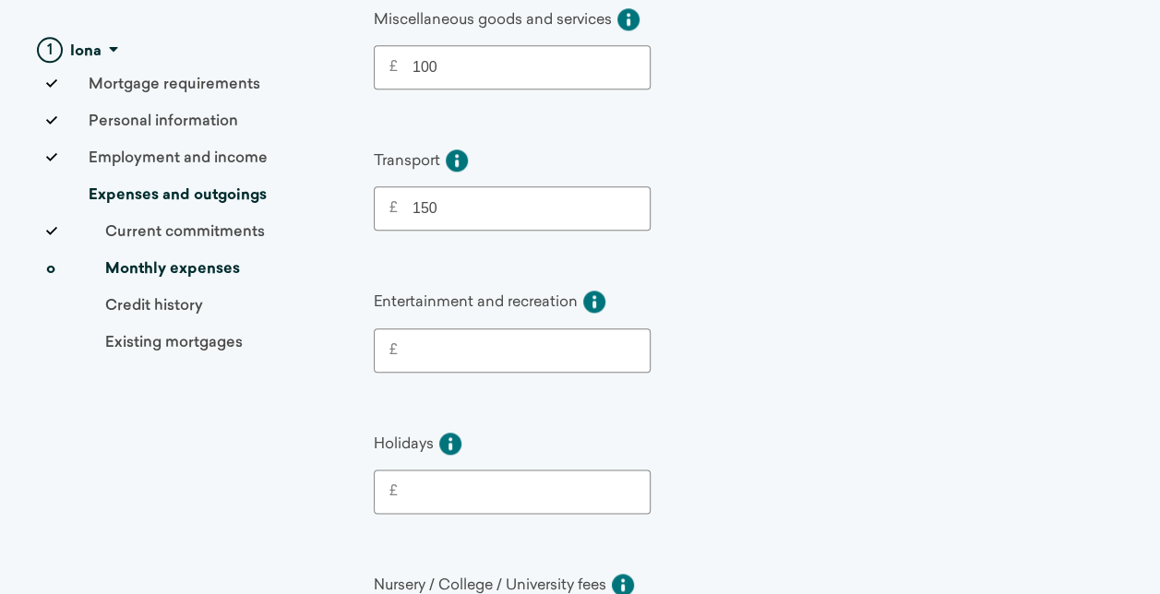
type input "150"
click at [521, 340] on input "£" at bounding box center [516, 351] width 237 height 22
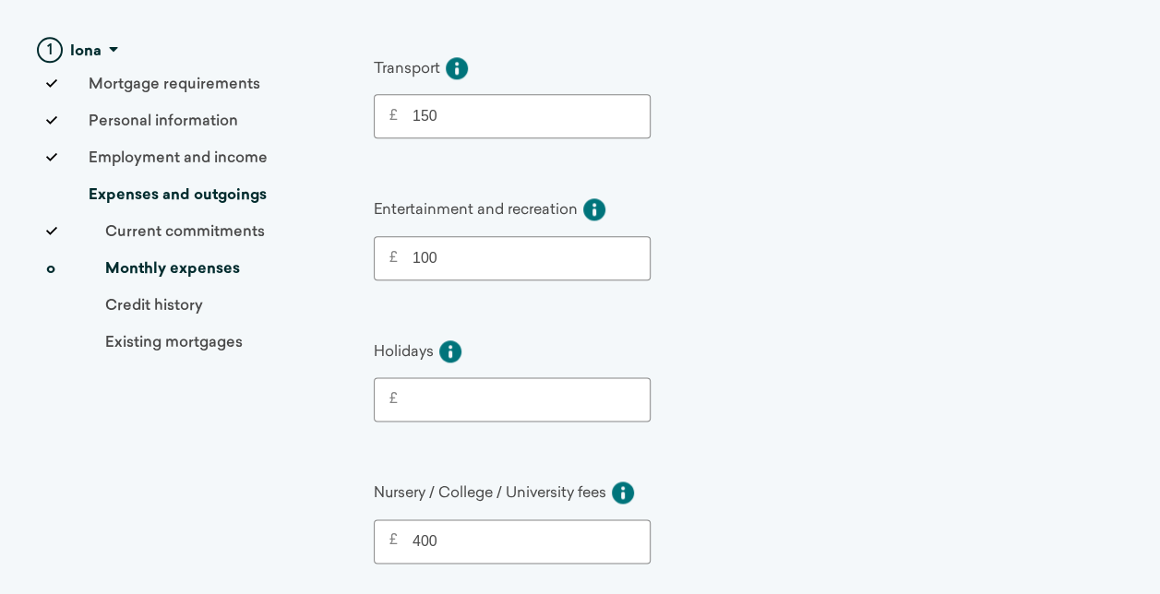
type input "100"
click at [453, 391] on input "£" at bounding box center [516, 400] width 237 height 22
type input "150"
click at [794, 350] on div "Holidays Leave blank if not applicable £ 150" at bounding box center [734, 378] width 720 height 88
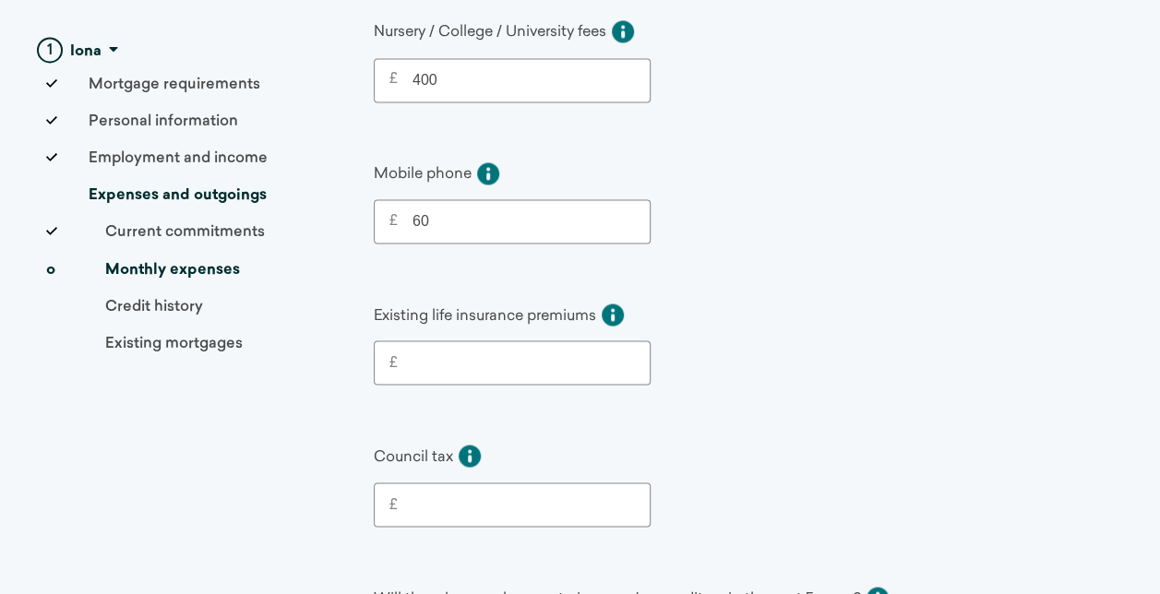
scroll to position [1661, 0]
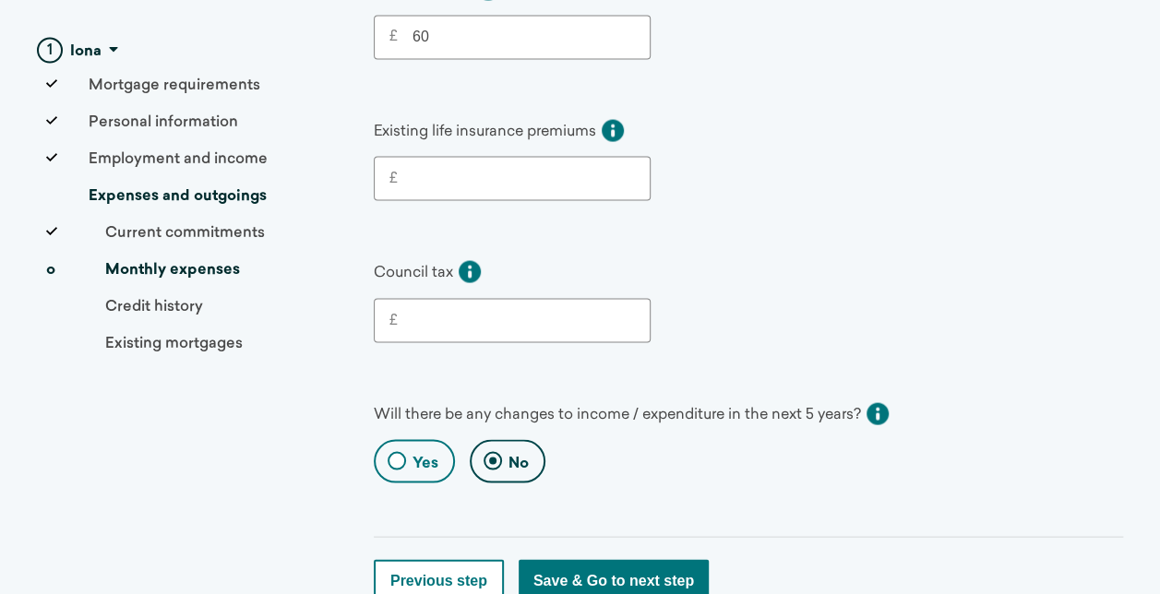
click at [461, 167] on input "£" at bounding box center [516, 178] width 237 height 22
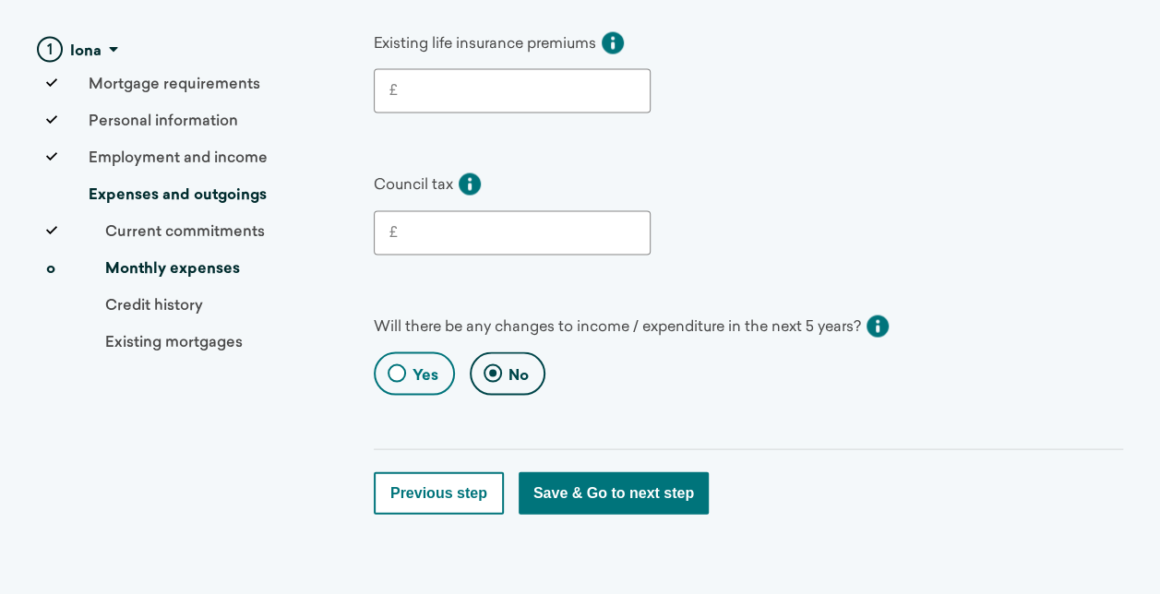
click at [639, 473] on button "Save & Go to next step" at bounding box center [614, 494] width 190 height 42
select select "--select--"
select select "2015"
select select "--select--"
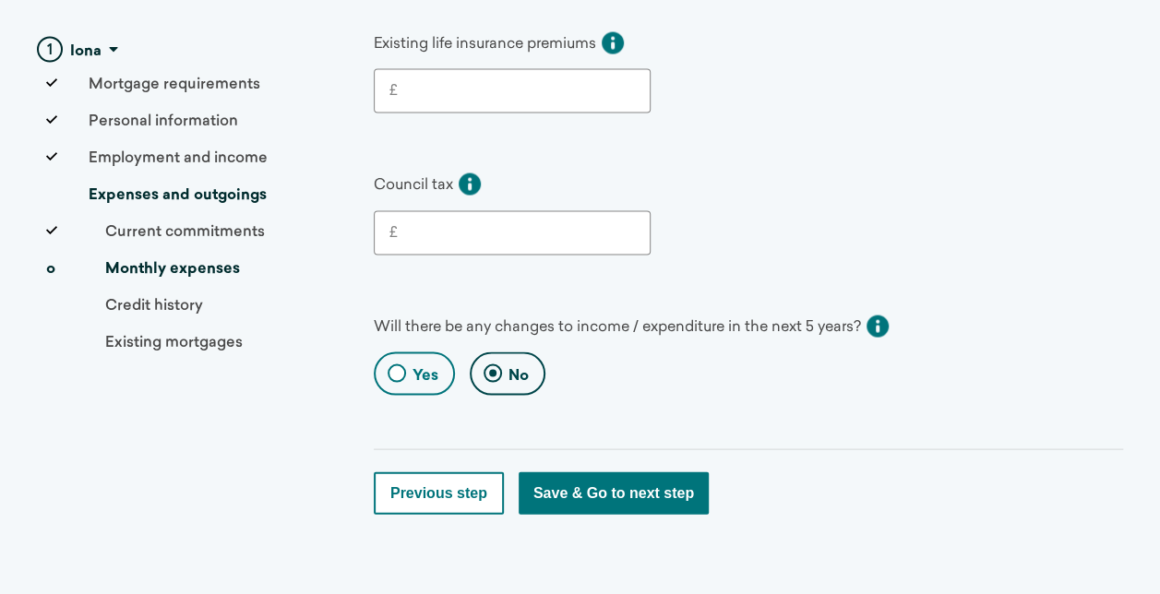
select select "--select--"
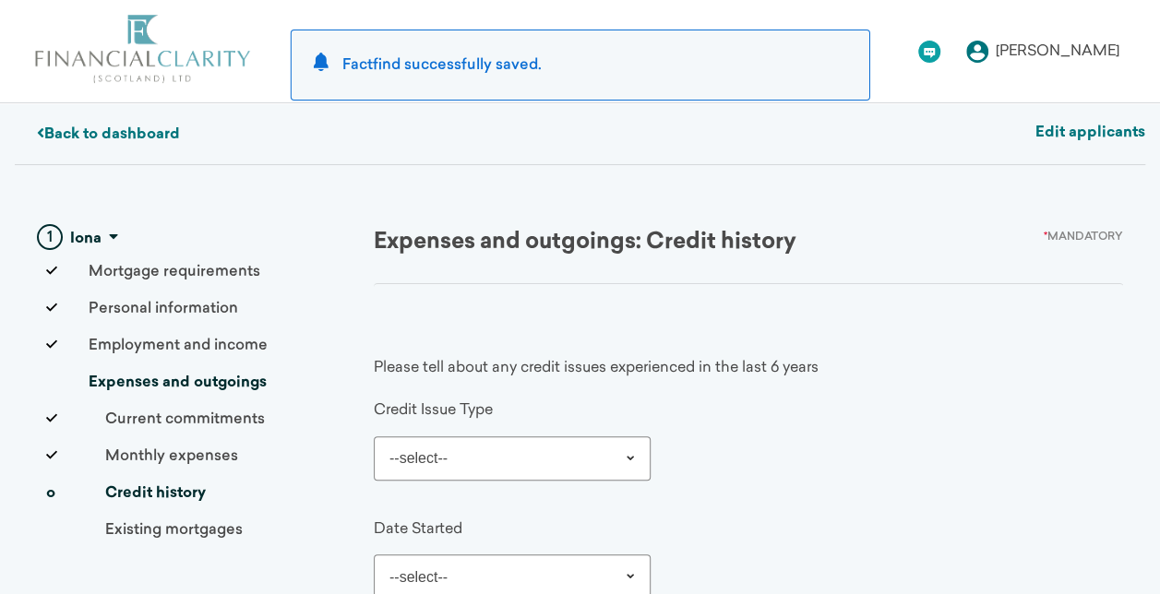
scroll to position [92, 0]
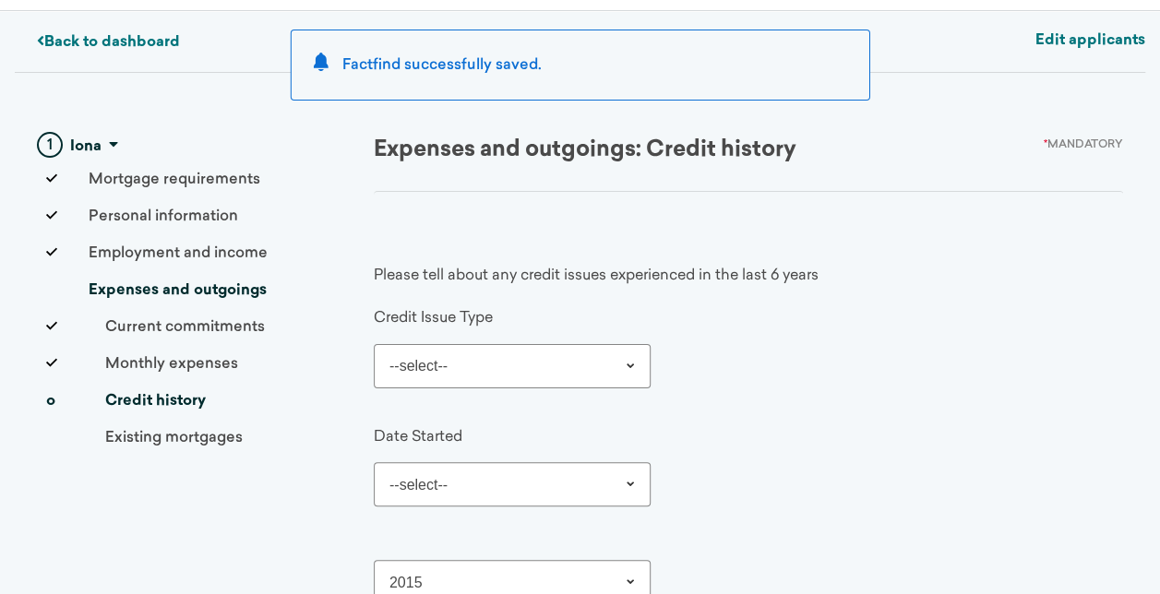
drag, startPoint x: 513, startPoint y: 336, endPoint x: 541, endPoint y: 372, distance: 45.4
click at [513, 337] on div "Credit Issue Type --select-- Not Applicable CCJ Default or missed payment Arrea…" at bounding box center [512, 347] width 277 height 79
click at [541, 373] on select "--select-- Not Applicable CCJ Default or missed payment Arrears IVA Bankruptcy …" at bounding box center [512, 366] width 277 height 44
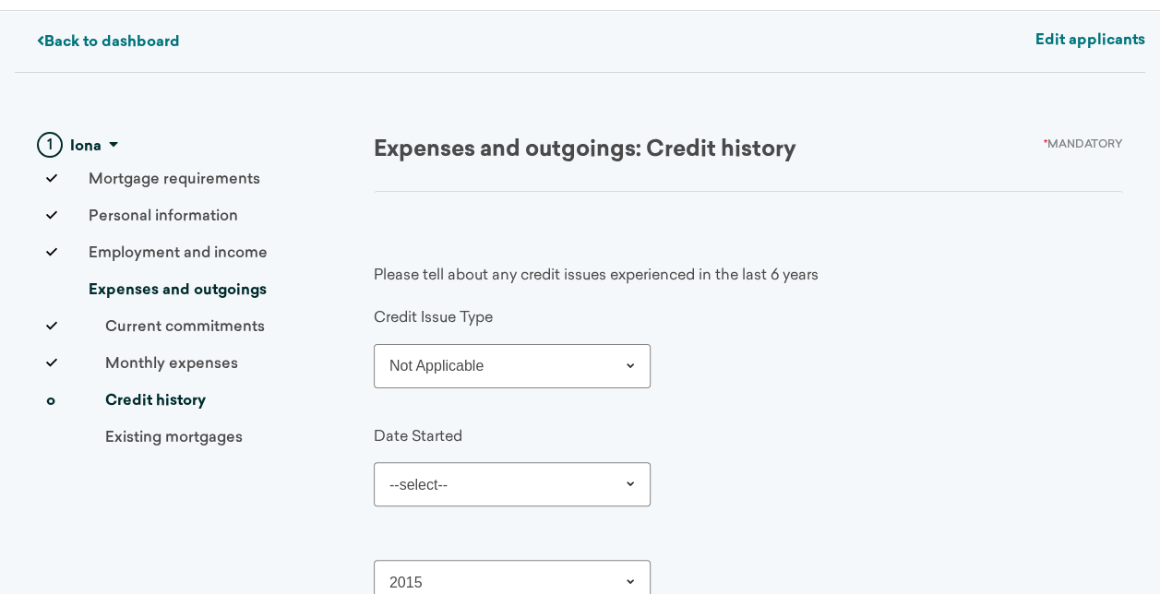
click at [374, 344] on select "--select-- Not Applicable CCJ Default or missed payment Arrears IVA Bankruptcy …" at bounding box center [512, 366] width 277 height 44
select select "Not Applicable"
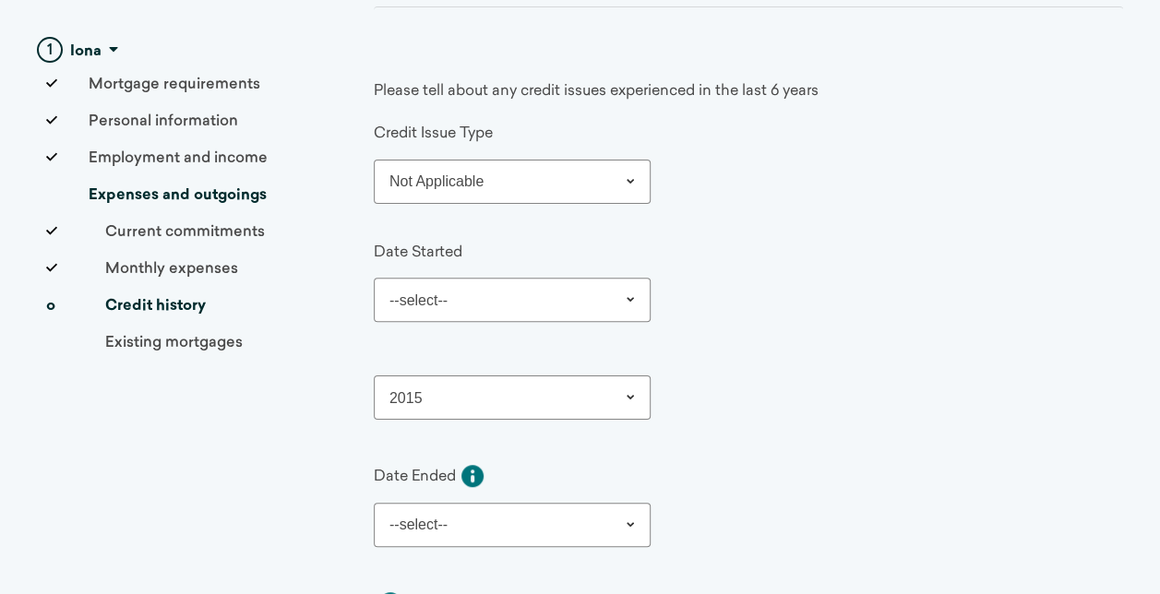
scroll to position [369, 0]
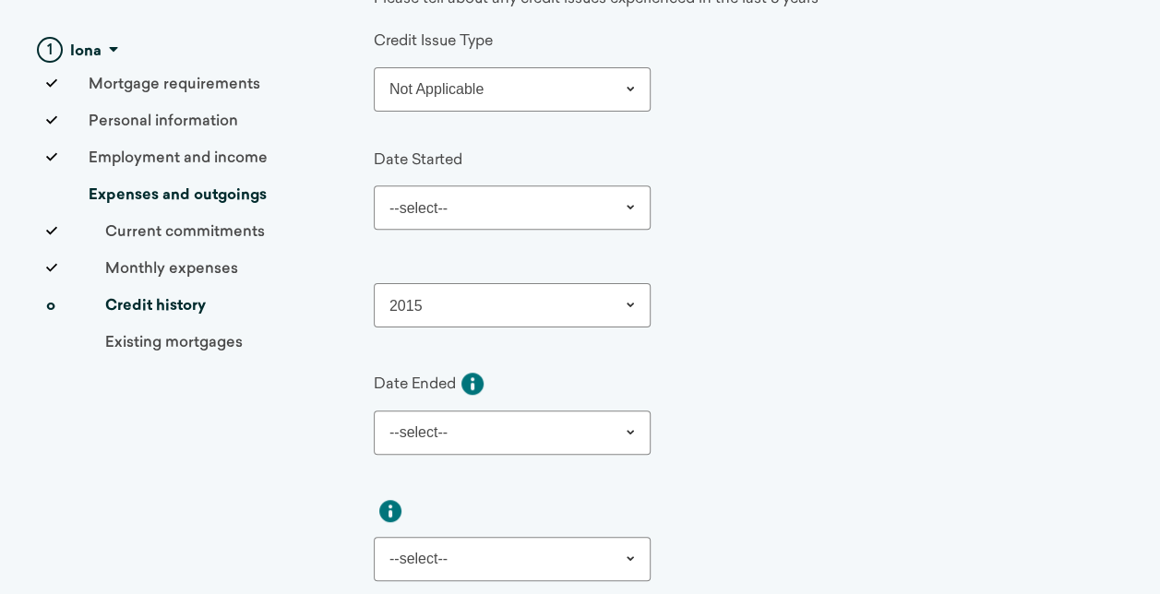
click at [557, 194] on select "--select-- Not Applicable January February March April May June July August Sep…" at bounding box center [512, 208] width 277 height 44
click at [374, 186] on select "--select-- Not Applicable January February March April May June July August Sep…" at bounding box center [512, 208] width 277 height 44
select select "Not Applicable"
click at [583, 316] on select "2015 --select-- Not Applicable Outstanding 2022 2021 2020 2019 2018 2017 2016 2…" at bounding box center [512, 305] width 277 height 44
click at [374, 283] on select "2015 --select-- Not Applicable Outstanding 2022 2021 2020 2019 2018 2017 2016 2…" at bounding box center [512, 305] width 277 height 44
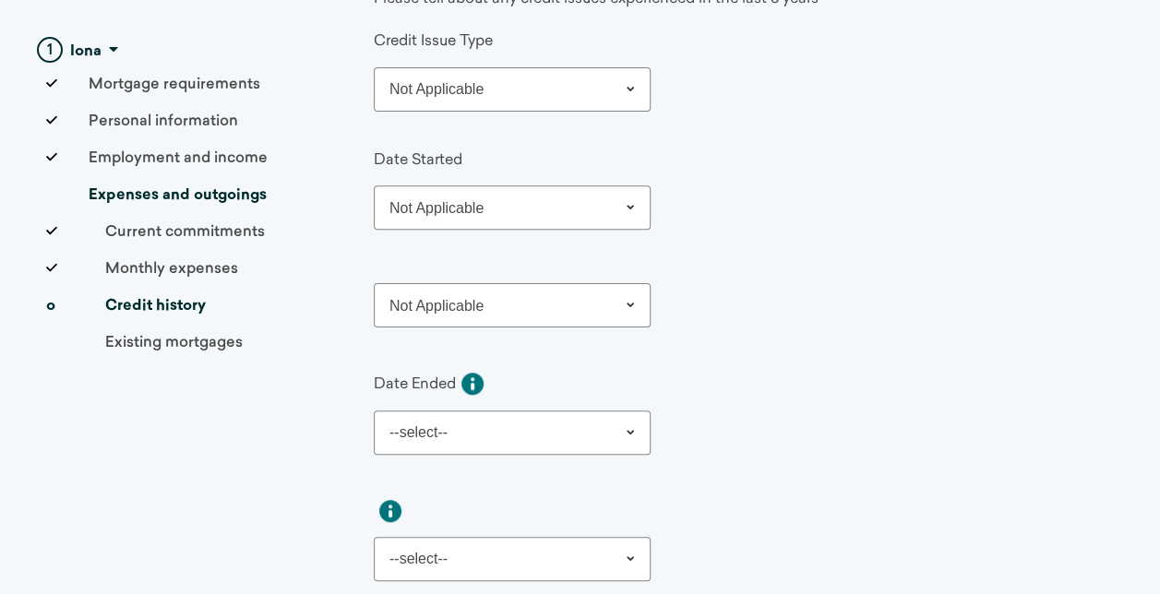
select select "Not Applicable"
click at [545, 426] on select "--select-- Not Applicable Outstanding January February March April May June Jul…" at bounding box center [512, 433] width 277 height 44
click at [374, 411] on select "--select-- Not Applicable Outstanding January February March April May June Jul…" at bounding box center [512, 433] width 277 height 44
select select "Not Applicable"
click at [724, 301] on div "2015 --select-- Not Applicable Outstanding 2022 2021 2020 2019 2018 2017 2016 2…" at bounding box center [734, 298] width 720 height 59
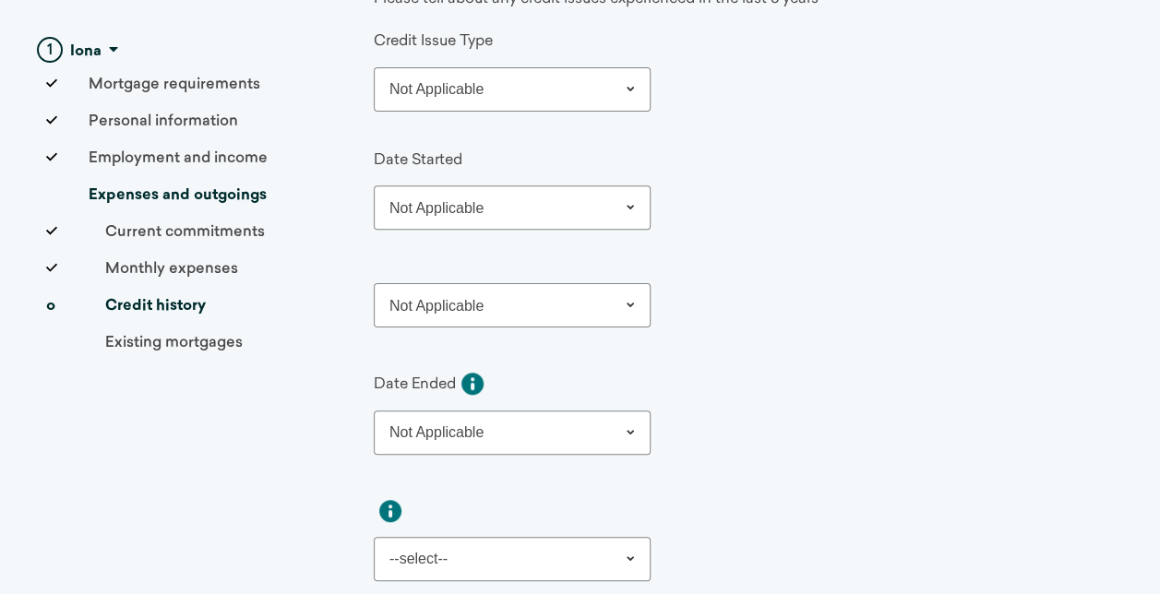
scroll to position [554, 0]
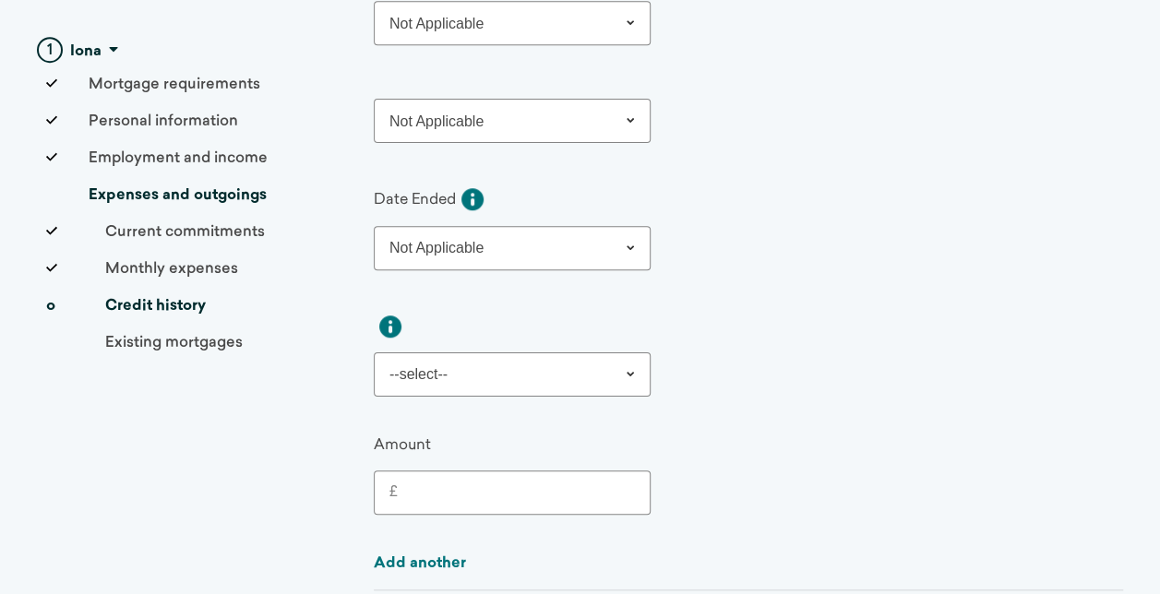
click at [552, 378] on select "--select-- Not Applicable Outstanding 2022 2021 2020 2019 2018 2017 2016 2015 2…" at bounding box center [512, 375] width 277 height 44
click at [374, 353] on select "--select-- Not Applicable Outstanding 2022 2021 2020 2019 2018 2017 2016 2015 2…" at bounding box center [512, 375] width 277 height 44
select select "Not Applicable"
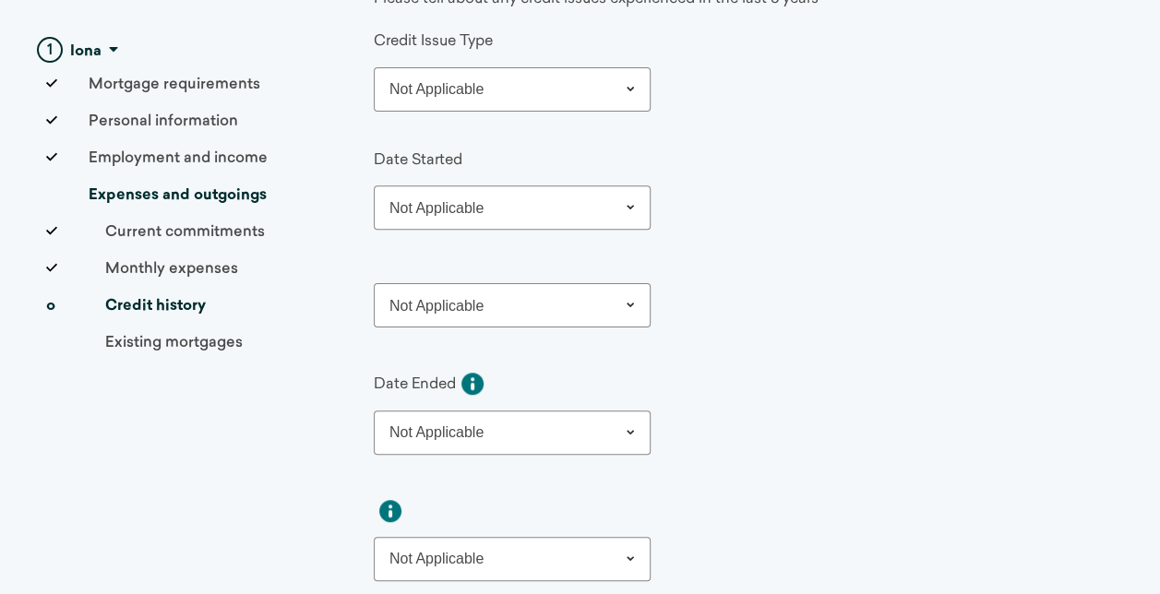
scroll to position [712, 0]
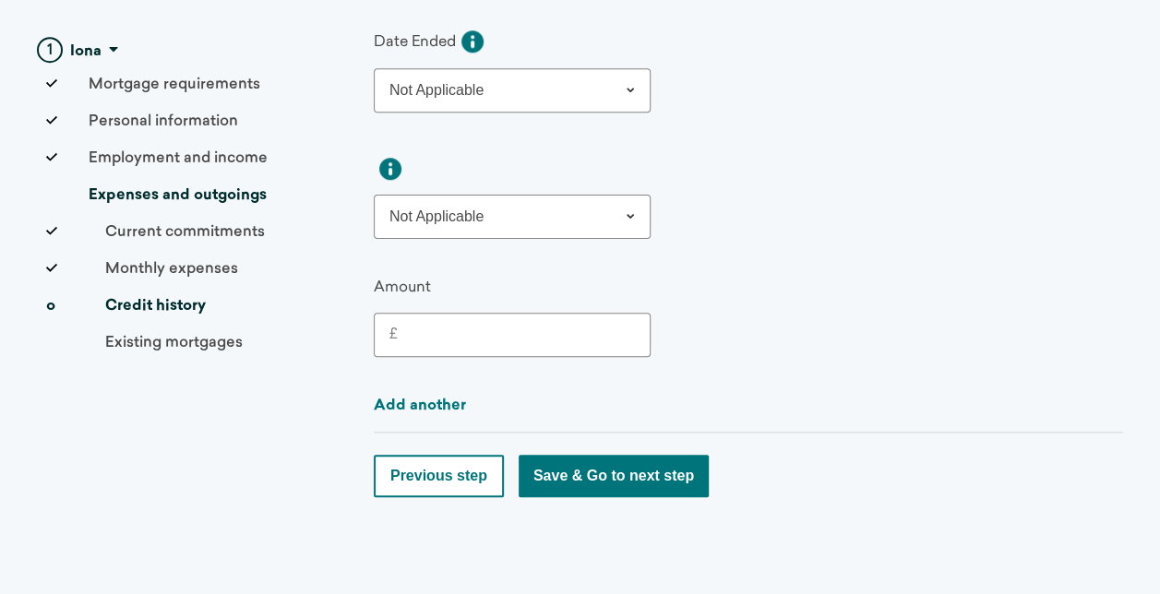
click at [655, 476] on button "Save & Go to next step" at bounding box center [614, 476] width 190 height 42
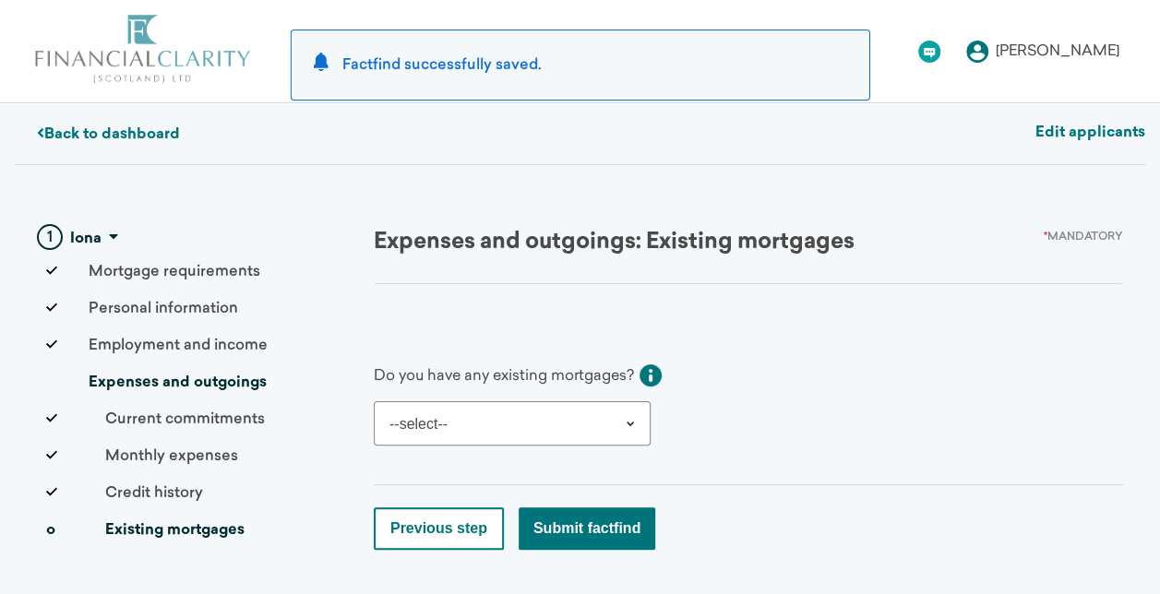
click at [581, 421] on select "--select-- Yes No" at bounding box center [512, 424] width 277 height 44
click at [374, 402] on select "--select-- Yes No" at bounding box center [512, 424] width 277 height 44
select select "Yes"
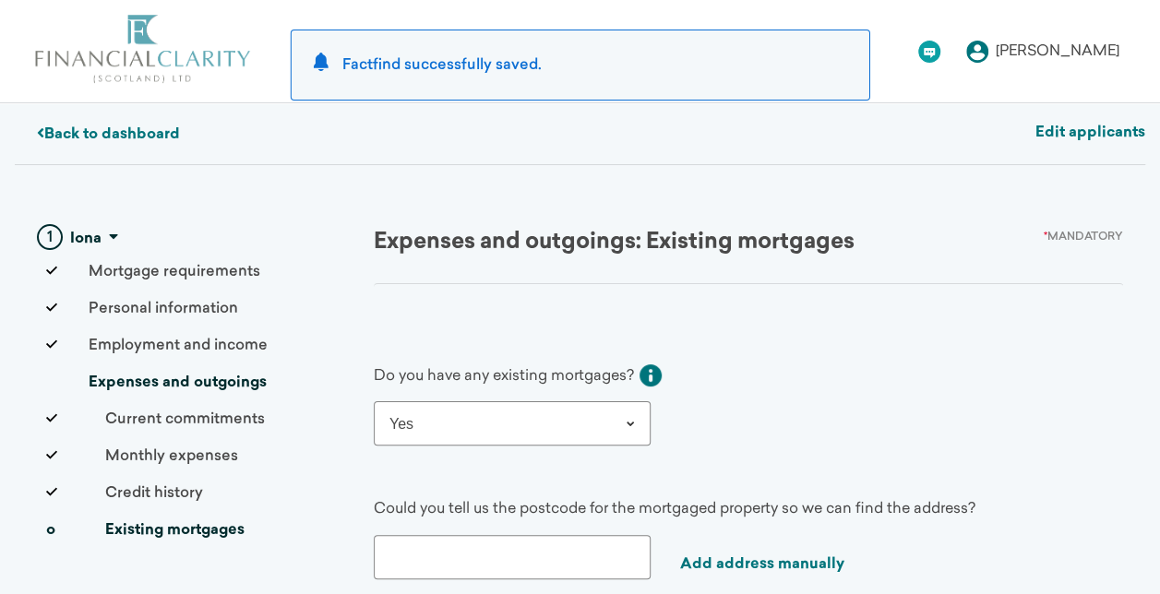
scroll to position [185, 0]
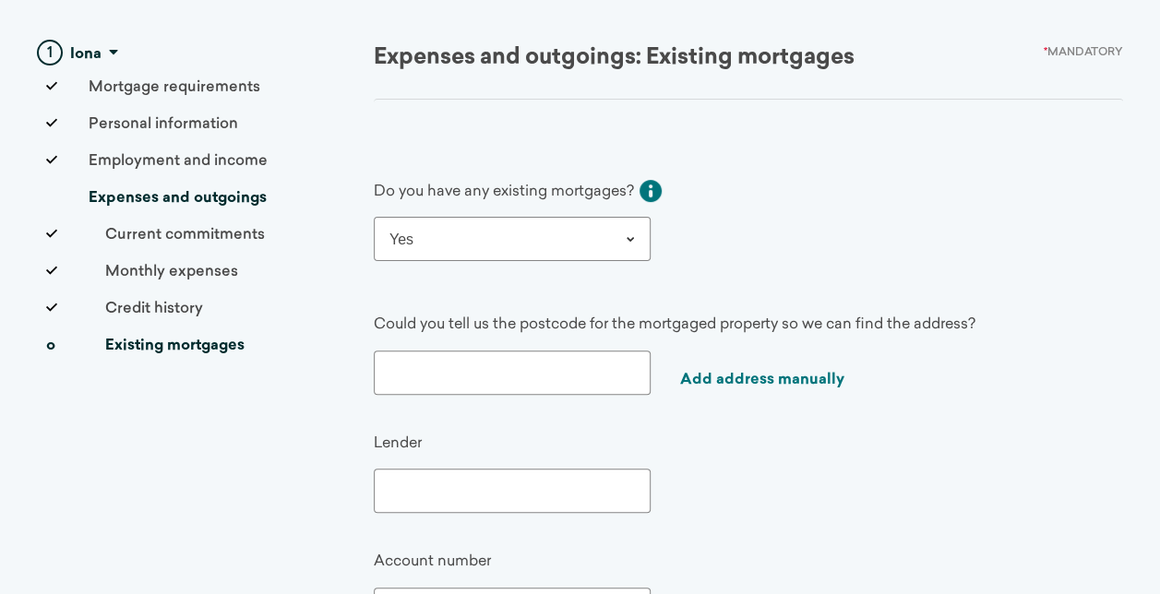
click at [508, 369] on input "text" at bounding box center [512, 373] width 277 height 44
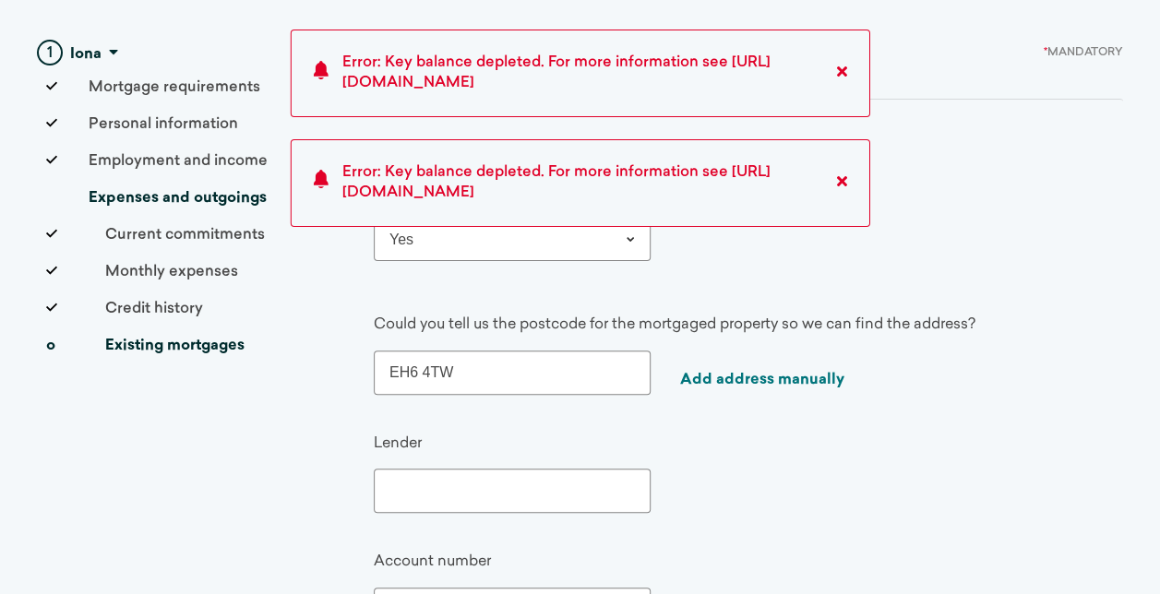
click at [508, 371] on input "EH6 4TW" at bounding box center [512, 373] width 277 height 44
click at [454, 364] on input "EH6 4TW" at bounding box center [512, 373] width 277 height 44
click at [474, 375] on input "EH6 4TW" at bounding box center [512, 373] width 277 height 44
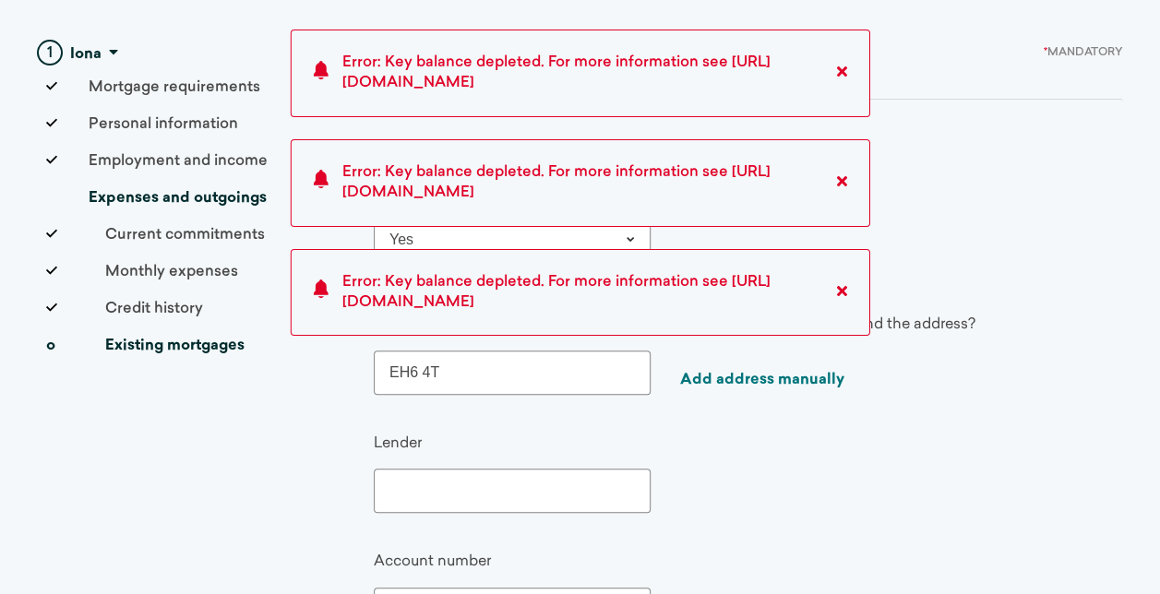
type input "EH6 4T"
click at [821, 375] on link "Add address manually" at bounding box center [762, 380] width 164 height 15
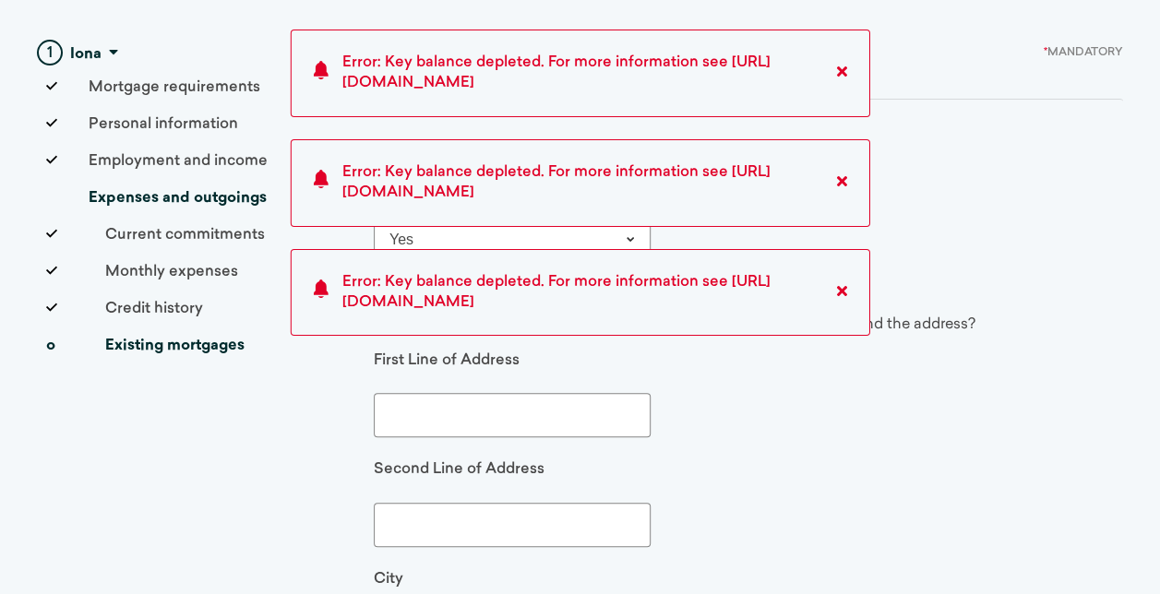
click at [629, 404] on input "text" at bounding box center [512, 415] width 277 height 44
click at [594, 415] on input "11/6" at bounding box center [512, 415] width 277 height 44
click at [707, 405] on div "First Line of Address 11/6" at bounding box center [675, 394] width 602 height 87
click at [398, 402] on input "11/6" at bounding box center [512, 415] width 277 height 44
click at [432, 413] on input "11/6" at bounding box center [512, 415] width 277 height 44
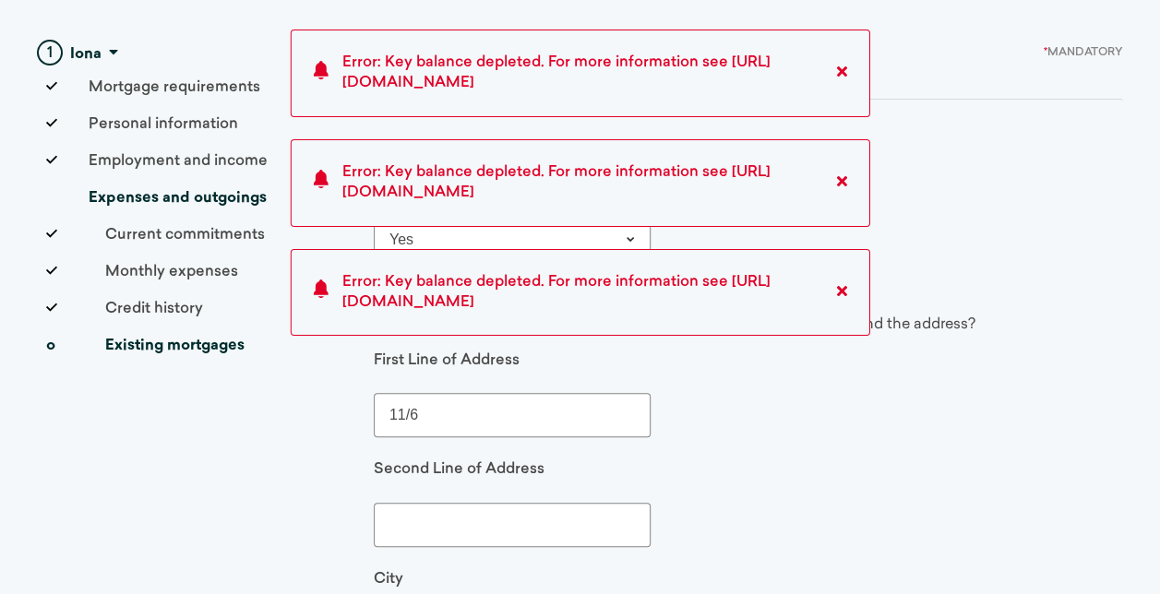
click at [546, 412] on input "11/6" at bounding box center [512, 415] width 277 height 44
type input "[STREET_ADDRESS]"
type input "[GEOGRAPHIC_DATA]"
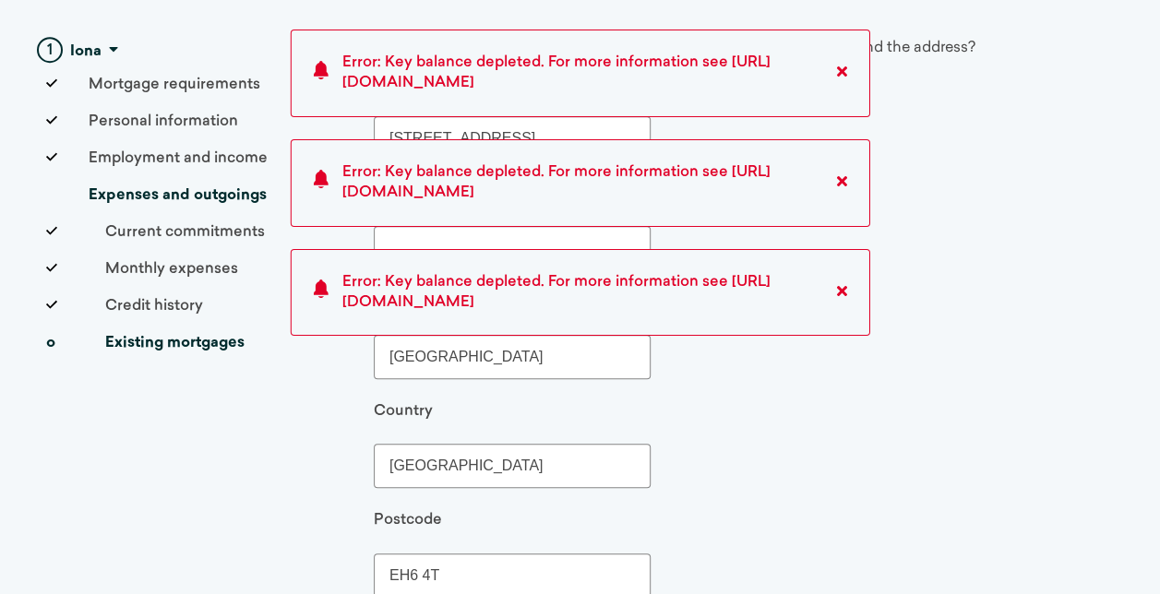
scroll to position [554, 0]
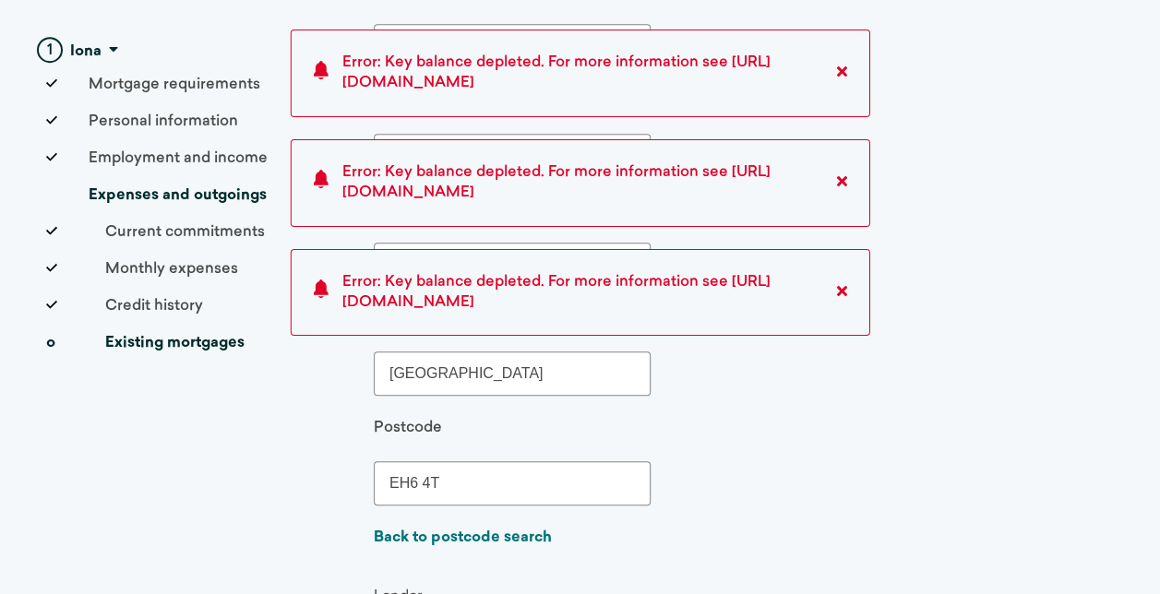
click at [476, 478] on input "EH6 4T" at bounding box center [512, 483] width 277 height 44
type input "EH6 4TW"
click at [717, 462] on div "Postcode EH6 4TW" at bounding box center [675, 461] width 602 height 87
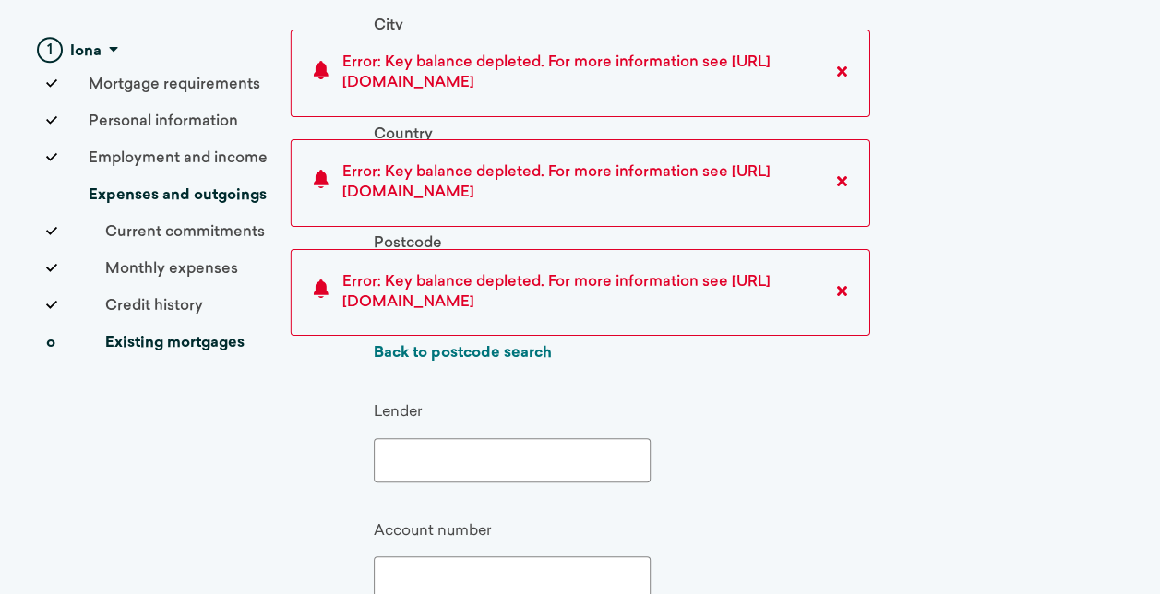
scroll to position [646, 0]
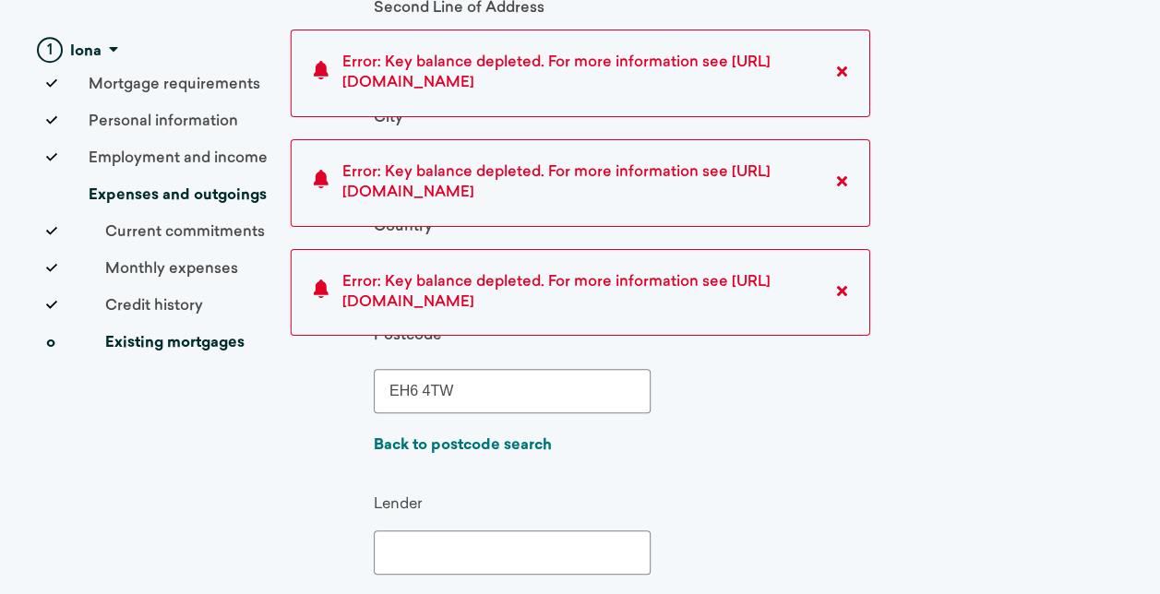
click at [487, 386] on input "EH6 4TW" at bounding box center [512, 391] width 277 height 44
click at [707, 390] on div "Postcode EH6 4TW" at bounding box center [675, 369] width 602 height 87
click at [841, 294] on icon at bounding box center [842, 290] width 10 height 15
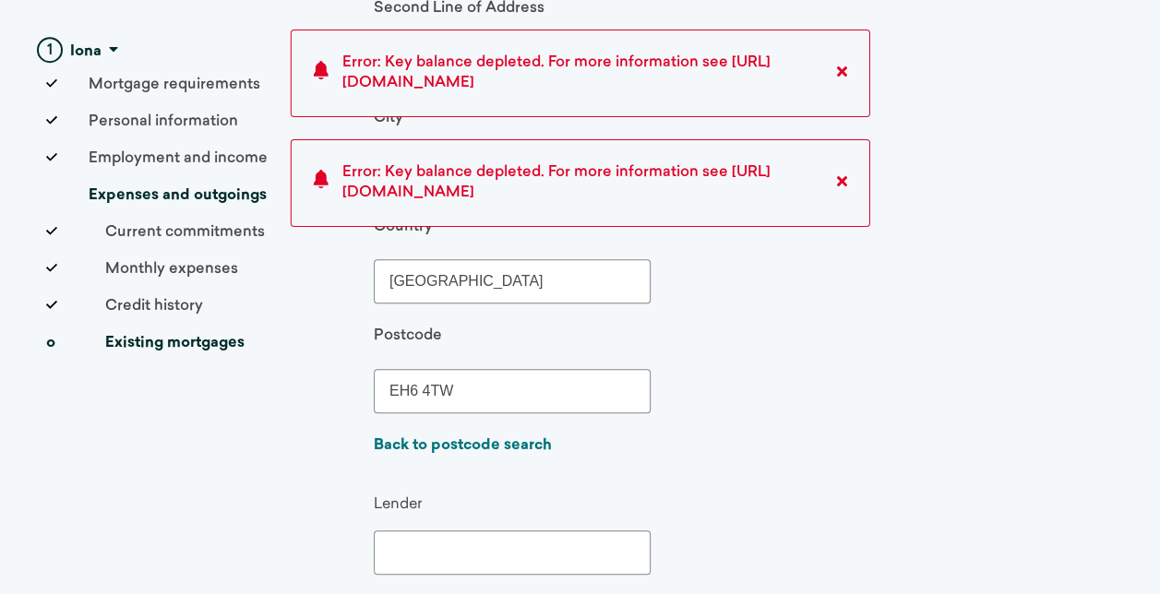
click at [842, 185] on icon at bounding box center [842, 181] width 10 height 15
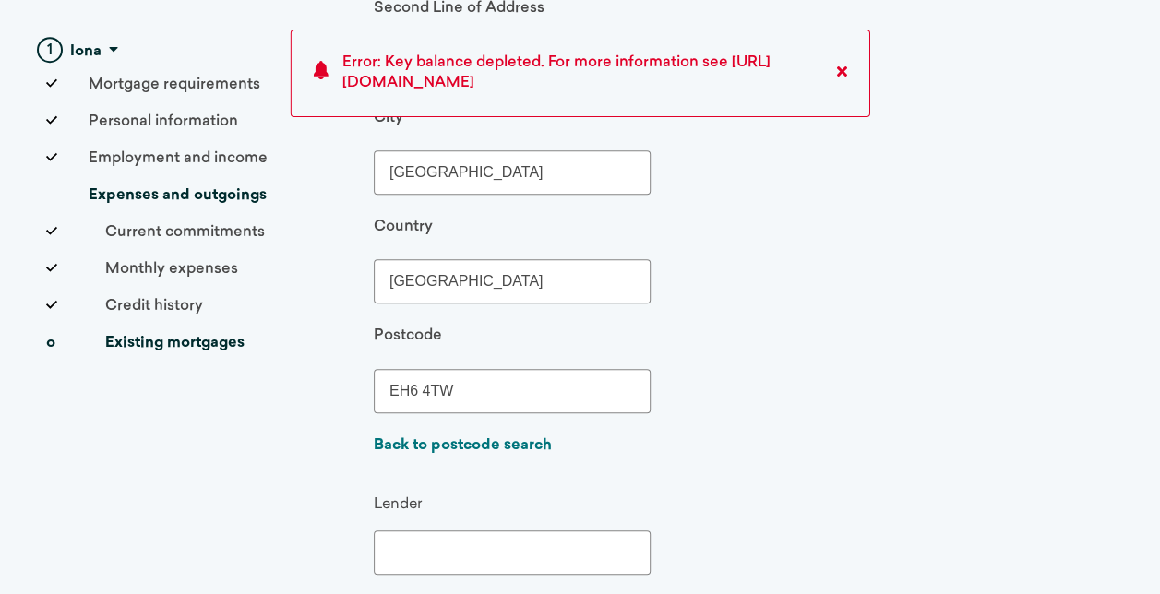
click at [841, 68] on icon at bounding box center [842, 71] width 10 height 15
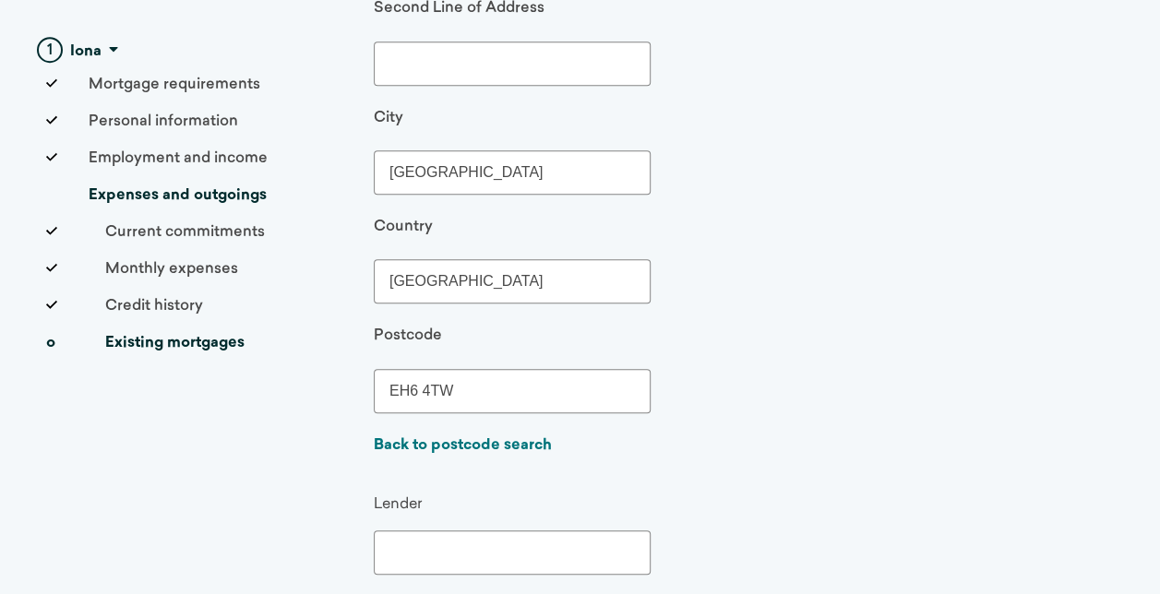
click at [537, 401] on input "EH6 4TW" at bounding box center [512, 391] width 277 height 44
click at [788, 362] on div "Postcode EH6 4TW" at bounding box center [675, 369] width 602 height 87
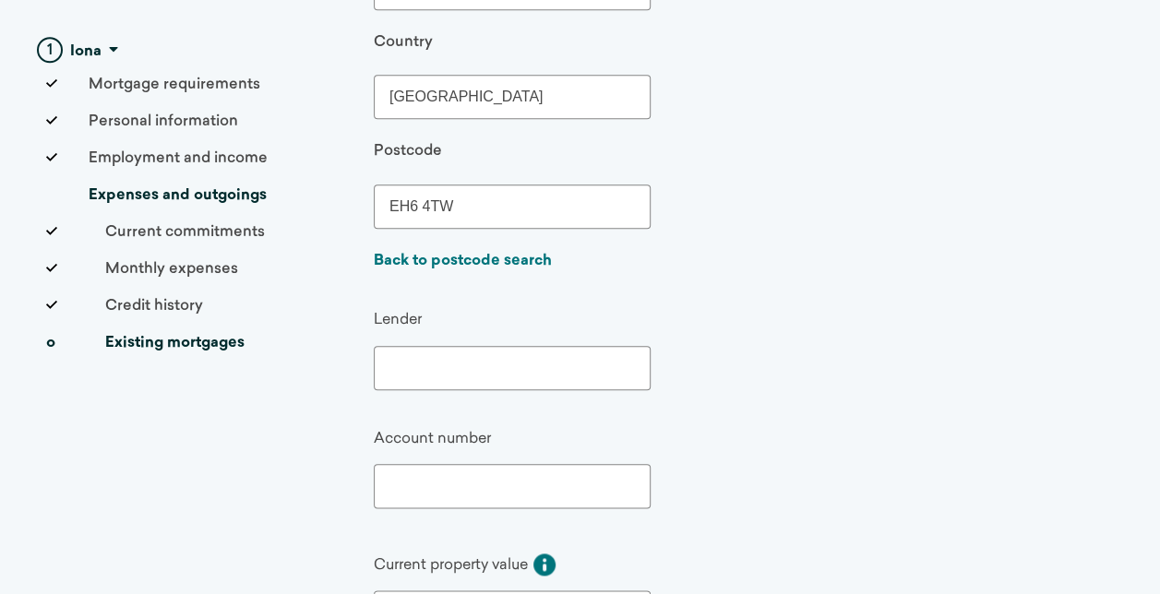
click at [440, 371] on input "text" at bounding box center [512, 368] width 277 height 44
type input "[GEOGRAPHIC_DATA]"
click at [399, 492] on input "text" at bounding box center [512, 486] width 277 height 44
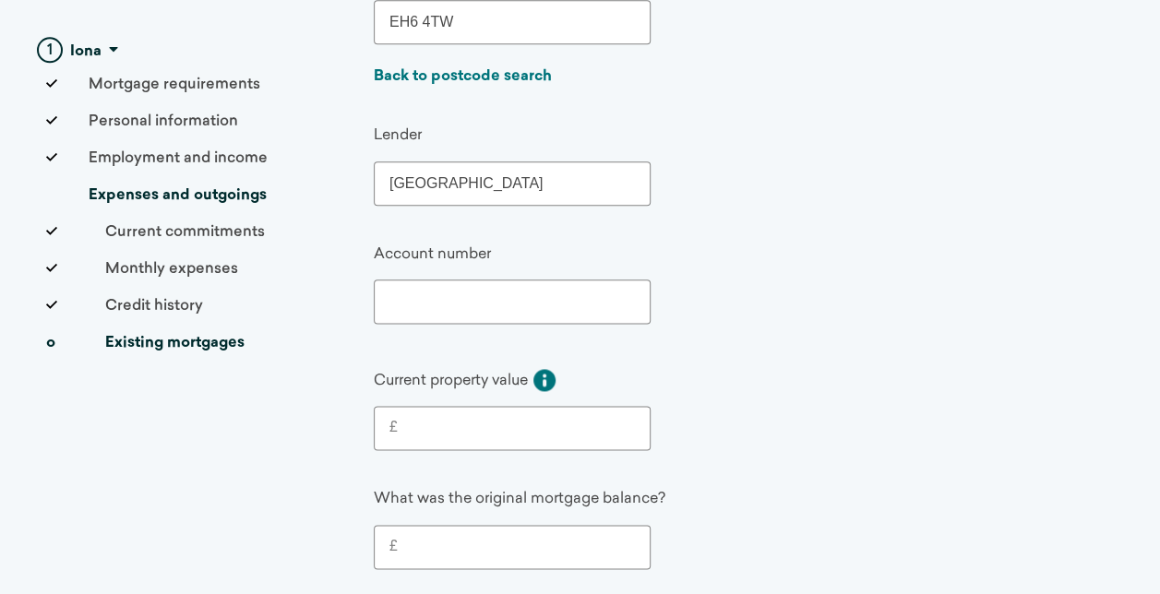
click at [461, 430] on input "£" at bounding box center [516, 428] width 237 height 22
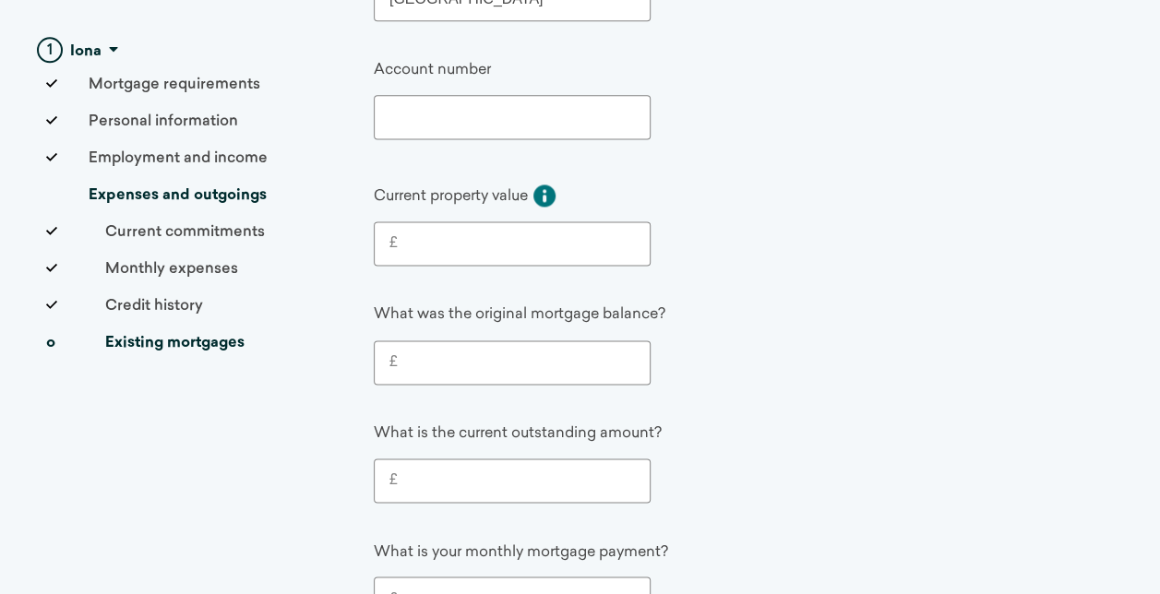
click at [416, 358] on input "£" at bounding box center [516, 363] width 237 height 22
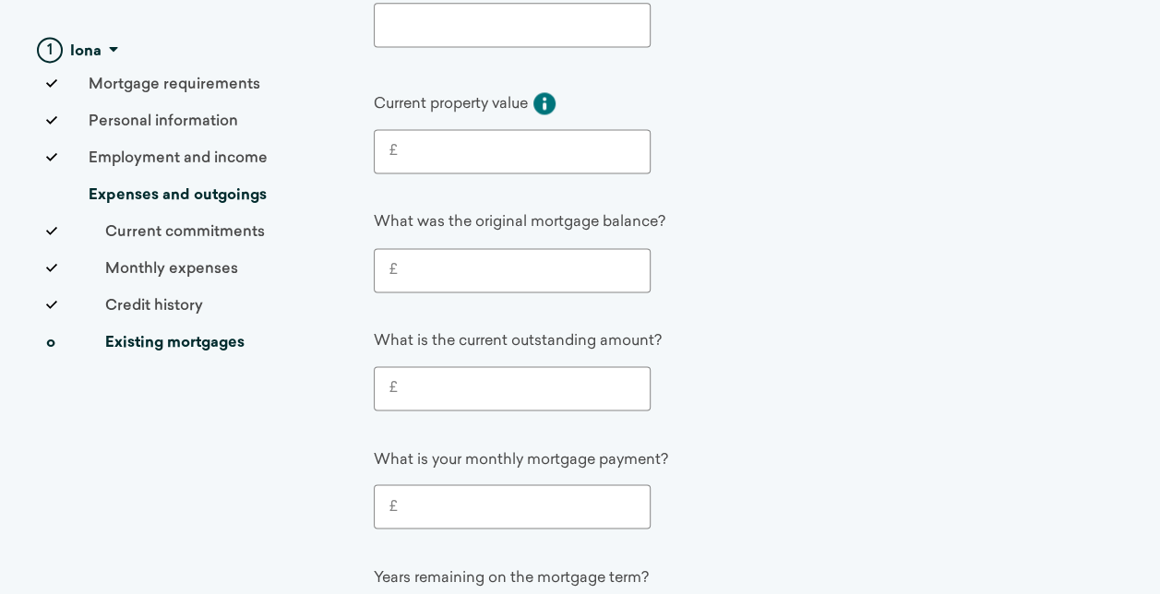
drag, startPoint x: 453, startPoint y: 392, endPoint x: 461, endPoint y: 417, distance: 26.0
click at [453, 392] on input "£" at bounding box center [516, 389] width 237 height 22
click at [473, 485] on label "£" at bounding box center [512, 506] width 275 height 42
click at [473, 496] on input "£" at bounding box center [516, 507] width 237 height 22
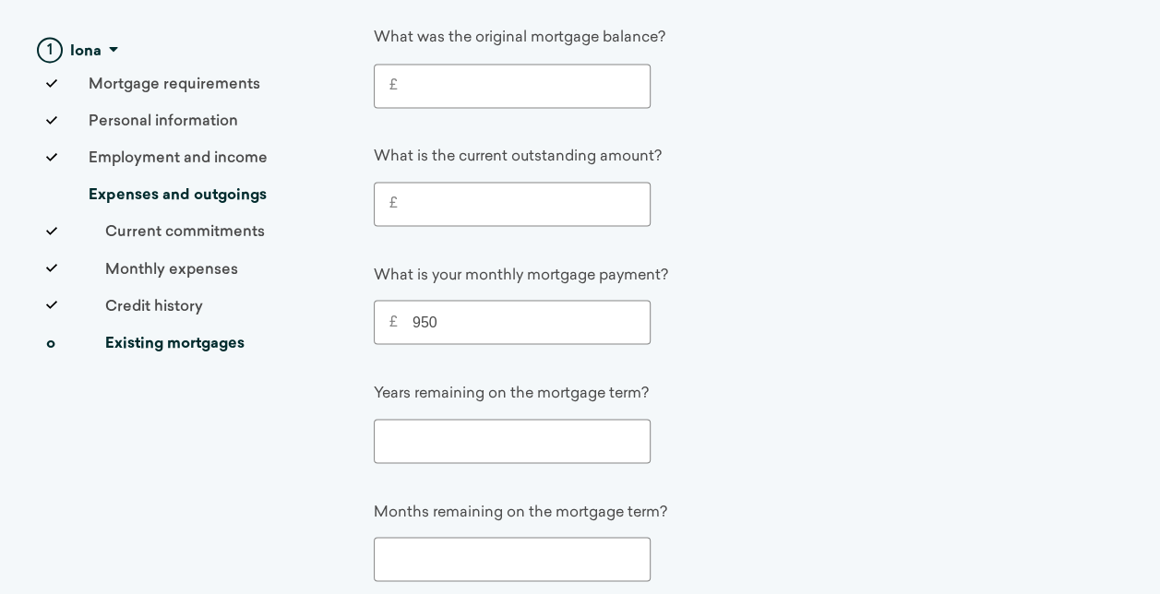
scroll to position [1569, 0]
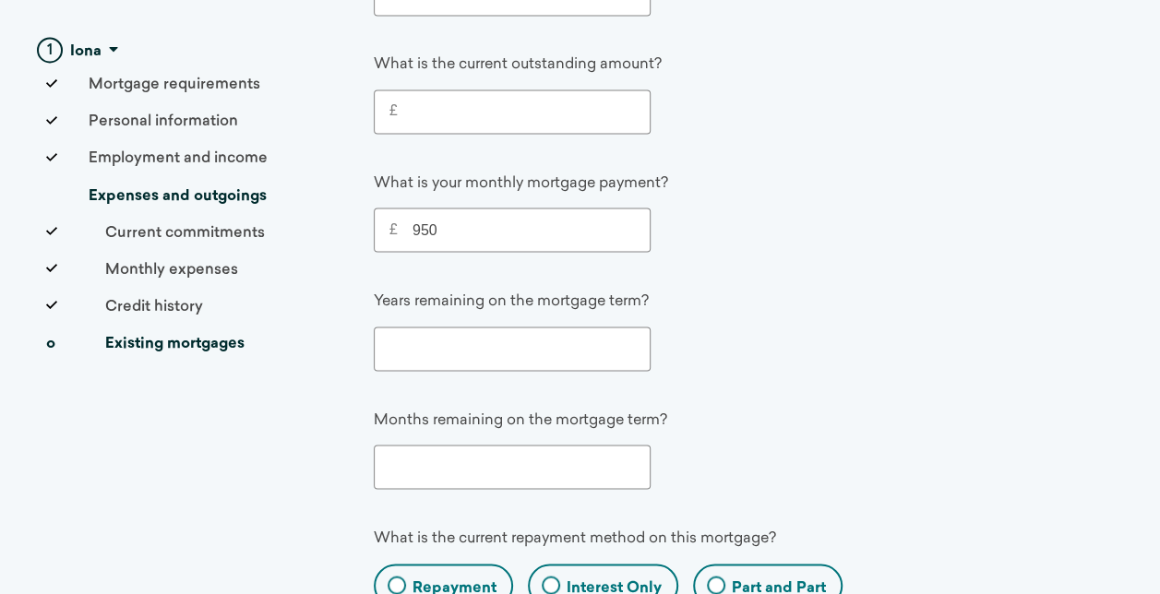
type input "950"
click at [513, 350] on input "number" at bounding box center [512, 349] width 277 height 44
type input "25"
click at [479, 447] on input "number" at bounding box center [512, 467] width 277 height 44
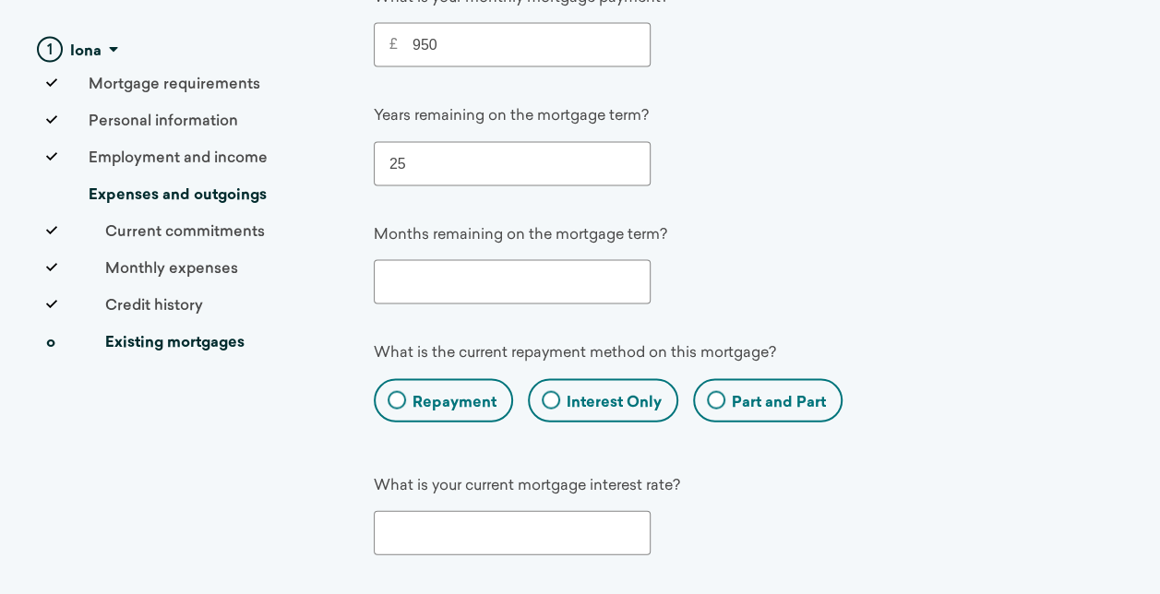
click at [436, 393] on label "Repayment" at bounding box center [455, 403] width 84 height 20
radio input "true"
click at [388, 398] on input "Repayment" at bounding box center [382, 404] width 12 height 12
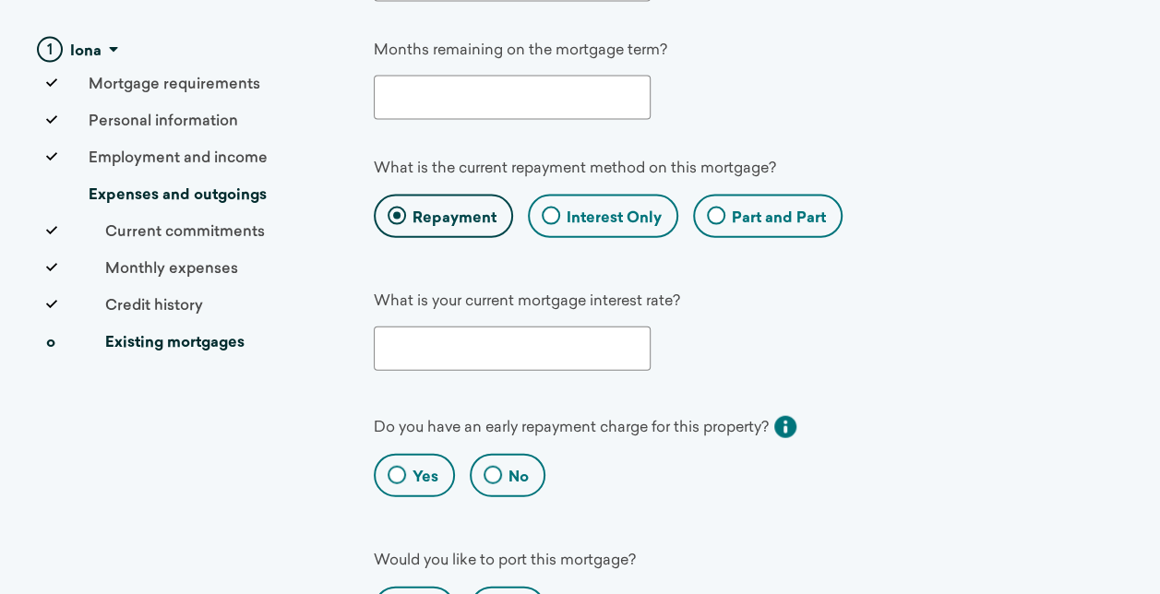
click at [415, 468] on label "Yes" at bounding box center [426, 478] width 26 height 20
radio input "true"
click at [388, 473] on input "Yes" at bounding box center [382, 479] width 12 height 12
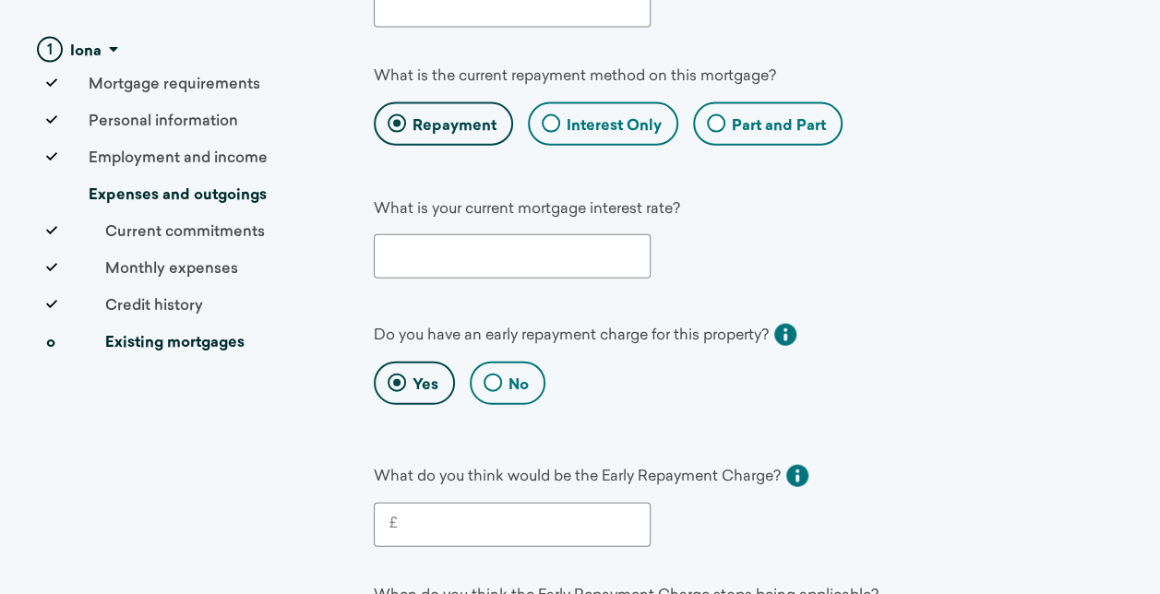
scroll to position [2123, 0]
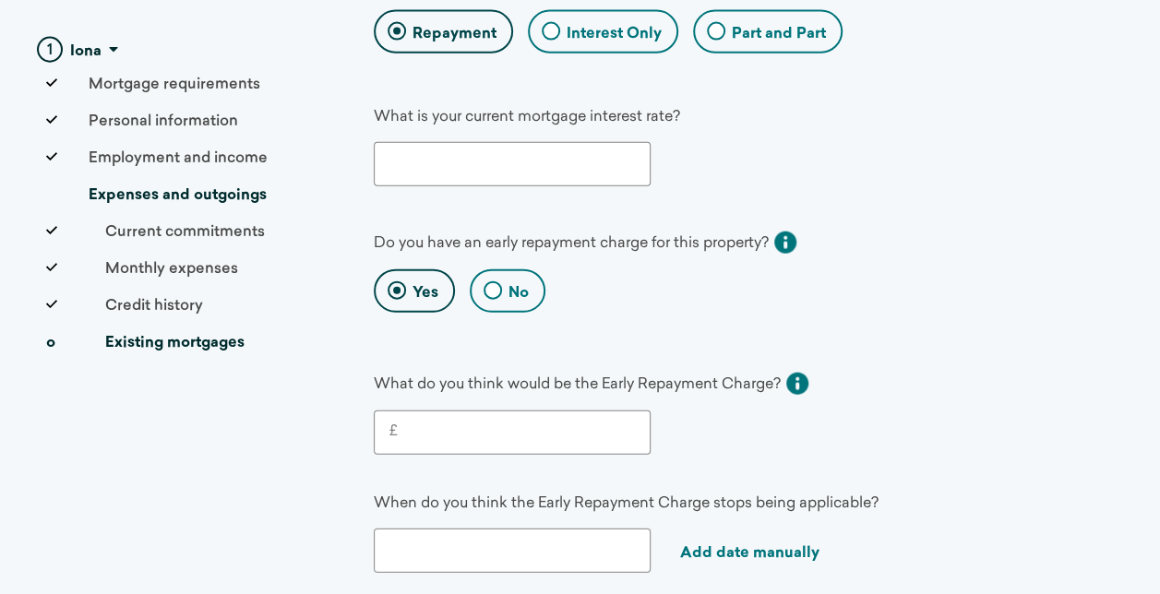
click at [545, 422] on input "£" at bounding box center [516, 433] width 237 height 22
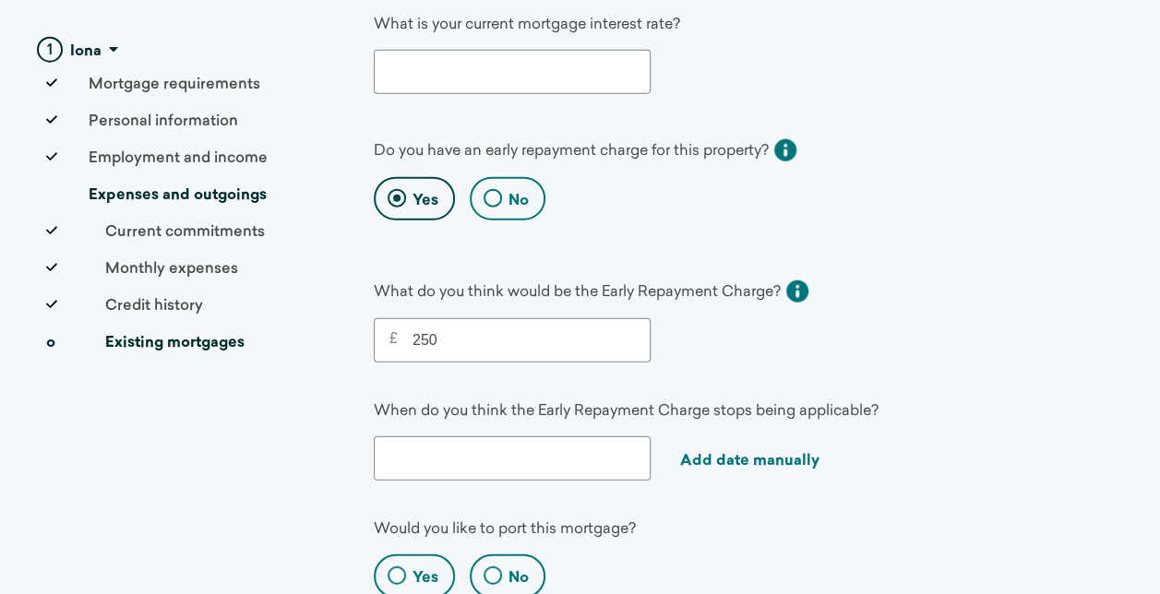
type input "250"
click at [542, 449] on input "text" at bounding box center [512, 459] width 277 height 44
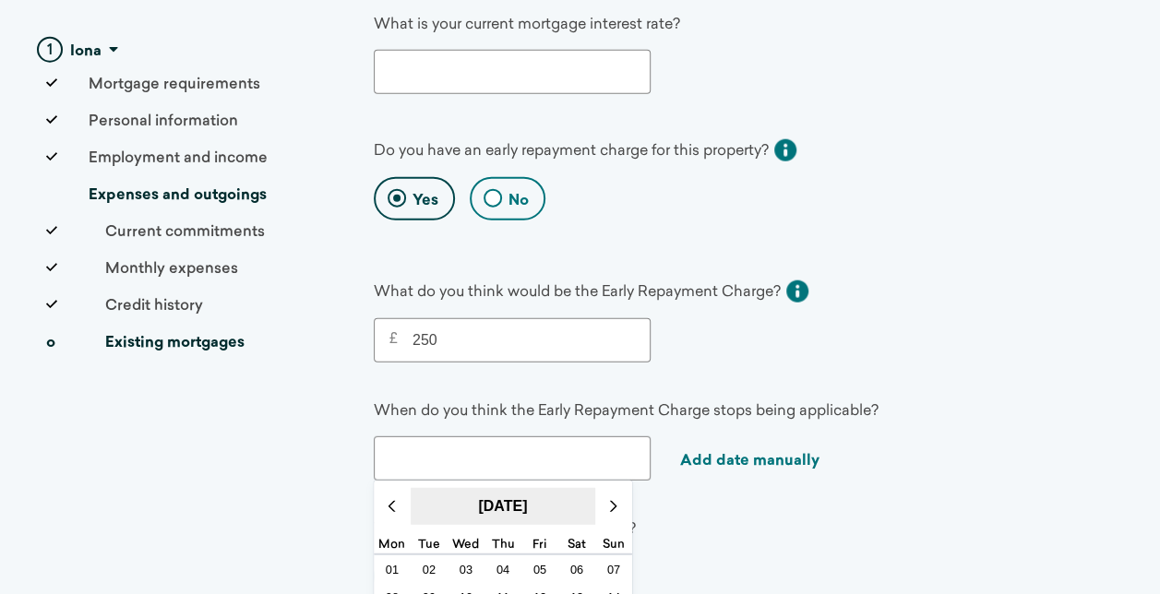
click at [559, 488] on button "[DATE]" at bounding box center [503, 506] width 185 height 37
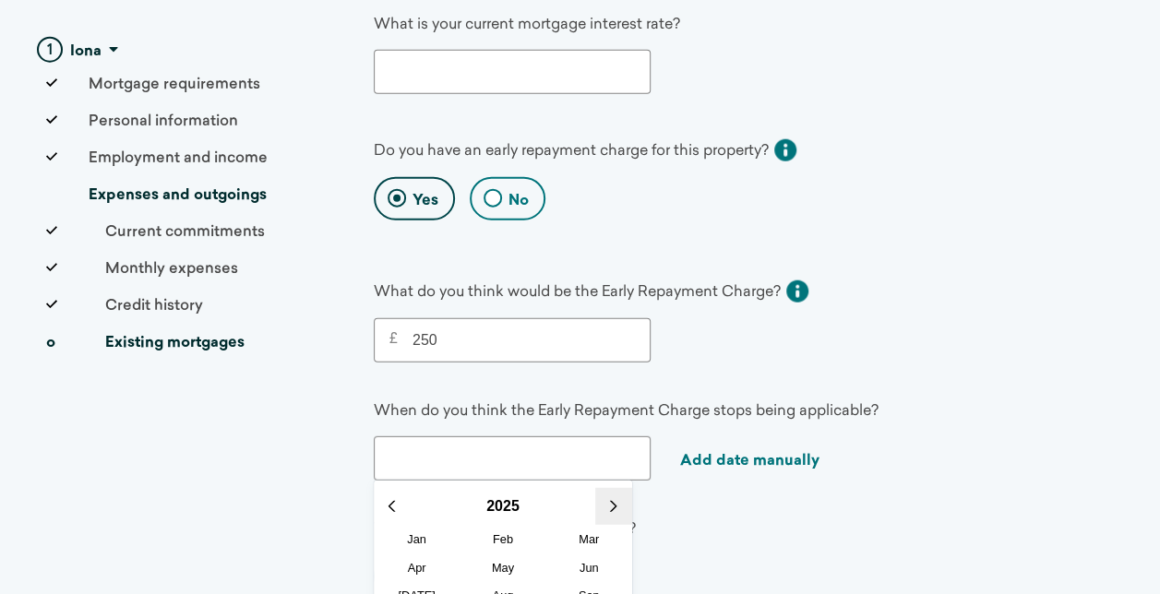
click at [617, 488] on button at bounding box center [613, 506] width 37 height 37
click at [521, 488] on button "2026" at bounding box center [503, 506] width 185 height 37
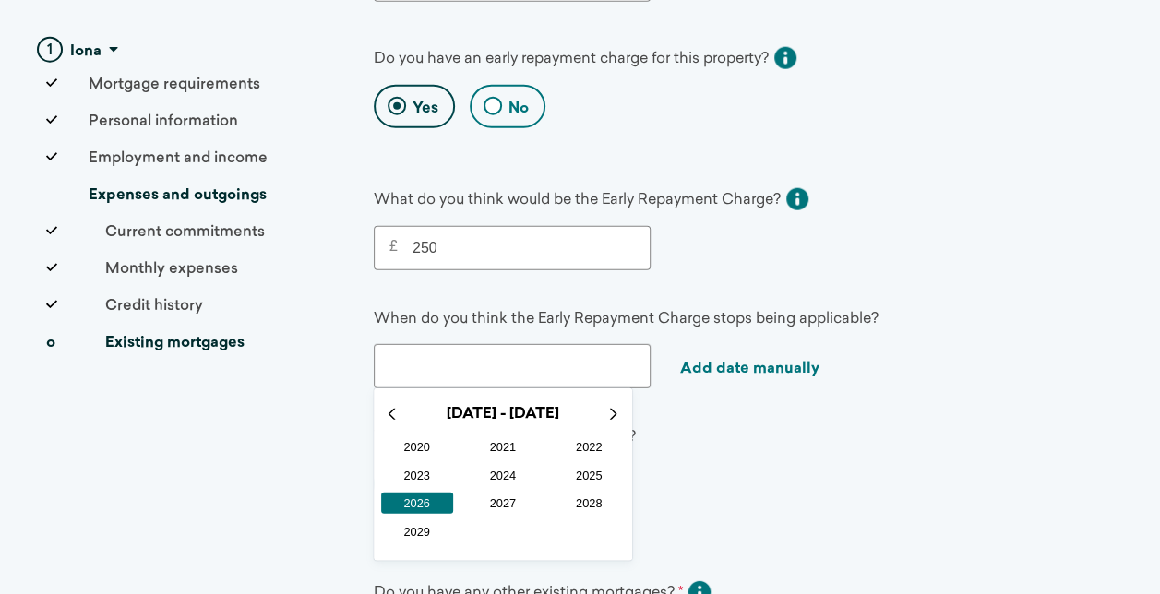
click at [430, 493] on span "2026" at bounding box center [417, 503] width 72 height 21
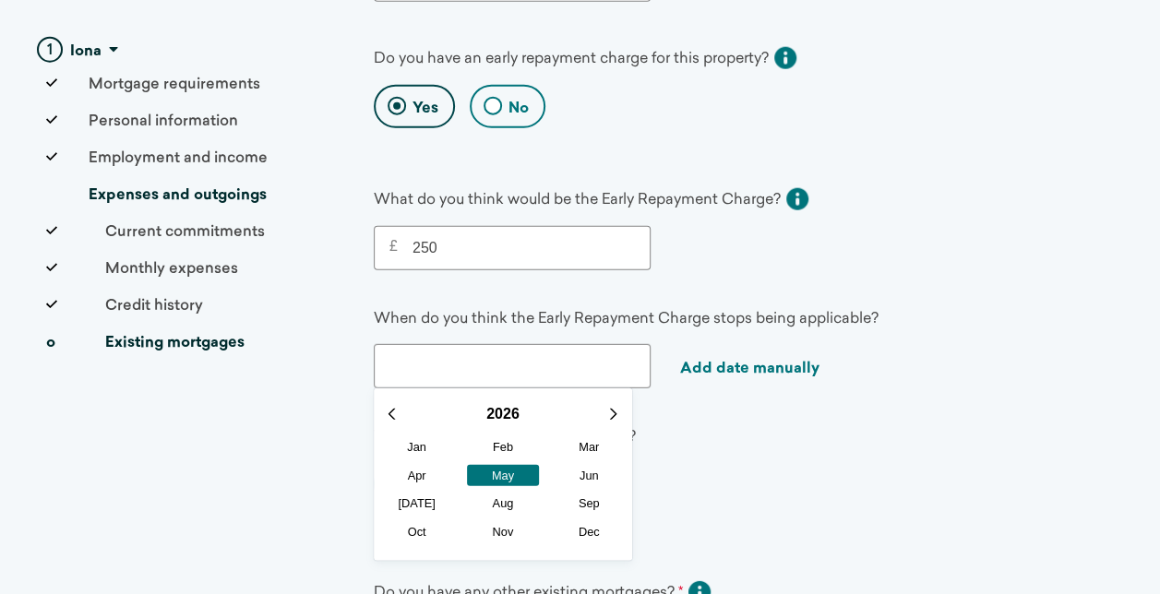
click at [495, 465] on span "May" at bounding box center [503, 475] width 72 height 21
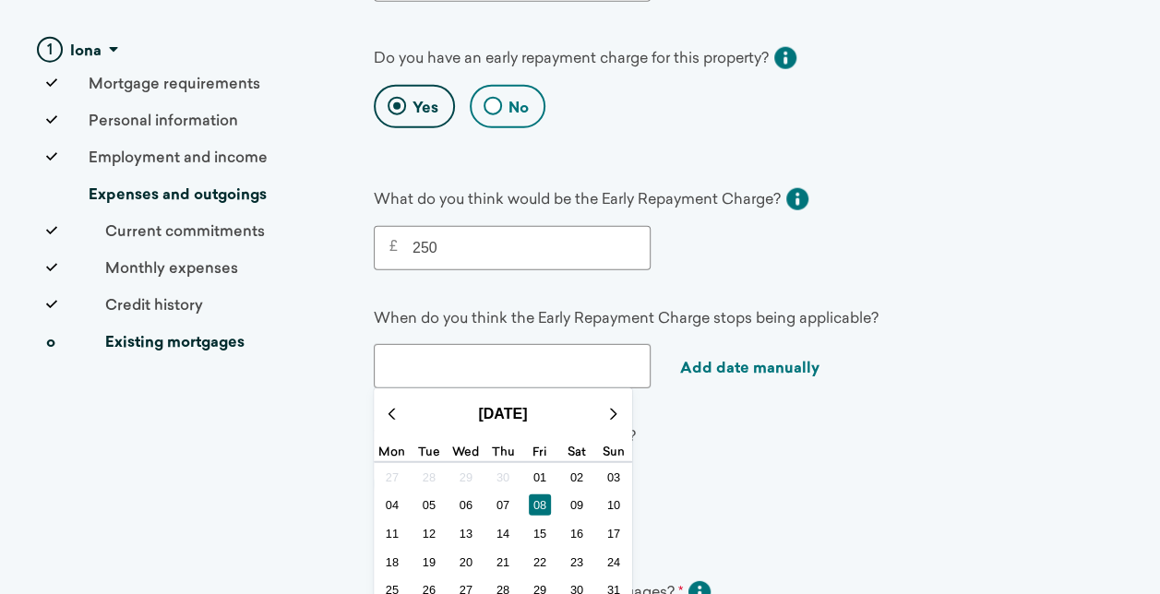
click at [533, 495] on span "08" at bounding box center [540, 505] width 23 height 21
type input "[DATE]"
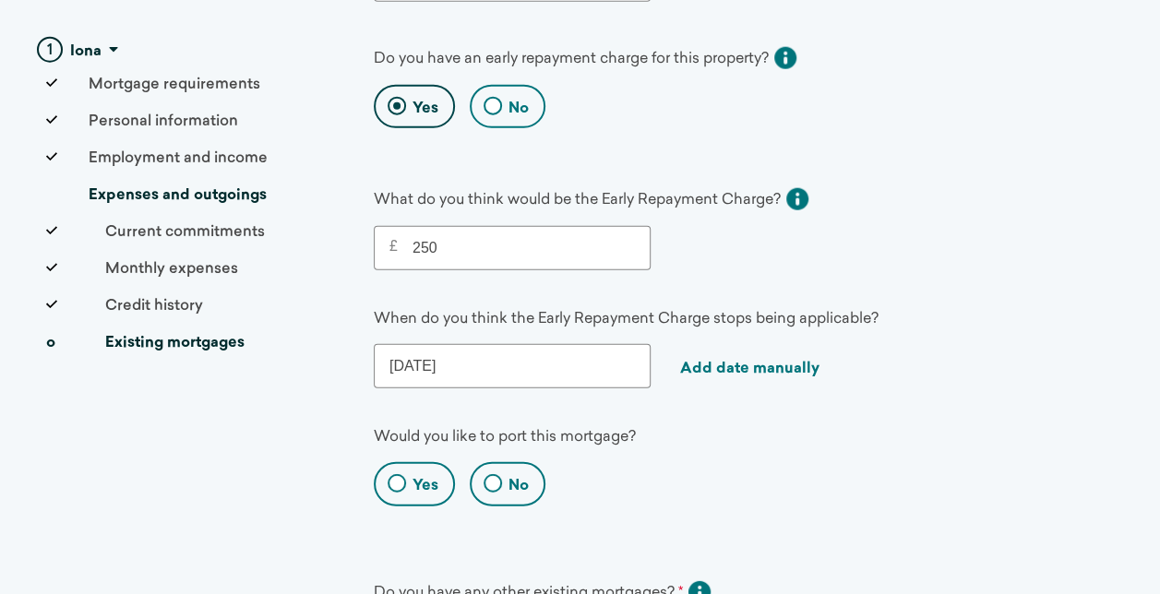
click at [517, 476] on label "No" at bounding box center [519, 486] width 20 height 20
radio input "true"
click at [484, 481] on input "No" at bounding box center [478, 487] width 12 height 12
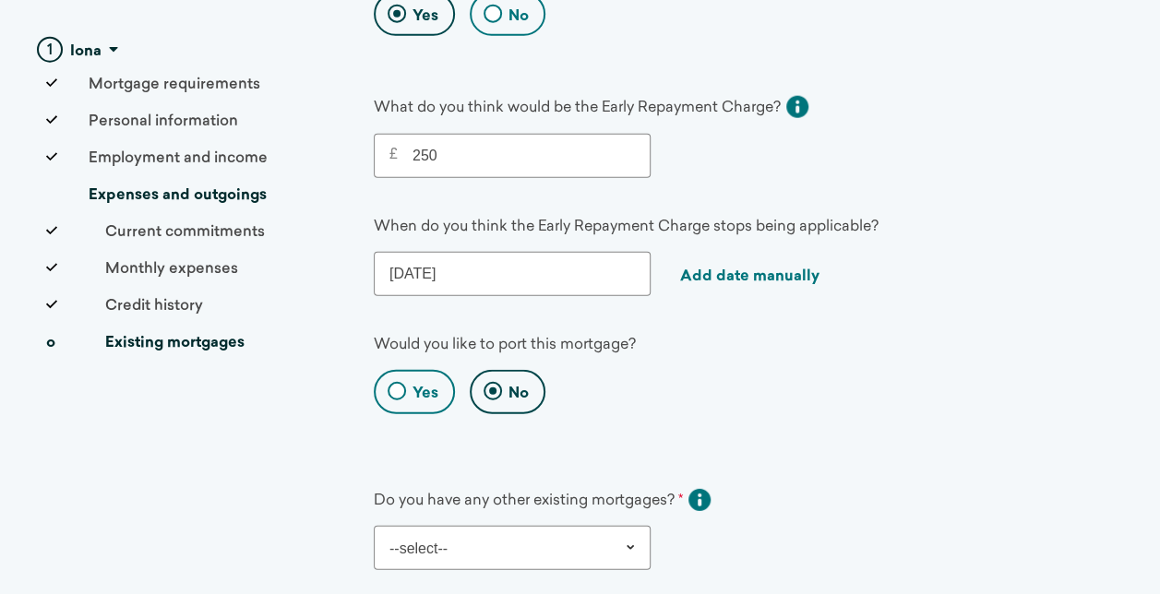
scroll to position [2492, 0]
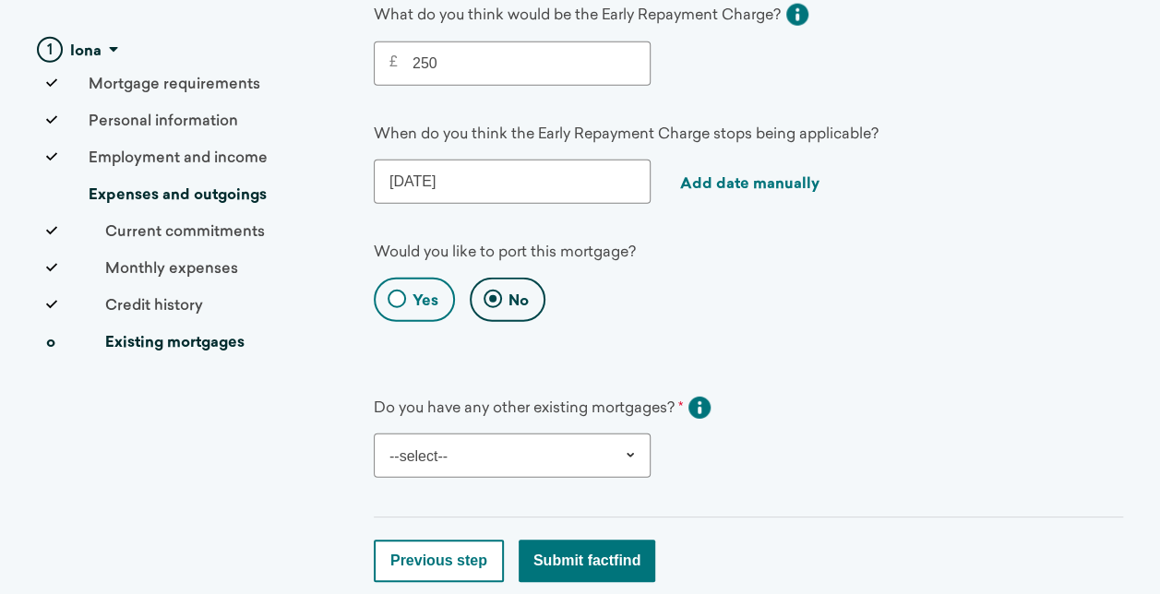
click at [587, 437] on select "--select-- Yes No" at bounding box center [512, 456] width 277 height 44
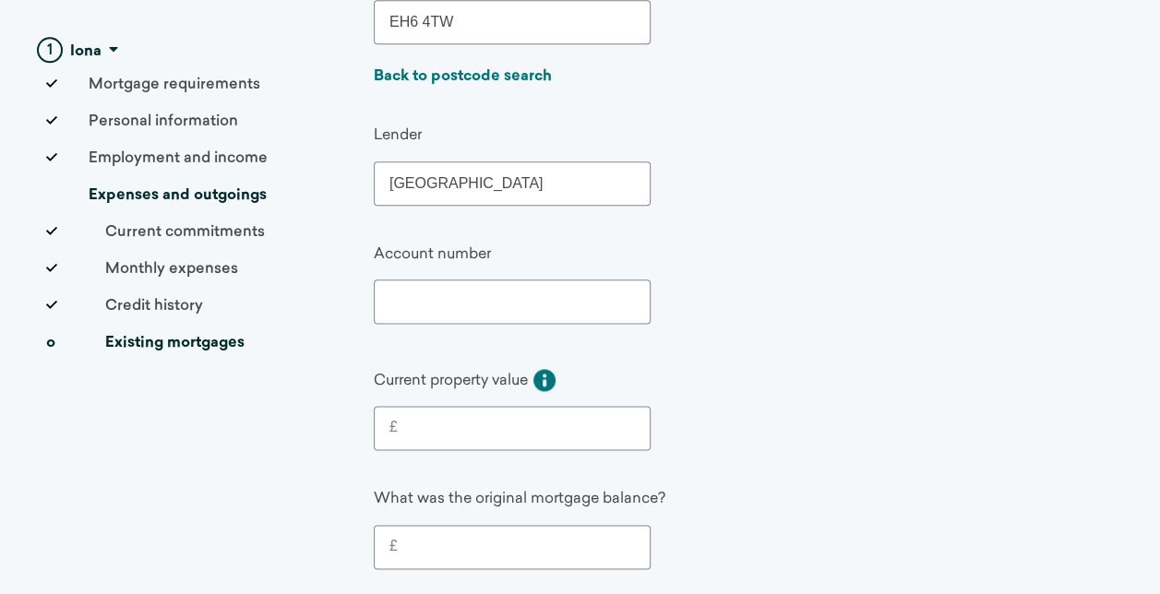
scroll to position [923, 0]
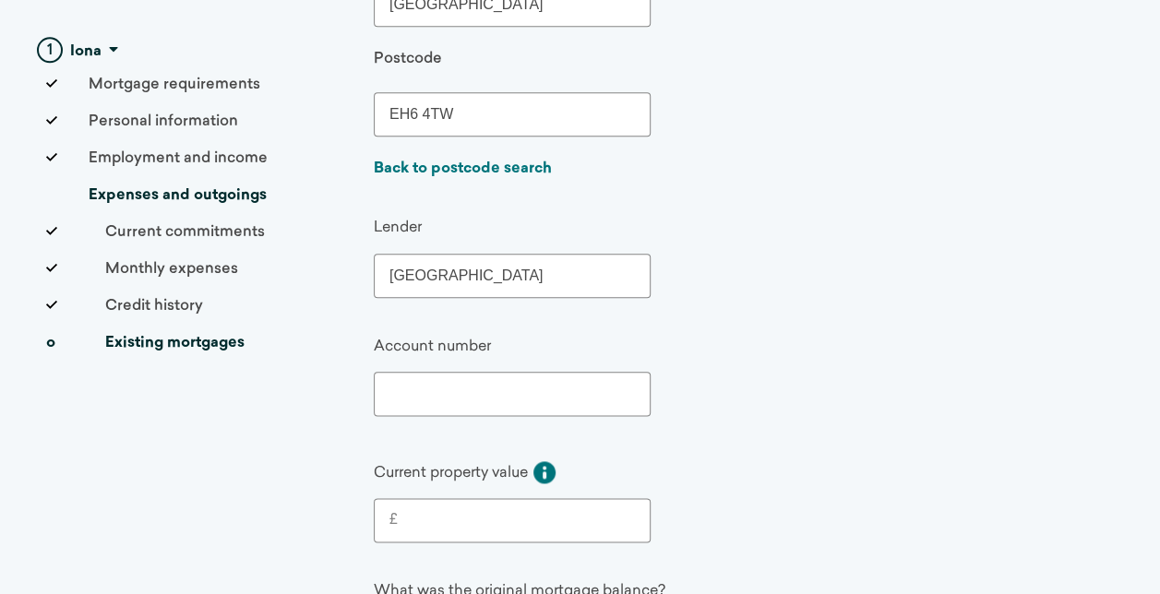
click at [557, 391] on input "text" at bounding box center [512, 394] width 277 height 44
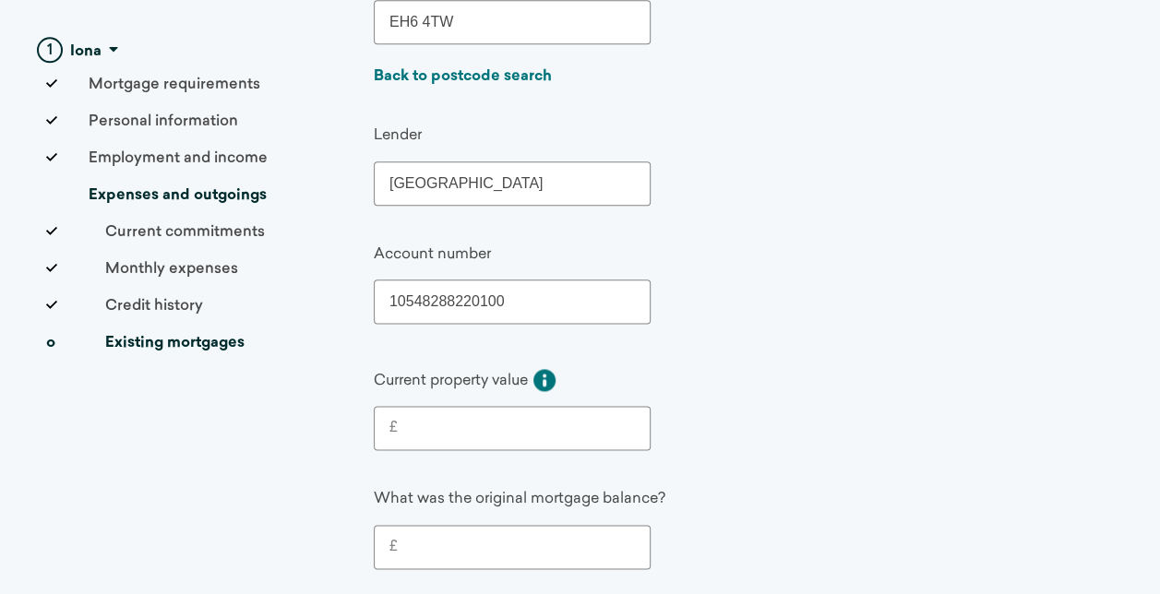
type input "10548288220100"
click at [506, 432] on input "£" at bounding box center [516, 428] width 237 height 22
click at [483, 545] on input "£" at bounding box center [516, 547] width 237 height 22
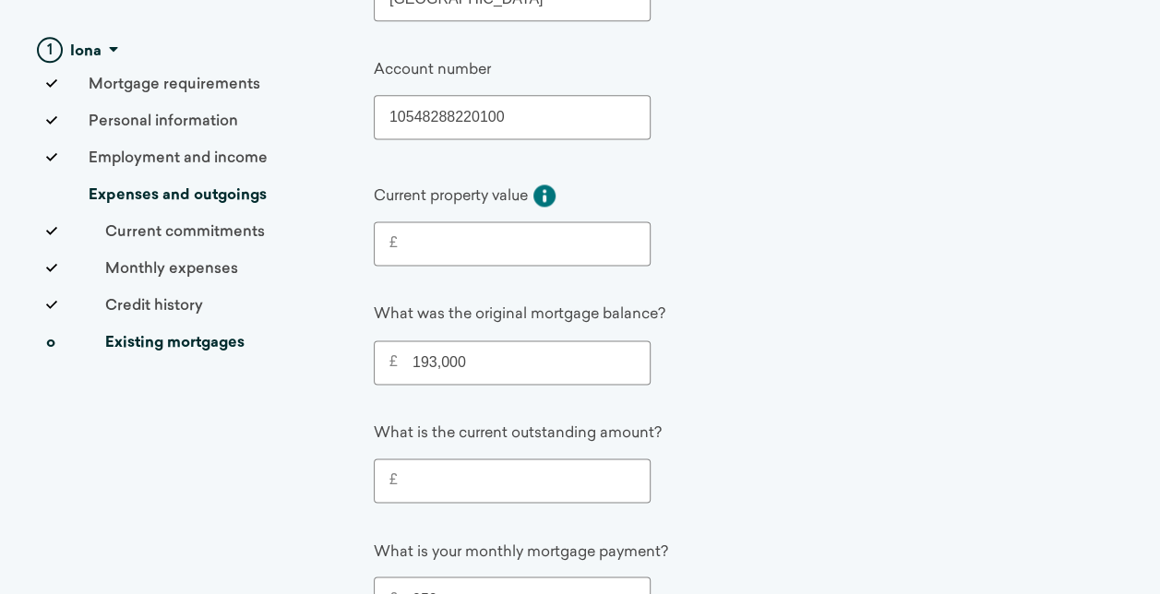
type input "193,000"
click at [504, 462] on label "£" at bounding box center [512, 481] width 275 height 42
click at [504, 470] on input "£" at bounding box center [516, 481] width 237 height 22
type input "1"
type input "170,694"
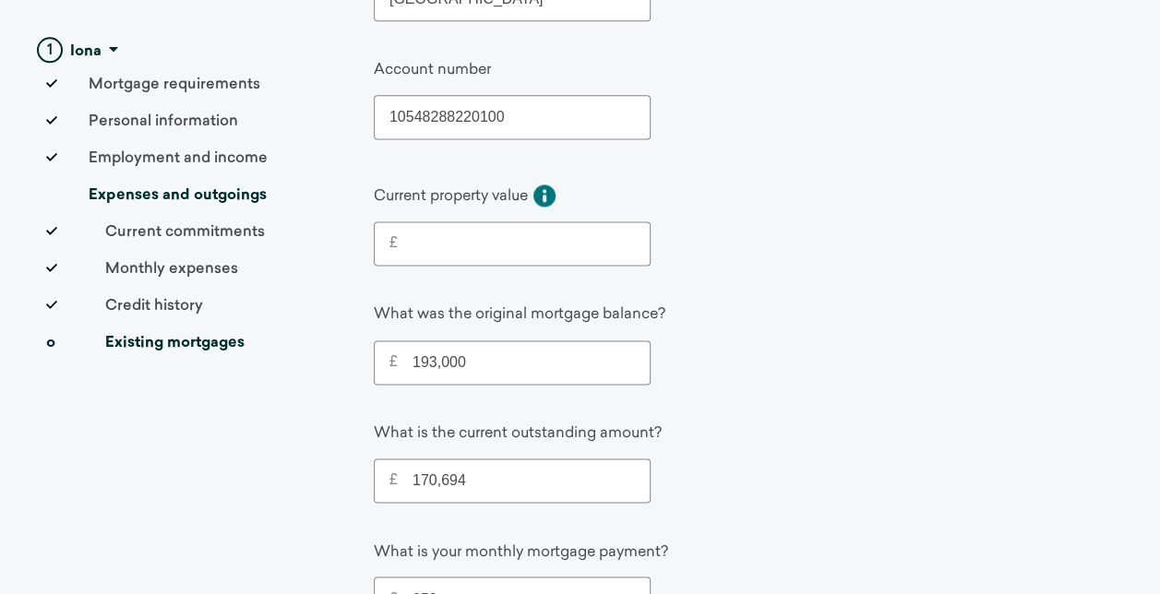
click at [484, 239] on input "£" at bounding box center [516, 244] width 237 height 22
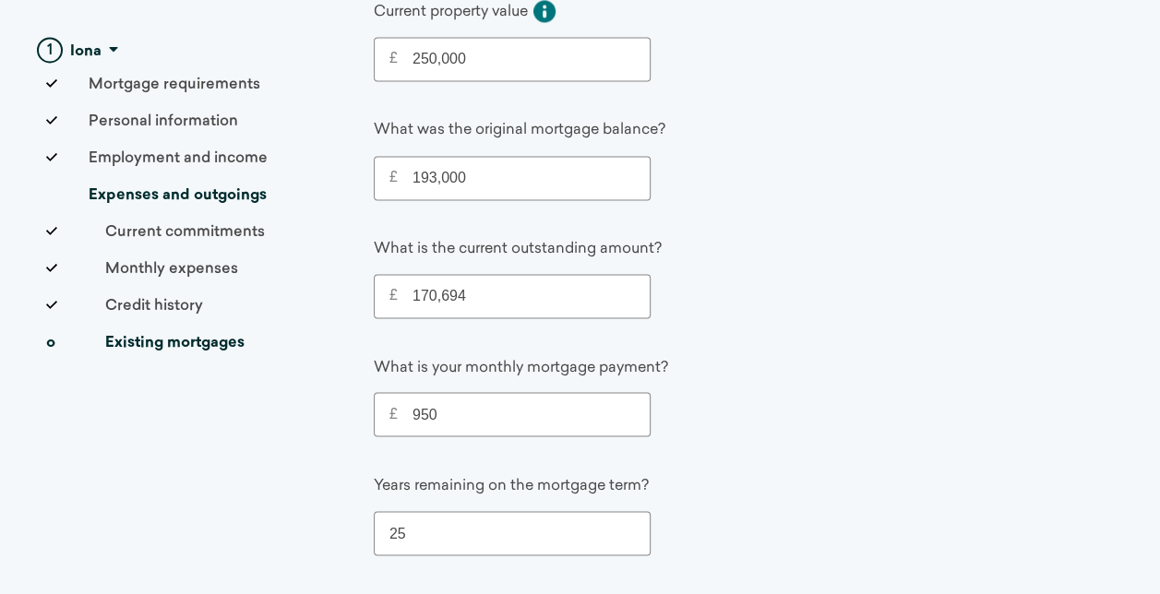
scroll to position [1477, 0]
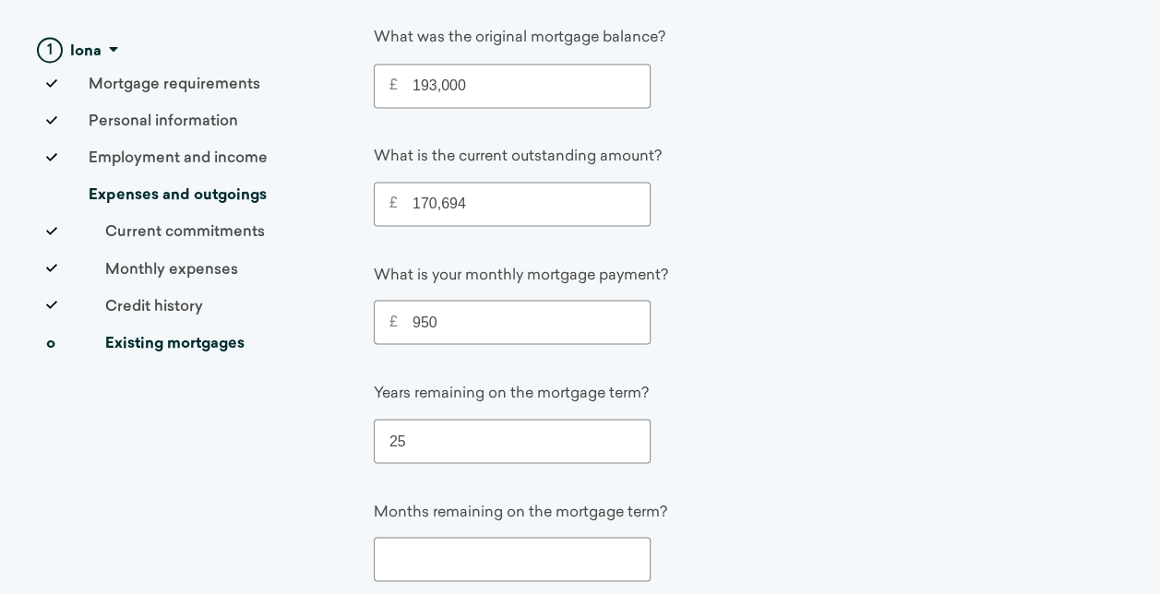
type input "250,000"
click at [535, 557] on input "number" at bounding box center [512, 559] width 277 height 44
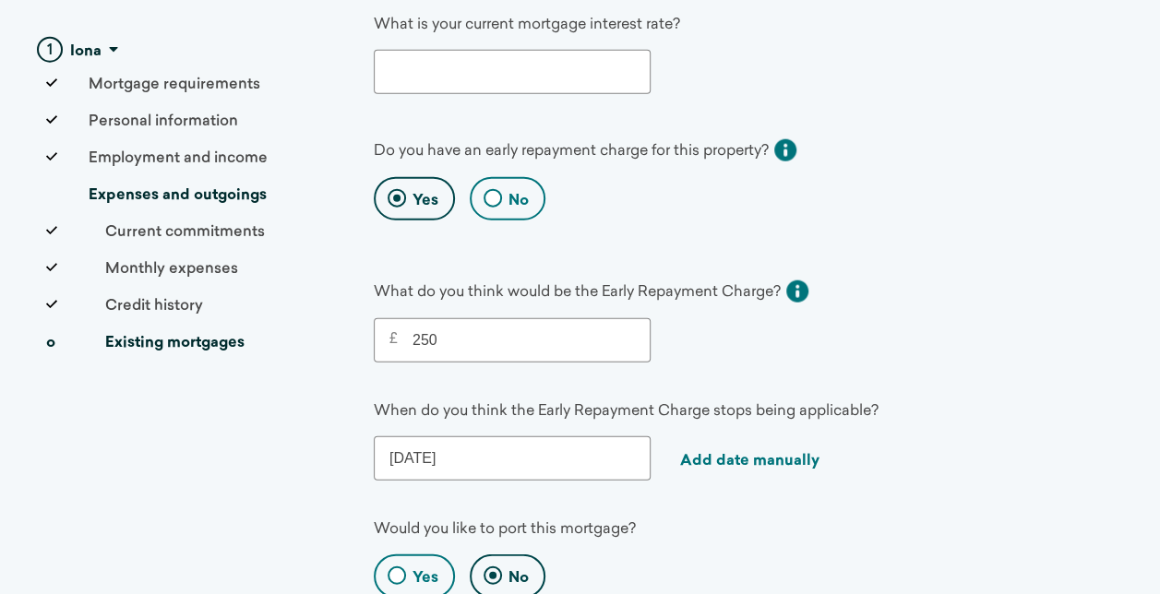
scroll to position [2568, 0]
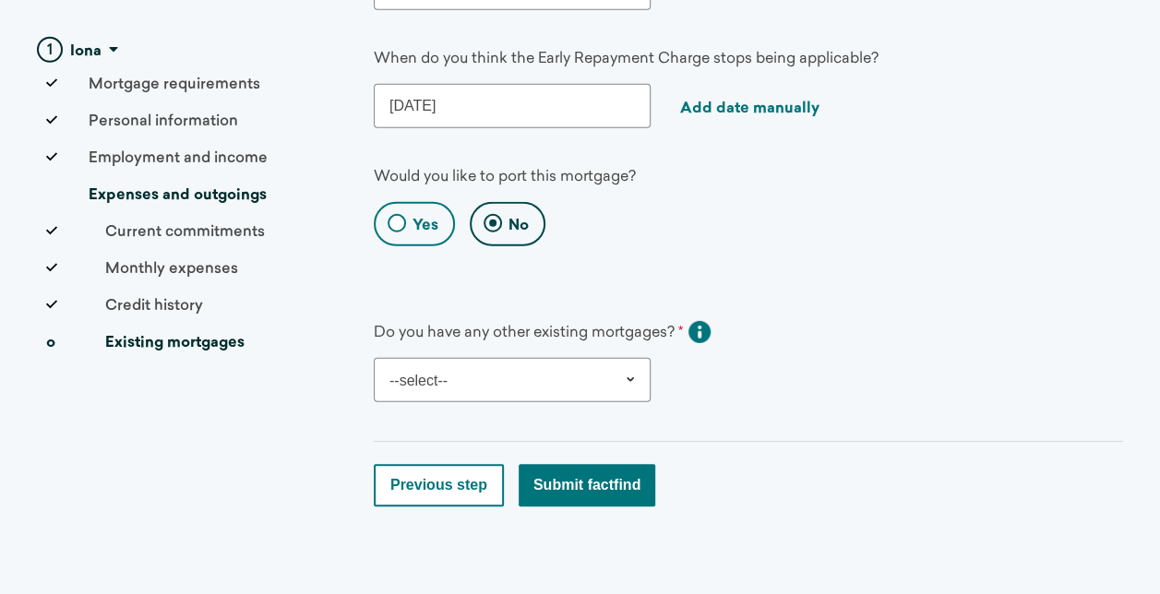
type input "1"
click at [549, 364] on select "--select-- Yes No" at bounding box center [512, 380] width 277 height 44
click at [374, 358] on select "--select-- Yes No" at bounding box center [512, 380] width 277 height 44
select select "No"
click at [563, 475] on button "Submit factfind" at bounding box center [587, 485] width 137 height 42
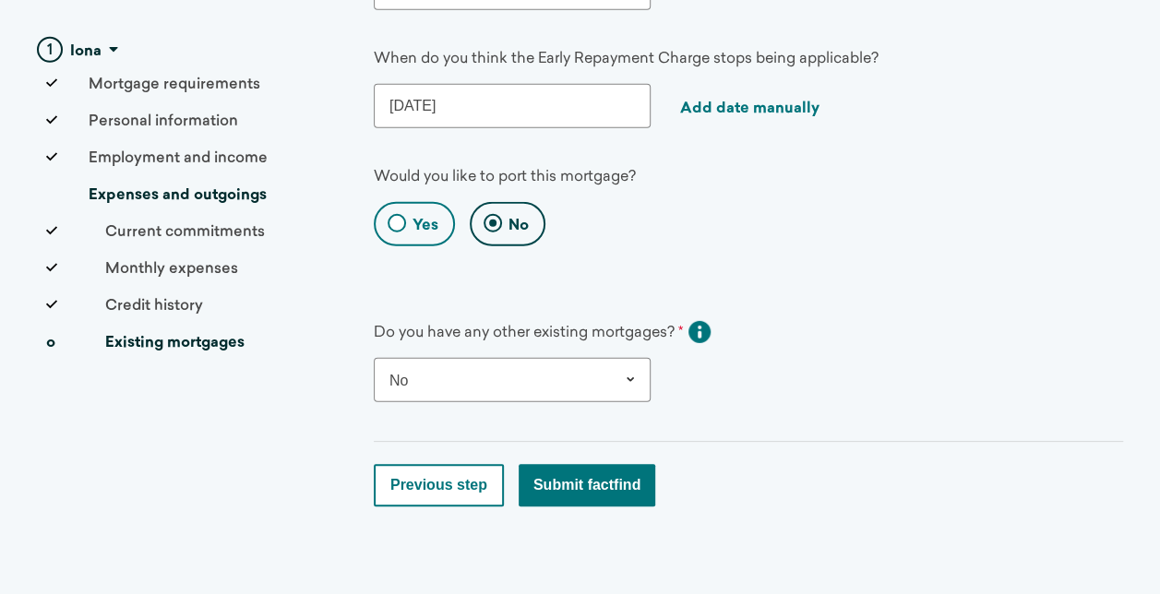
select select "Yes"
select select "No"
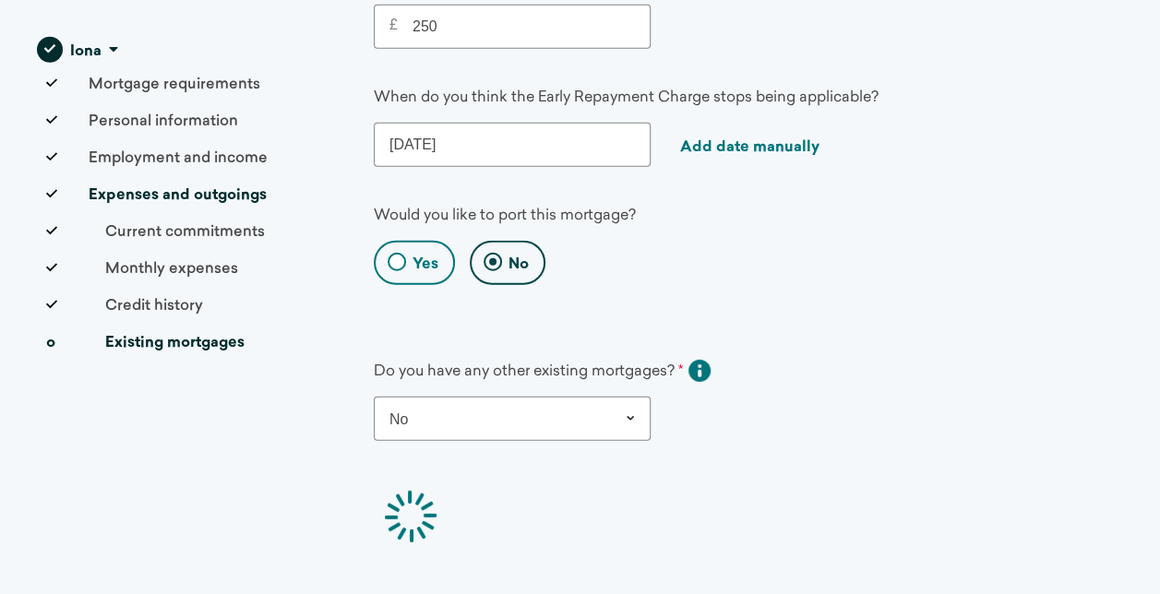
scroll to position [2512, 0]
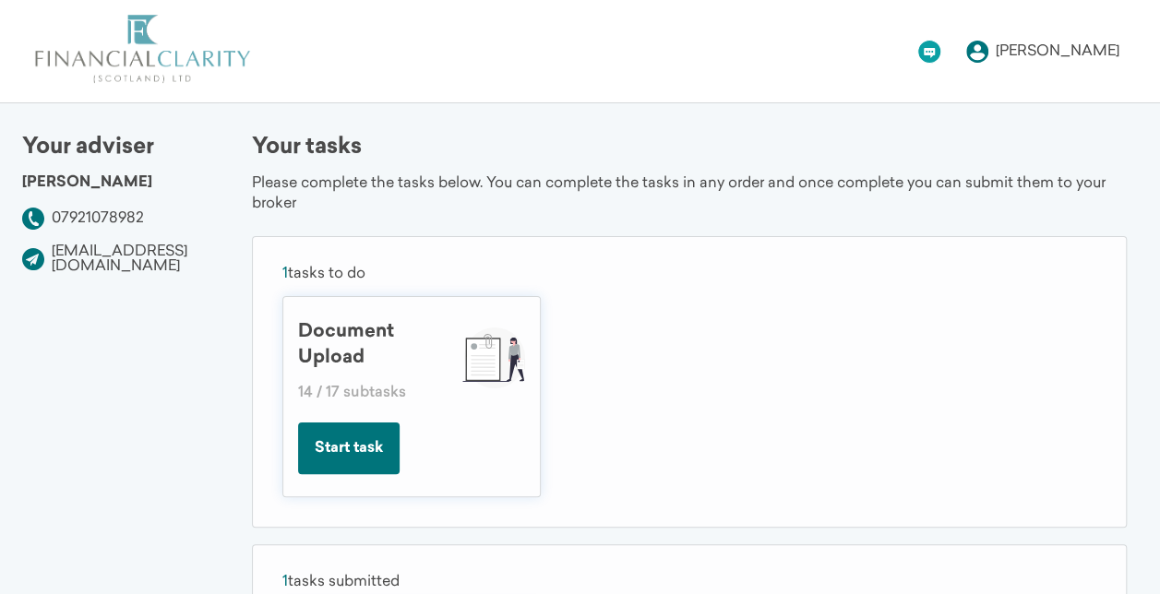
click at [397, 432] on button "Start task" at bounding box center [349, 449] width 102 height 52
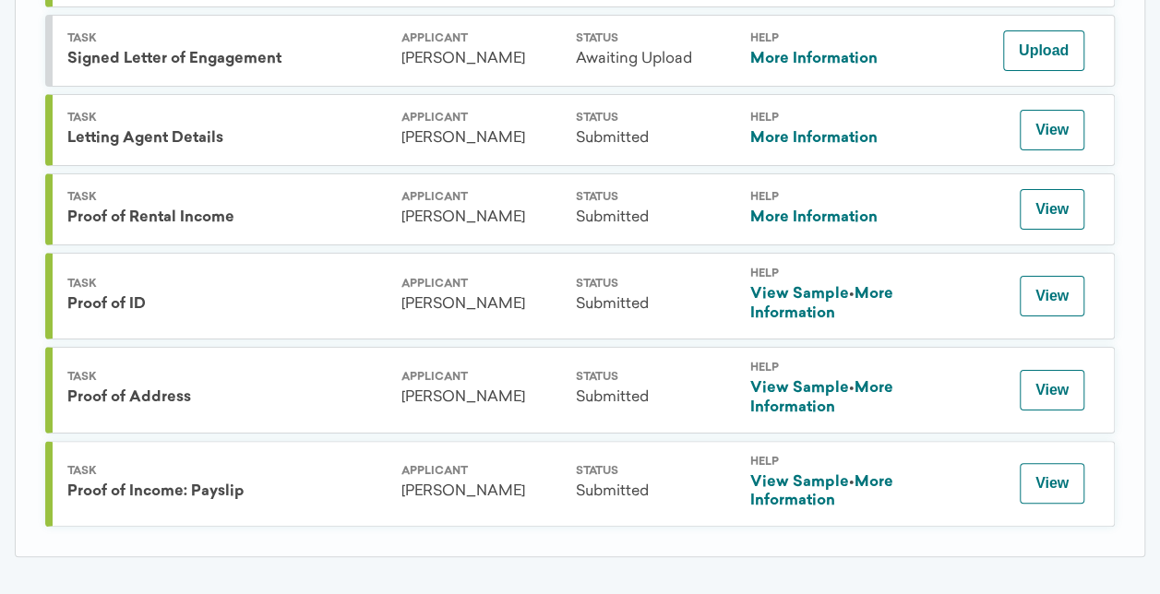
scroll to position [725, 0]
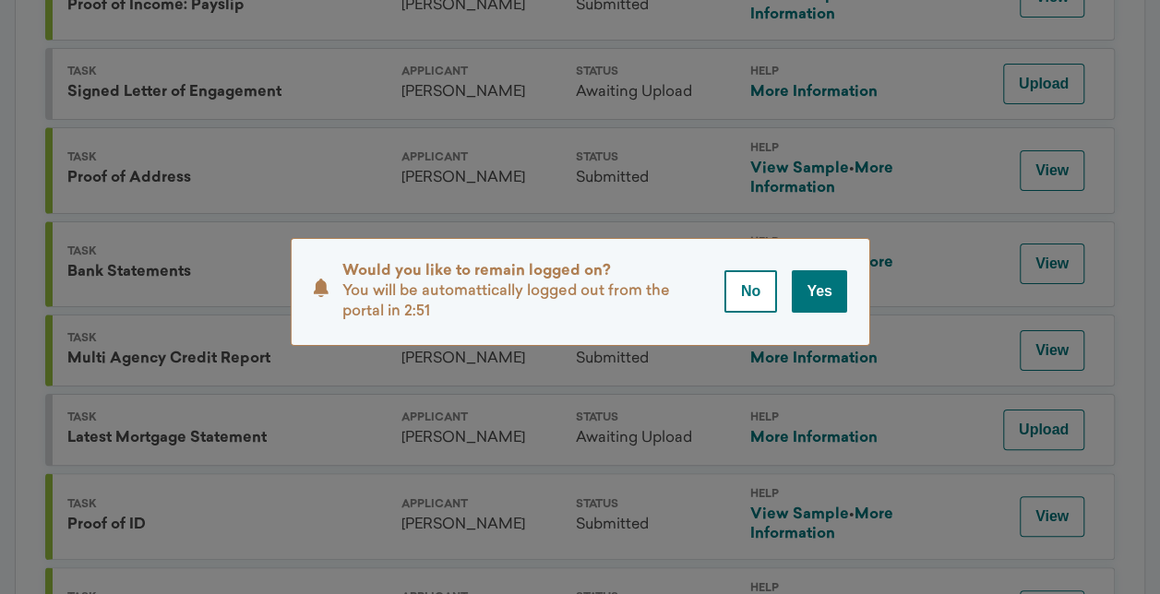
click at [821, 293] on button "Yes" at bounding box center [819, 291] width 55 height 42
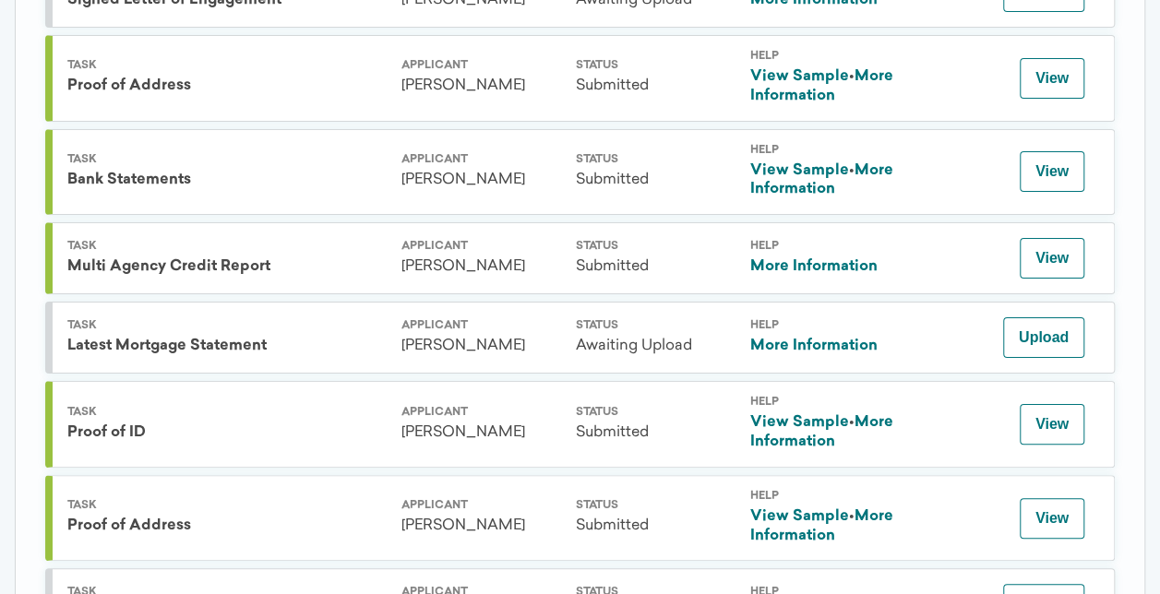
scroll to position [1372, 0]
